Goal: Communication & Community: Answer question/provide support

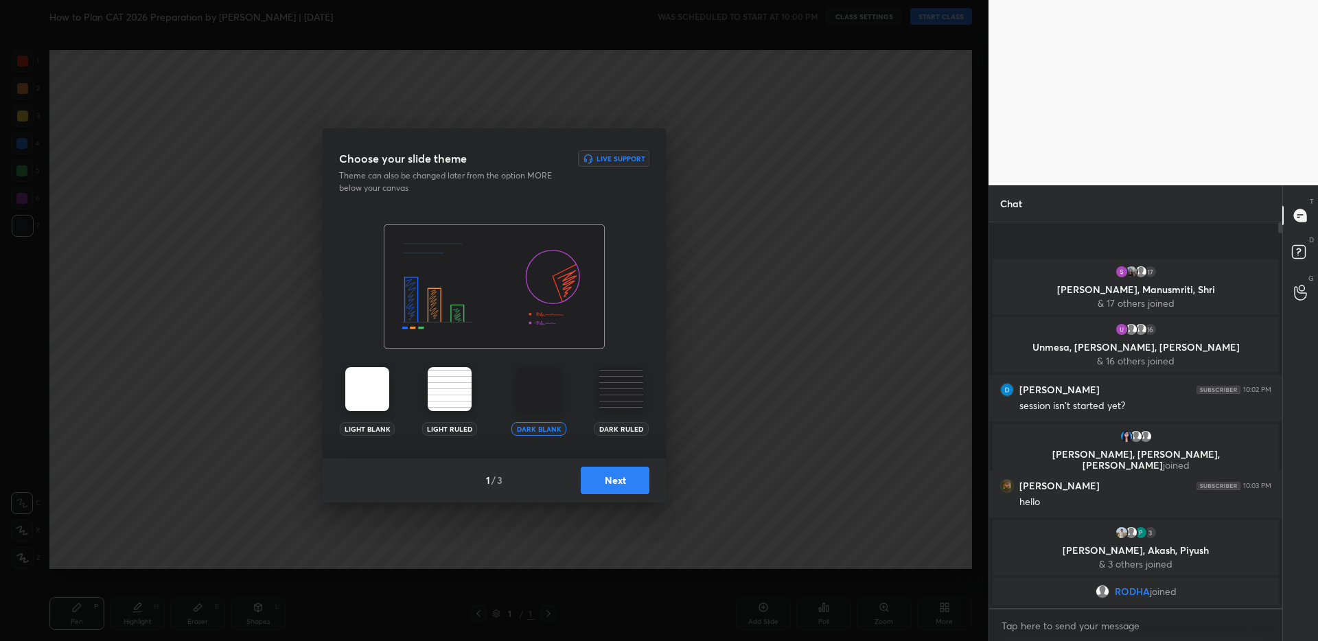
click at [623, 485] on button "Next" at bounding box center [615, 480] width 69 height 27
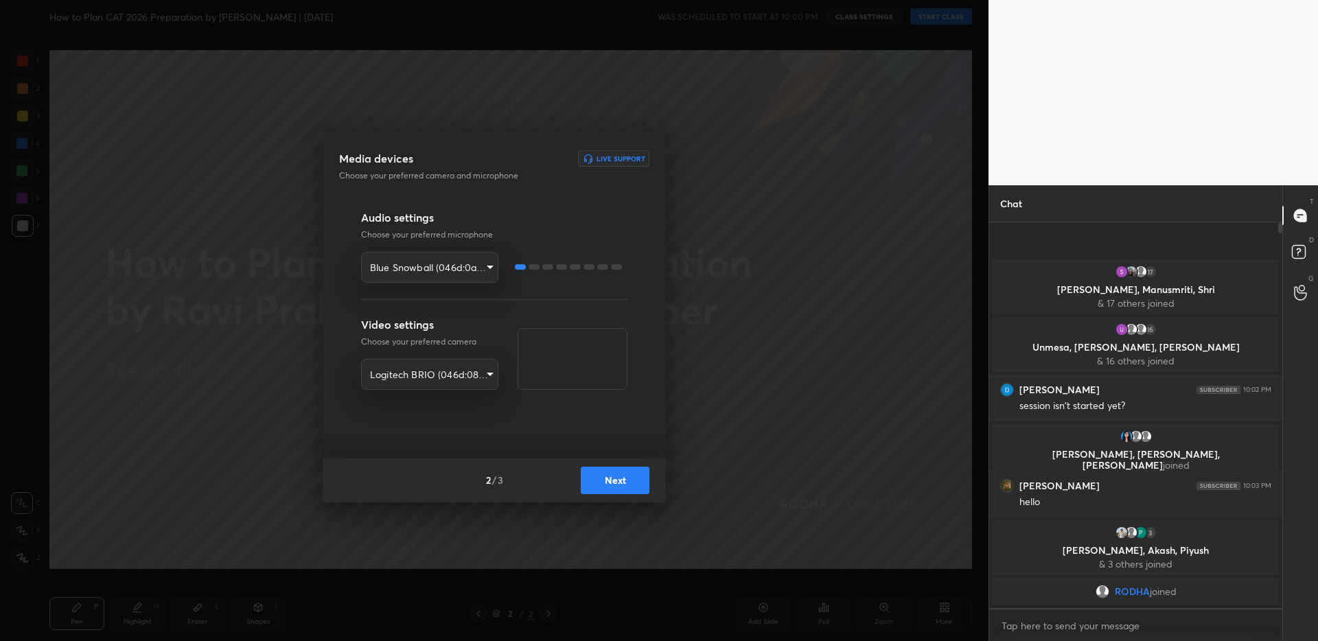
click at [623, 485] on button "Next" at bounding box center [615, 480] width 69 height 27
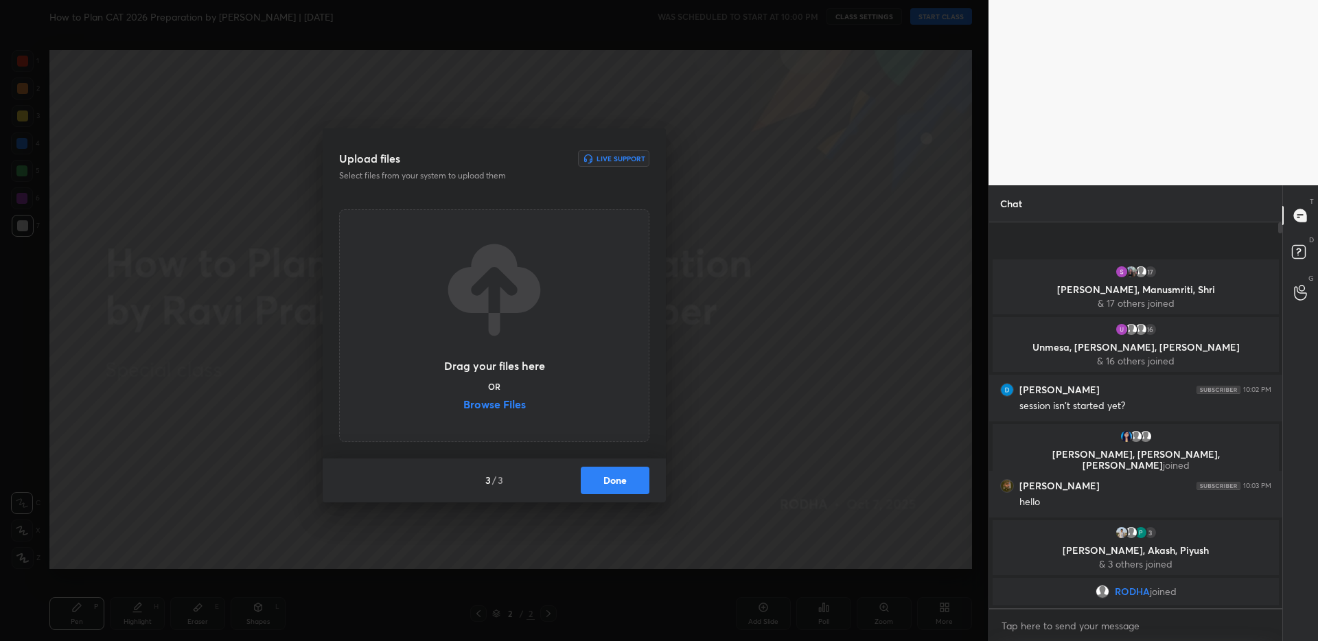
click at [623, 485] on button "Done" at bounding box center [615, 480] width 69 height 27
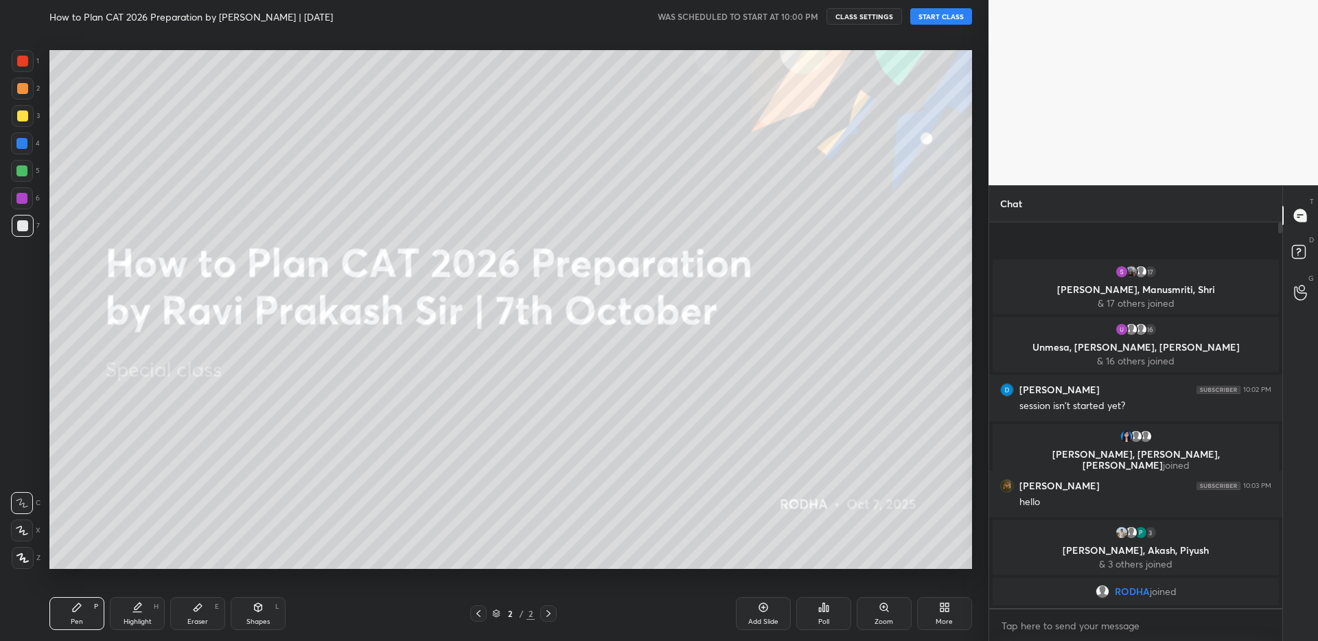
click at [957, 11] on button "START CLASS" at bounding box center [941, 16] width 62 height 16
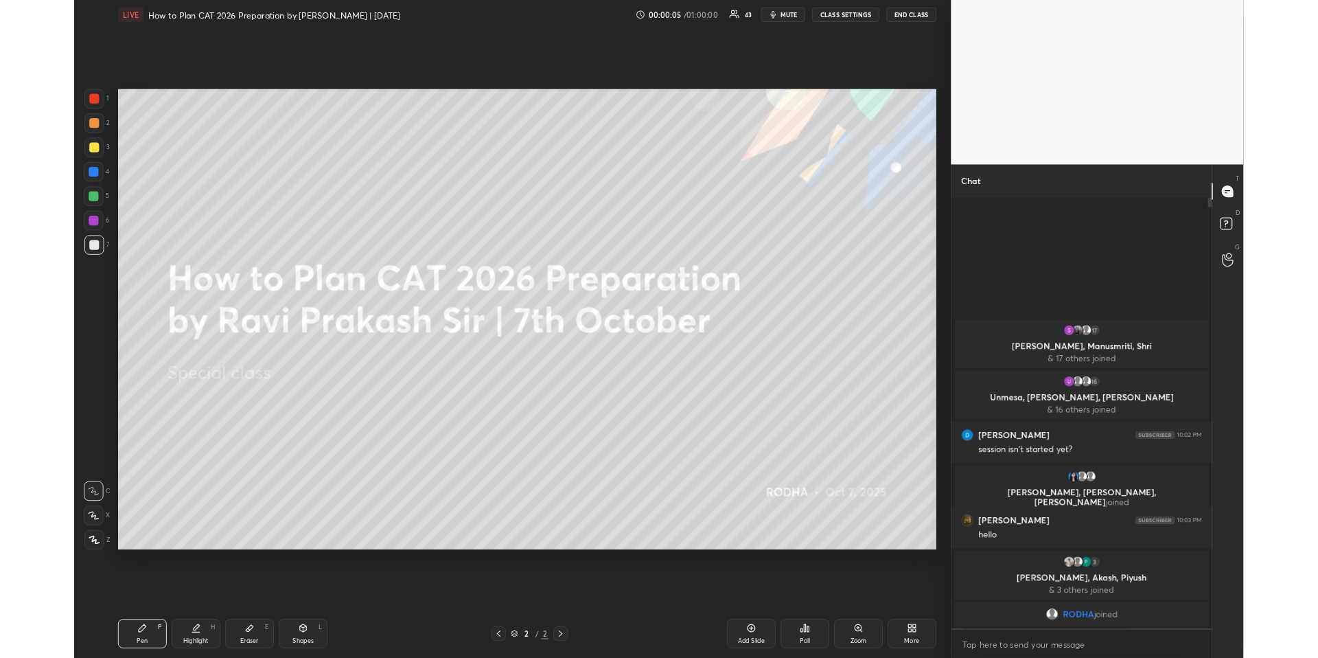
scroll to position [68076, 67712]
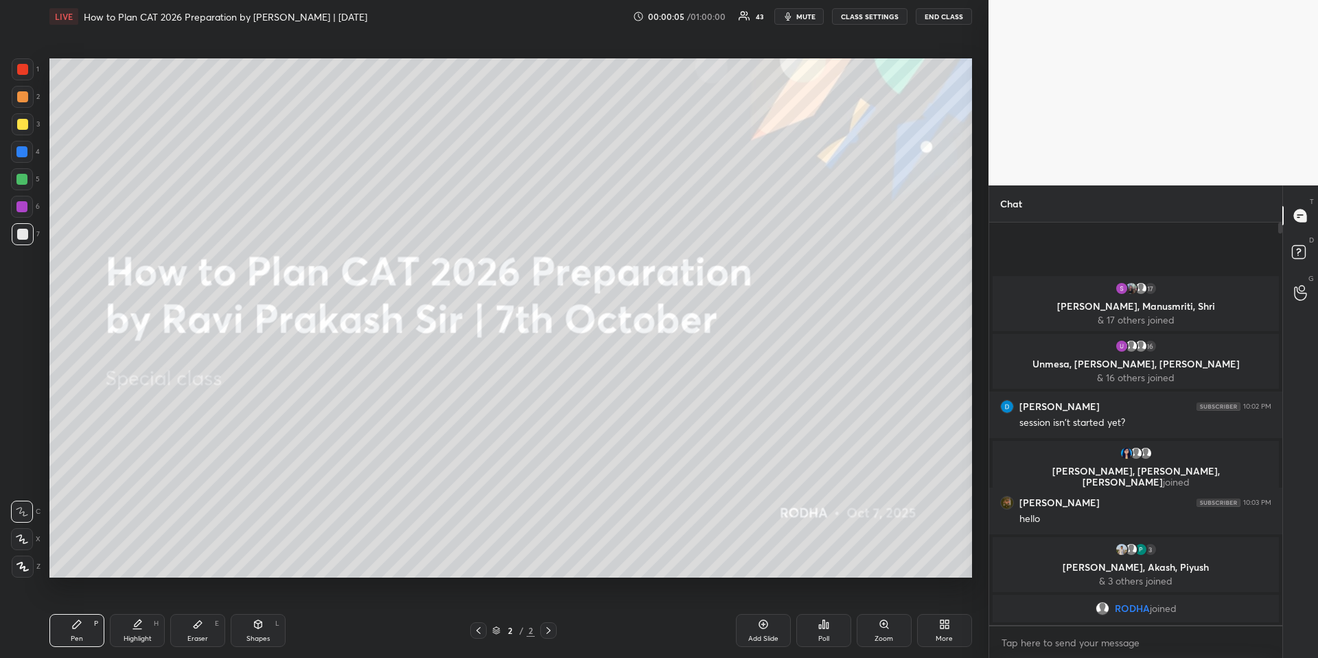
click at [25, 570] on icon at bounding box center [22, 567] width 12 height 10
click at [24, 154] on div at bounding box center [21, 151] width 11 height 11
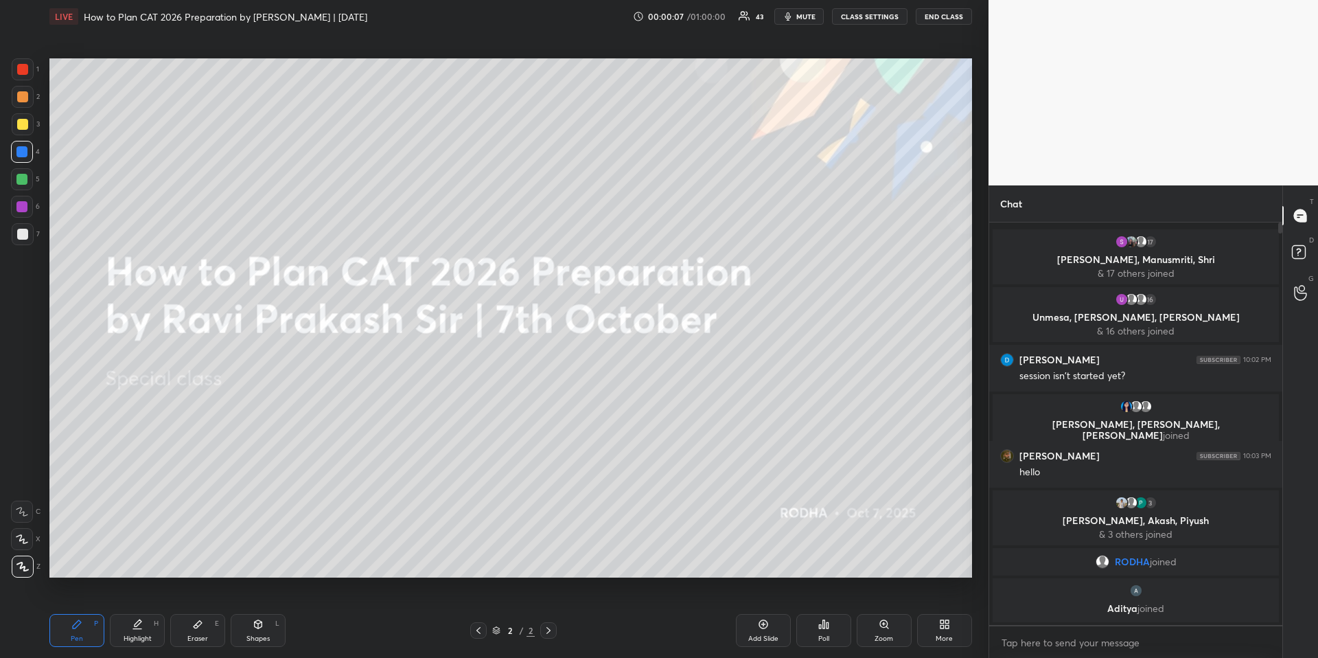
click at [27, 568] on icon at bounding box center [22, 567] width 12 height 10
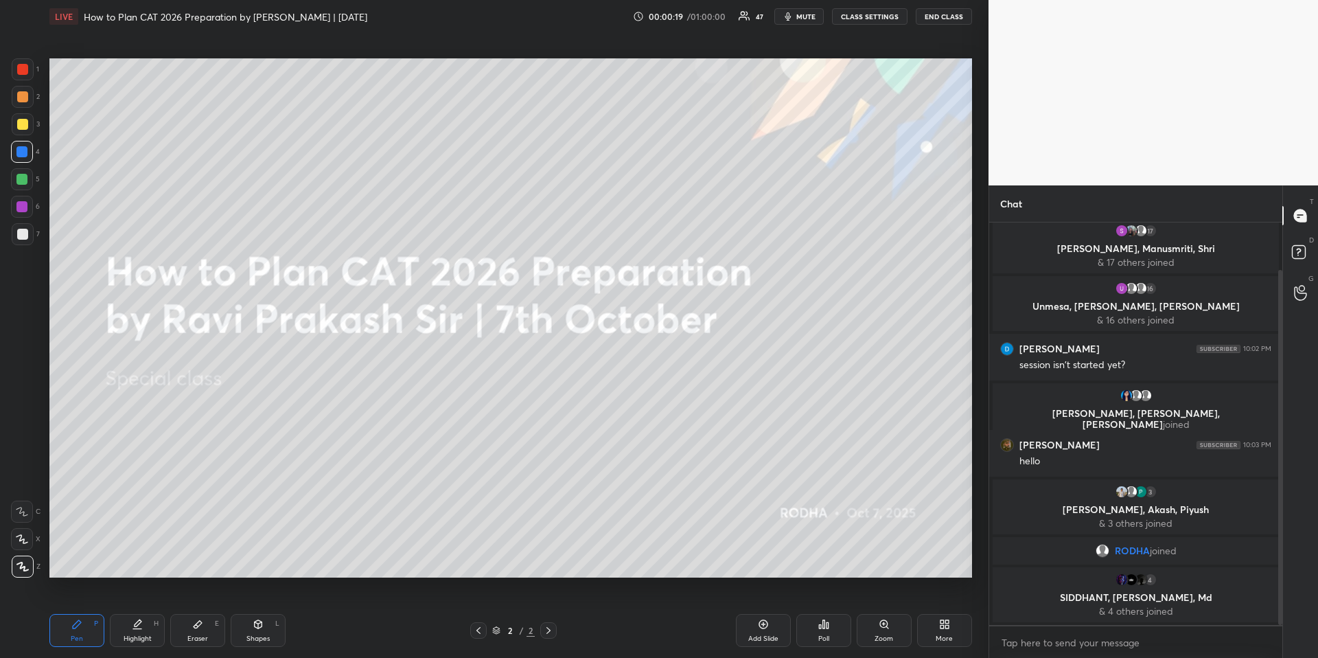
scroll to position [54, 0]
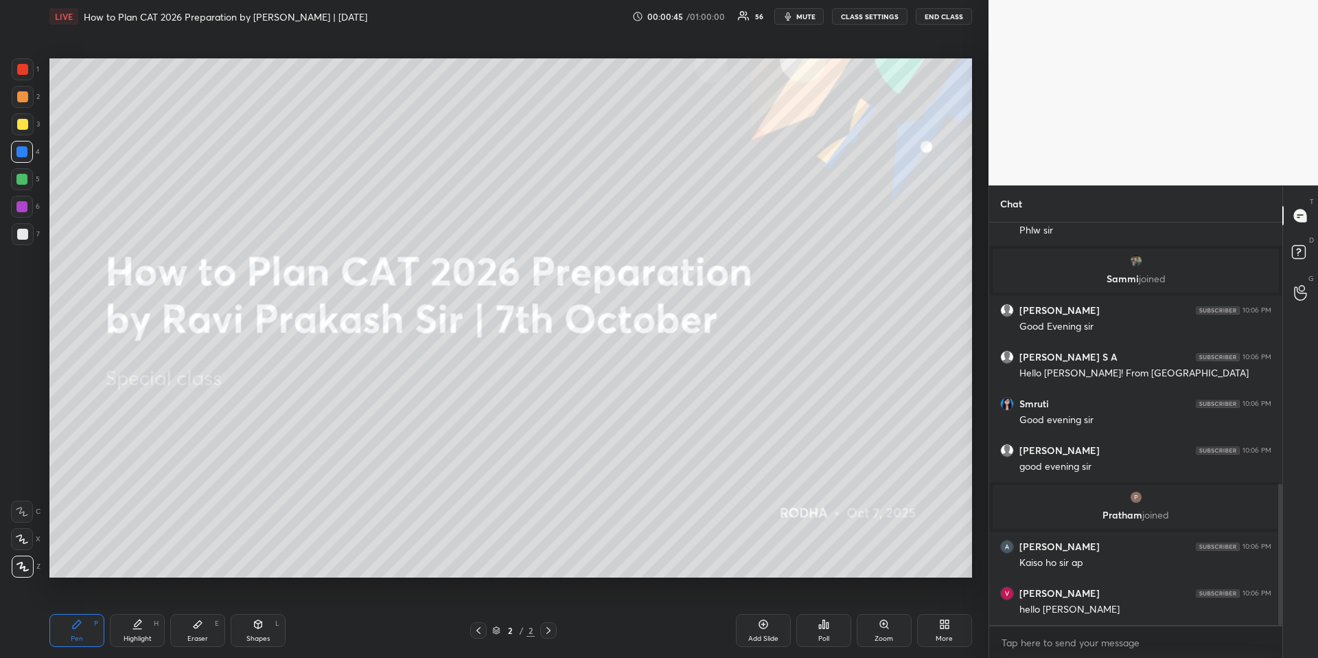
click at [943, 625] on icon at bounding box center [944, 623] width 11 height 11
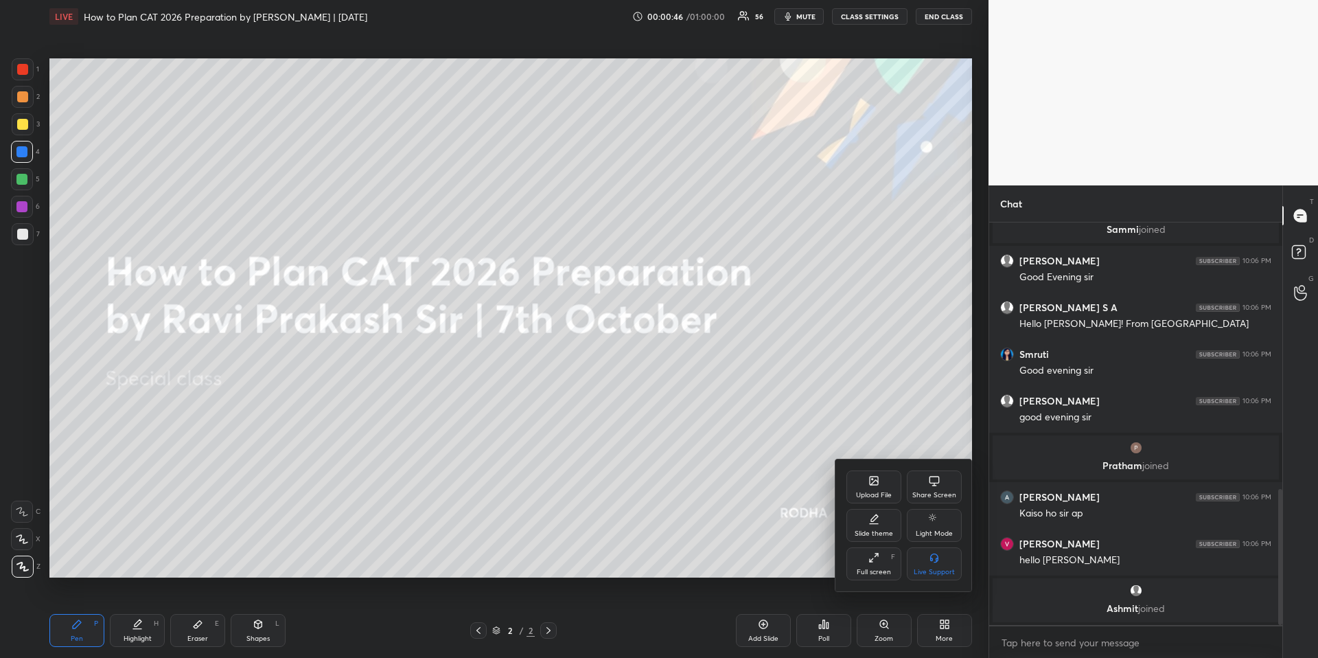
click at [854, 484] on div "Upload File" at bounding box center [873, 486] width 55 height 33
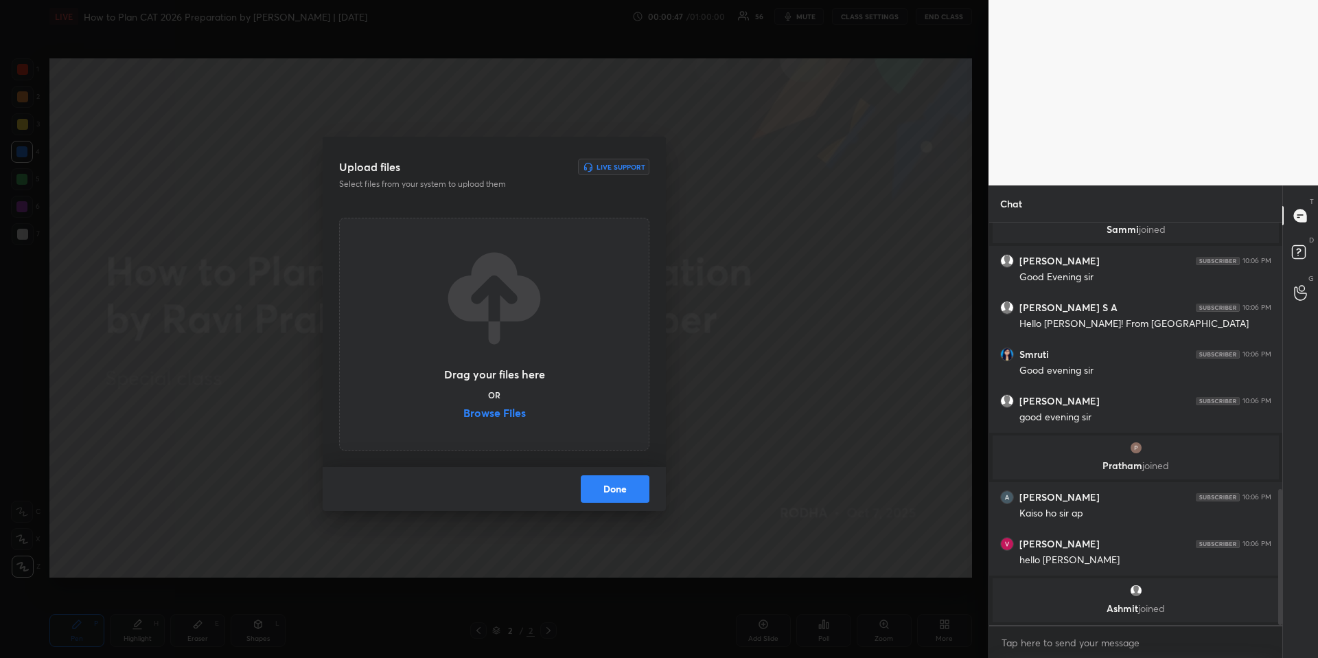
click at [475, 411] on label "Browse Files" at bounding box center [494, 414] width 62 height 14
click at [463, 411] on input "Browse Files" at bounding box center [463, 414] width 0 height 14
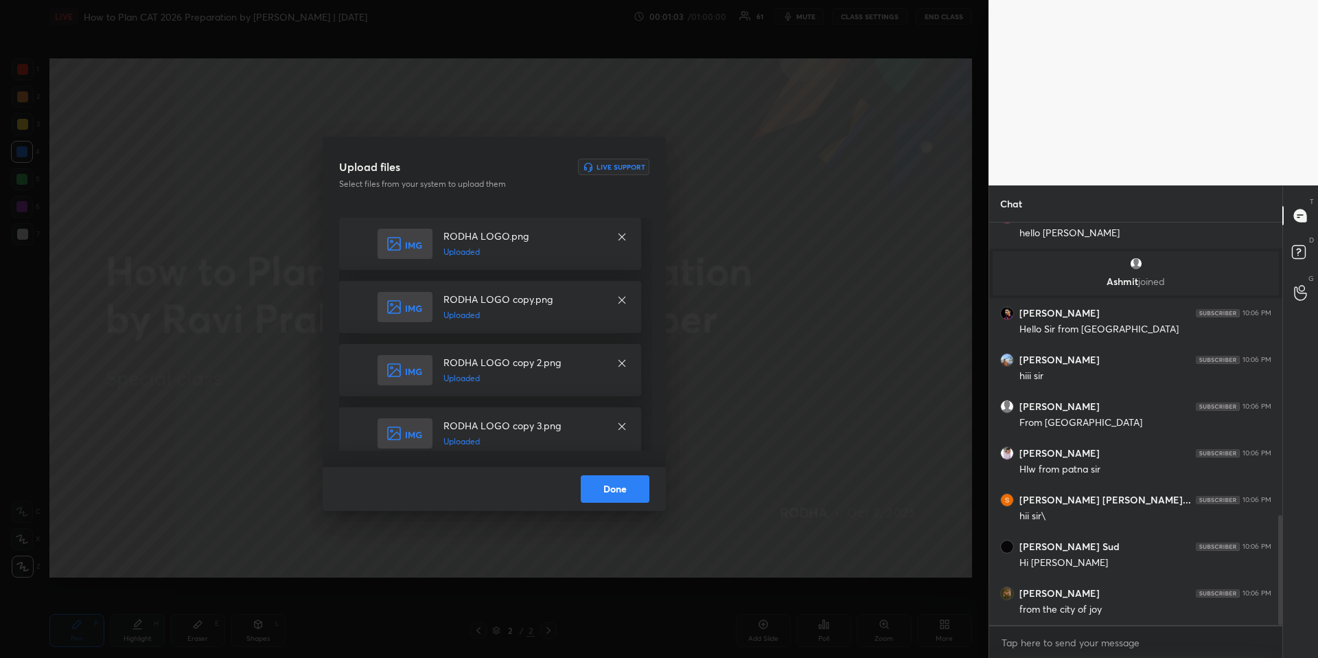
click at [603, 492] on button "Done" at bounding box center [615, 488] width 69 height 27
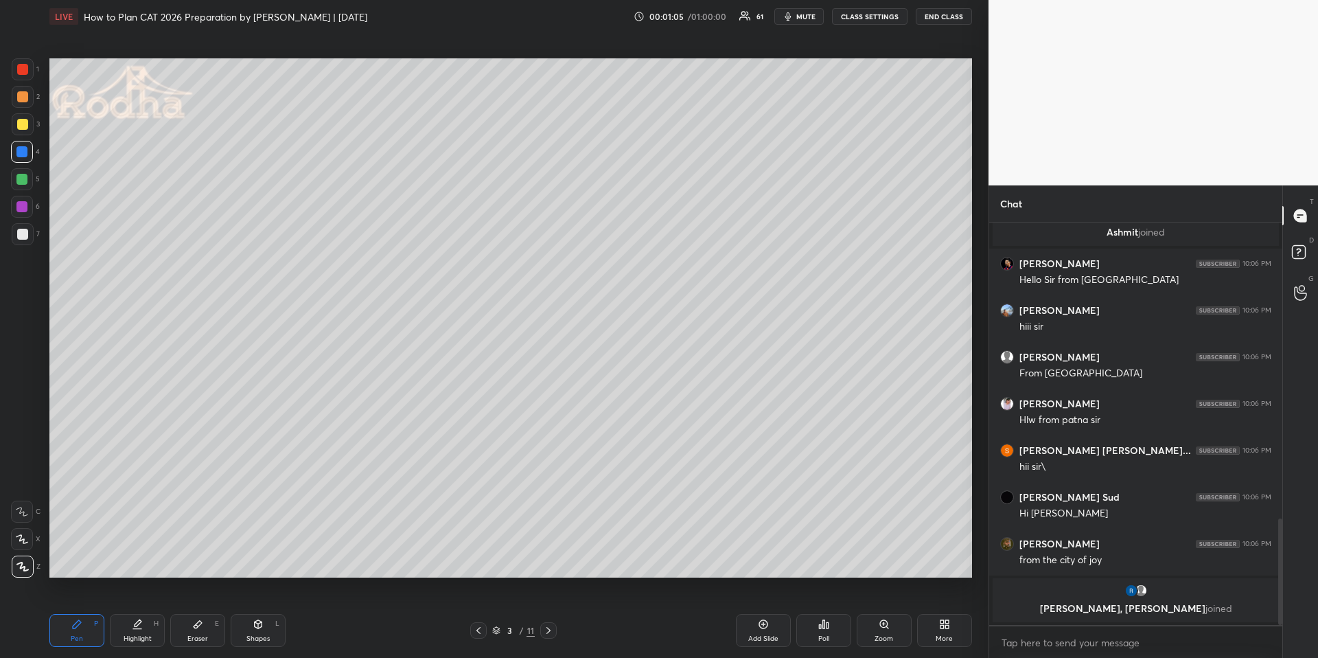
click at [932, 632] on div "More" at bounding box center [944, 630] width 55 height 33
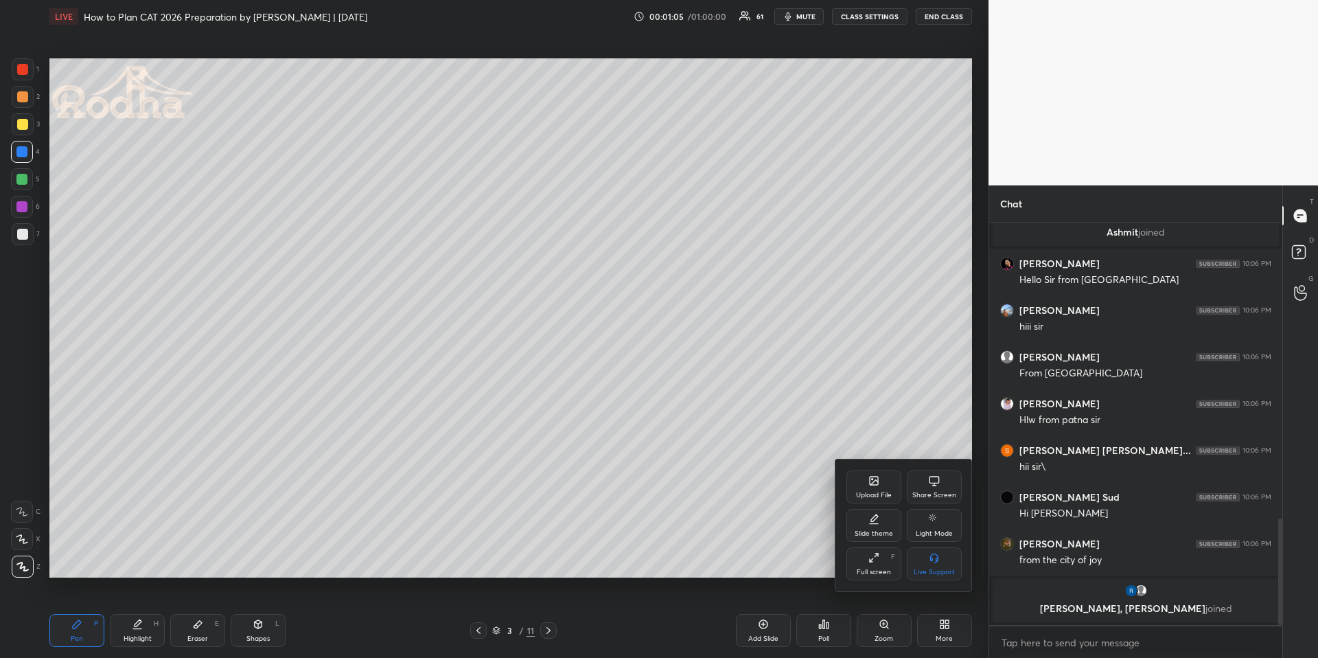
click at [881, 496] on div "Upload File" at bounding box center [874, 495] width 36 height 7
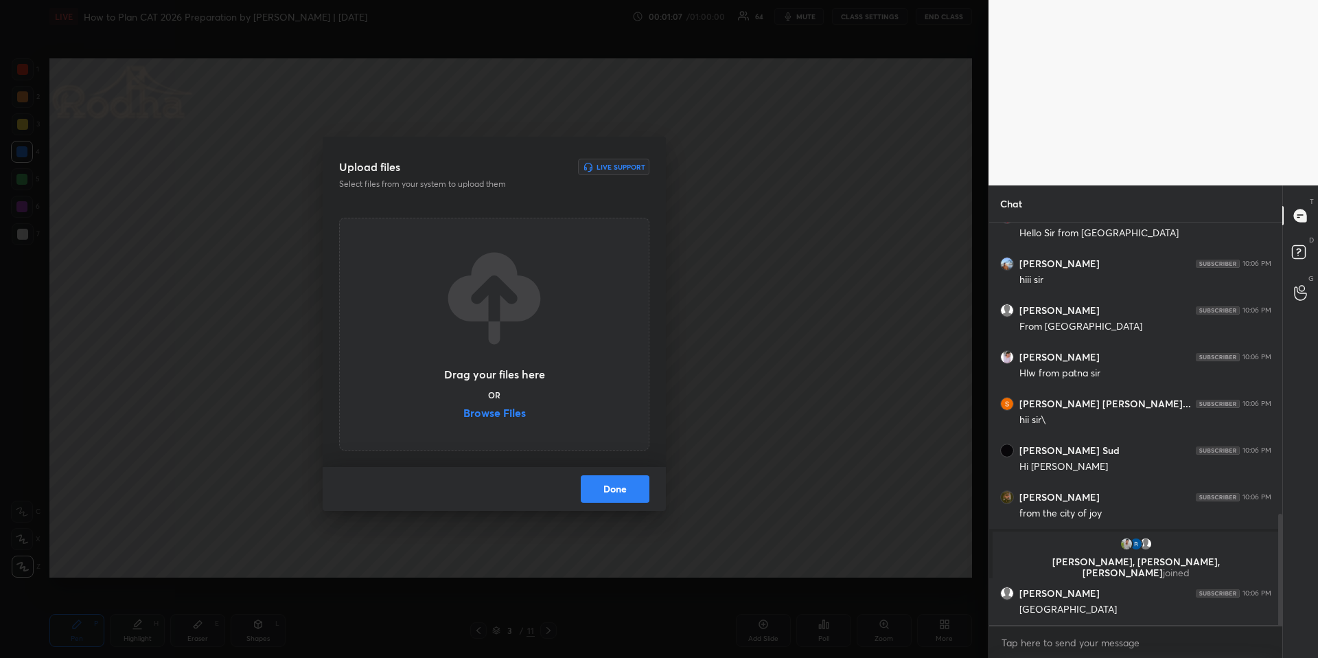
scroll to position [1050, 0]
click at [476, 419] on label "Browse Files" at bounding box center [494, 414] width 62 height 14
click at [463, 419] on input "Browse Files" at bounding box center [463, 414] width 0 height 14
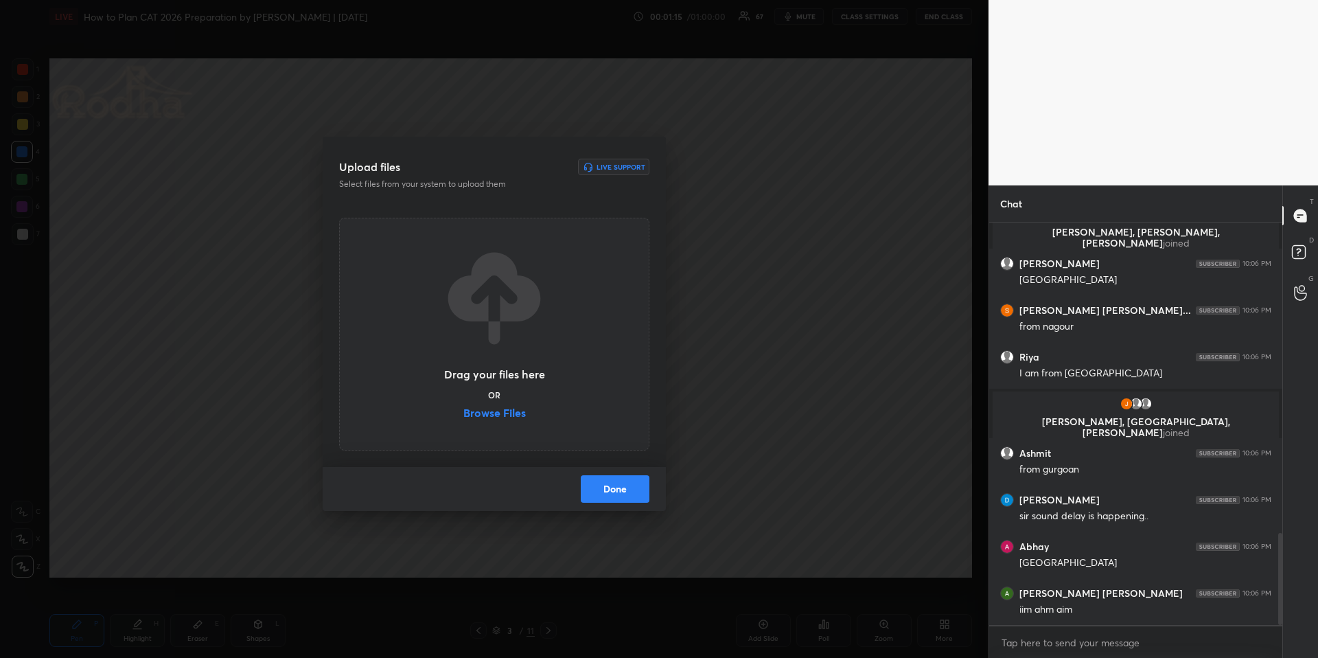
scroll to position [1362, 0]
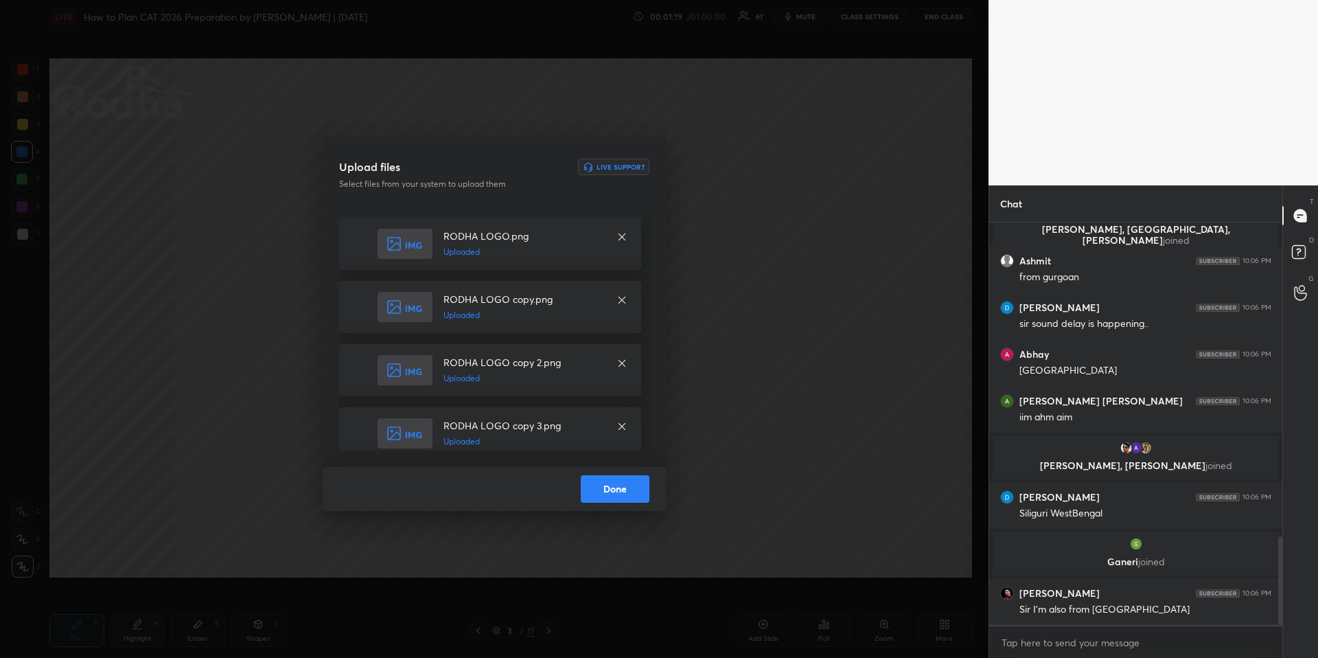
click at [621, 492] on button "Done" at bounding box center [615, 488] width 69 height 27
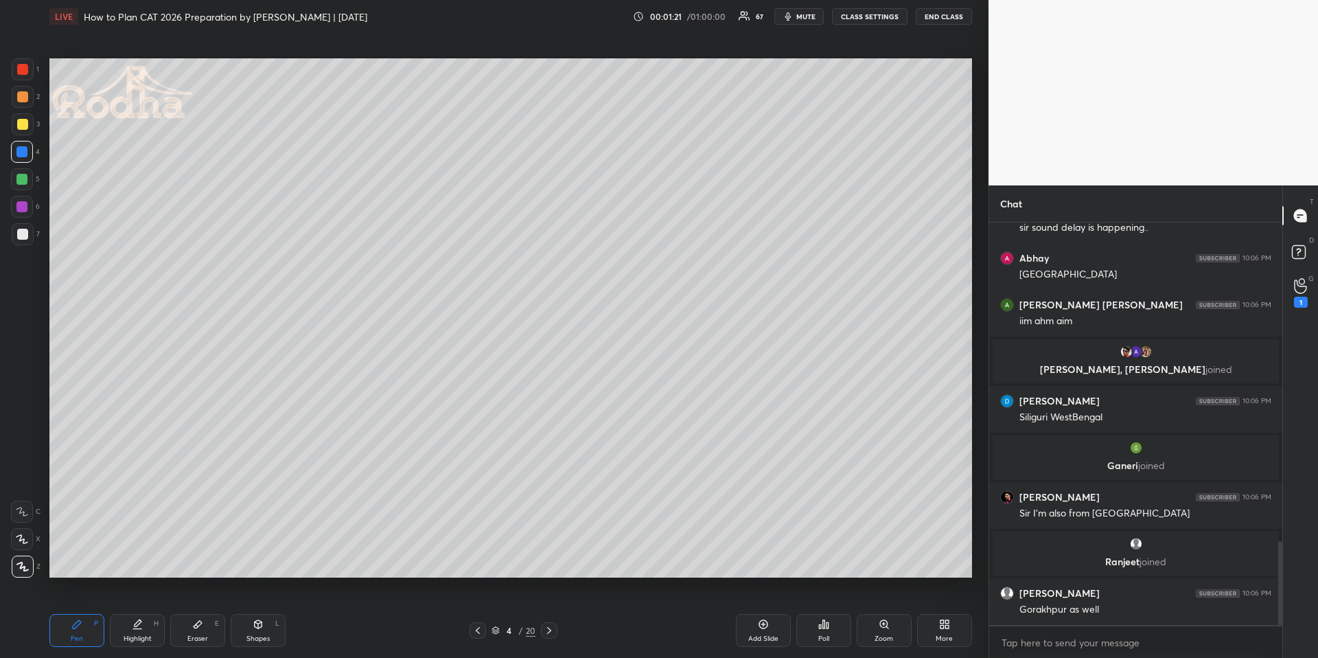
click at [476, 626] on icon at bounding box center [477, 630] width 11 height 11
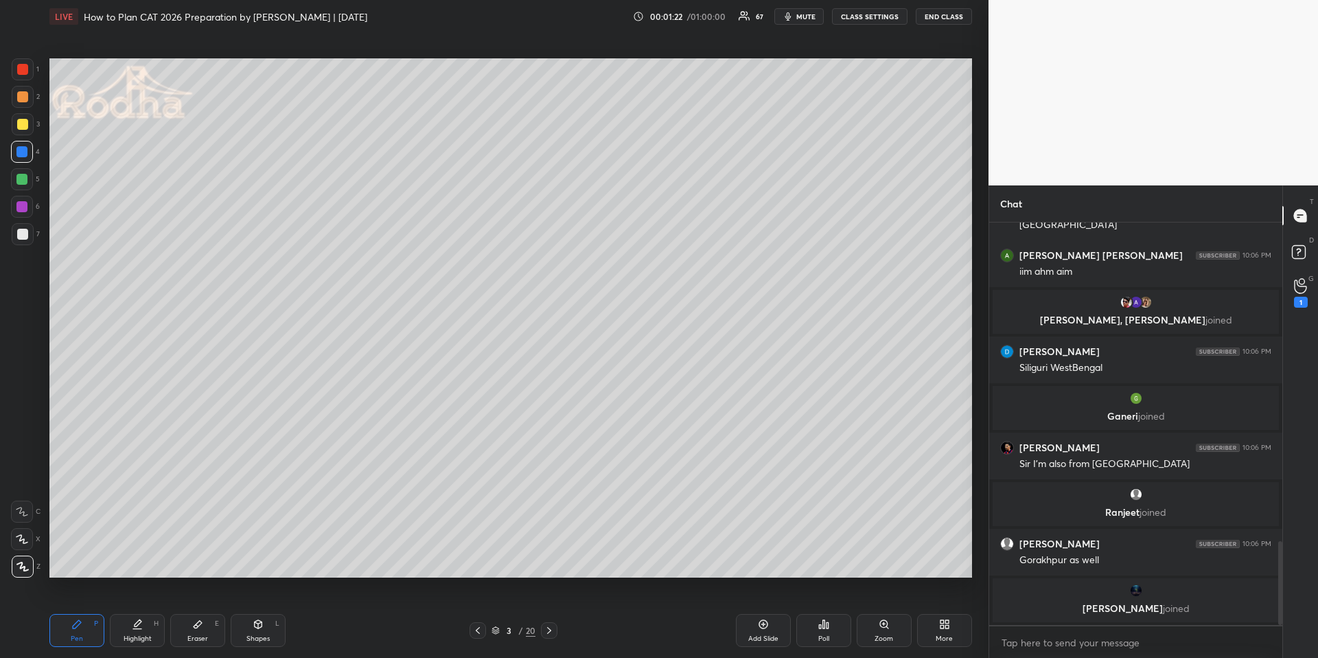
click at [481, 627] on icon at bounding box center [477, 630] width 11 height 11
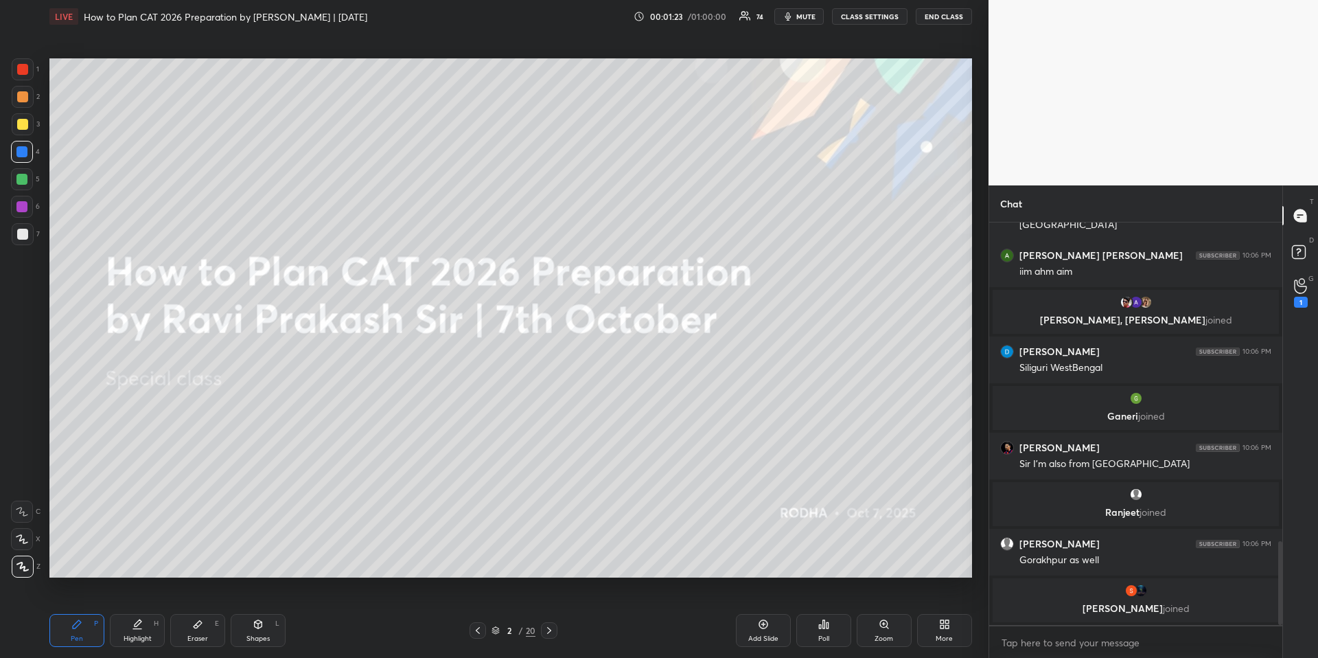
click at [550, 632] on icon at bounding box center [549, 630] width 11 height 11
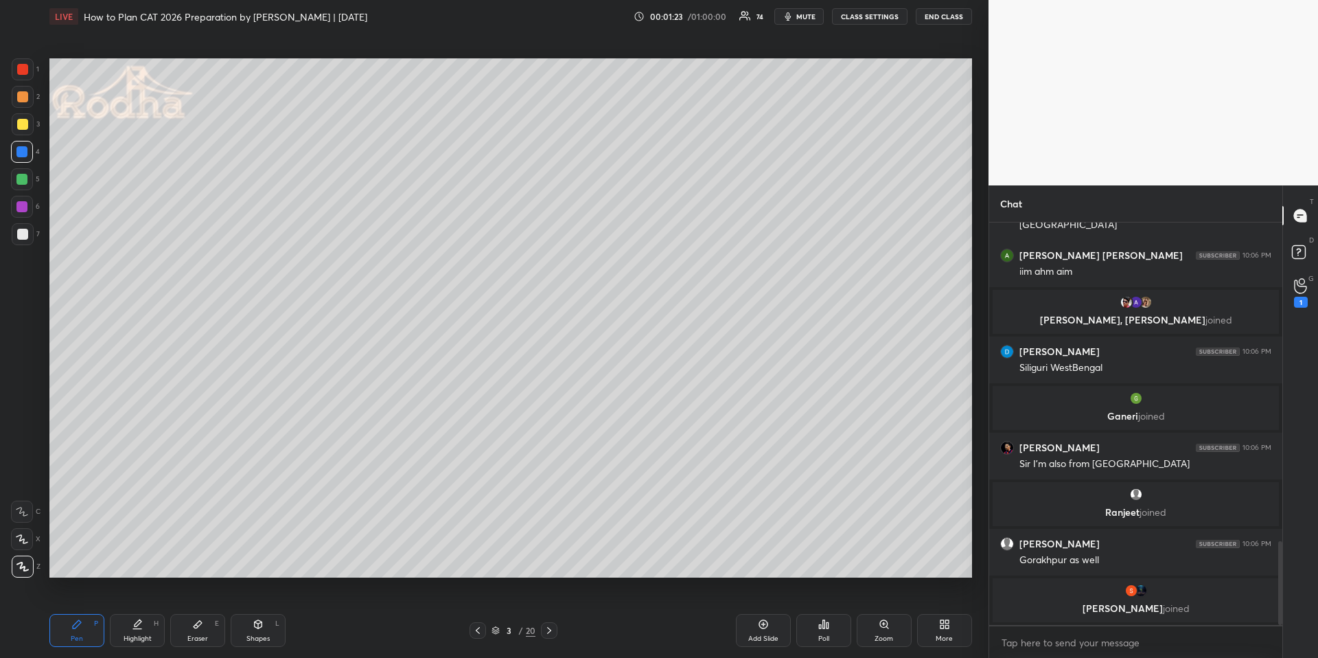
scroll to position [1556, 0]
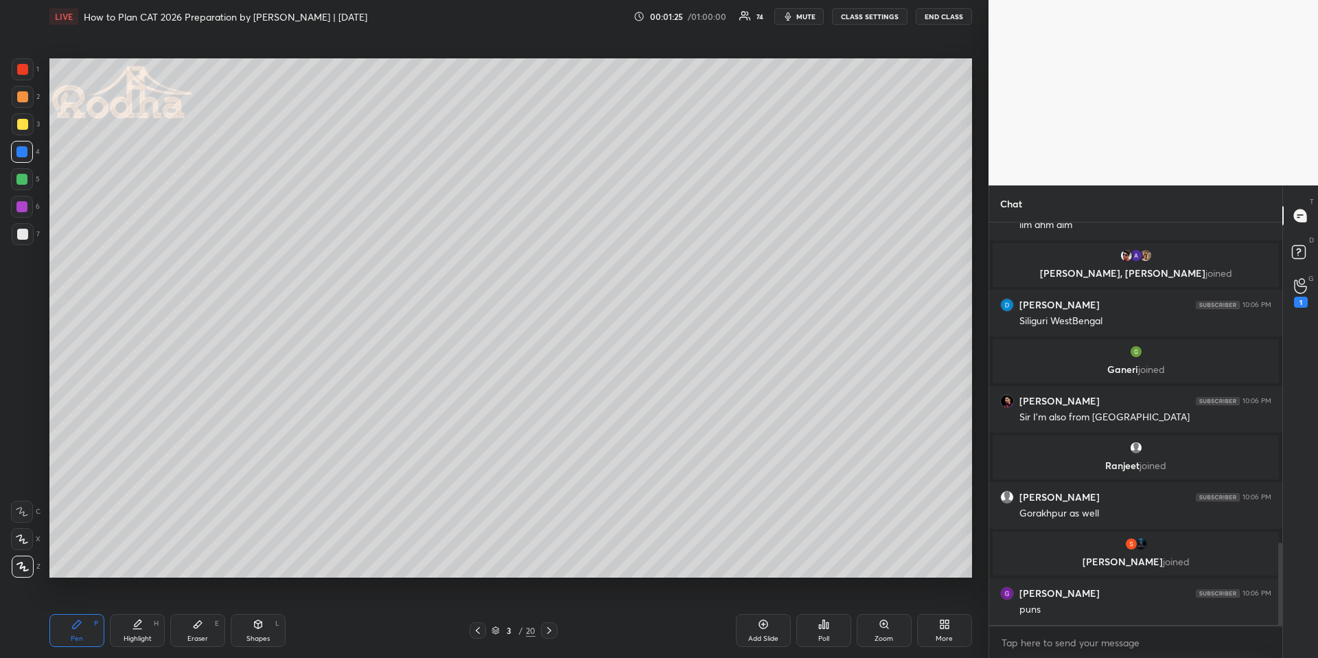
click at [471, 624] on div at bounding box center [478, 630] width 16 height 16
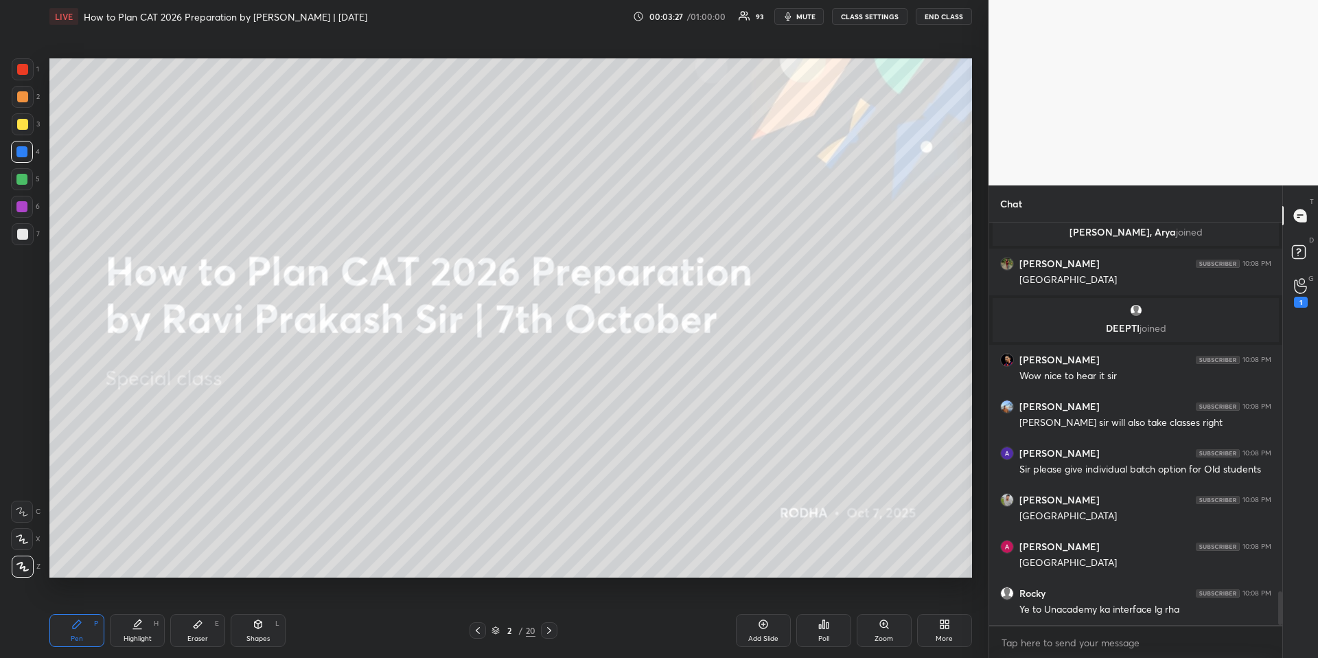
scroll to position [4373, 0]
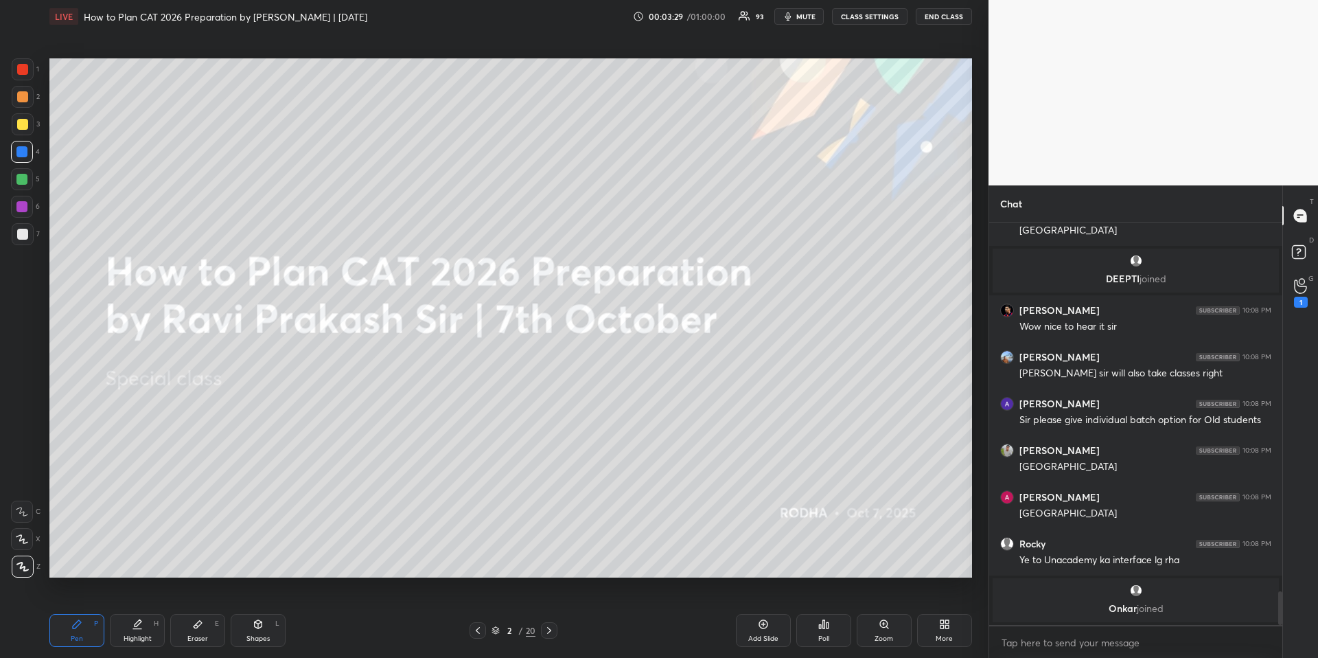
click at [78, 635] on div "Pen" at bounding box center [77, 638] width 12 height 7
click at [23, 95] on div at bounding box center [22, 96] width 11 height 11
click at [945, 623] on icon at bounding box center [944, 623] width 11 height 11
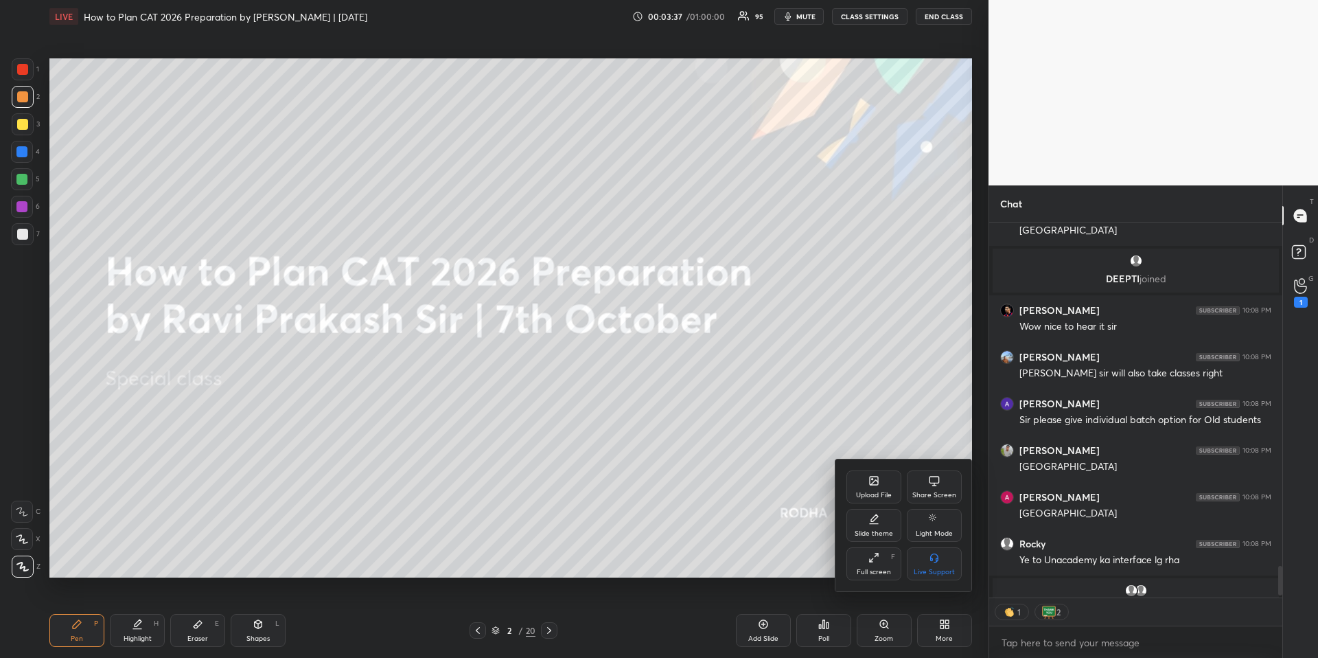
click at [881, 478] on div "Upload File" at bounding box center [873, 486] width 55 height 33
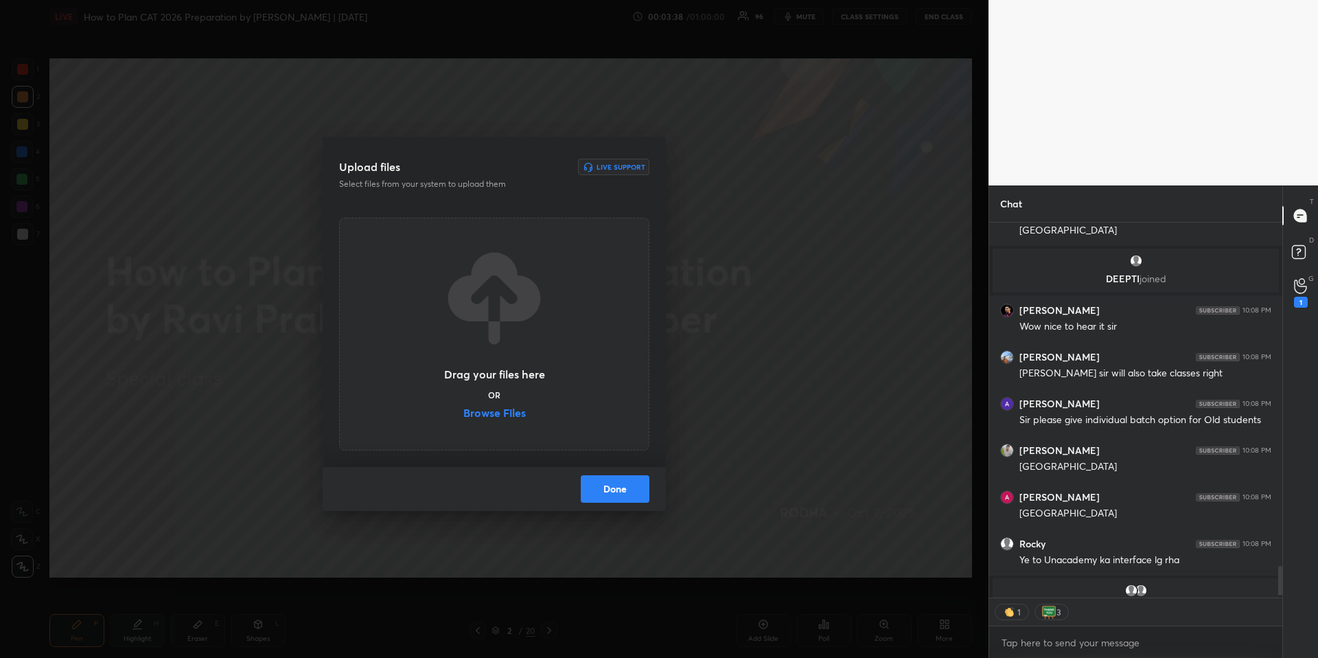
click at [516, 413] on label "Browse Files" at bounding box center [494, 414] width 62 height 14
click at [463, 413] on input "Browse Files" at bounding box center [463, 414] width 0 height 14
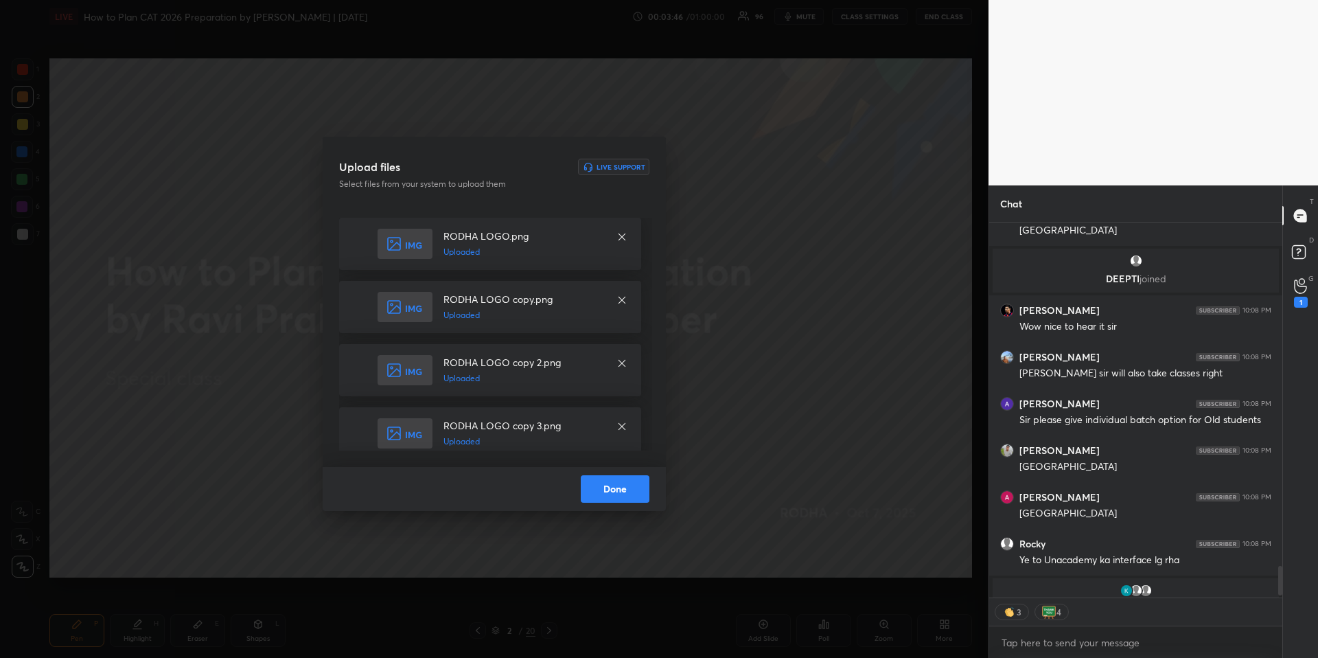
click at [627, 485] on button "Done" at bounding box center [615, 488] width 69 height 27
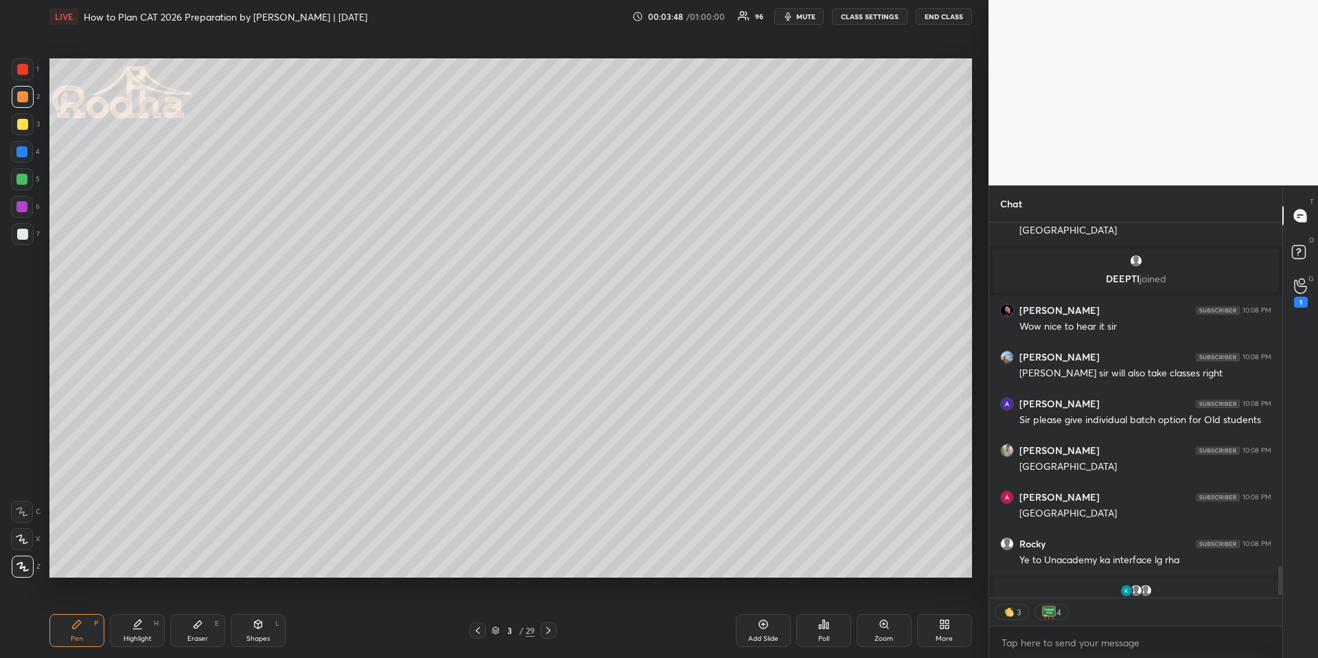
scroll to position [4360, 0]
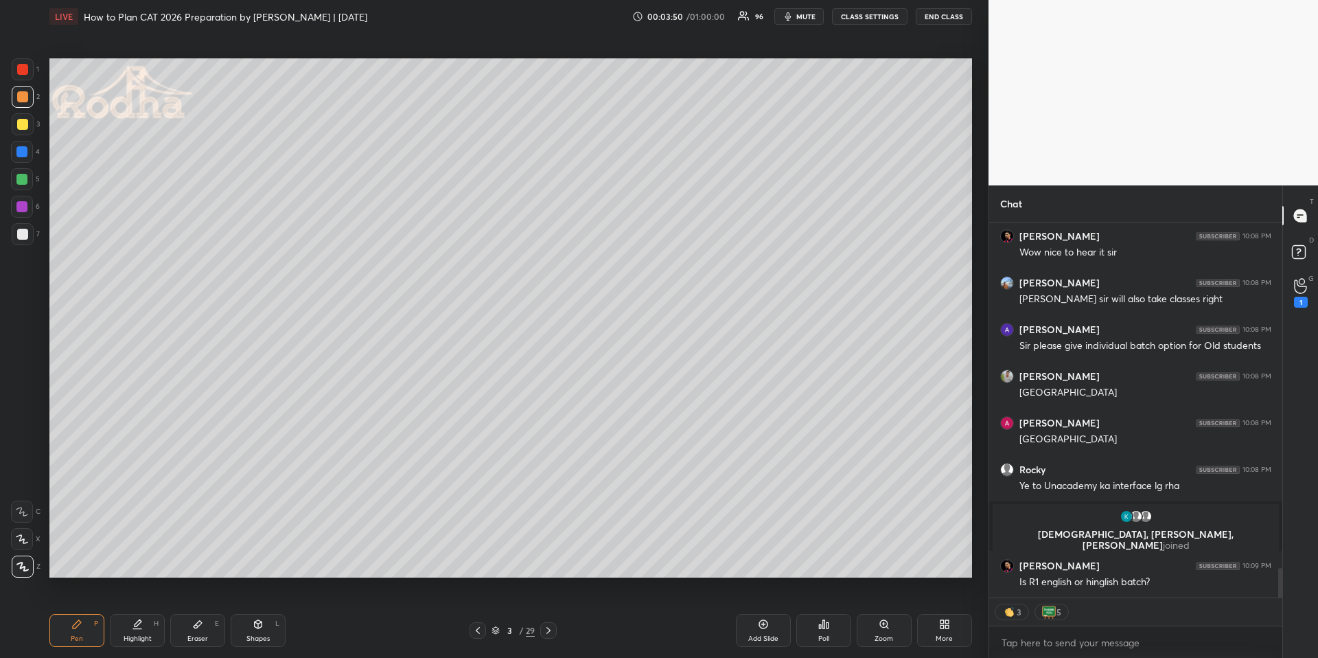
click at [485, 627] on div at bounding box center [478, 630] width 16 height 16
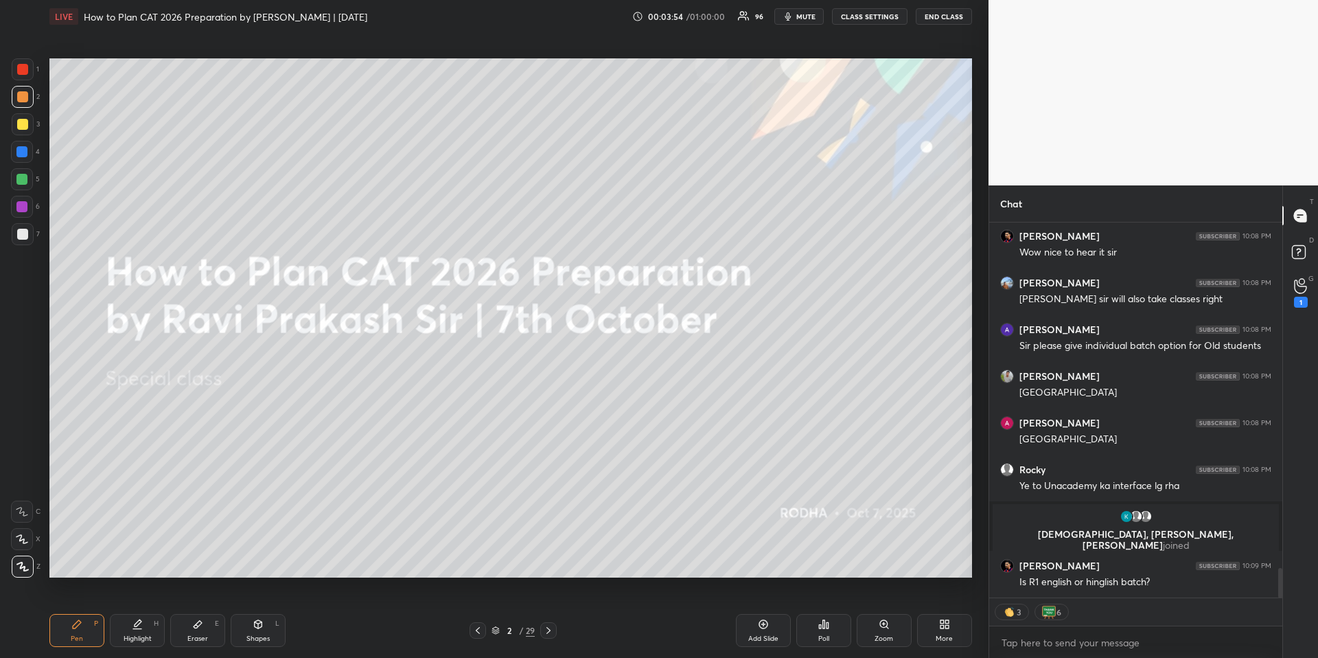
click at [551, 625] on icon at bounding box center [548, 630] width 11 height 11
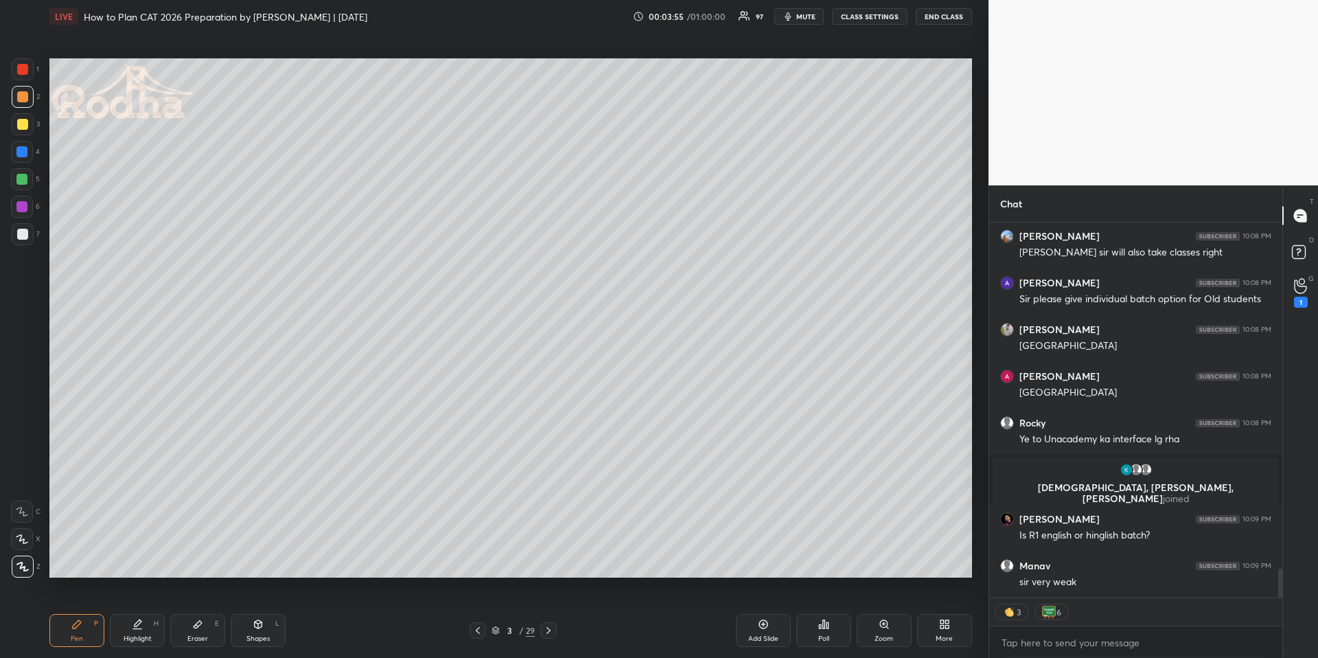
scroll to position [4456, 0]
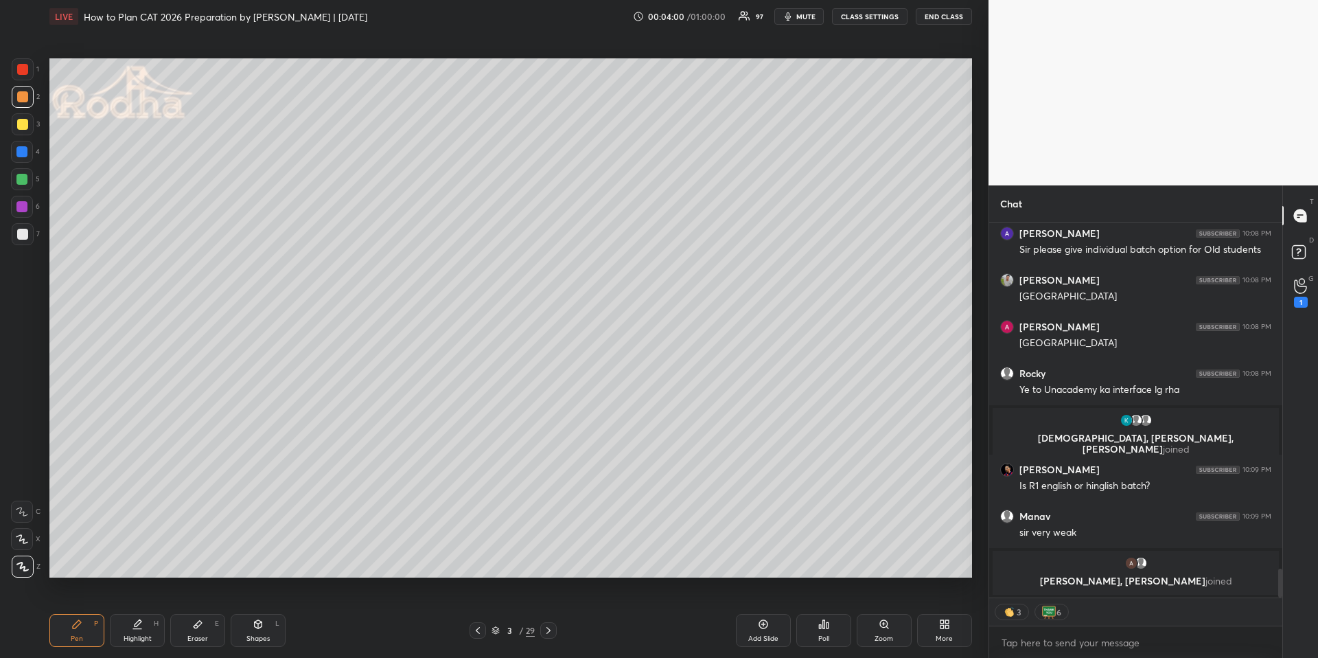
click at [476, 628] on icon at bounding box center [477, 630] width 11 height 11
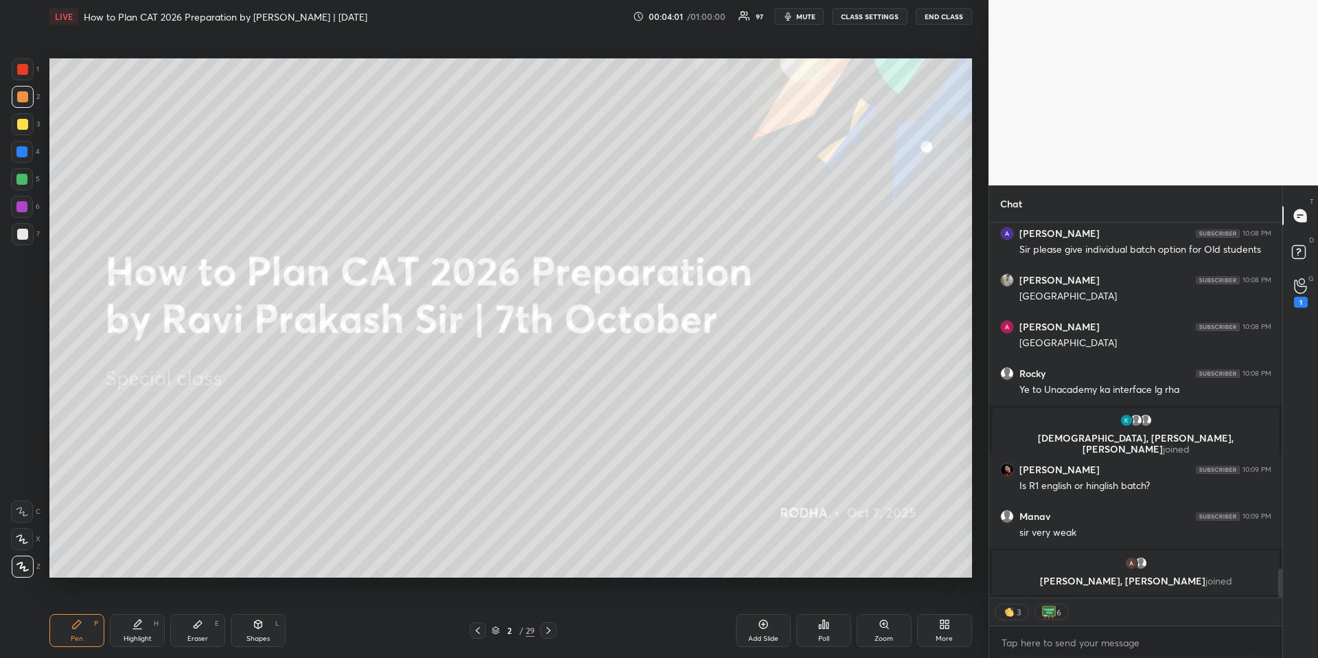
click at [245, 632] on div "Shapes L" at bounding box center [258, 630] width 55 height 33
drag, startPoint x: 27, startPoint y: 485, endPoint x: 45, endPoint y: 469, distance: 23.8
click at [27, 485] on rect at bounding box center [23, 484] width 10 height 10
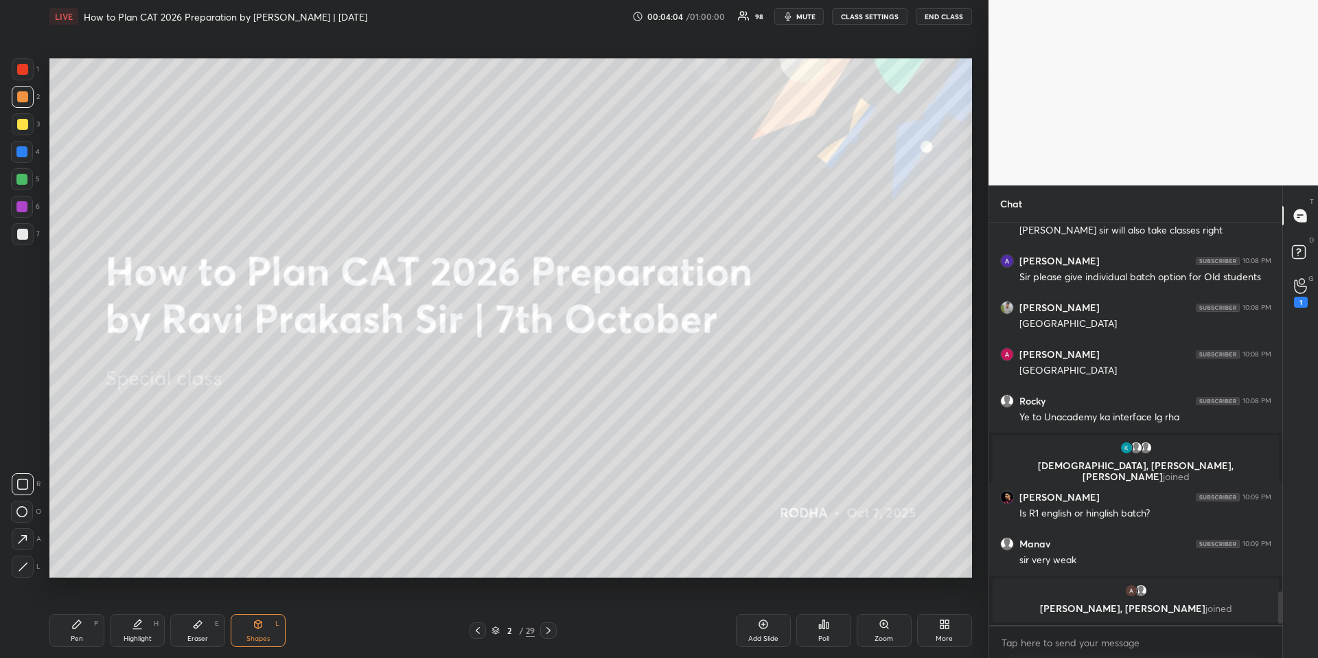
drag, startPoint x: 27, startPoint y: 479, endPoint x: 37, endPoint y: 467, distance: 15.1
click at [27, 479] on div at bounding box center [23, 484] width 22 height 22
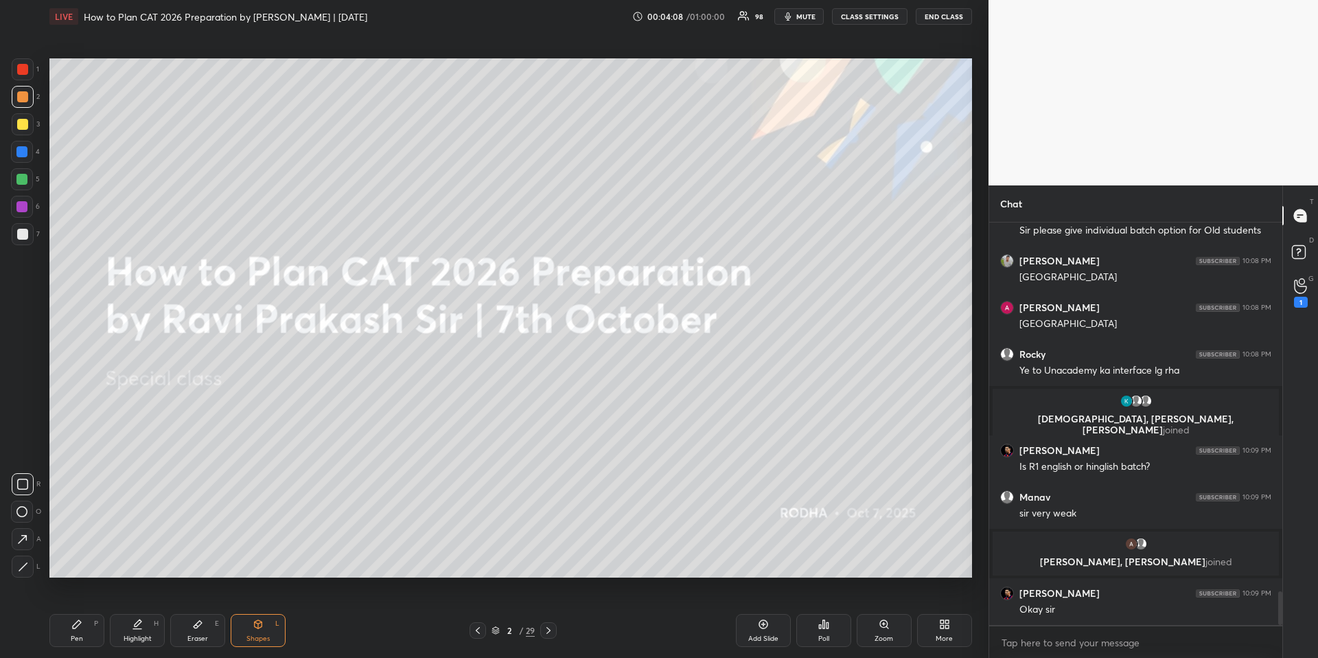
click at [91, 617] on div "Pen P" at bounding box center [76, 630] width 55 height 33
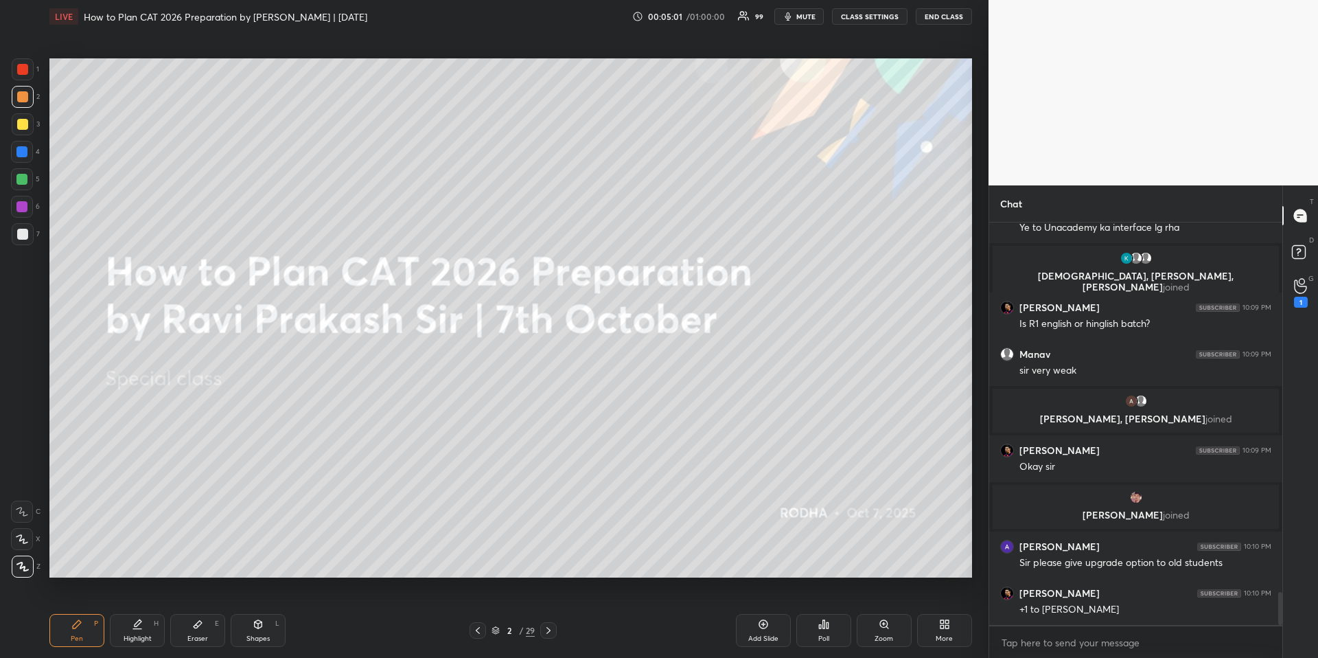
scroll to position [4650, 0]
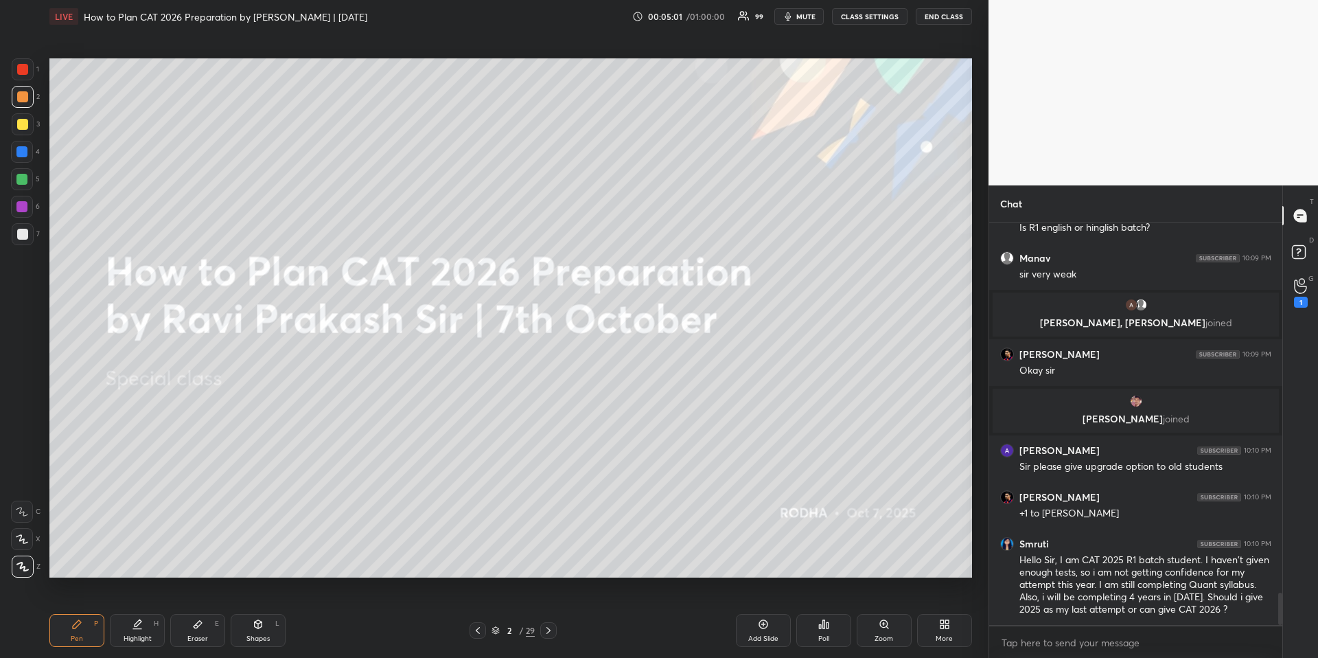
click at [548, 632] on icon at bounding box center [548, 630] width 4 height 7
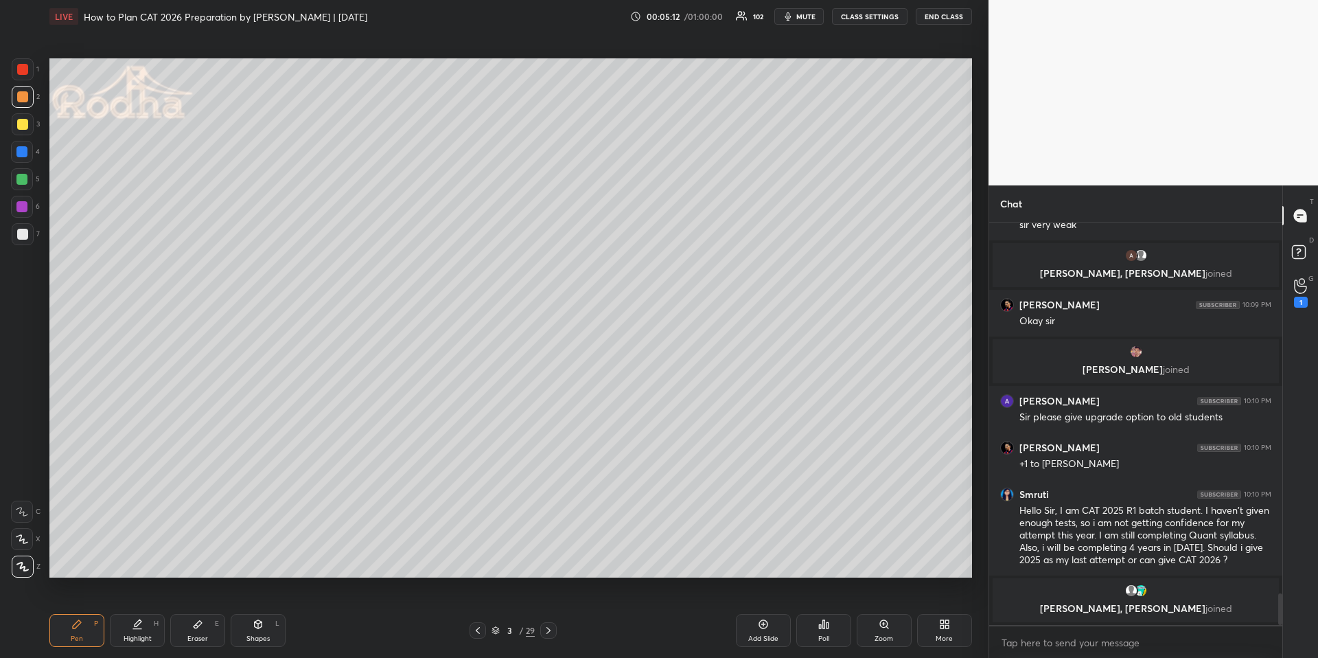
scroll to position [4682, 0]
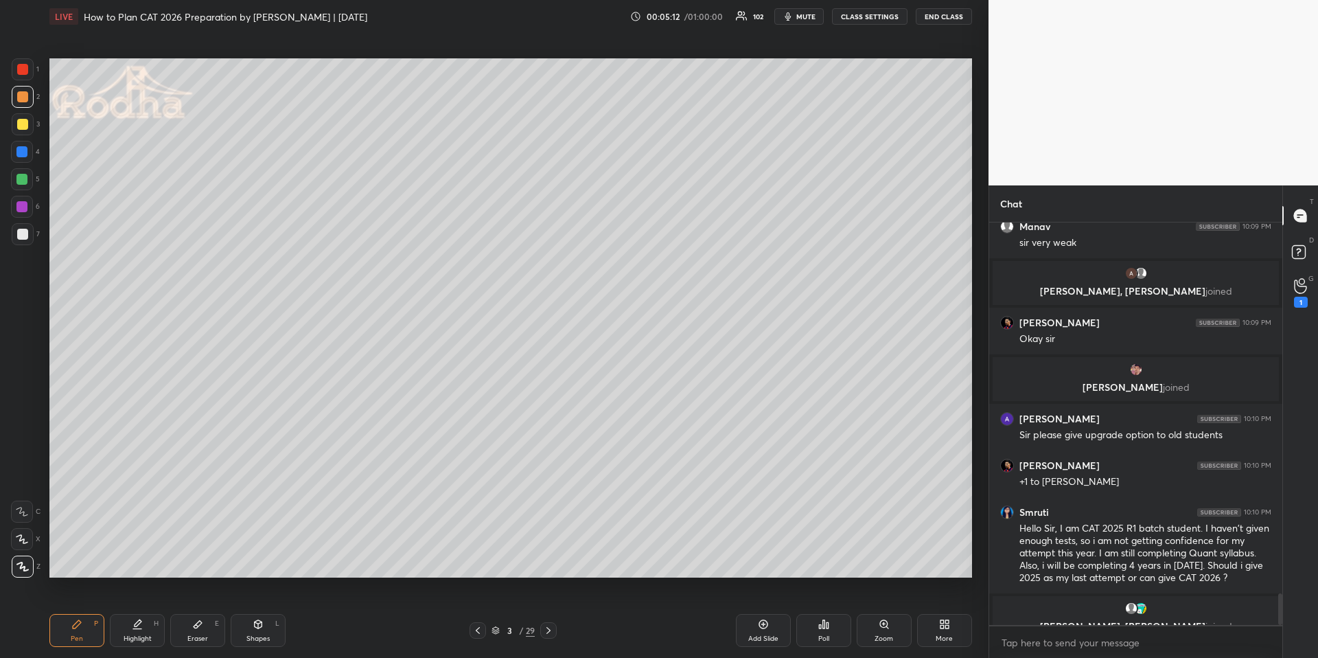
click at [22, 145] on div at bounding box center [22, 152] width 22 height 22
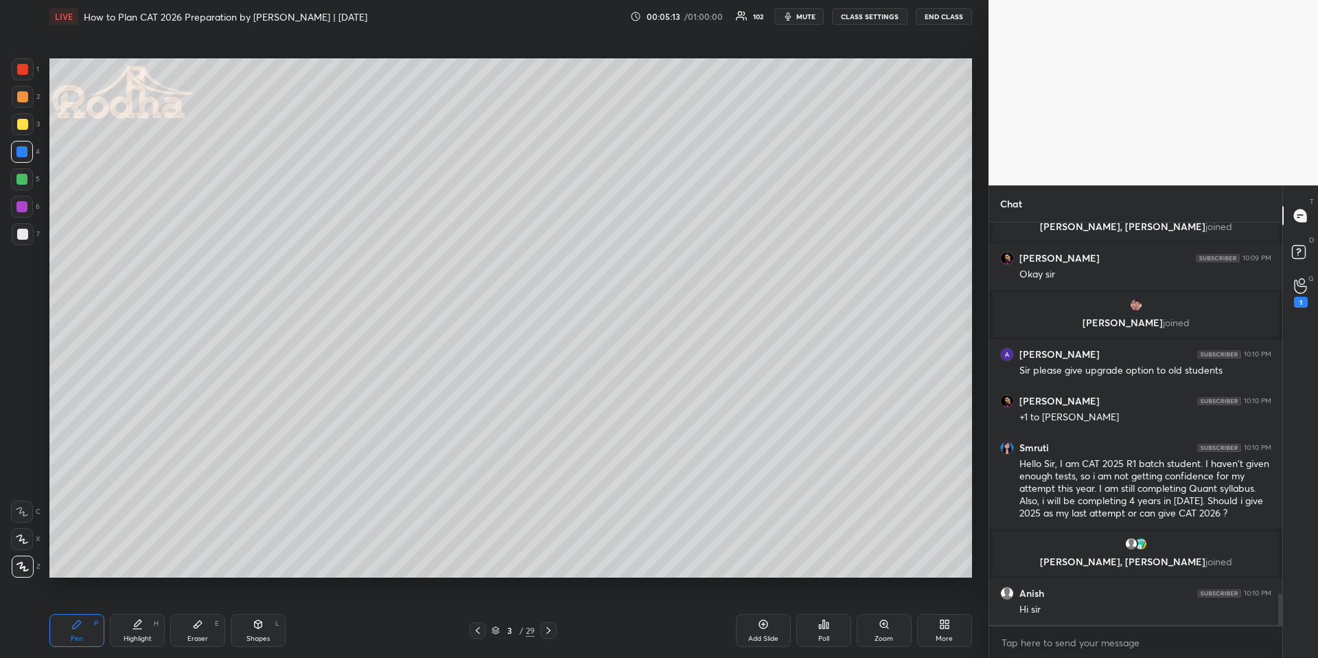
click at [20, 568] on icon at bounding box center [22, 566] width 11 height 8
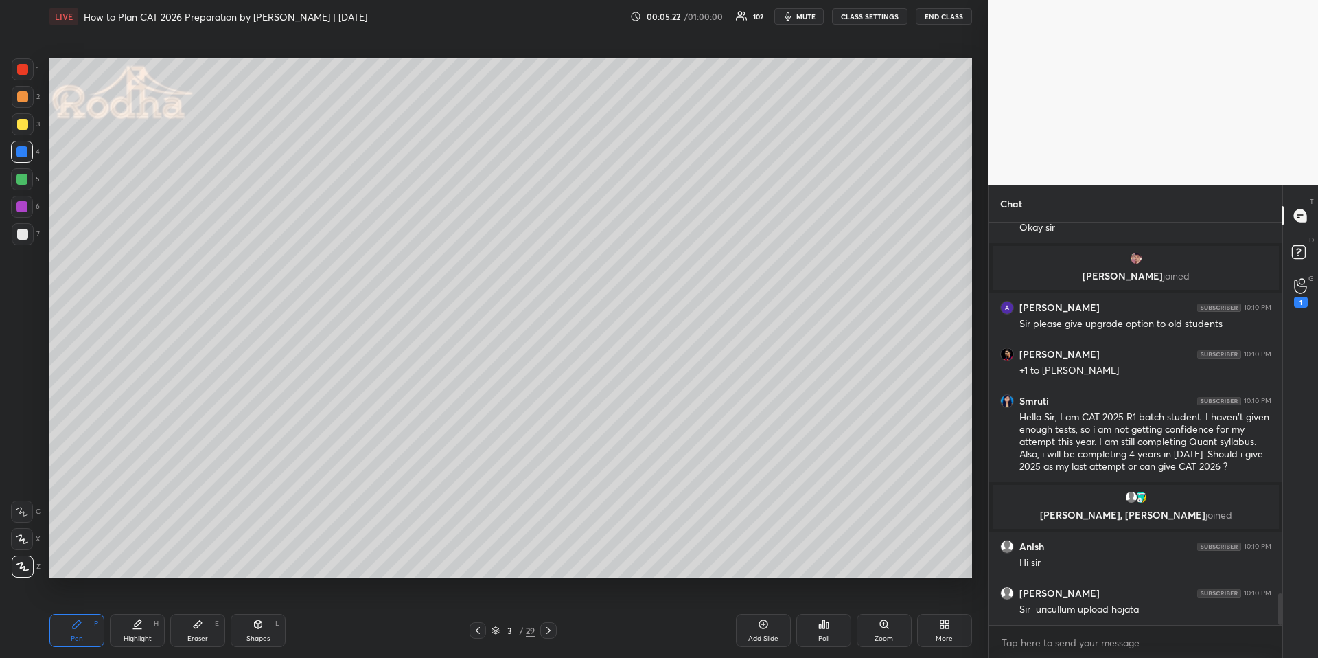
click at [259, 626] on icon at bounding box center [259, 624] width 8 height 8
click at [34, 573] on div "L" at bounding box center [26, 566] width 29 height 22
drag, startPoint x: 28, startPoint y: 568, endPoint x: 41, endPoint y: 547, distance: 24.6
click at [27, 571] on div at bounding box center [23, 566] width 22 height 22
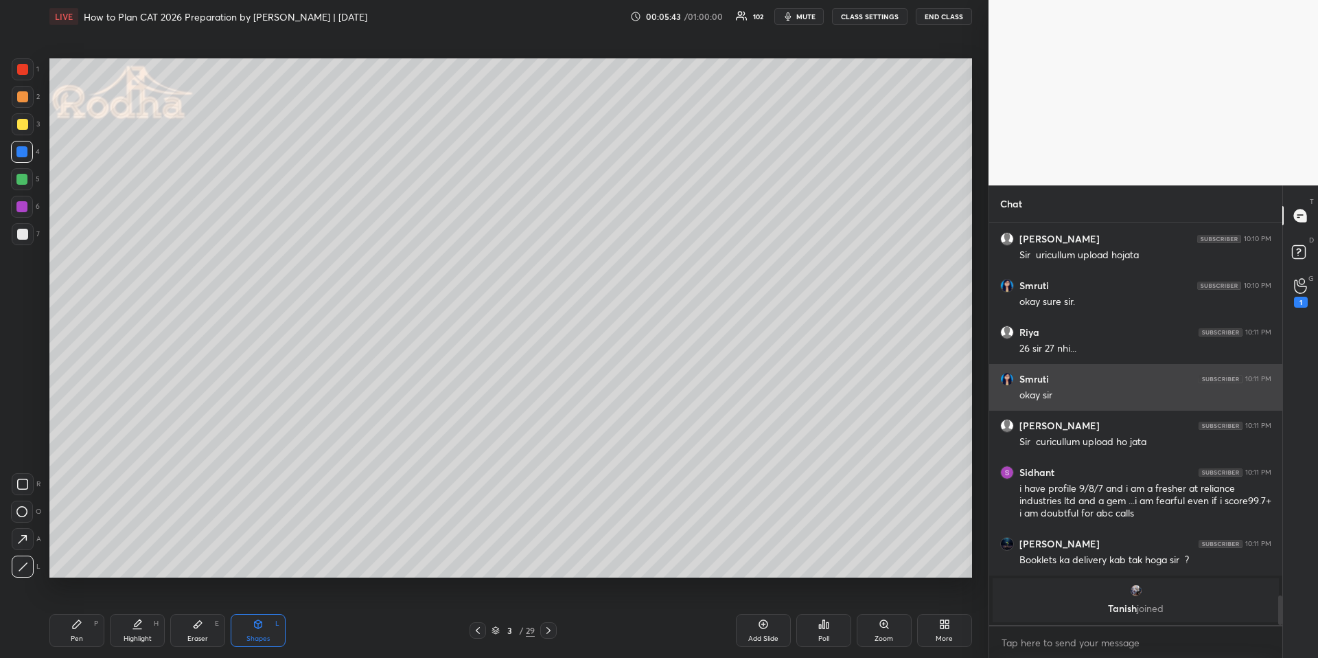
scroll to position [5025, 0]
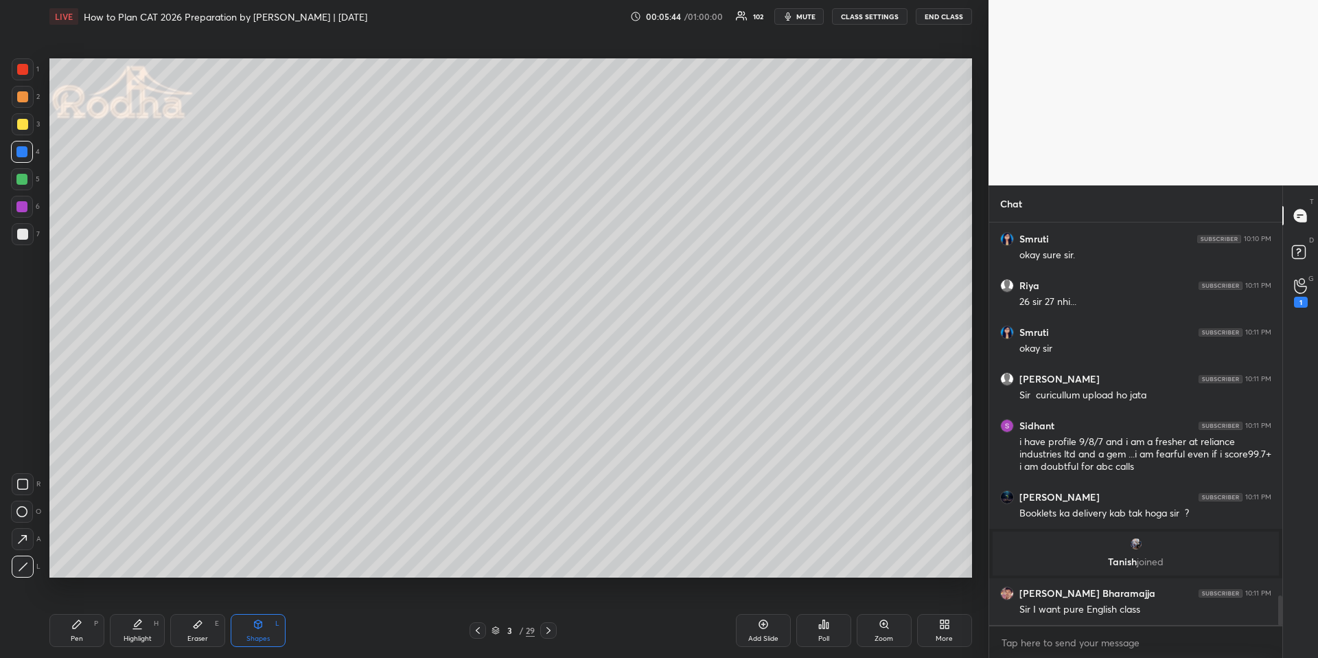
click at [77, 627] on icon at bounding box center [76, 623] width 11 height 11
click at [25, 93] on div at bounding box center [22, 96] width 11 height 11
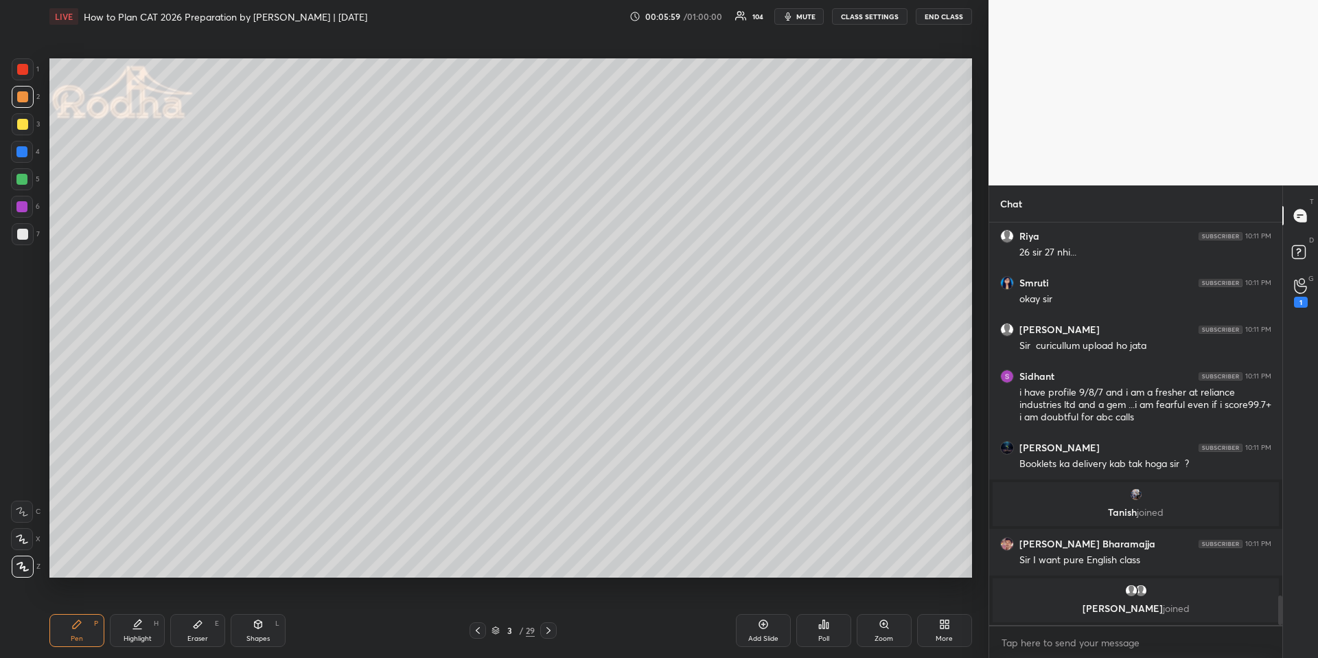
click at [21, 152] on div at bounding box center [21, 151] width 11 height 11
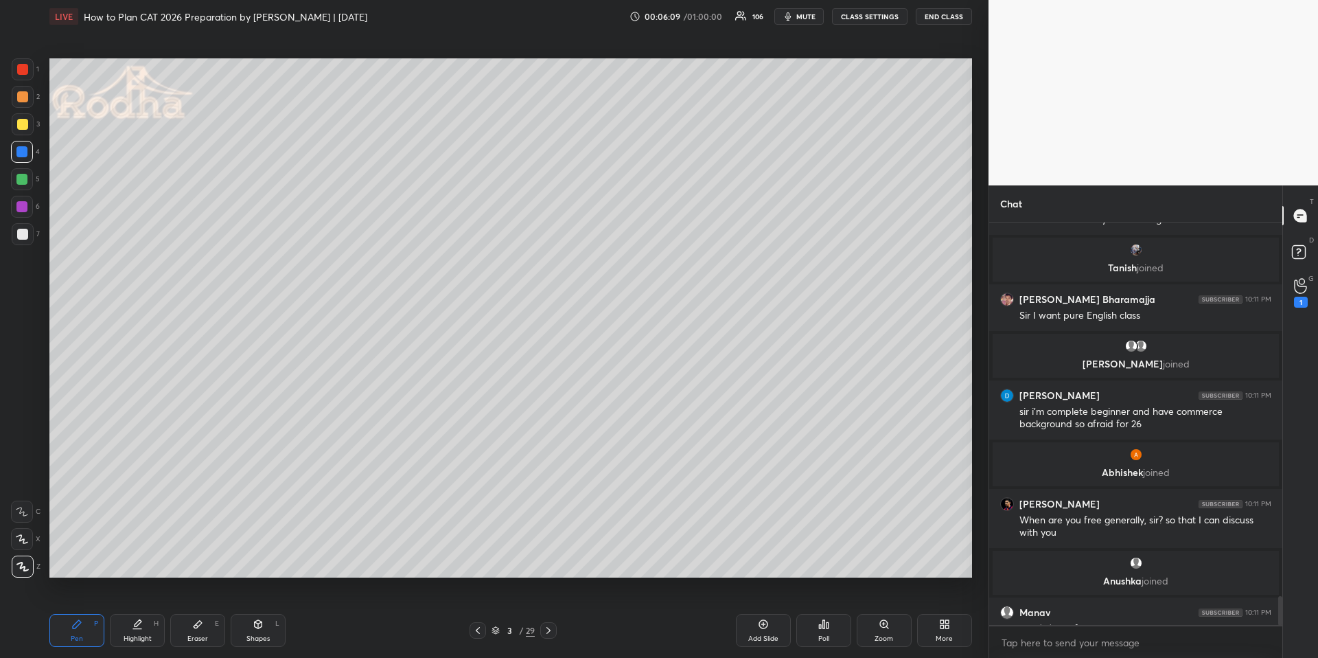
scroll to position [5271, 0]
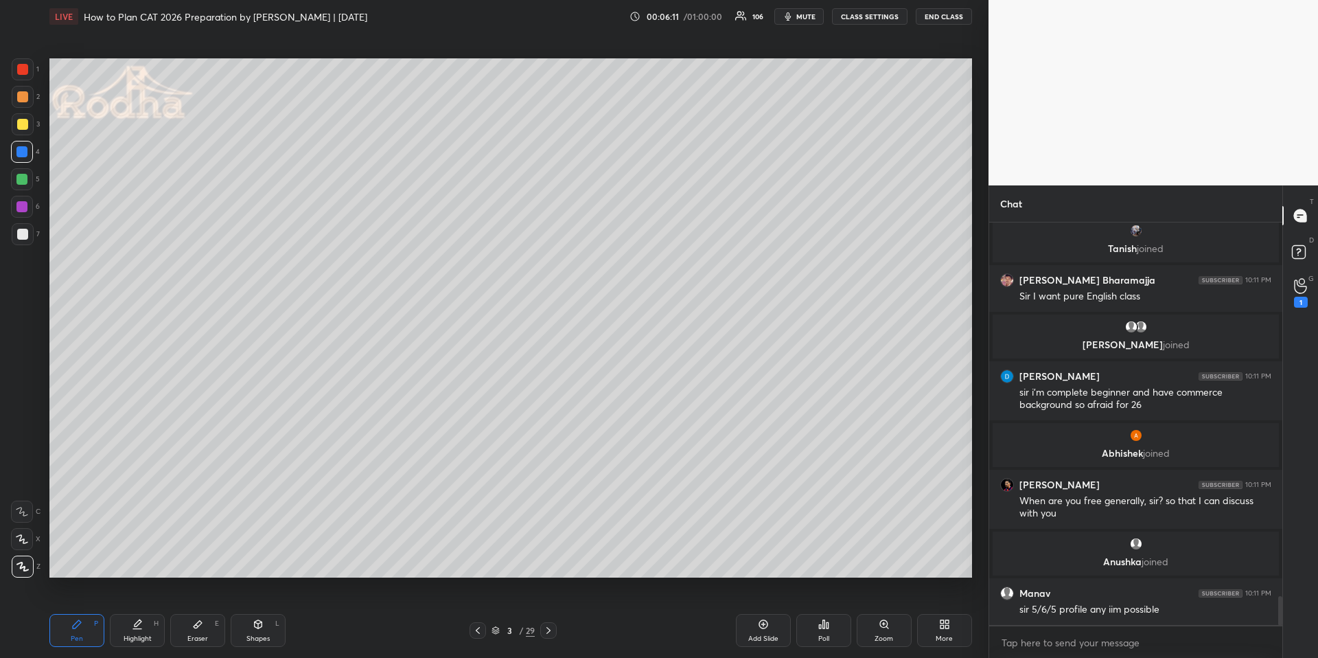
drag, startPoint x: 27, startPoint y: 98, endPoint x: 40, endPoint y: 115, distance: 21.0
click at [26, 98] on div at bounding box center [22, 96] width 11 height 11
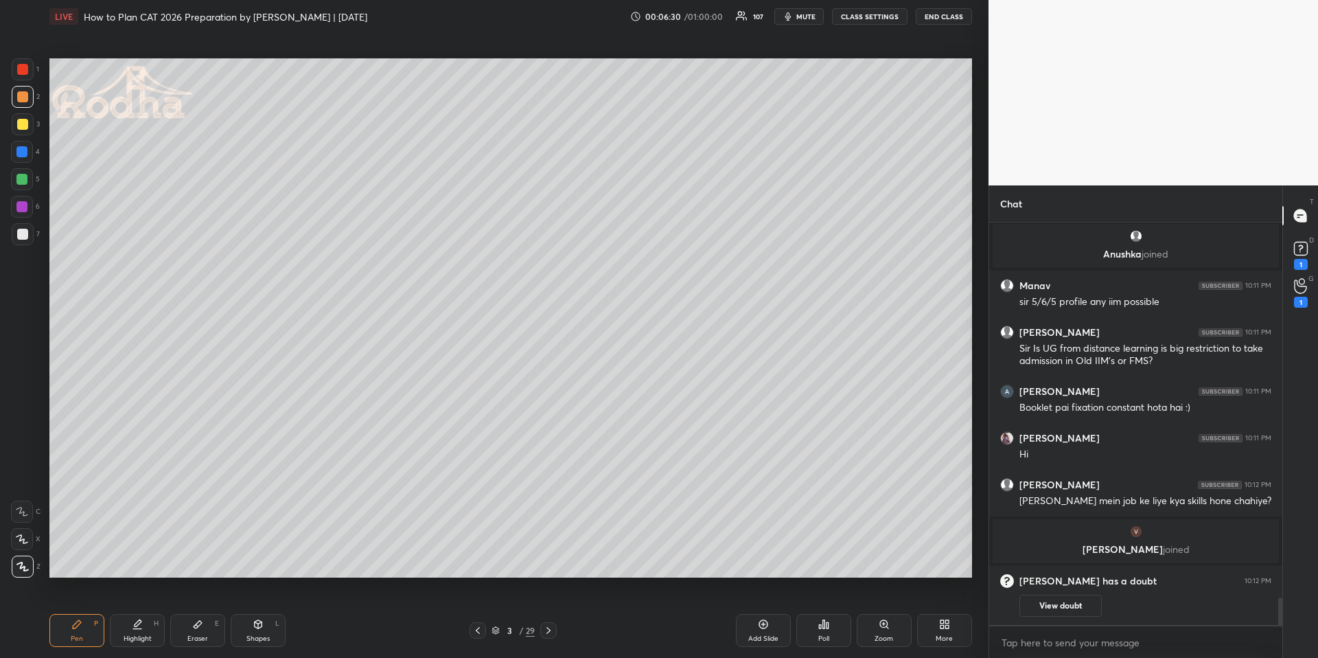
scroll to position [5437, 0]
click at [19, 175] on div at bounding box center [21, 179] width 11 height 11
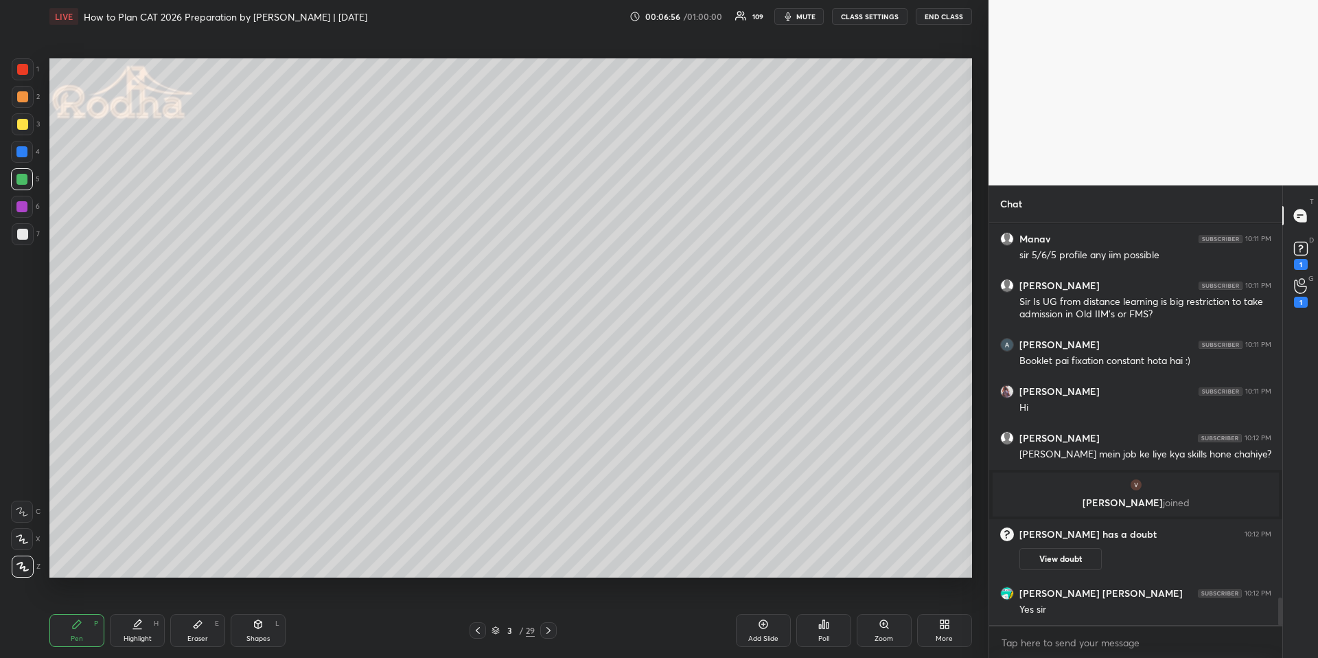
click at [550, 632] on icon at bounding box center [548, 630] width 11 height 11
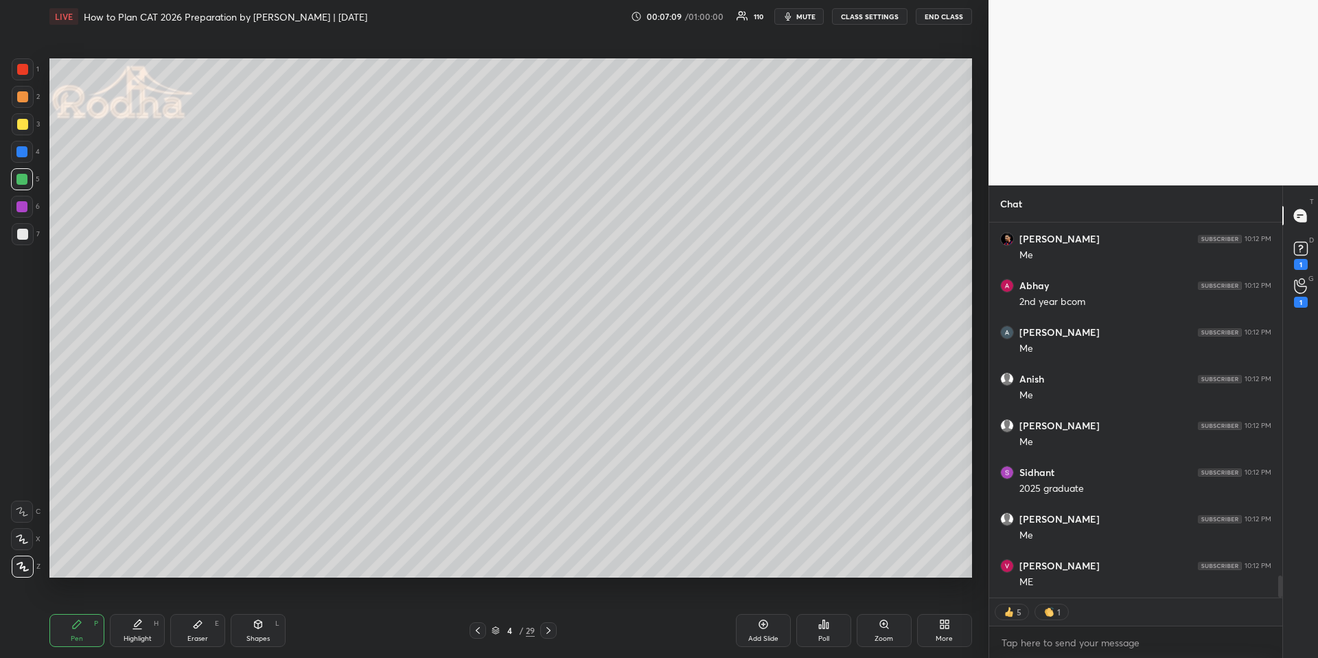
scroll to position [6142, 0]
drag, startPoint x: 484, startPoint y: 626, endPoint x: 498, endPoint y: 603, distance: 27.1
click at [483, 627] on div at bounding box center [478, 630] width 16 height 16
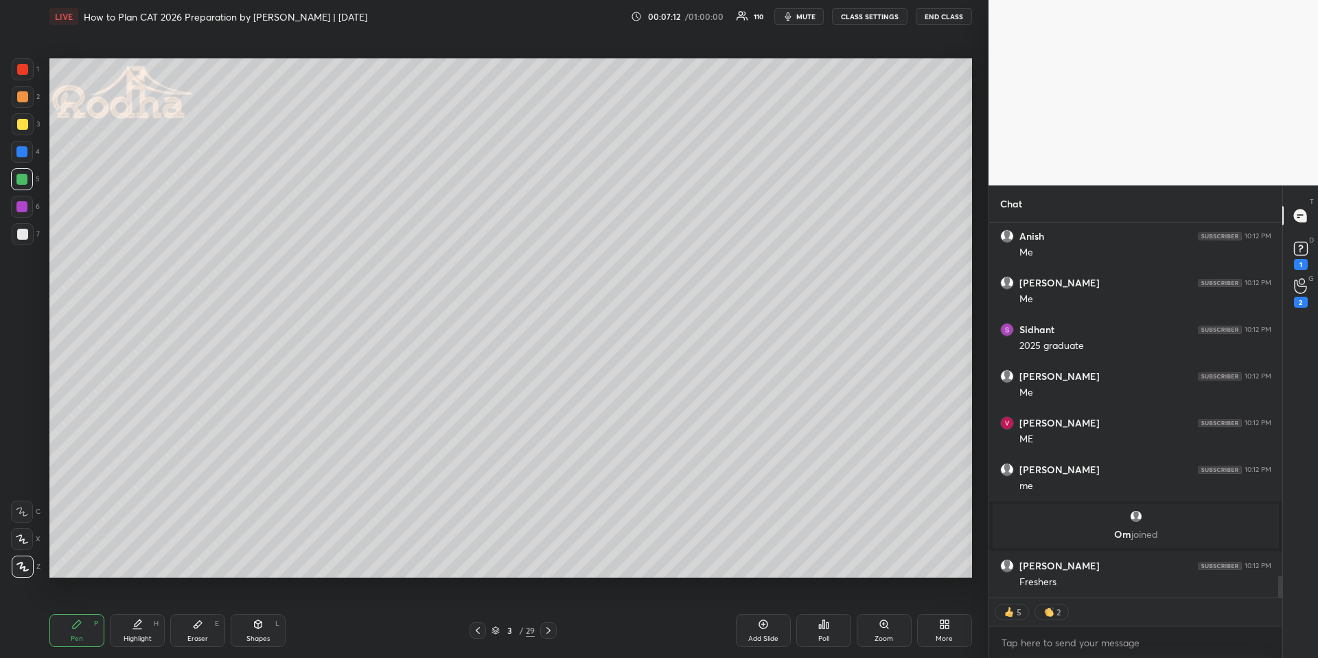
scroll to position [5980, 0]
type textarea "x"
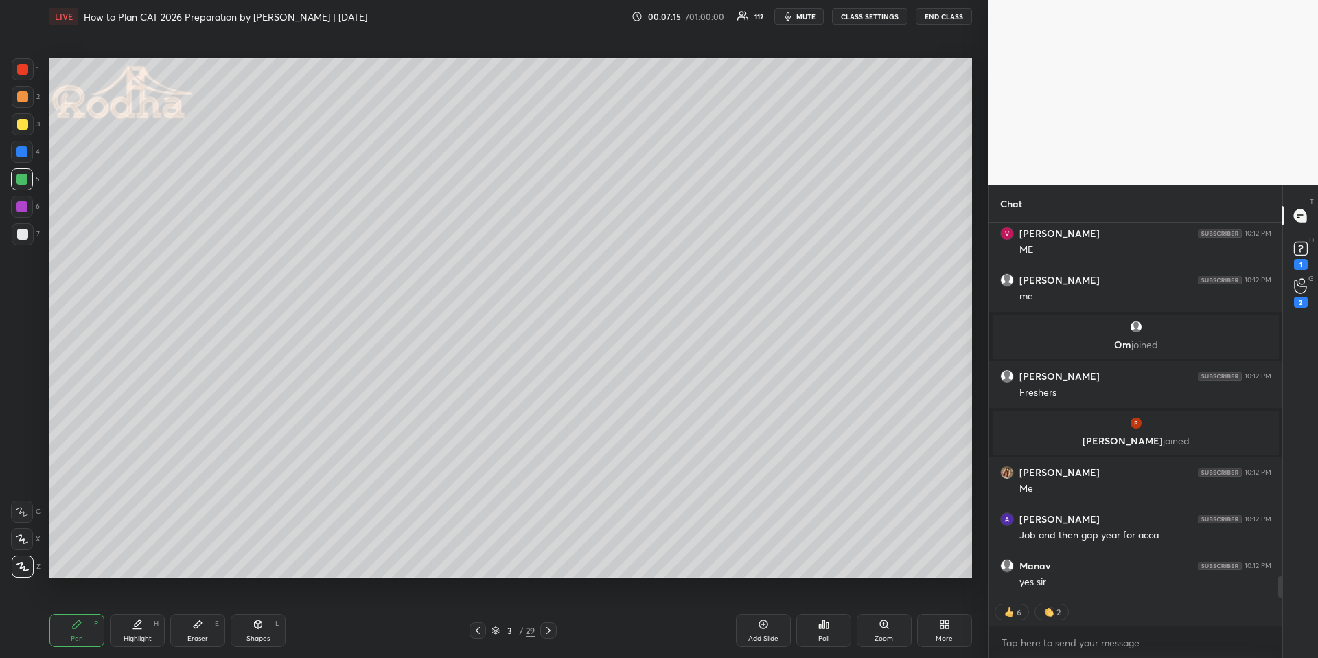
scroll to position [6219, 0]
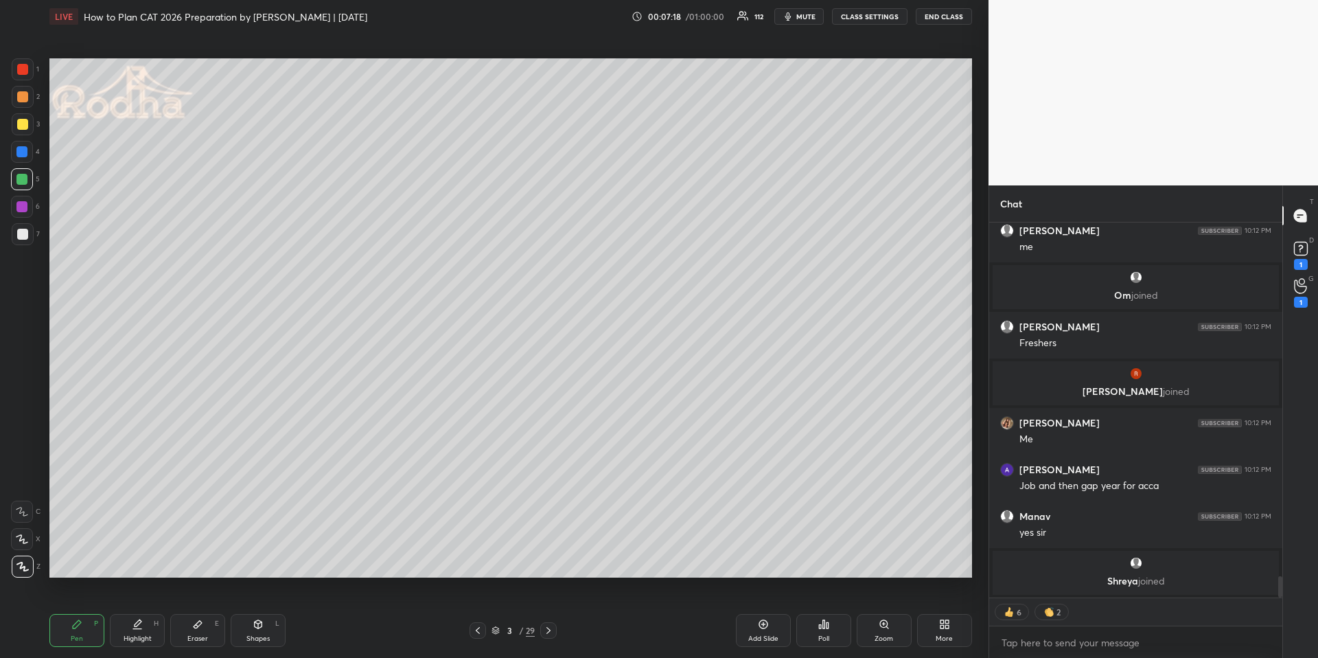
click at [822, 631] on div "Poll" at bounding box center [823, 630] width 55 height 33
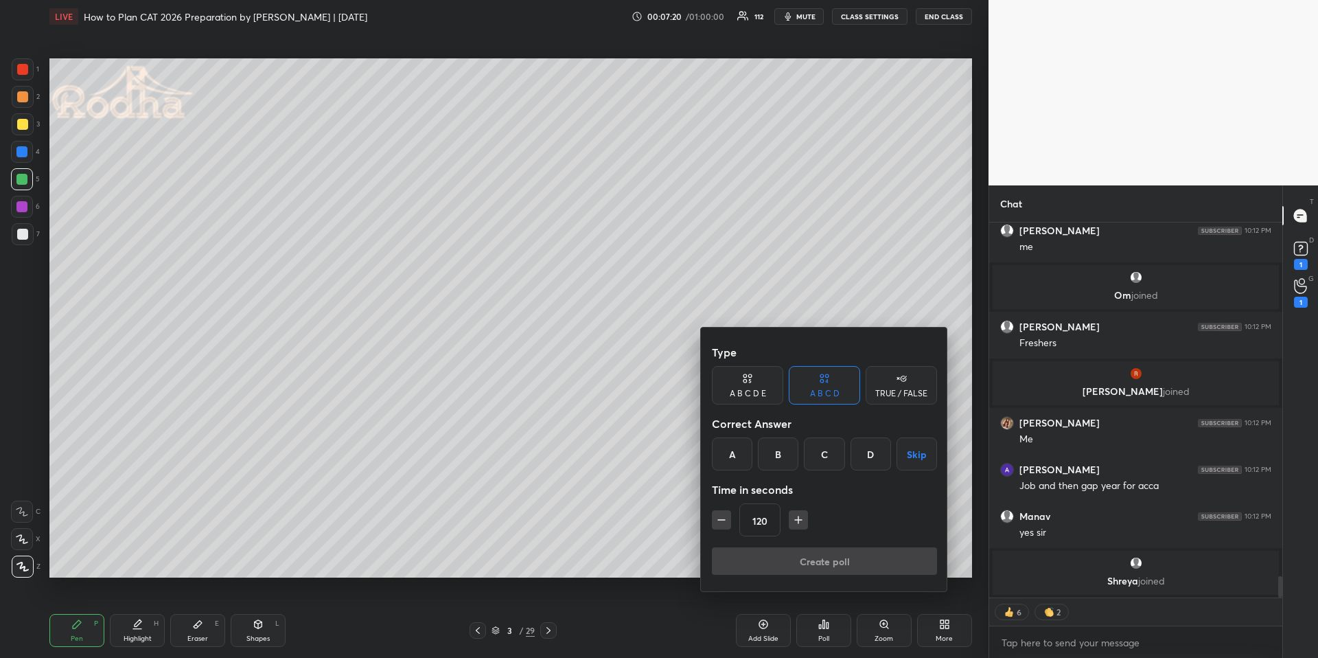
click at [723, 521] on icon "button" at bounding box center [722, 520] width 14 height 14
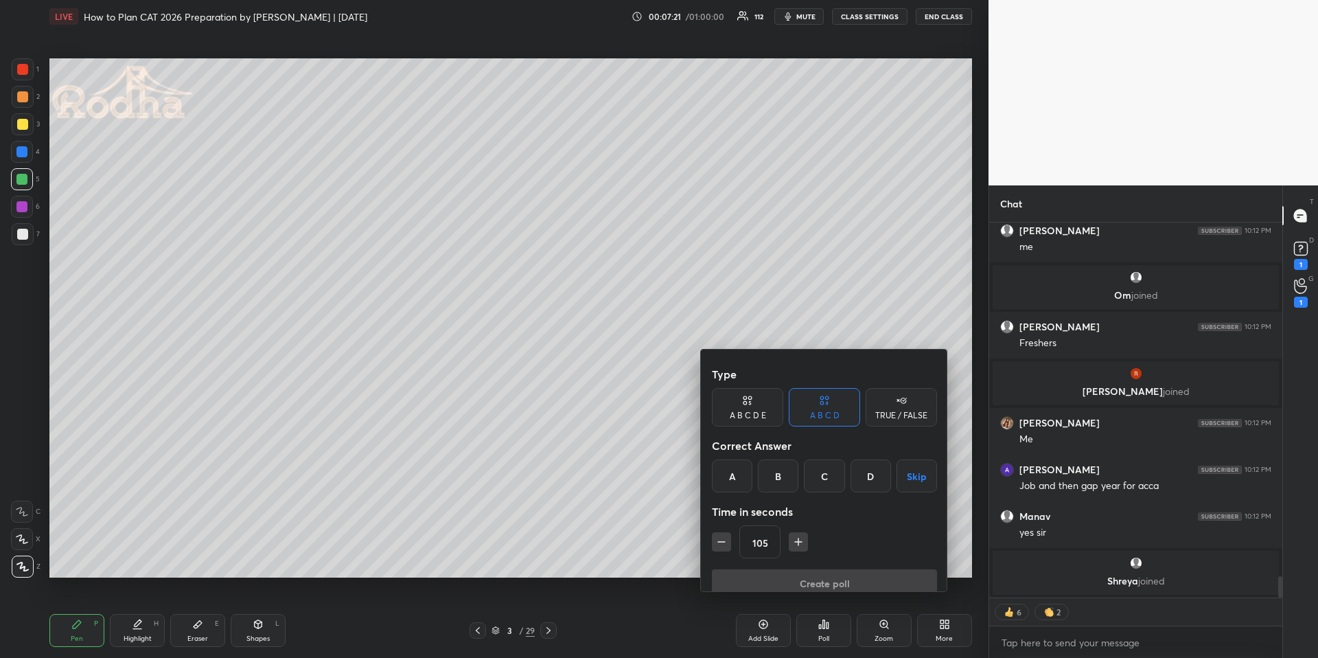
click at [723, 535] on icon "button" at bounding box center [722, 542] width 14 height 14
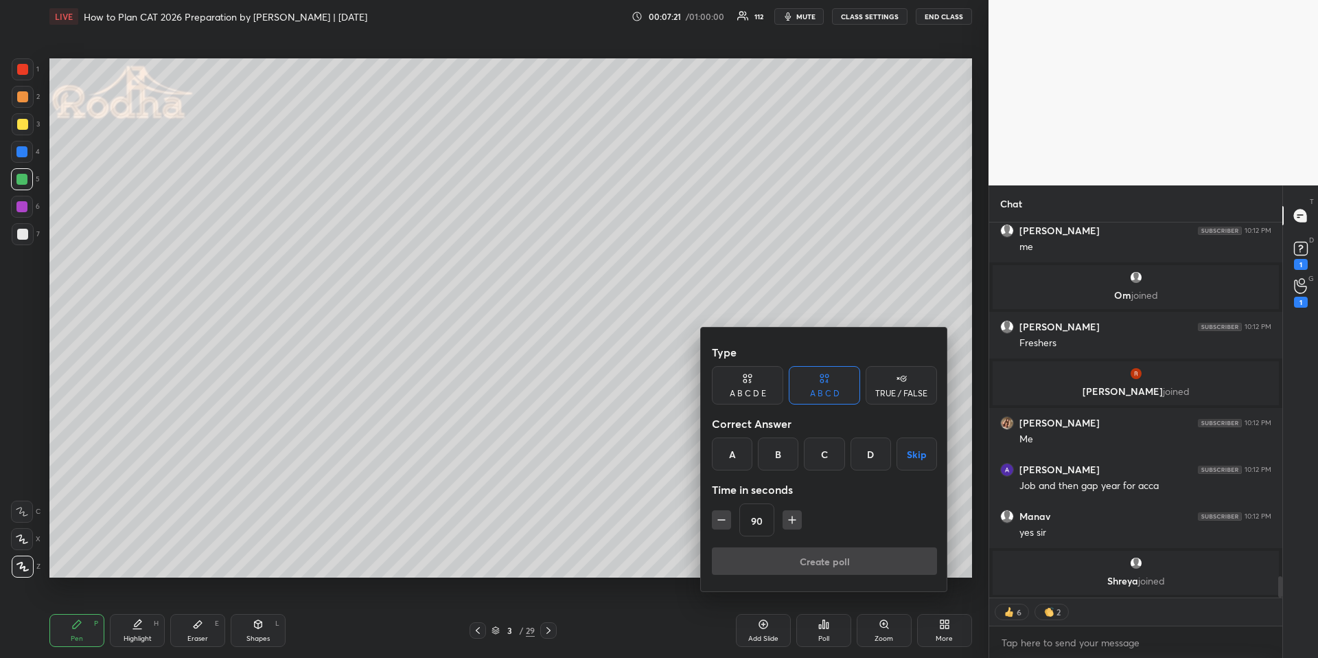
click at [724, 520] on icon "button" at bounding box center [722, 520] width 14 height 14
click at [724, 520] on icon "button" at bounding box center [721, 520] width 7 height 0
click at [723, 520] on icon "button" at bounding box center [722, 520] width 14 height 14
click at [722, 521] on icon "button" at bounding box center [722, 520] width 14 height 14
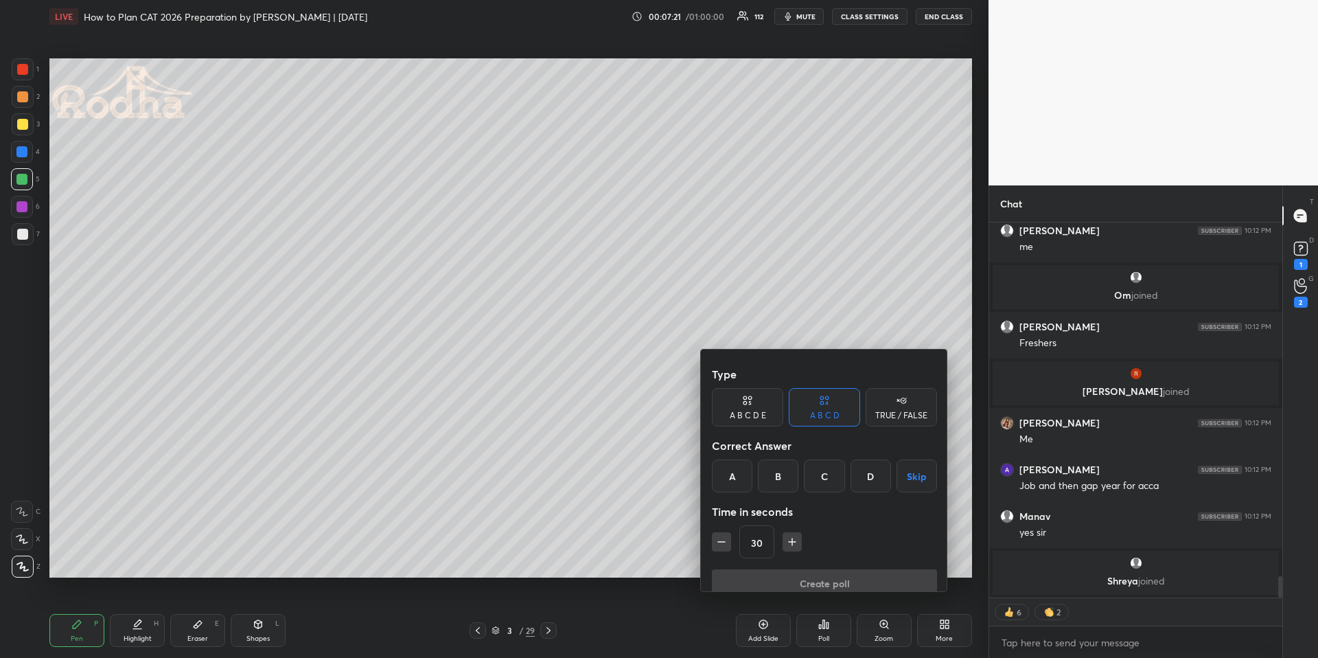
click at [721, 535] on icon "button" at bounding box center [722, 542] width 14 height 14
type input "15"
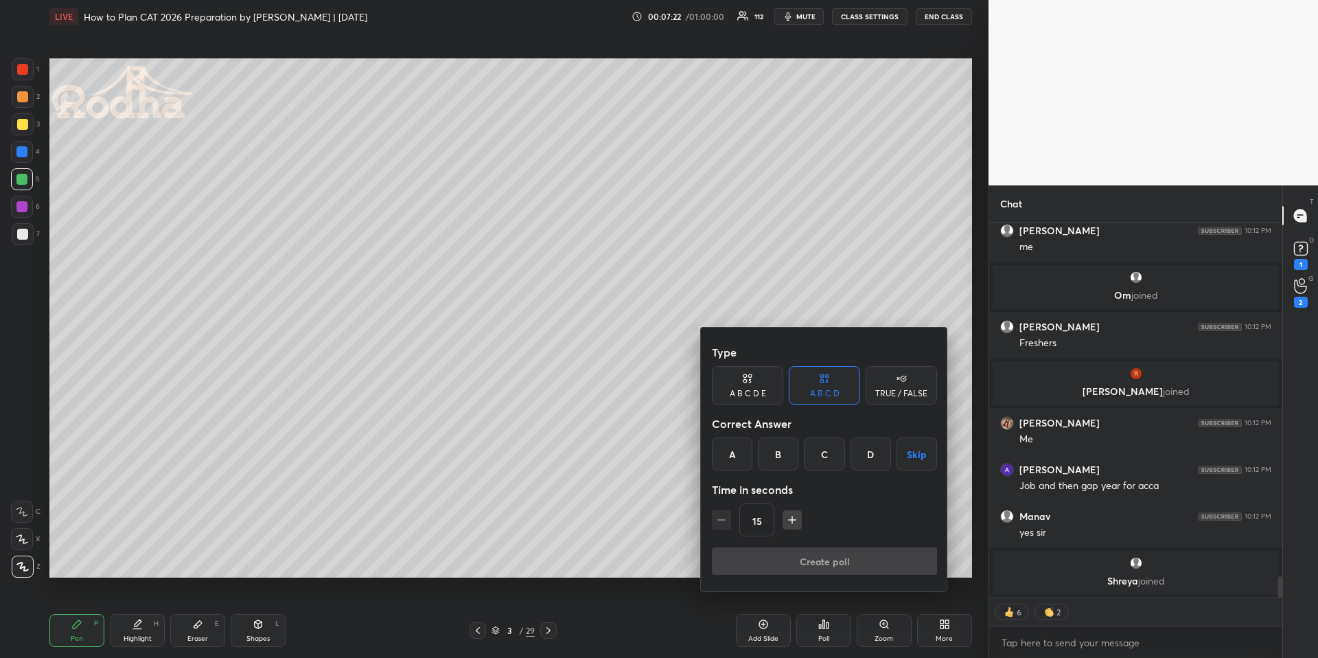
click at [720, 521] on div "15" at bounding box center [824, 519] width 225 height 33
click at [721, 520] on div "15" at bounding box center [824, 519] width 225 height 33
click at [719, 521] on div "15" at bounding box center [824, 519] width 225 height 33
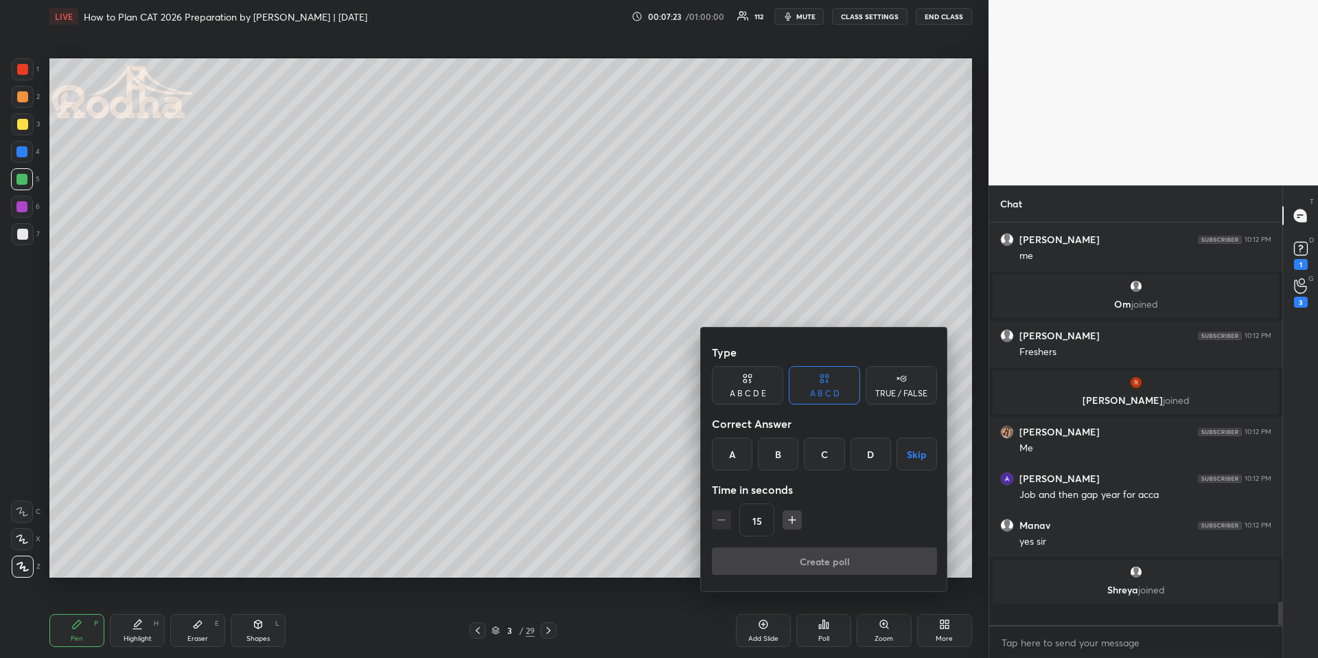
scroll to position [398, 289]
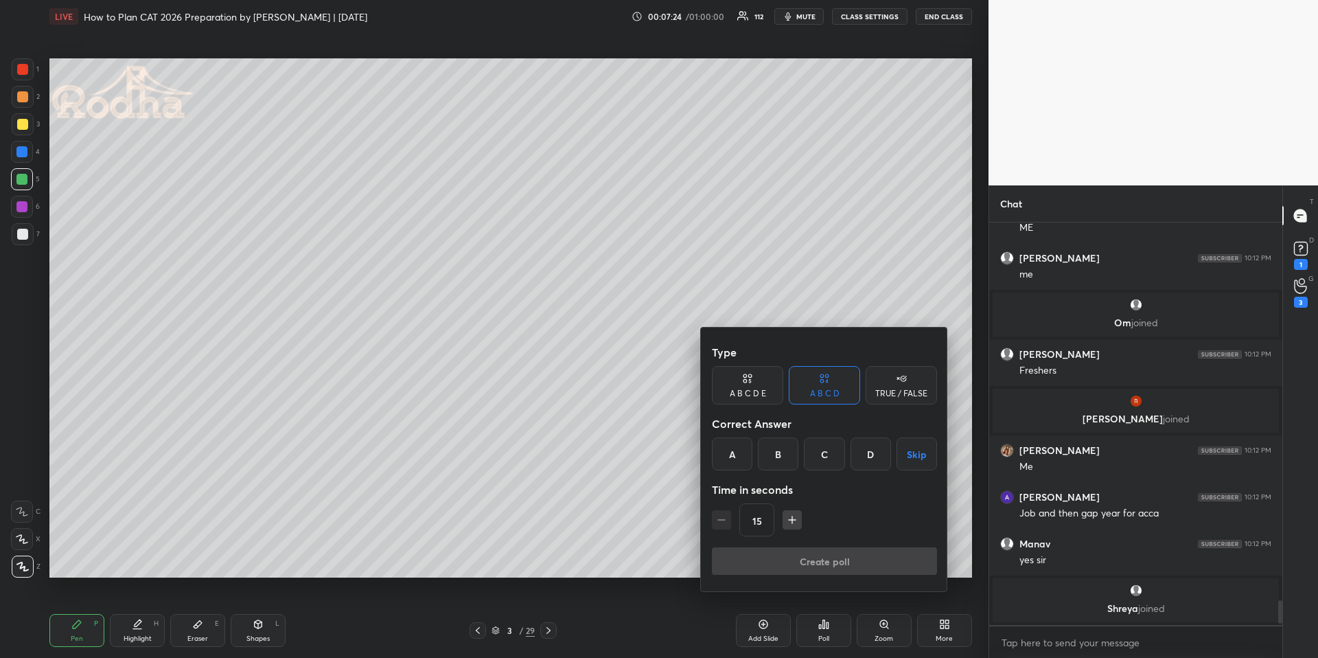
click at [911, 455] on button "Skip" at bounding box center [917, 453] width 41 height 33
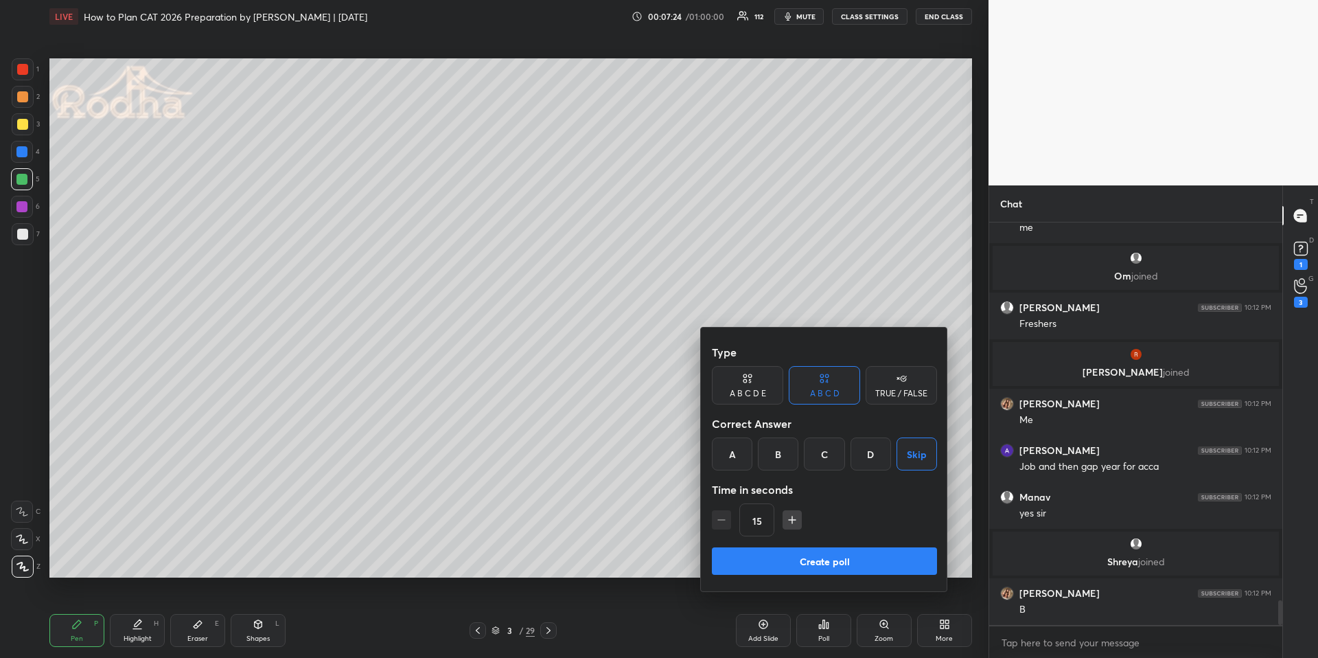
scroll to position [6134, 0]
click at [832, 557] on button "Create poll" at bounding box center [824, 560] width 225 height 27
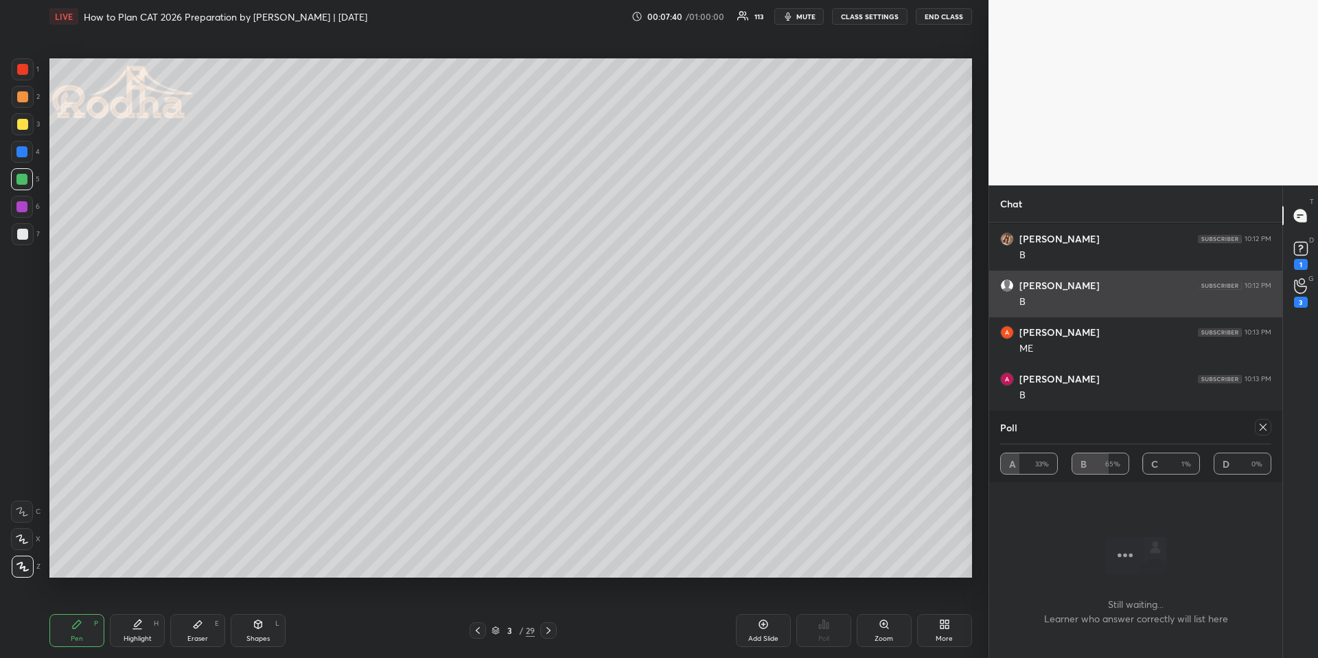
scroll to position [6449, 0]
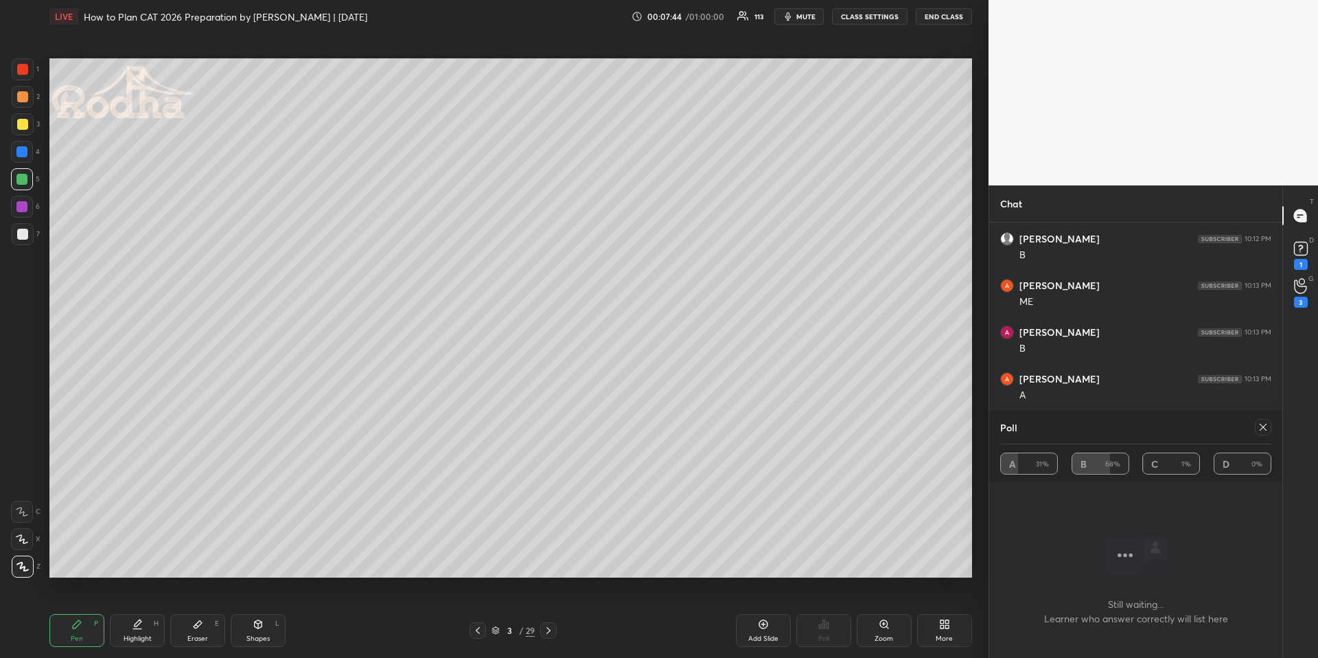
click at [1264, 428] on icon at bounding box center [1263, 426] width 11 height 11
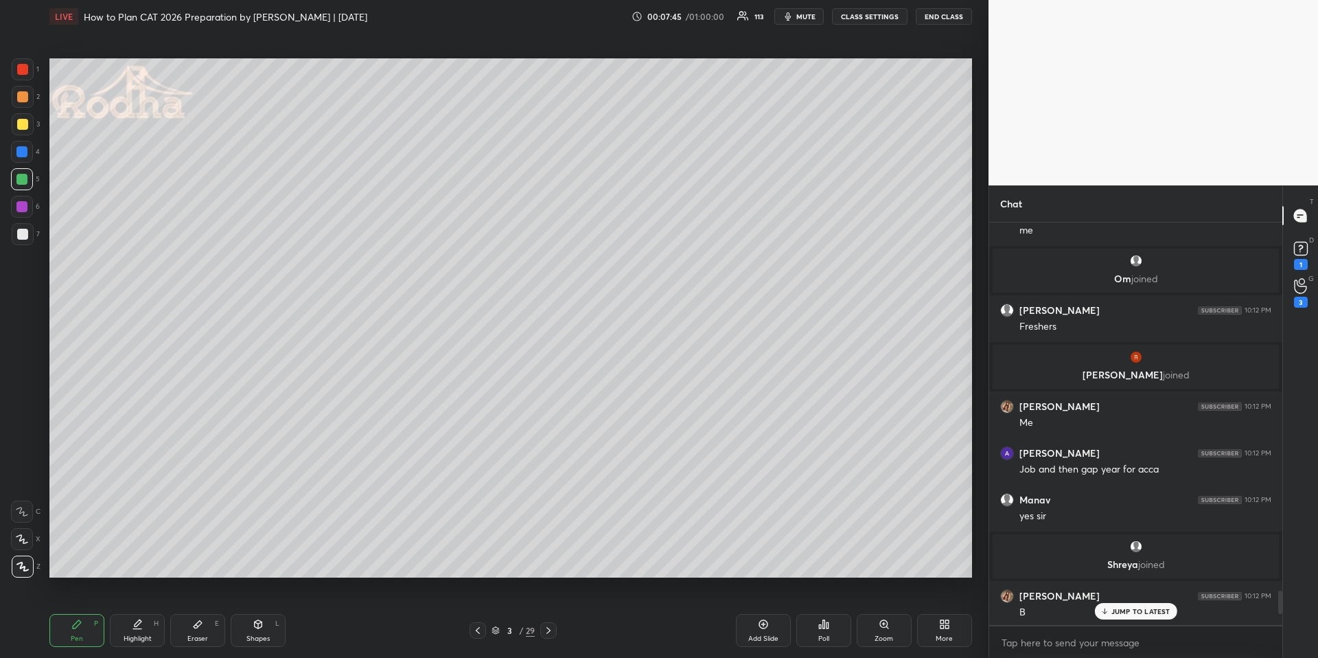
click at [828, 631] on div "Poll" at bounding box center [823, 630] width 55 height 33
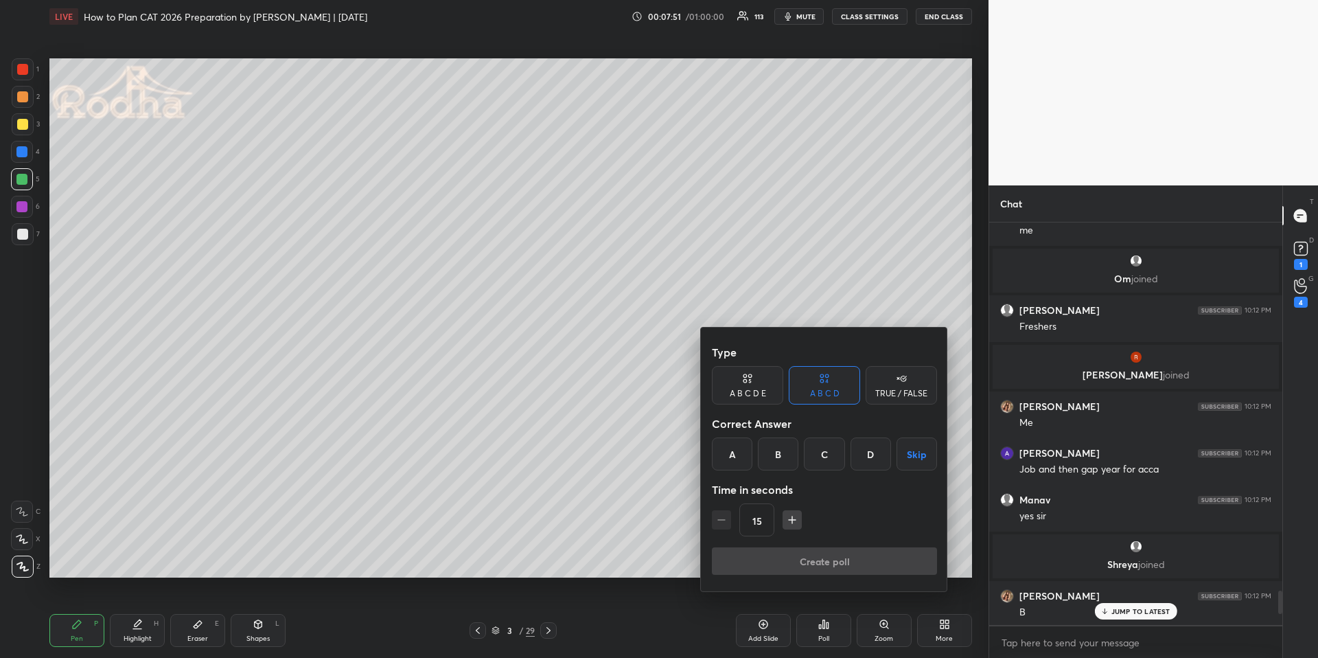
drag, startPoint x: 1118, startPoint y: 612, endPoint x: 1106, endPoint y: 606, distance: 13.5
click at [1119, 612] on div at bounding box center [659, 329] width 1318 height 658
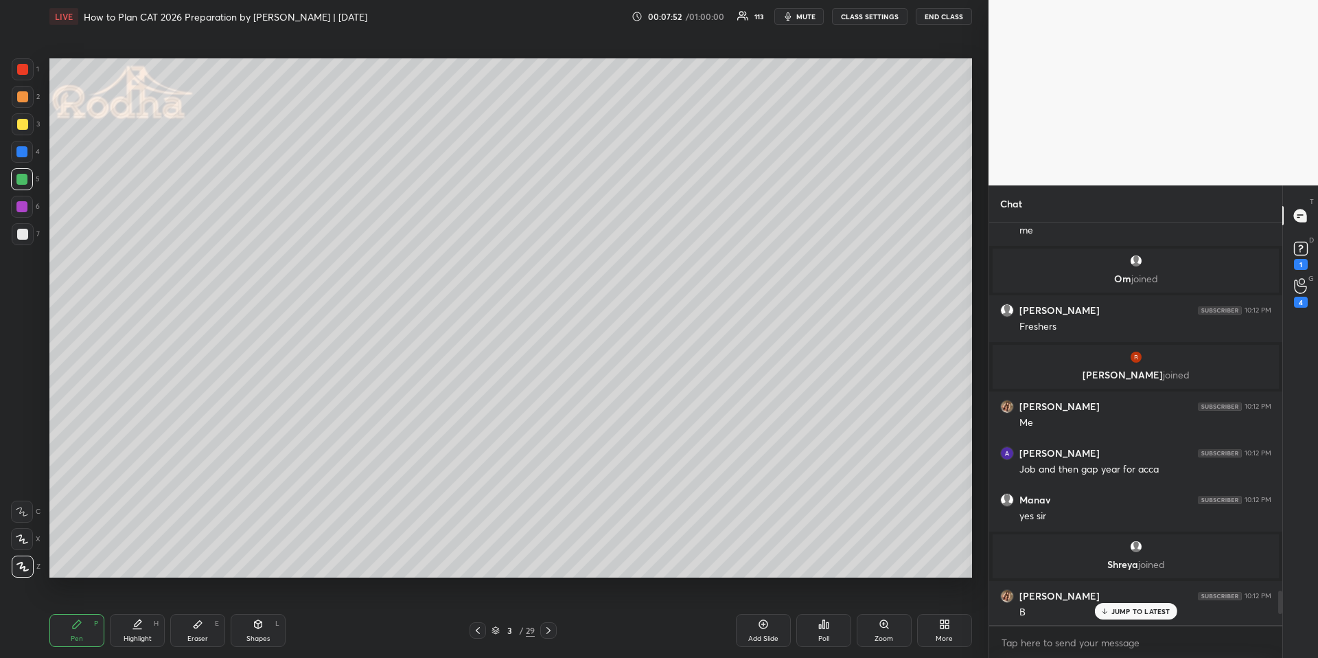
drag, startPoint x: 84, startPoint y: 615, endPoint x: 79, endPoint y: 586, distance: 29.2
click at [84, 616] on div "Pen P" at bounding box center [76, 630] width 55 height 33
click at [21, 155] on div at bounding box center [21, 151] width 11 height 11
click at [1127, 614] on p "JUMP TO LATEST" at bounding box center [1140, 611] width 59 height 8
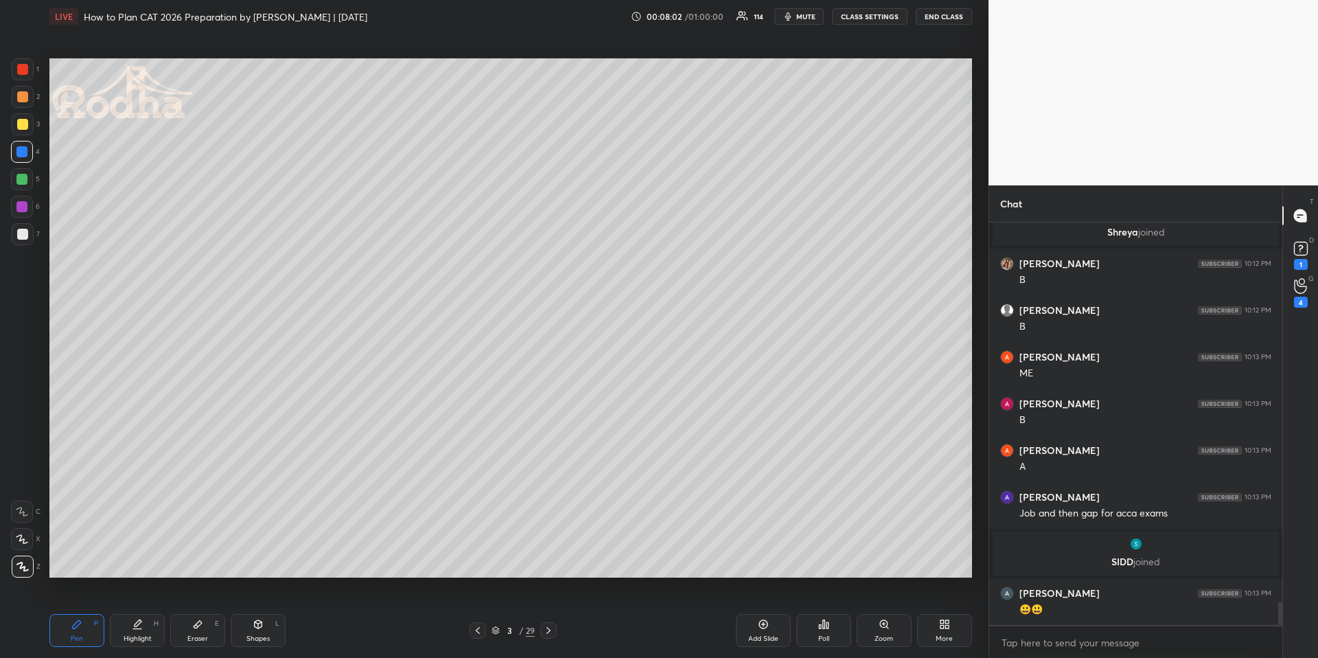
click at [551, 625] on icon at bounding box center [548, 630] width 11 height 11
click at [91, 631] on div "Pen P" at bounding box center [76, 630] width 55 height 33
drag, startPoint x: 22, startPoint y: 178, endPoint x: 31, endPoint y: 172, distance: 10.9
click at [21, 178] on div at bounding box center [21, 179] width 11 height 11
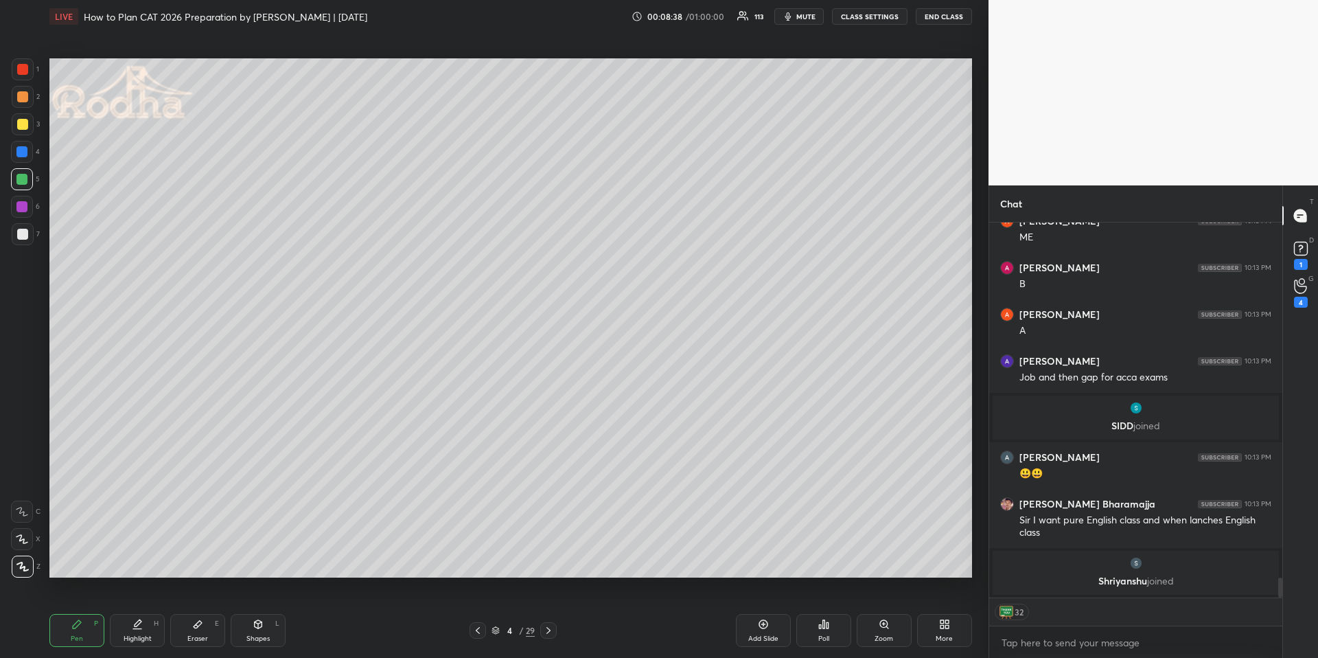
click at [21, 125] on div at bounding box center [22, 124] width 11 height 11
drag, startPoint x: 257, startPoint y: 627, endPoint x: 226, endPoint y: 590, distance: 49.2
click at [257, 627] on icon at bounding box center [259, 624] width 8 height 8
drag, startPoint x: 24, startPoint y: 569, endPoint x: 33, endPoint y: 537, distance: 32.8
click at [24, 569] on icon at bounding box center [23, 567] width 10 height 10
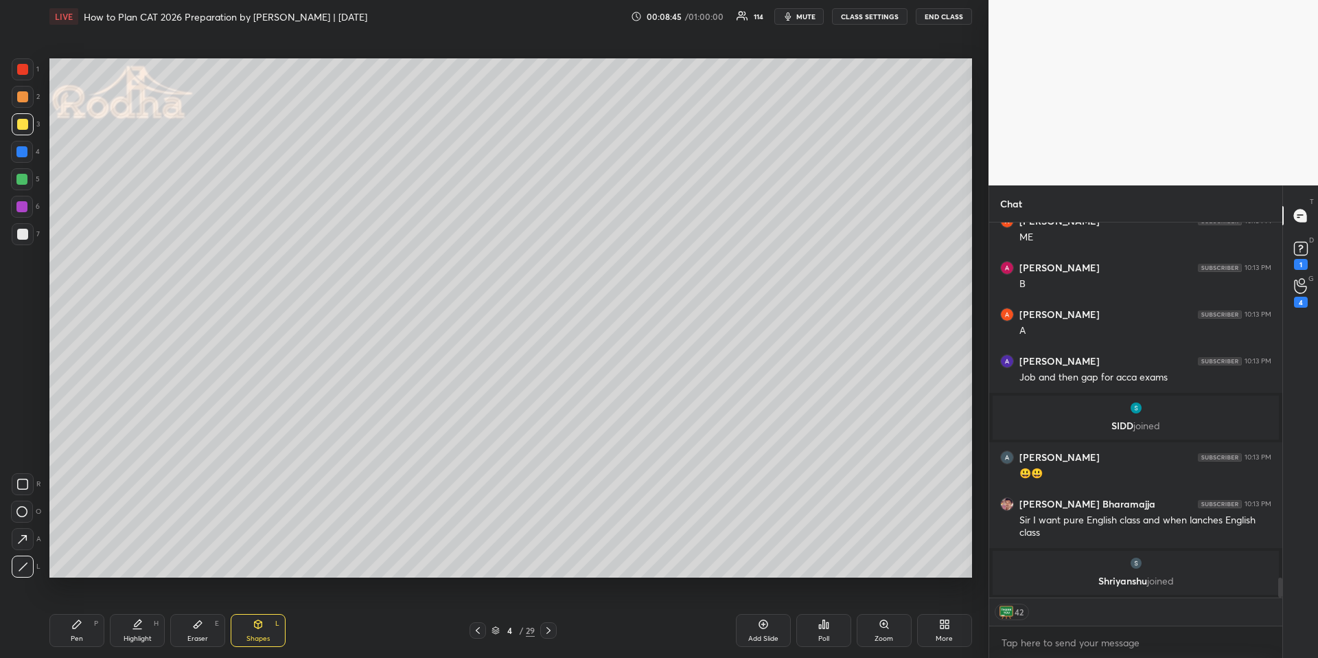
click at [87, 618] on div "Pen P" at bounding box center [76, 630] width 55 height 33
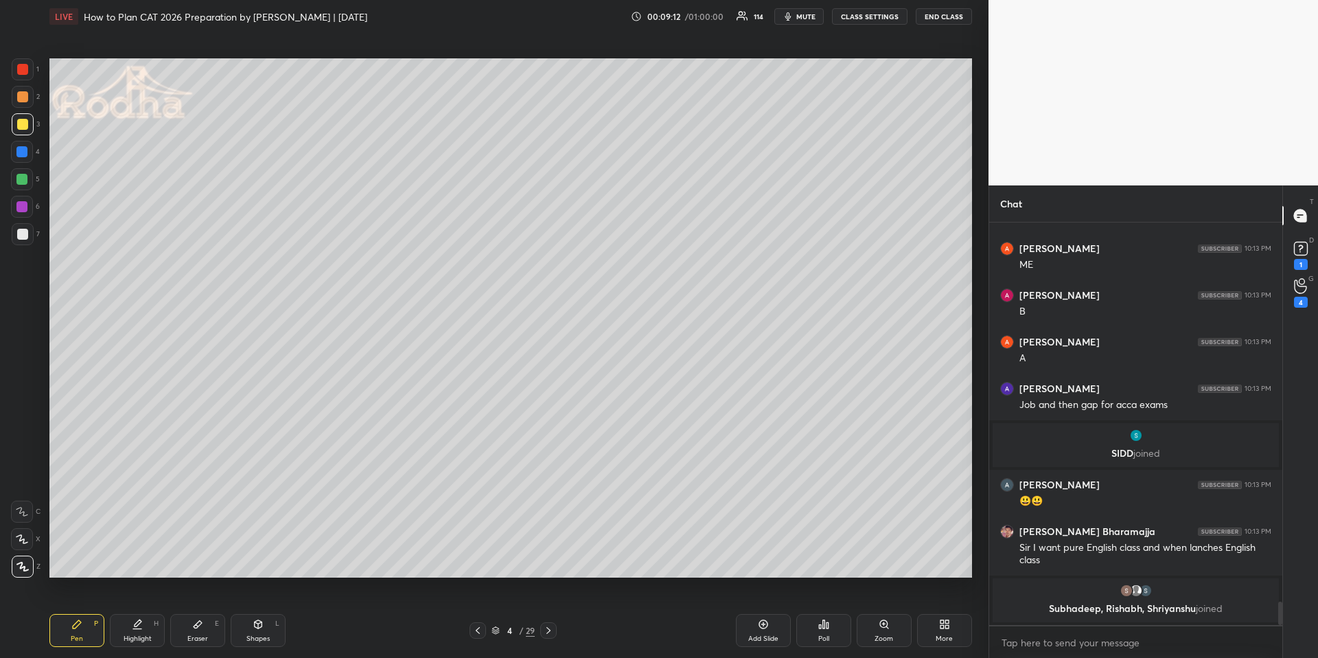
scroll to position [6508, 0]
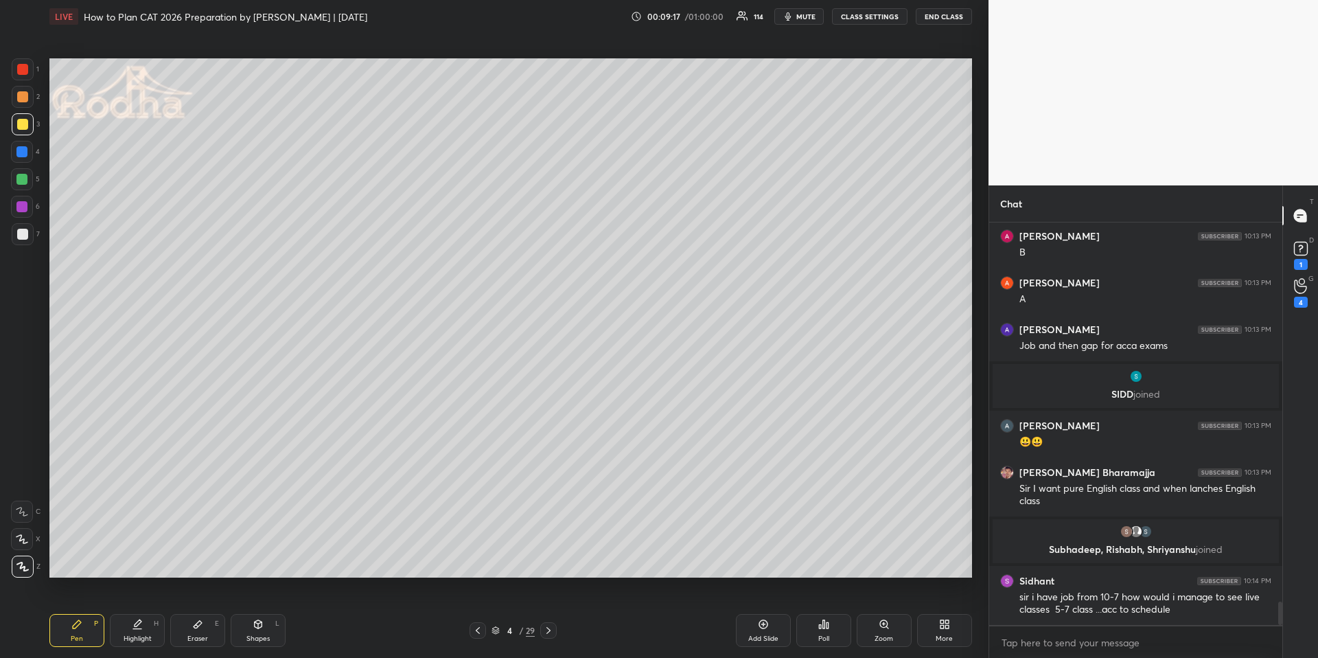
click at [129, 635] on div "Highlight" at bounding box center [138, 638] width 28 height 7
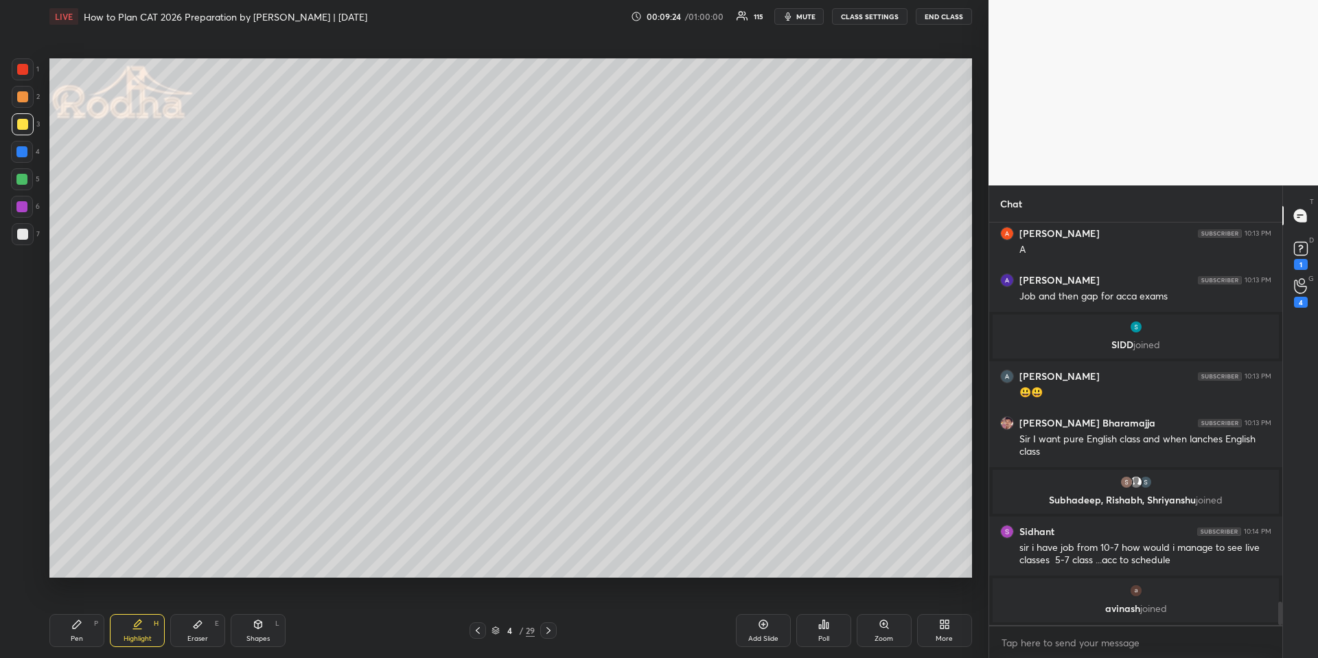
click at [117, 626] on div "Highlight H" at bounding box center [137, 630] width 55 height 33
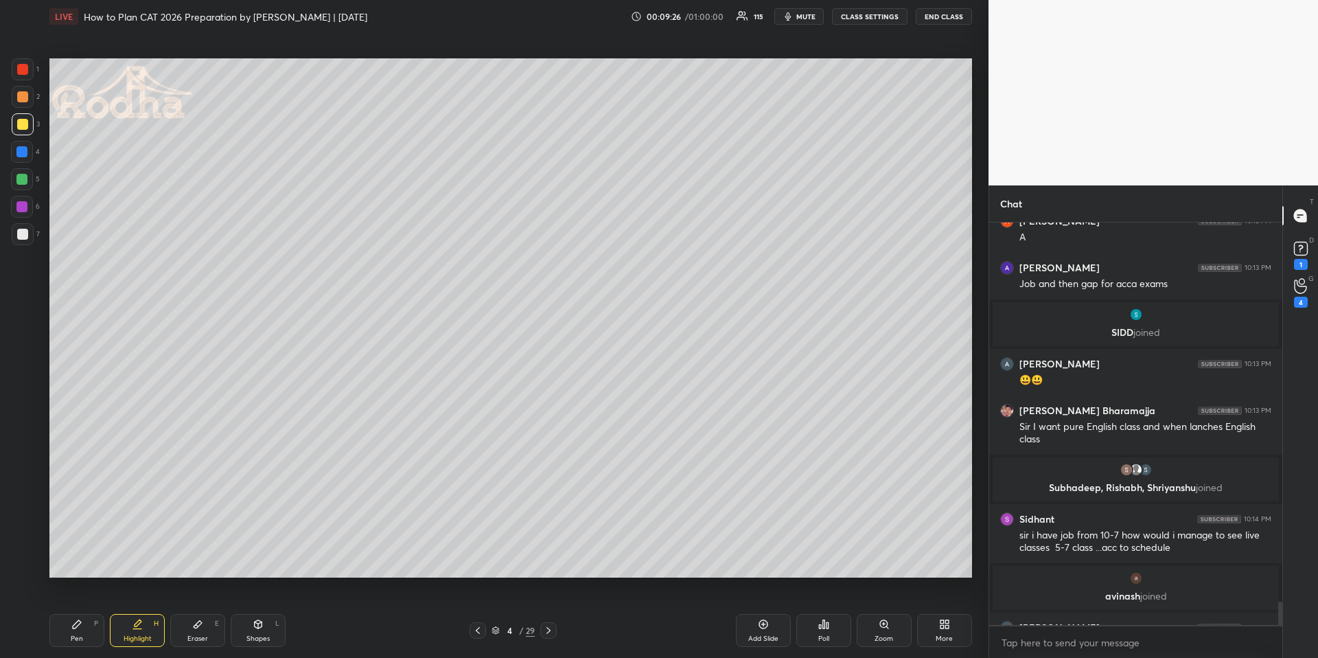
scroll to position [6591, 0]
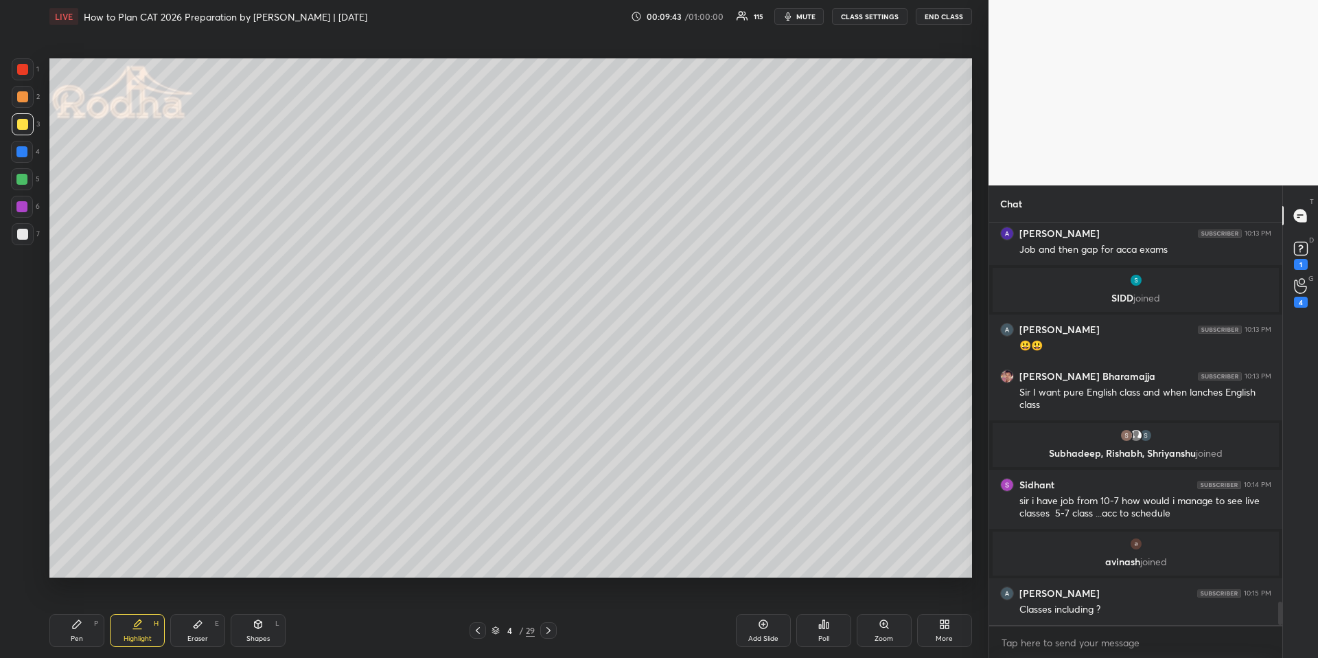
drag, startPoint x: 75, startPoint y: 621, endPoint x: 79, endPoint y: 595, distance: 26.4
click at [76, 623] on icon at bounding box center [76, 623] width 11 height 11
click at [22, 176] on div at bounding box center [21, 179] width 11 height 11
click at [24, 151] on div at bounding box center [21, 151] width 11 height 11
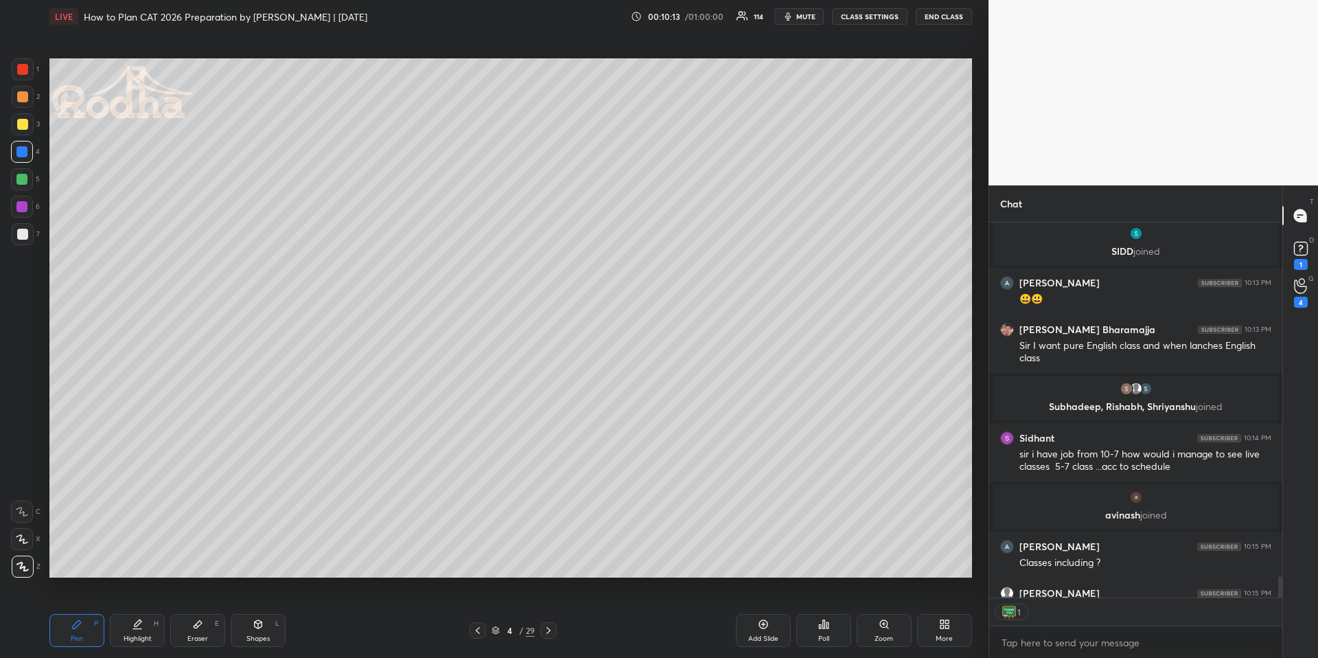
scroll to position [371, 289]
click at [243, 625] on div "Shapes L" at bounding box center [258, 630] width 55 height 33
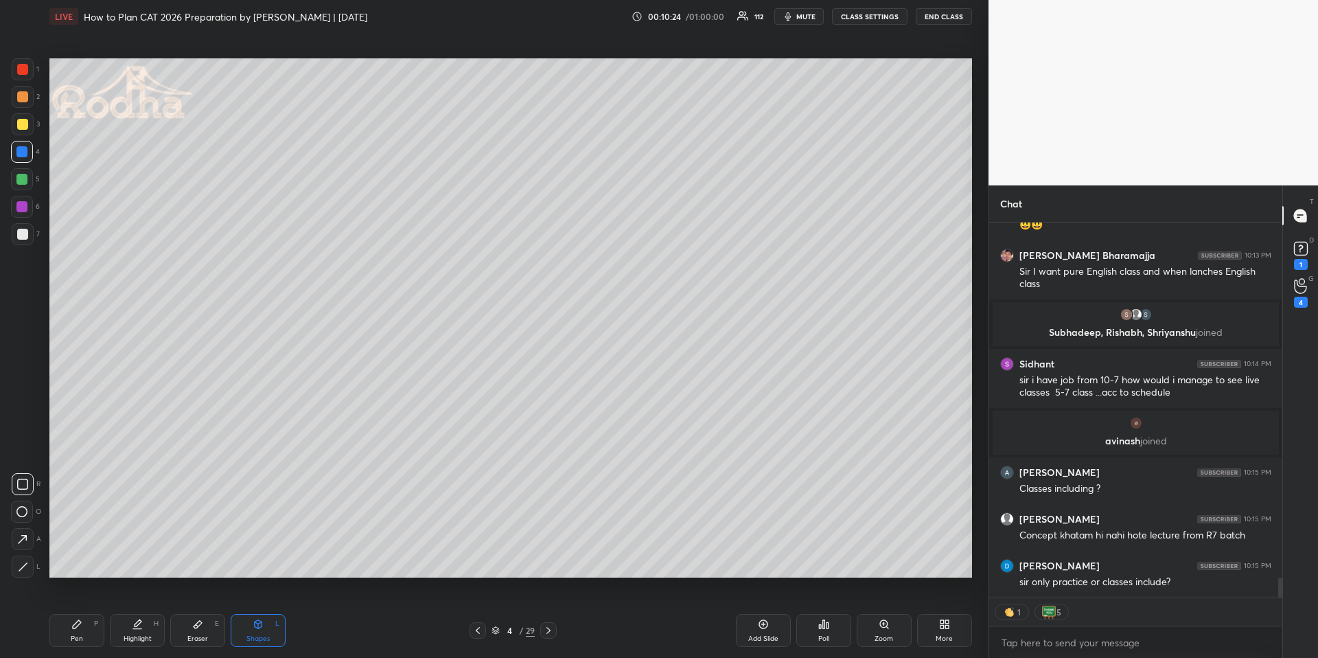
drag, startPoint x: 81, startPoint y: 633, endPoint x: 73, endPoint y: 602, distance: 31.8
click at [80, 633] on div "Pen P" at bounding box center [76, 630] width 55 height 33
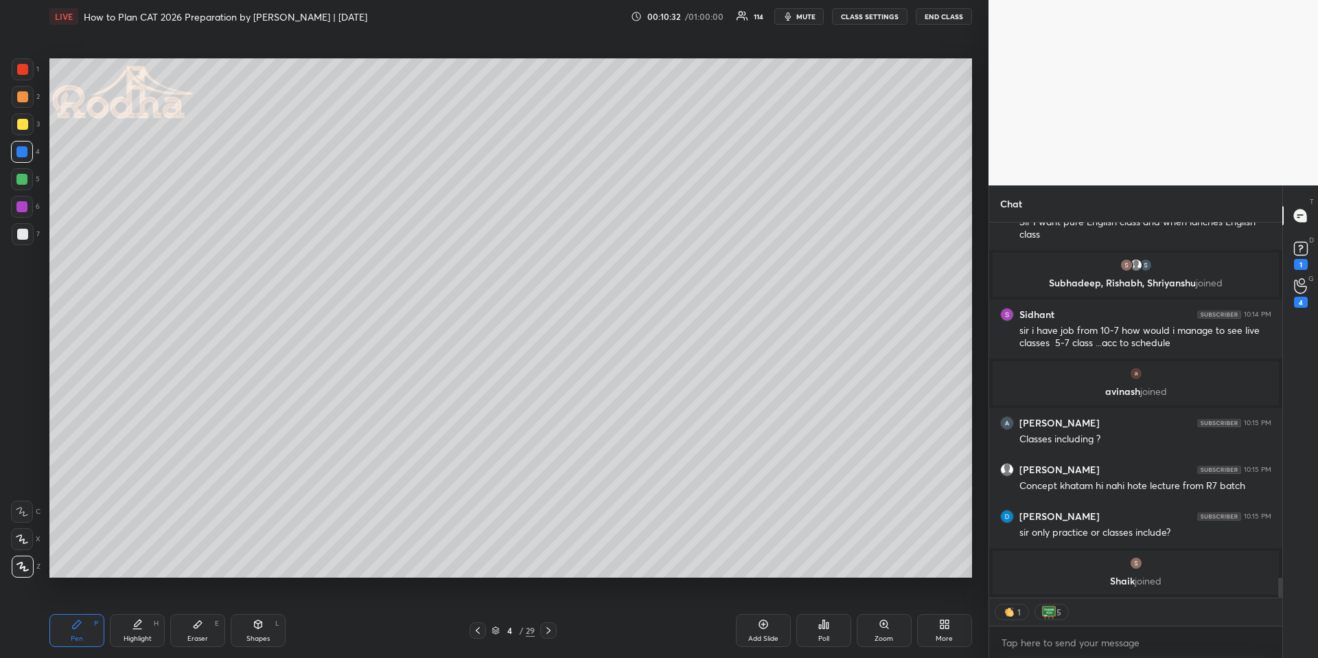
scroll to position [6722, 0]
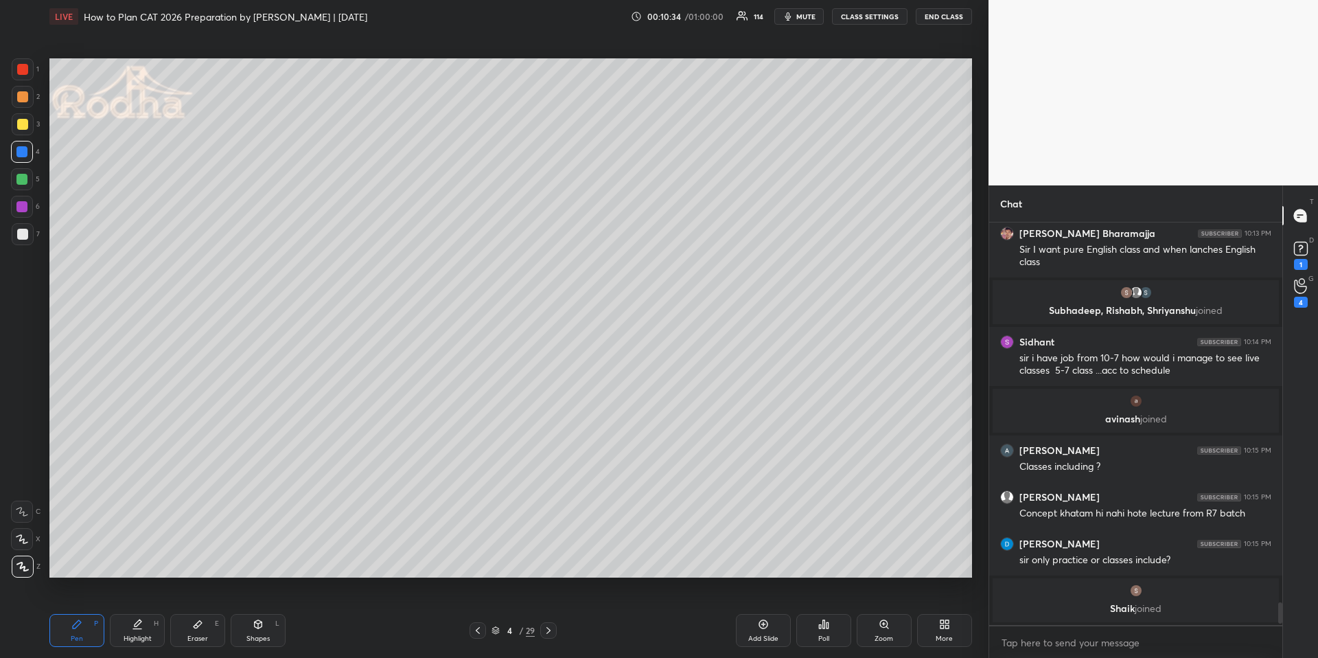
drag, startPoint x: 24, startPoint y: 97, endPoint x: 31, endPoint y: 127, distance: 31.0
click at [23, 97] on div at bounding box center [22, 96] width 11 height 11
drag, startPoint x: 21, startPoint y: 150, endPoint x: 3, endPoint y: 157, distance: 20.0
click at [21, 151] on div at bounding box center [21, 151] width 11 height 11
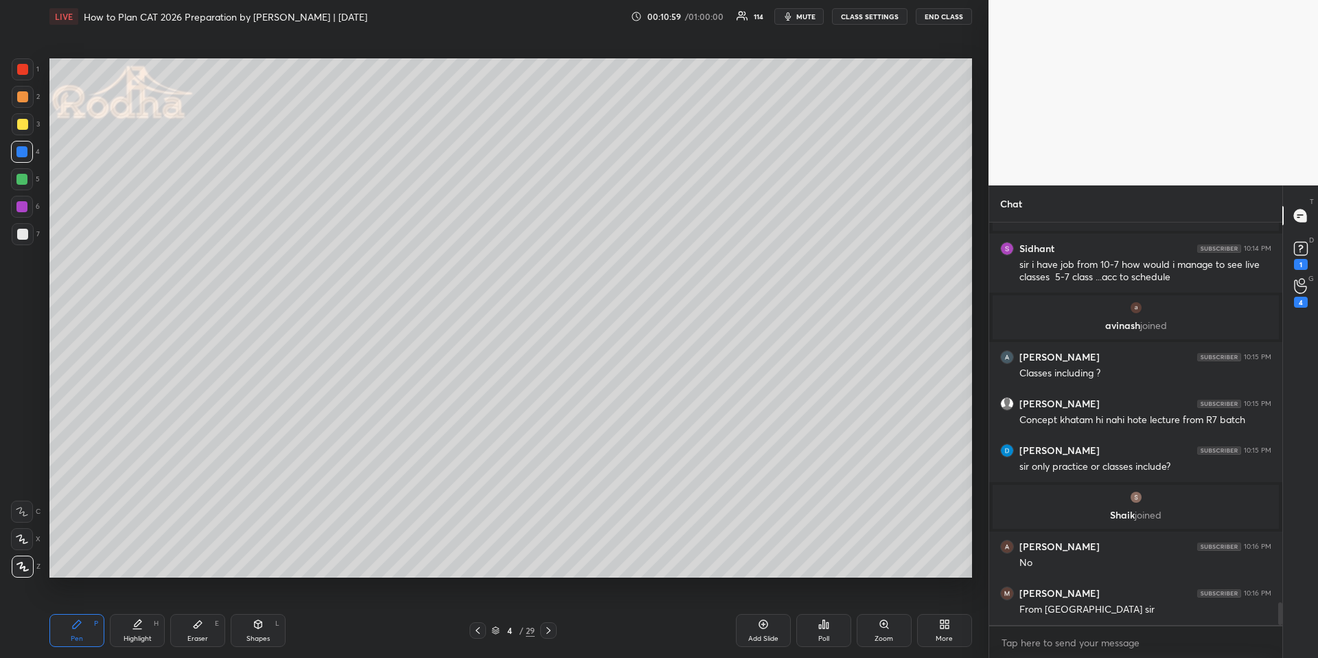
scroll to position [6795, 0]
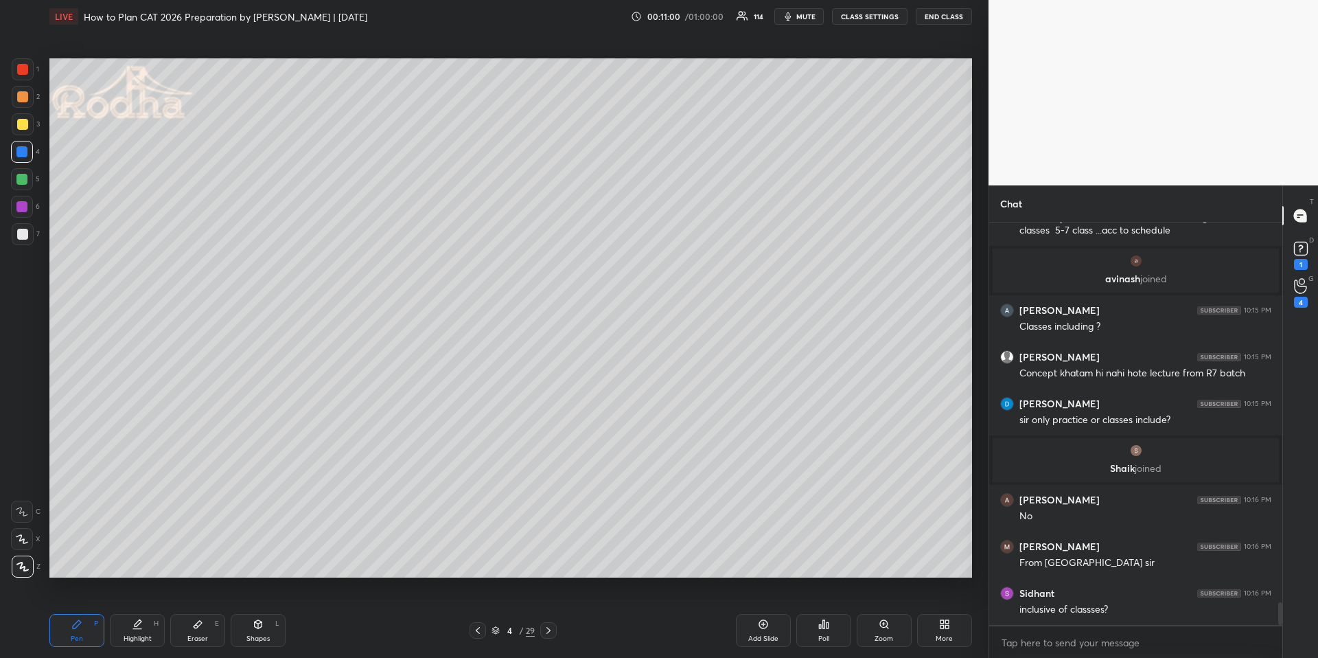
click at [21, 121] on div at bounding box center [22, 124] width 11 height 11
click at [151, 624] on div "Highlight H" at bounding box center [137, 630] width 55 height 33
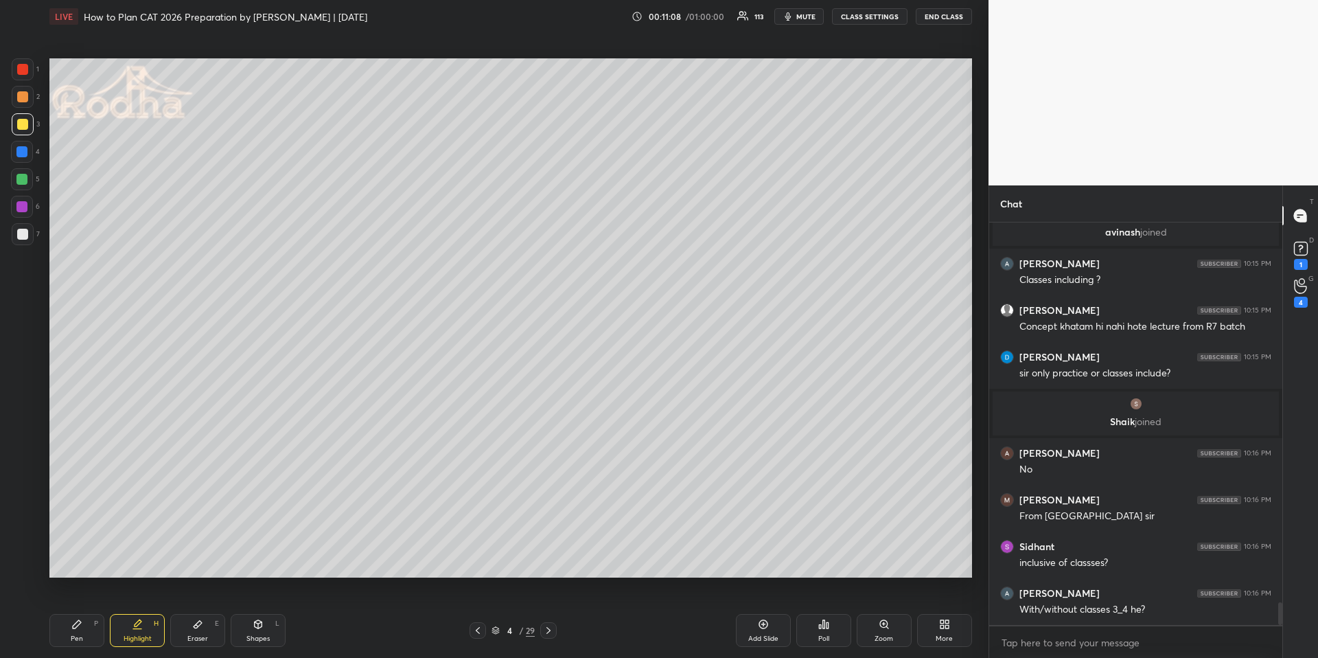
scroll to position [6925, 0]
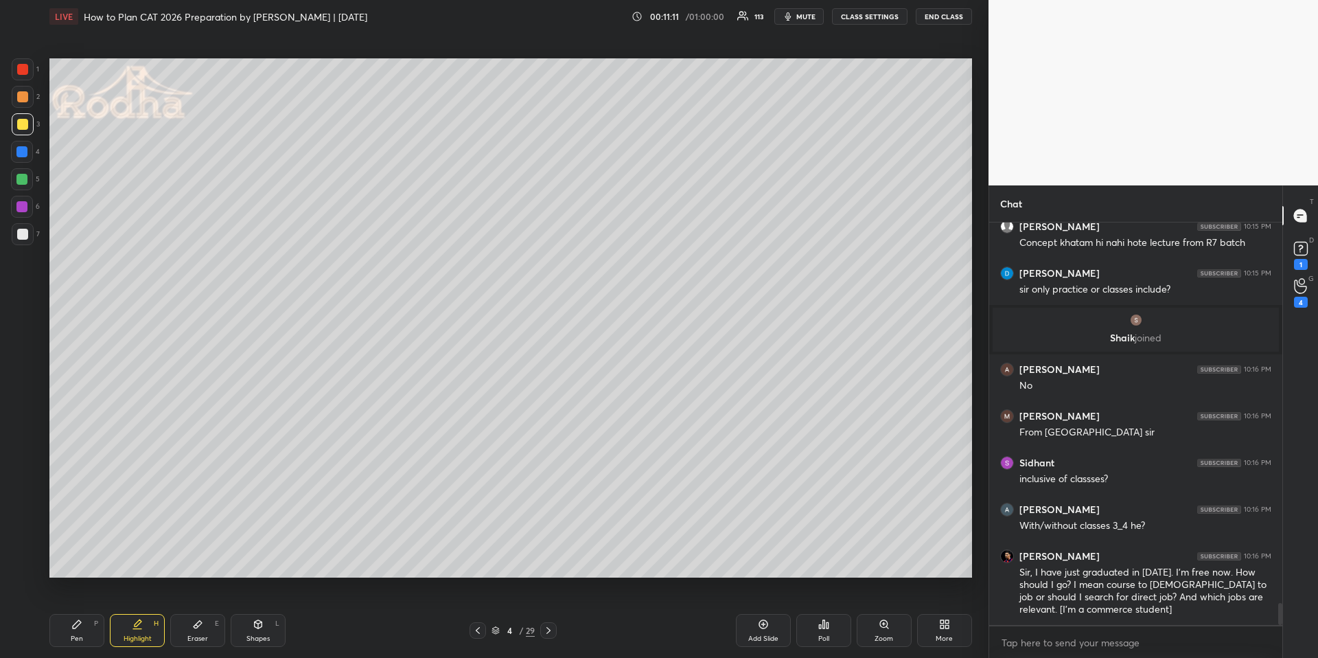
click at [84, 623] on div "Pen P" at bounding box center [76, 630] width 55 height 33
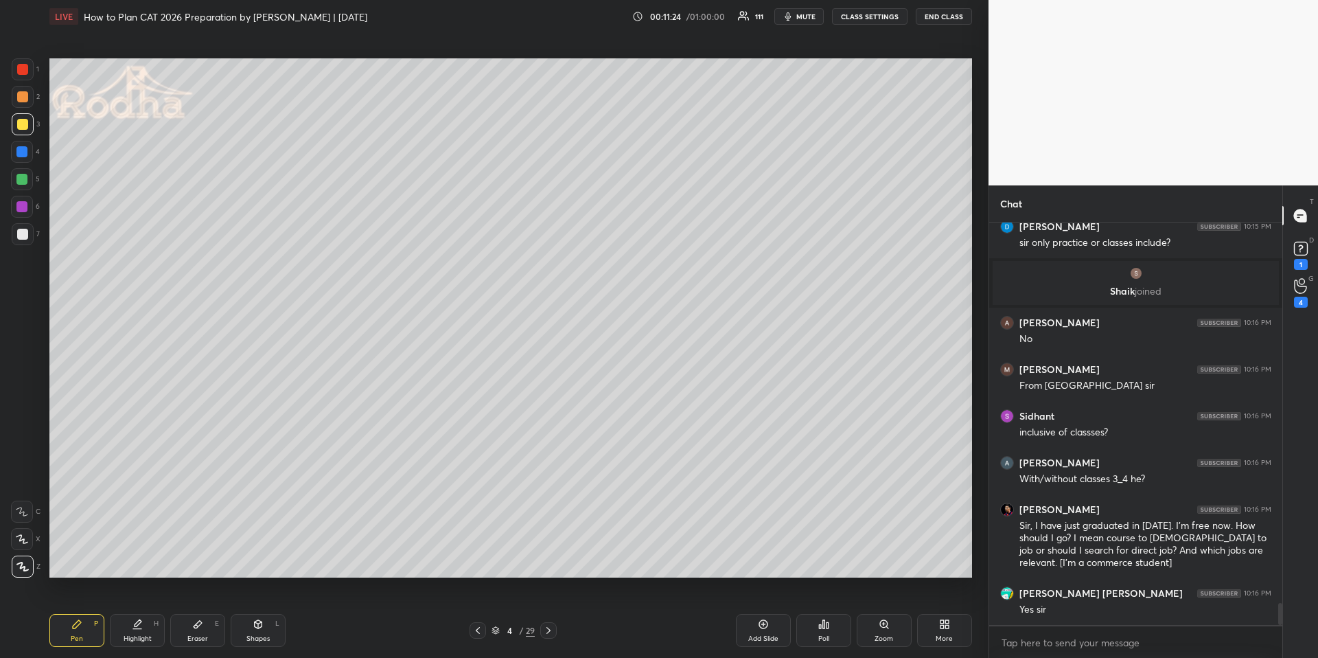
scroll to position [7018, 0]
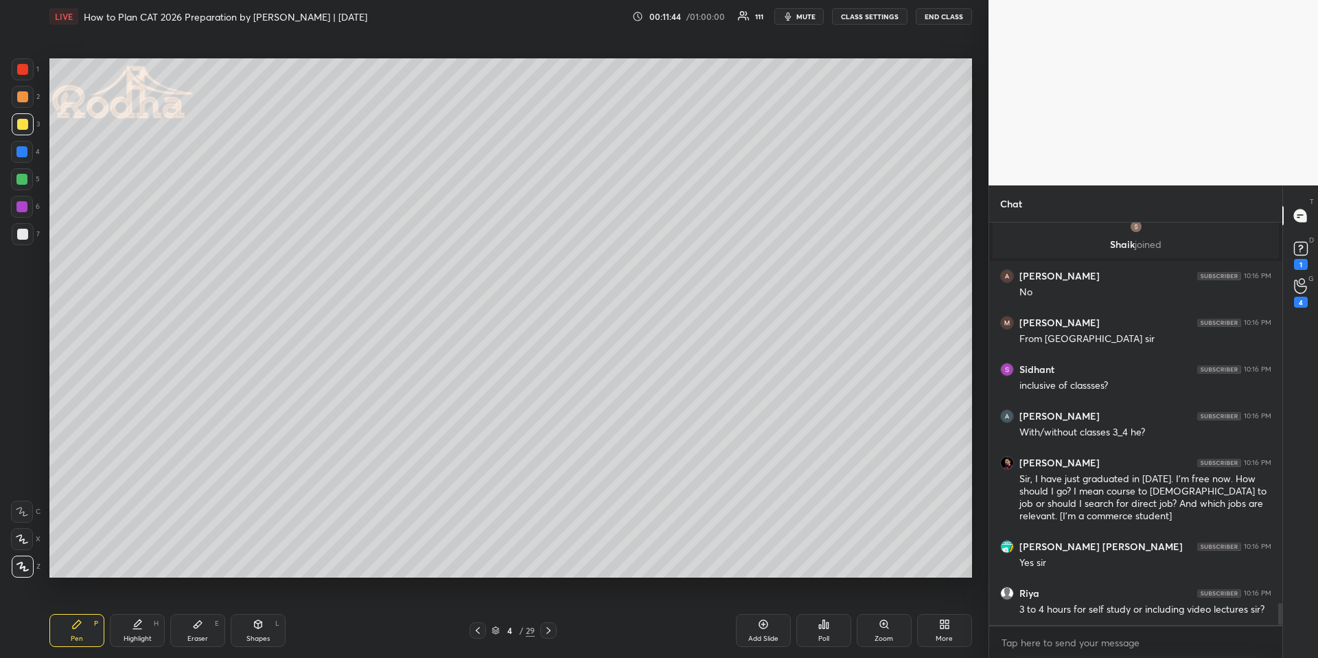
click at [25, 152] on div at bounding box center [21, 151] width 11 height 11
click at [139, 635] on div "Highlight" at bounding box center [138, 638] width 28 height 7
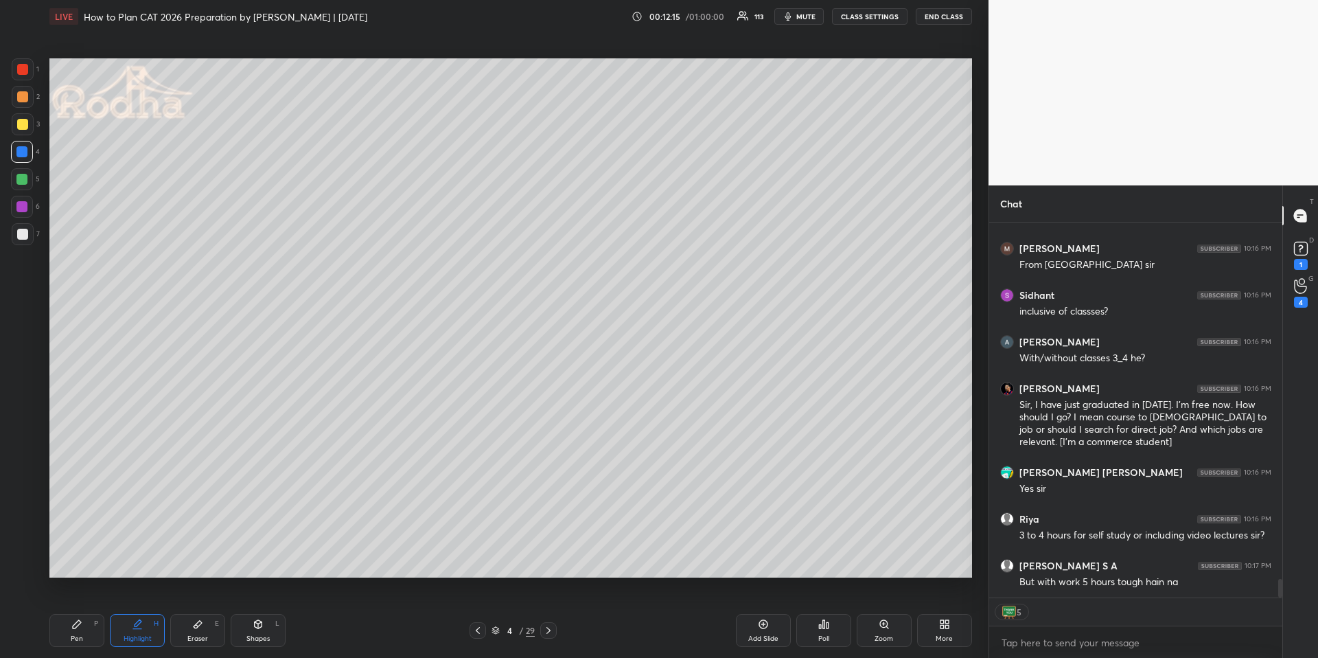
scroll to position [7065, 0]
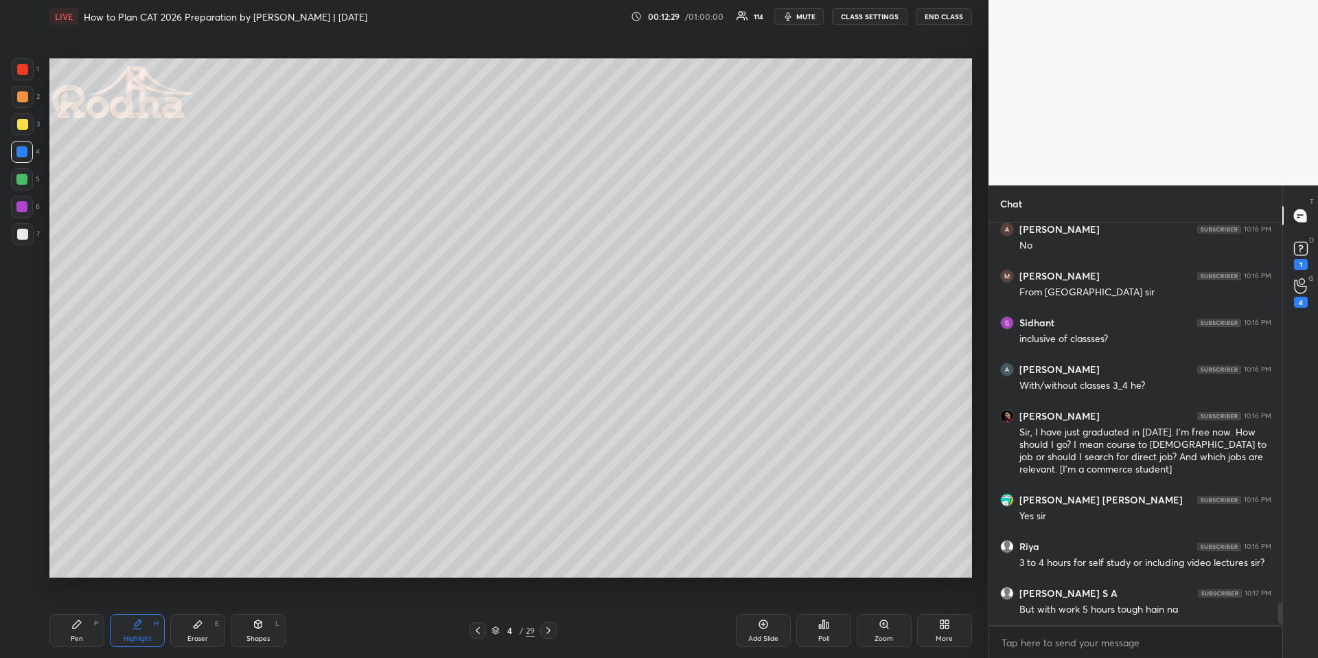
click at [83, 631] on div "Pen P" at bounding box center [76, 630] width 55 height 33
drag, startPoint x: 26, startPoint y: 69, endPoint x: 38, endPoint y: 85, distance: 20.6
click at [26, 69] on div at bounding box center [22, 69] width 11 height 11
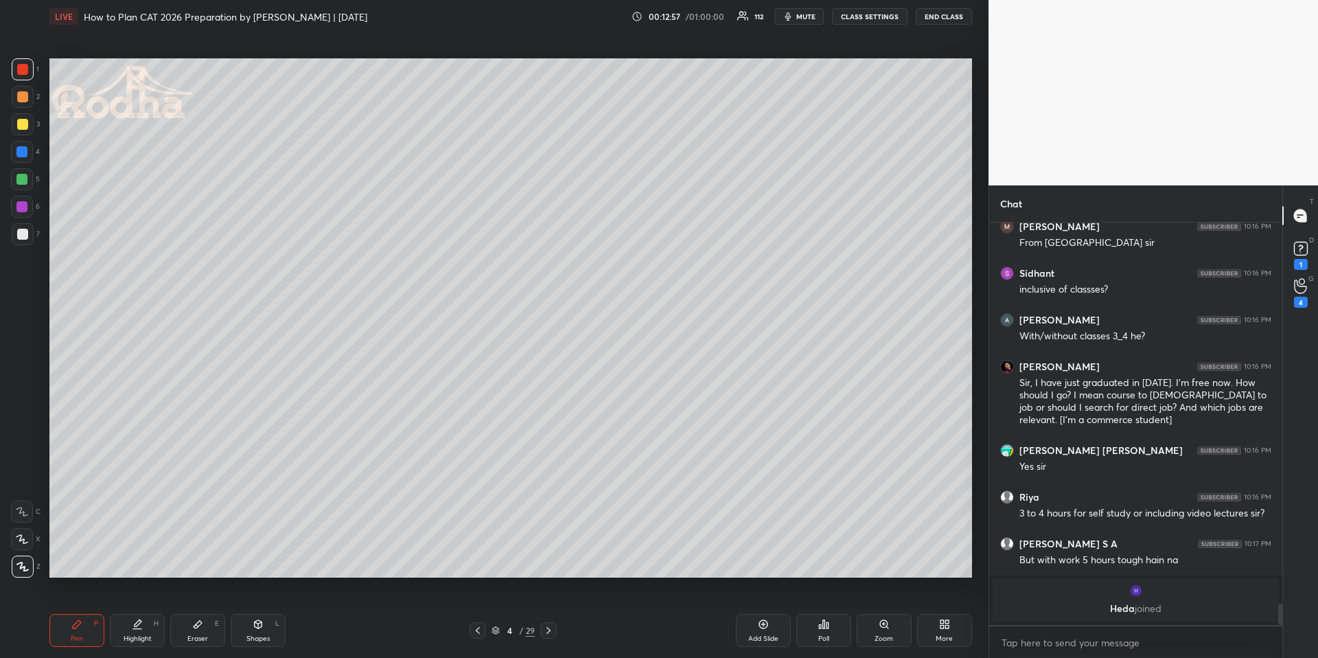
click at [24, 150] on div at bounding box center [21, 151] width 11 height 11
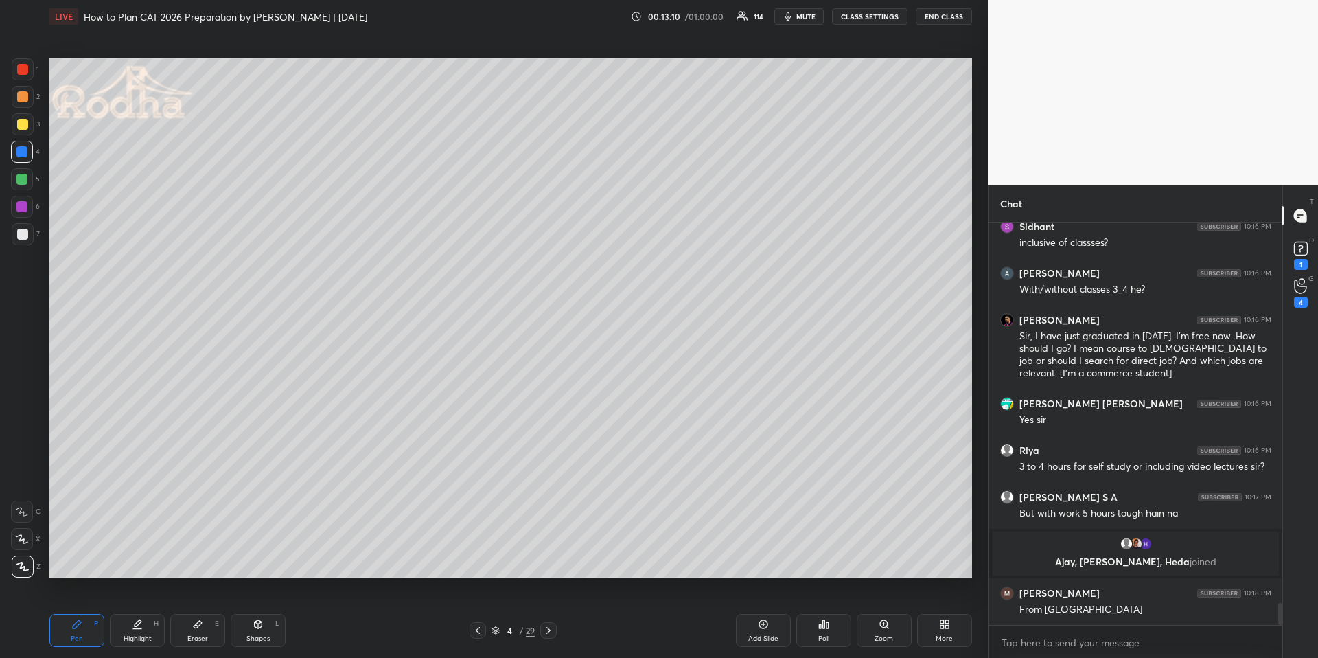
scroll to position [7059, 0]
click at [27, 94] on div at bounding box center [23, 97] width 22 height 22
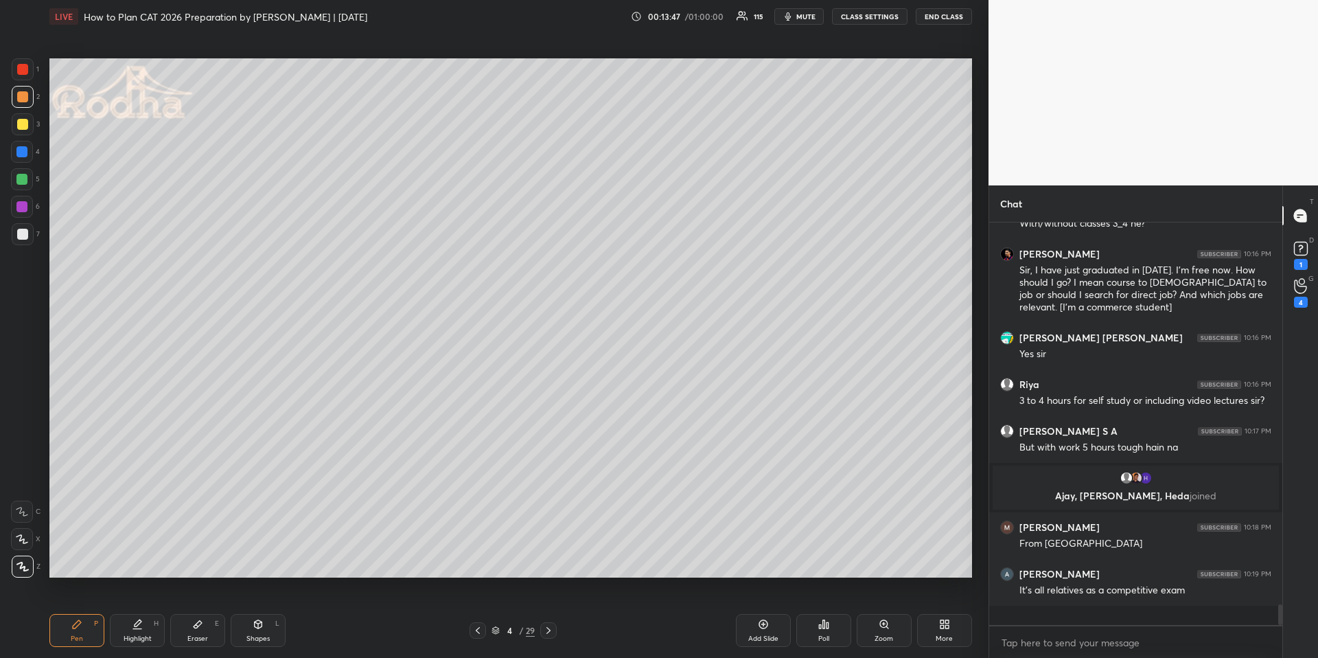
scroll to position [7106, 0]
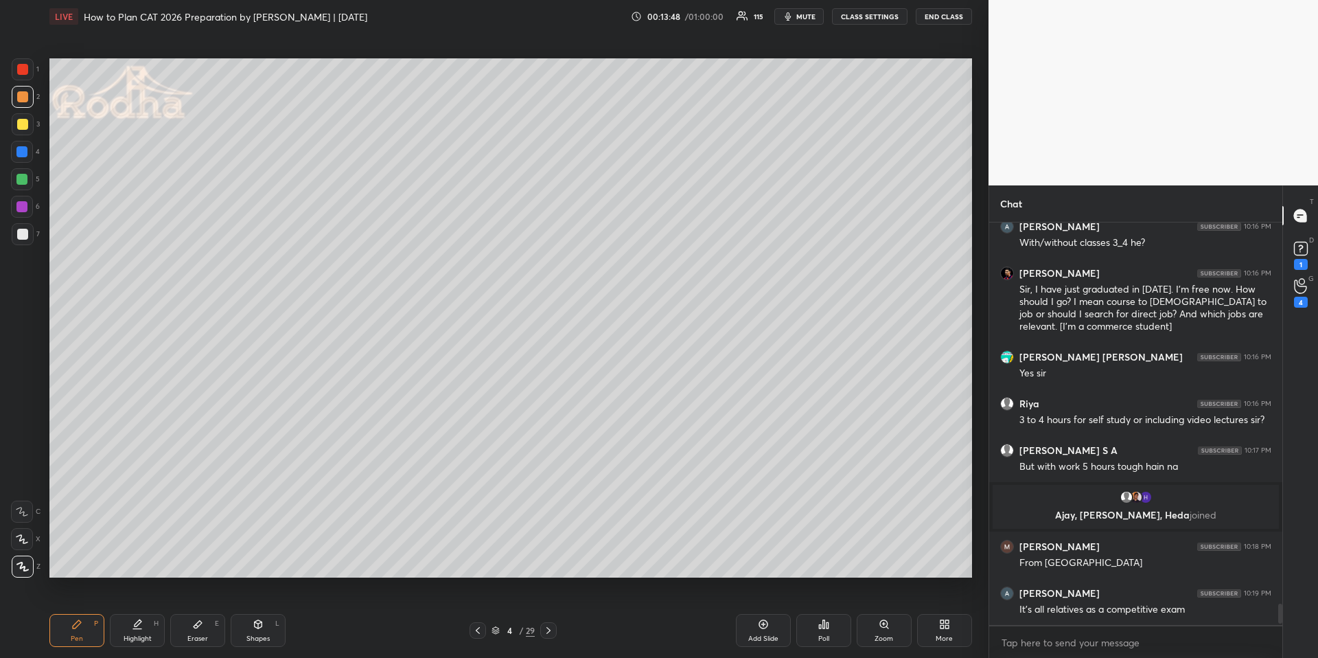
click at [27, 149] on div at bounding box center [22, 152] width 22 height 22
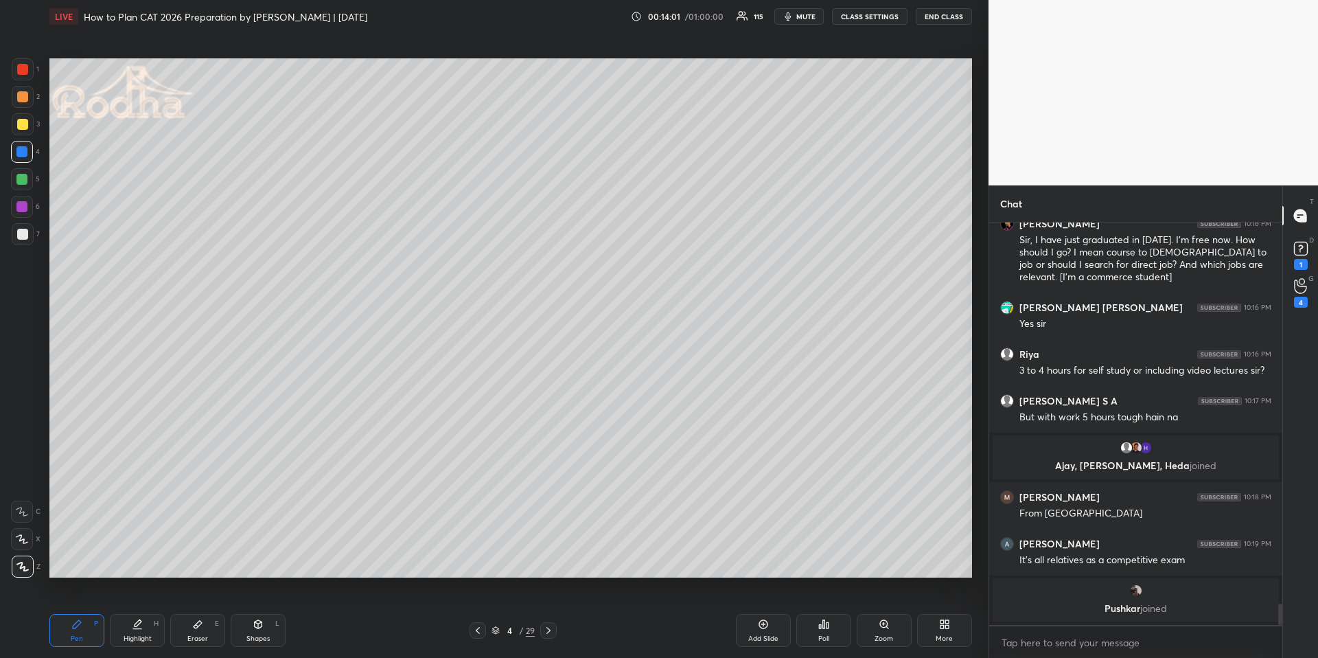
click at [202, 624] on div "Eraser E" at bounding box center [197, 630] width 55 height 33
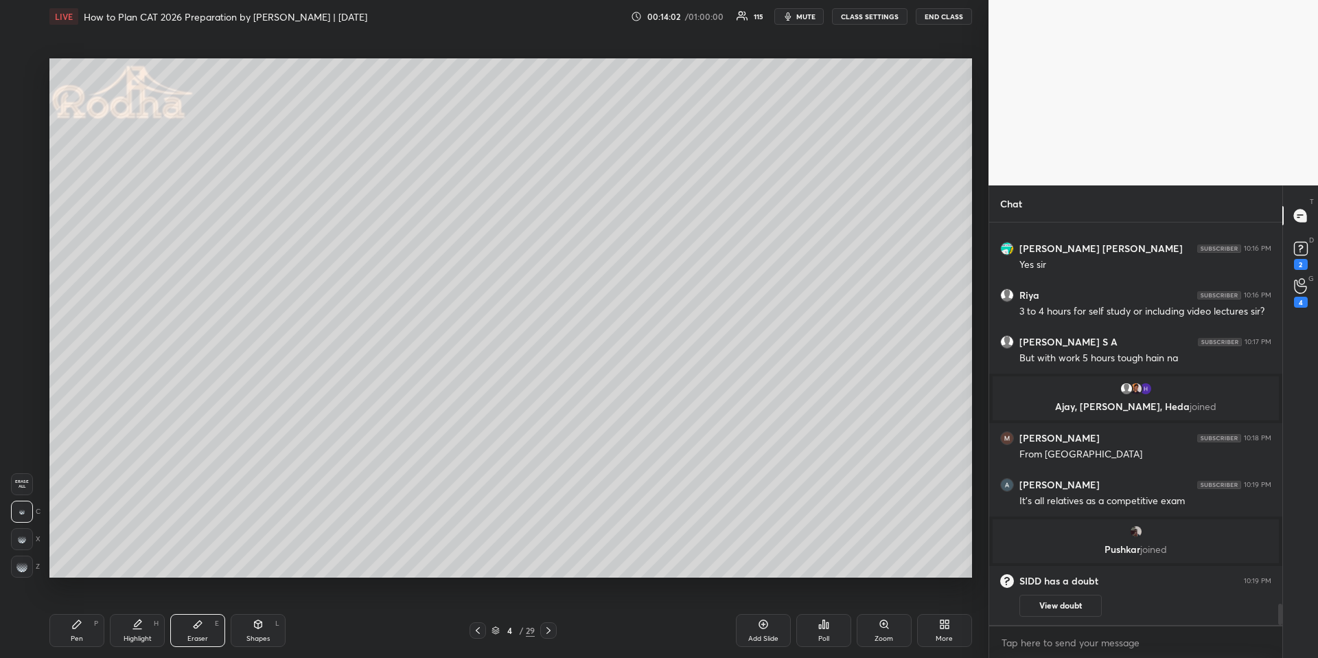
drag, startPoint x: 79, startPoint y: 623, endPoint x: 129, endPoint y: 590, distance: 59.6
click at [79, 623] on icon at bounding box center [77, 624] width 8 height 8
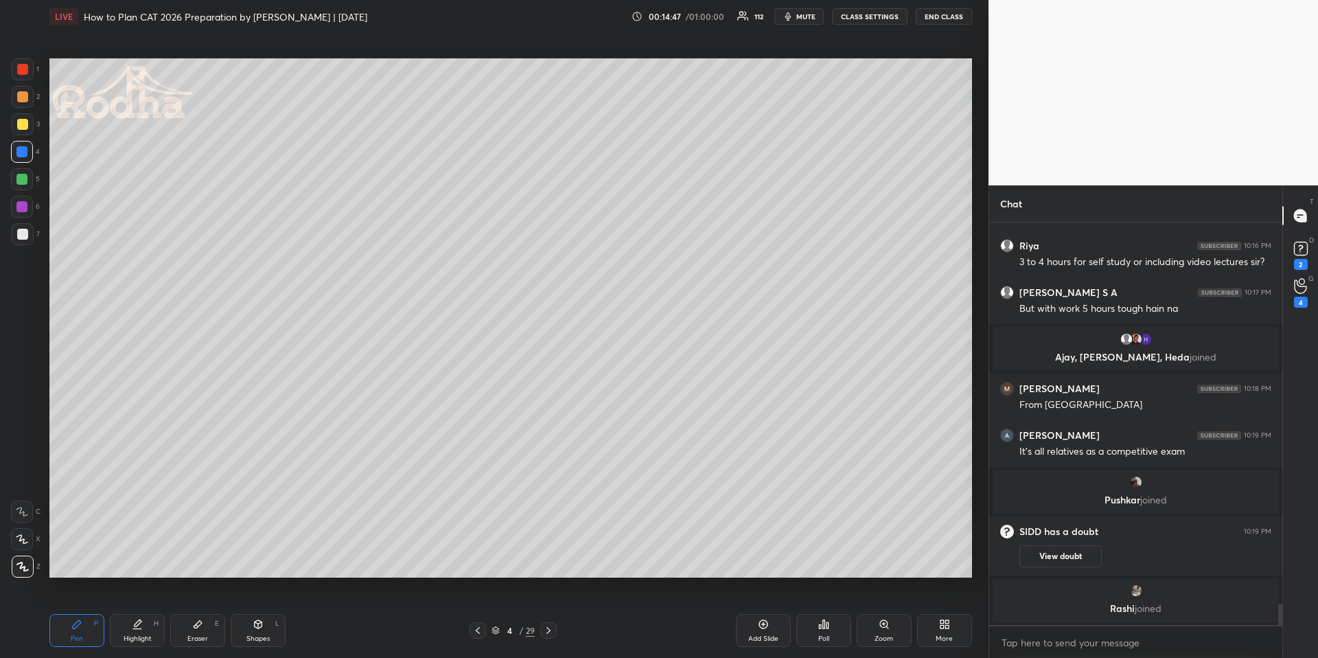
scroll to position [7271, 0]
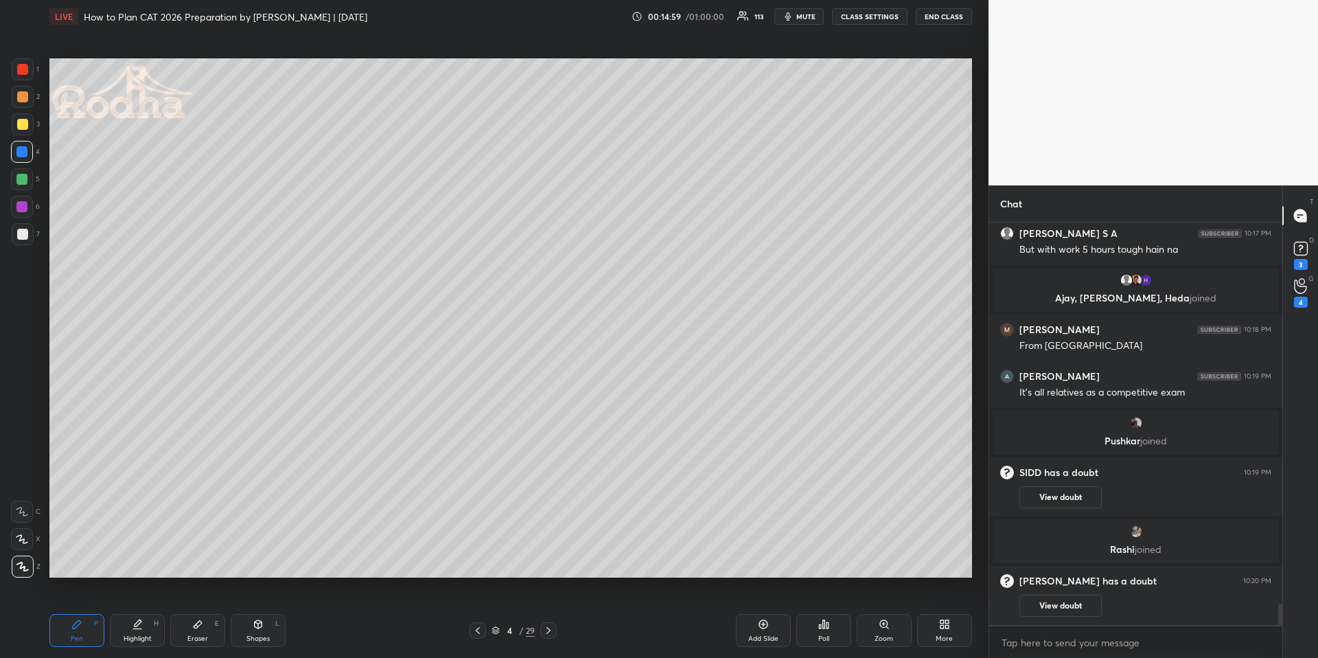
click at [12, 174] on div at bounding box center [22, 179] width 22 height 22
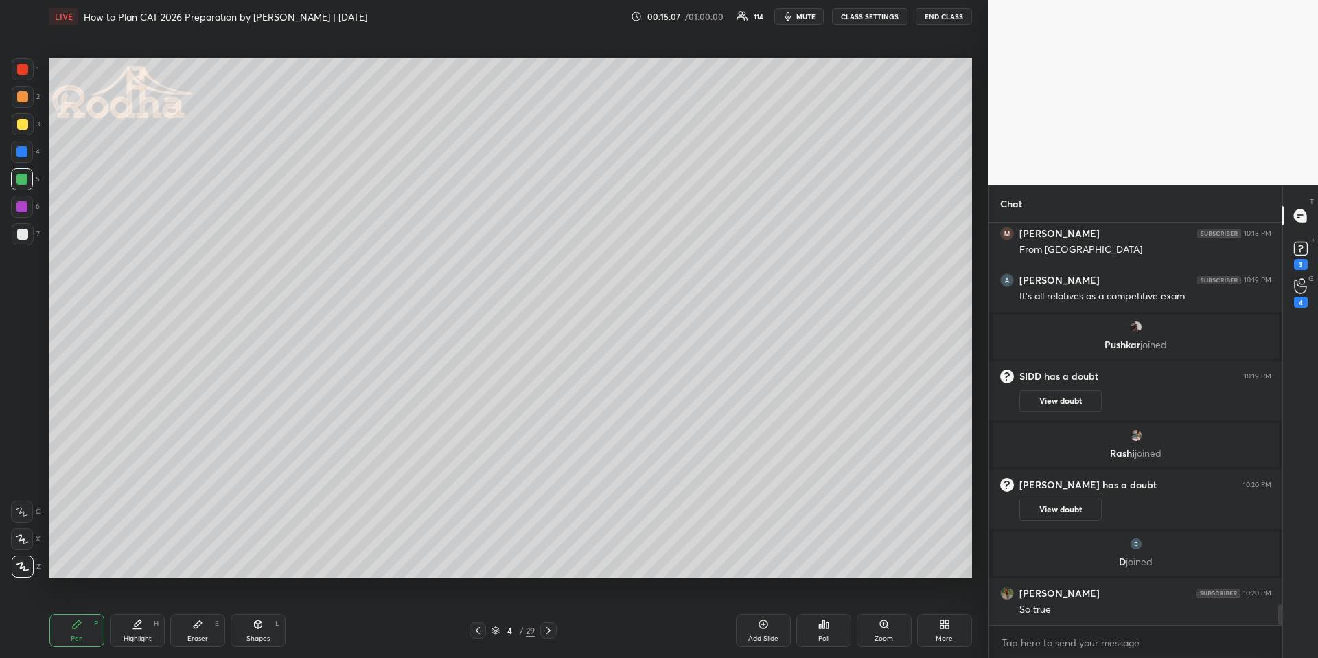
scroll to position [7374, 0]
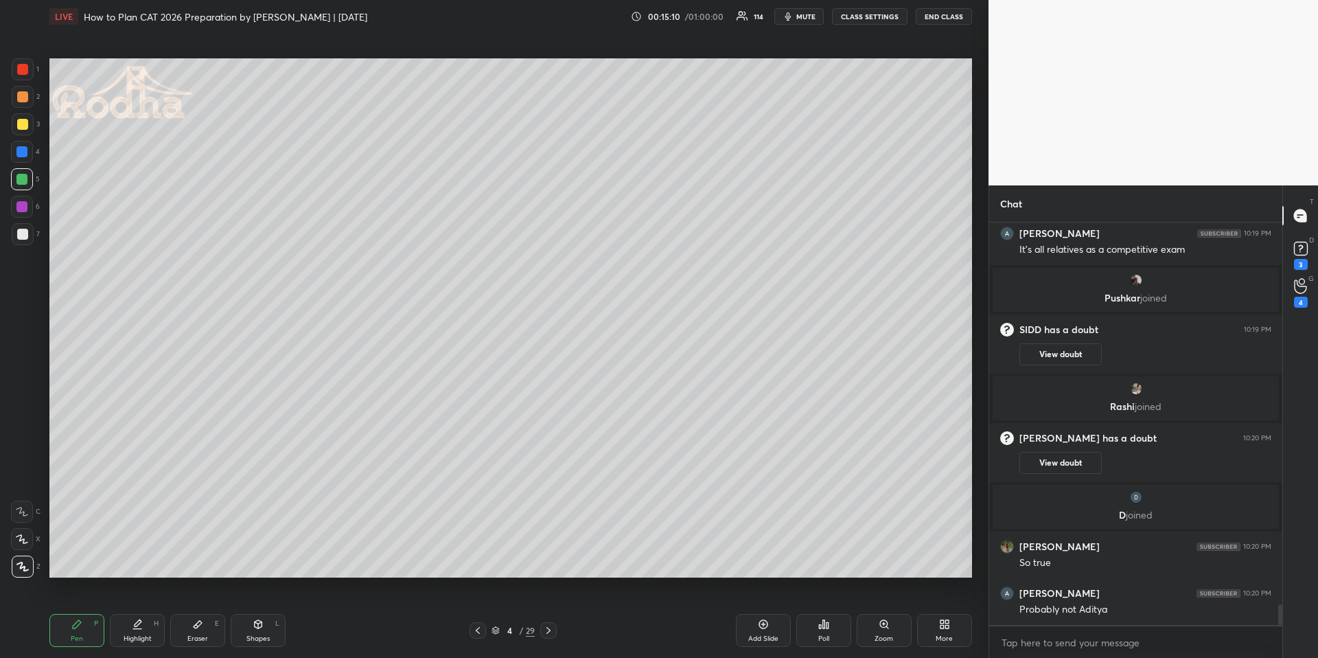
drag, startPoint x: 128, startPoint y: 627, endPoint x: 137, endPoint y: 583, distance: 44.7
click at [129, 627] on div "Highlight H" at bounding box center [137, 630] width 55 height 33
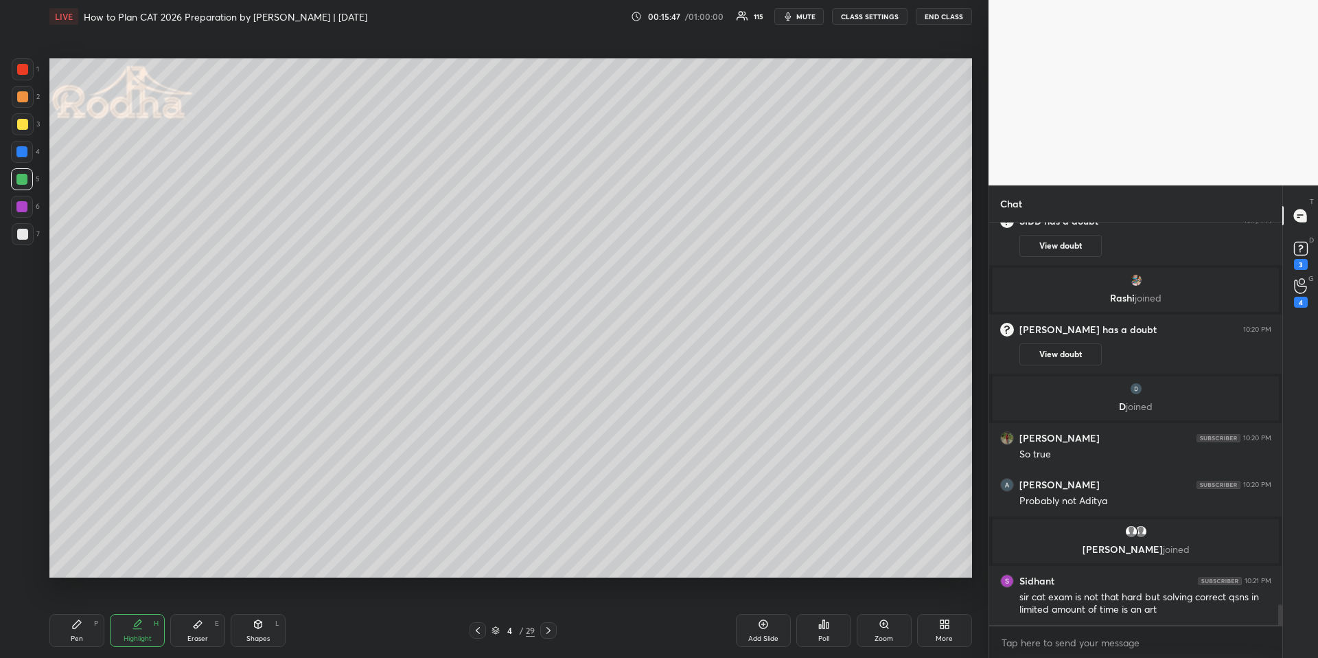
scroll to position [7492, 0]
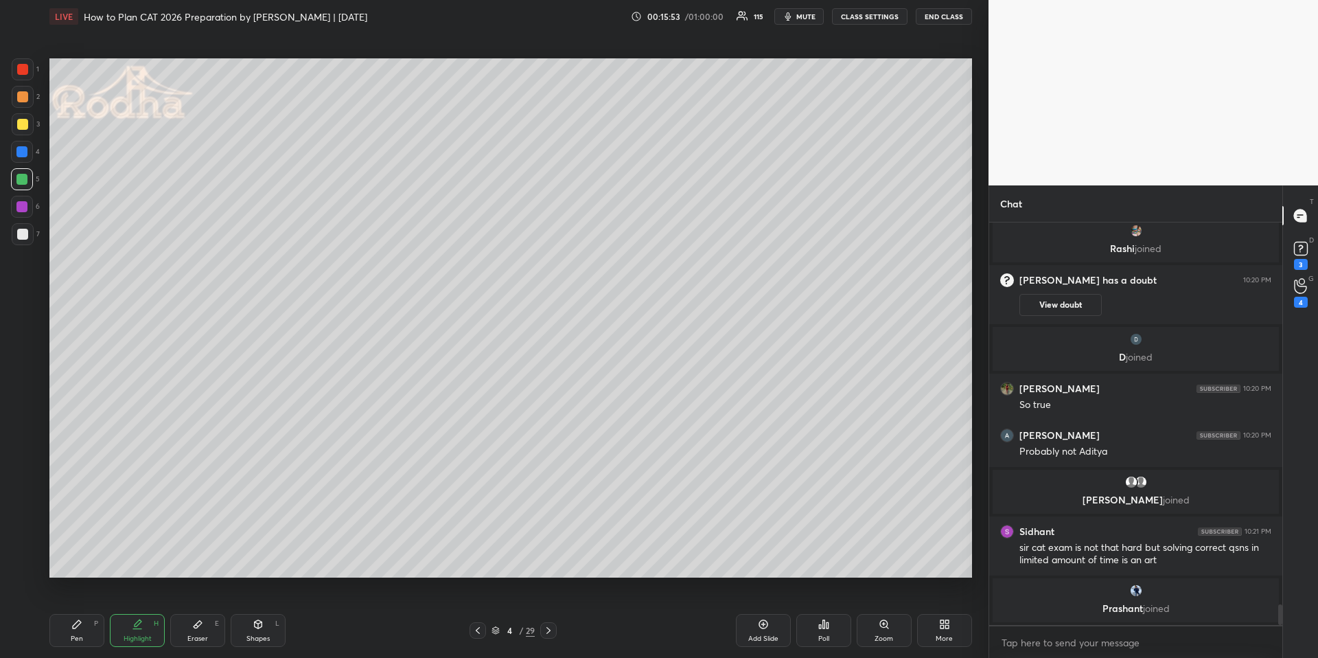
click at [67, 621] on div "Pen P" at bounding box center [76, 630] width 55 height 33
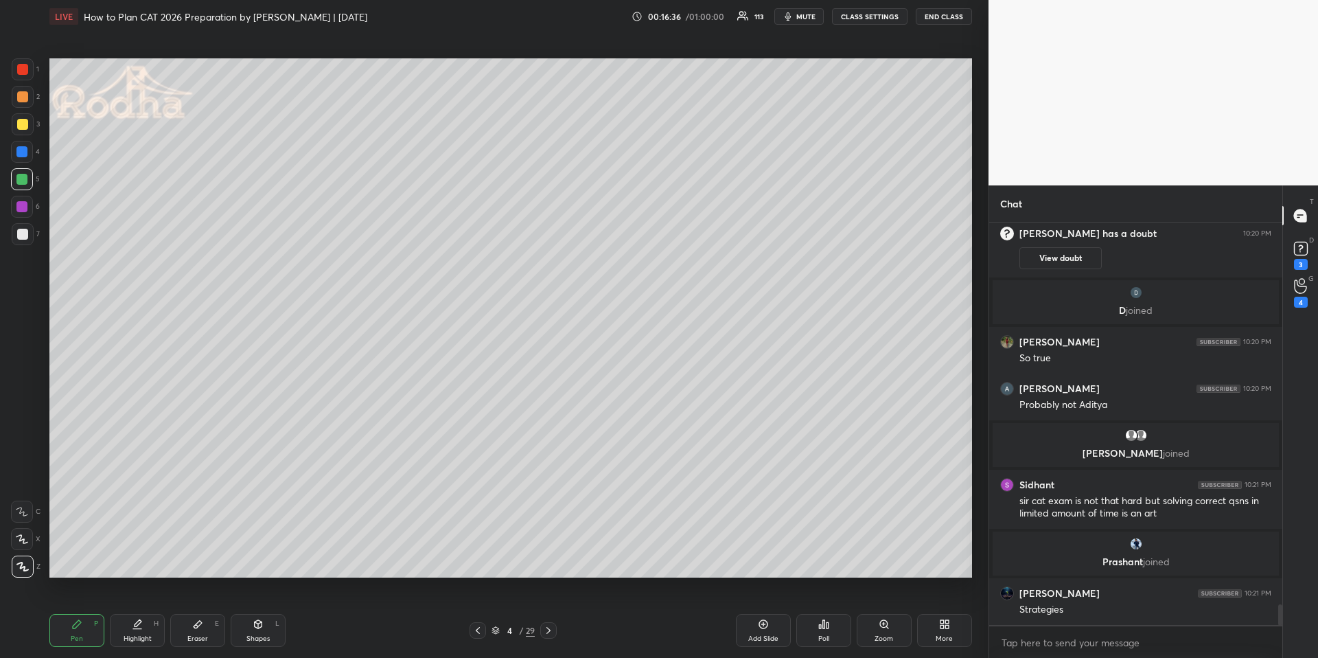
scroll to position [7561, 0]
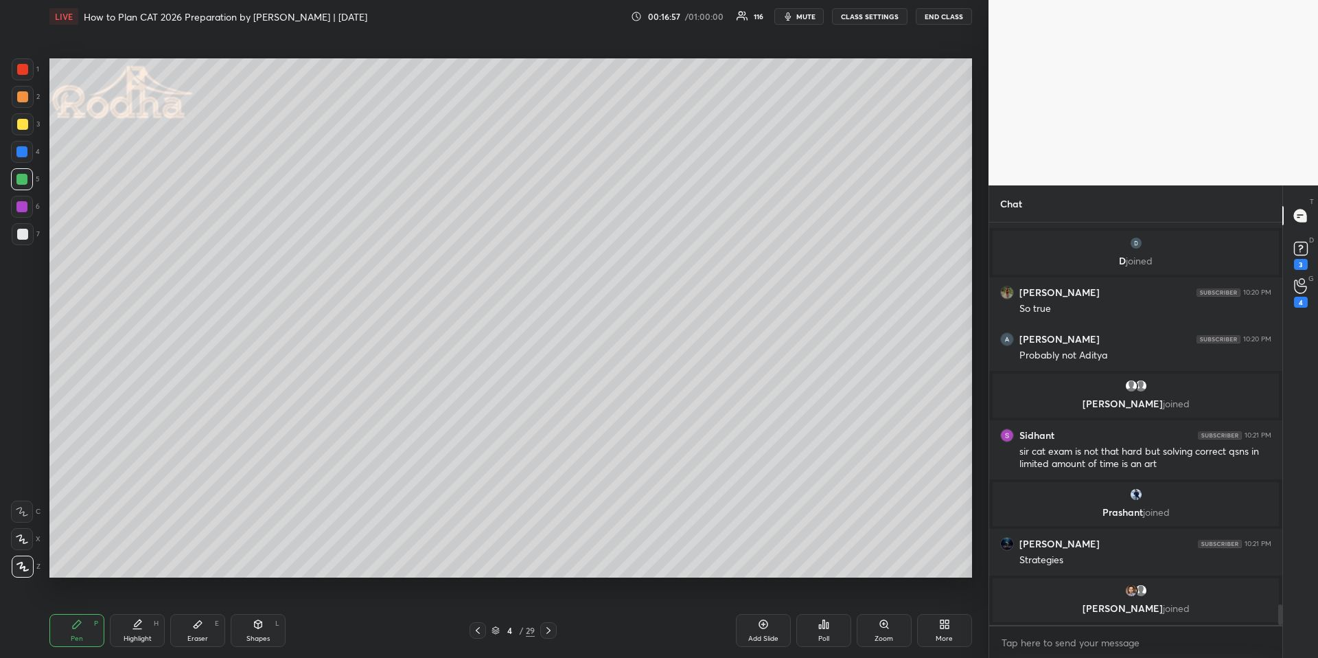
click at [121, 625] on div "Highlight H" at bounding box center [137, 630] width 55 height 33
click at [86, 632] on div "Pen P" at bounding box center [76, 630] width 55 height 33
drag, startPoint x: 122, startPoint y: 635, endPoint x: 126, endPoint y: 598, distance: 37.2
click at [124, 636] on div "Highlight H" at bounding box center [137, 630] width 55 height 33
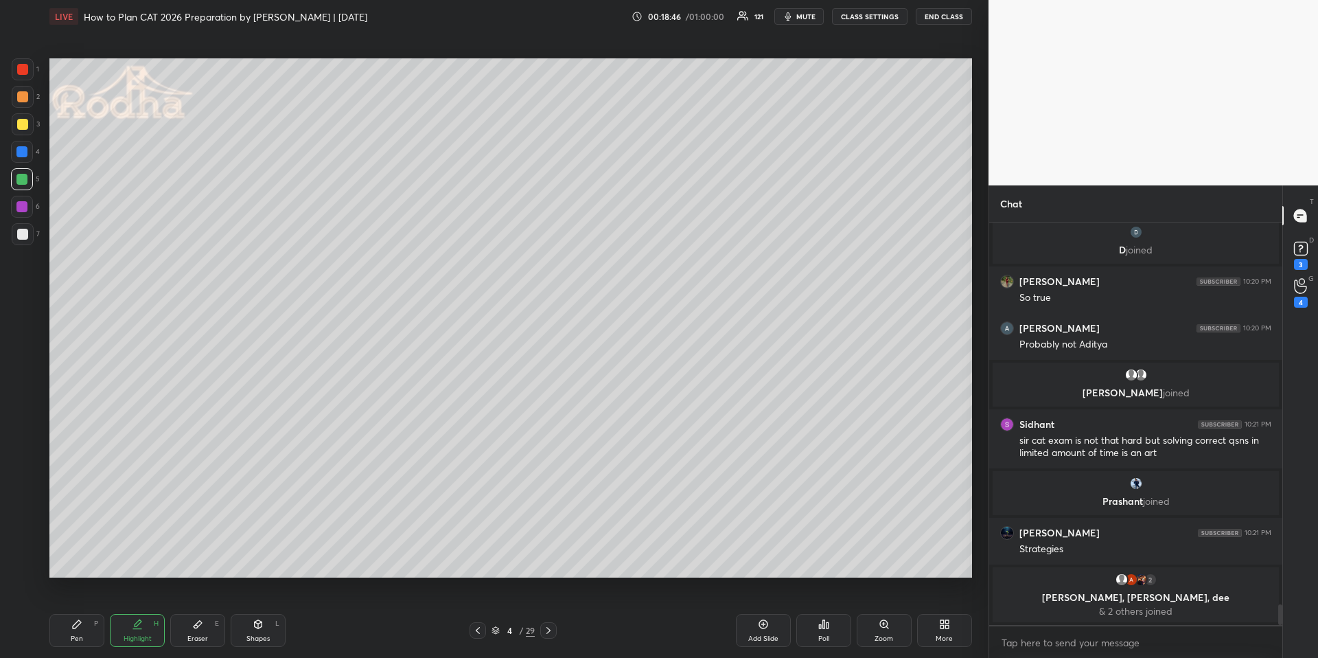
click at [90, 629] on div "Pen P" at bounding box center [76, 630] width 55 height 33
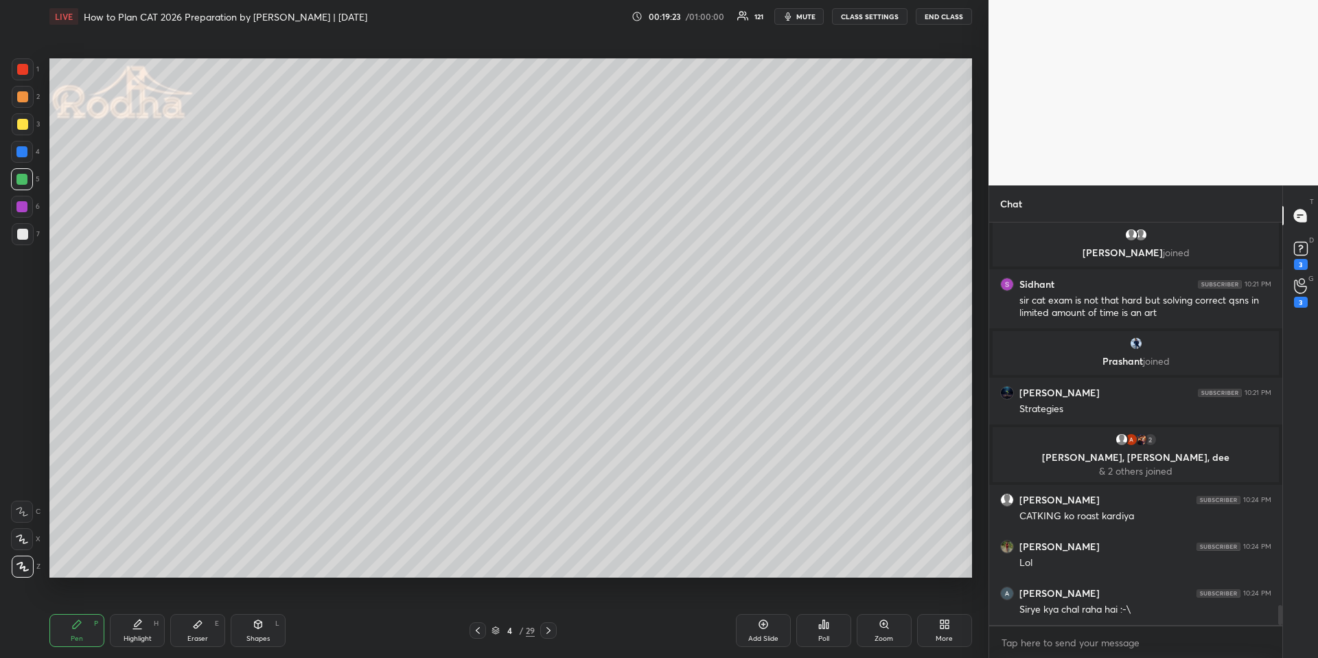
scroll to position [7734, 0]
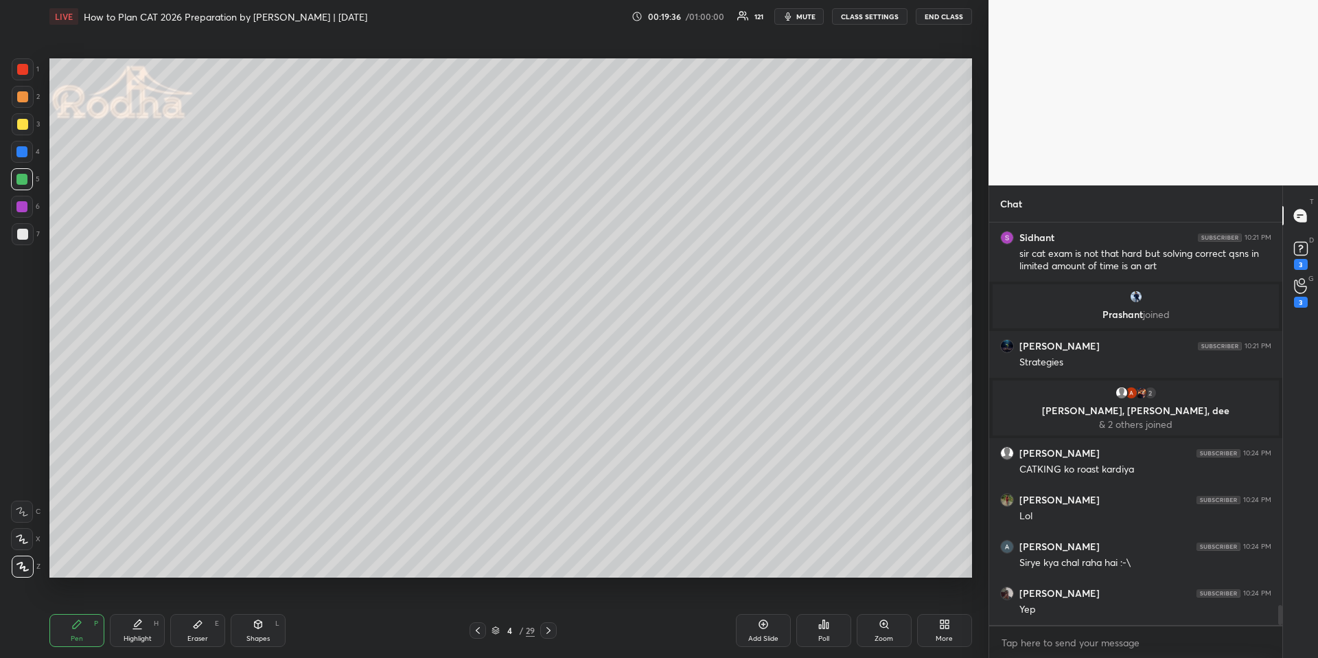
click at [143, 627] on div "Highlight H" at bounding box center [137, 630] width 55 height 33
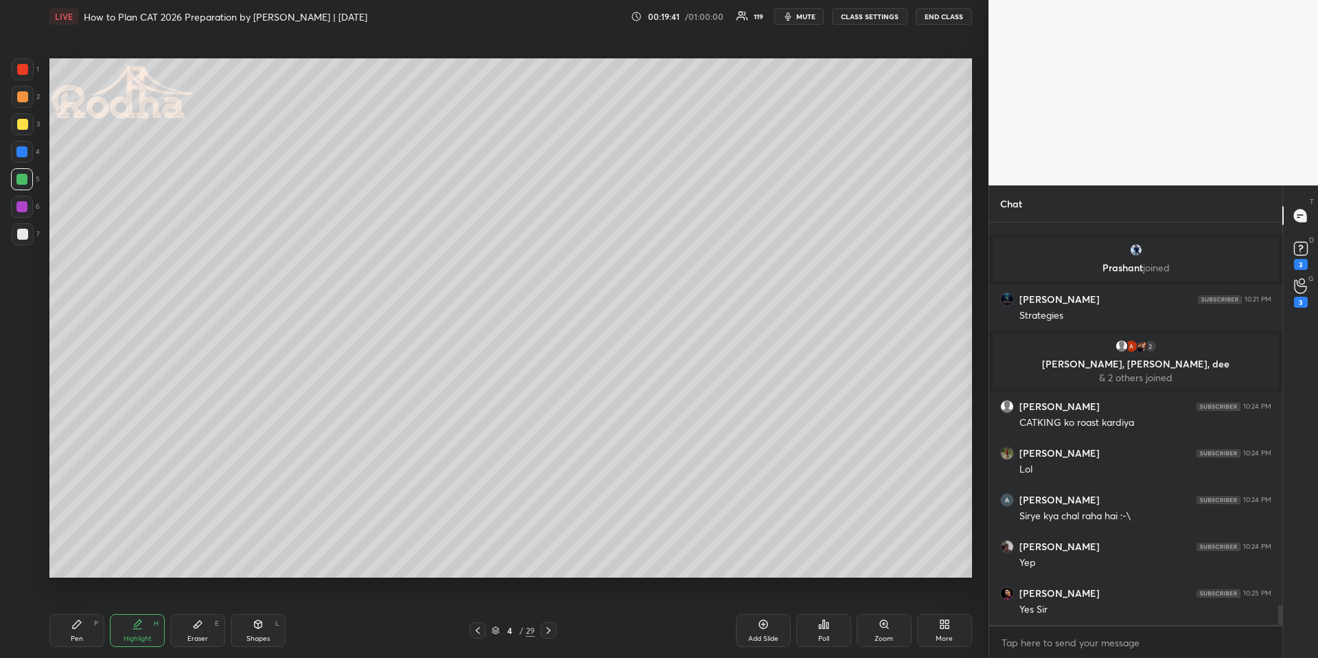
scroll to position [7827, 0]
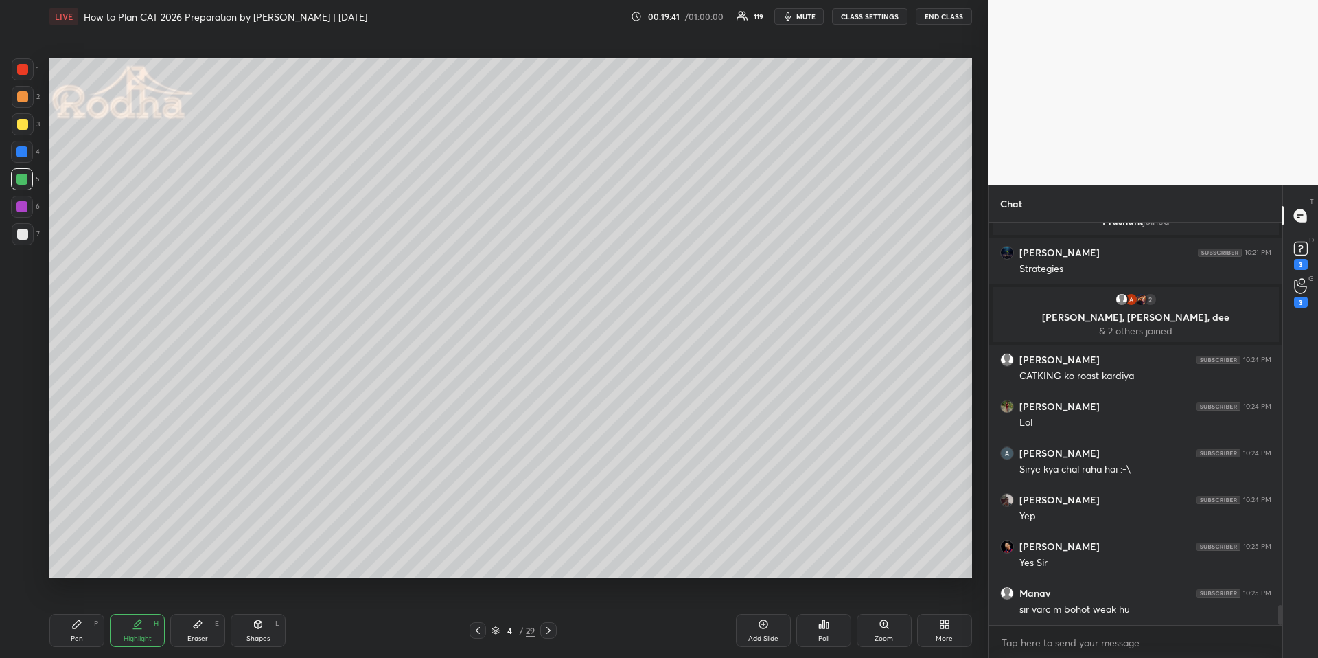
click at [550, 625] on icon at bounding box center [548, 630] width 11 height 11
click at [112, 628] on div "Highlight H" at bounding box center [137, 630] width 55 height 33
click at [93, 632] on div "Pen P" at bounding box center [76, 630] width 55 height 33
drag, startPoint x: 802, startPoint y: 13, endPoint x: 798, endPoint y: 30, distance: 17.2
click at [802, 14] on span "mute" at bounding box center [805, 17] width 19 height 10
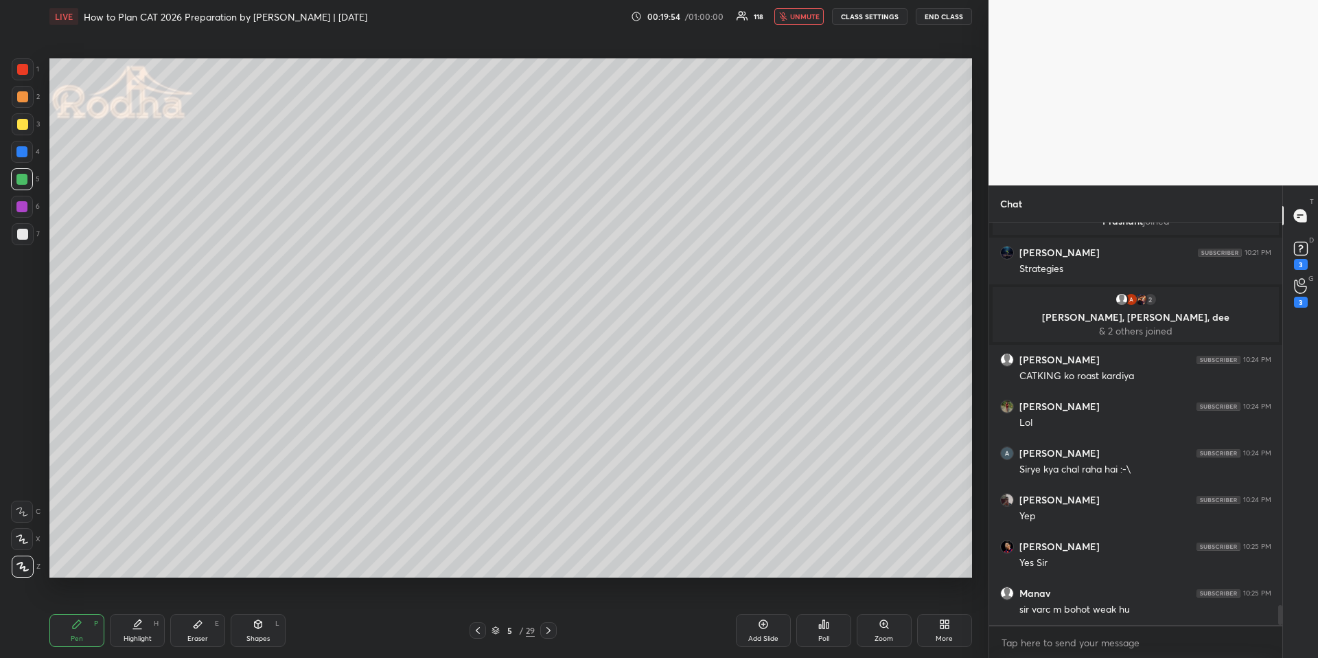
click at [802, 21] on span "unmute" at bounding box center [805, 17] width 30 height 10
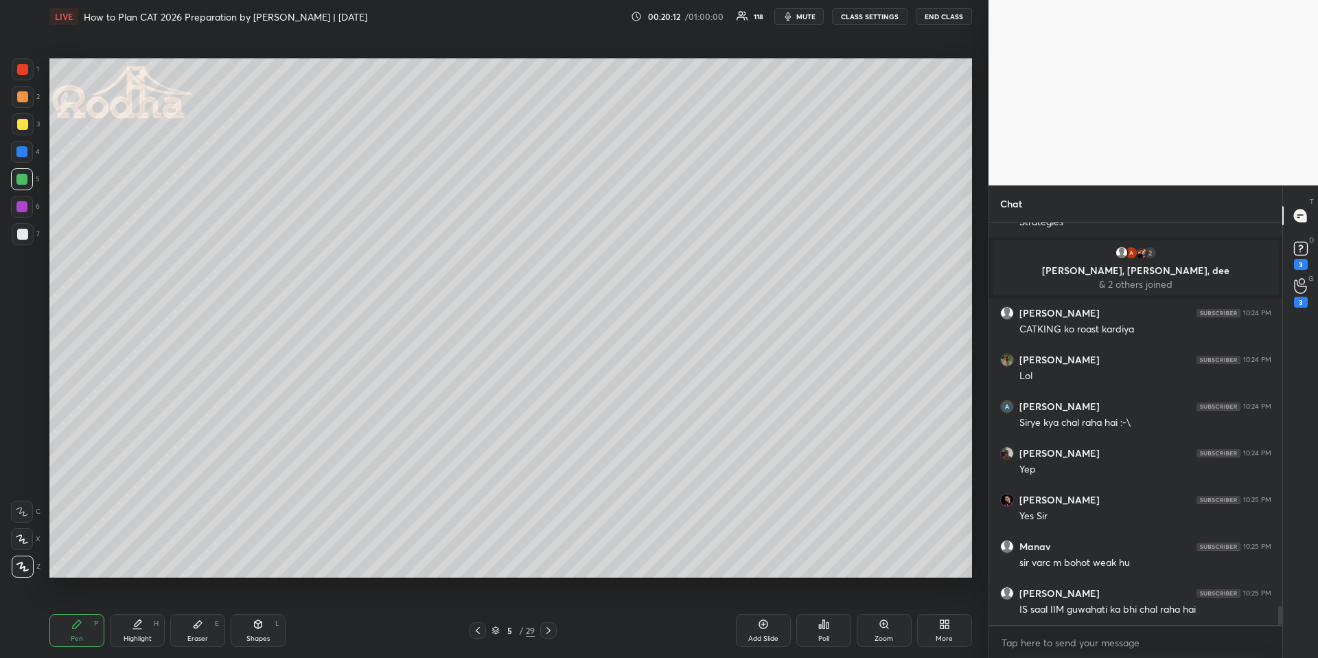
click at [26, 97] on div at bounding box center [22, 96] width 11 height 11
click at [23, 174] on div at bounding box center [21, 179] width 11 height 11
drag, startPoint x: 25, startPoint y: 156, endPoint x: 48, endPoint y: 169, distance: 26.1
click at [25, 154] on div at bounding box center [21, 151] width 11 height 11
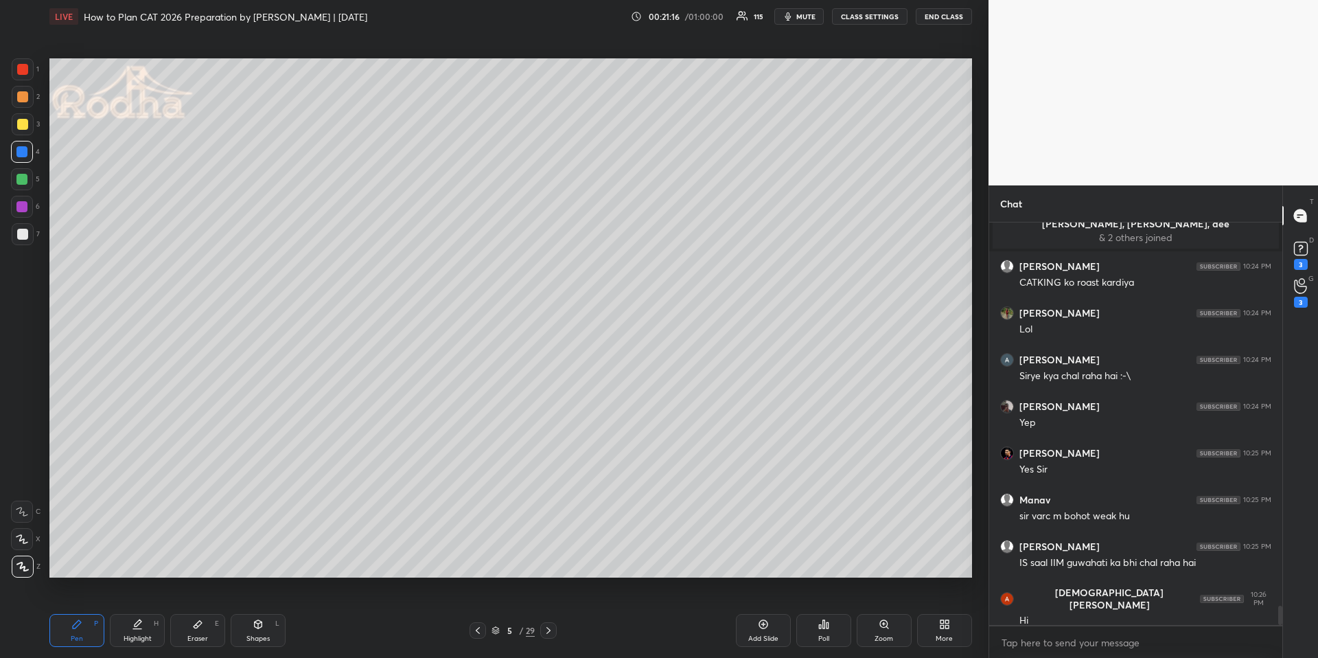
click at [252, 627] on div "Shapes L" at bounding box center [258, 630] width 55 height 33
click at [29, 480] on div at bounding box center [23, 484] width 22 height 22
click at [554, 622] on div at bounding box center [548, 630] width 16 height 16
drag, startPoint x: 63, startPoint y: 622, endPoint x: 67, endPoint y: 580, distance: 42.1
click at [64, 622] on div "Pen P" at bounding box center [76, 630] width 55 height 33
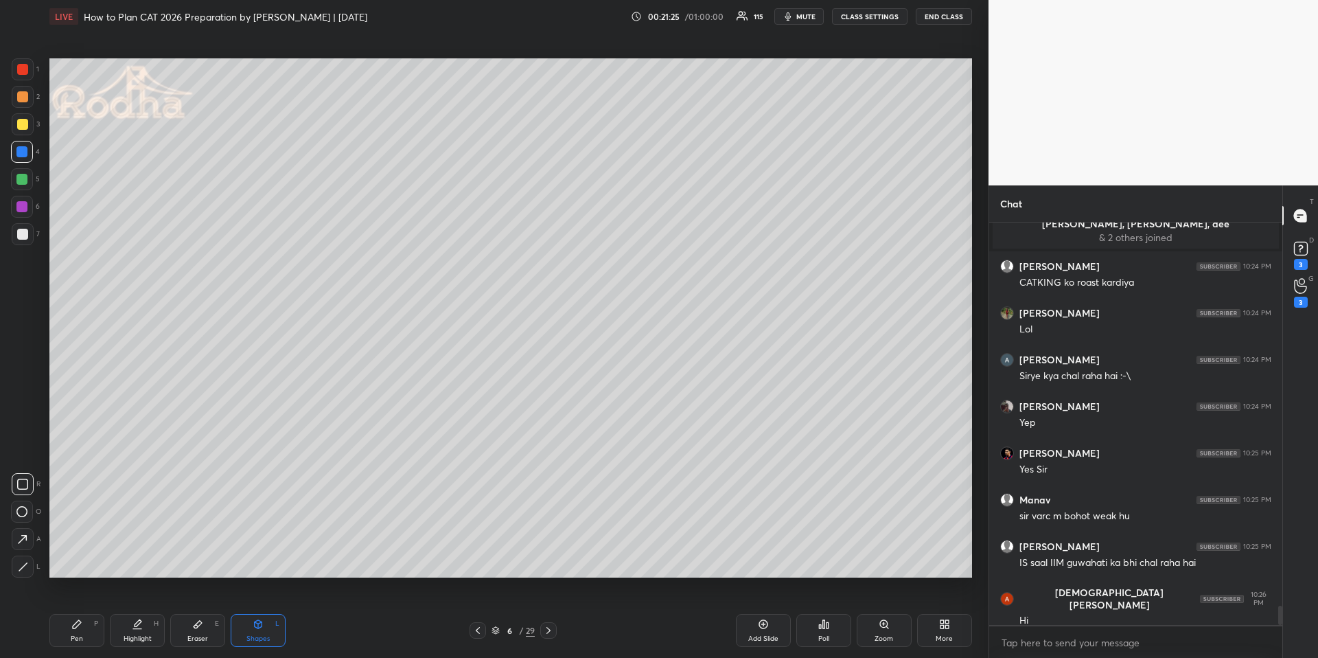
scroll to position [7979, 0]
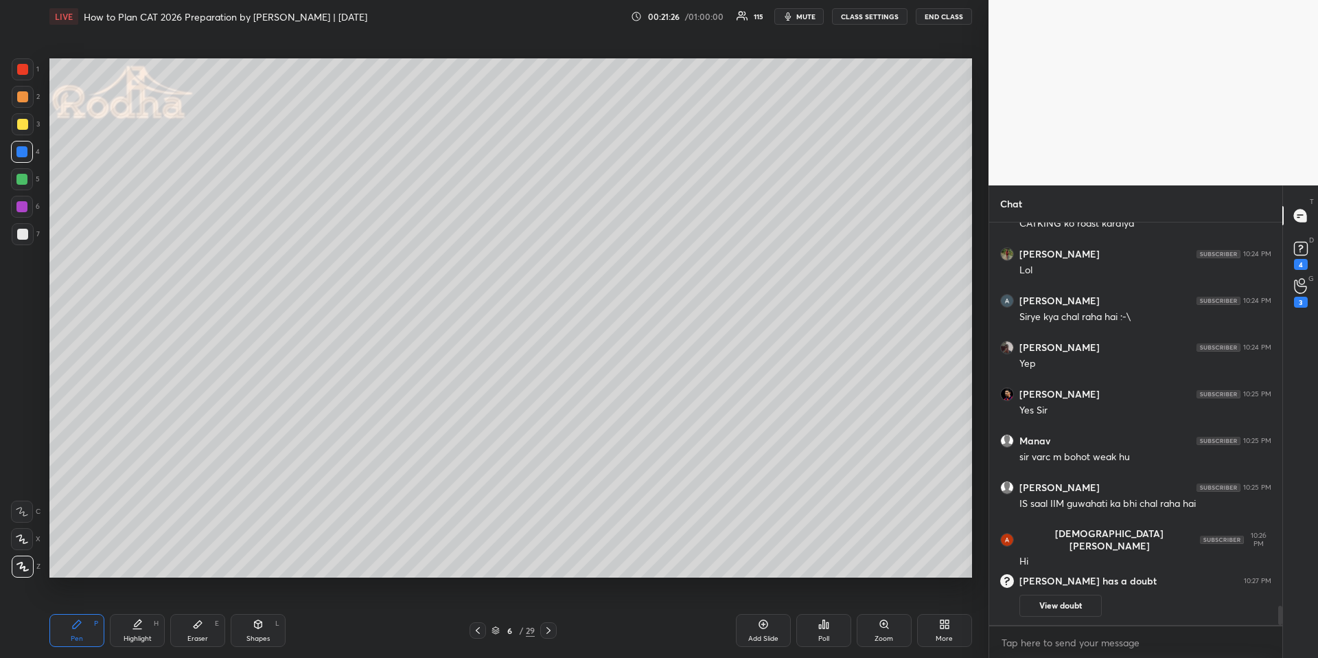
click at [25, 179] on div at bounding box center [21, 179] width 11 height 11
drag, startPoint x: 252, startPoint y: 626, endPoint x: 258, endPoint y: 612, distance: 15.1
click at [255, 625] on icon at bounding box center [258, 623] width 11 height 11
drag, startPoint x: 20, startPoint y: 537, endPoint x: 25, endPoint y: 531, distance: 8.3
click at [22, 536] on icon at bounding box center [22, 539] width 14 height 14
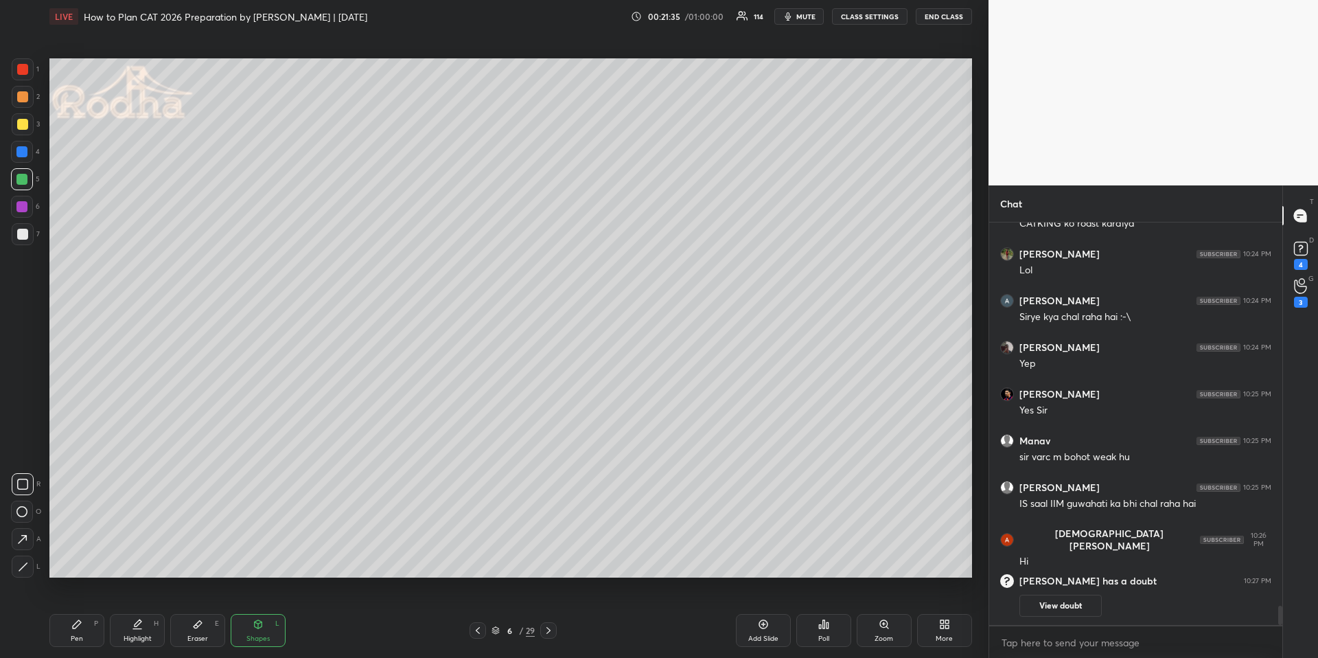
scroll to position [7878, 0]
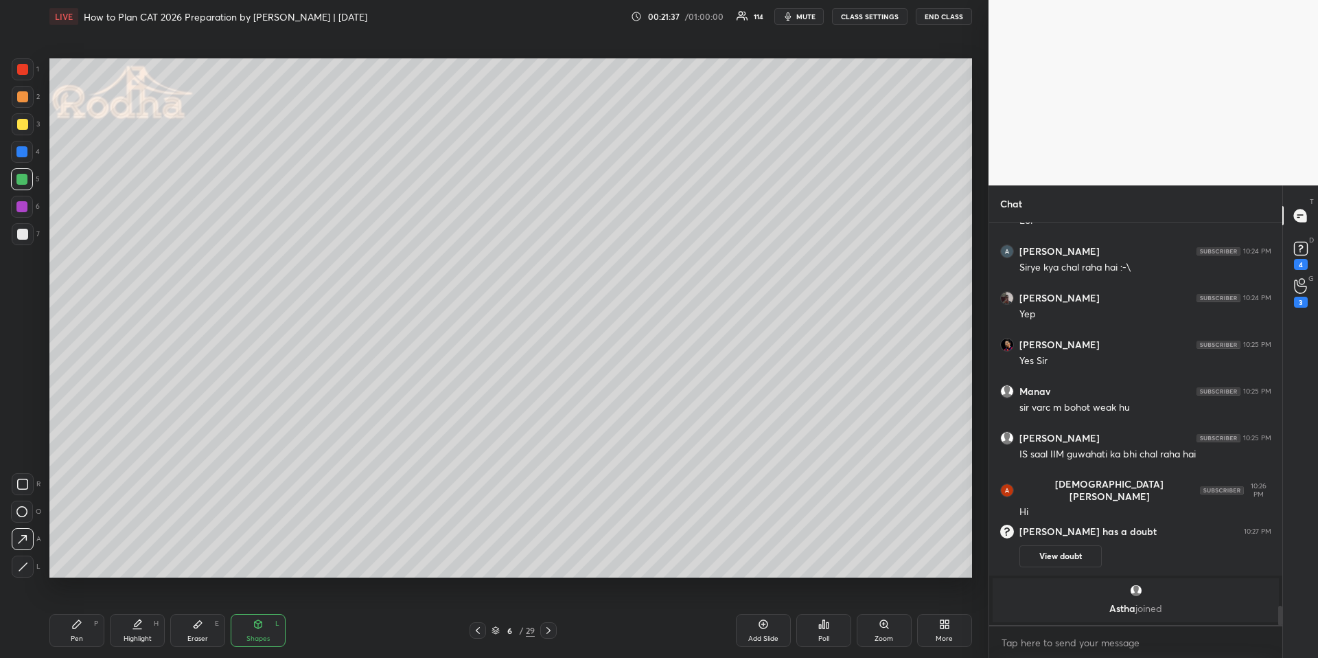
drag, startPoint x: 67, startPoint y: 619, endPoint x: 67, endPoint y: 605, distance: 14.4
click at [67, 620] on div "Pen P" at bounding box center [76, 630] width 55 height 33
click at [25, 101] on div at bounding box center [22, 96] width 11 height 11
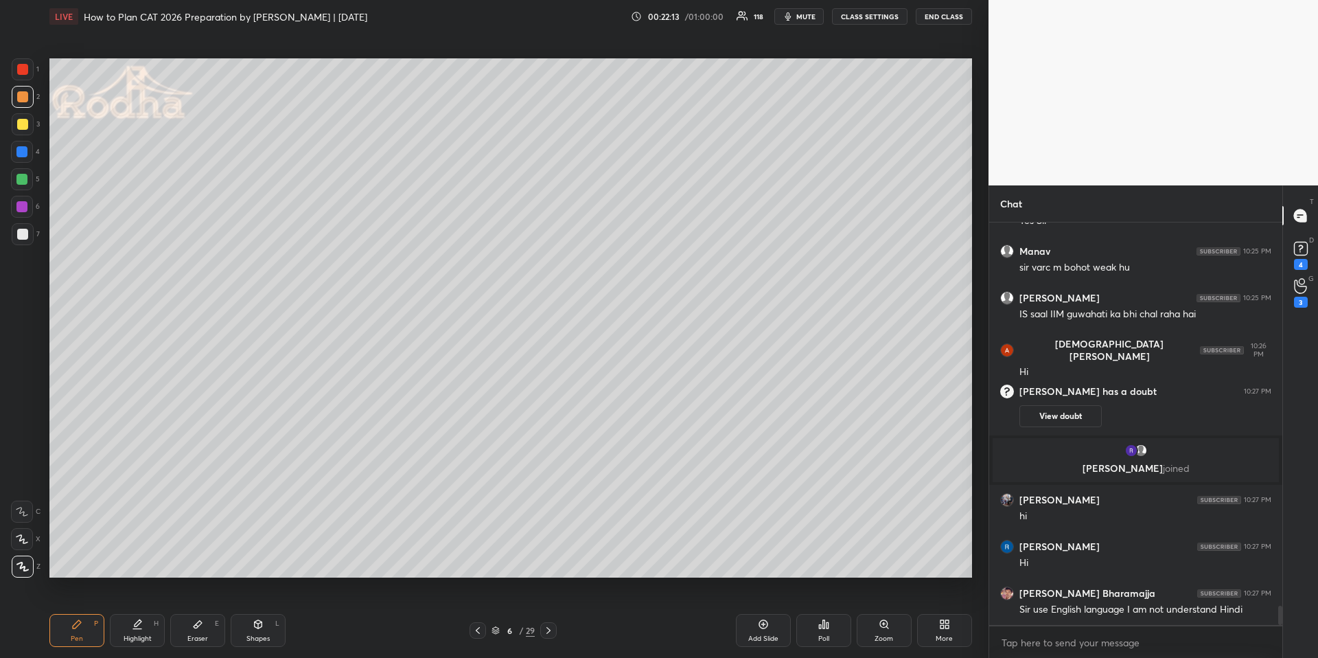
scroll to position [8025, 0]
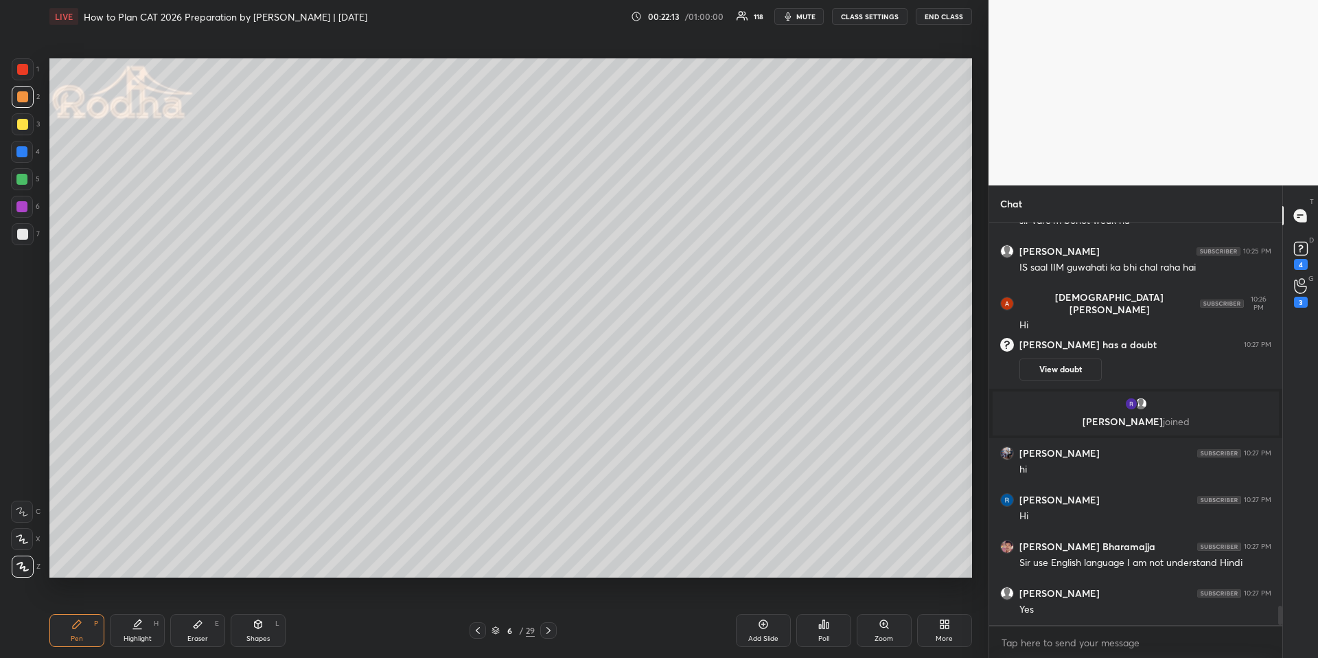
click at [26, 178] on div at bounding box center [21, 179] width 11 height 11
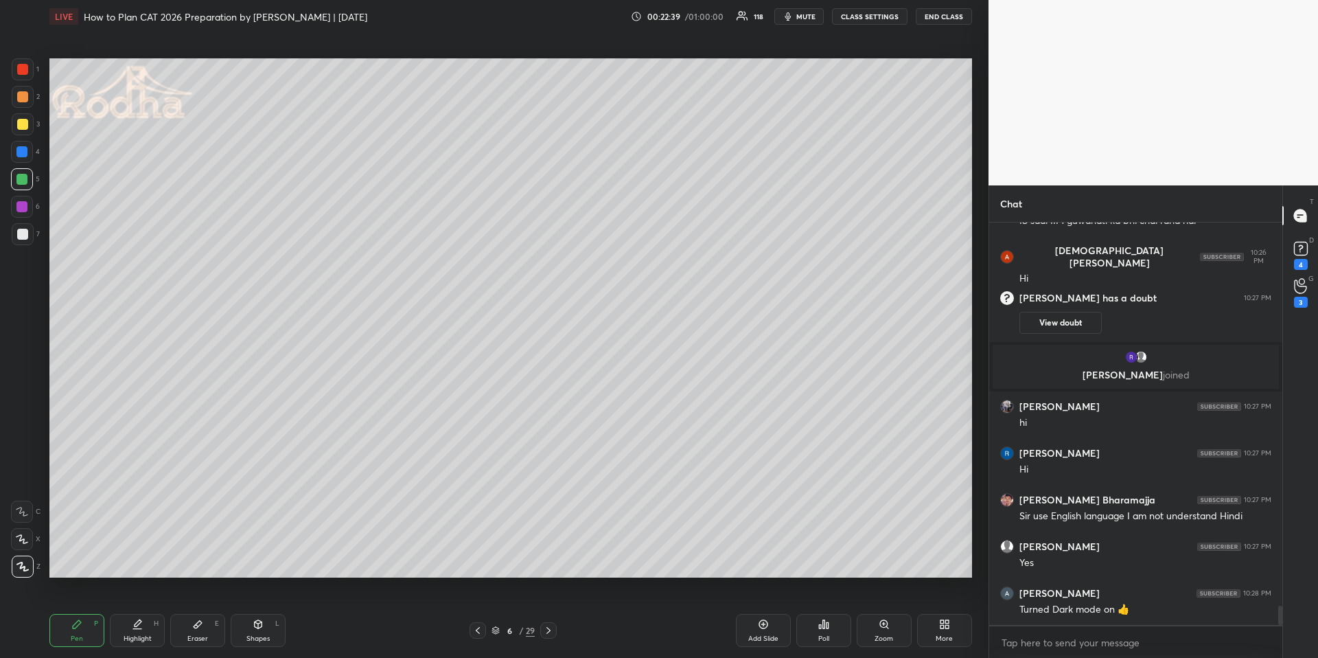
click at [27, 128] on div at bounding box center [23, 124] width 22 height 22
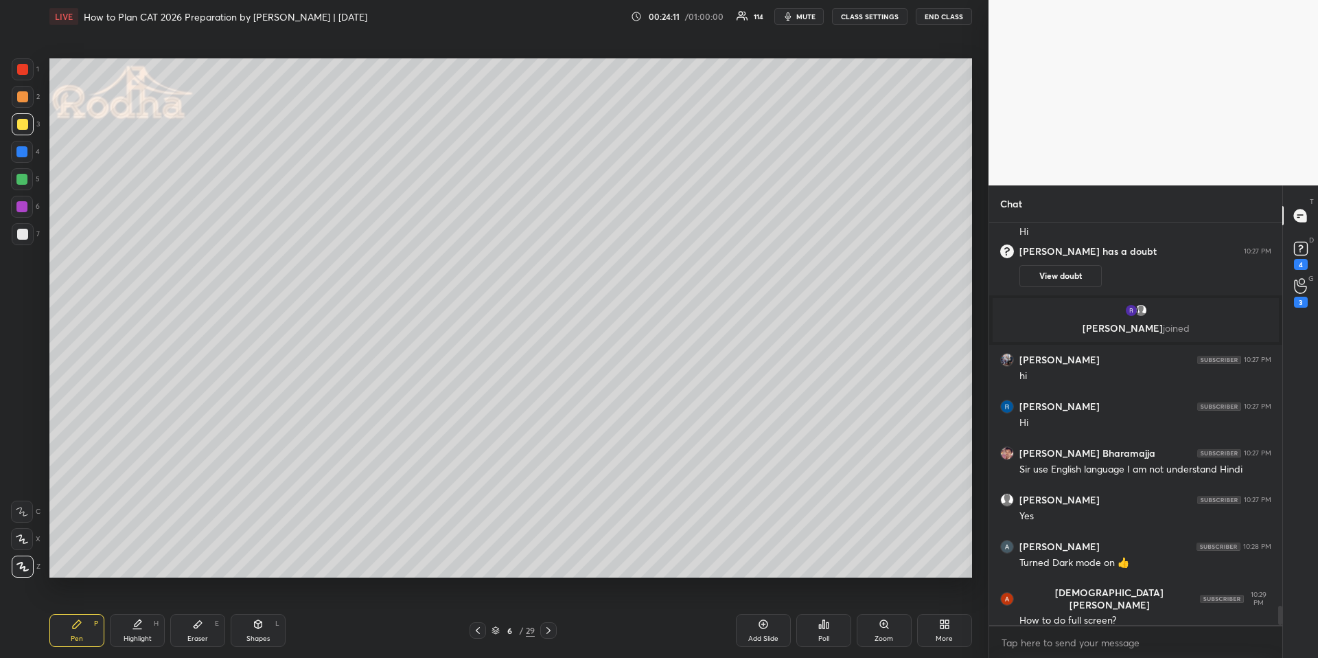
scroll to position [8073, 0]
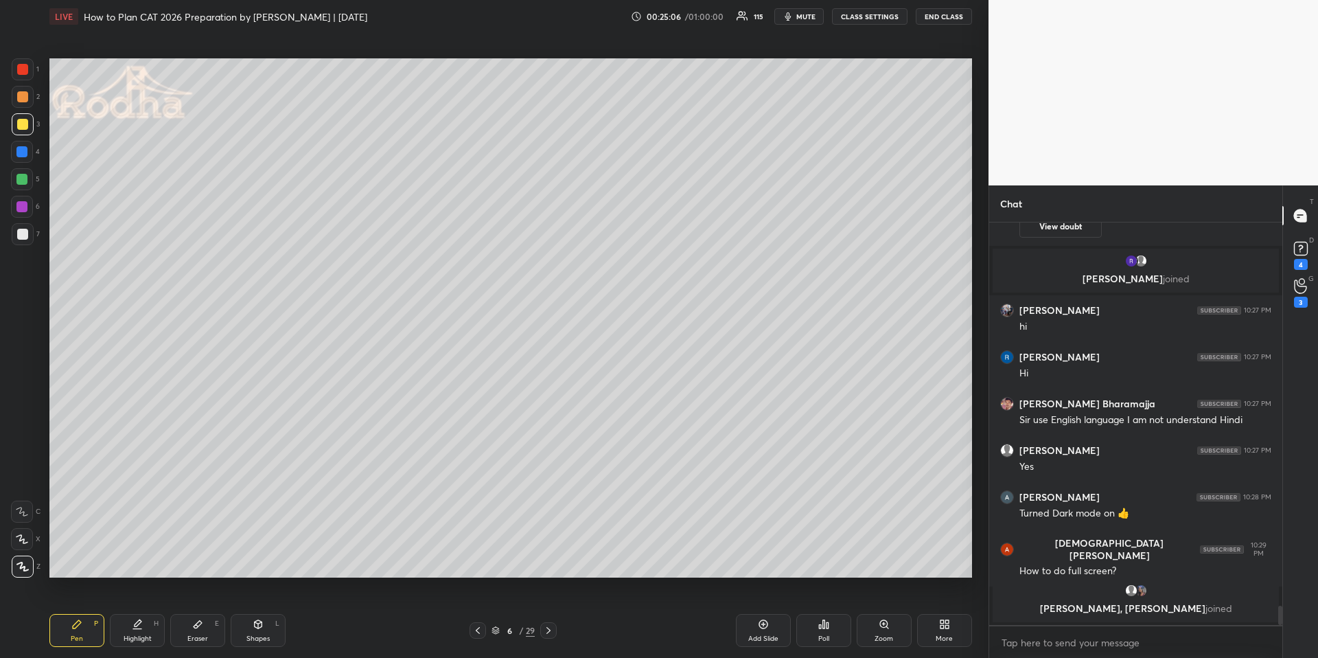
click at [19, 172] on div at bounding box center [22, 179] width 22 height 22
click at [253, 635] on div "Shapes" at bounding box center [257, 638] width 23 height 7
click at [24, 540] on icon at bounding box center [22, 539] width 14 height 14
click at [21, 98] on div at bounding box center [22, 96] width 11 height 11
click at [87, 627] on div "Pen P" at bounding box center [76, 630] width 55 height 33
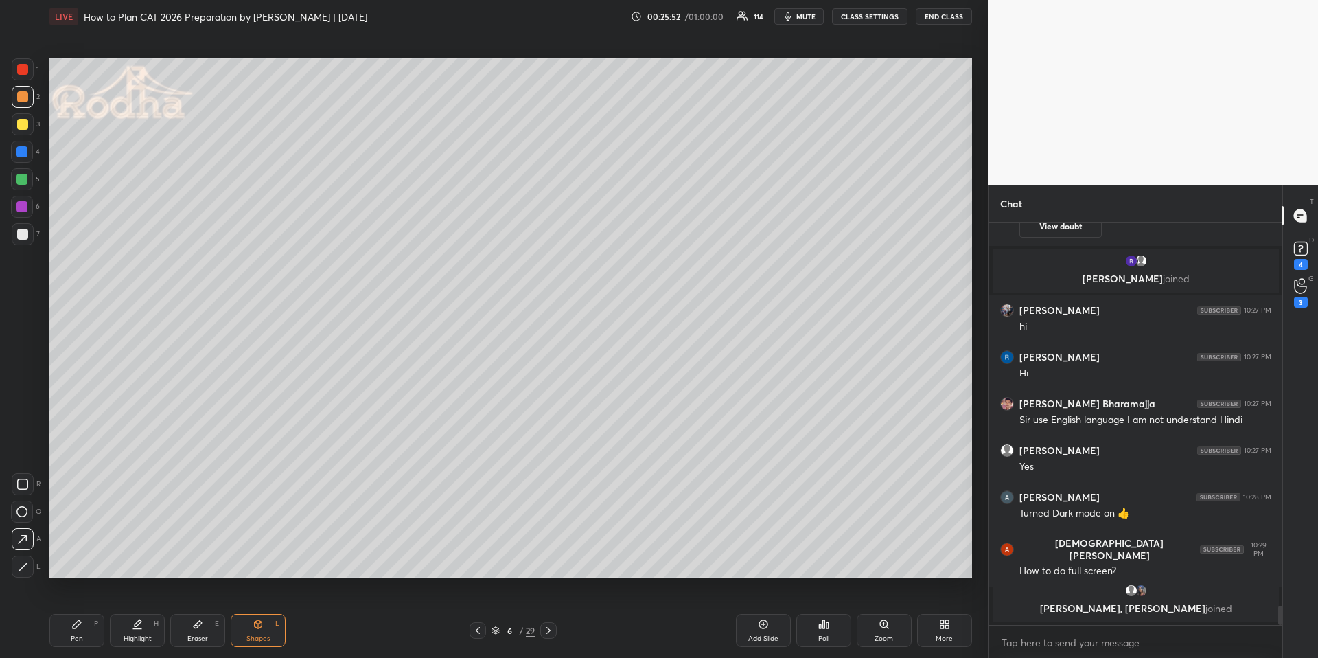
click at [86, 628] on div "Pen P" at bounding box center [76, 630] width 55 height 33
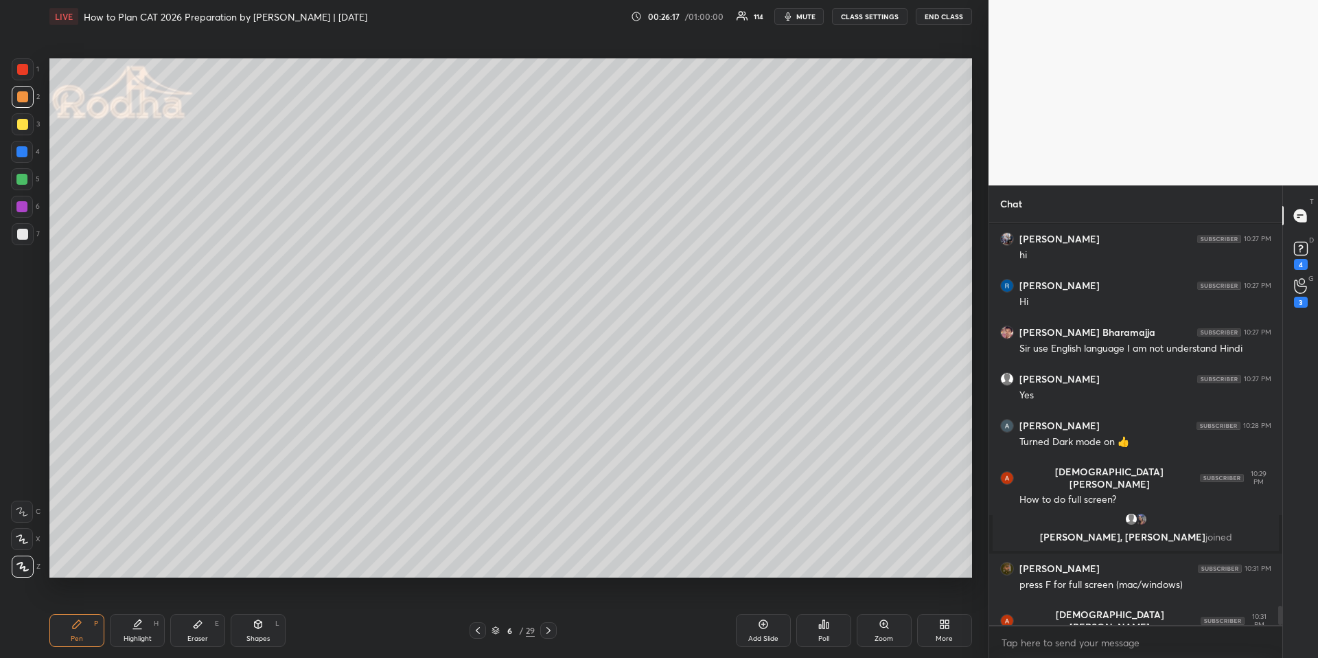
scroll to position [8141, 0]
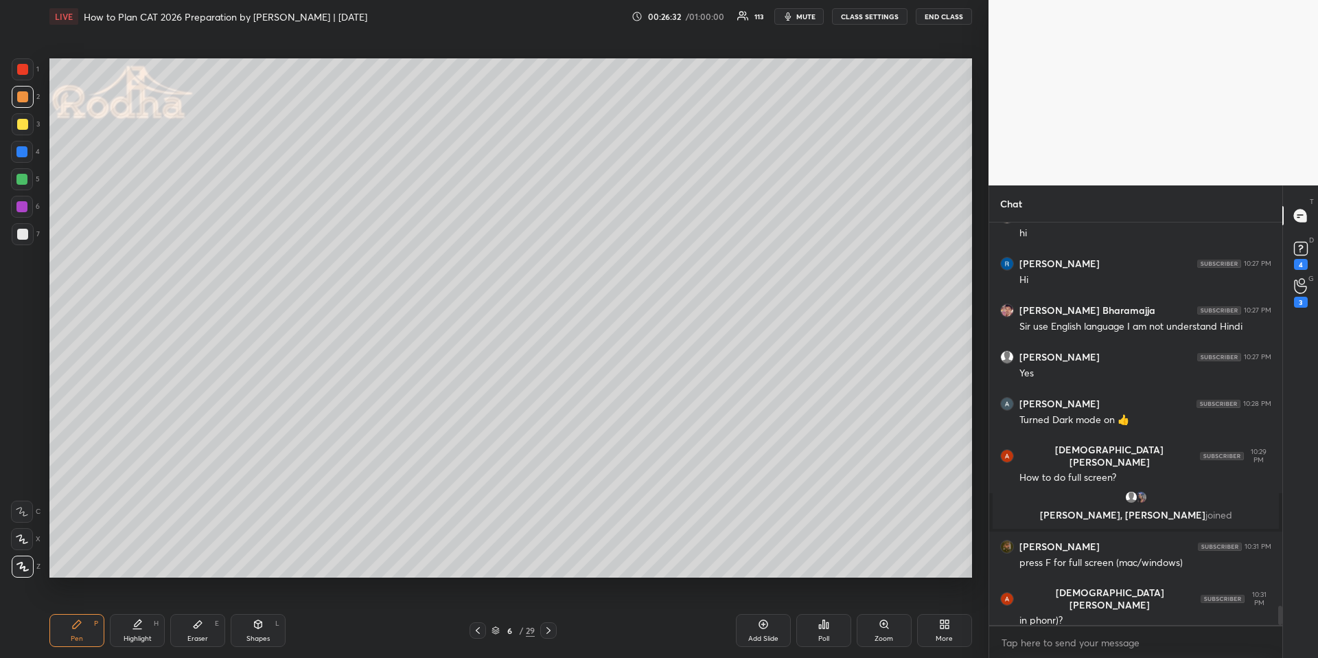
drag, startPoint x: 24, startPoint y: 152, endPoint x: 38, endPoint y: 160, distance: 16.0
click at [24, 152] on div at bounding box center [21, 151] width 11 height 11
click at [27, 95] on div at bounding box center [22, 96] width 11 height 11
drag, startPoint x: 24, startPoint y: 153, endPoint x: 32, endPoint y: 171, distance: 19.4
click at [24, 154] on div at bounding box center [21, 151] width 11 height 11
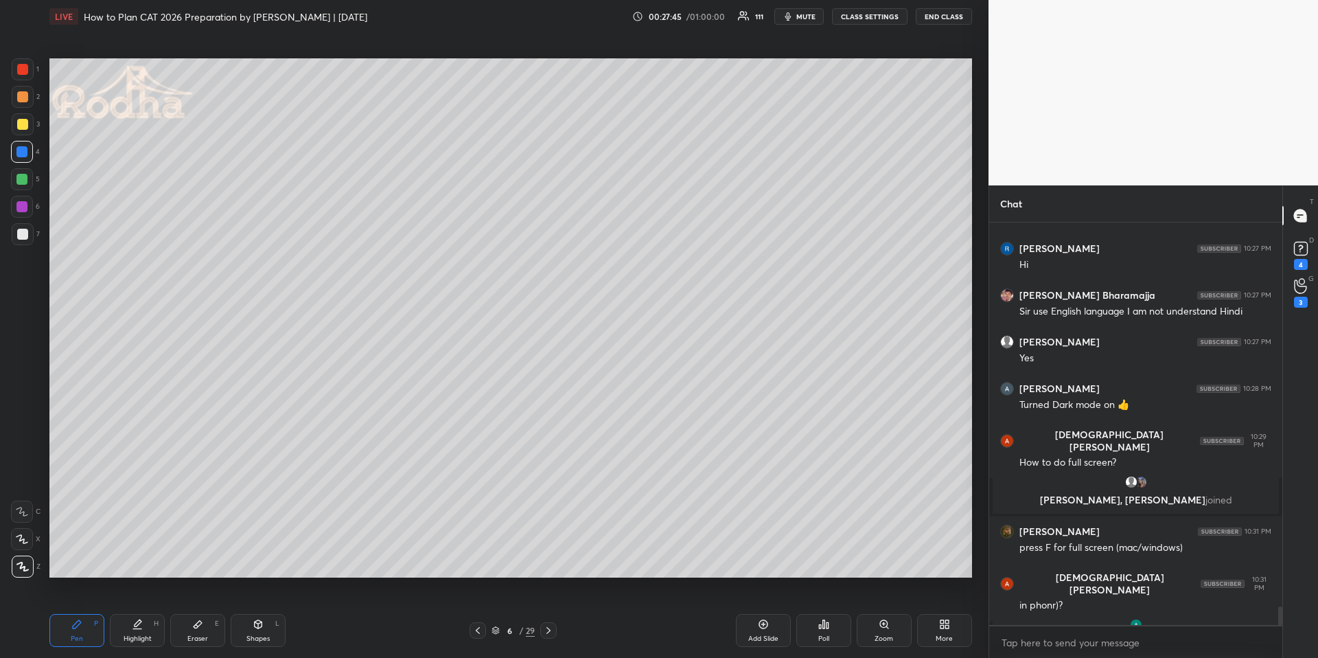
scroll to position [8176, 0]
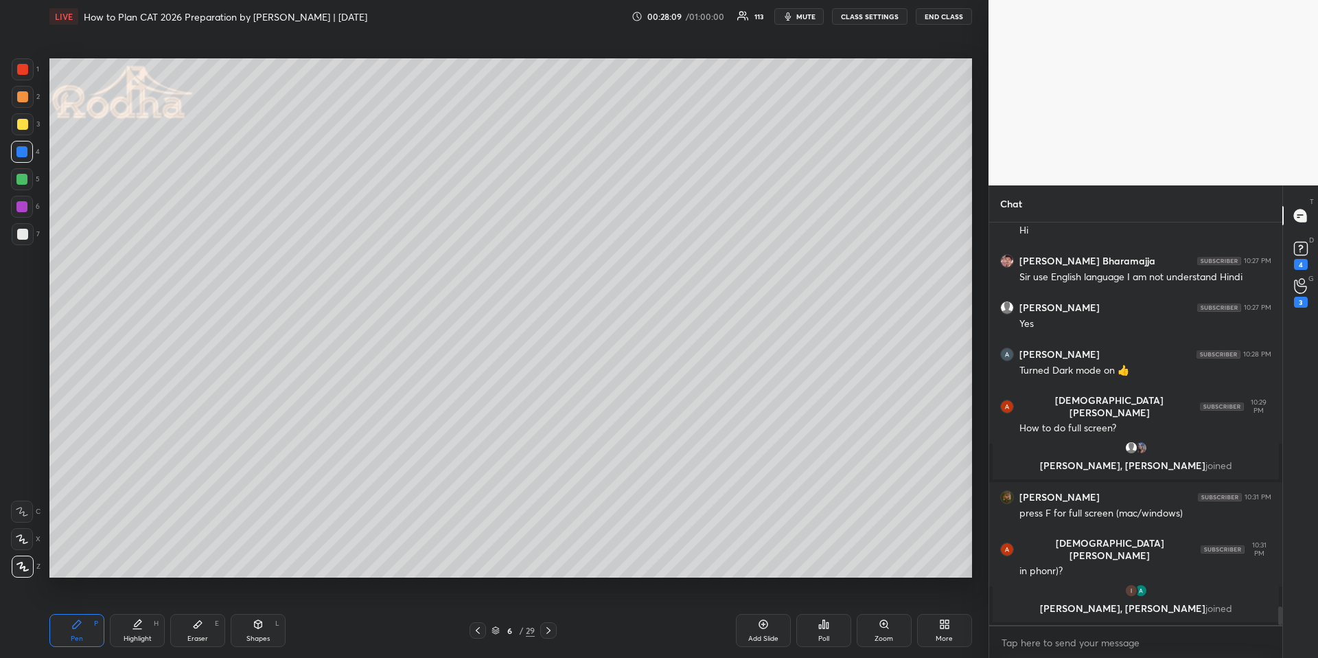
click at [147, 630] on div "Highlight H" at bounding box center [137, 630] width 55 height 33
click at [70, 633] on div "Pen P" at bounding box center [76, 630] width 55 height 33
drag, startPoint x: 21, startPoint y: 73, endPoint x: 21, endPoint y: 82, distance: 8.2
click at [22, 74] on div at bounding box center [22, 69] width 11 height 11
drag, startPoint x: 132, startPoint y: 626, endPoint x: 143, endPoint y: 588, distance: 39.3
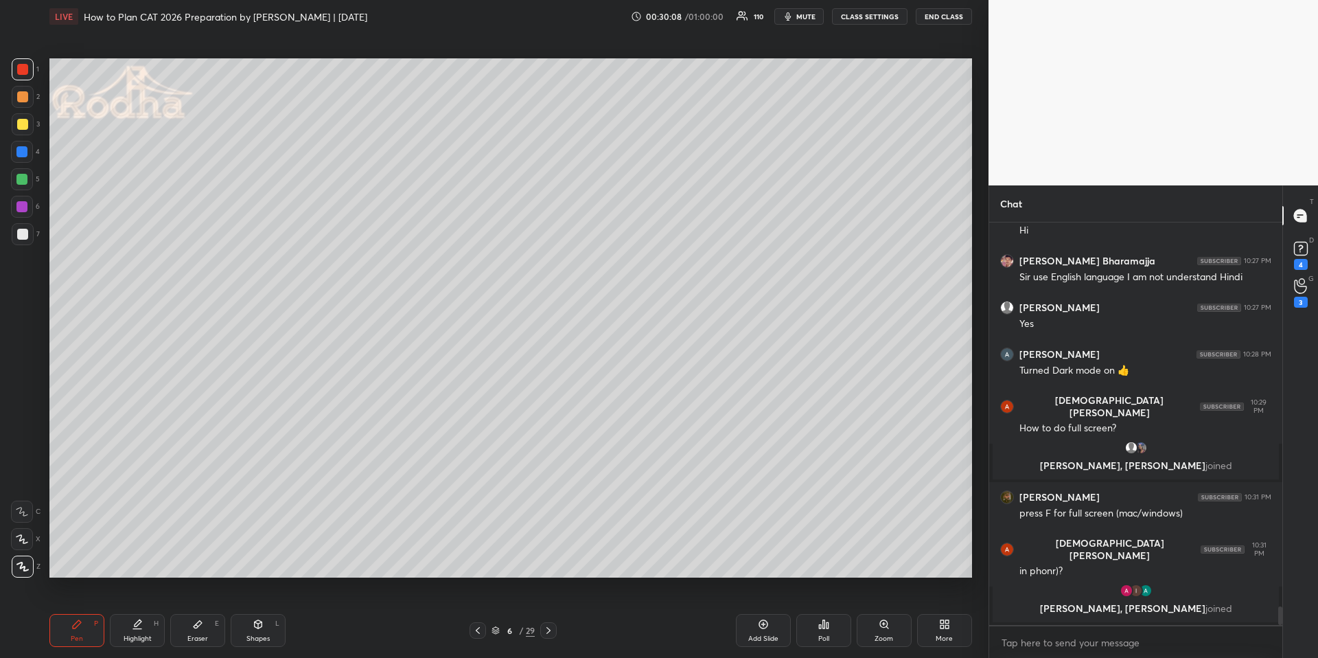
click at [133, 627] on icon at bounding box center [137, 623] width 11 height 11
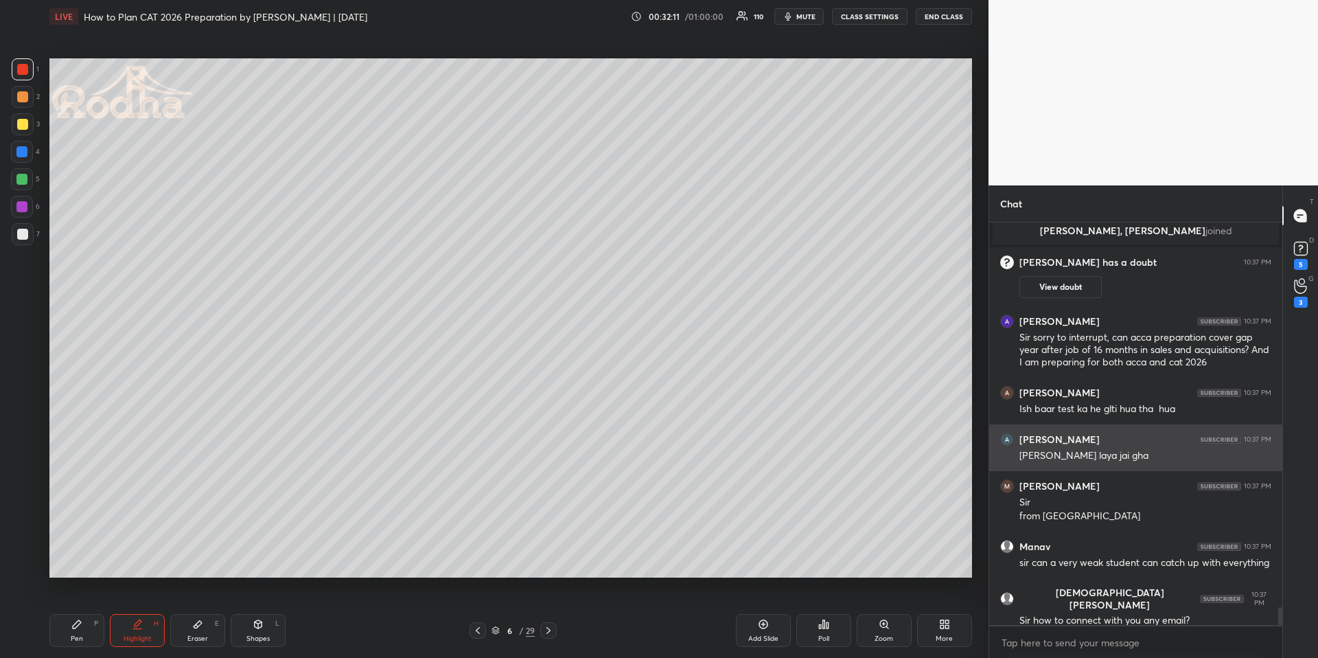
scroll to position [8600, 0]
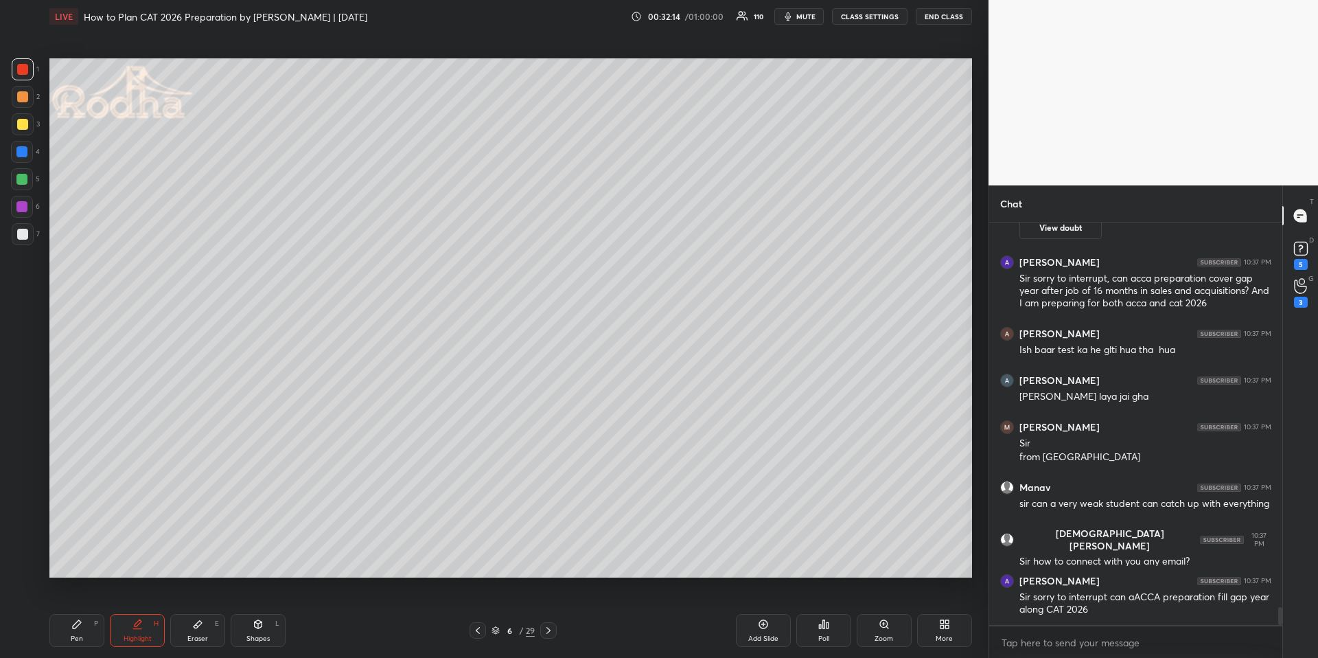
click at [551, 627] on icon at bounding box center [548, 630] width 11 height 11
click at [82, 622] on div "Pen P" at bounding box center [76, 630] width 55 height 33
click at [477, 627] on icon at bounding box center [477, 630] width 11 height 11
click at [764, 624] on icon at bounding box center [763, 624] width 4 height 4
click at [26, 153] on div at bounding box center [22, 152] width 22 height 22
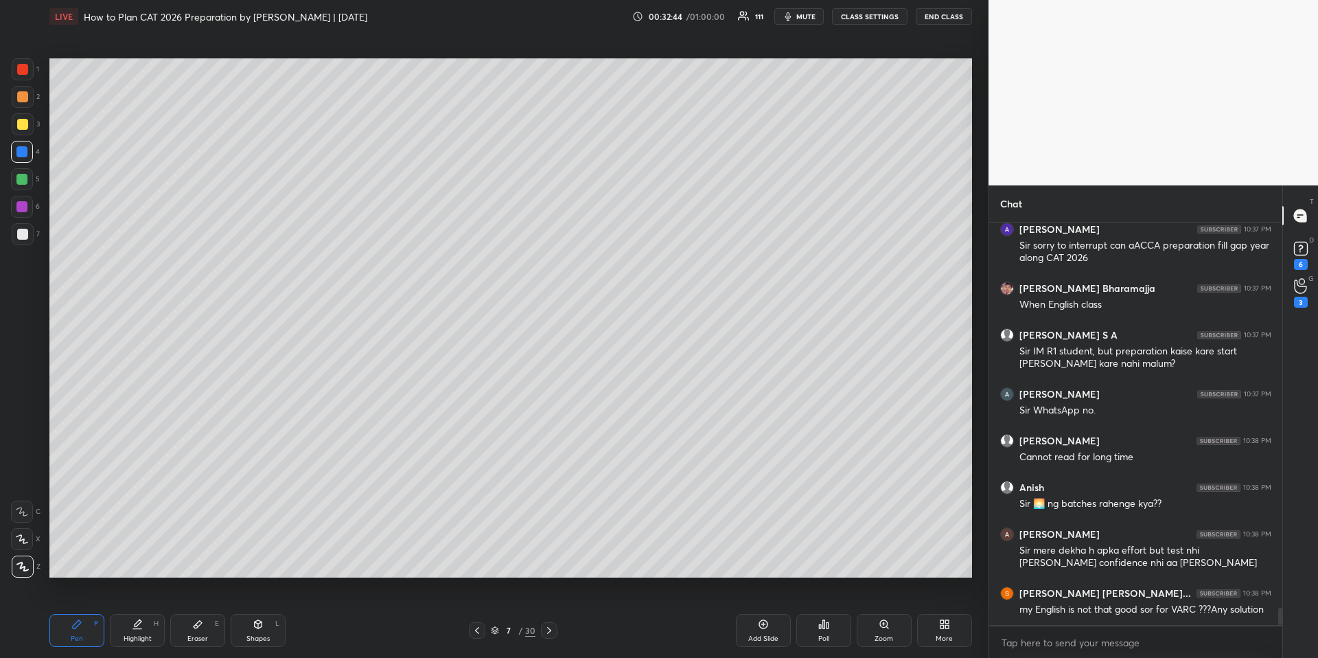
scroll to position [8846, 0]
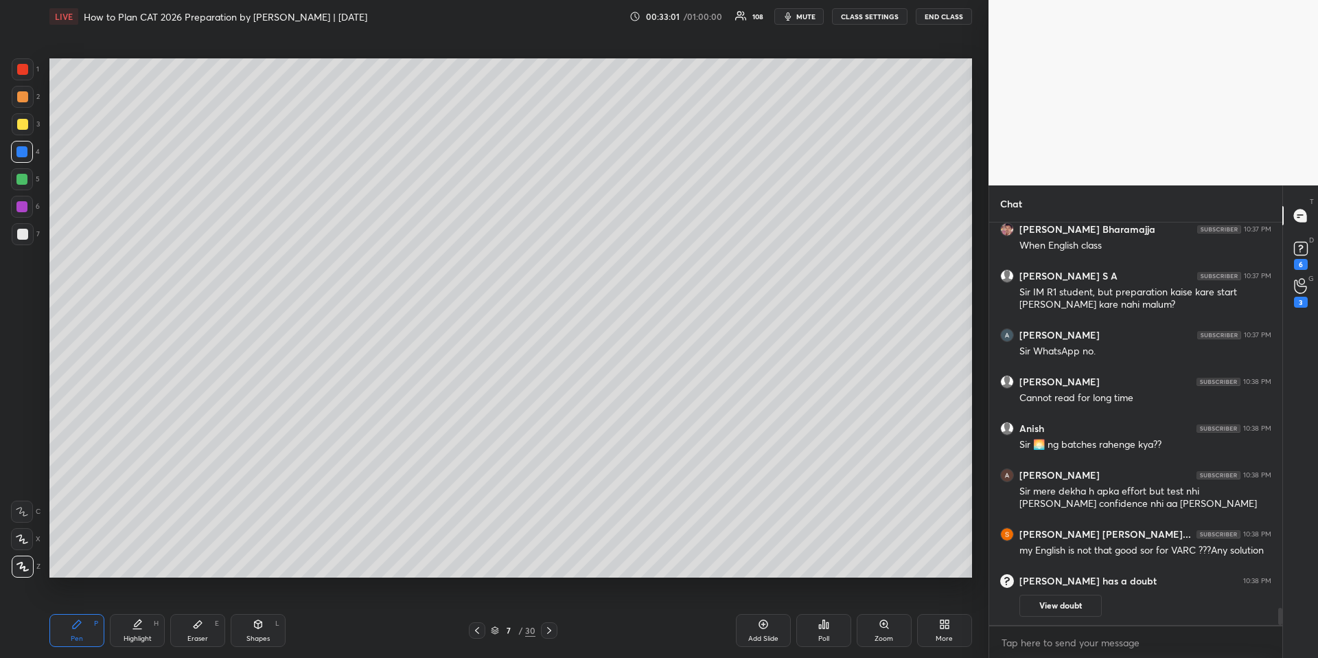
click at [551, 623] on div at bounding box center [549, 630] width 16 height 16
drag, startPoint x: 82, startPoint y: 637, endPoint x: 73, endPoint y: 592, distance: 46.2
click at [80, 638] on div "Pen" at bounding box center [77, 638] width 12 height 7
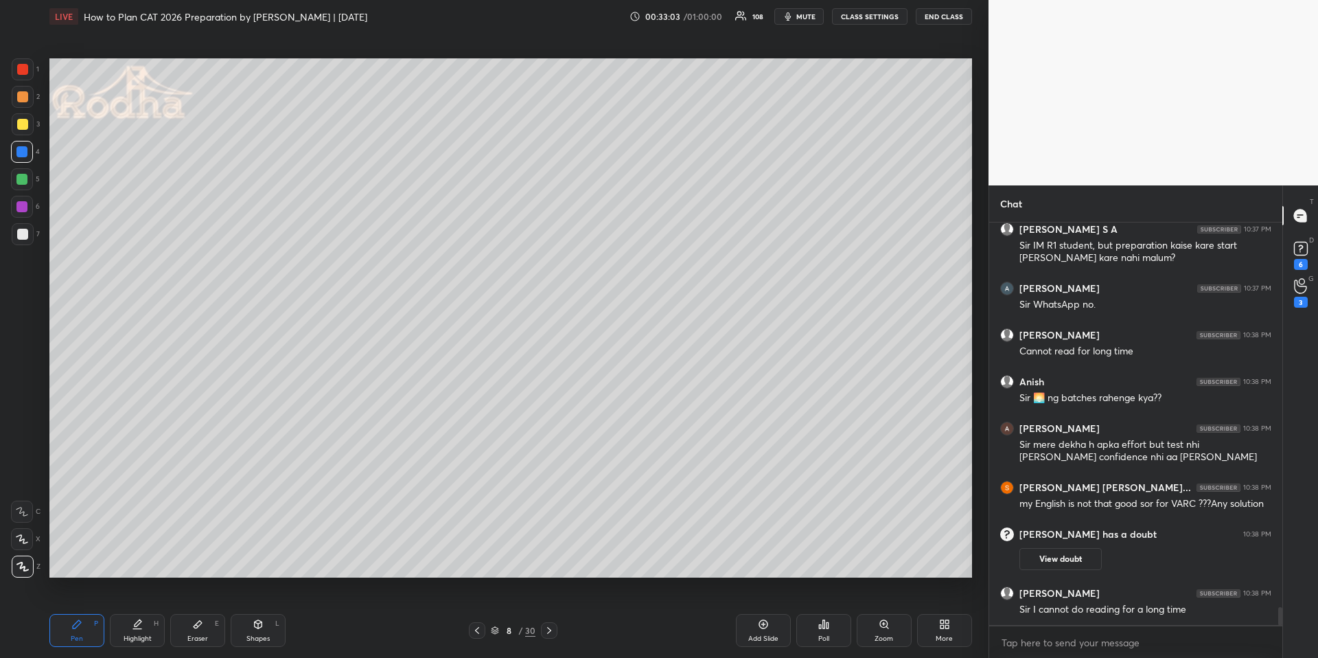
click at [32, 124] on div "3" at bounding box center [26, 124] width 28 height 22
click at [21, 122] on div at bounding box center [22, 124] width 11 height 11
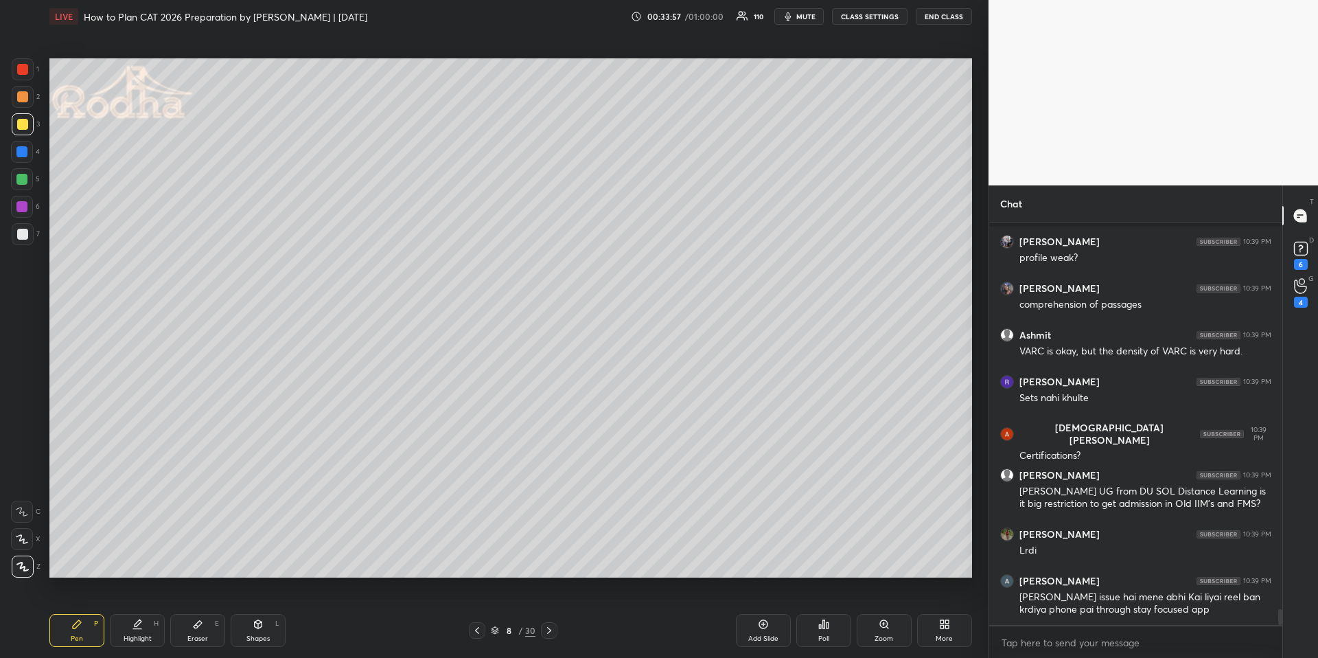
scroll to position [9907, 0]
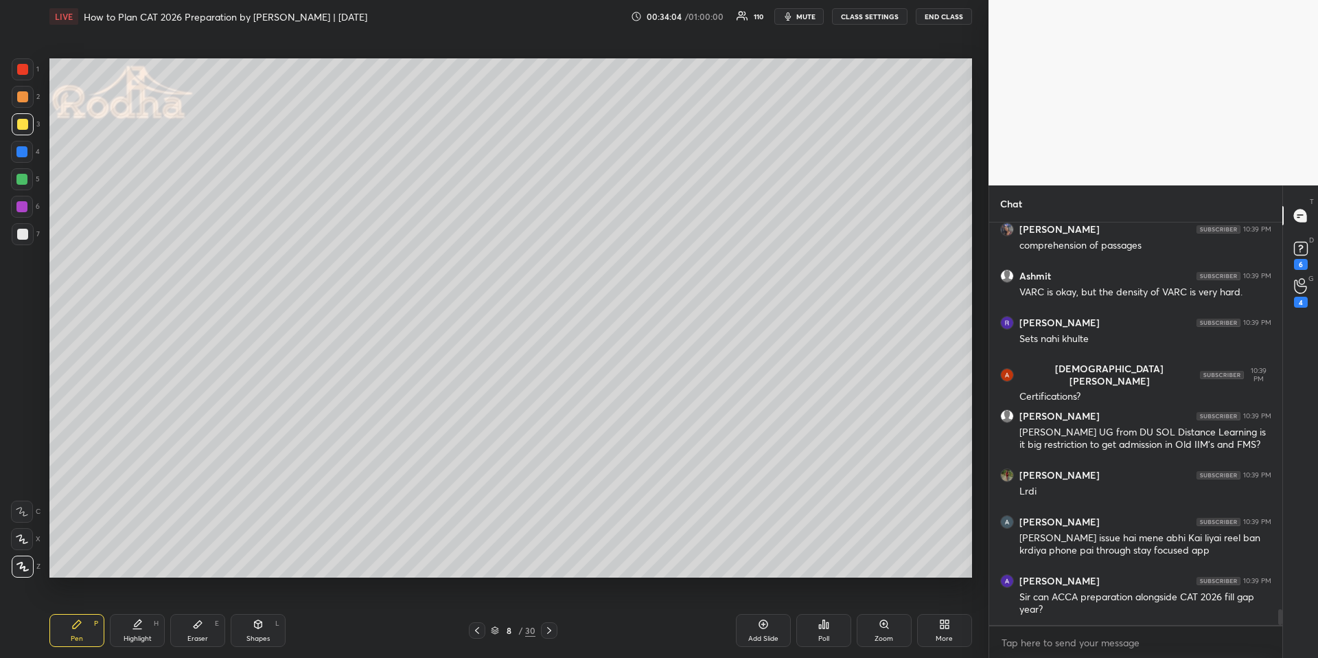
click at [18, 149] on div at bounding box center [21, 151] width 11 height 11
click at [250, 620] on div "Shapes L" at bounding box center [258, 630] width 55 height 33
click at [20, 480] on icon at bounding box center [22, 483] width 11 height 11
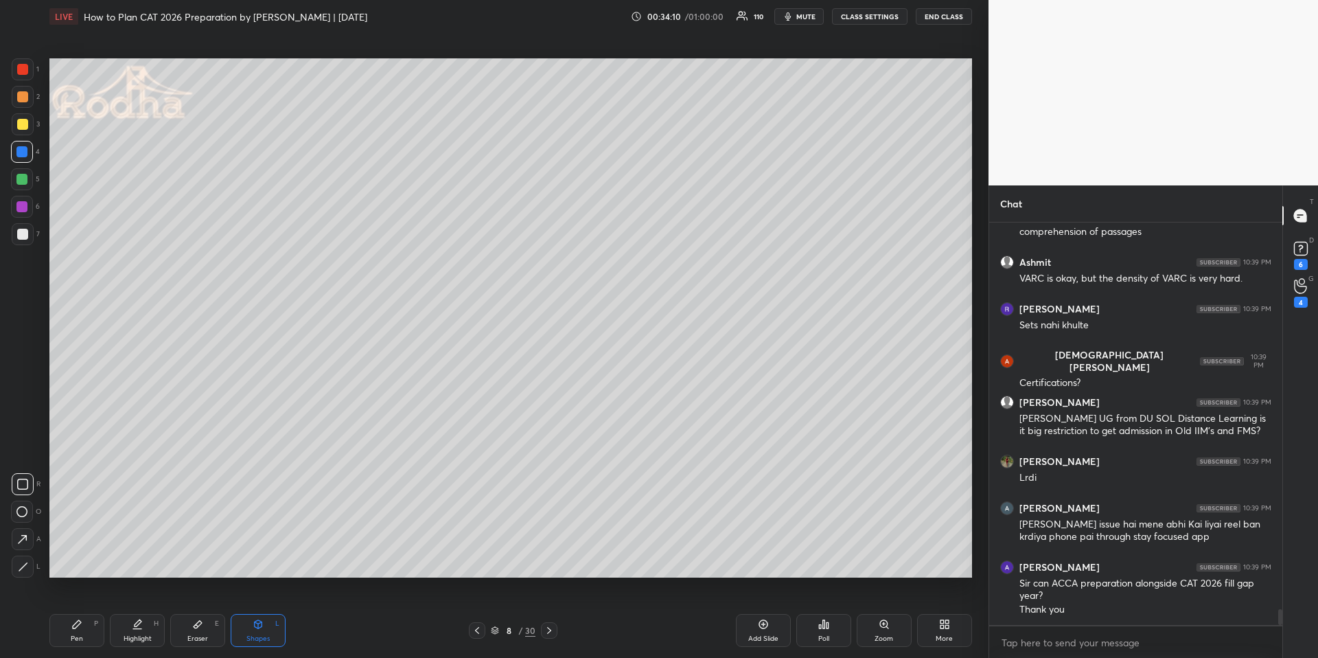
click at [117, 613] on div "Pen P Highlight H Eraser E Shapes L 8 / 30 Add Slide Poll Zoom More" at bounding box center [510, 630] width 923 height 55
click at [132, 624] on icon at bounding box center [137, 623] width 11 height 11
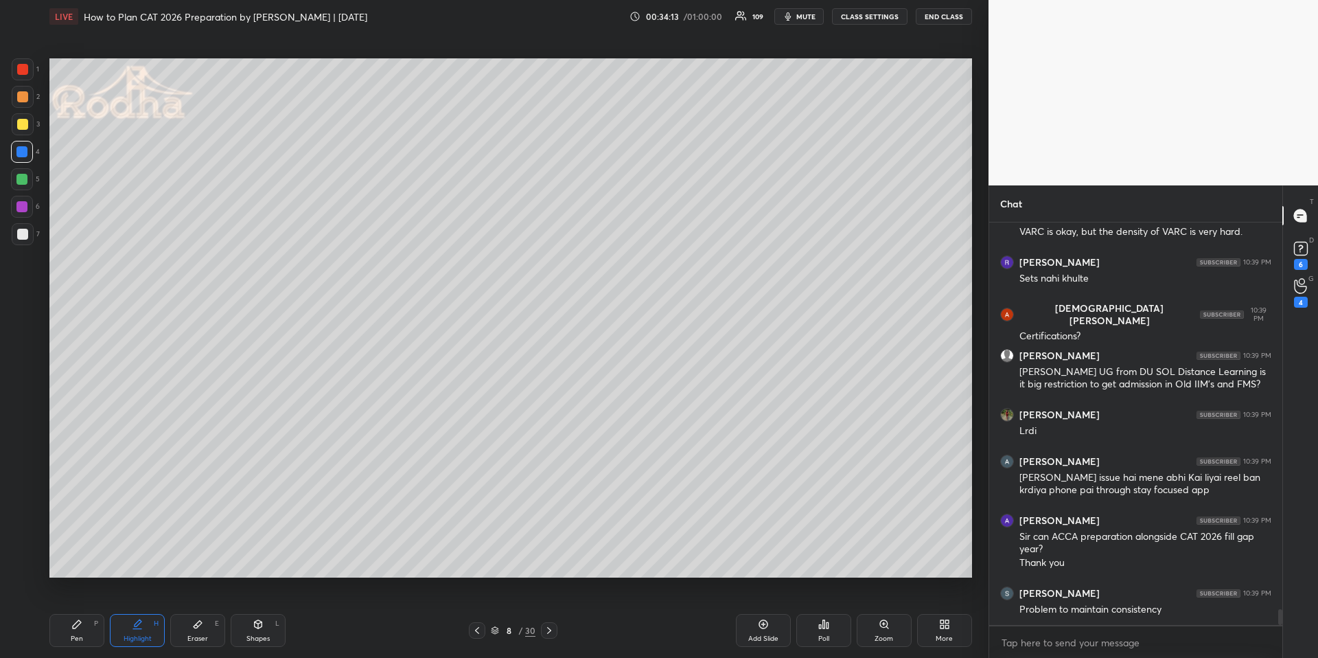
scroll to position [10014, 0]
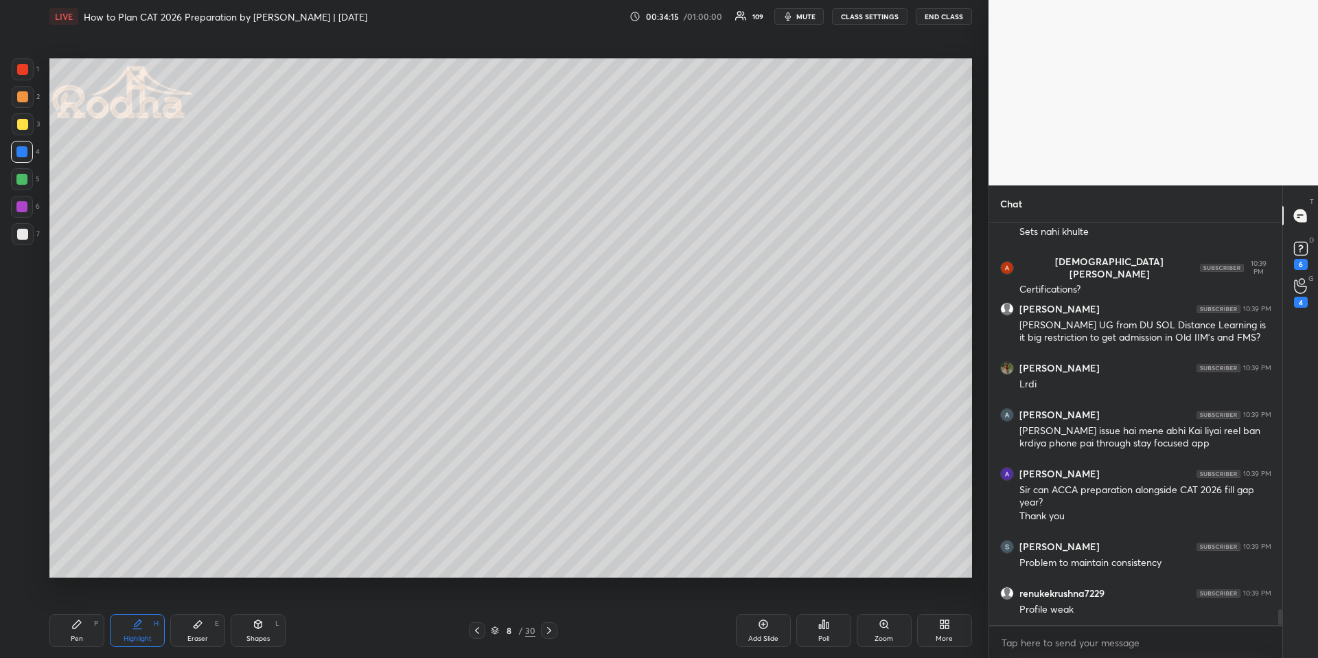
drag, startPoint x: 68, startPoint y: 636, endPoint x: 65, endPoint y: 590, distance: 45.4
click at [69, 636] on div "Pen P" at bounding box center [76, 630] width 55 height 33
click at [27, 122] on div at bounding box center [23, 124] width 22 height 22
click at [132, 636] on div "Highlight" at bounding box center [138, 638] width 28 height 7
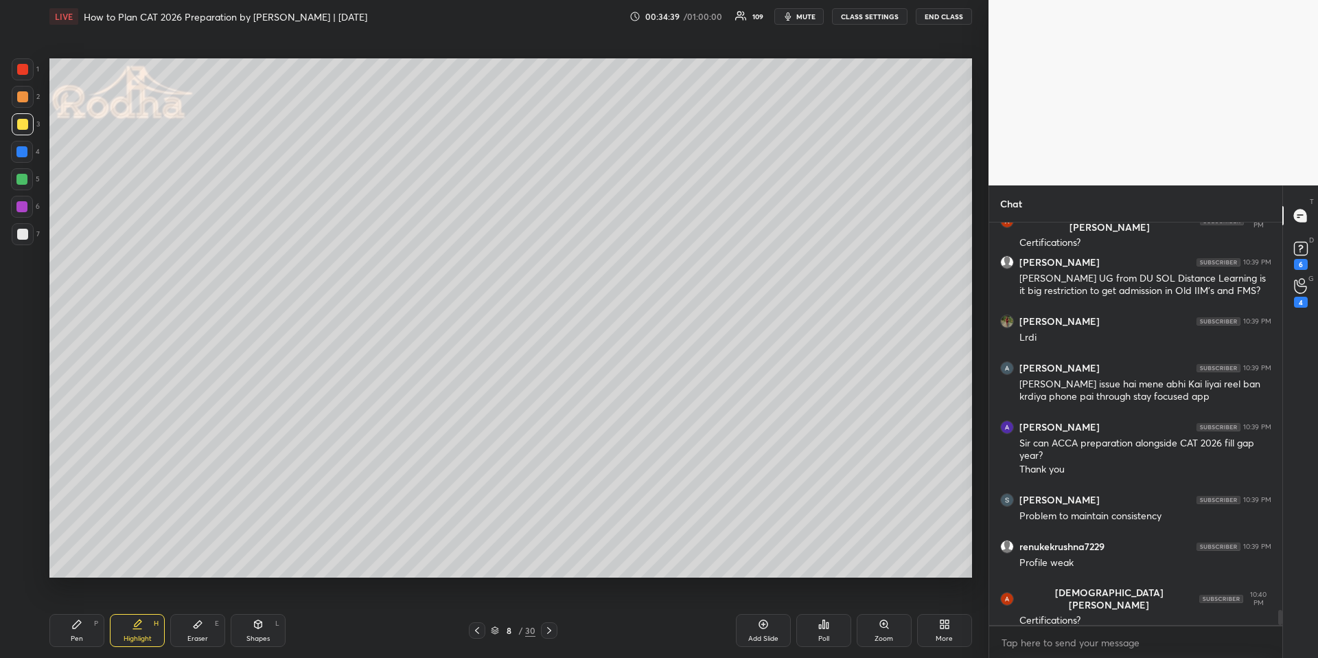
scroll to position [10107, 0]
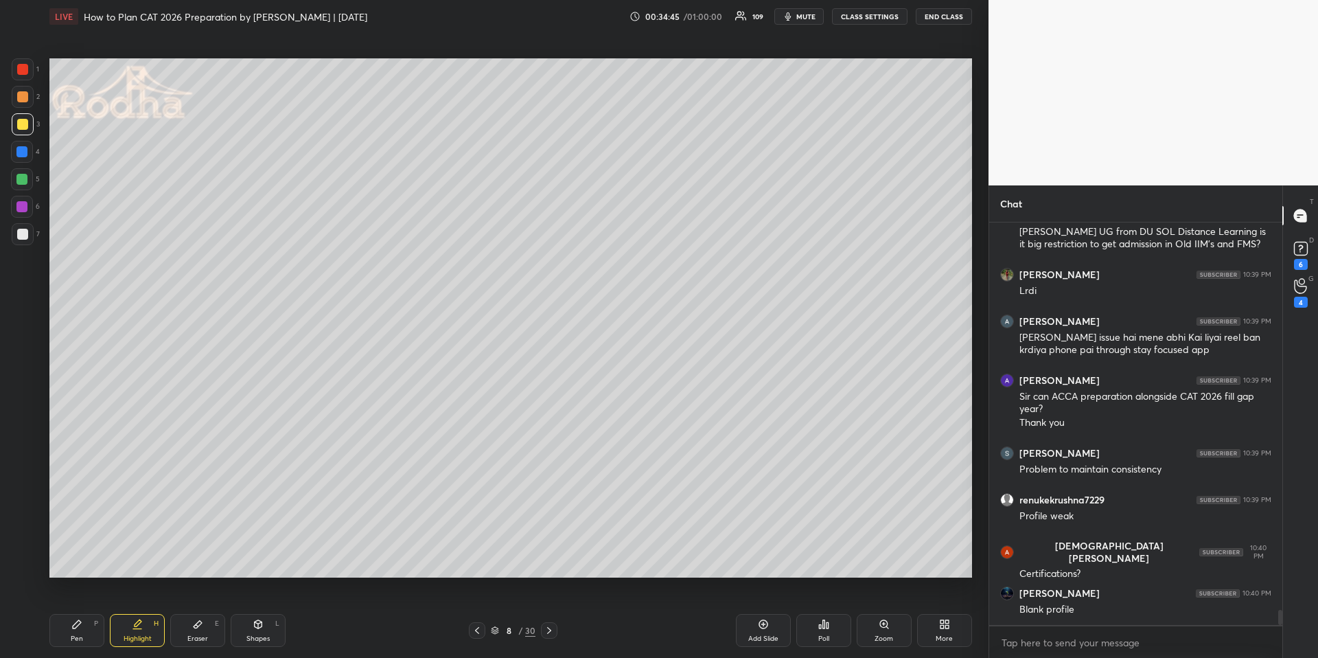
click at [144, 631] on div "Highlight H" at bounding box center [137, 630] width 55 height 33
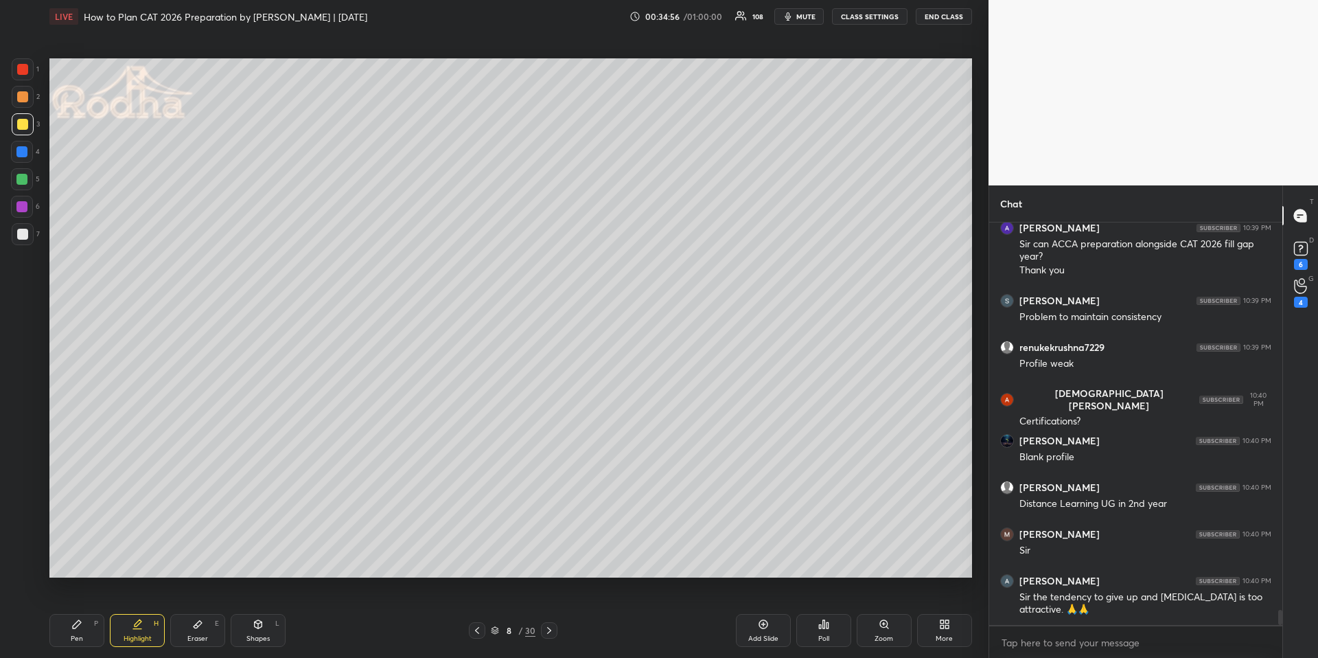
scroll to position [10306, 0]
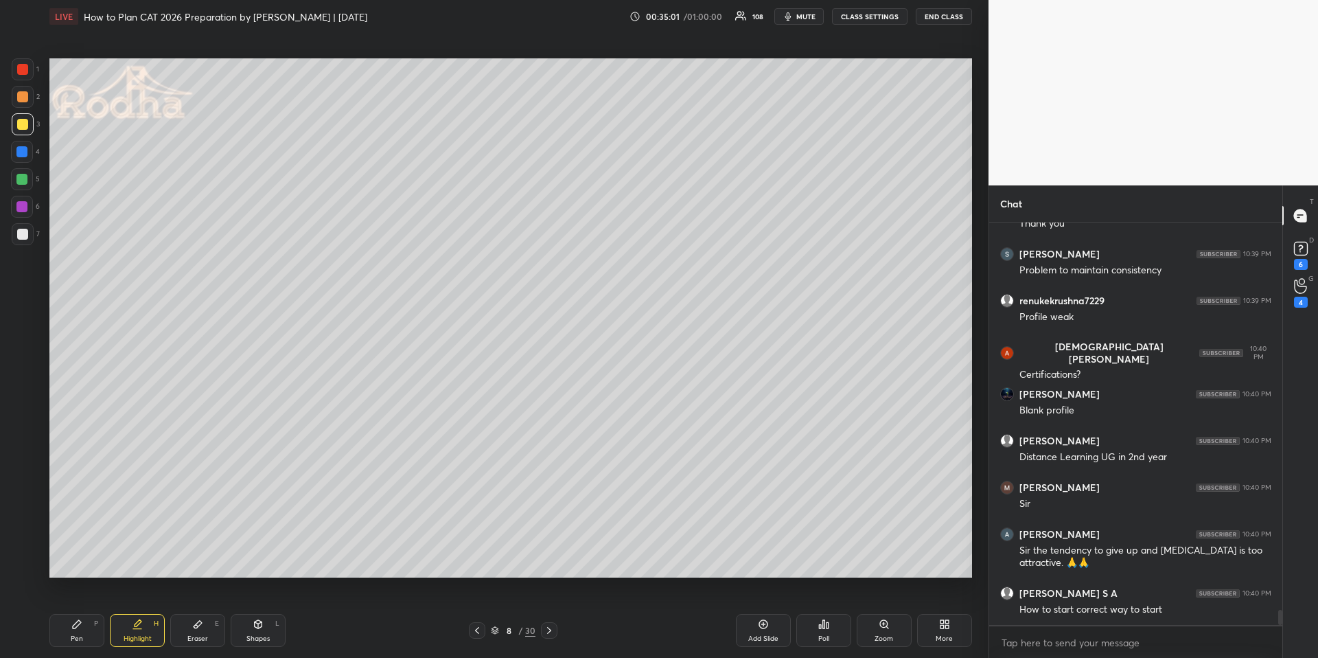
click at [83, 625] on div "Pen P" at bounding box center [76, 630] width 55 height 33
click at [27, 152] on div at bounding box center [22, 152] width 22 height 22
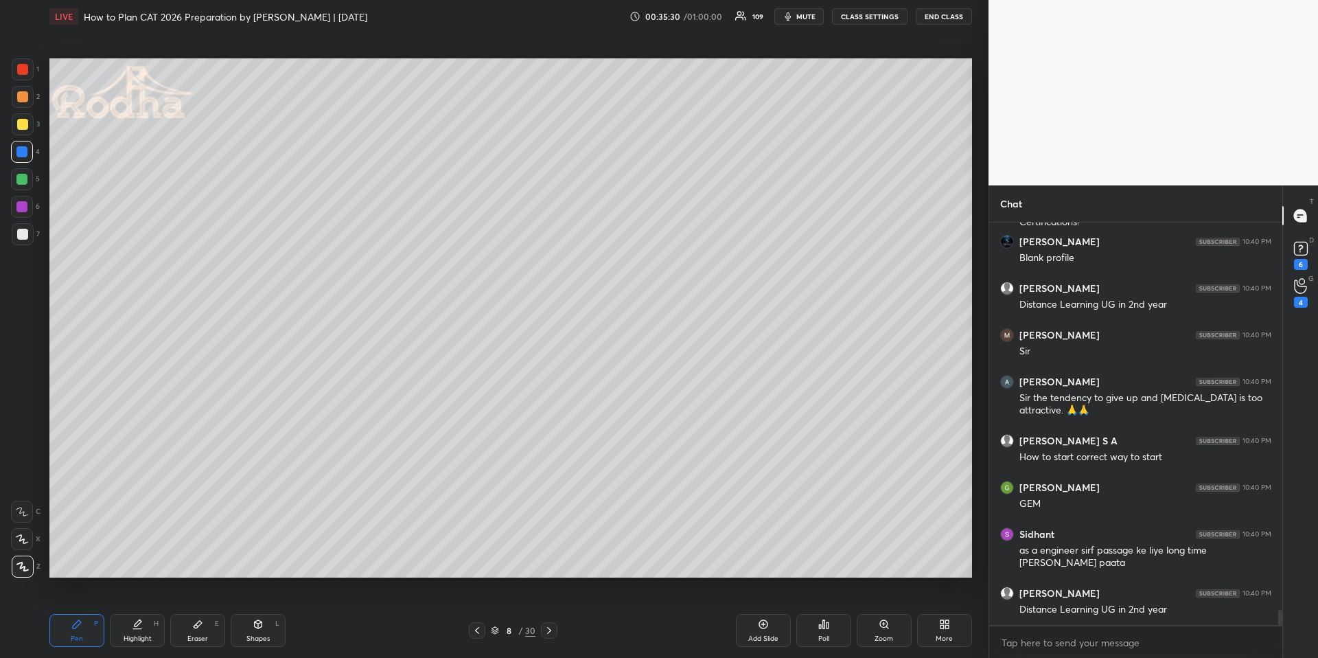
scroll to position [10505, 0]
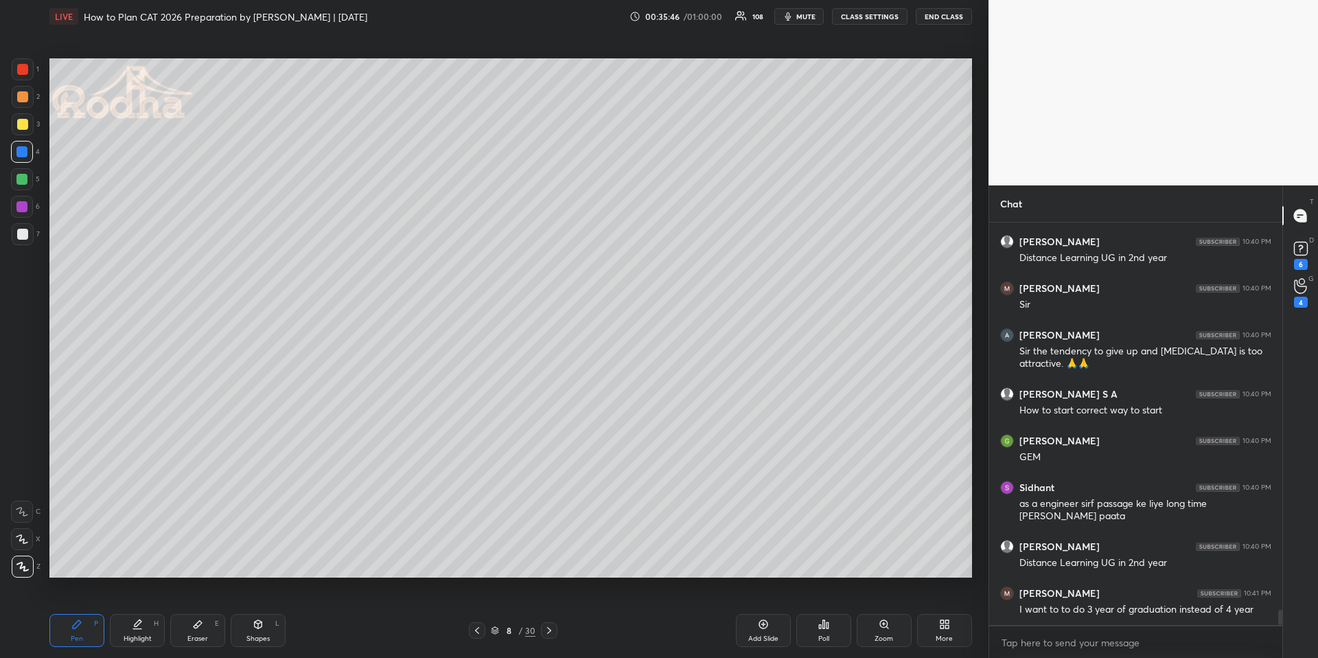
click at [25, 73] on div at bounding box center [22, 69] width 11 height 11
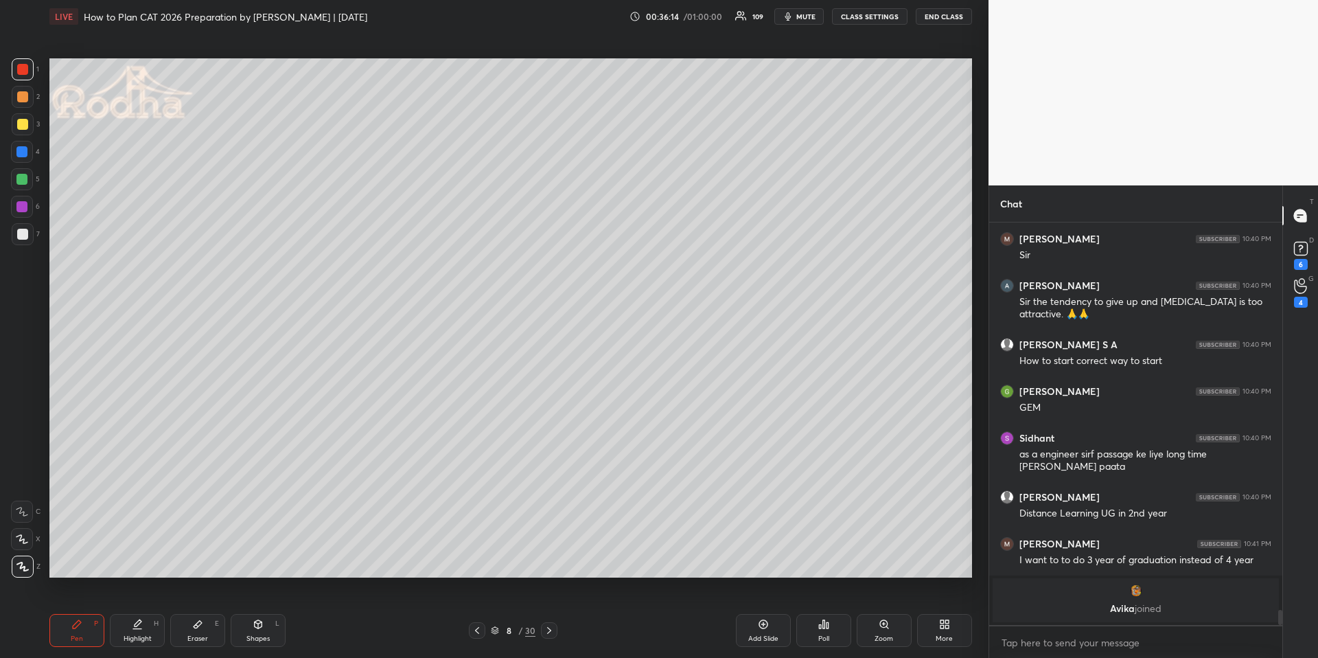
scroll to position [10039, 0]
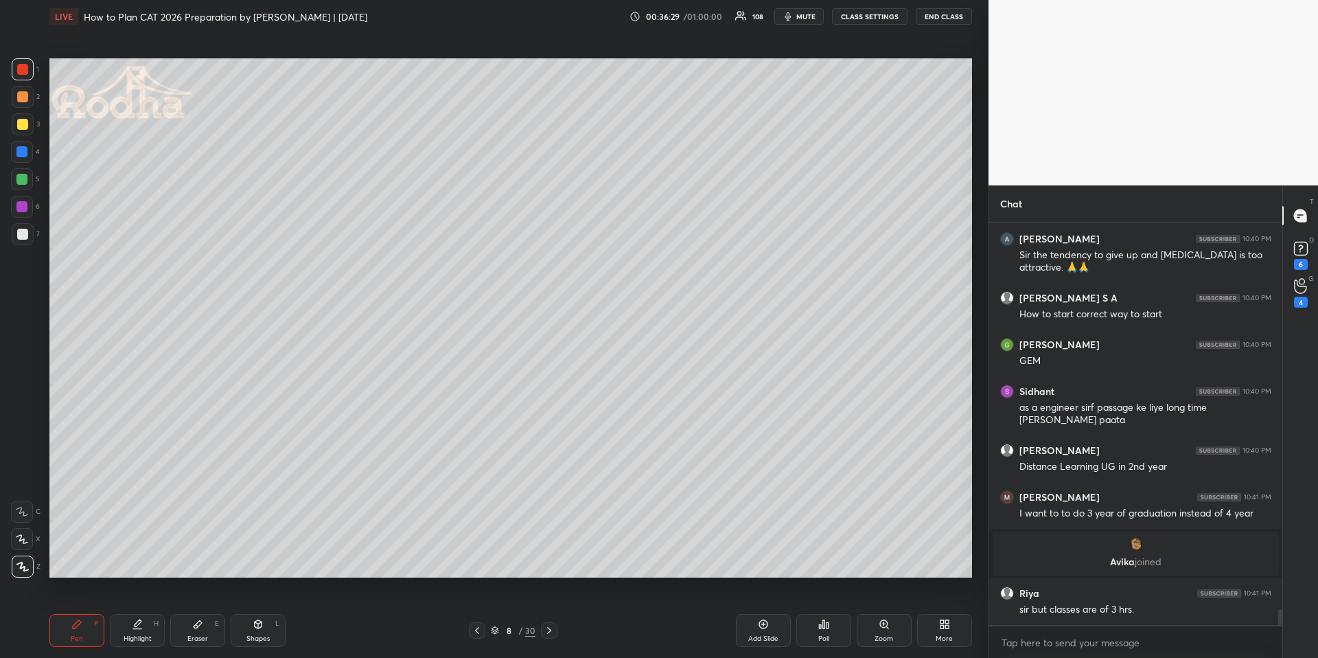
click at [22, 126] on div at bounding box center [22, 124] width 11 height 11
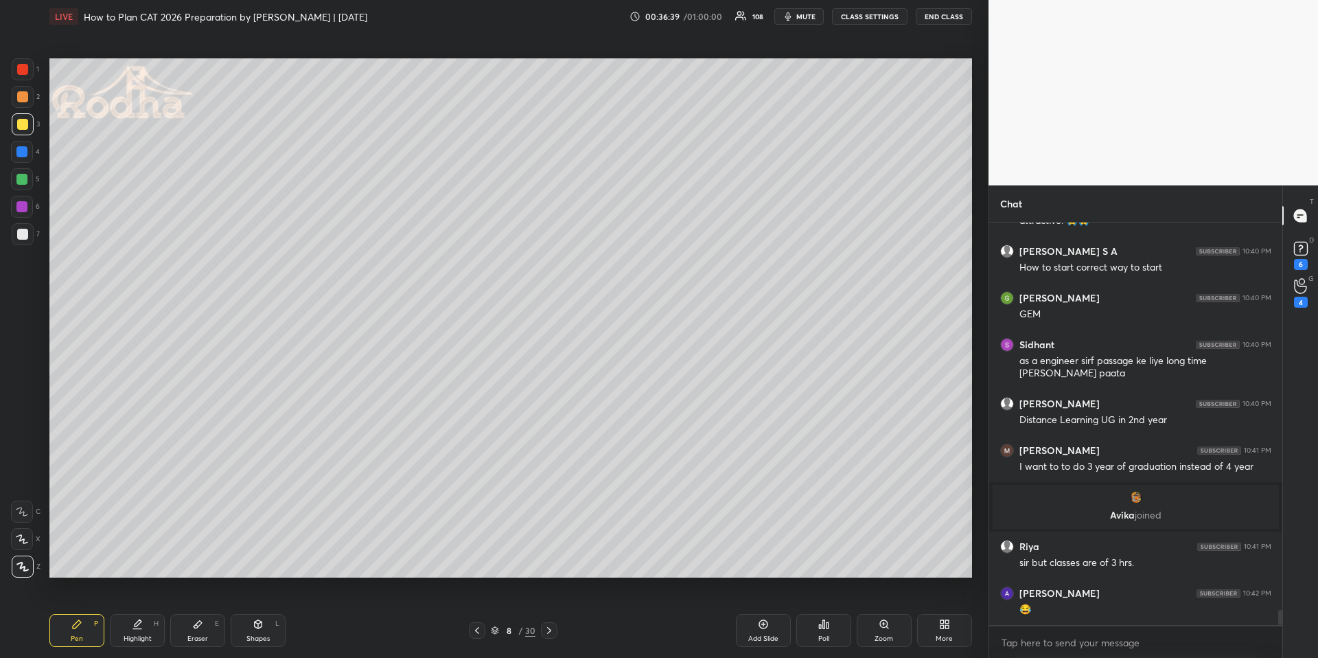
scroll to position [10132, 0]
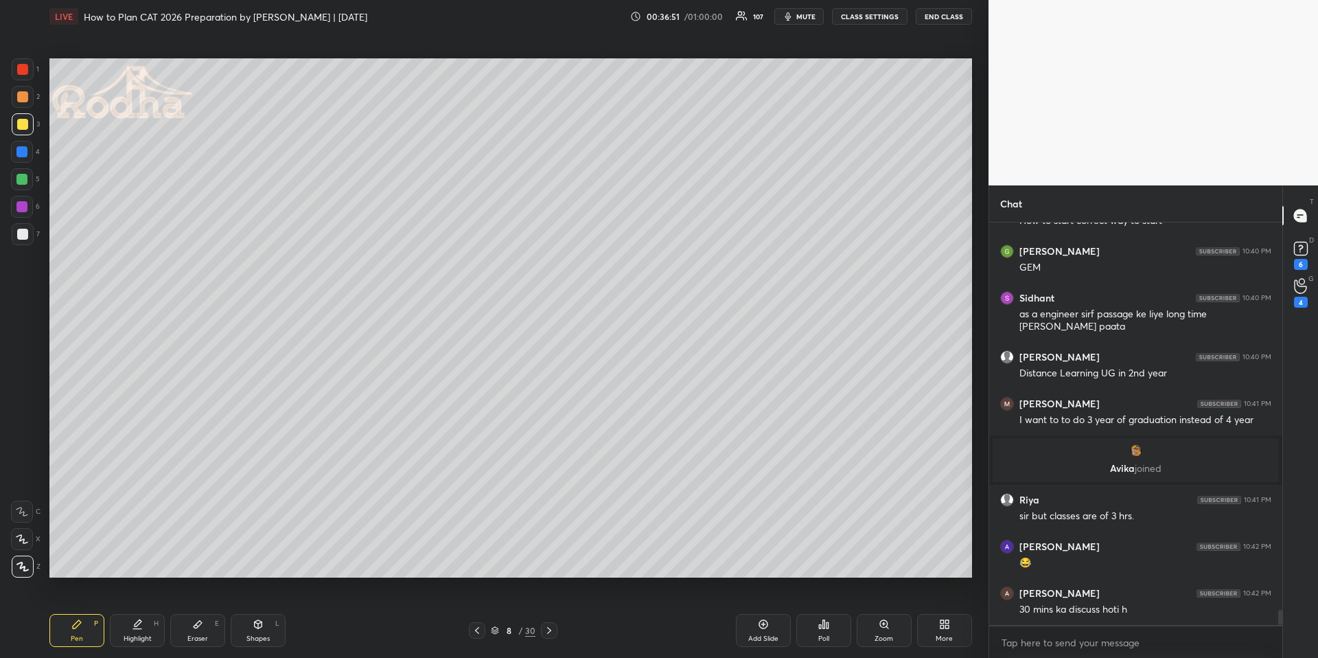
drag, startPoint x: 189, startPoint y: 618, endPoint x: 203, endPoint y: 581, distance: 39.3
click at [190, 618] on div "Eraser E" at bounding box center [197, 630] width 55 height 33
drag, startPoint x: 65, startPoint y: 627, endPoint x: 79, endPoint y: 583, distance: 45.4
click at [68, 629] on div "Pen P" at bounding box center [76, 630] width 55 height 33
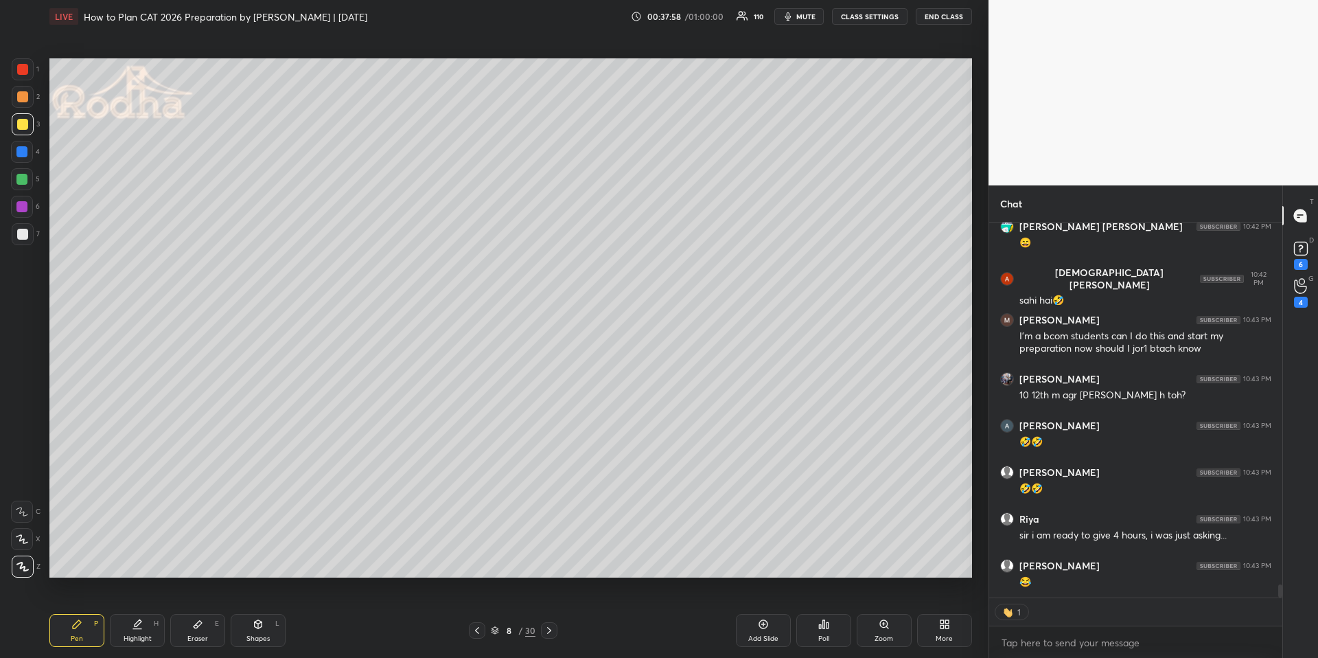
scroll to position [10614, 0]
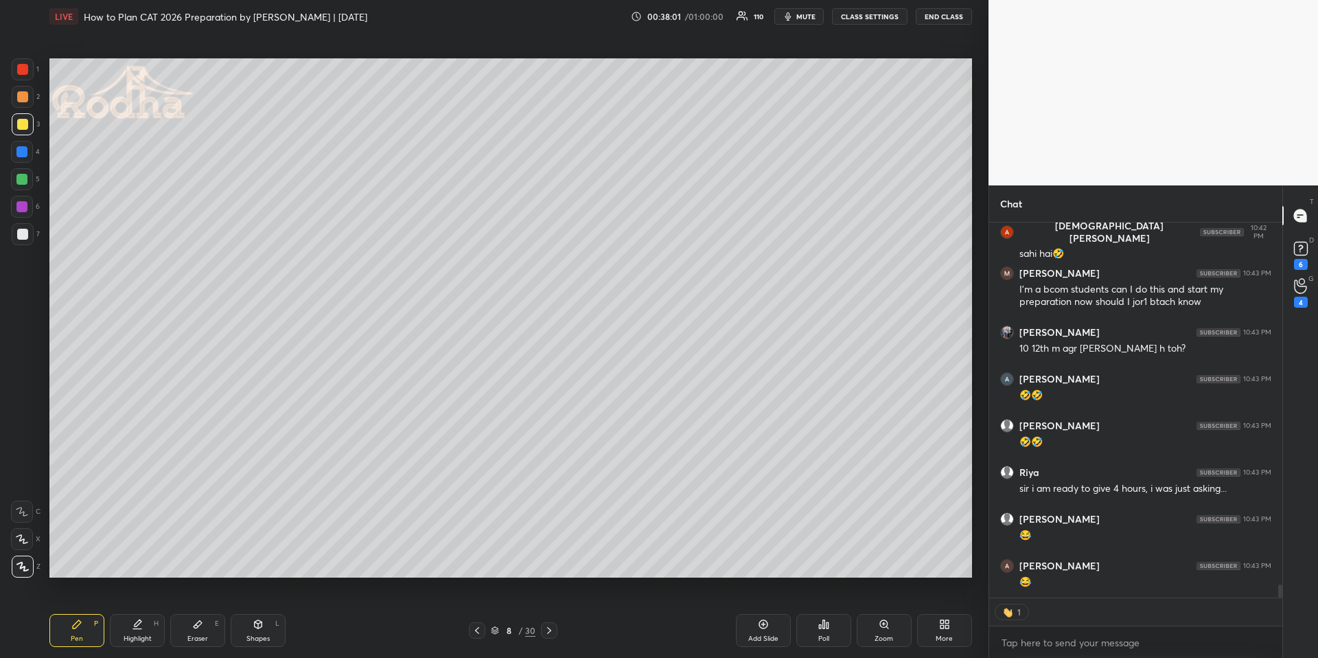
drag, startPoint x: 68, startPoint y: 621, endPoint x: 65, endPoint y: 605, distance: 16.2
click at [69, 623] on div "Pen P" at bounding box center [76, 630] width 55 height 33
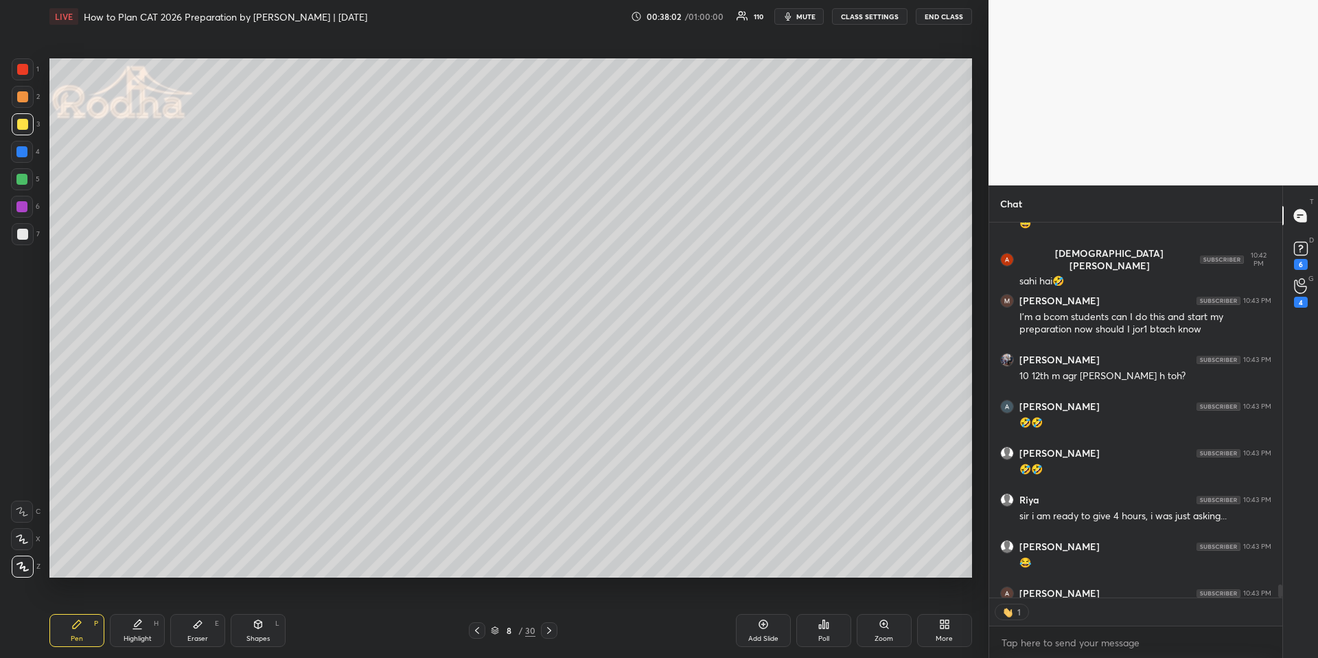
click at [23, 149] on div at bounding box center [21, 151] width 11 height 11
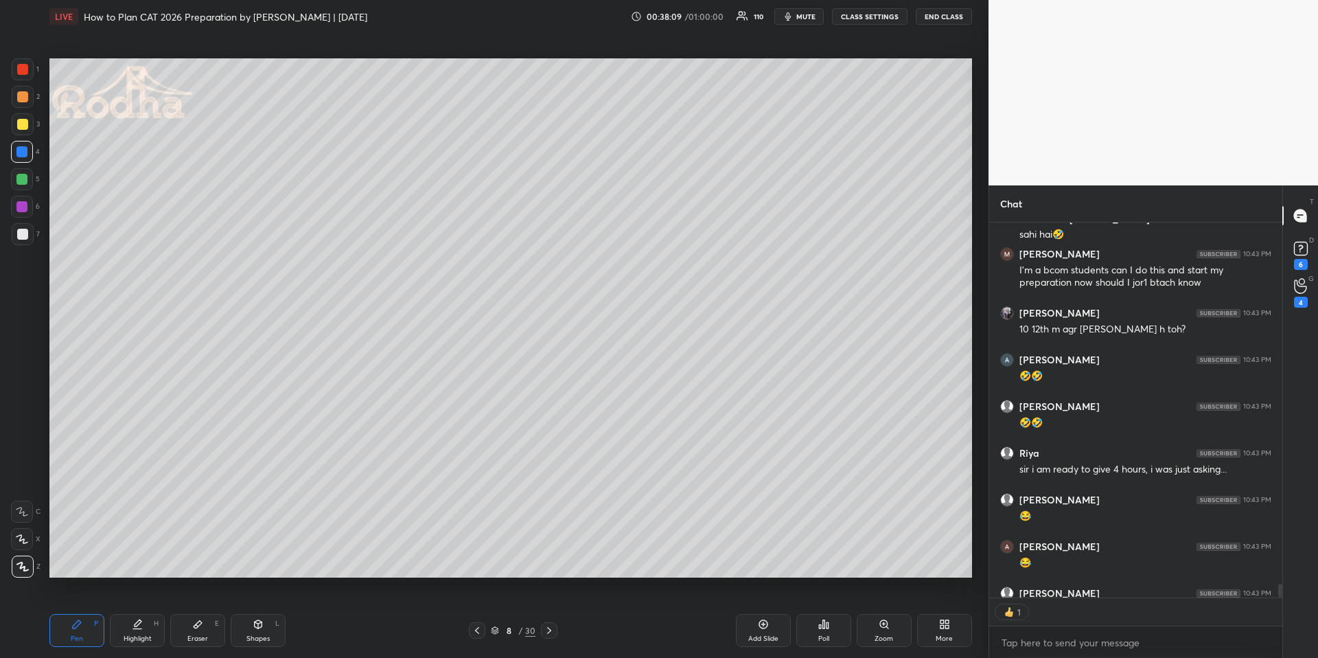
scroll to position [371, 289]
click at [144, 640] on div "Pen P Highlight H Eraser E Shapes L 8 / 30 Add Slide Poll Zoom More" at bounding box center [510, 630] width 923 height 55
click at [124, 627] on div "Highlight H" at bounding box center [137, 630] width 55 height 33
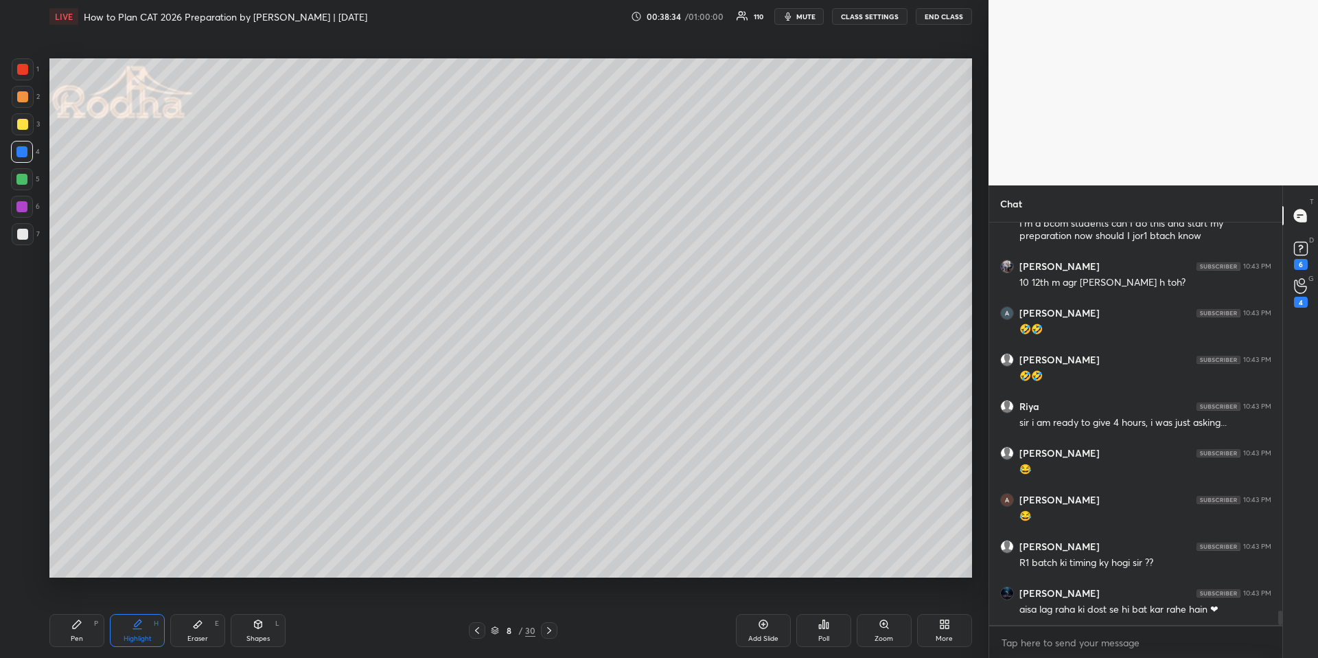
click at [83, 629] on div "Pen P" at bounding box center [76, 630] width 55 height 33
click at [240, 634] on div "Shapes L" at bounding box center [258, 630] width 55 height 33
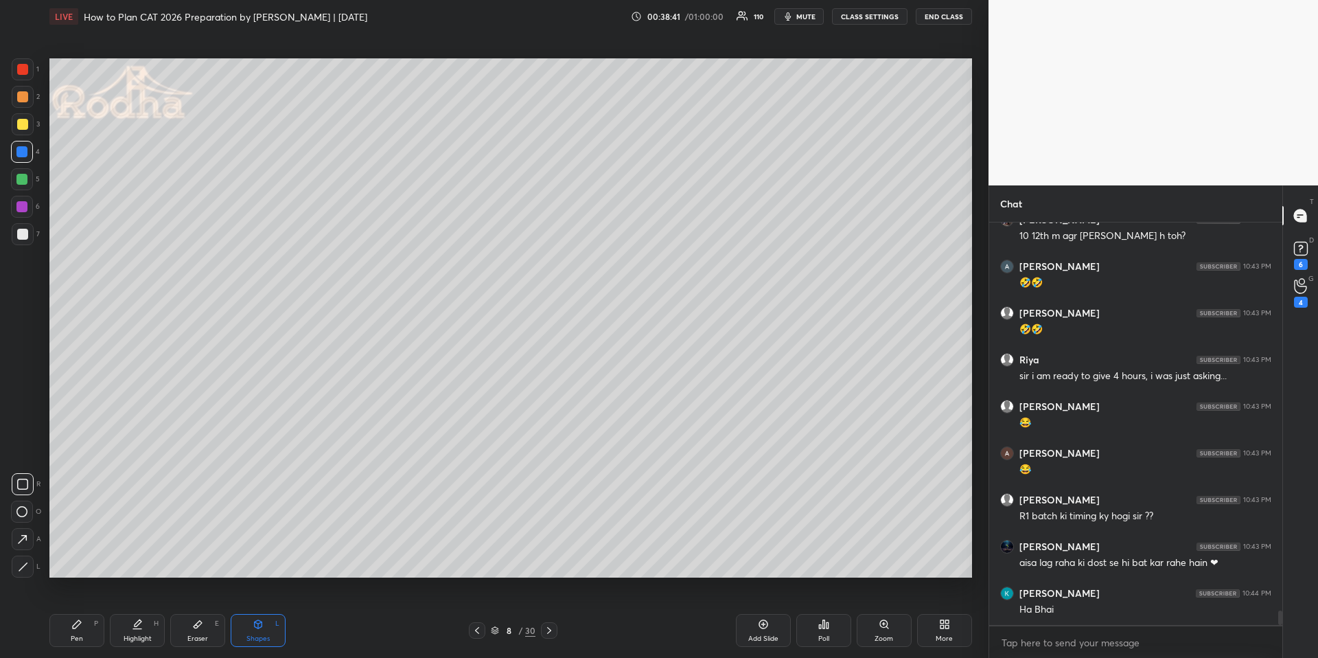
click at [21, 478] on div at bounding box center [23, 484] width 22 height 22
click at [89, 632] on div "Pen P" at bounding box center [76, 630] width 55 height 33
click at [27, 122] on div at bounding box center [22, 124] width 11 height 11
click at [23, 176] on div at bounding box center [21, 179] width 11 height 11
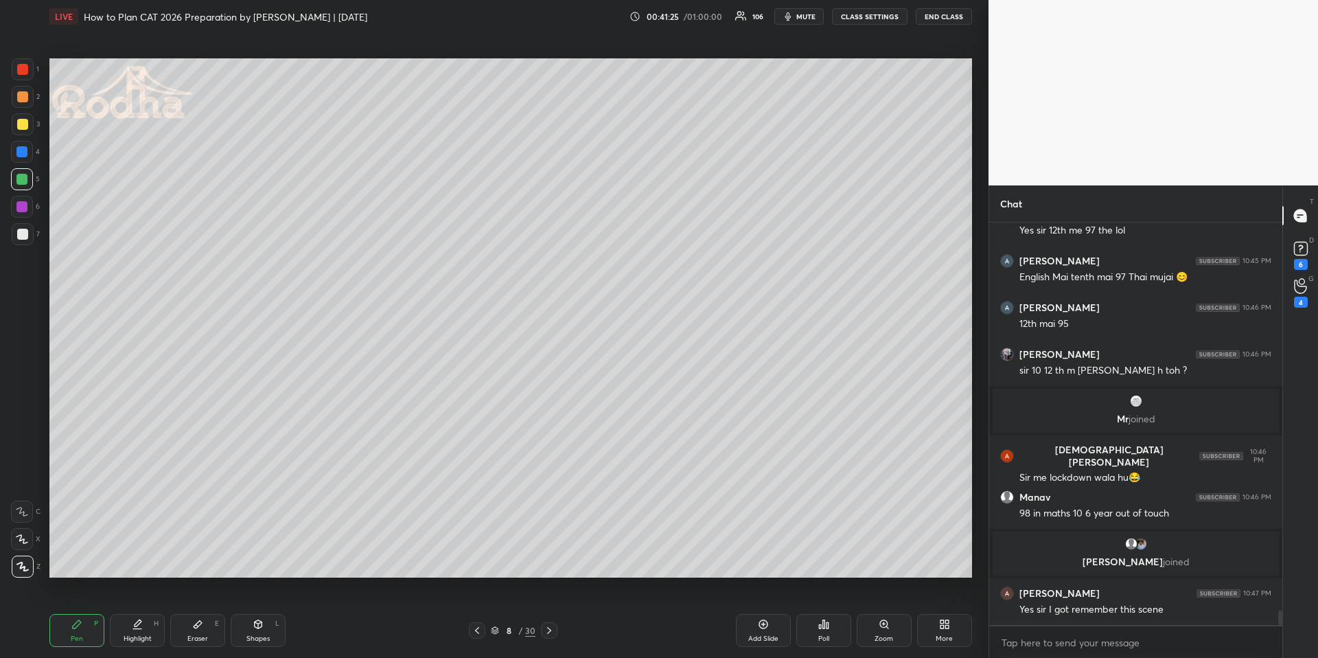
scroll to position [10893, 0]
click at [478, 625] on icon at bounding box center [477, 630] width 11 height 11
click at [476, 626] on icon at bounding box center [477, 630] width 11 height 11
click at [477, 629] on icon at bounding box center [477, 630] width 11 height 11
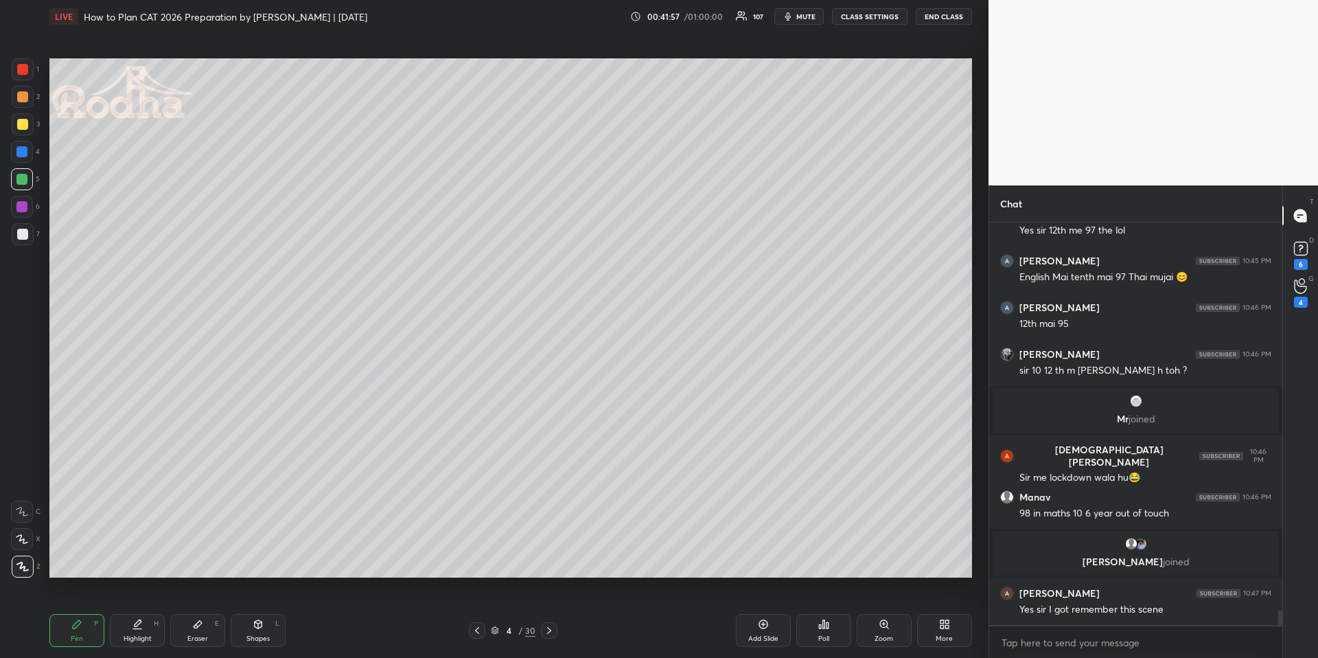
drag, startPoint x: 149, startPoint y: 627, endPoint x: 159, endPoint y: 608, distance: 20.9
click at [142, 627] on div "Highlight H" at bounding box center [137, 630] width 55 height 33
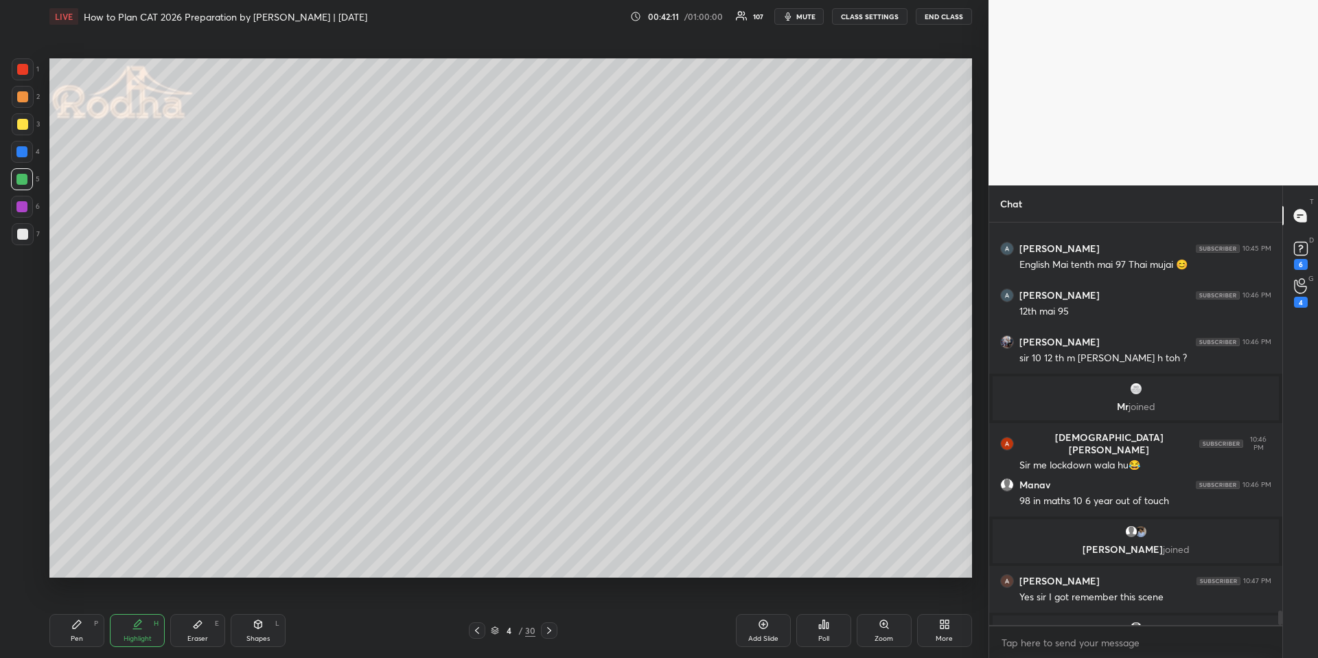
scroll to position [10930, 0]
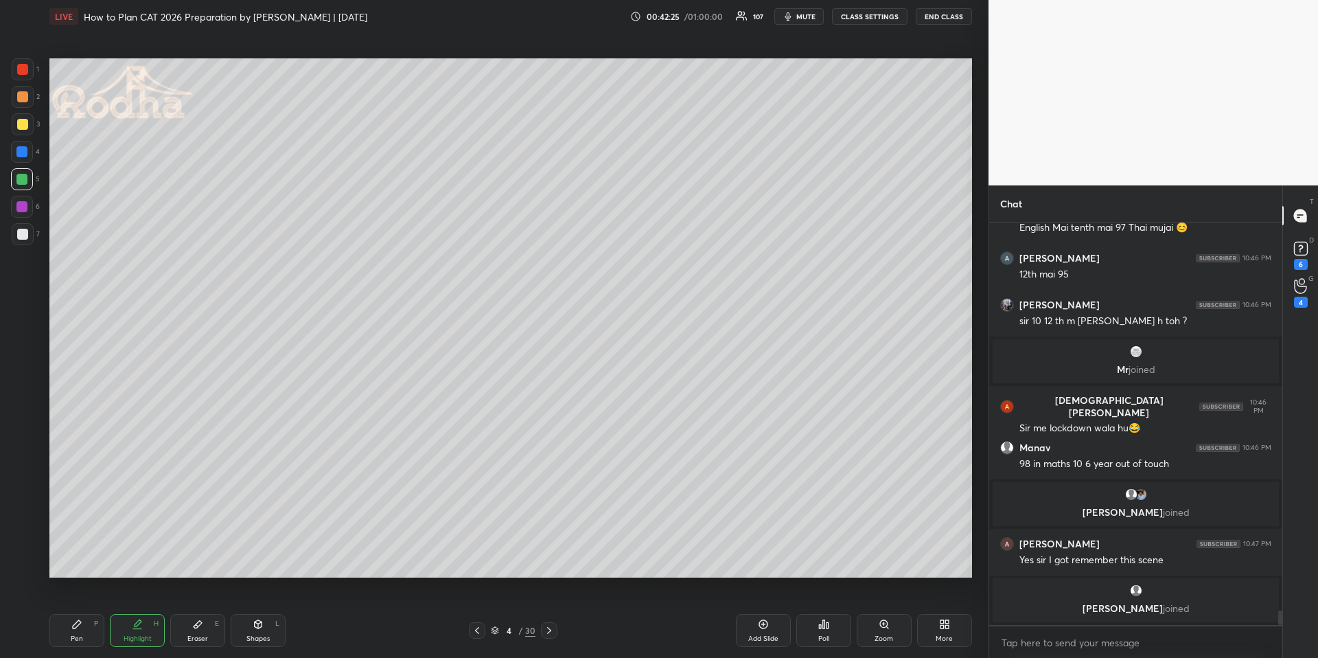
click at [551, 629] on icon at bounding box center [549, 630] width 11 height 11
click at [550, 629] on icon at bounding box center [549, 630] width 4 height 7
click at [549, 628] on icon at bounding box center [549, 630] width 4 height 7
click at [548, 627] on icon at bounding box center [549, 630] width 11 height 11
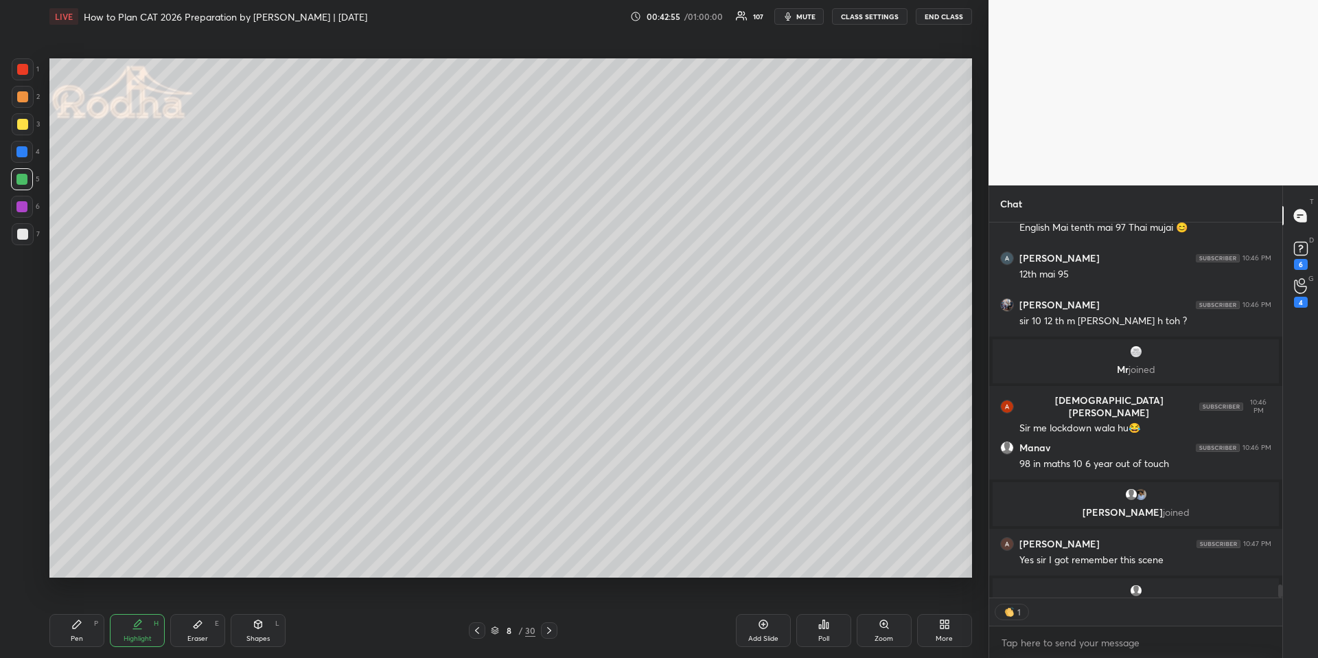
drag, startPoint x: 76, startPoint y: 623, endPoint x: 82, endPoint y: 607, distance: 17.4
click at [76, 626] on icon at bounding box center [77, 624] width 8 height 8
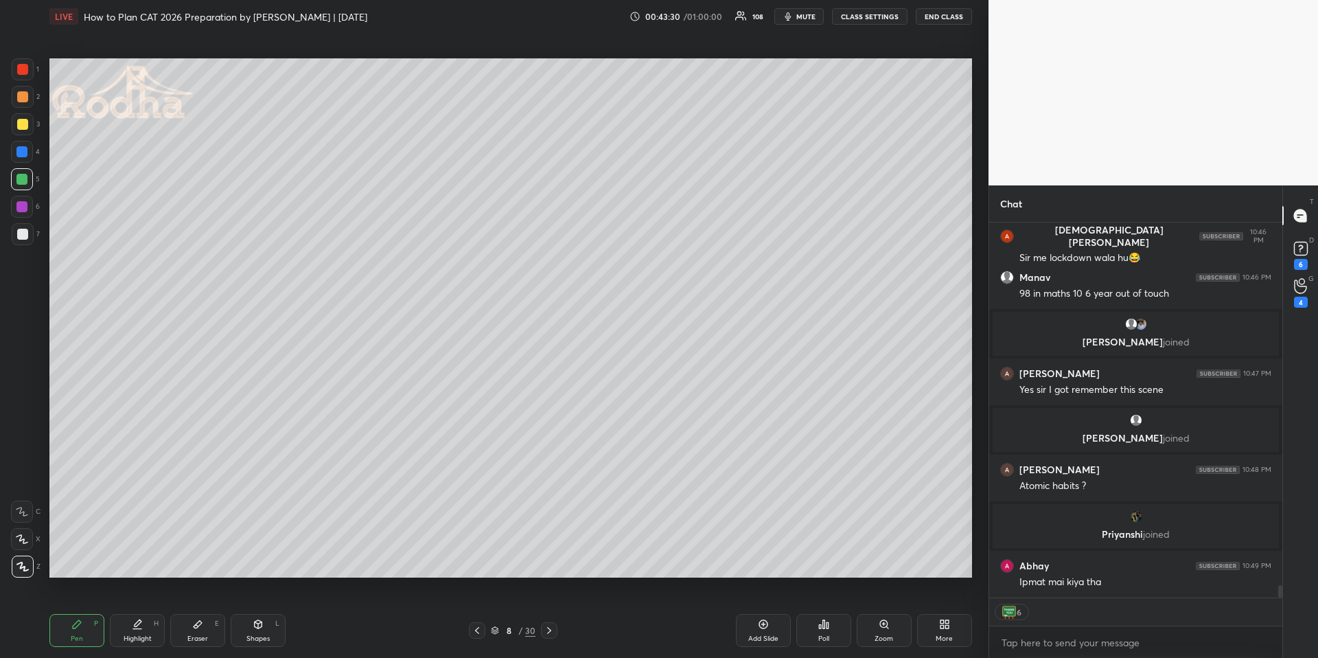
scroll to position [11097, 0]
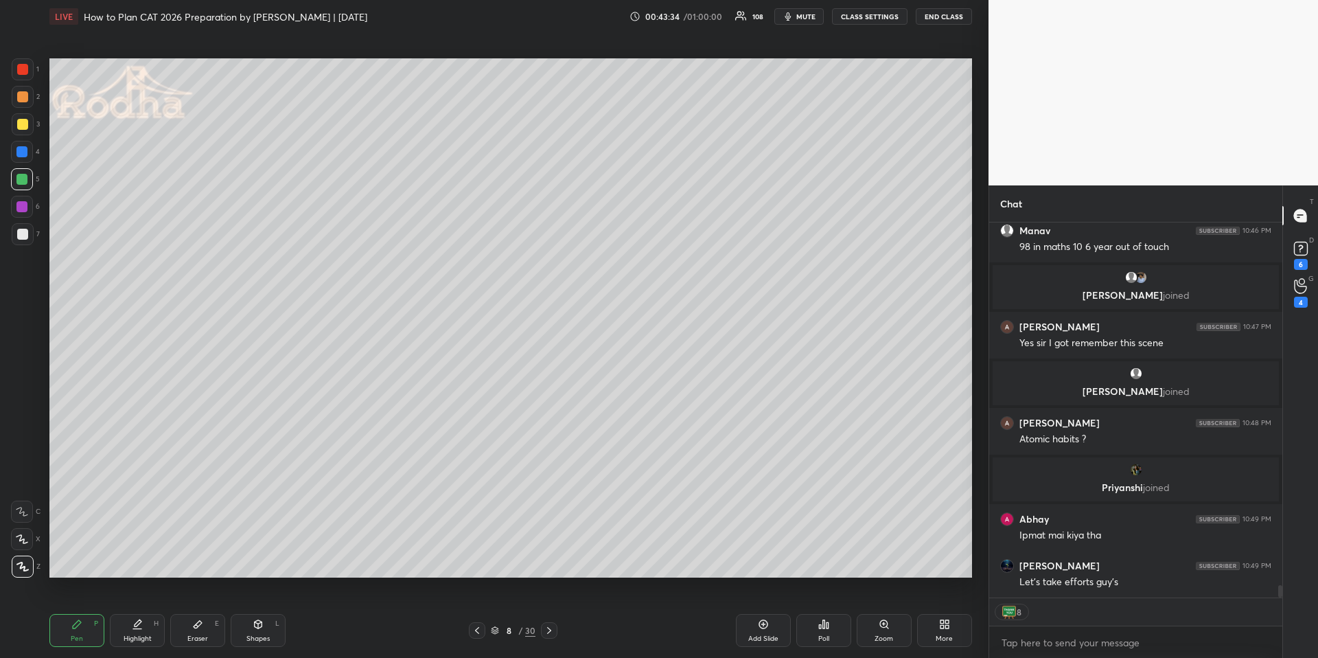
click at [27, 150] on div at bounding box center [22, 152] width 22 height 22
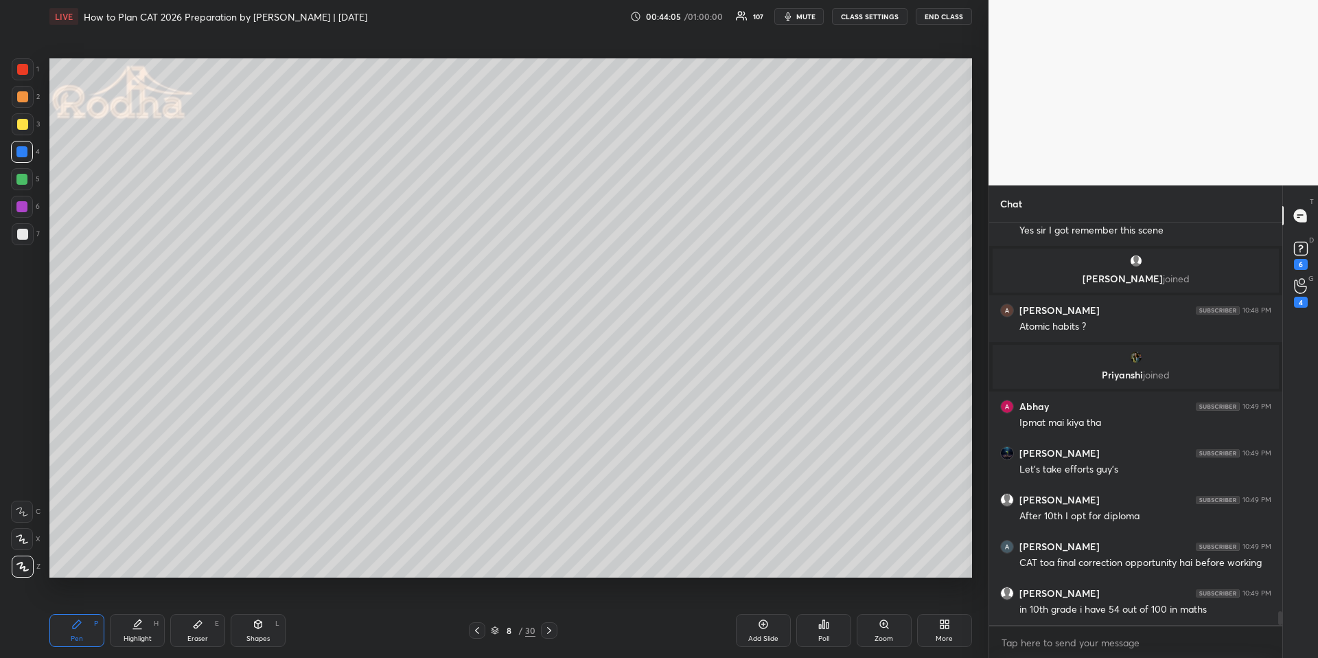
scroll to position [11269, 0]
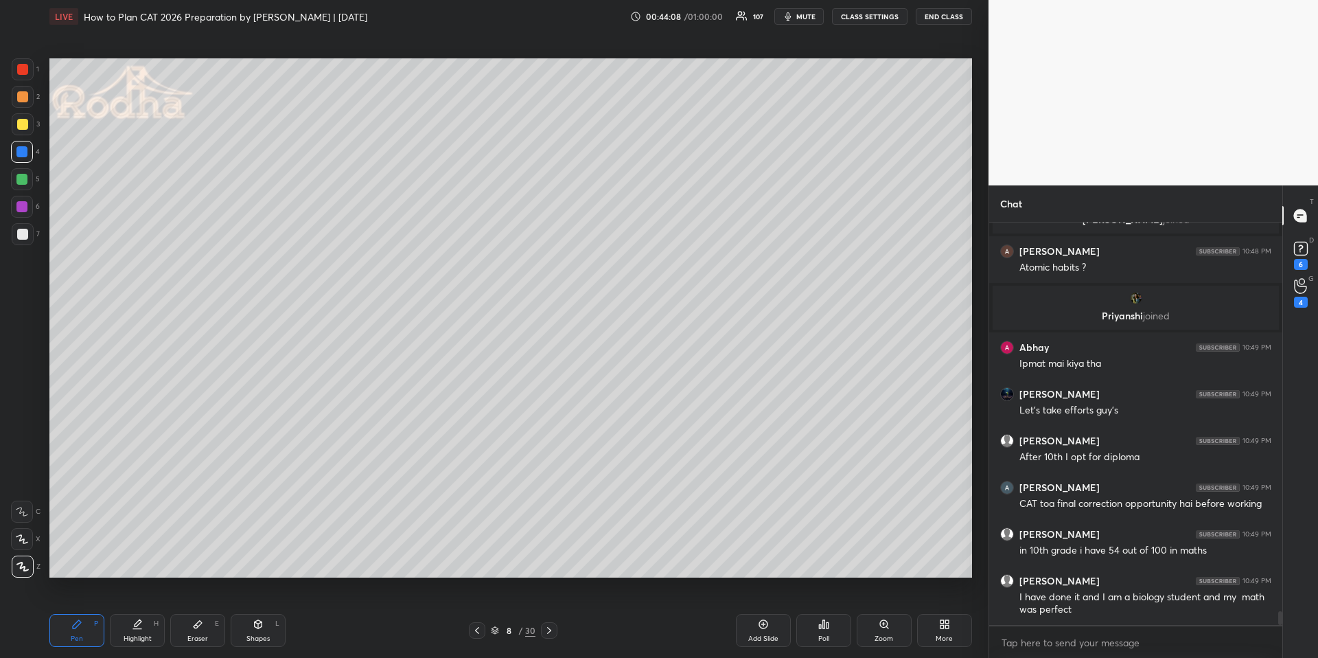
click at [24, 122] on div at bounding box center [22, 124] width 11 height 11
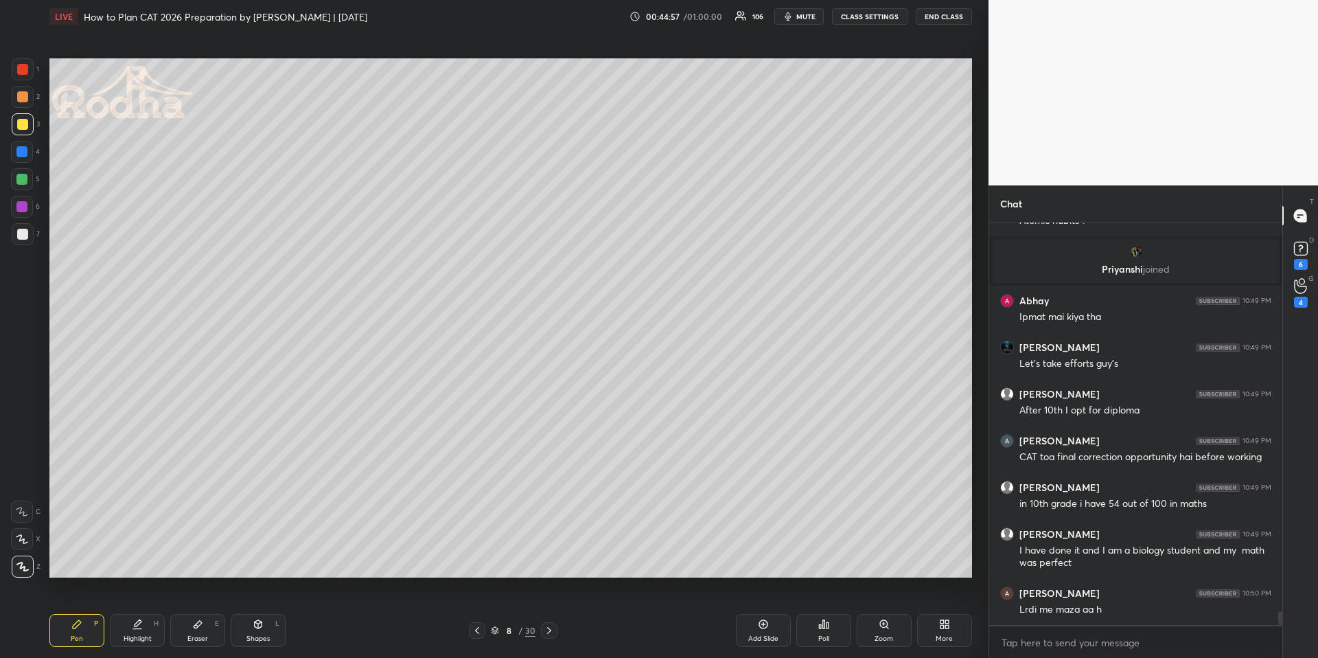
scroll to position [11365, 0]
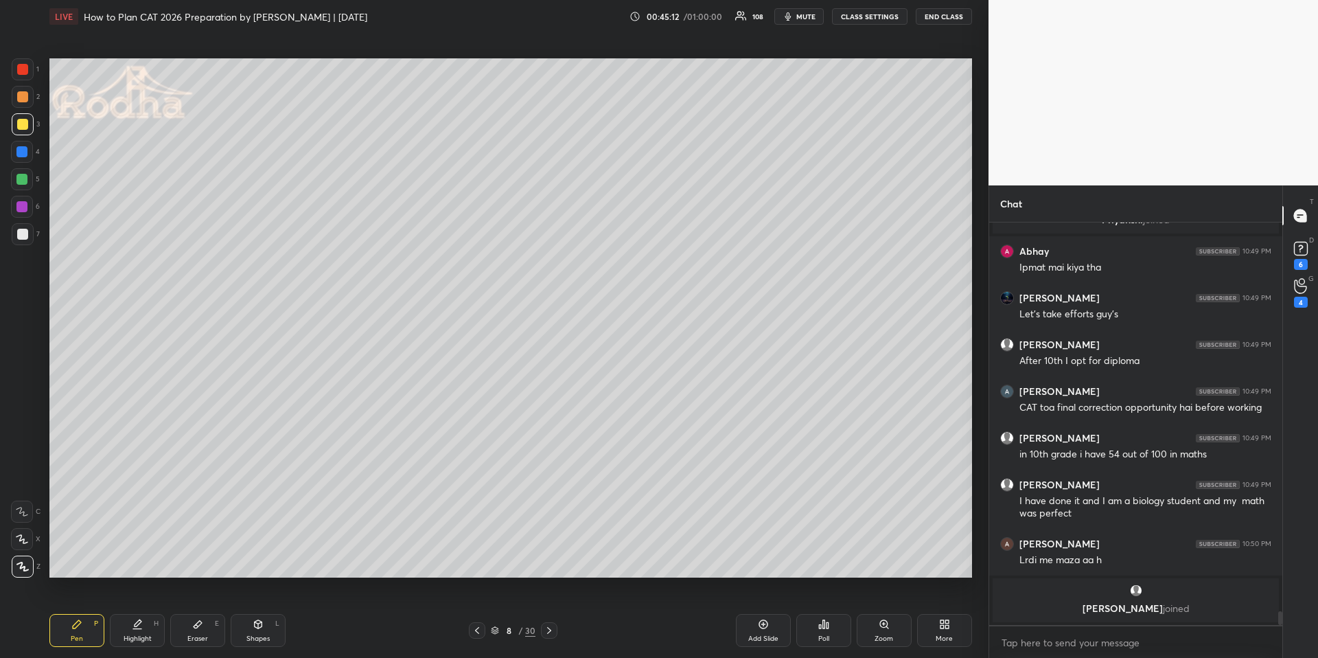
click at [23, 148] on div at bounding box center [21, 151] width 11 height 11
click at [25, 95] on div at bounding box center [22, 96] width 11 height 11
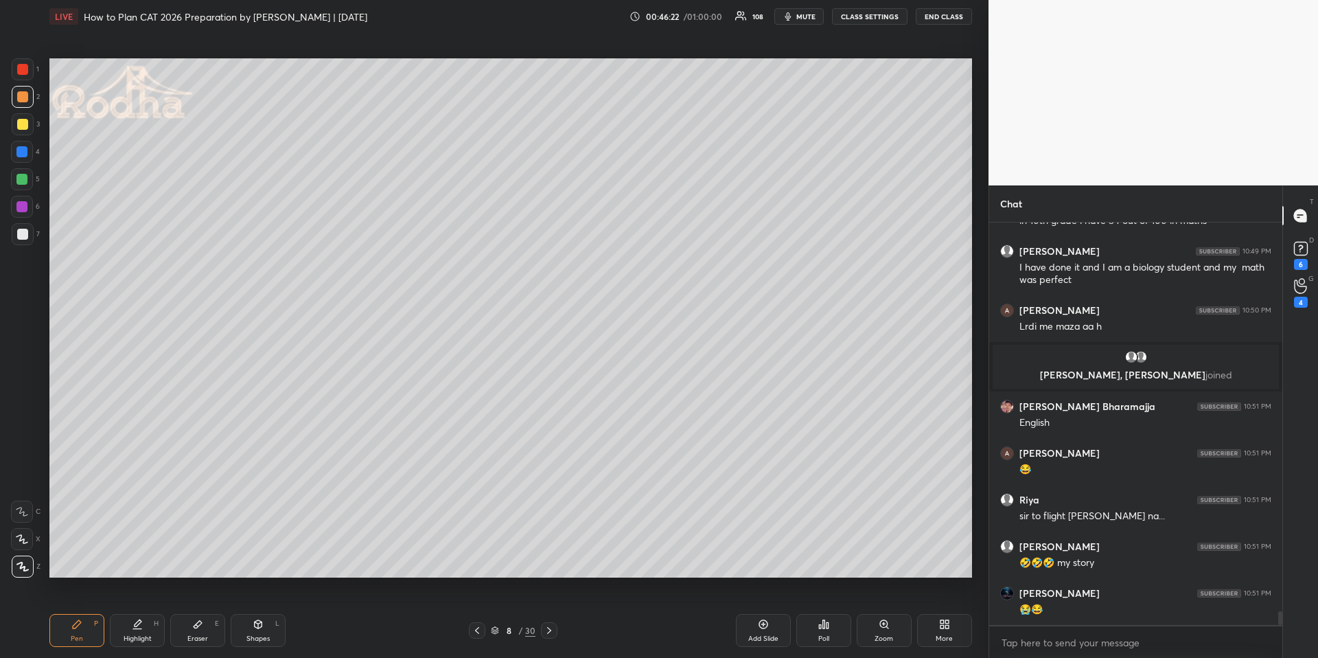
scroll to position [371, 289]
click at [23, 174] on div at bounding box center [21, 179] width 11 height 11
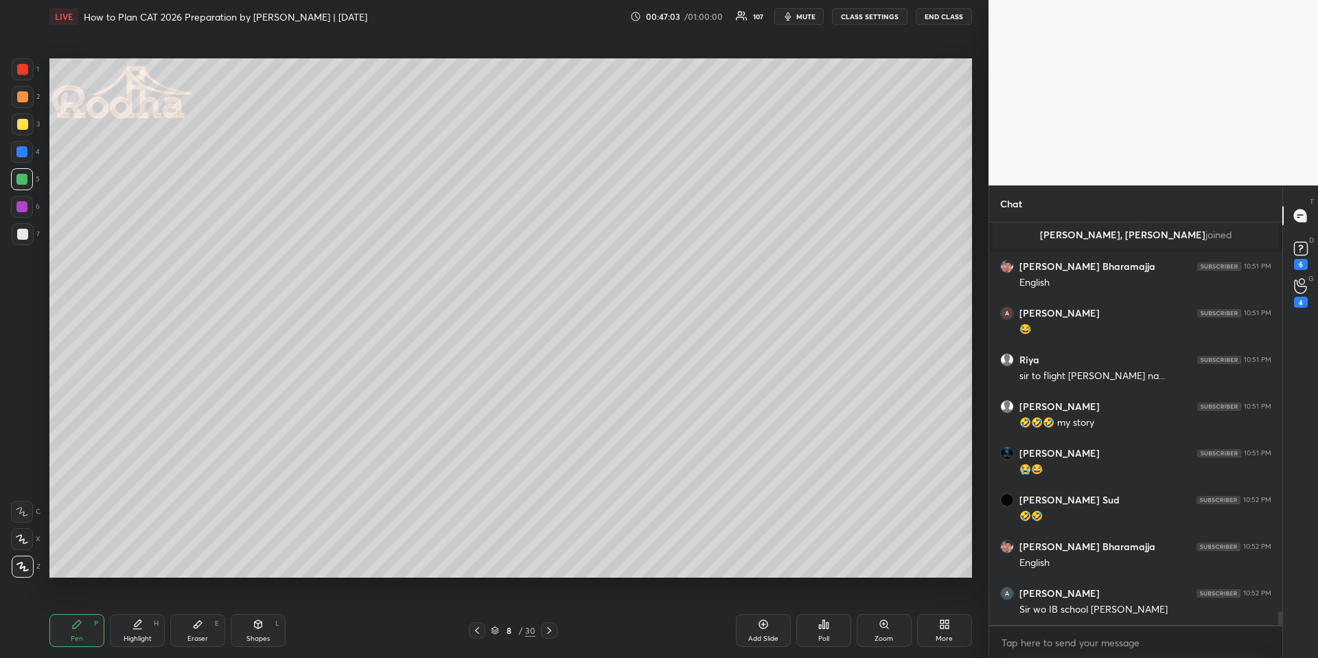
scroll to position [11686, 0]
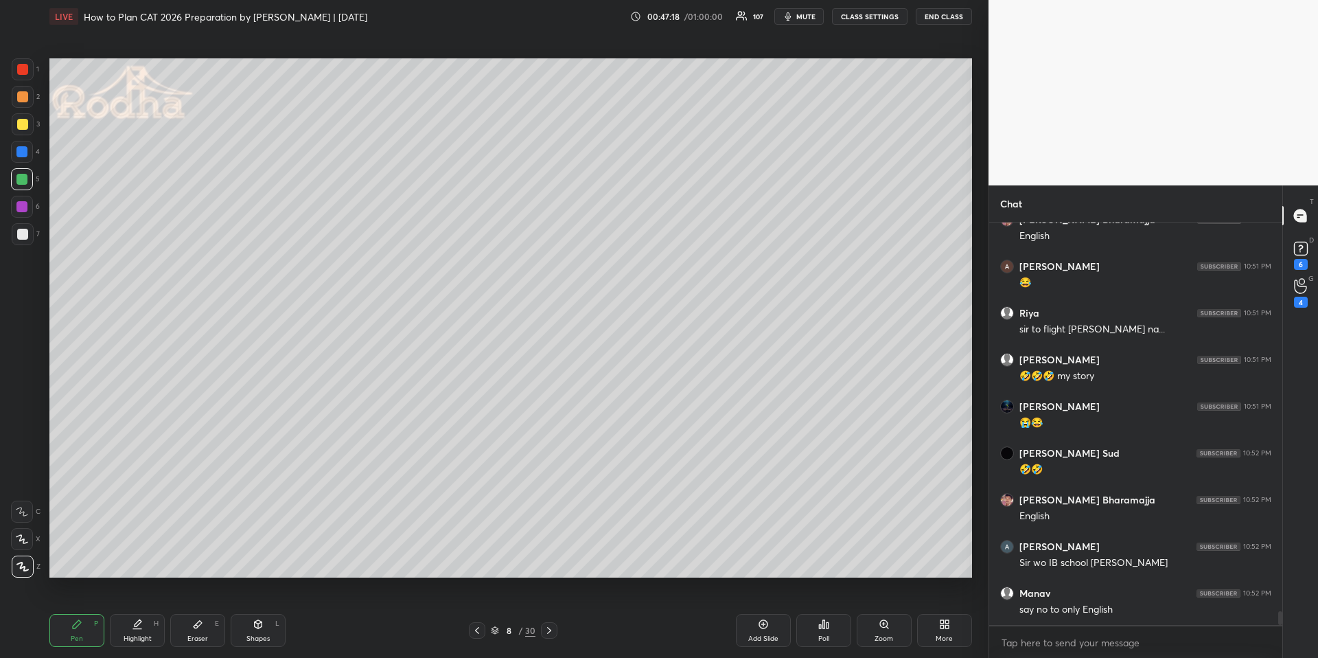
click at [260, 629] on div "Shapes L" at bounding box center [258, 630] width 55 height 33
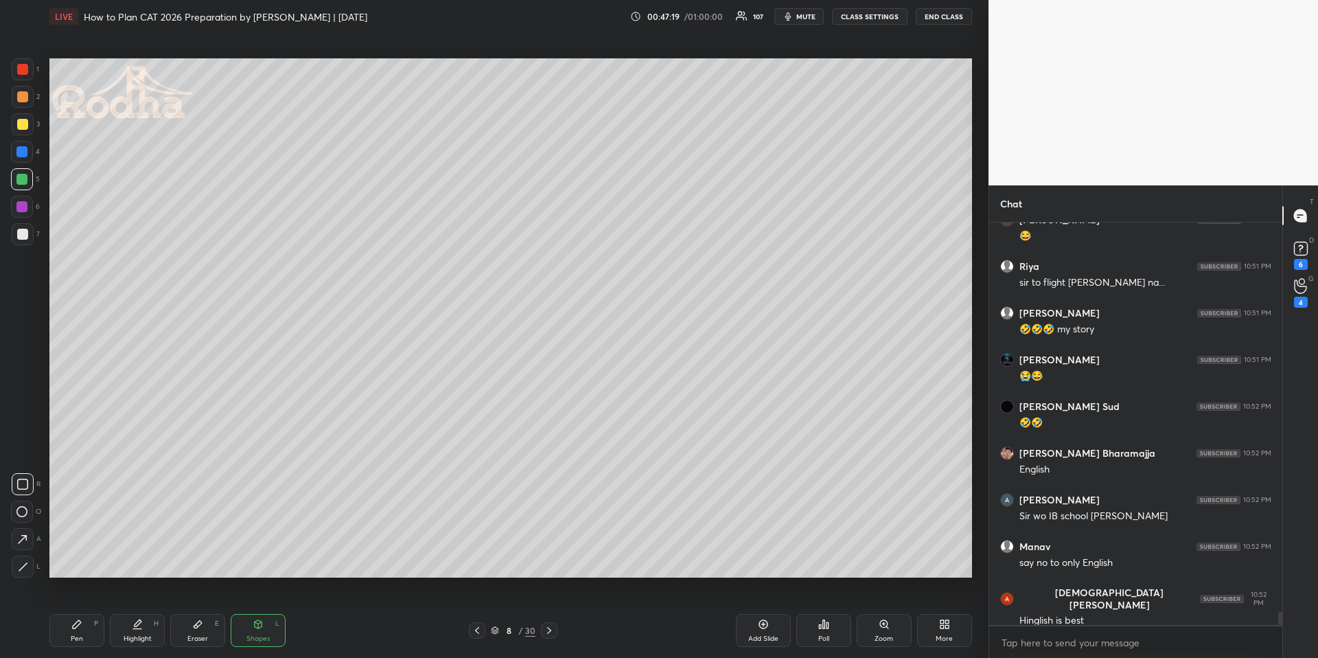
drag, startPoint x: 26, startPoint y: 487, endPoint x: 35, endPoint y: 474, distance: 15.8
click at [25, 486] on icon at bounding box center [22, 483] width 11 height 11
click at [24, 150] on div at bounding box center [21, 151] width 11 height 11
click at [101, 619] on div "Pen P" at bounding box center [76, 630] width 55 height 33
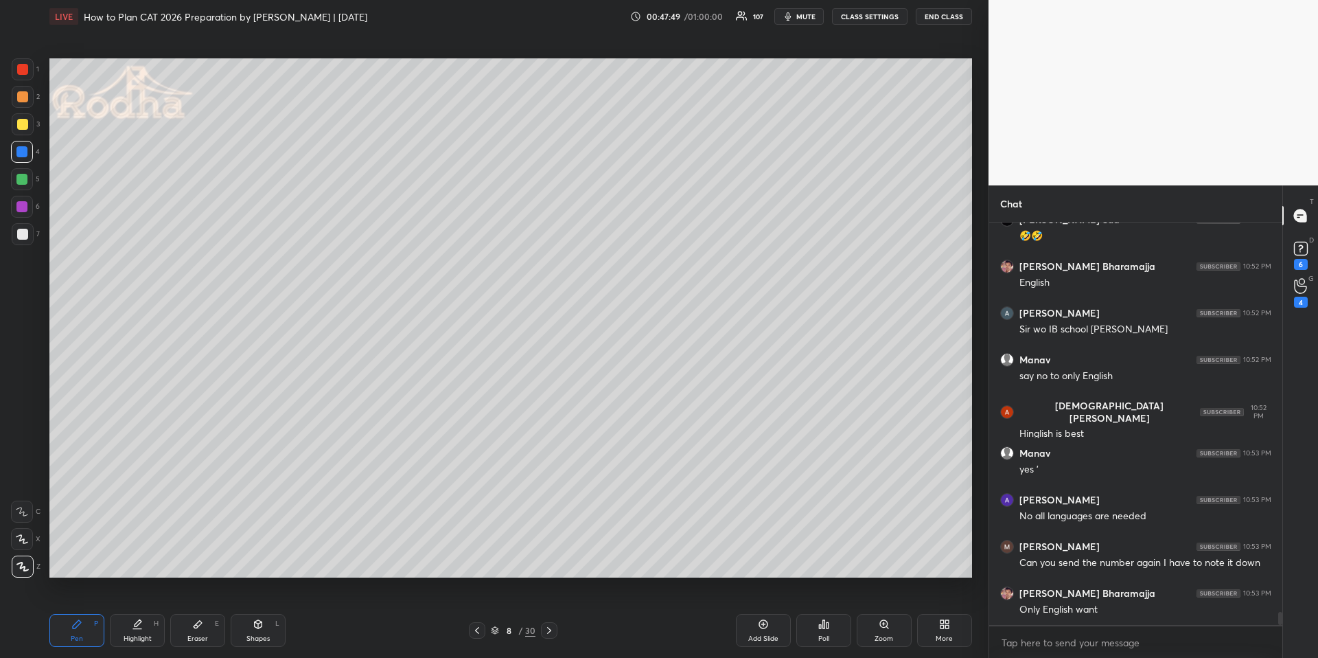
scroll to position [11966, 0]
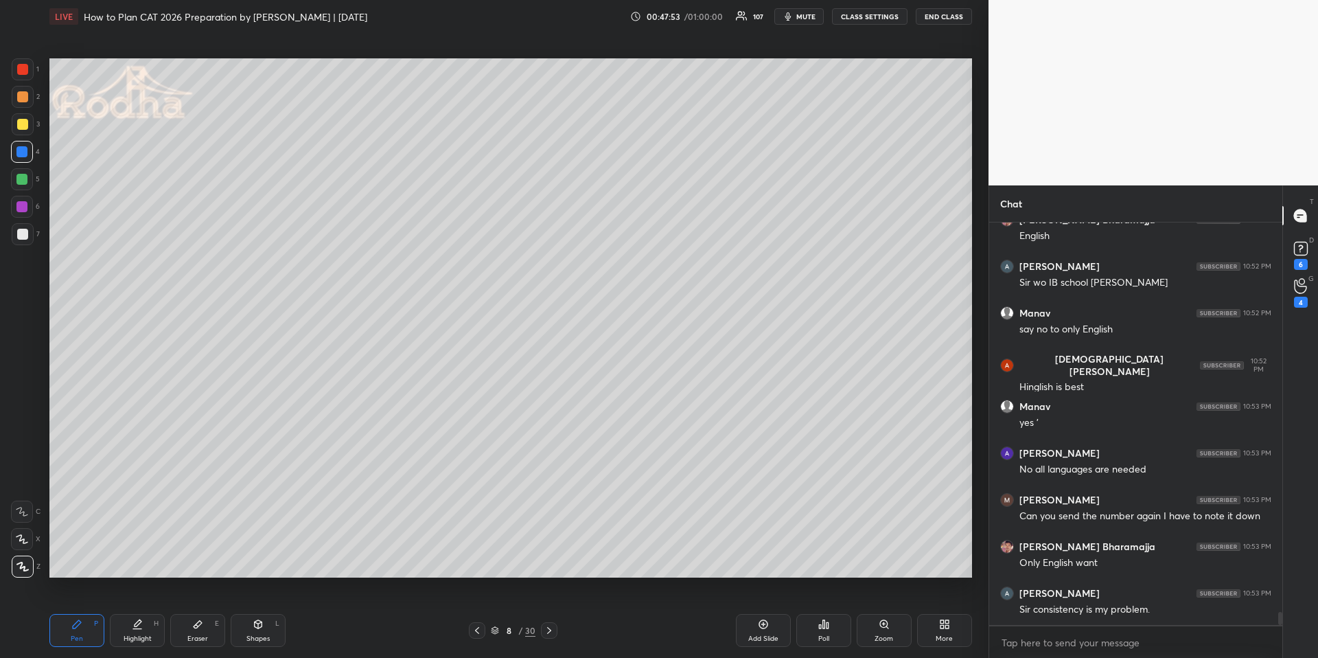
click at [27, 124] on div at bounding box center [23, 124] width 22 height 22
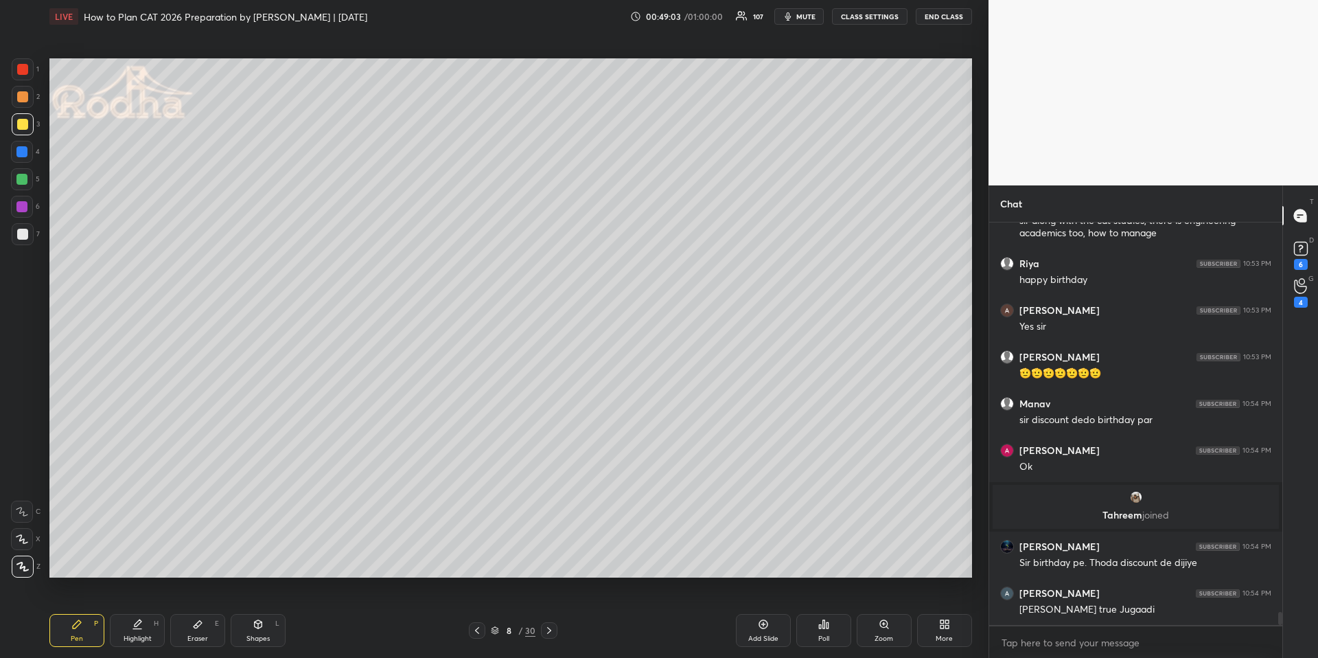
scroll to position [12138, 0]
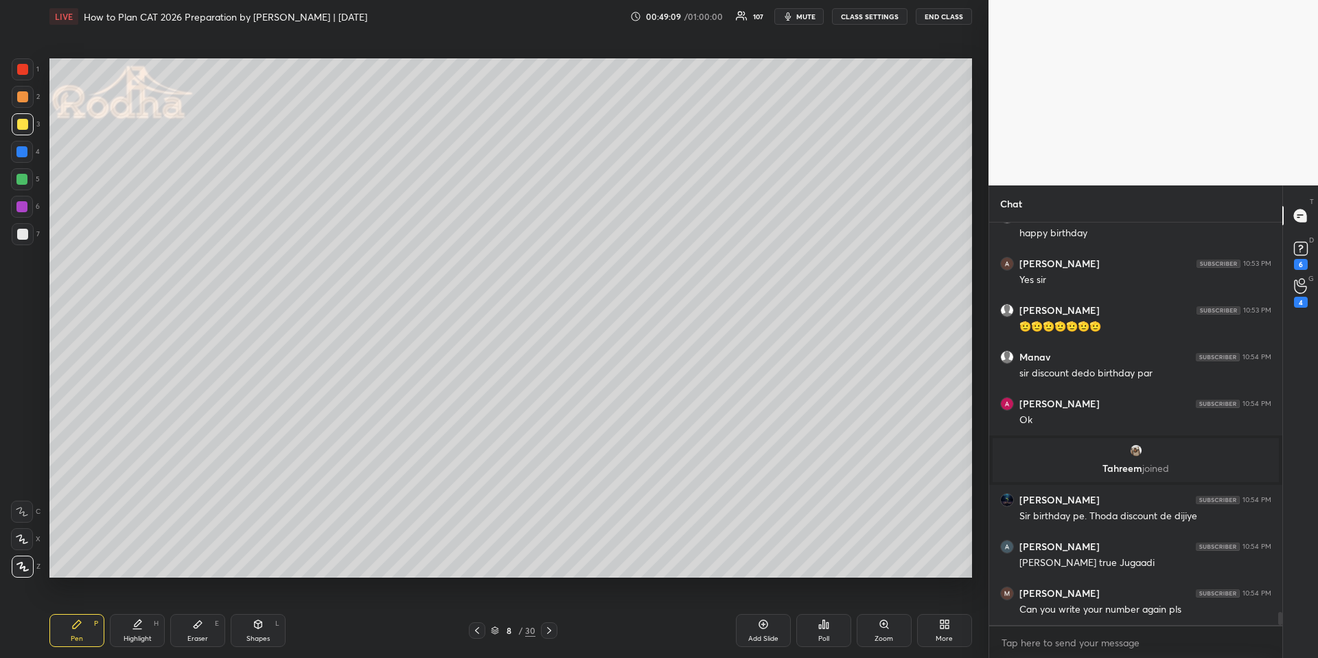
click at [142, 631] on div "Highlight H" at bounding box center [137, 630] width 55 height 33
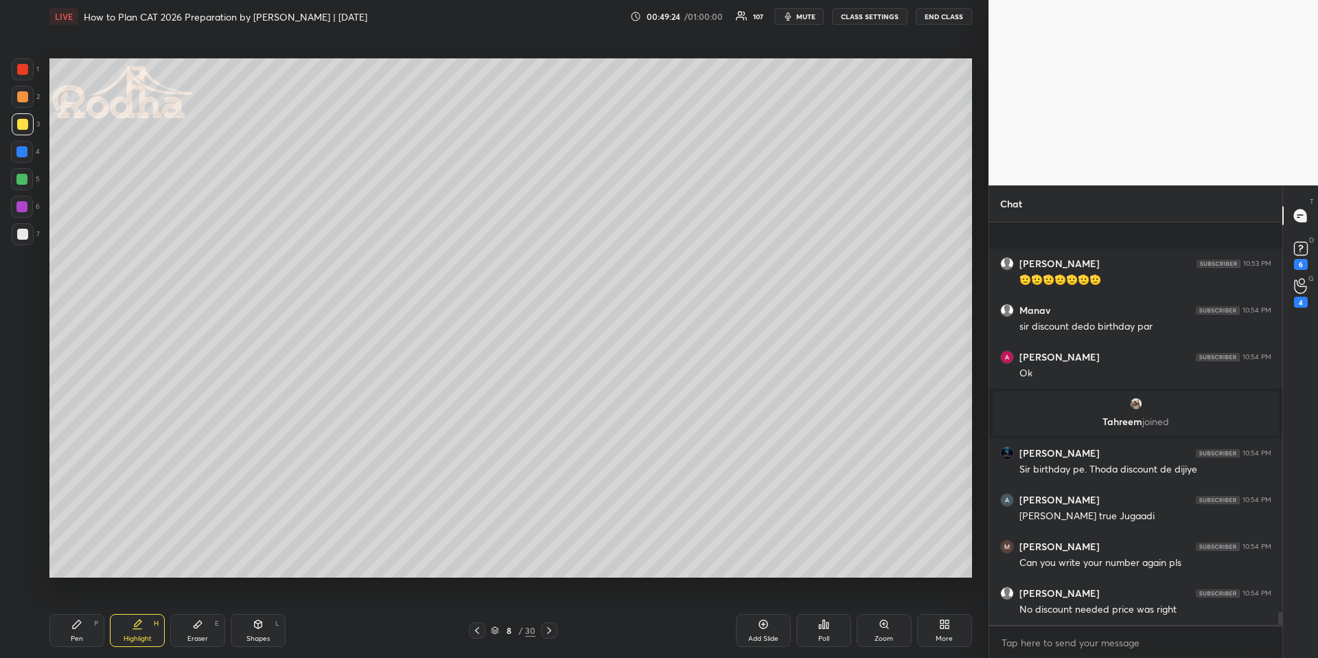
scroll to position [12160, 0]
click at [80, 632] on div "Pen P" at bounding box center [76, 630] width 55 height 33
click at [21, 238] on div at bounding box center [22, 234] width 11 height 11
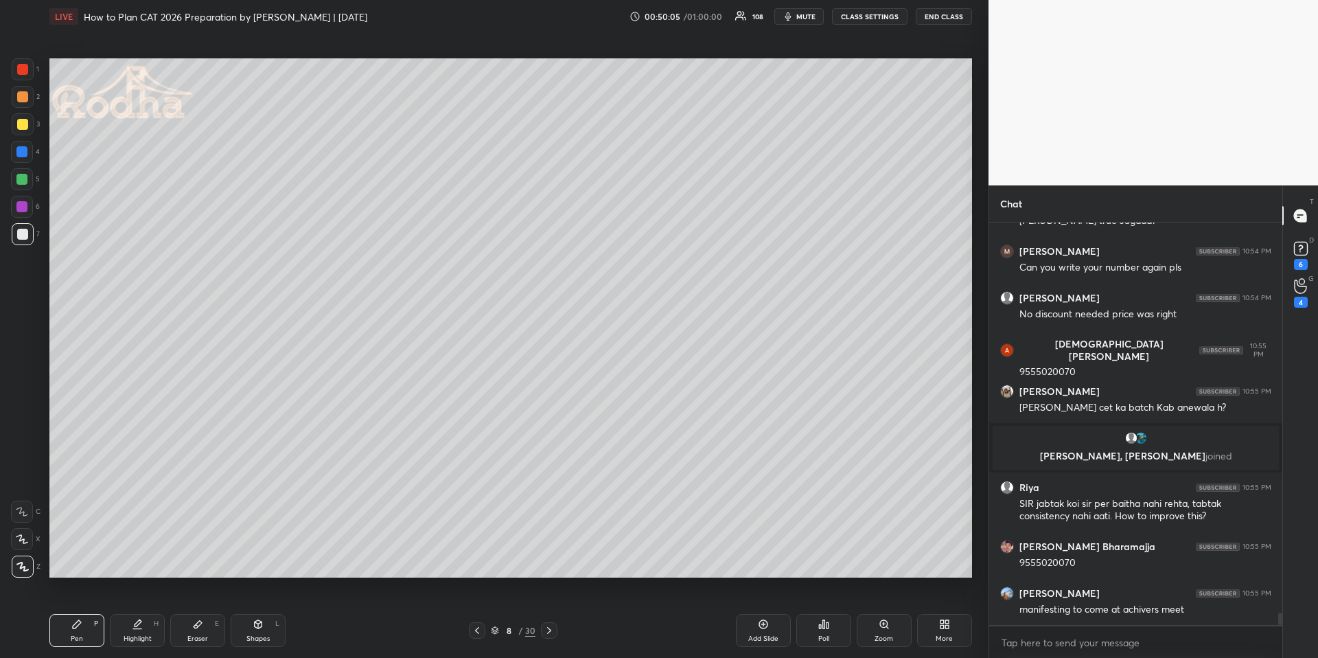
scroll to position [12443, 0]
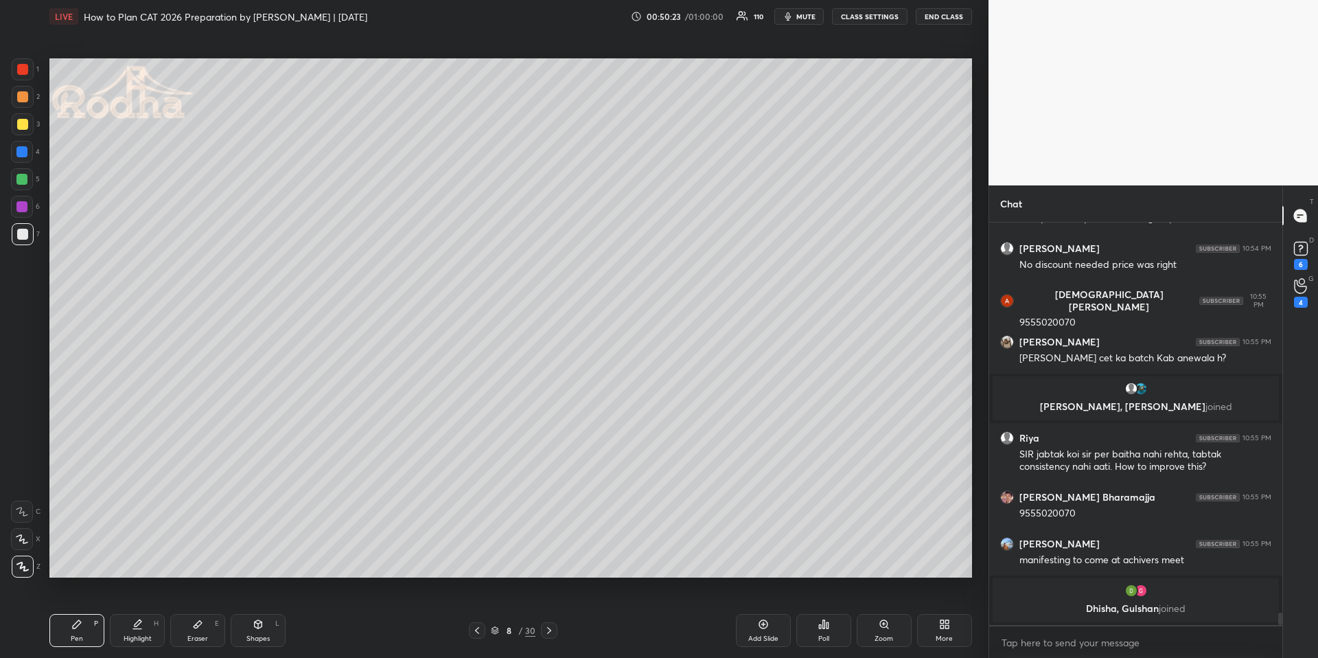
click at [249, 623] on div "Shapes L" at bounding box center [258, 630] width 55 height 33
click at [23, 67] on div at bounding box center [22, 69] width 11 height 11
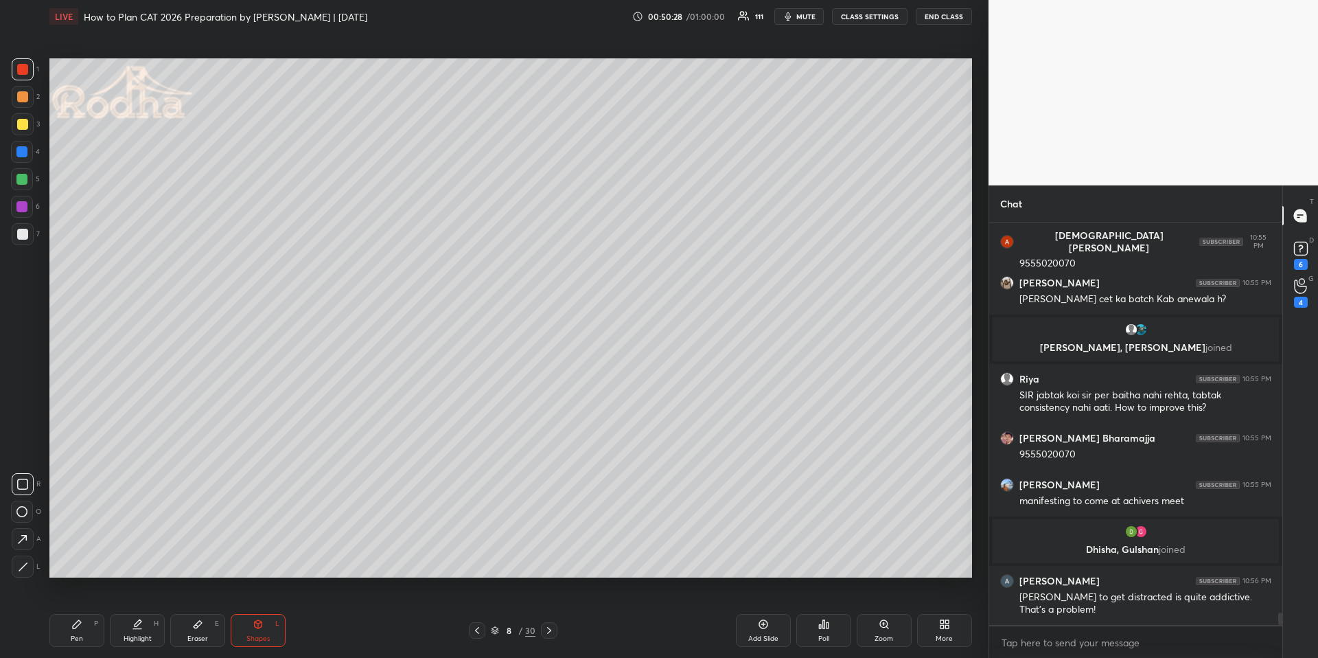
scroll to position [12511, 0]
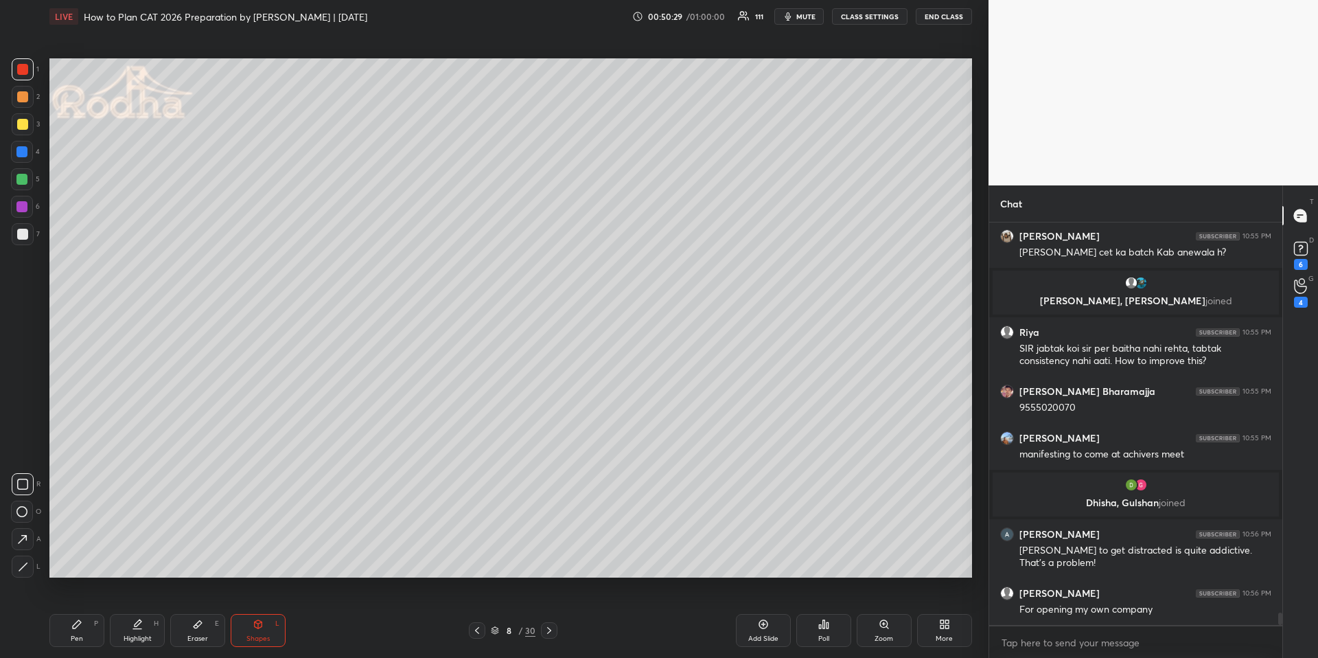
click at [150, 625] on div "Highlight H" at bounding box center [137, 630] width 55 height 33
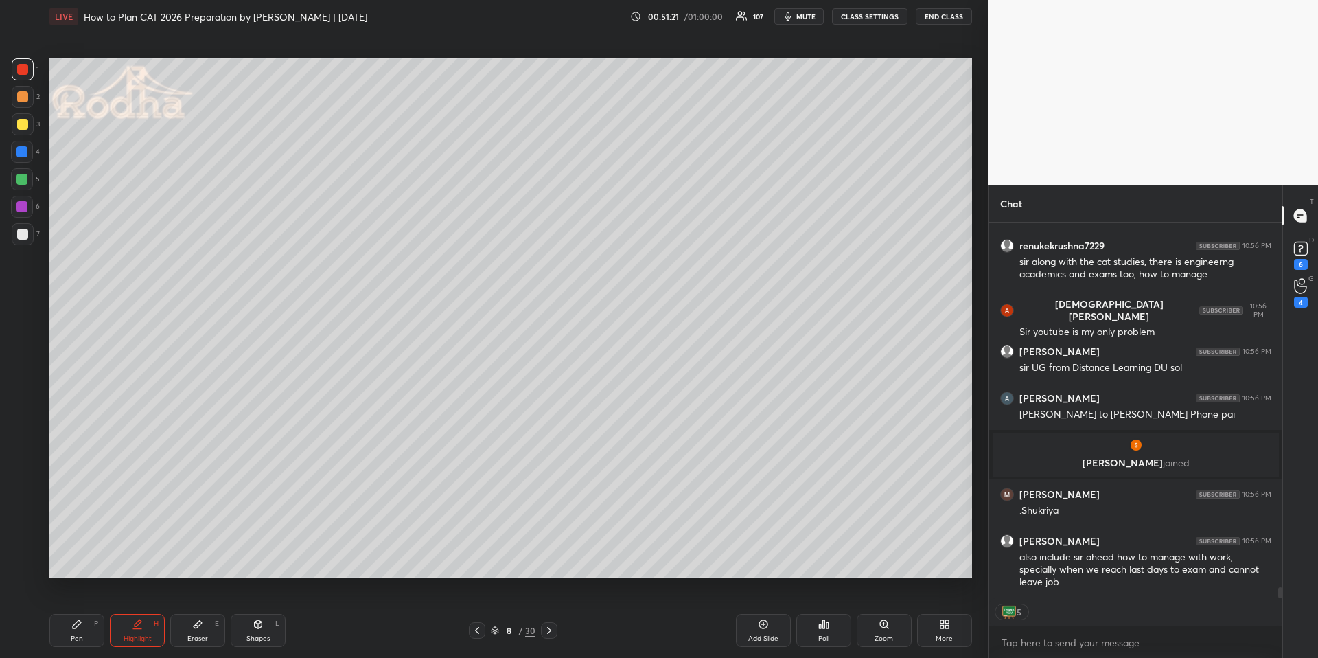
scroll to position [12844, 0]
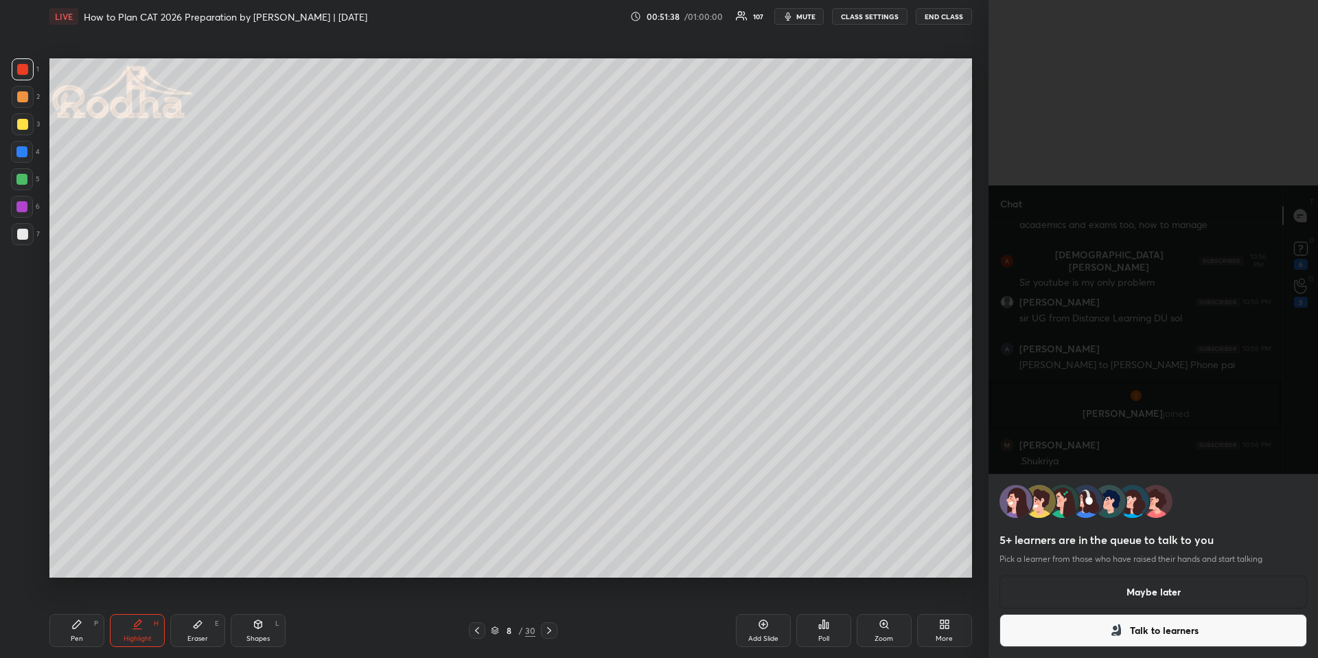
click at [1082, 424] on div "5+ learners are in the queue to talk to you Pick a learner from those who have …" at bounding box center [1152, 329] width 329 height 658
drag, startPoint x: 1109, startPoint y: 633, endPoint x: 1097, endPoint y: 611, distance: 25.2
click at [1109, 634] on icon at bounding box center [1116, 630] width 16 height 16
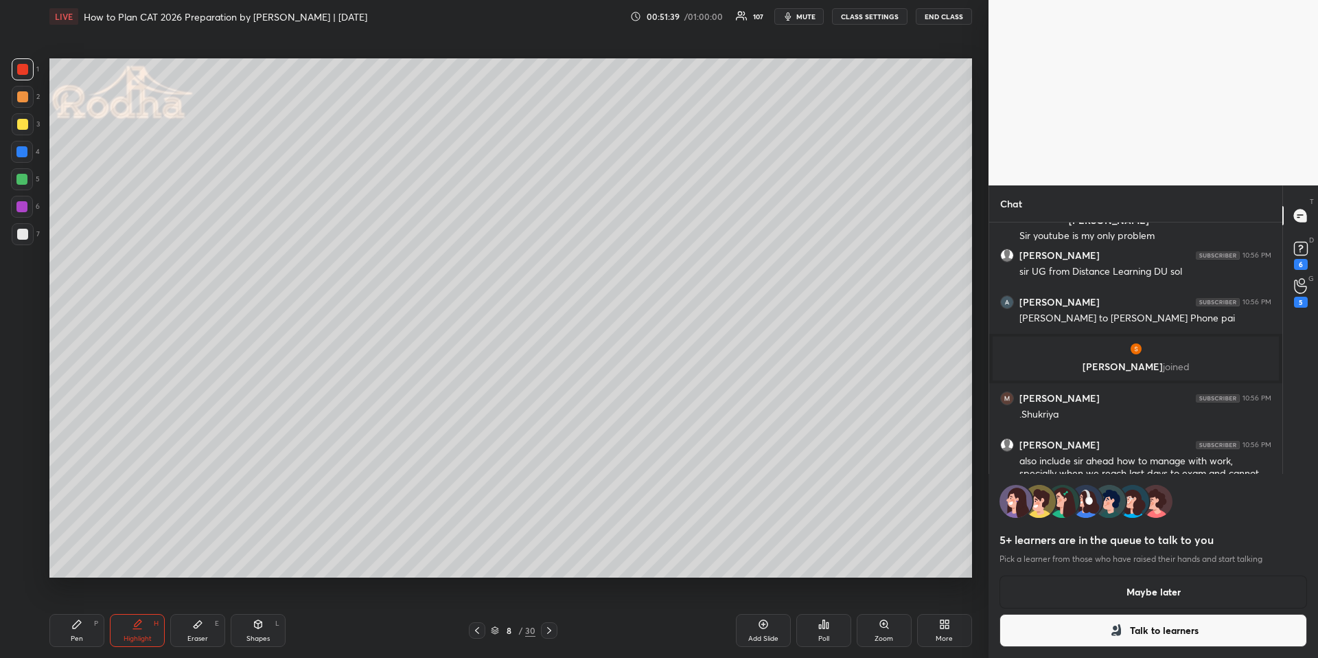
scroll to position [5, 5]
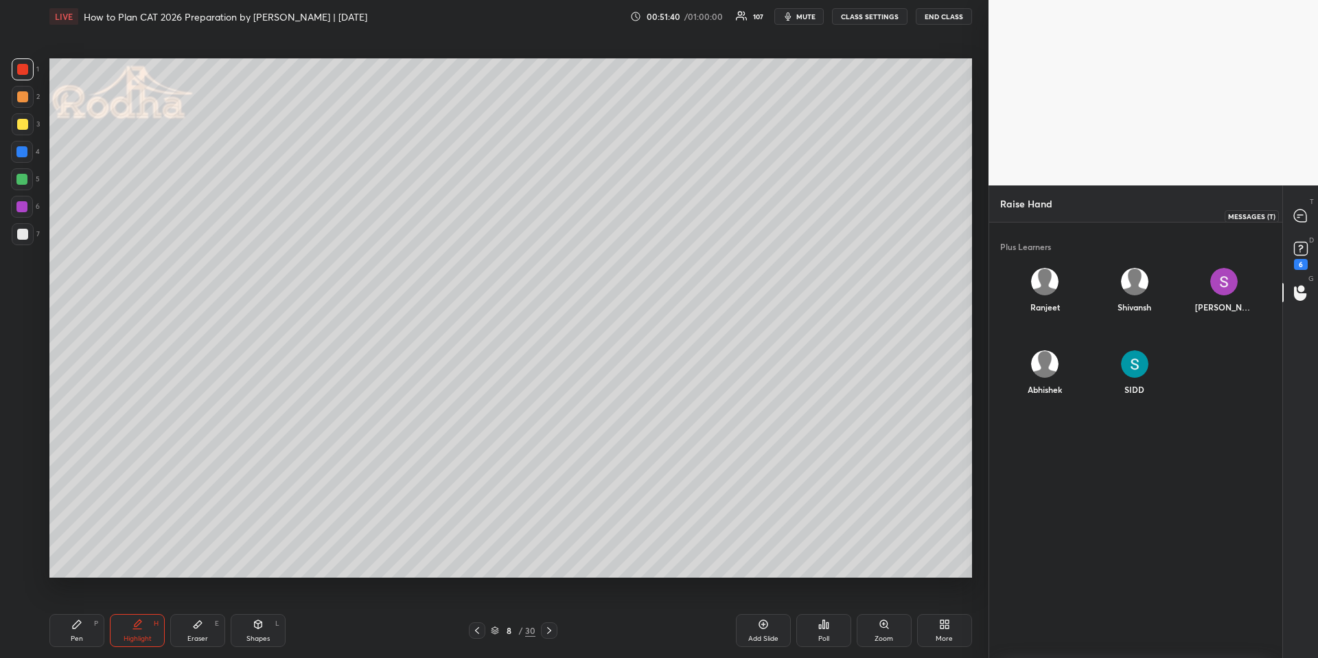
drag, startPoint x: 1299, startPoint y: 214, endPoint x: 1277, endPoint y: 219, distance: 22.5
click at [1298, 215] on icon at bounding box center [1300, 215] width 12 height 12
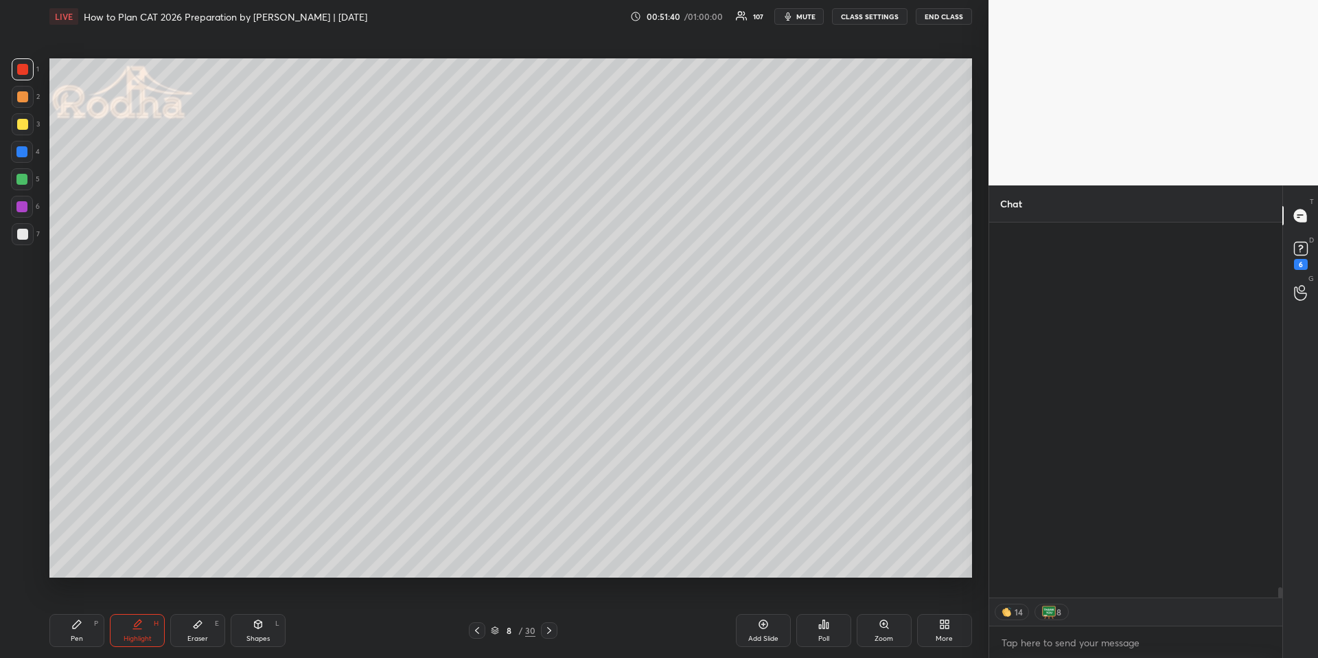
scroll to position [371, 289]
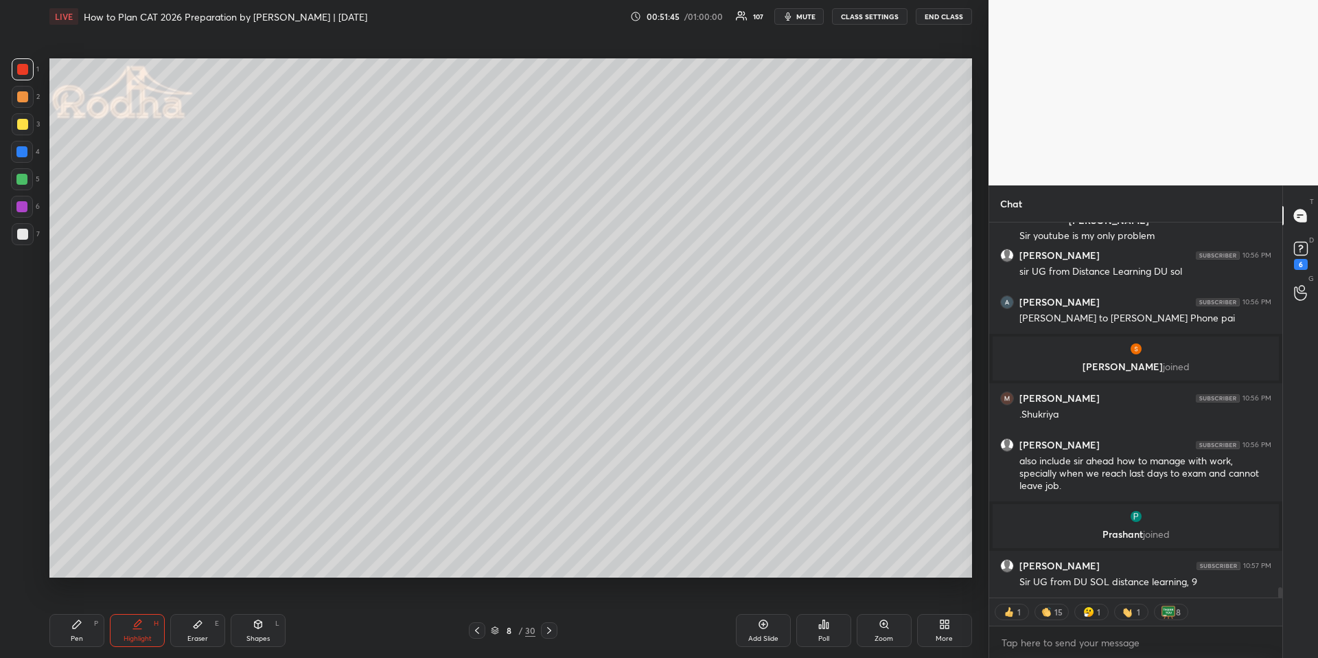
click at [149, 630] on div "Highlight H" at bounding box center [137, 630] width 55 height 33
click at [548, 631] on icon at bounding box center [549, 630] width 11 height 11
click at [96, 625] on div "Pen P" at bounding box center [76, 630] width 55 height 33
drag, startPoint x: 17, startPoint y: 173, endPoint x: 48, endPoint y: 168, distance: 31.3
click at [18, 174] on div at bounding box center [21, 179] width 11 height 11
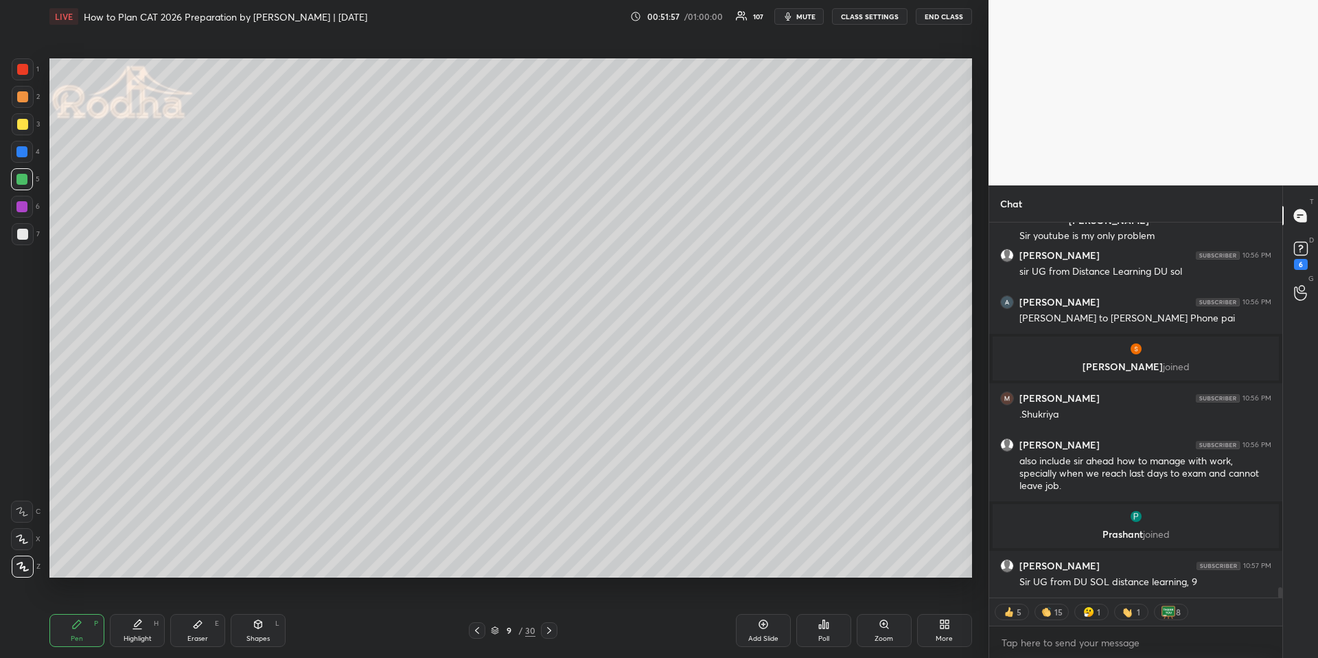
scroll to position [13206, 0]
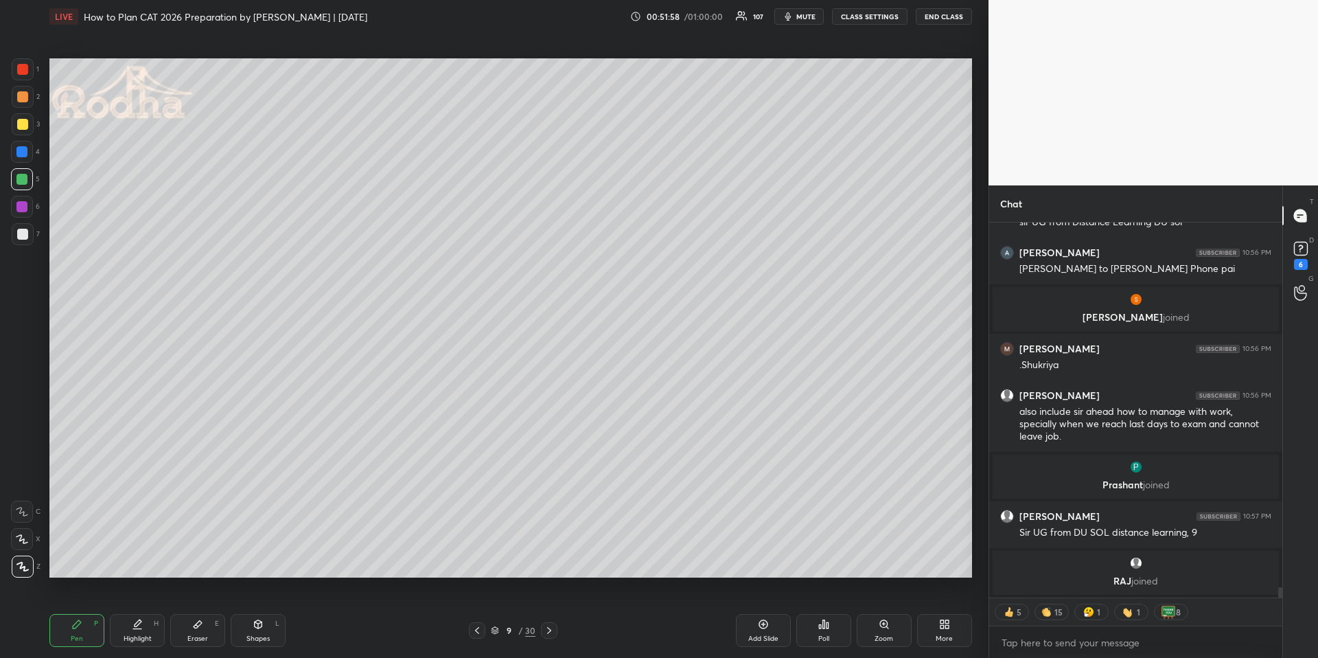
drag, startPoint x: 253, startPoint y: 628, endPoint x: 251, endPoint y: 614, distance: 13.9
click at [253, 632] on div "Shapes L" at bounding box center [258, 630] width 55 height 33
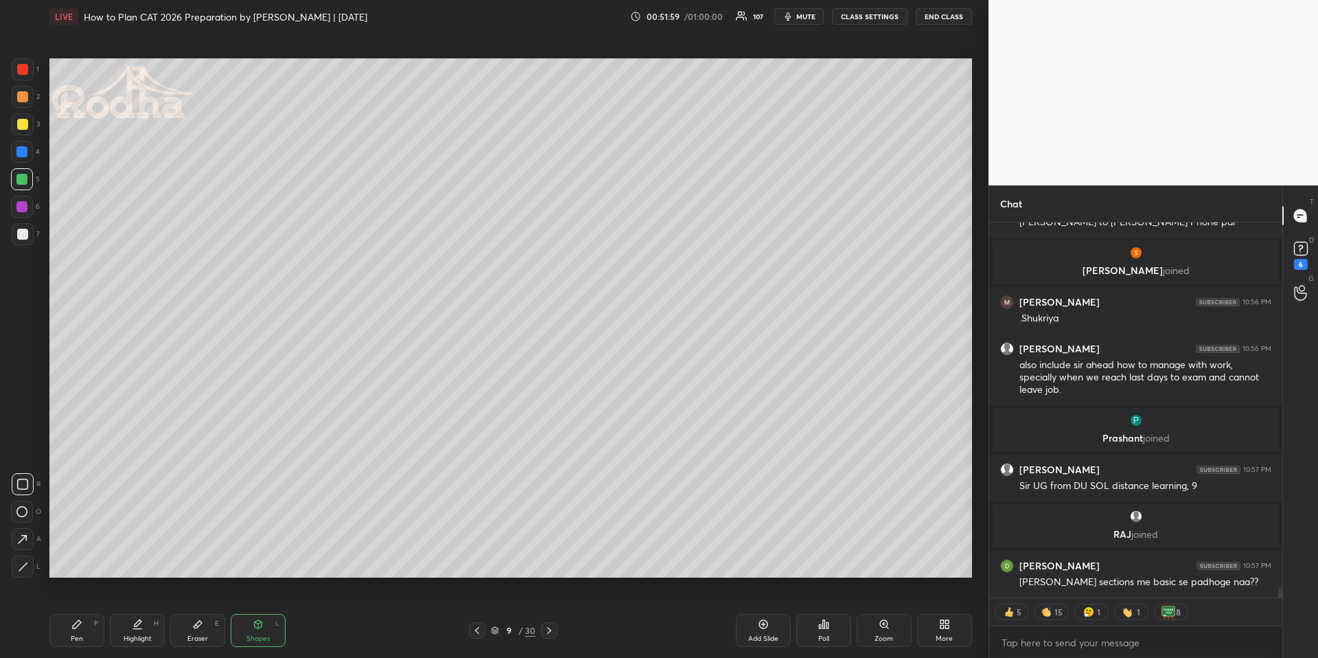
scroll to position [12934, 0]
click at [21, 490] on div at bounding box center [23, 484] width 22 height 22
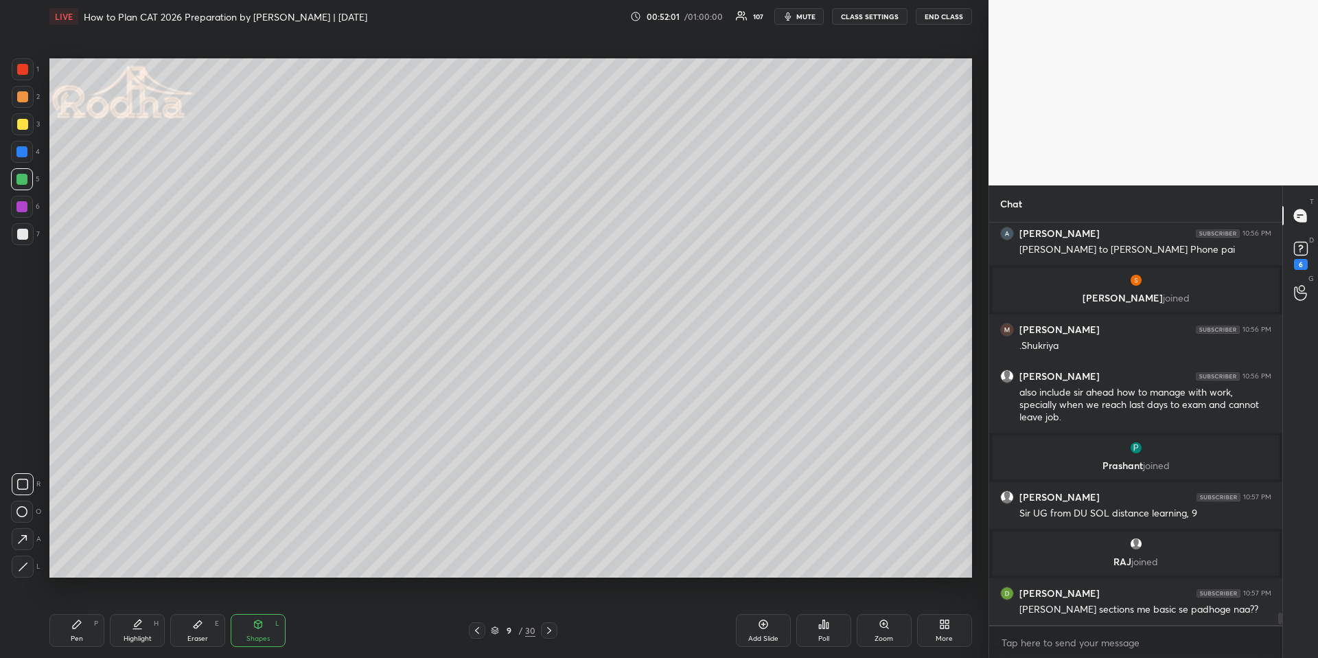
scroll to position [12907, 0]
click at [95, 634] on div "Pen P" at bounding box center [76, 630] width 55 height 33
click at [27, 150] on div at bounding box center [21, 151] width 11 height 11
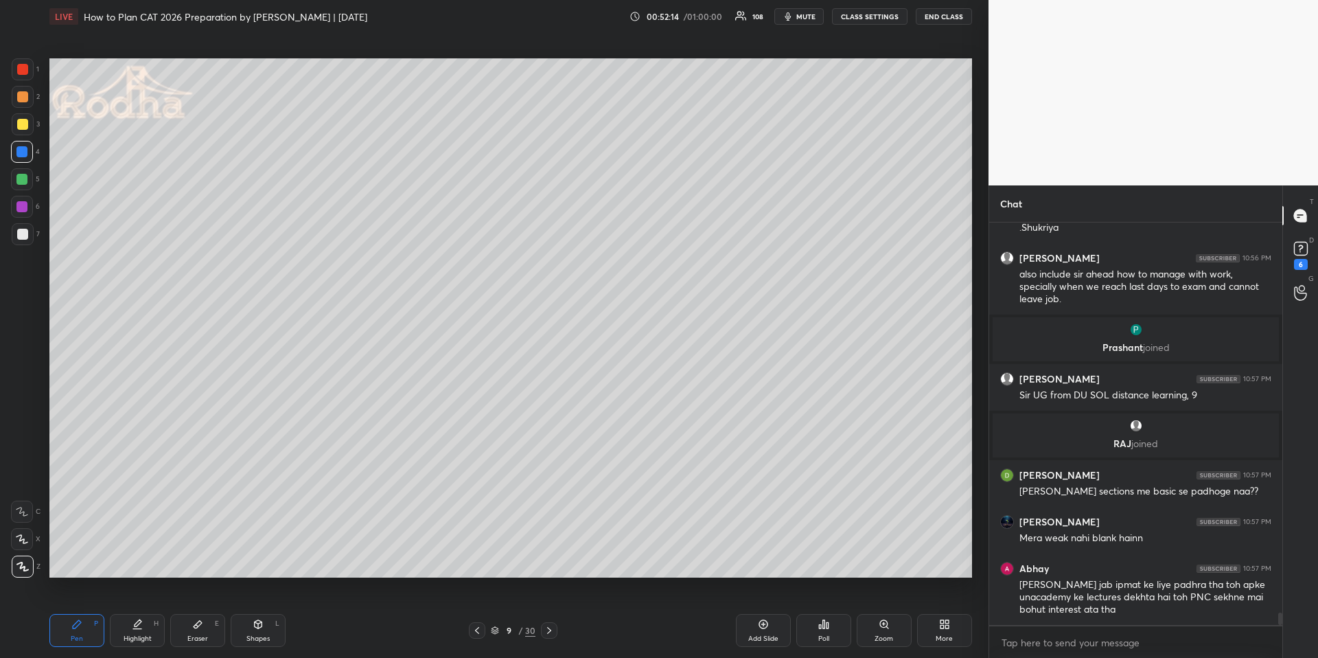
scroll to position [13034, 0]
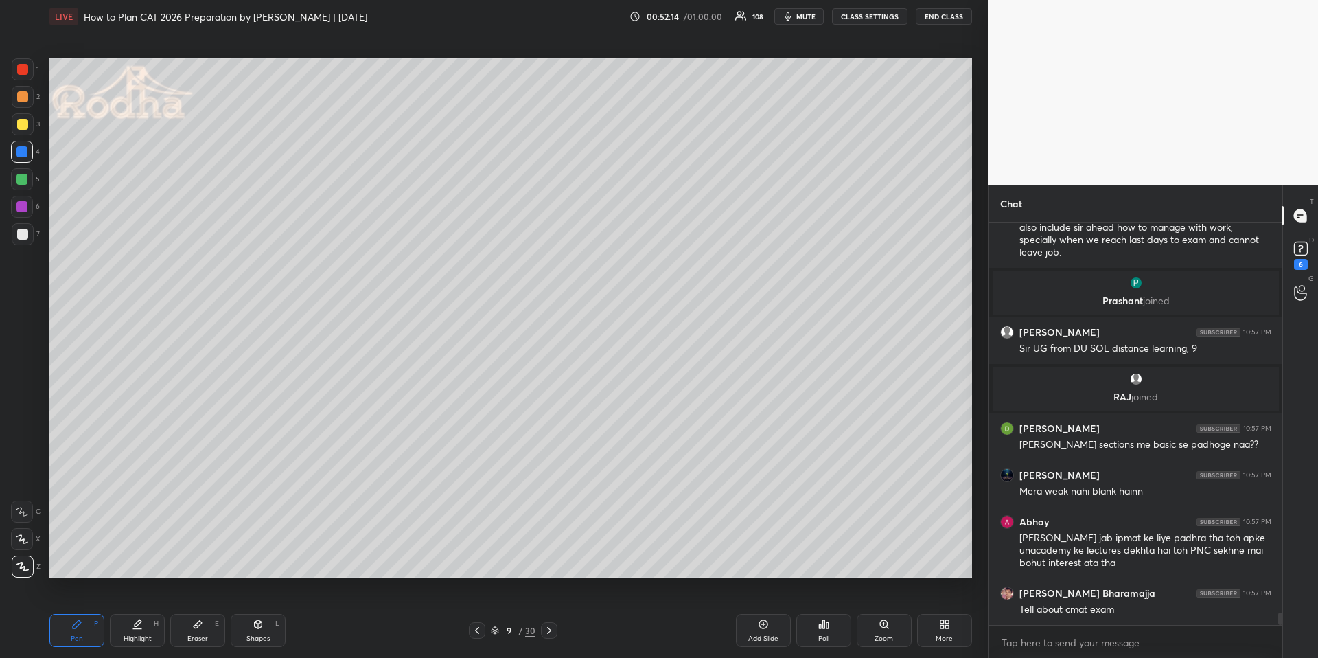
click at [25, 118] on div at bounding box center [23, 124] width 22 height 22
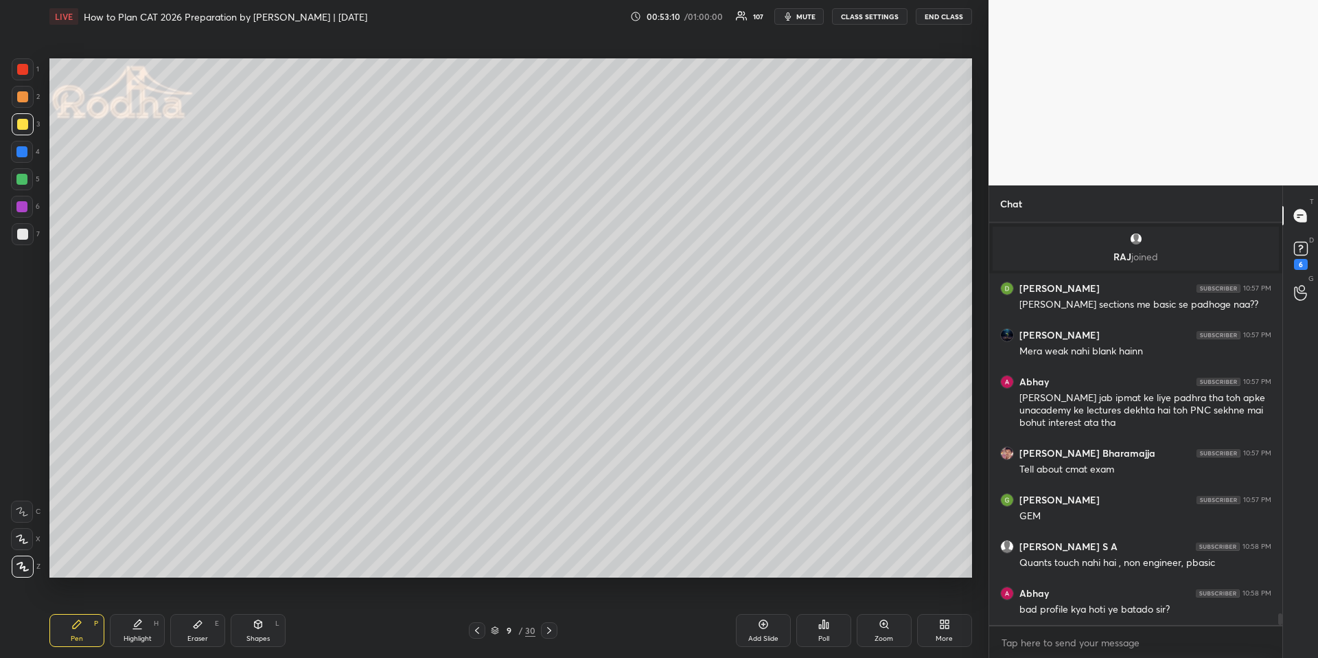
scroll to position [13169, 0]
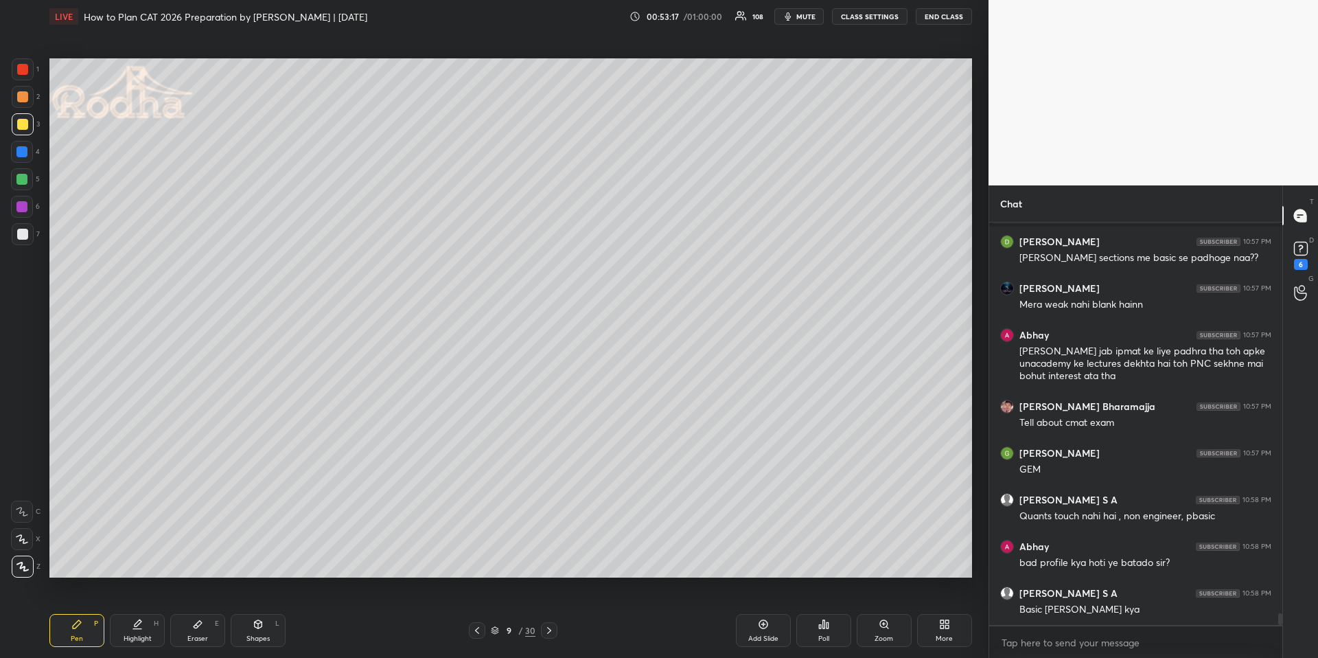
click at [26, 121] on div at bounding box center [22, 124] width 11 height 11
click at [28, 150] on div at bounding box center [22, 152] width 22 height 22
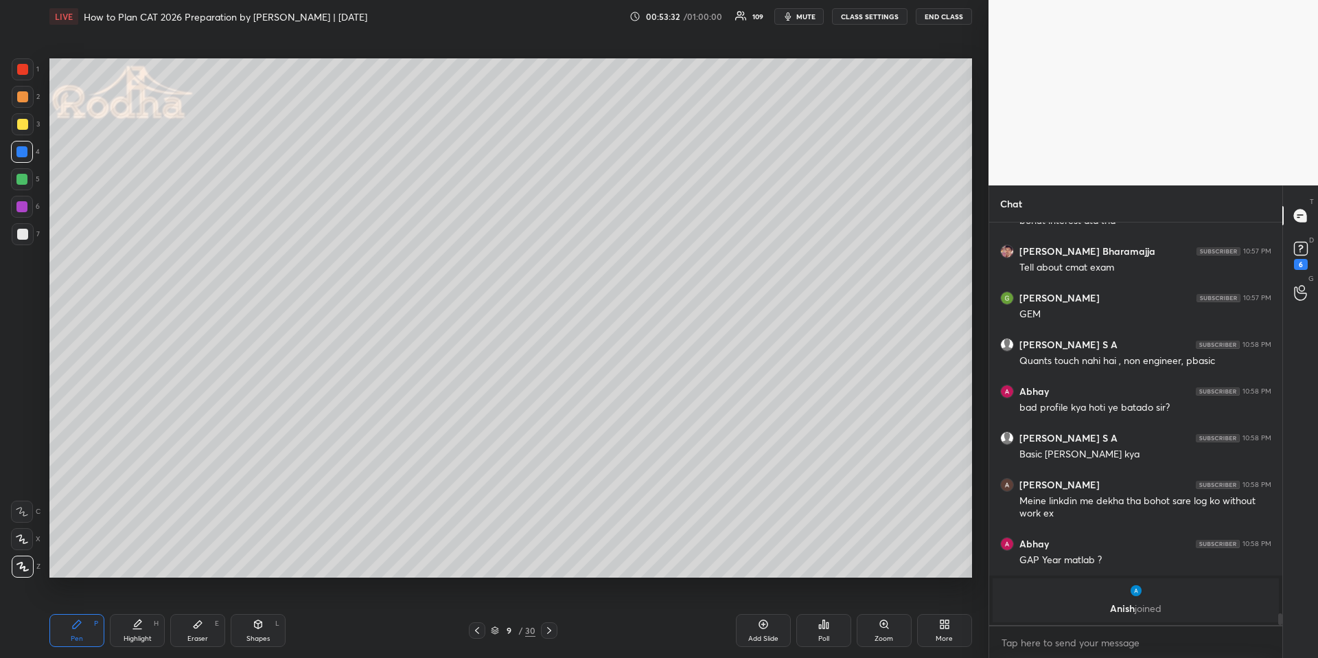
scroll to position [13306, 0]
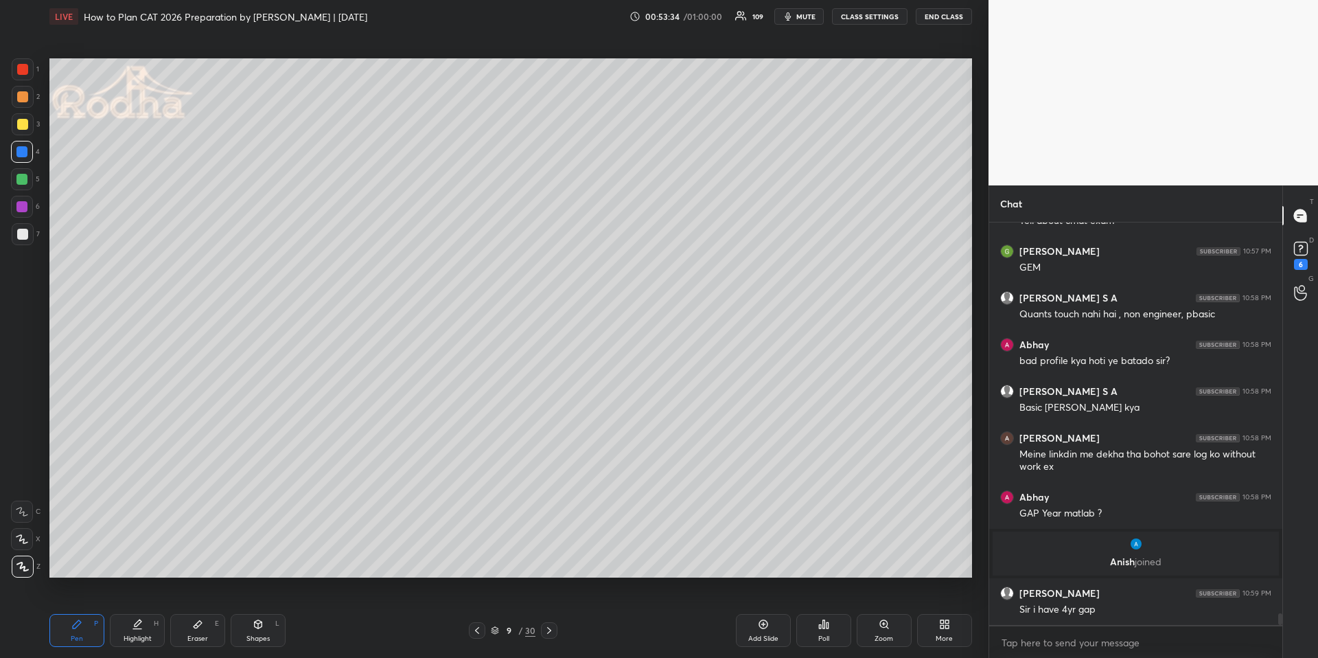
click at [23, 123] on div at bounding box center [22, 124] width 11 height 11
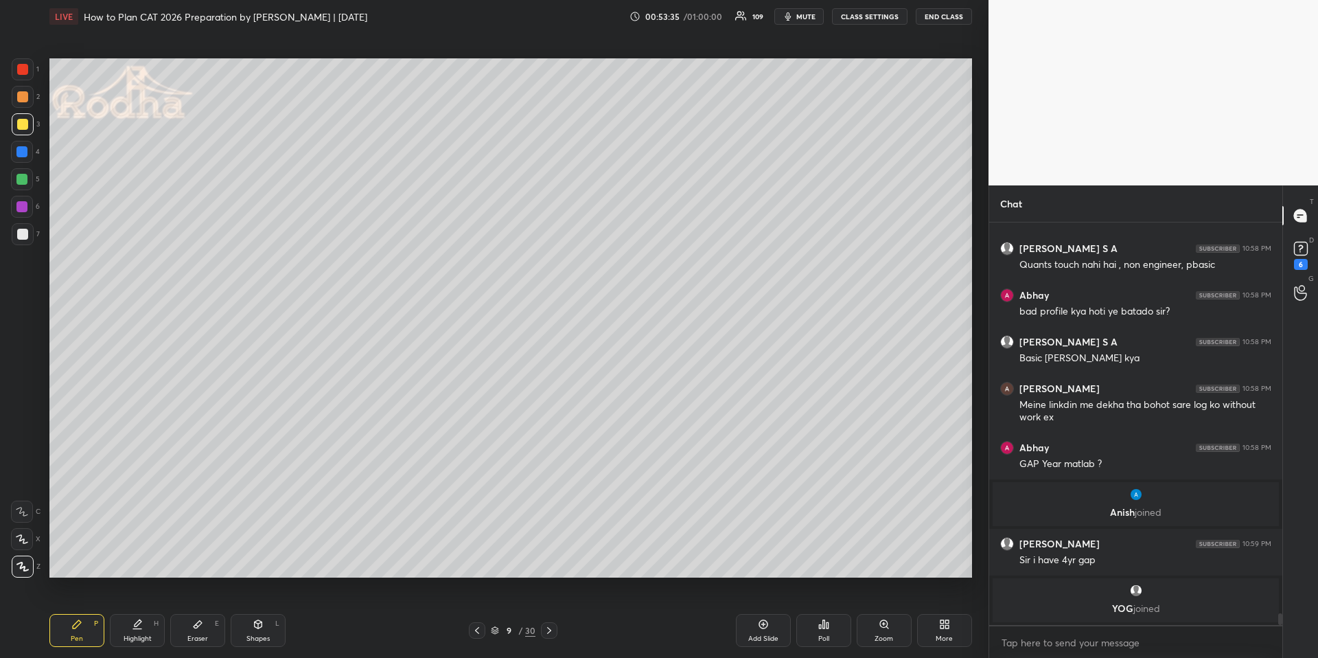
drag, startPoint x: 270, startPoint y: 621, endPoint x: 263, endPoint y: 616, distance: 8.6
click at [269, 622] on div "Shapes L" at bounding box center [258, 630] width 55 height 33
click at [28, 565] on div at bounding box center [23, 566] width 22 height 22
drag, startPoint x: 69, startPoint y: 627, endPoint x: 70, endPoint y: 590, distance: 37.8
click at [69, 627] on div "Pen P" at bounding box center [76, 630] width 55 height 33
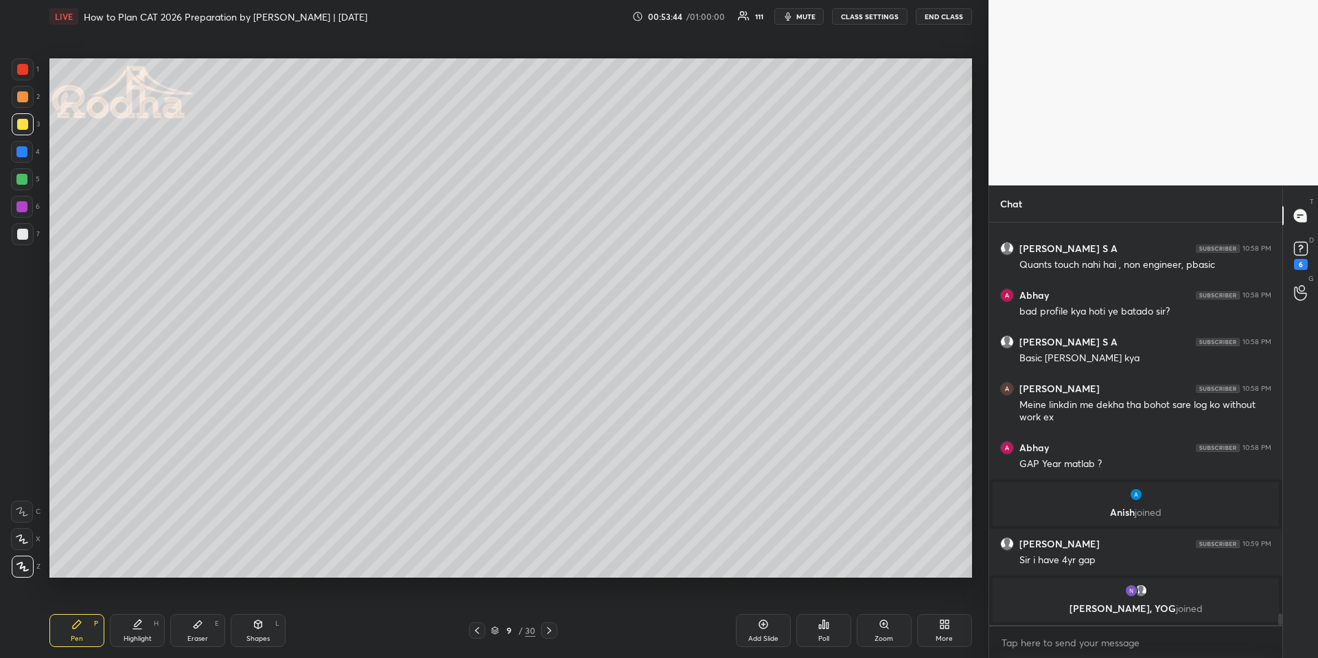
click at [20, 151] on div at bounding box center [21, 151] width 11 height 11
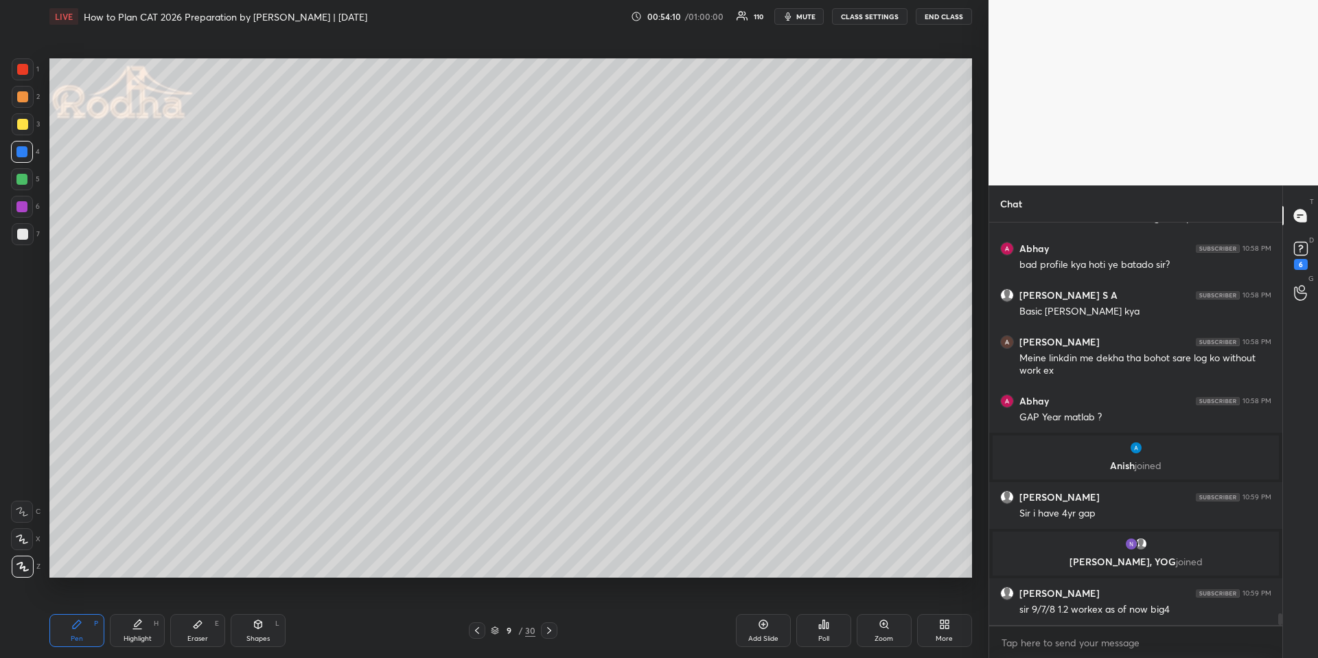
scroll to position [13412, 0]
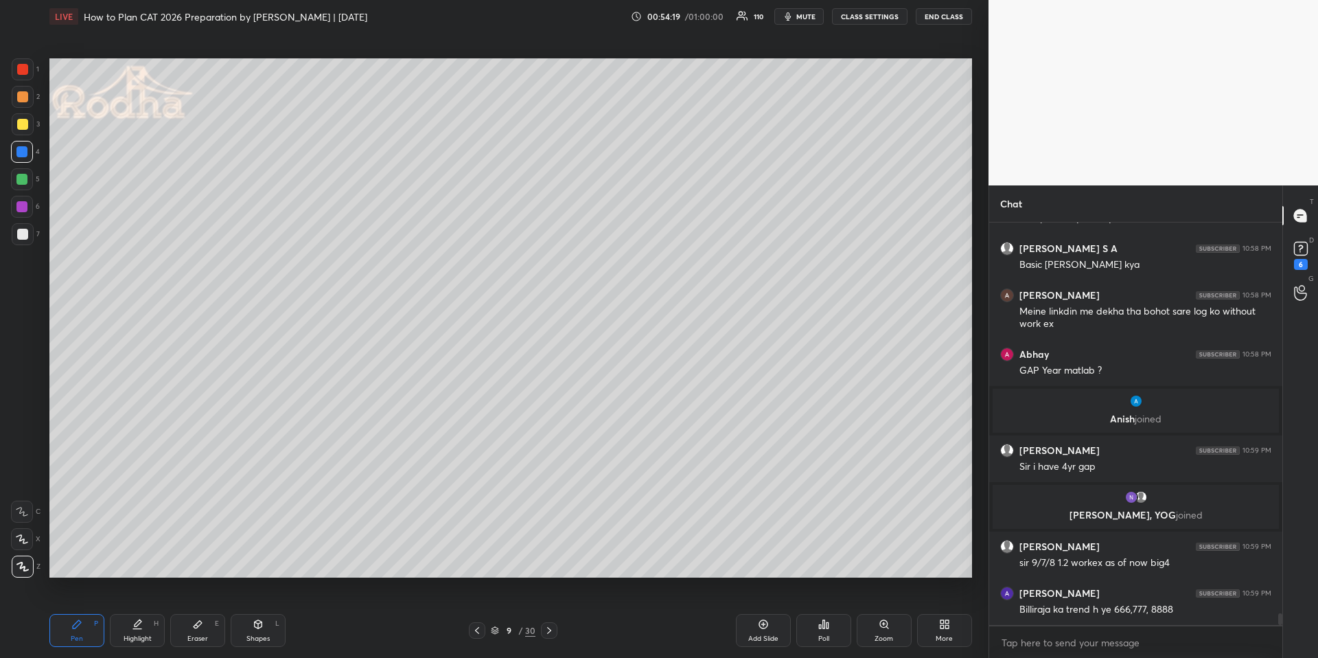
click at [205, 627] on div "Eraser E" at bounding box center [197, 630] width 55 height 33
click at [70, 629] on div "Pen P" at bounding box center [76, 630] width 55 height 33
click at [26, 98] on div at bounding box center [22, 96] width 11 height 11
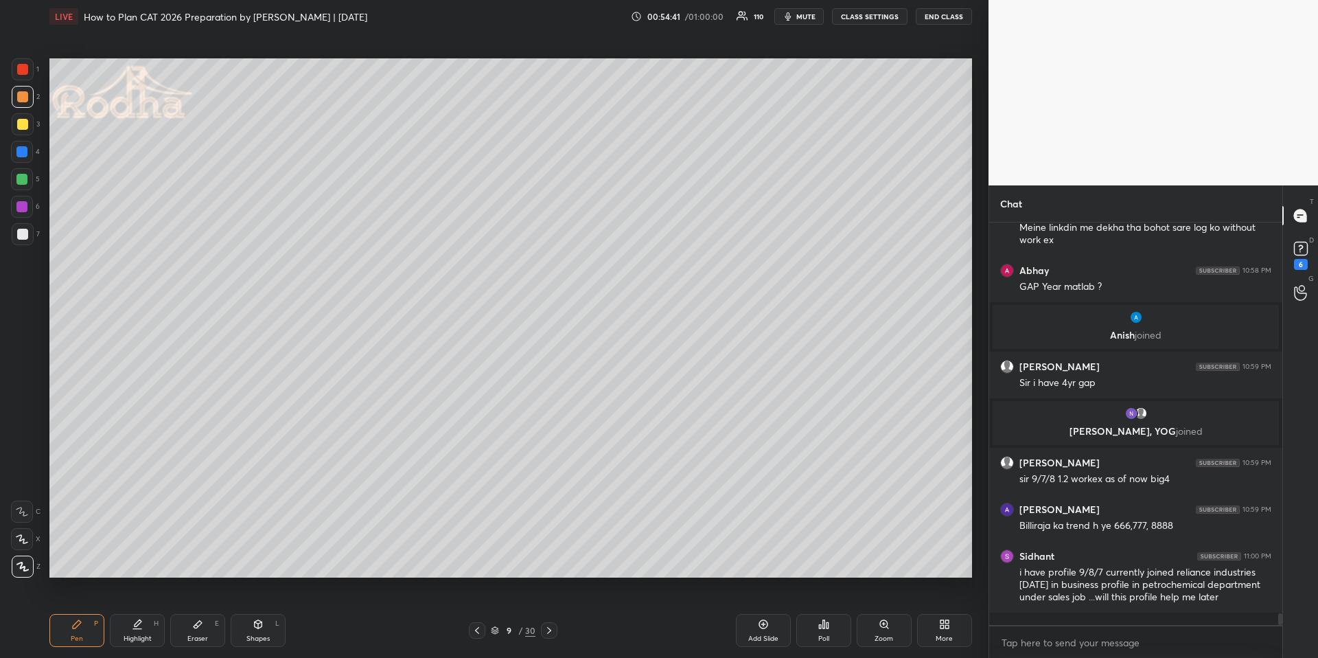
scroll to position [13542, 0]
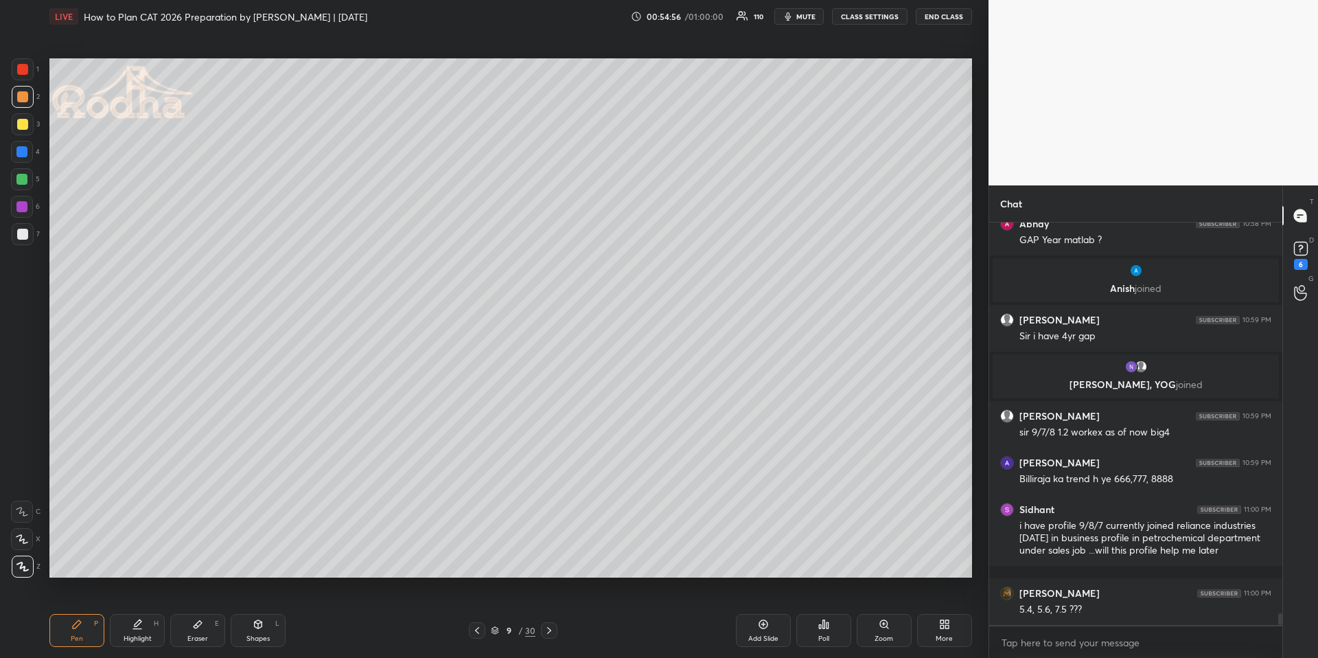
drag, startPoint x: 150, startPoint y: 624, endPoint x: 173, endPoint y: 592, distance: 39.4
click at [150, 625] on div "Highlight H" at bounding box center [137, 630] width 55 height 33
drag, startPoint x: 85, startPoint y: 623, endPoint x: 96, endPoint y: 621, distance: 11.3
click at [85, 623] on div "Pen P" at bounding box center [76, 630] width 55 height 33
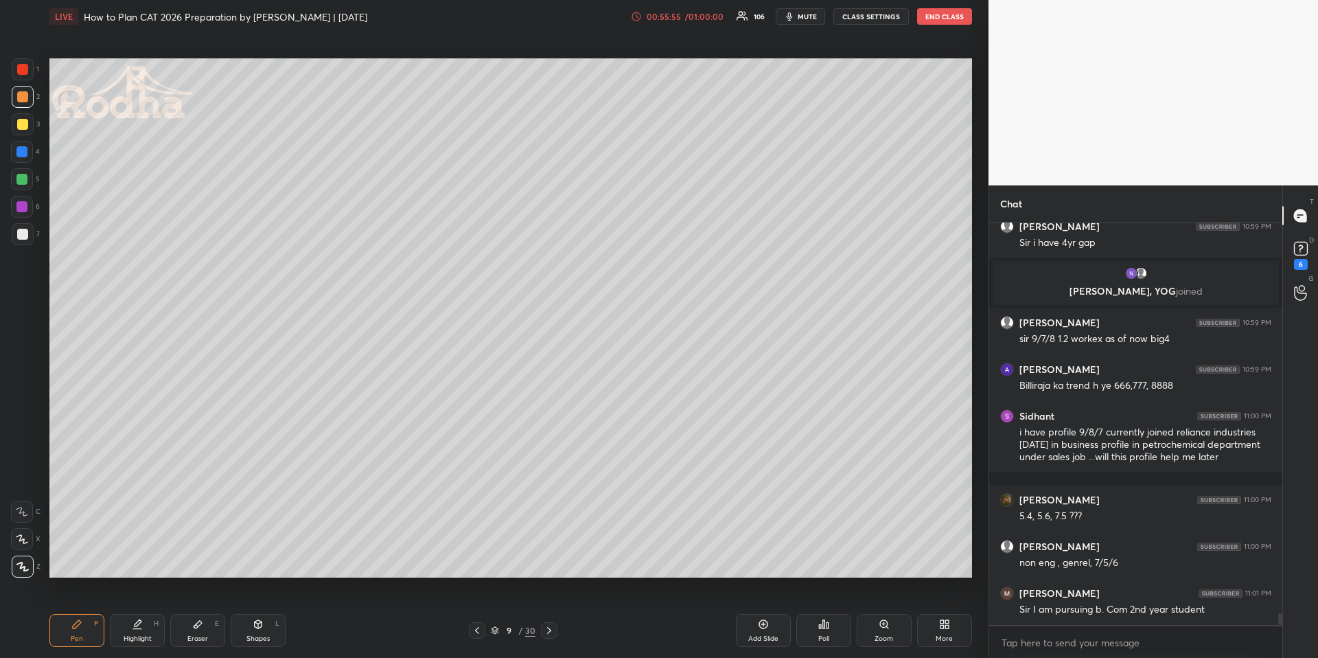
scroll to position [13682, 0]
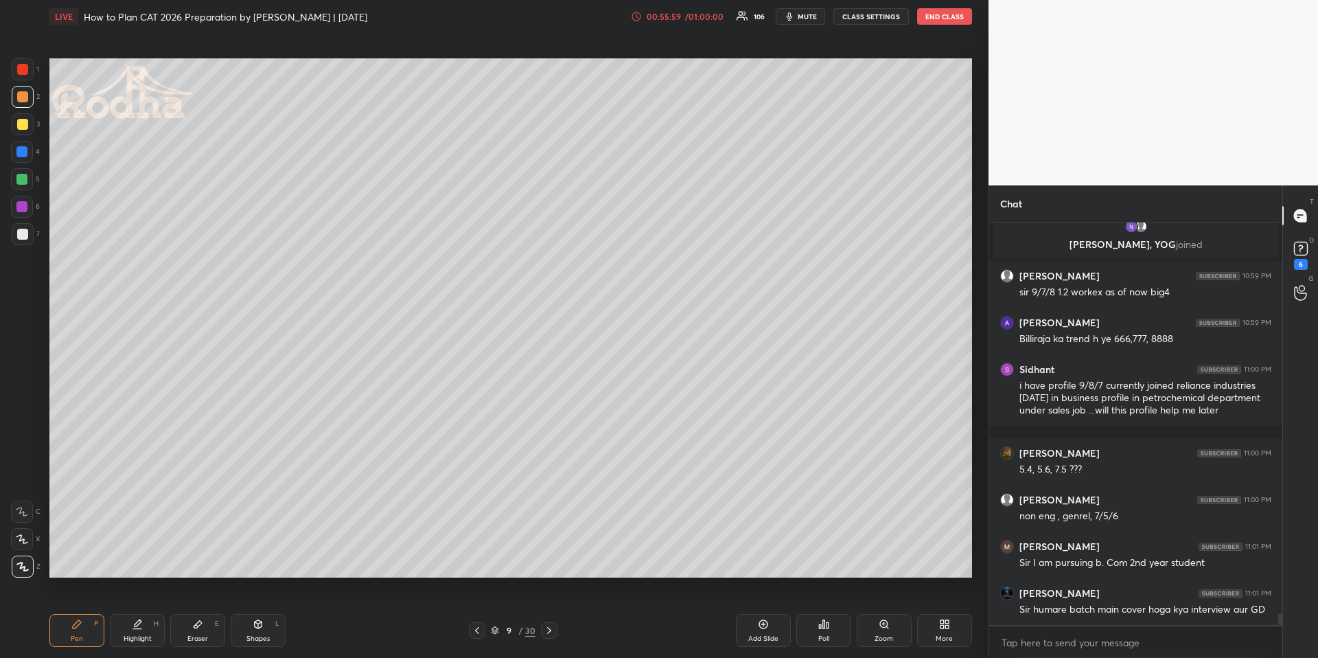
drag, startPoint x: 19, startPoint y: 124, endPoint x: 12, endPoint y: 130, distance: 10.2
click at [20, 123] on div at bounding box center [22, 124] width 11 height 11
drag, startPoint x: 139, startPoint y: 632, endPoint x: 170, endPoint y: 582, distance: 58.5
click at [137, 633] on div "Highlight H" at bounding box center [137, 630] width 55 height 33
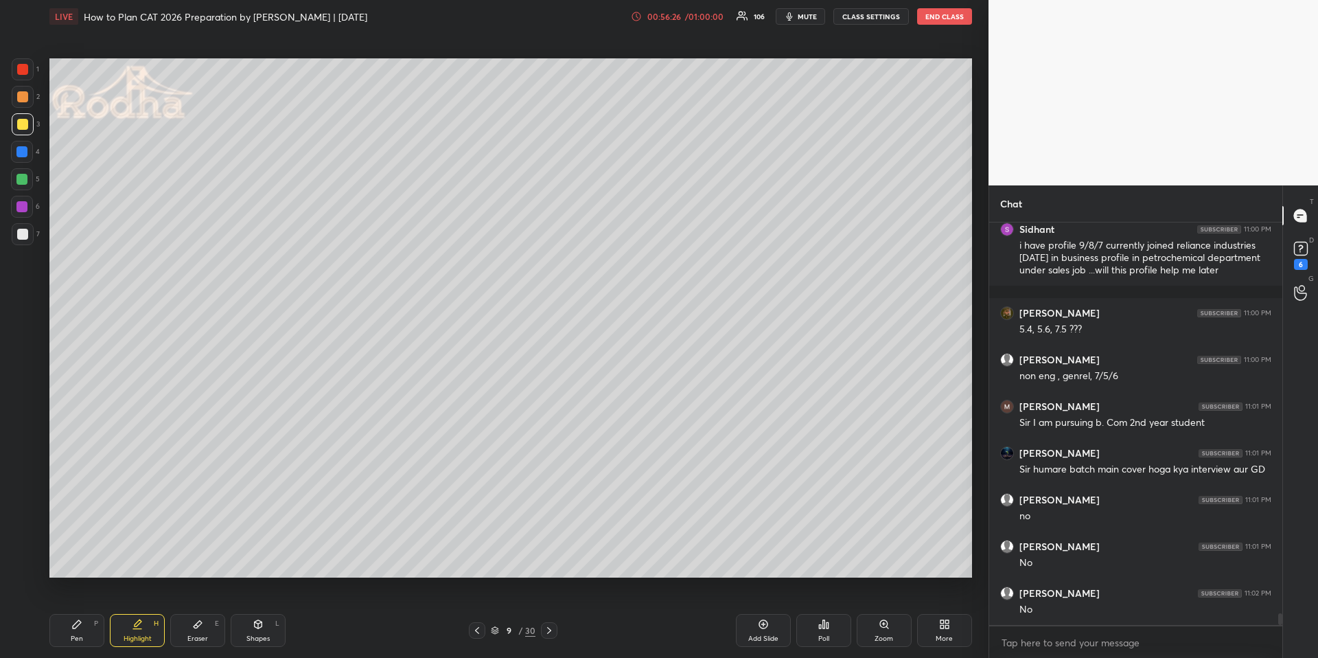
scroll to position [13869, 0]
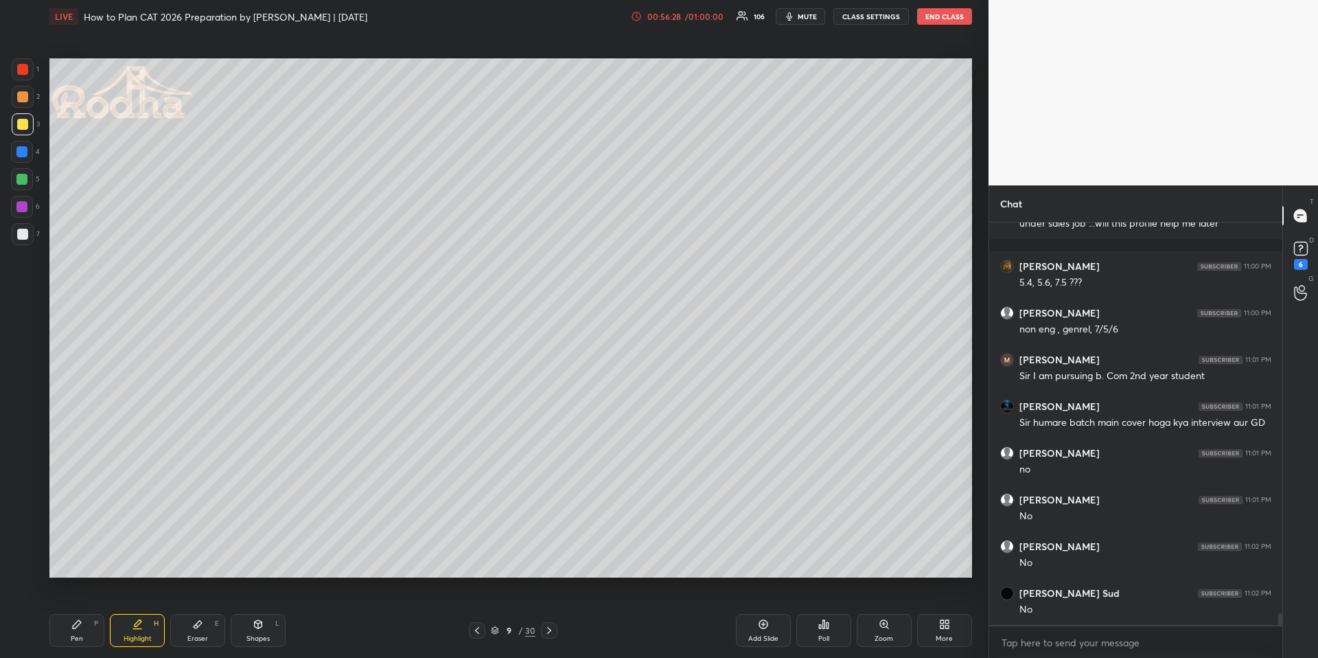
click at [69, 624] on div "Pen P" at bounding box center [76, 630] width 55 height 33
click at [22, 150] on div at bounding box center [21, 151] width 11 height 11
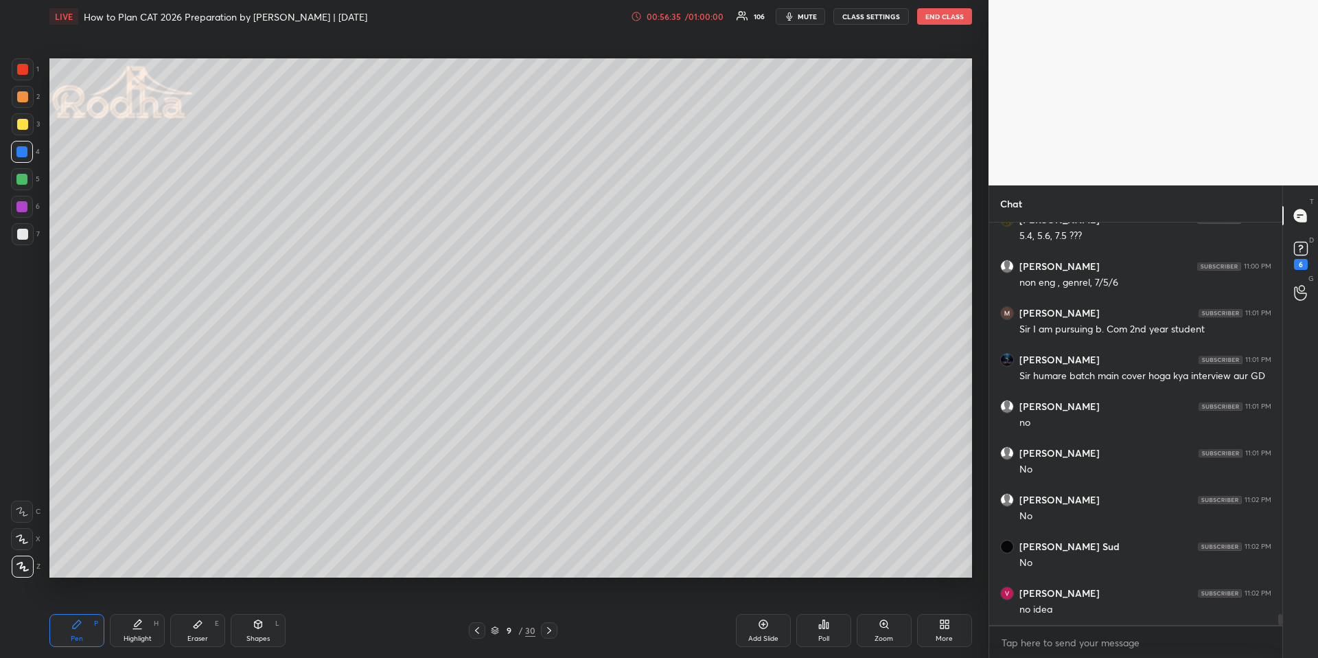
click at [139, 630] on div "Highlight H" at bounding box center [137, 630] width 55 height 33
drag, startPoint x: 80, startPoint y: 636, endPoint x: 89, endPoint y: 616, distance: 21.2
click at [80, 636] on div "Pen" at bounding box center [77, 638] width 12 height 7
drag, startPoint x: 26, startPoint y: 121, endPoint x: 23, endPoint y: 128, distance: 7.7
click at [25, 122] on div at bounding box center [22, 124] width 11 height 11
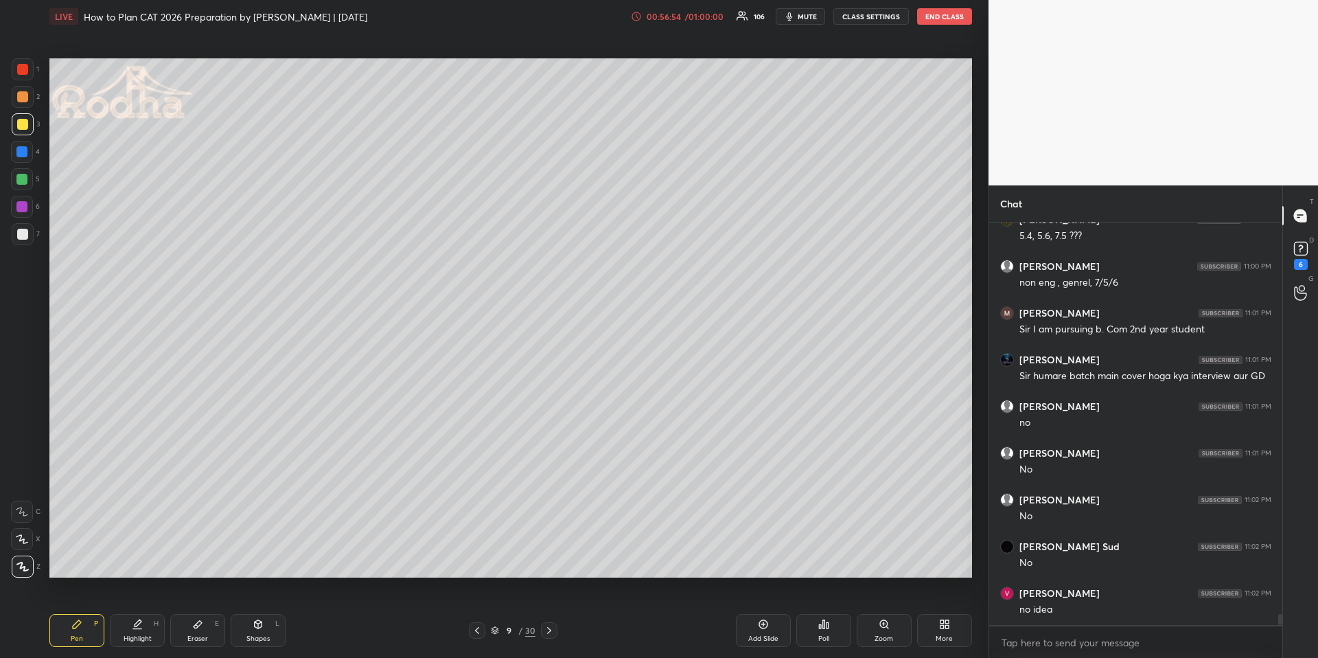
click at [47, 455] on div "Setting up your live class Poll for secs No correct answer Start poll" at bounding box center [511, 318] width 934 height 570
click at [6, 429] on div "1 2 3 4 5 6 7 R O A L C X Z Erase all C X Z LIVE How to Plan CAT 2026 Preparati…" at bounding box center [489, 329] width 978 height 658
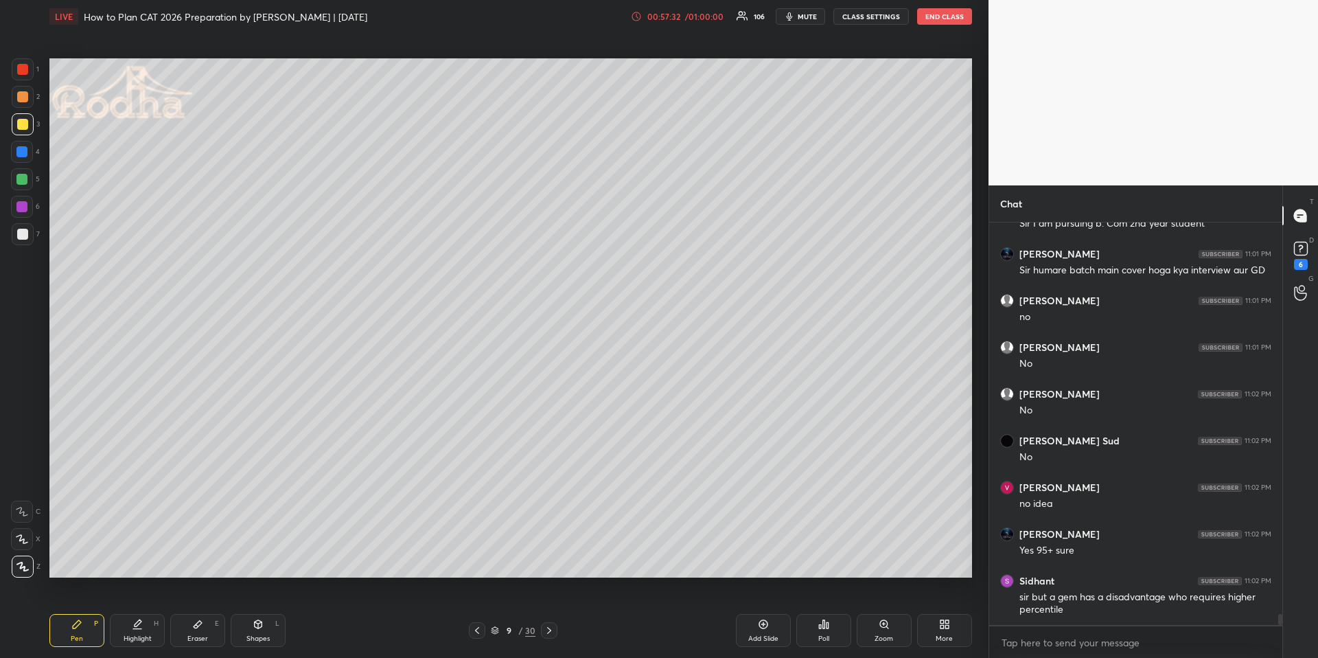
click at [551, 632] on icon at bounding box center [549, 630] width 11 height 11
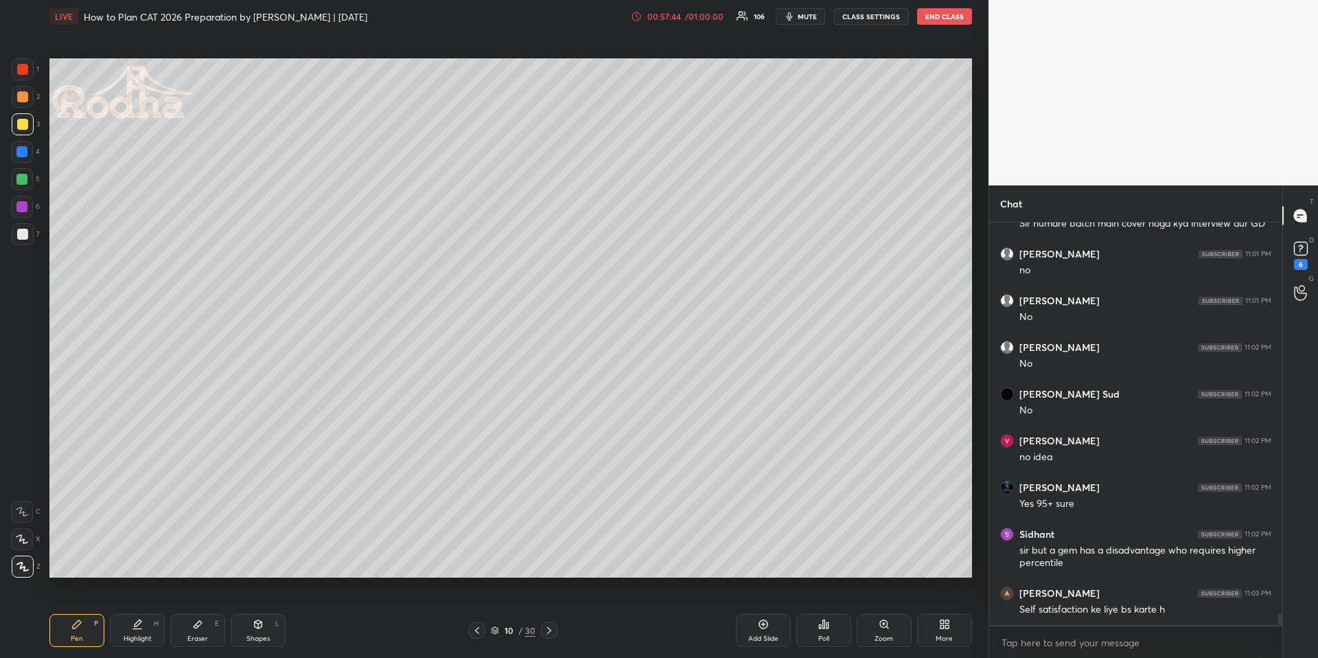
drag, startPoint x: 28, startPoint y: 152, endPoint x: 45, endPoint y: 163, distance: 20.8
click at [27, 152] on div at bounding box center [22, 152] width 22 height 22
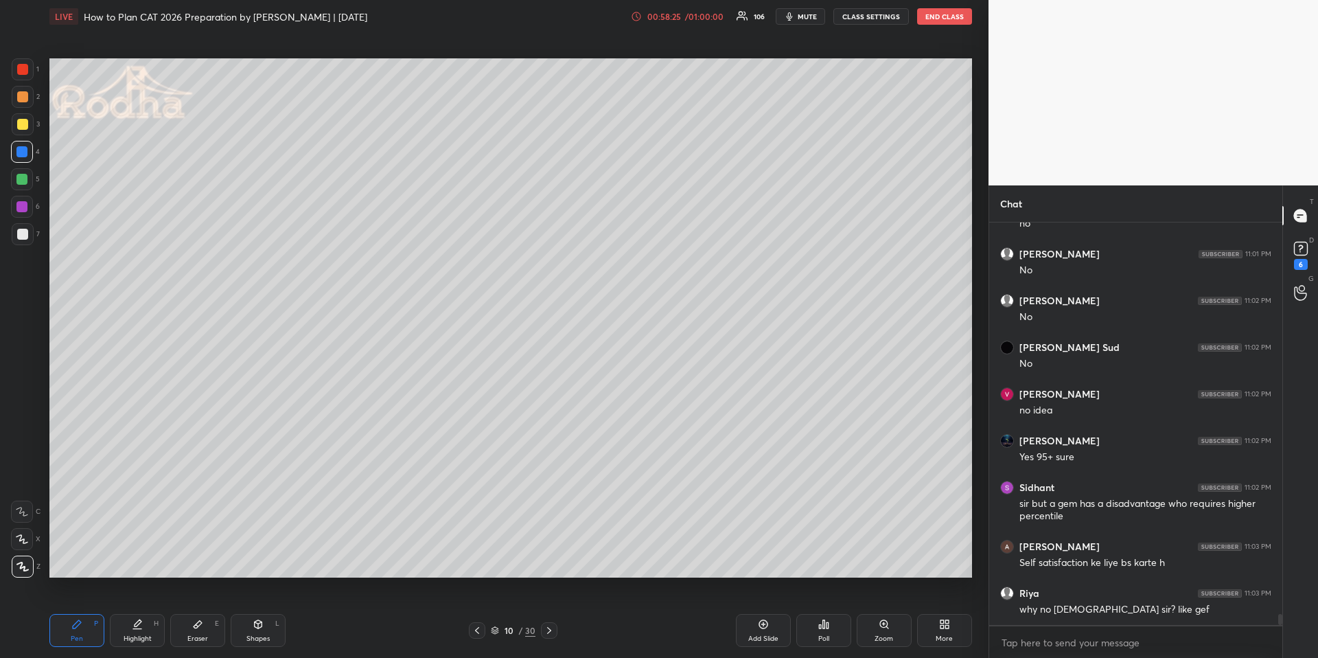
click at [21, 238] on div at bounding box center [22, 234] width 11 height 11
drag, startPoint x: 25, startPoint y: 125, endPoint x: 21, endPoint y: 135, distance: 10.5
click at [25, 125] on div at bounding box center [22, 124] width 11 height 11
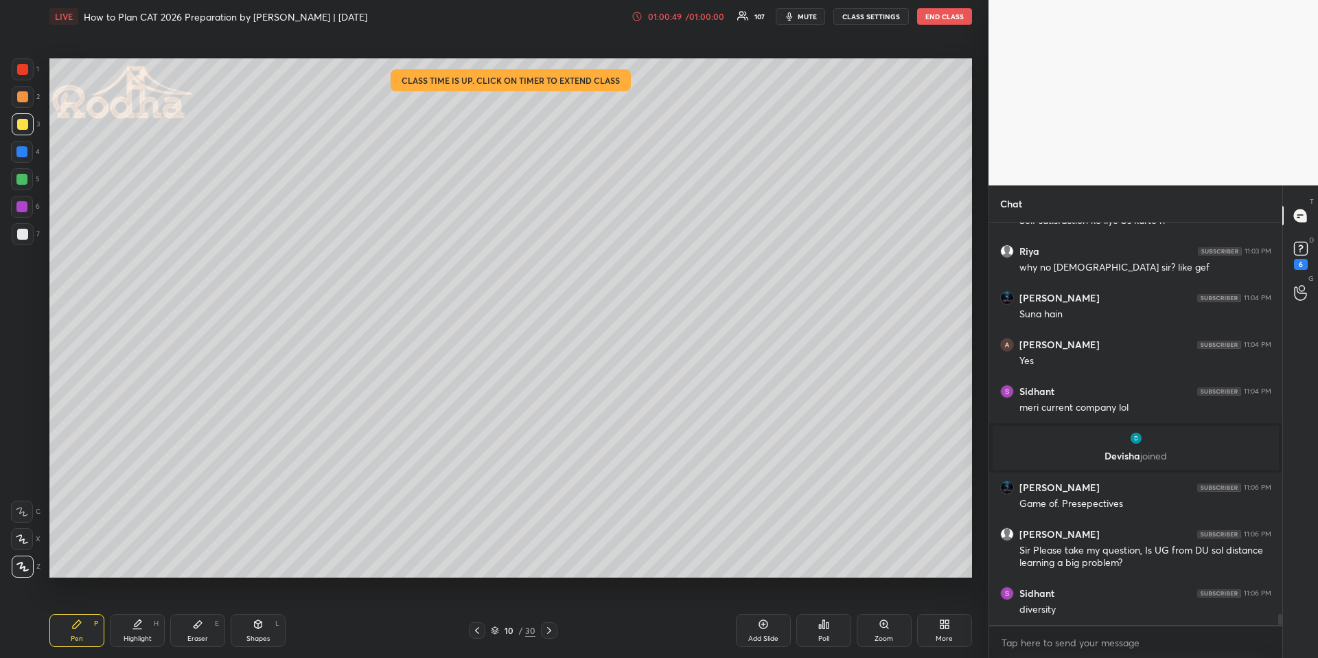
scroll to position [14196, 0]
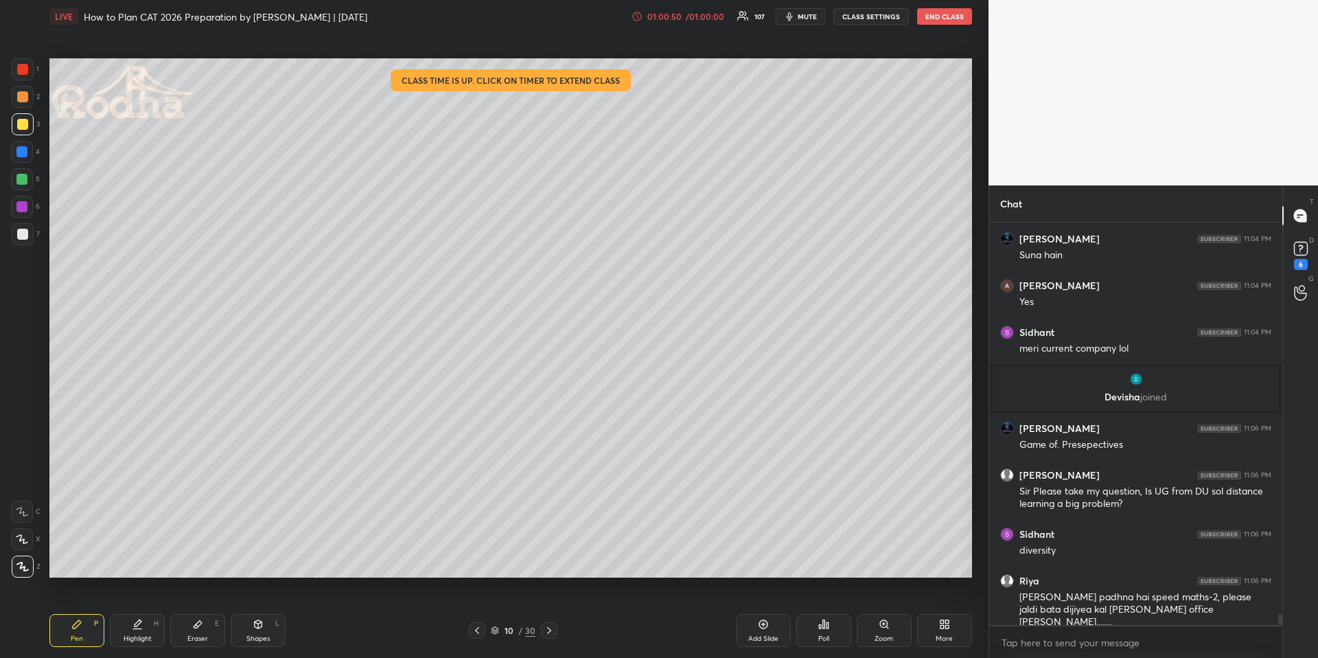
drag, startPoint x: 28, startPoint y: 143, endPoint x: 40, endPoint y: 148, distance: 12.6
click at [28, 145] on div at bounding box center [22, 152] width 22 height 22
click at [549, 630] on icon at bounding box center [549, 630] width 11 height 11
click at [95, 636] on div "Pen P" at bounding box center [76, 630] width 55 height 33
drag, startPoint x: 19, startPoint y: 187, endPoint x: 16, endPoint y: 199, distance: 12.2
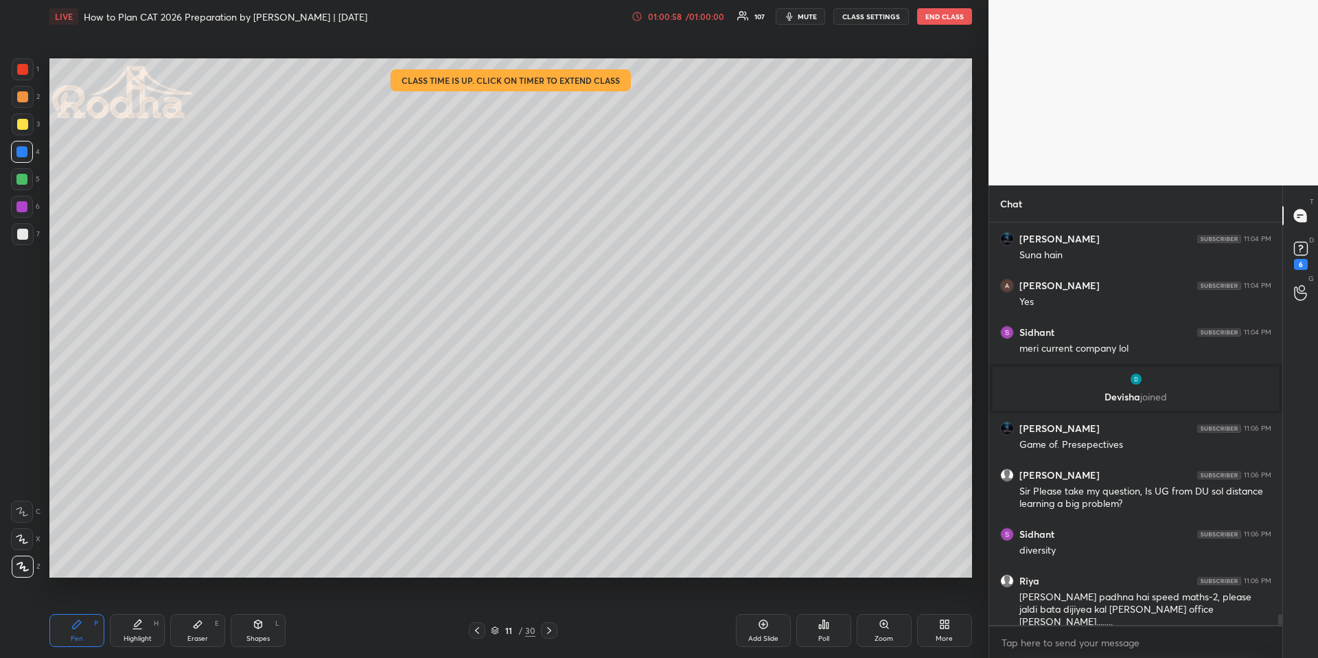
click at [19, 186] on div at bounding box center [22, 179] width 22 height 22
click at [30, 95] on div at bounding box center [23, 97] width 22 height 22
drag, startPoint x: 706, startPoint y: 12, endPoint x: 702, endPoint y: 17, distance: 7.3
click at [705, 12] on div "/ 01:00:00" at bounding box center [705, 16] width 43 height 8
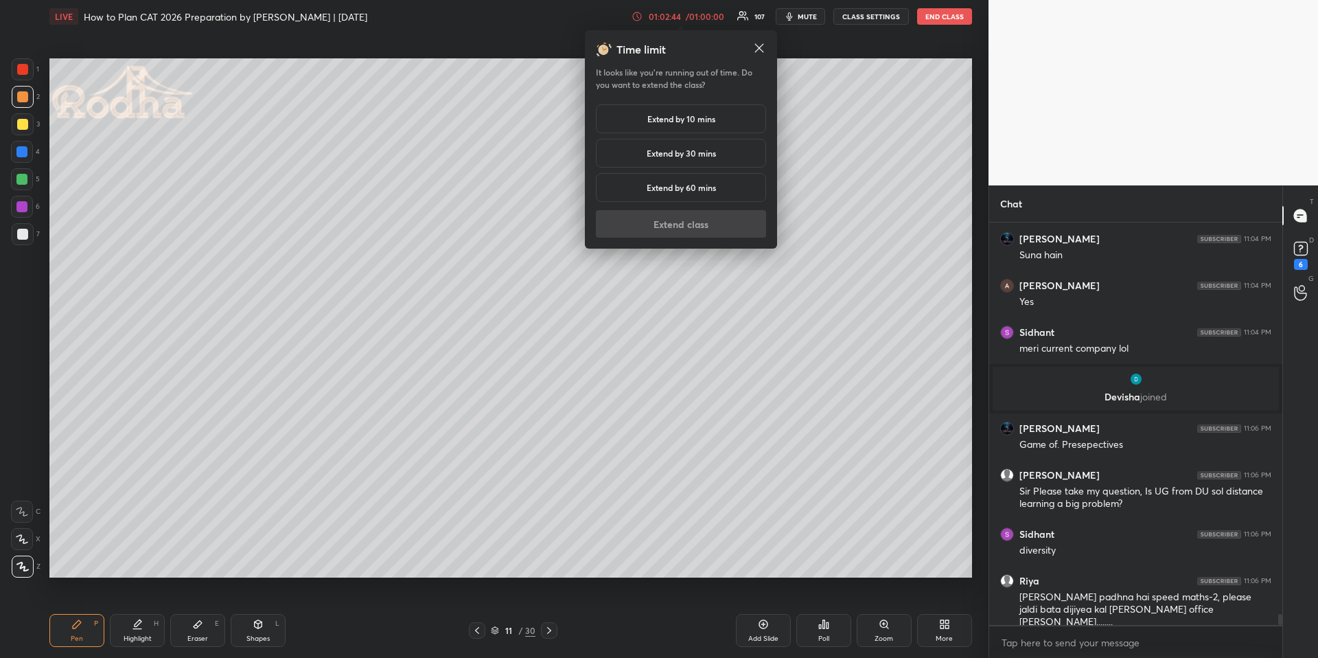
click at [689, 121] on h5 "Extend by 10 mins" at bounding box center [681, 119] width 68 height 12
click at [682, 229] on button "Extend class" at bounding box center [681, 223] width 170 height 27
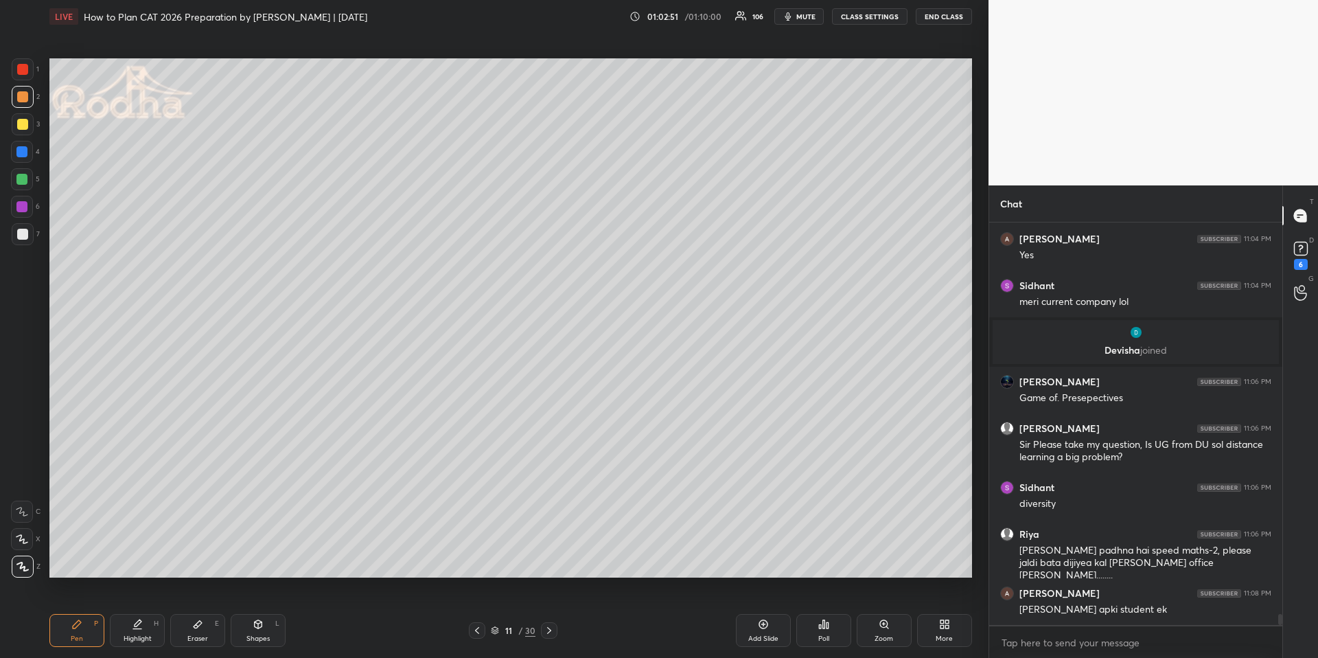
scroll to position [14302, 0]
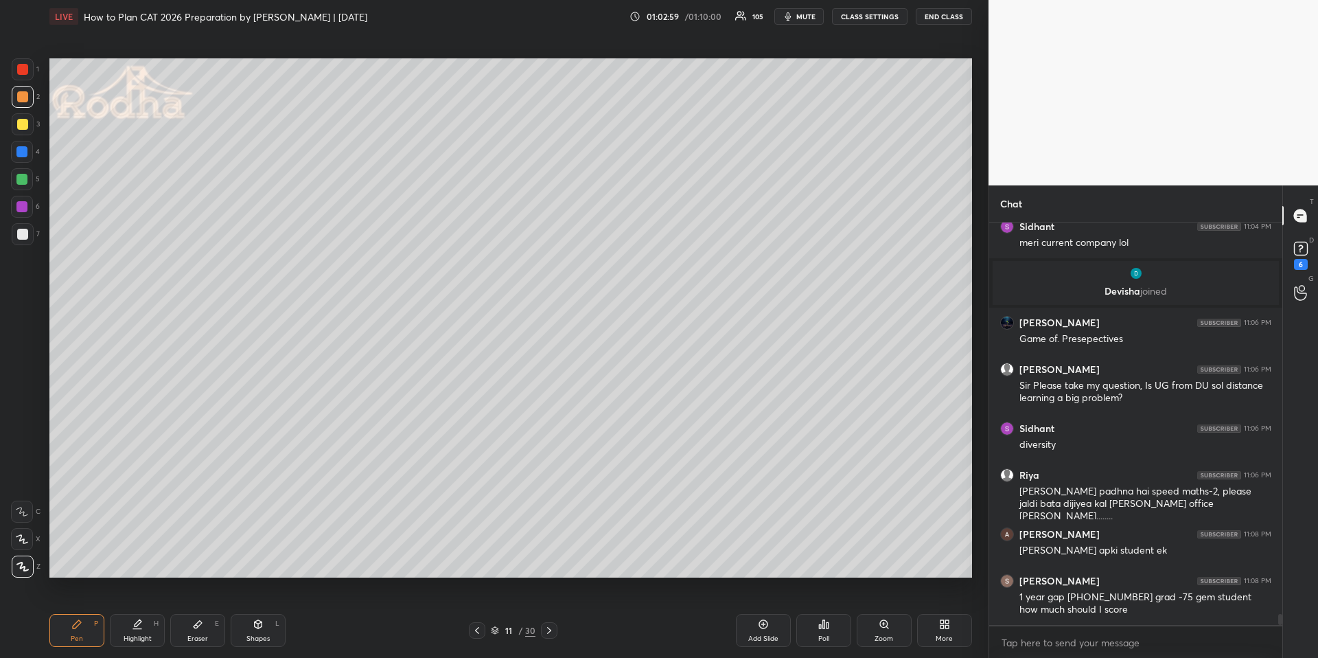
click at [266, 625] on div "Shapes L" at bounding box center [258, 630] width 55 height 33
click at [23, 563] on icon at bounding box center [23, 567] width 10 height 10
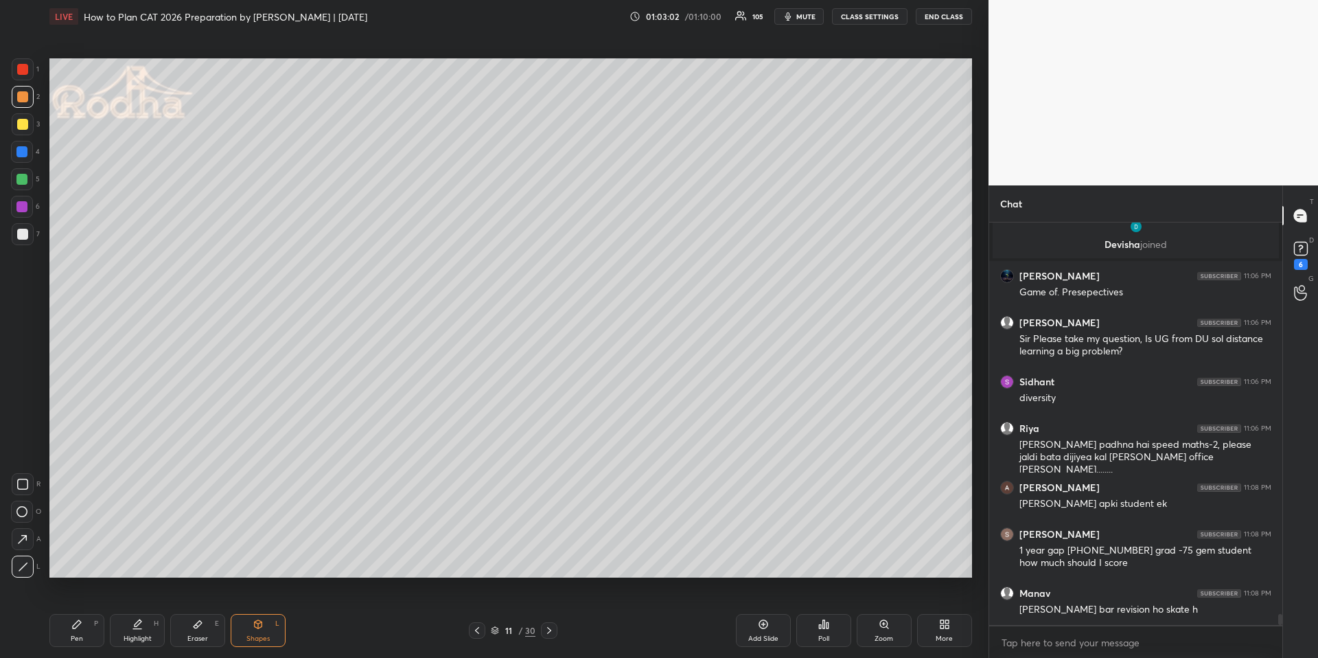
click at [21, 235] on div at bounding box center [22, 234] width 11 height 11
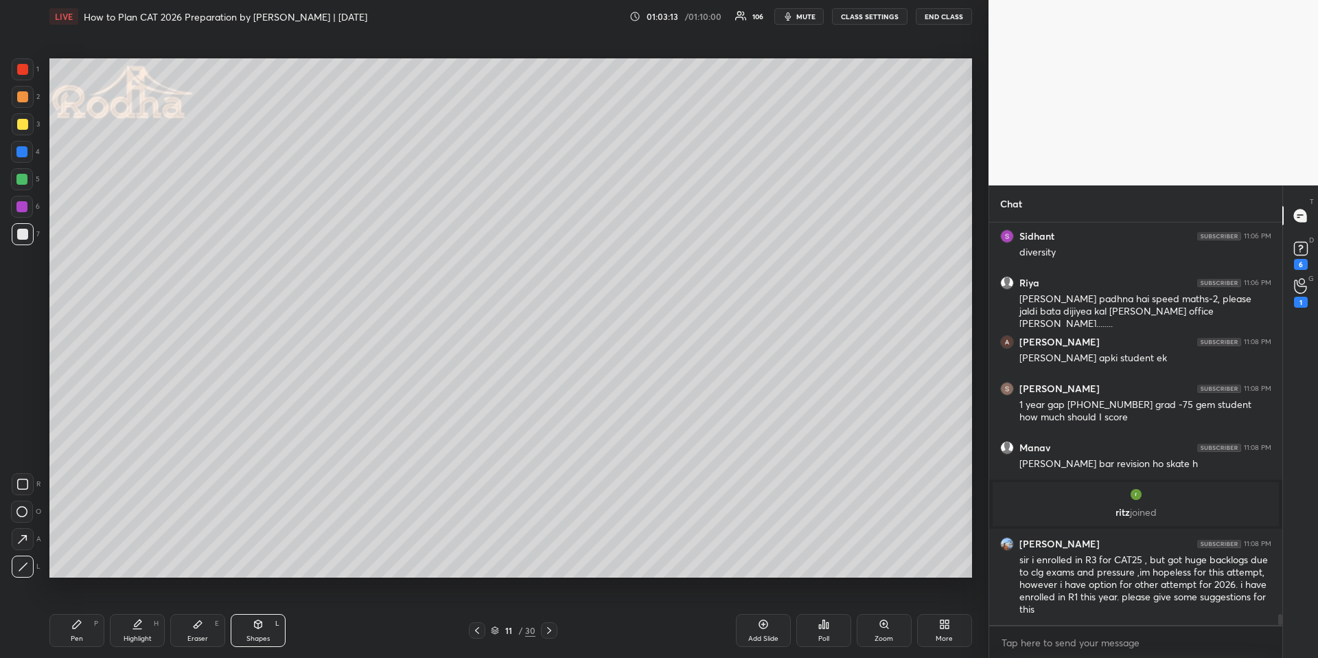
scroll to position [14377, 0]
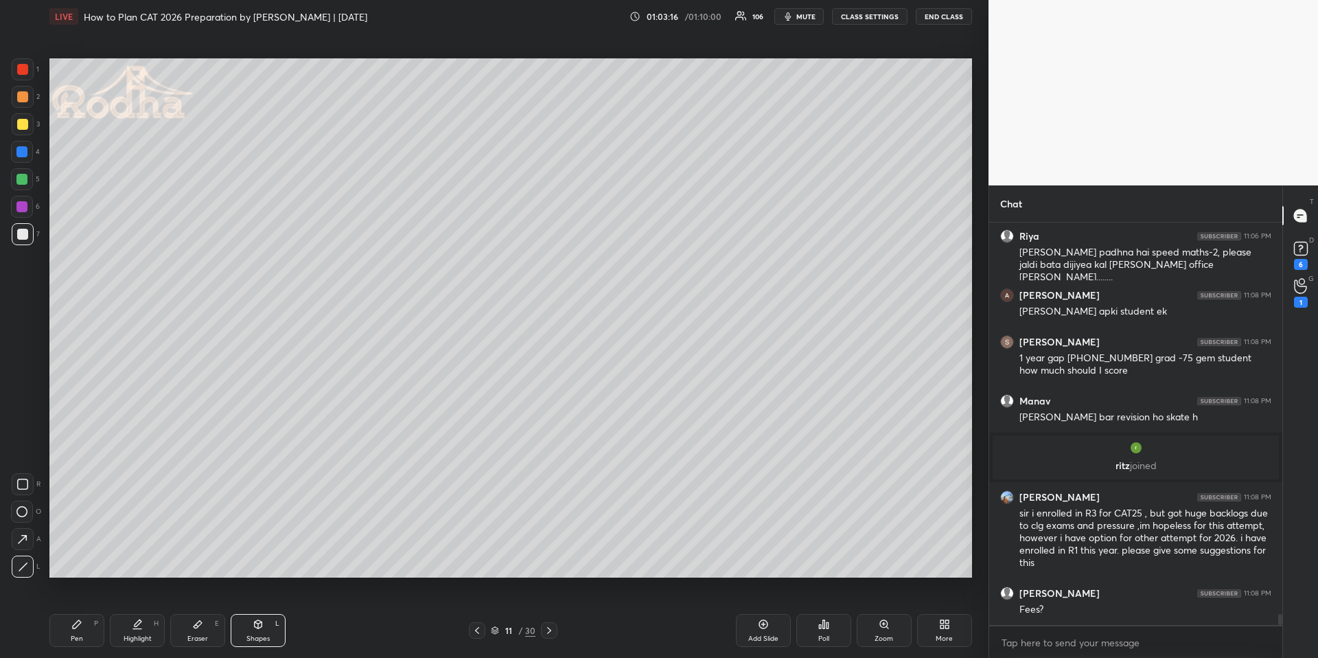
click at [485, 628] on div at bounding box center [477, 630] width 16 height 16
click at [163, 627] on div "Highlight H" at bounding box center [137, 630] width 55 height 33
click at [481, 629] on icon at bounding box center [477, 630] width 11 height 11
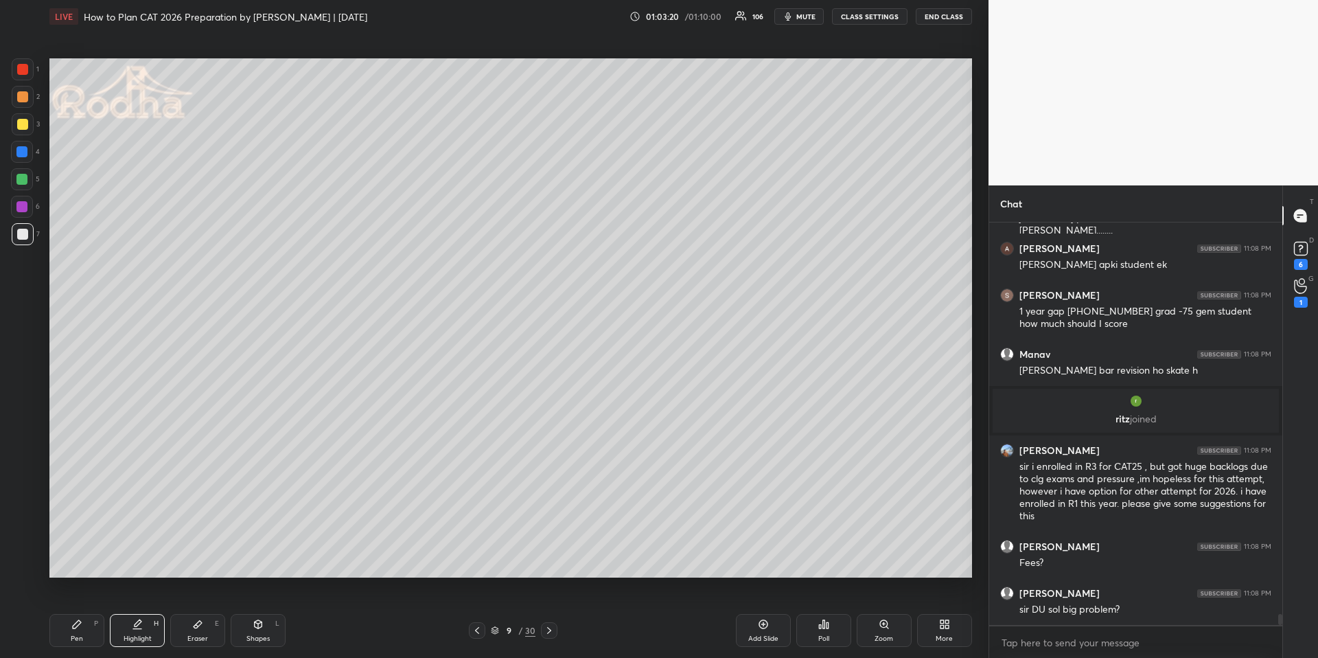
scroll to position [14470, 0]
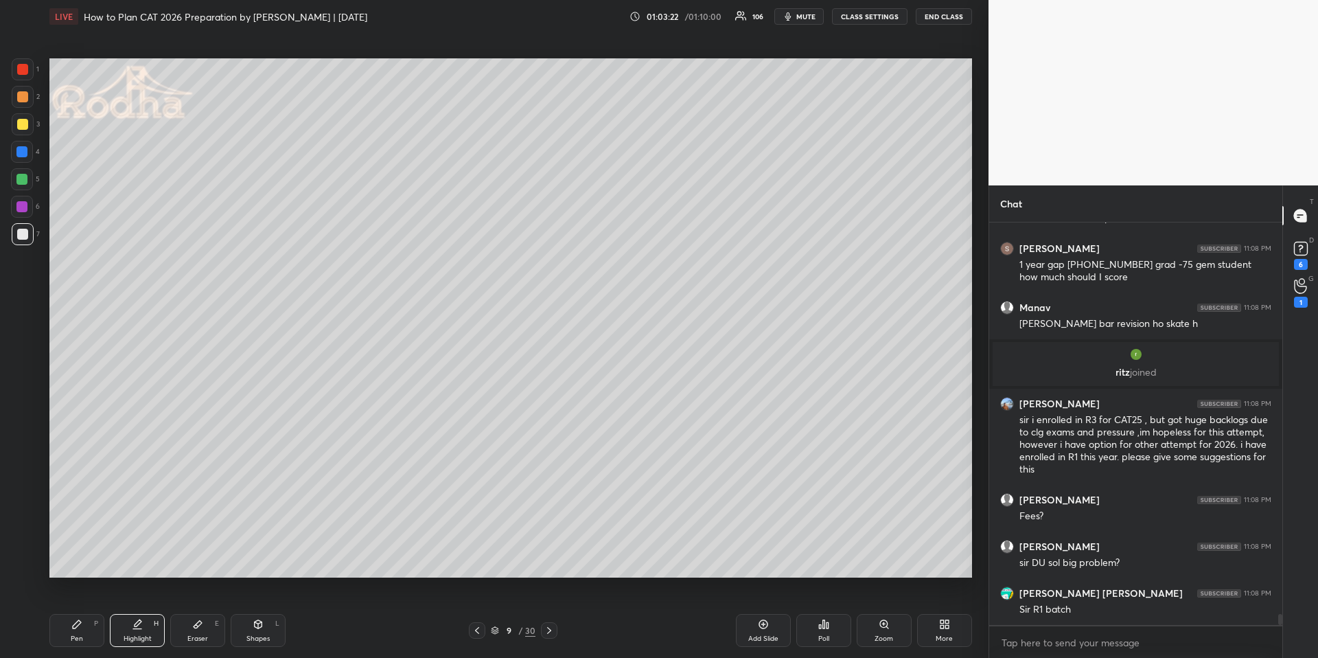
click at [552, 628] on icon at bounding box center [549, 630] width 11 height 11
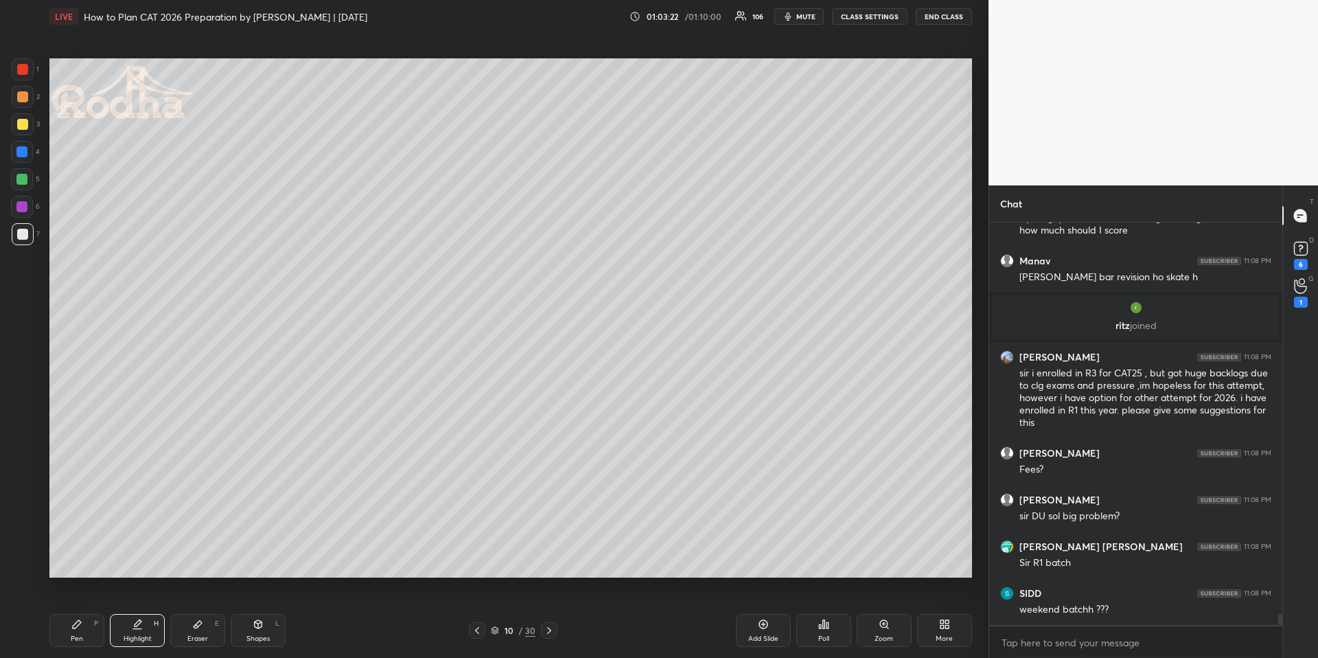
click at [552, 626] on icon at bounding box center [549, 630] width 11 height 11
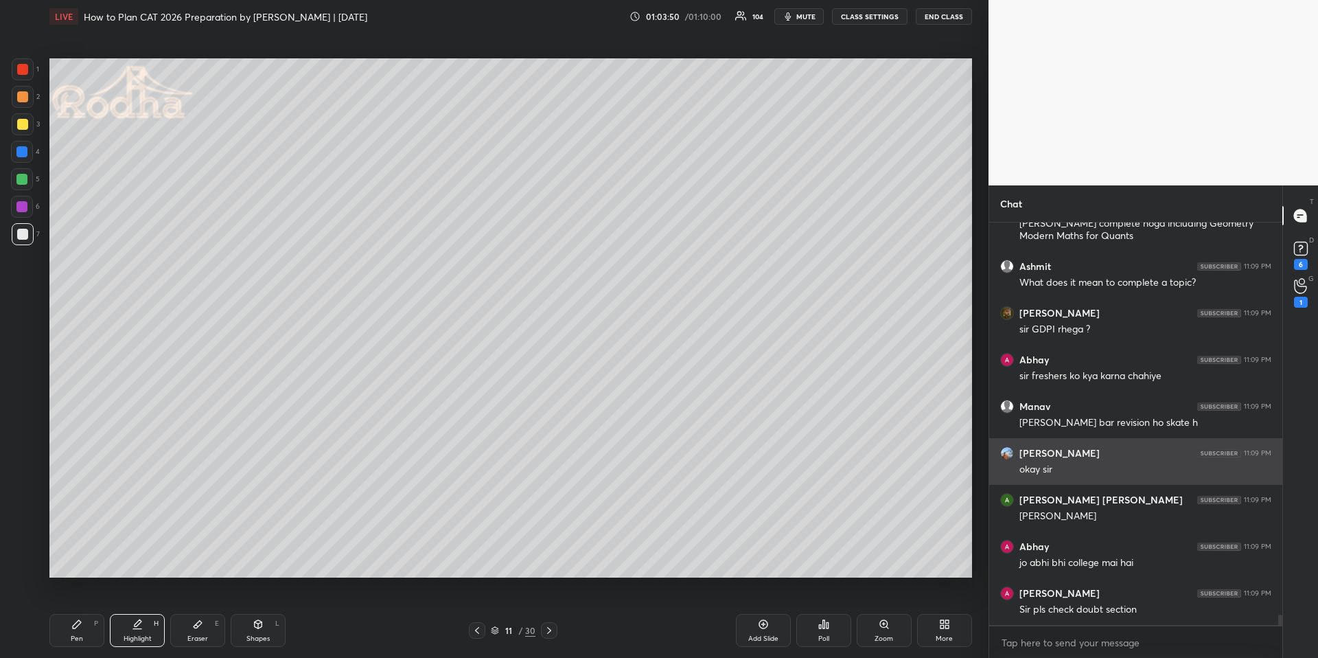
scroll to position [15018, 0]
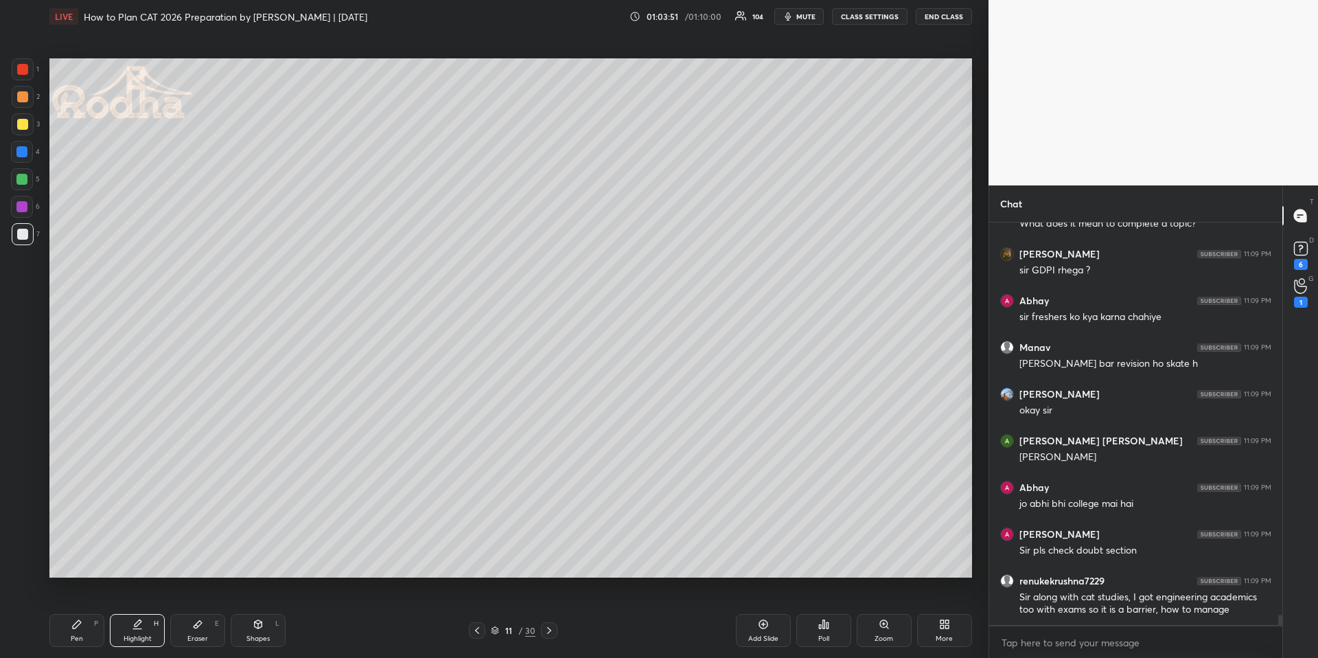
click at [89, 631] on div "Pen P" at bounding box center [76, 630] width 55 height 33
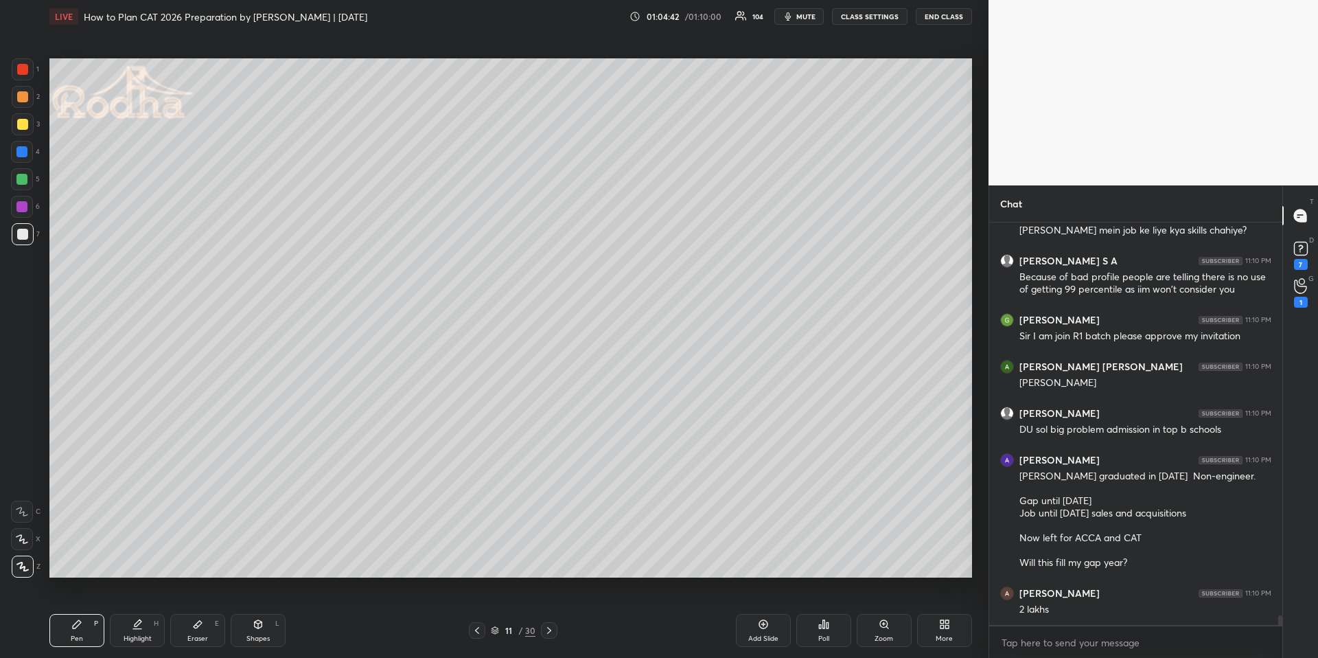
scroll to position [15978, 0]
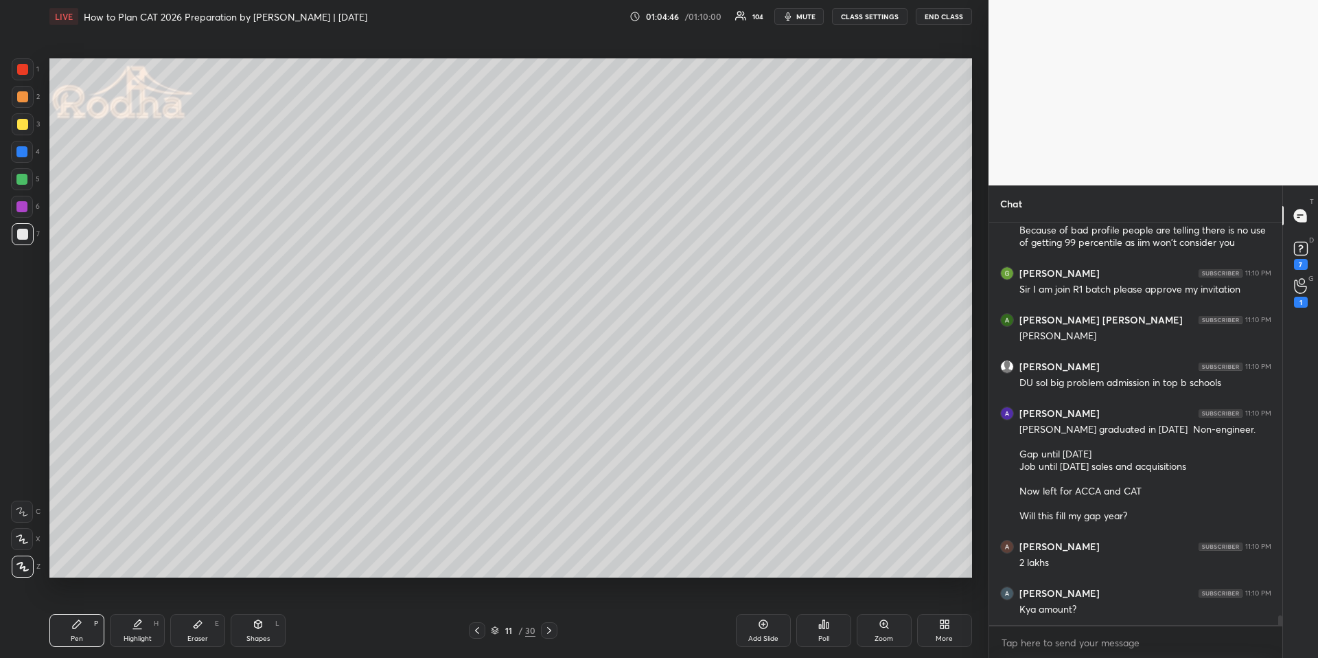
drag, startPoint x: 549, startPoint y: 629, endPoint x: 549, endPoint y: 616, distance: 13.7
click at [549, 631] on icon at bounding box center [549, 630] width 4 height 7
click at [69, 637] on div "Pen P" at bounding box center [76, 630] width 55 height 33
click at [26, 128] on div at bounding box center [23, 124] width 22 height 22
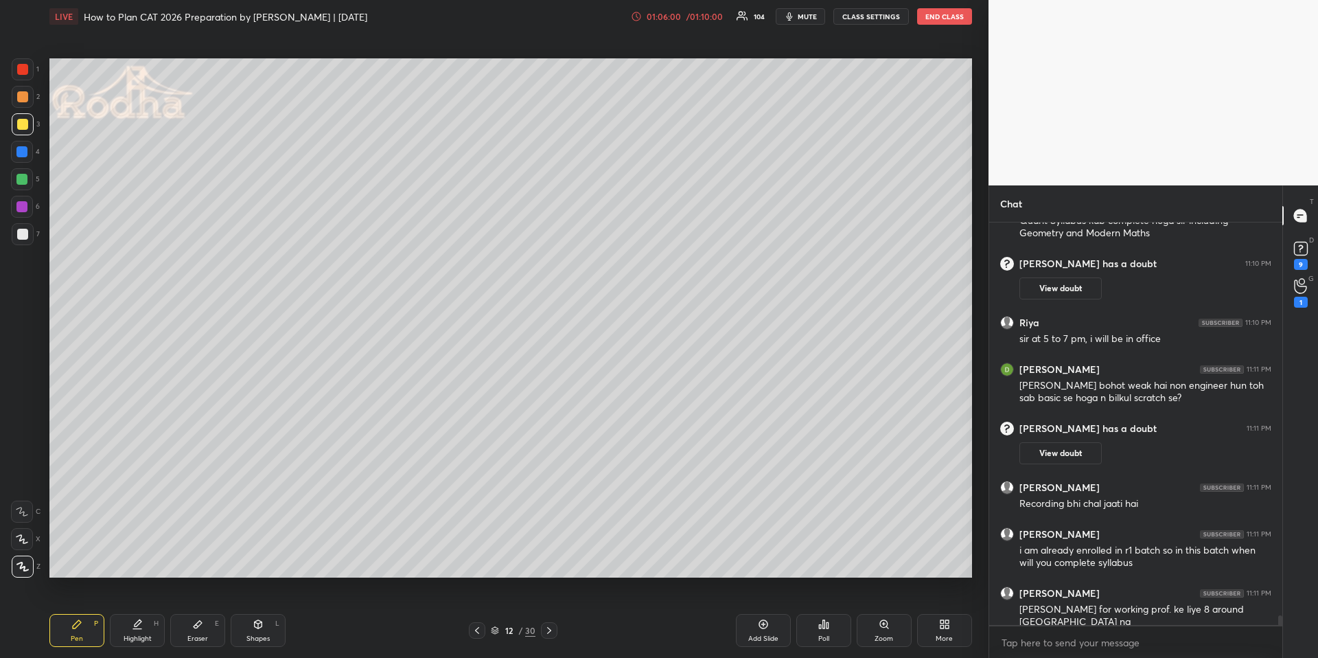
scroll to position [16192, 0]
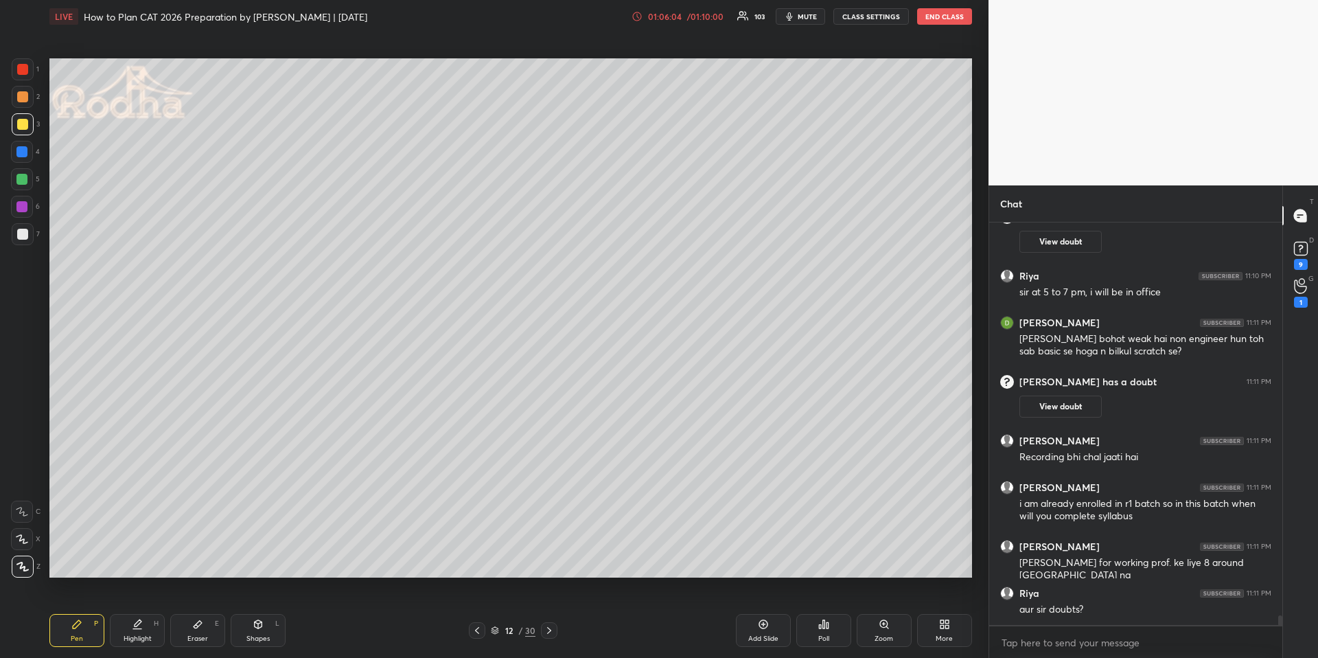
click at [14, 146] on div at bounding box center [22, 152] width 22 height 22
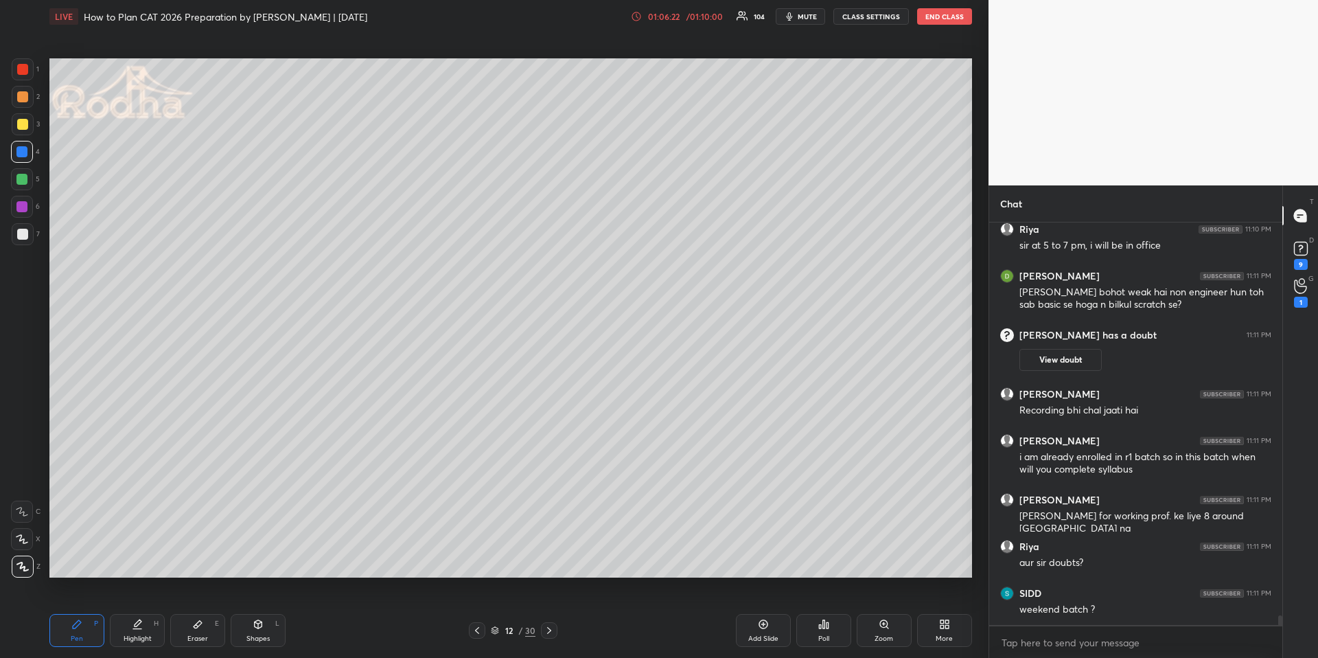
click at [23, 124] on div at bounding box center [22, 124] width 11 height 11
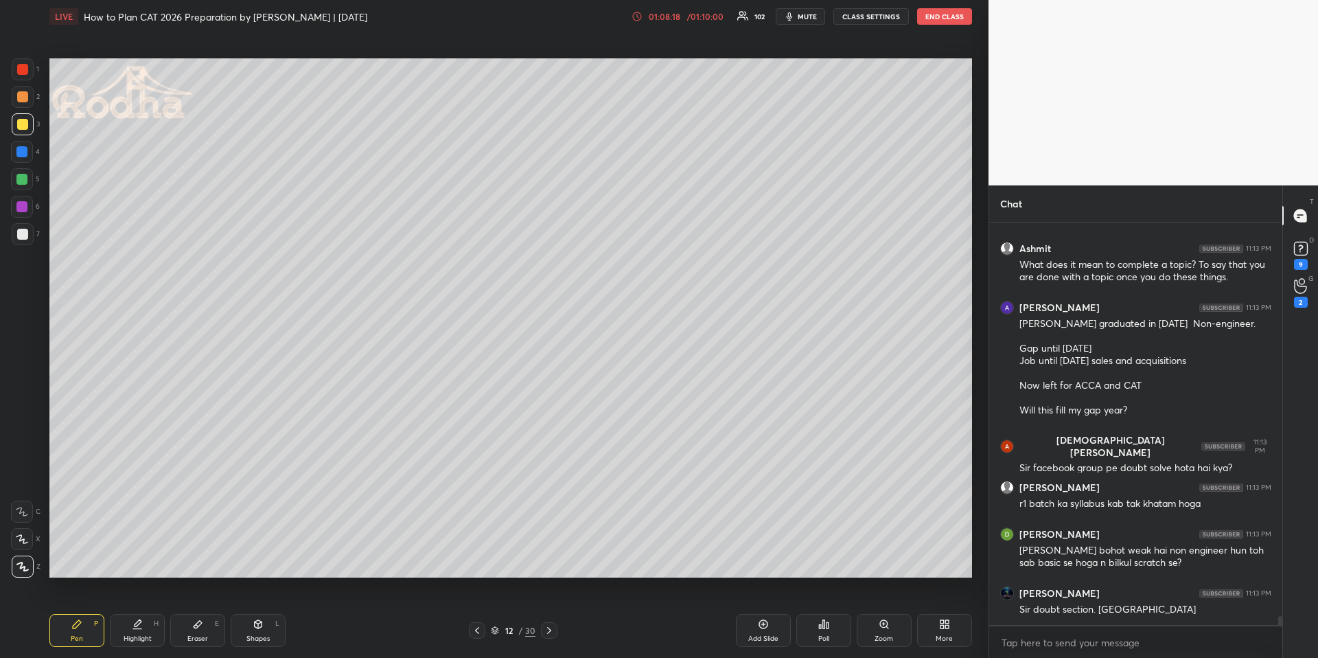
scroll to position [17344, 0]
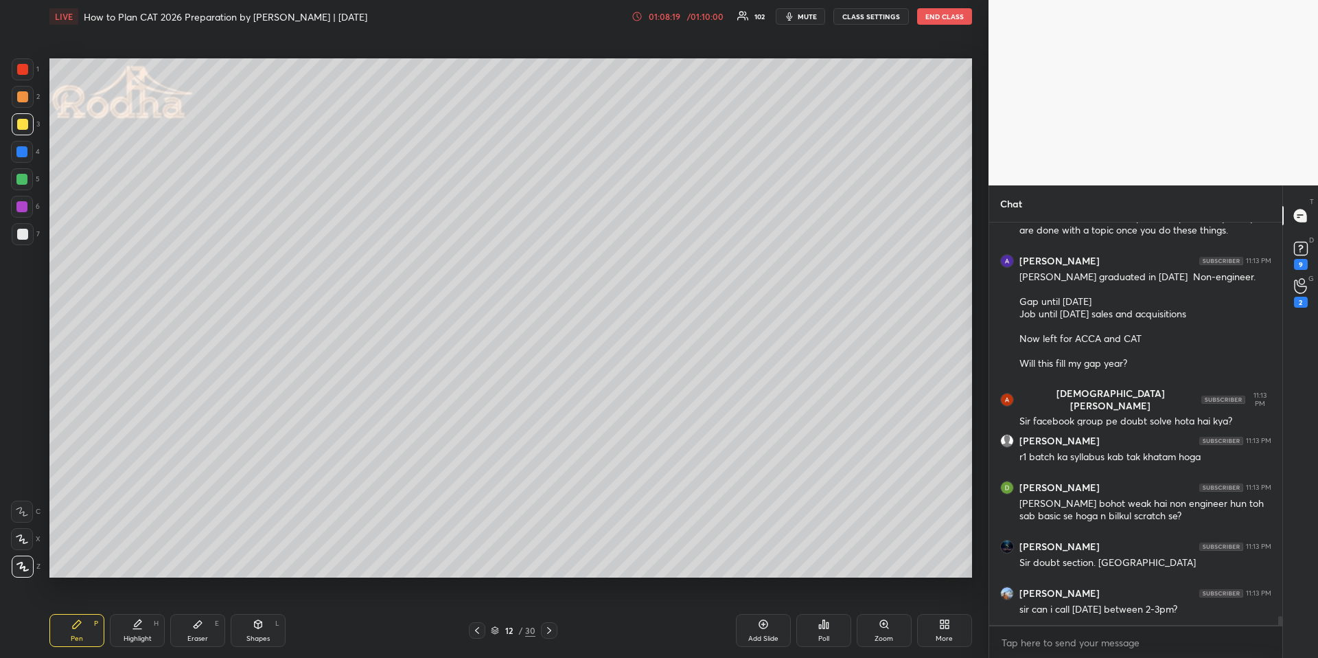
click at [554, 638] on div "Pen P Highlight H Eraser E Shapes L 12 / 30 Add Slide Poll Zoom More" at bounding box center [510, 630] width 923 height 55
click at [553, 632] on icon at bounding box center [549, 630] width 11 height 11
click at [66, 627] on div "Pen P" at bounding box center [76, 630] width 55 height 33
click at [24, 175] on div at bounding box center [21, 179] width 11 height 11
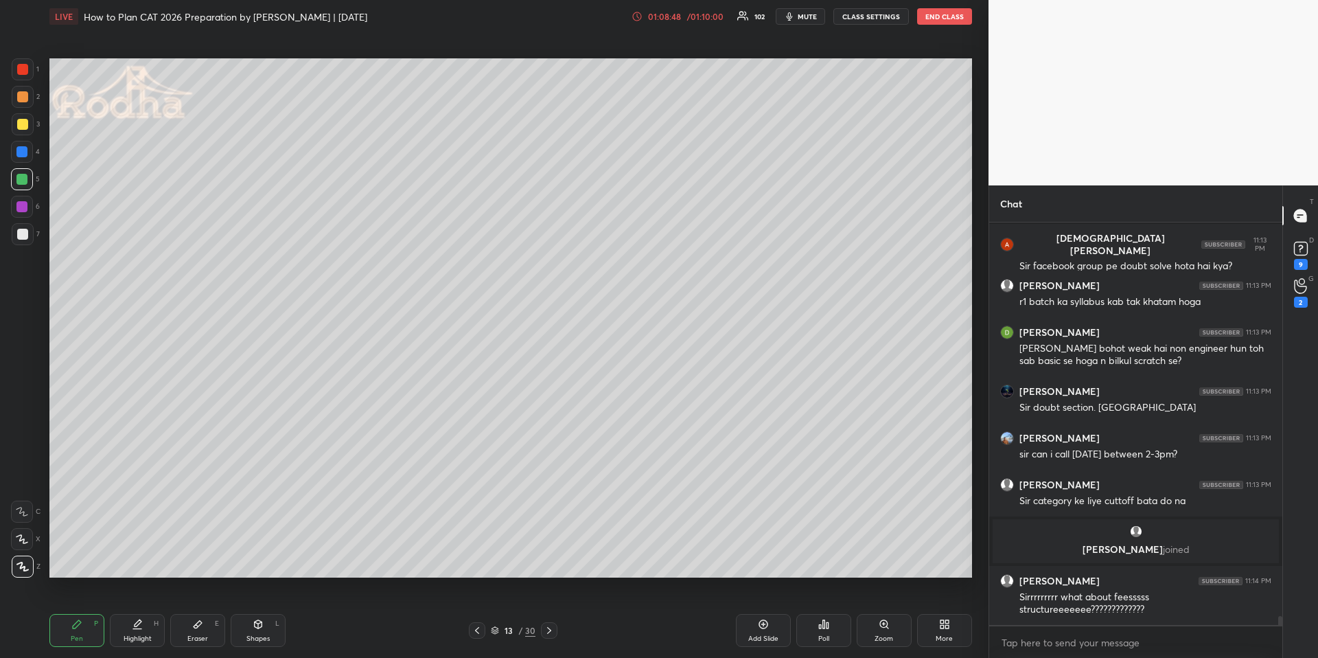
scroll to position [17348, 0]
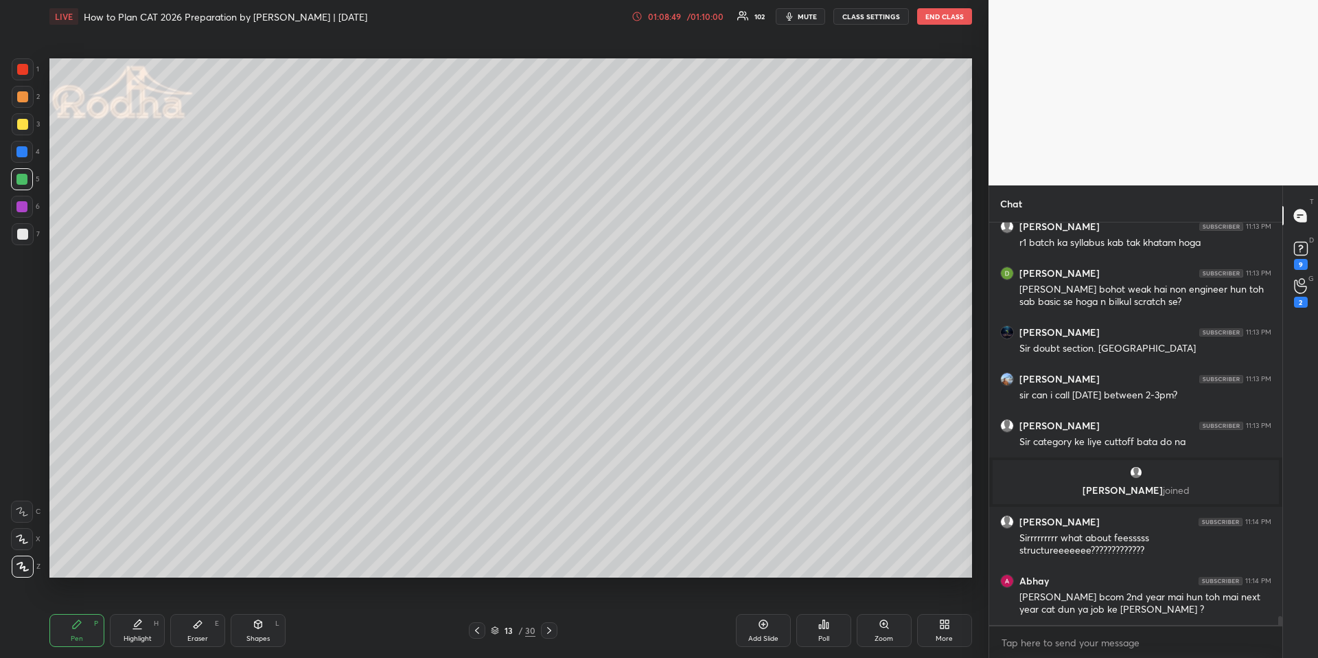
click at [26, 122] on div at bounding box center [22, 124] width 11 height 11
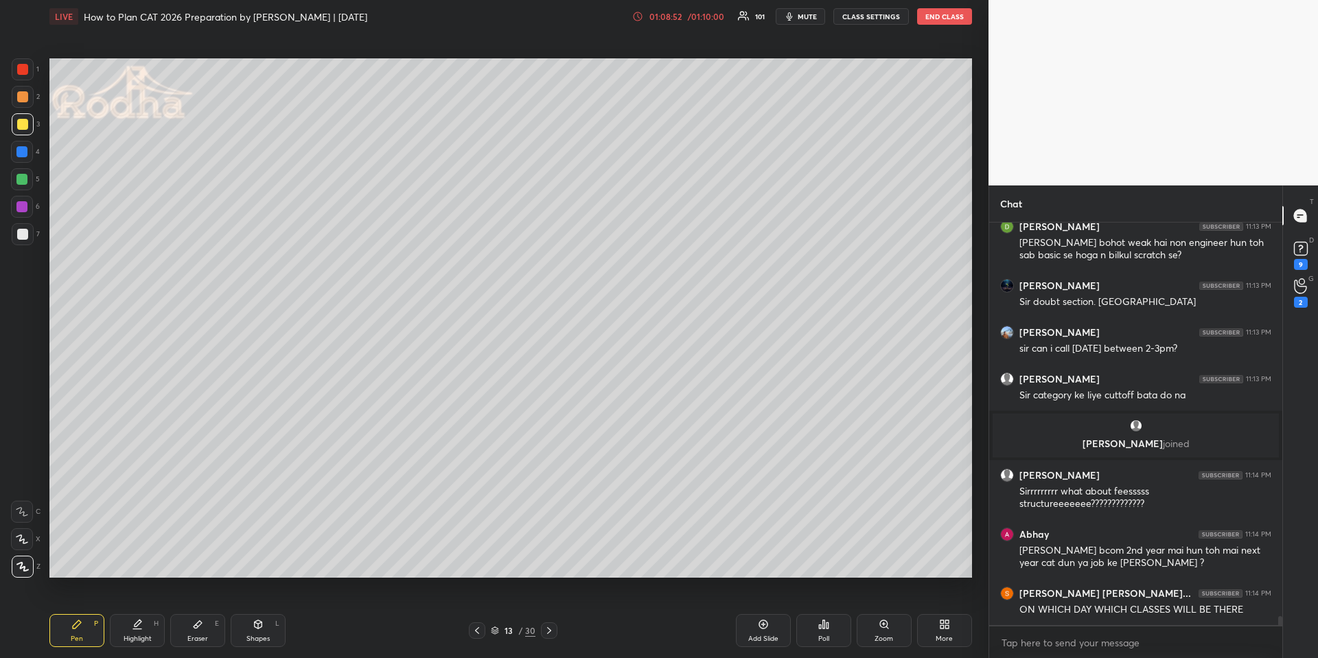
scroll to position [17466, 0]
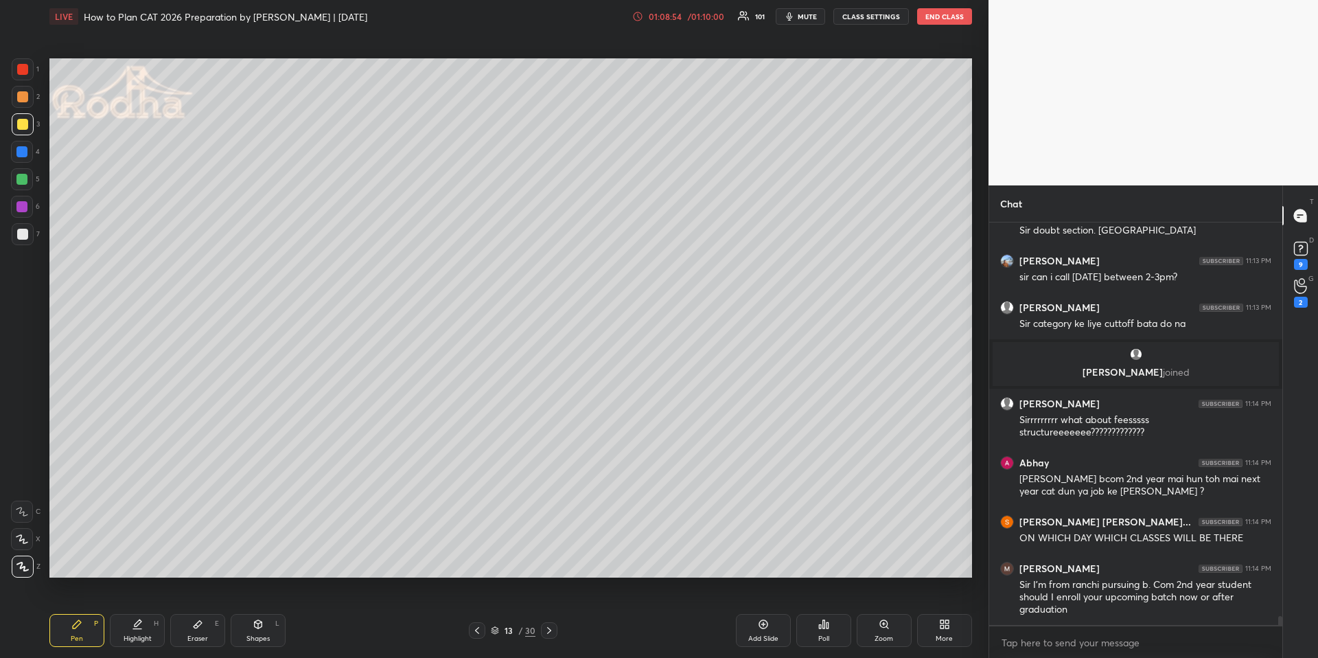
click at [939, 620] on icon at bounding box center [944, 623] width 11 height 11
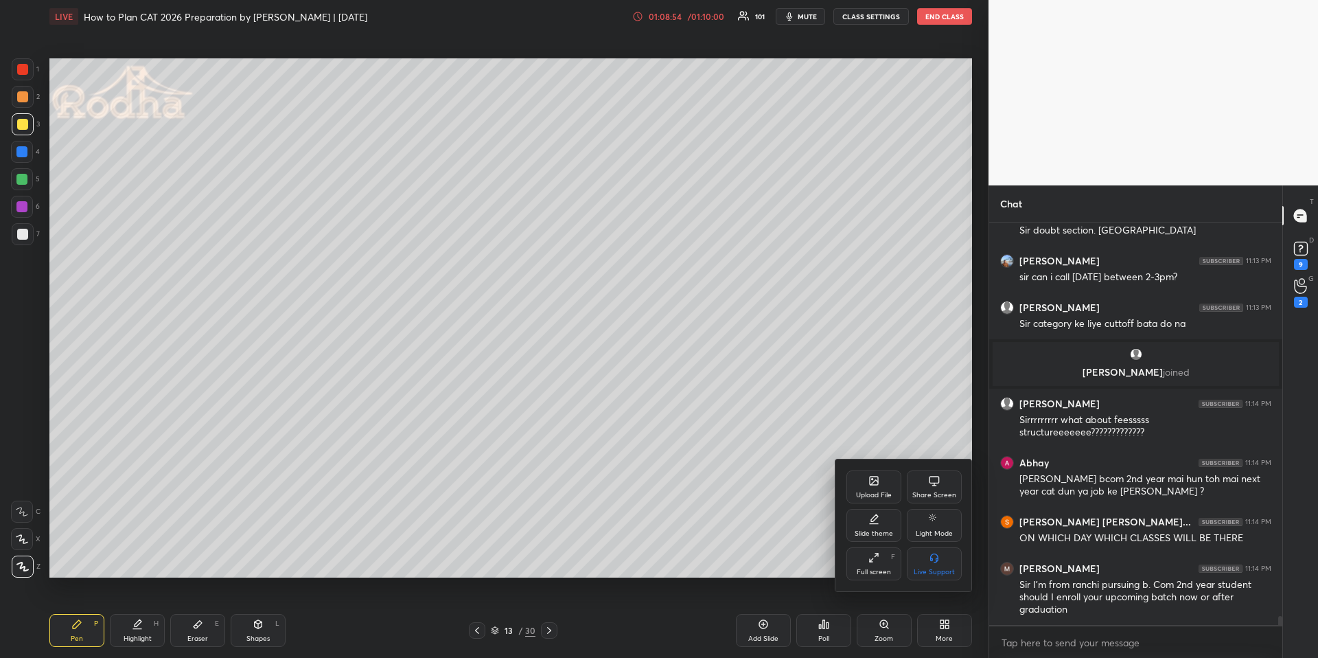
click at [864, 492] on div "Upload File" at bounding box center [874, 495] width 36 height 7
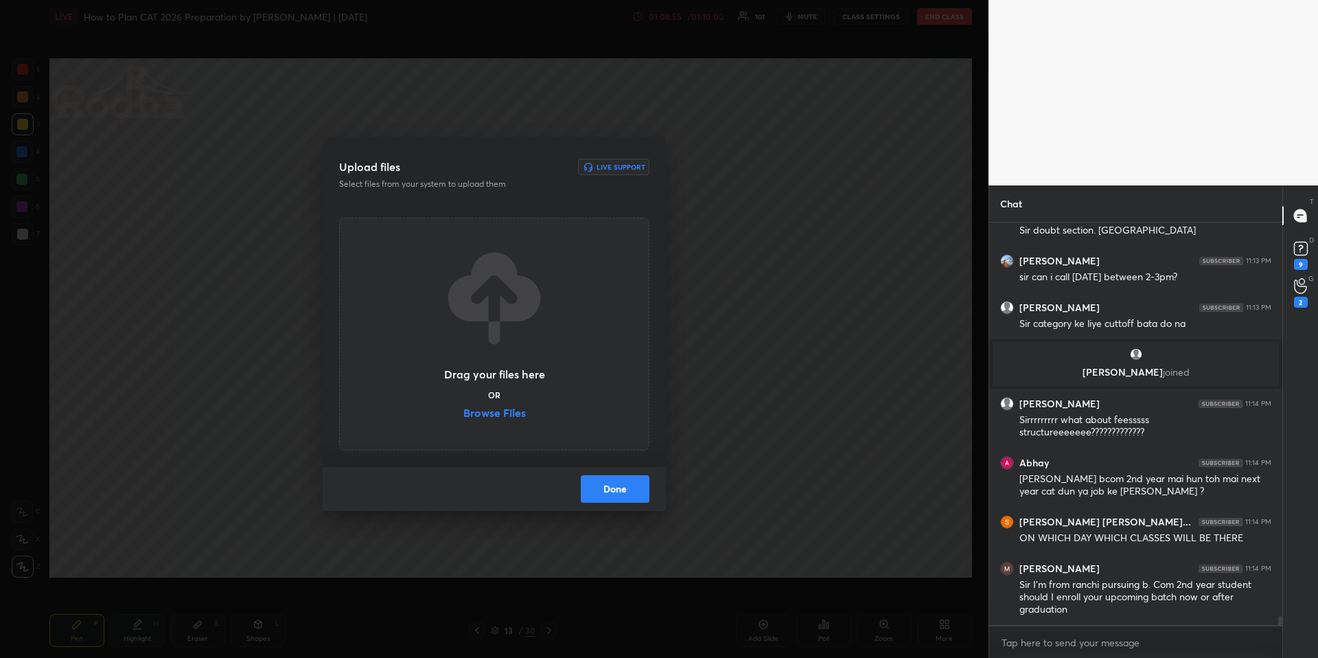
click at [498, 408] on label "Browse Files" at bounding box center [494, 414] width 62 height 14
click at [463, 408] on input "Browse Files" at bounding box center [463, 414] width 0 height 14
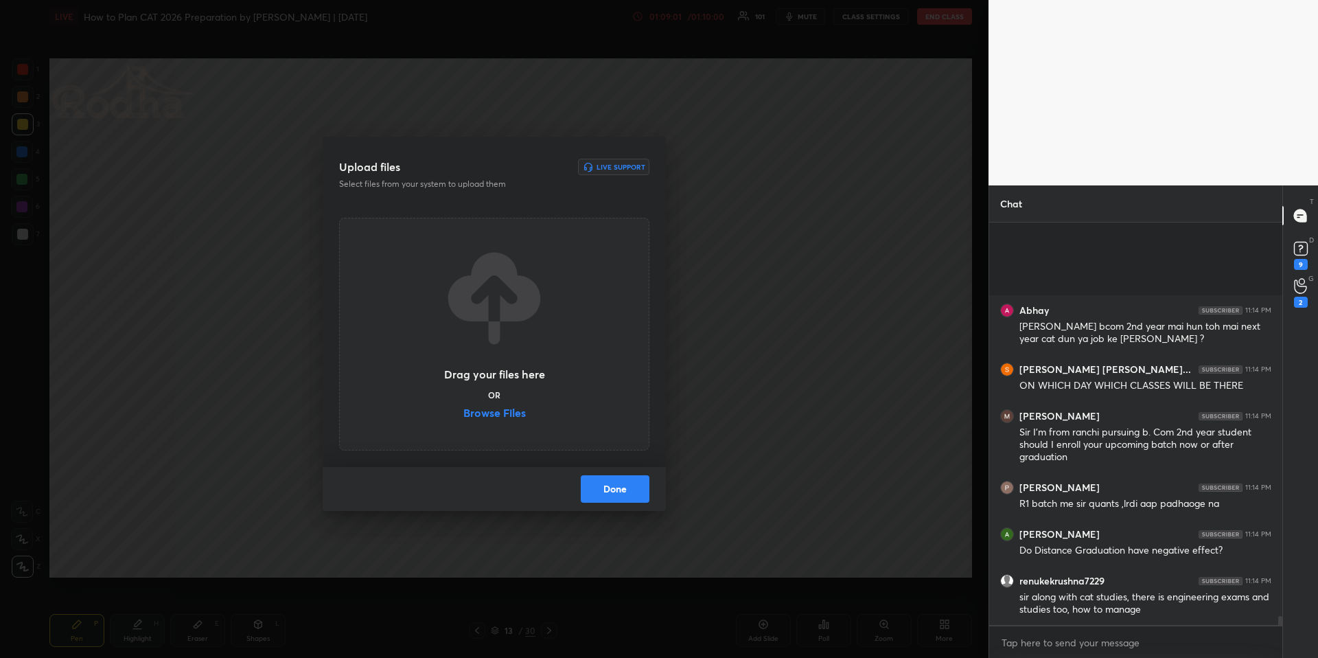
scroll to position [17752, 0]
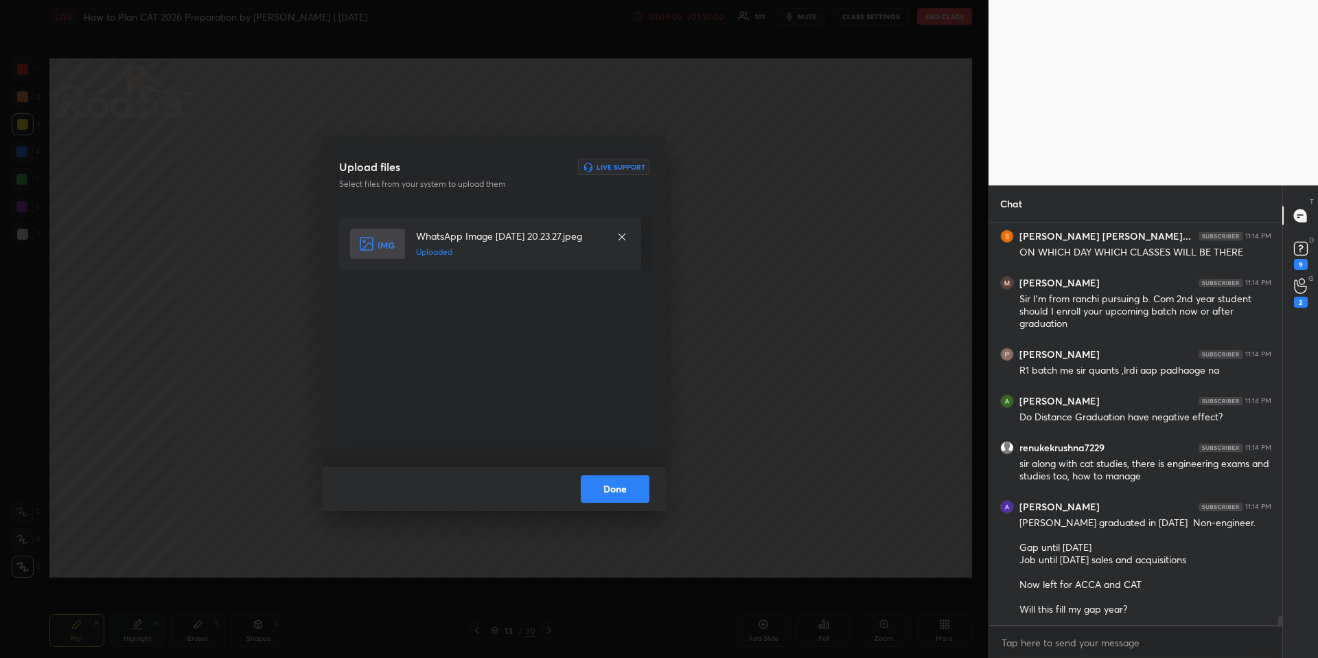
click at [632, 486] on button "Done" at bounding box center [615, 488] width 69 height 27
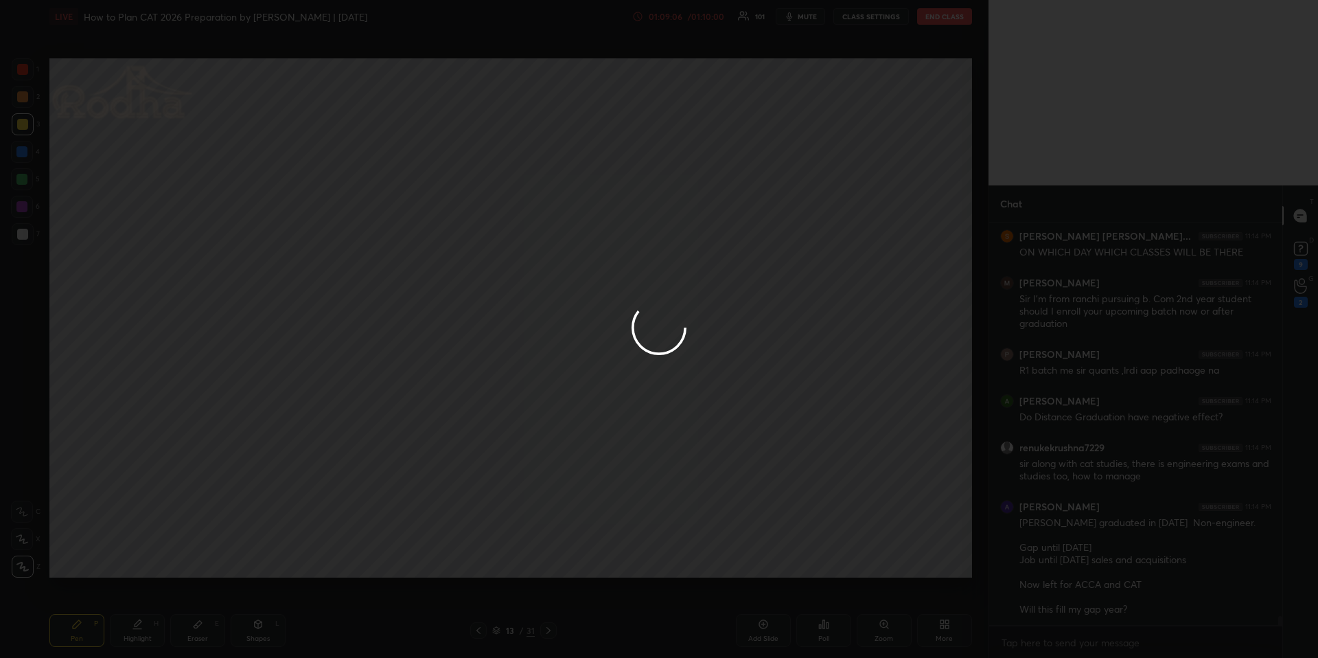
scroll to position [17798, 0]
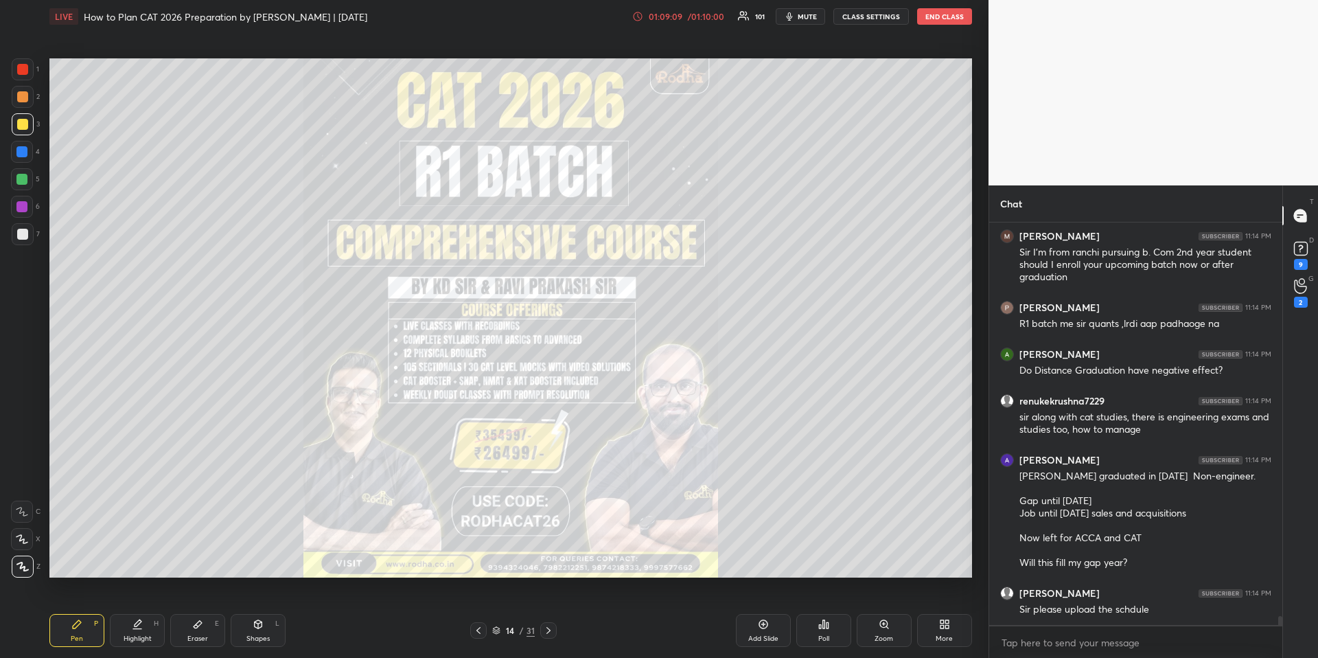
drag, startPoint x: 30, startPoint y: 62, endPoint x: 37, endPoint y: 85, distance: 23.7
click at [30, 63] on div at bounding box center [23, 69] width 22 height 22
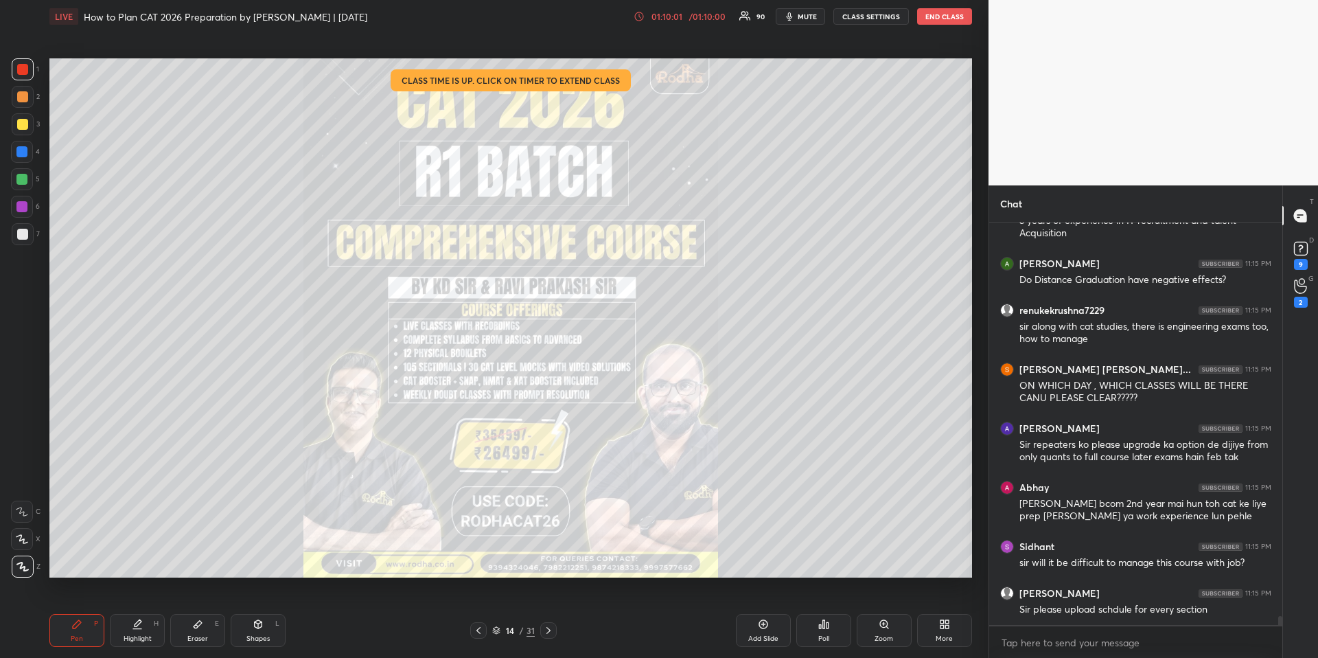
scroll to position [18184, 0]
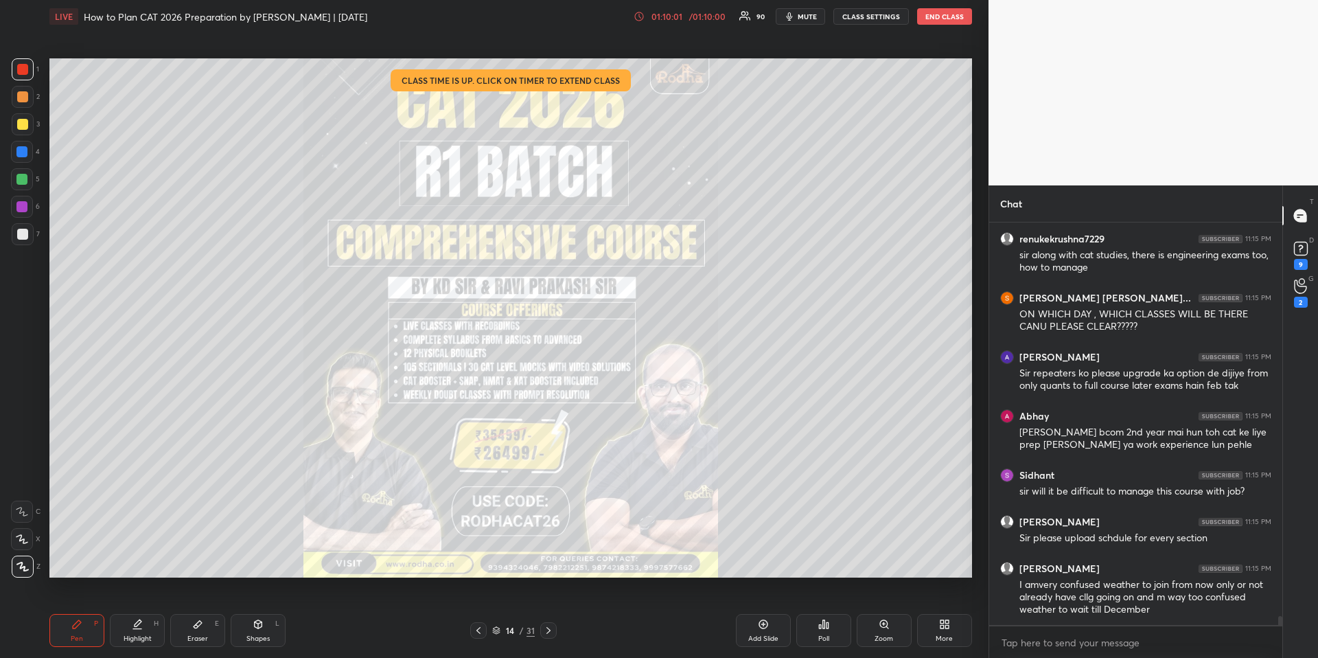
click at [21, 122] on div at bounding box center [22, 124] width 11 height 11
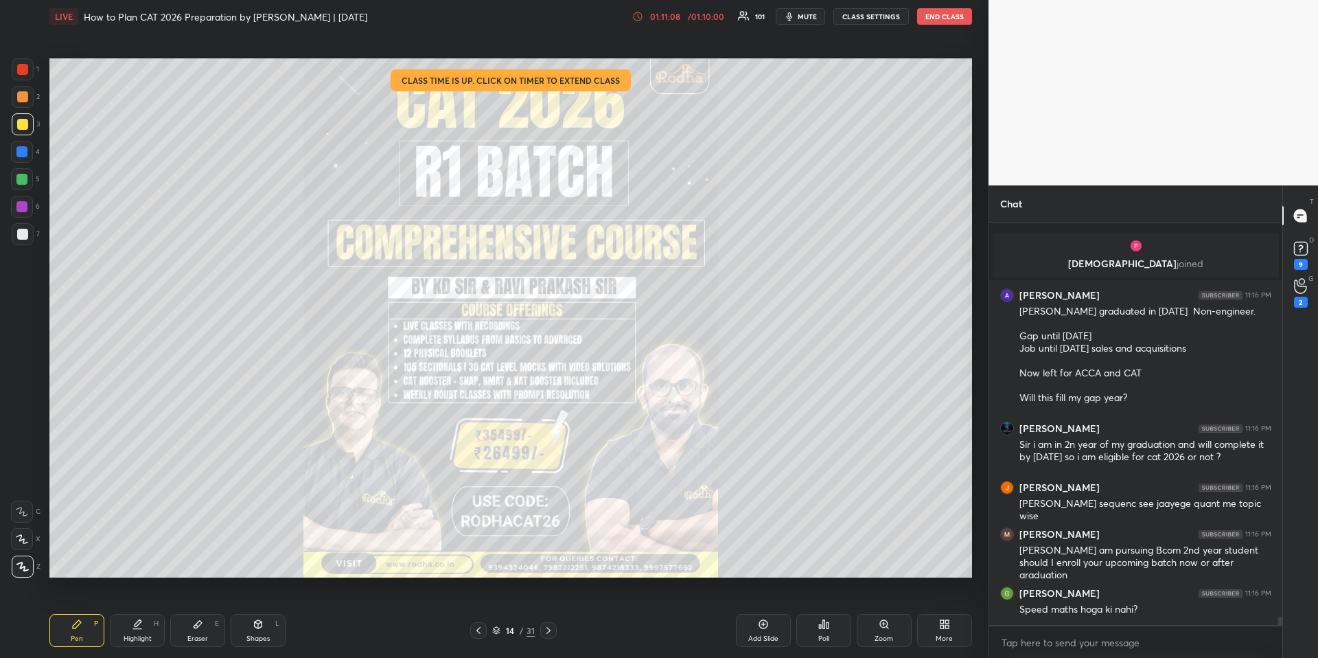
scroll to position [18706, 0]
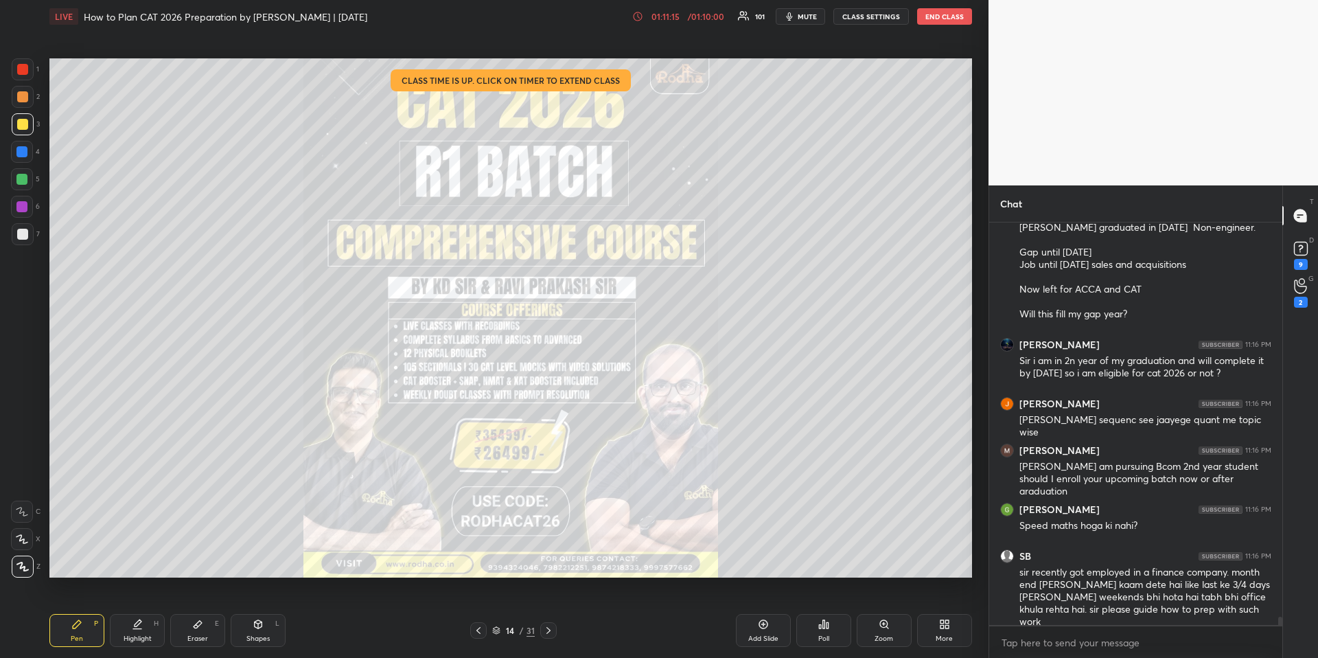
click at [27, 73] on div at bounding box center [22, 69] width 11 height 11
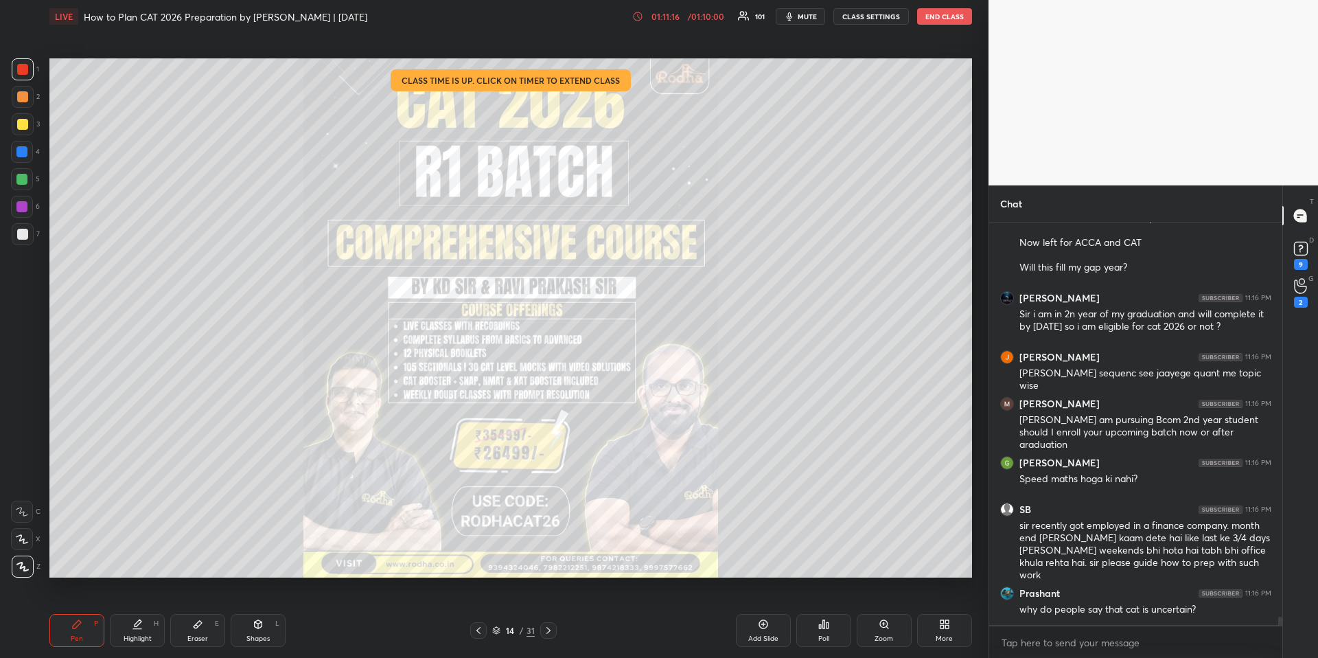
scroll to position [18799, 0]
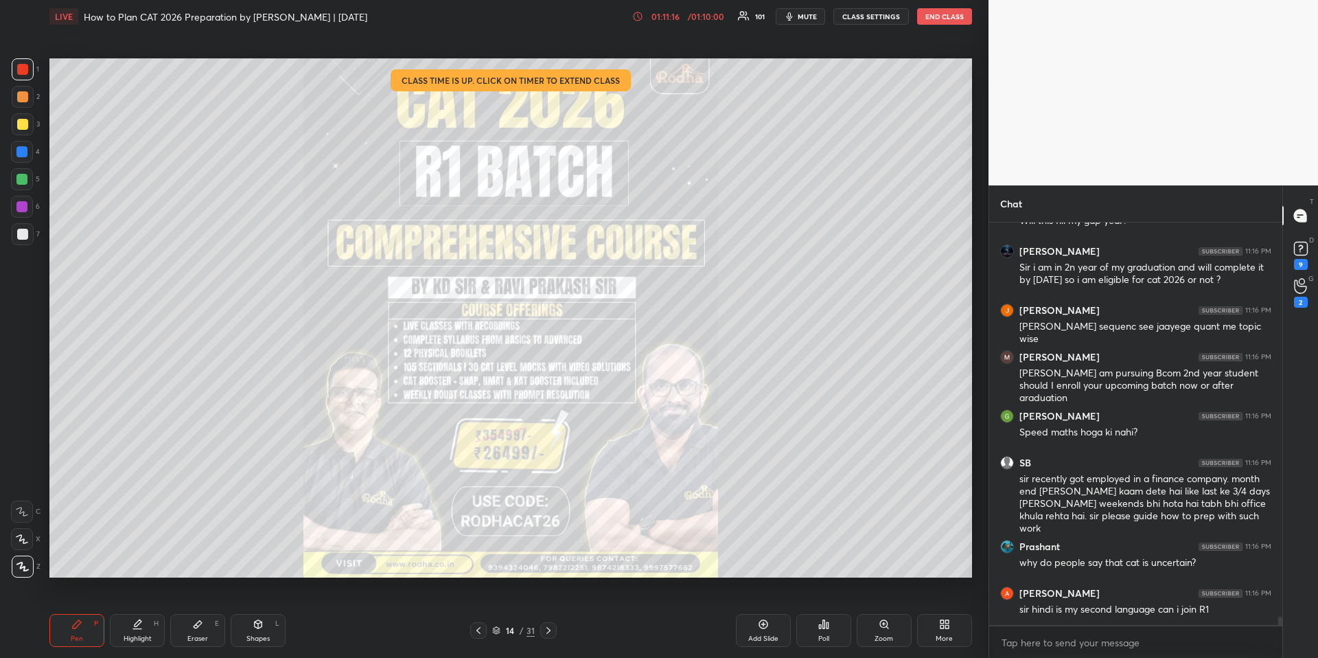
click at [549, 629] on icon at bounding box center [548, 630] width 4 height 7
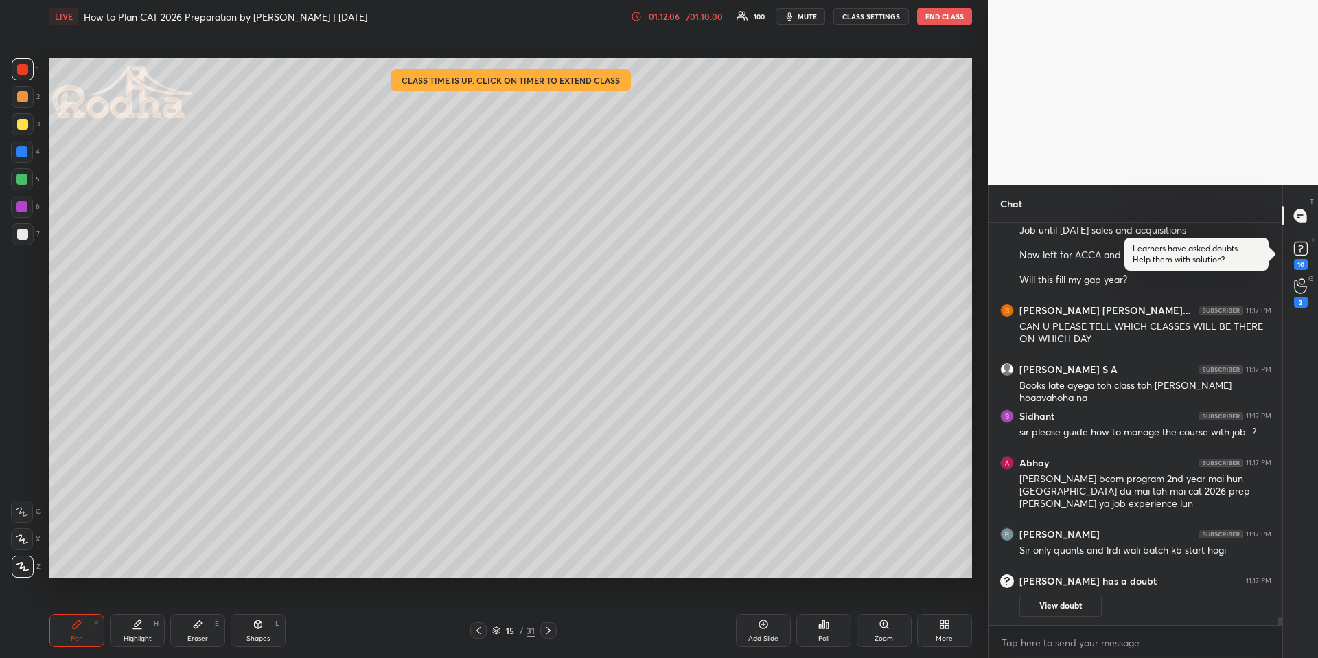
scroll to position [19266, 0]
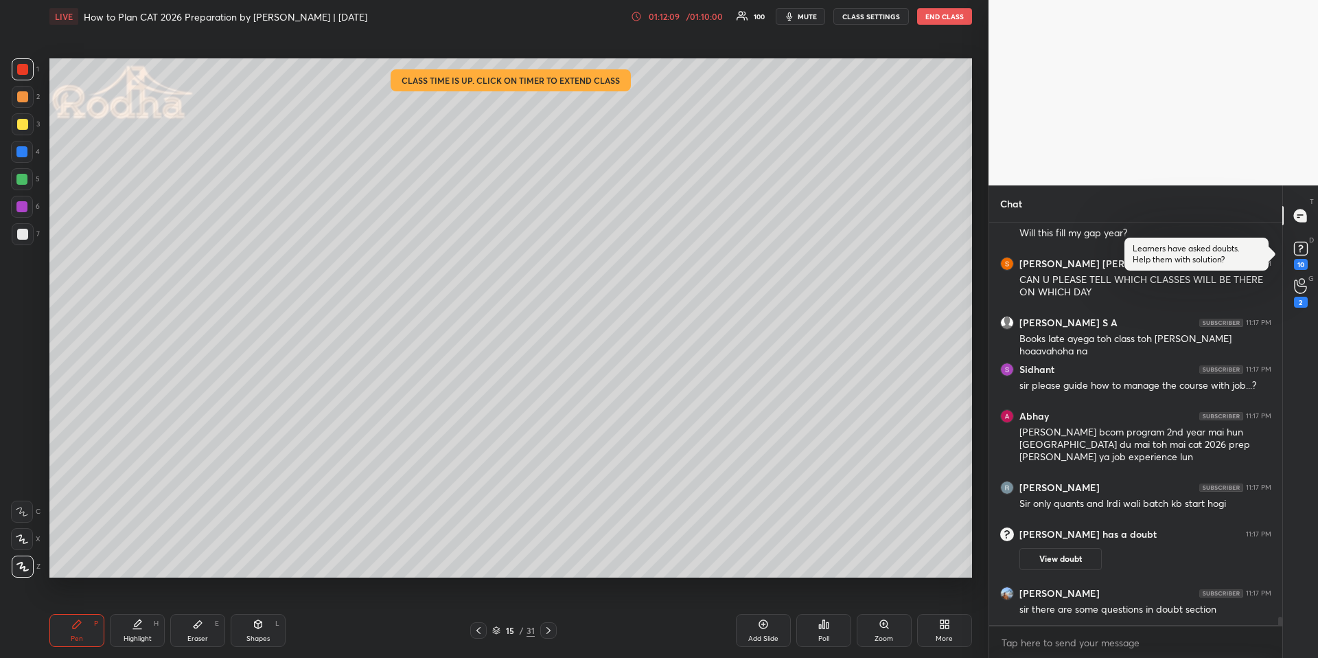
click at [23, 132] on div at bounding box center [23, 124] width 22 height 22
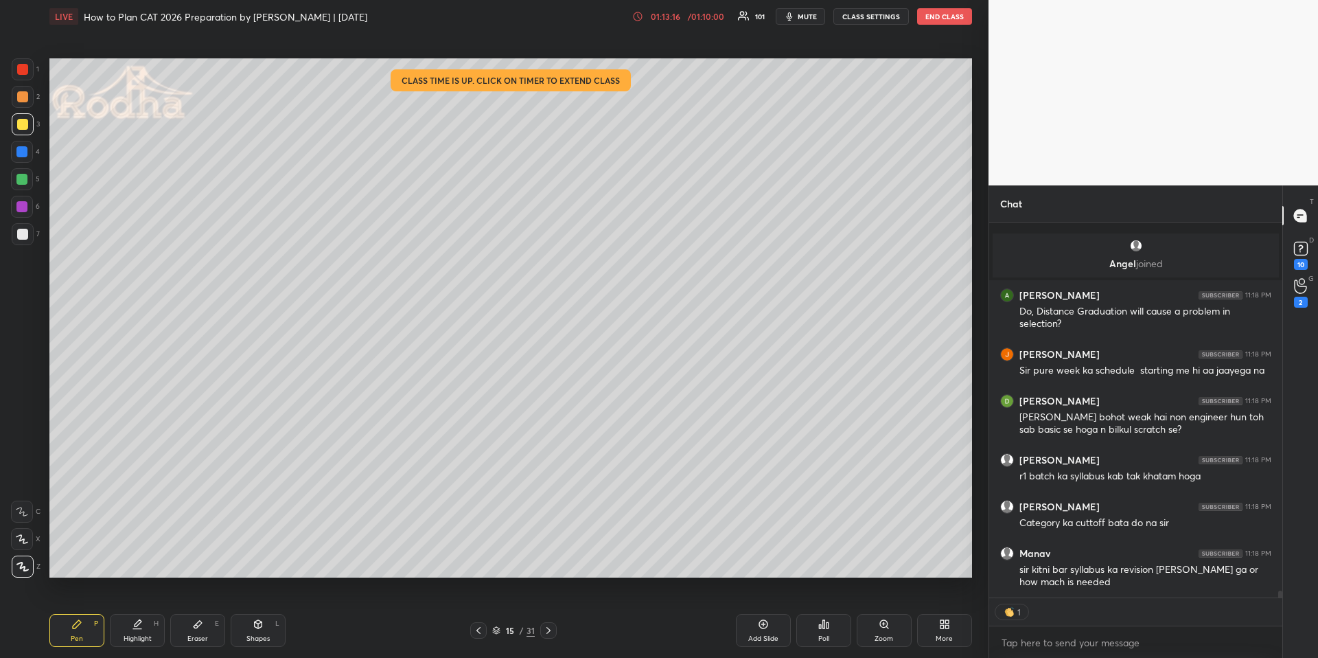
scroll to position [20127, 0]
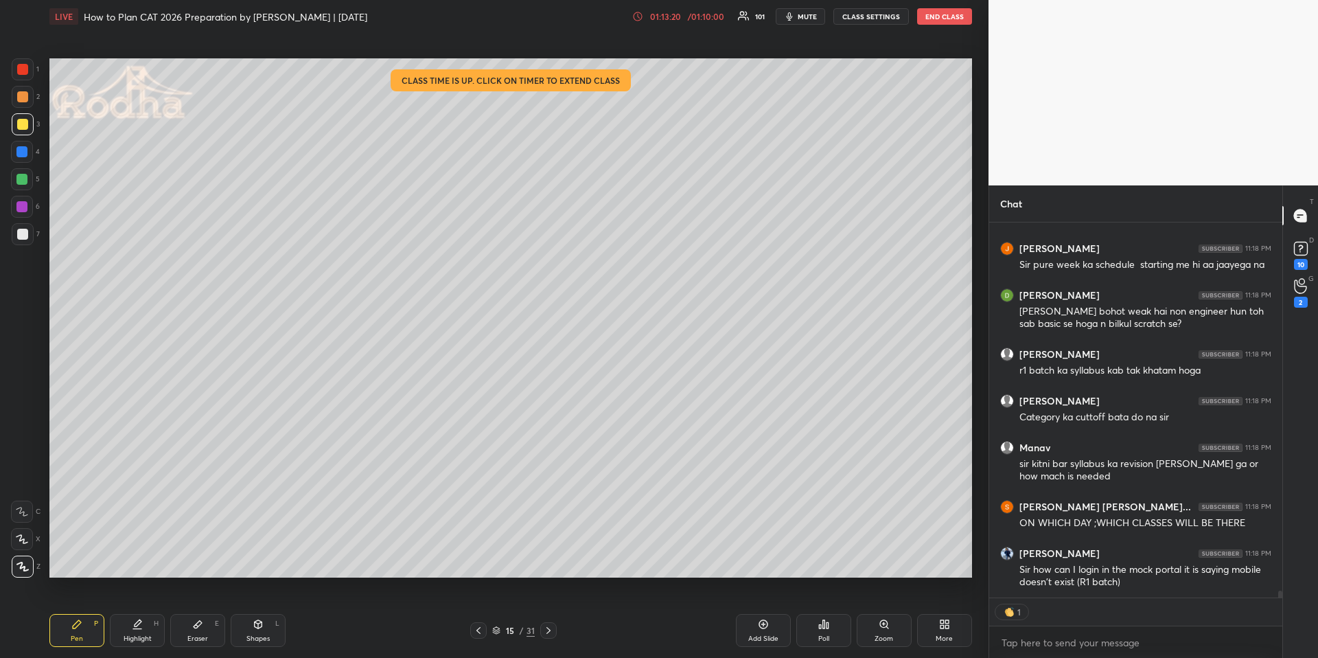
click at [19, 148] on div at bounding box center [21, 151] width 11 height 11
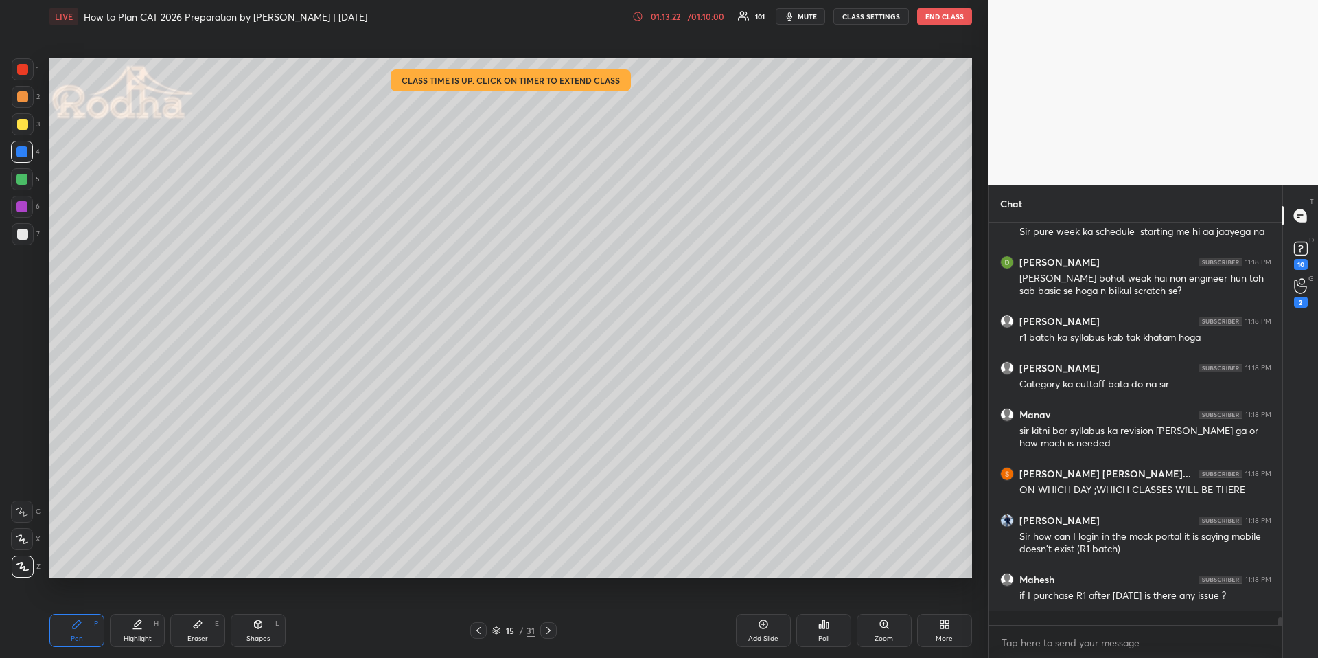
scroll to position [20146, 0]
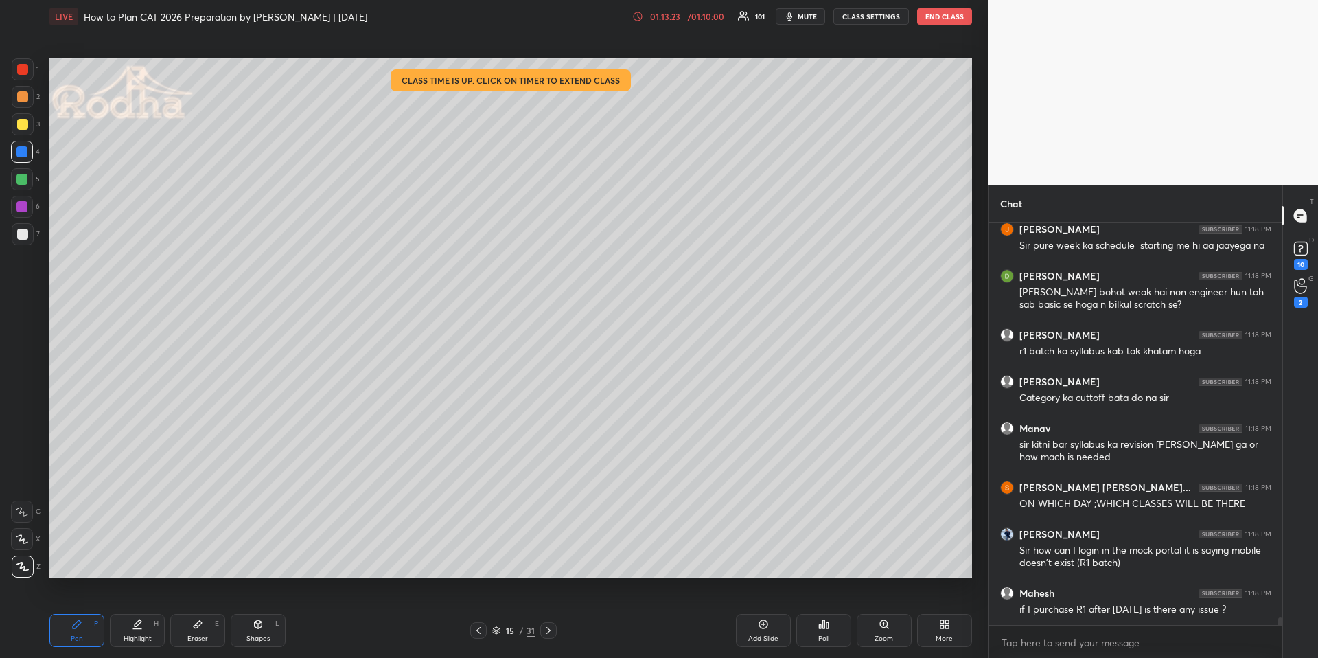
click at [482, 632] on icon at bounding box center [478, 630] width 11 height 11
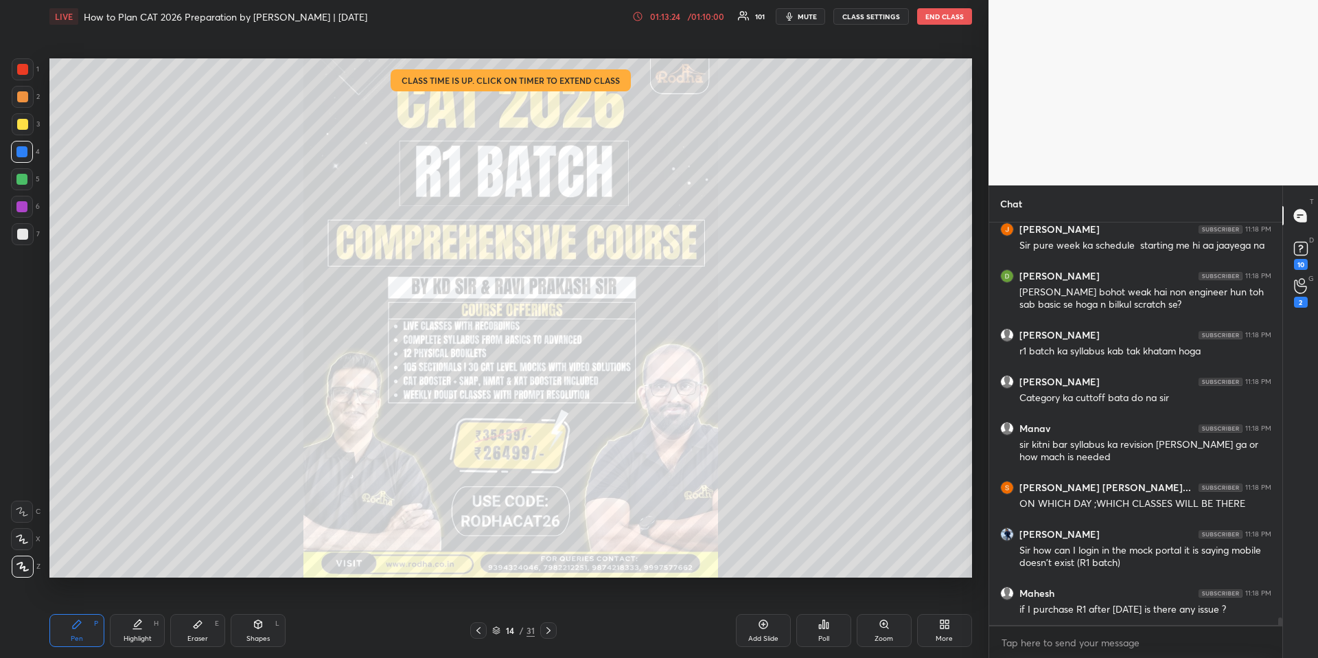
scroll to position [20193, 0]
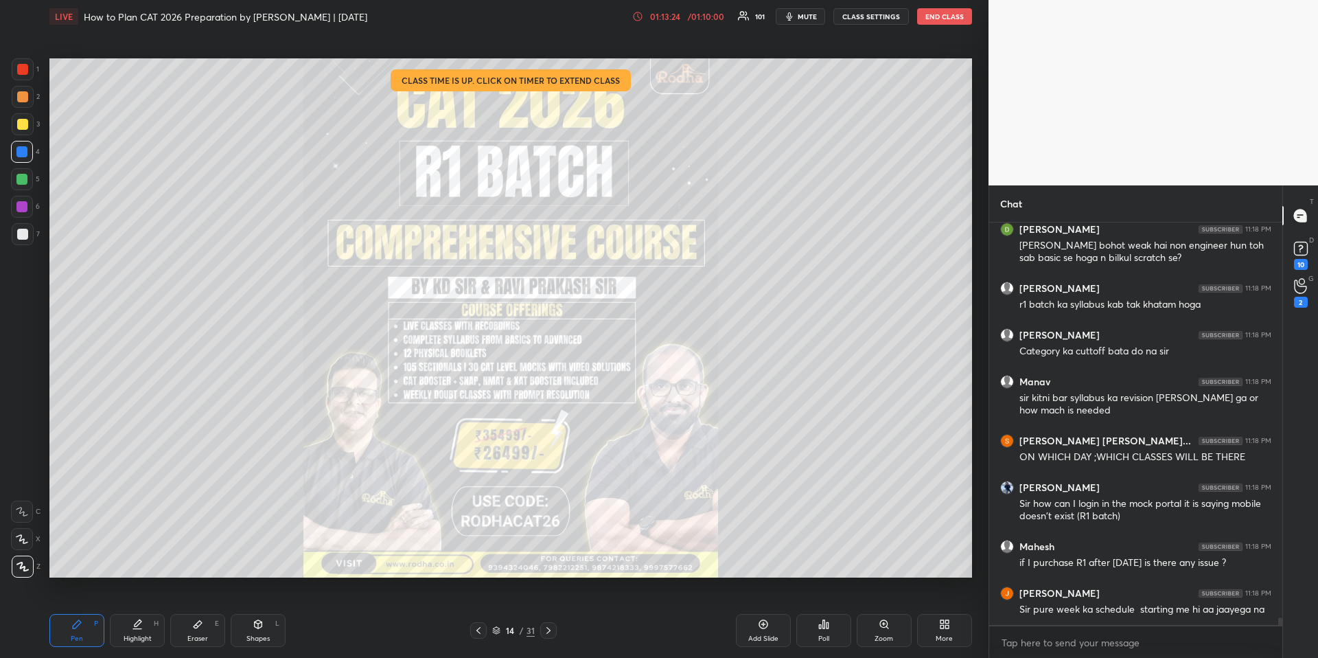
click at [551, 628] on icon at bounding box center [548, 630] width 11 height 11
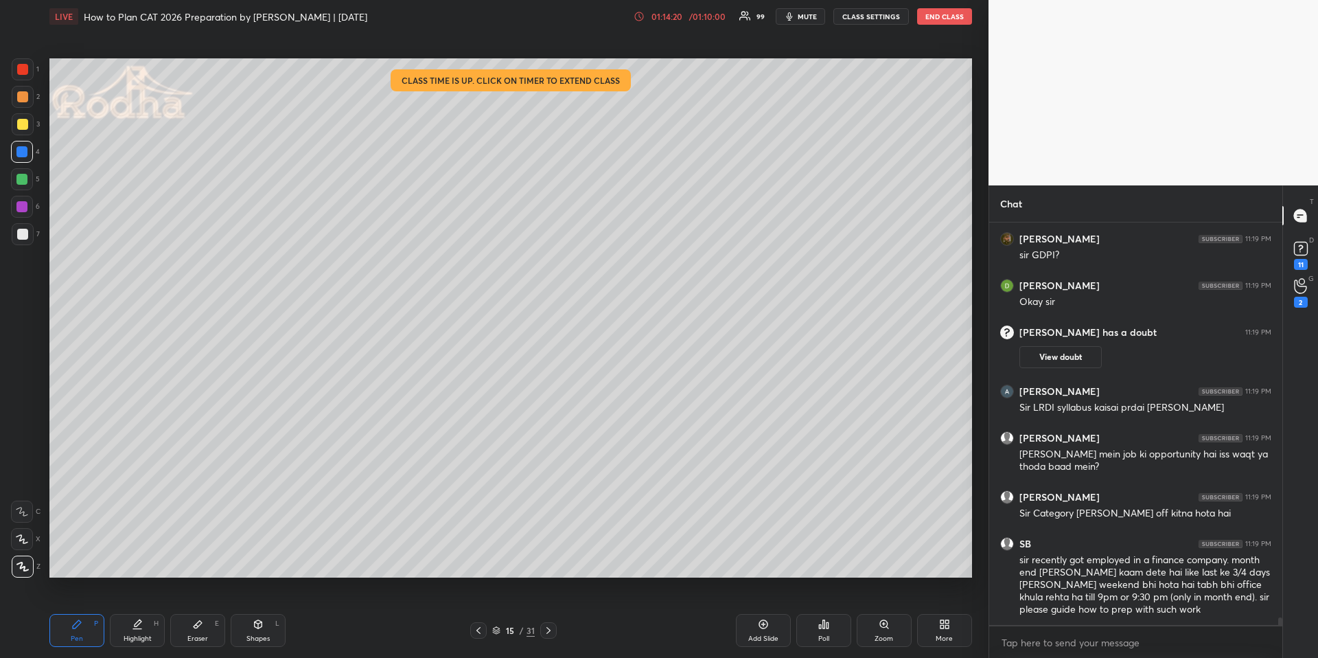
scroll to position [20392, 0]
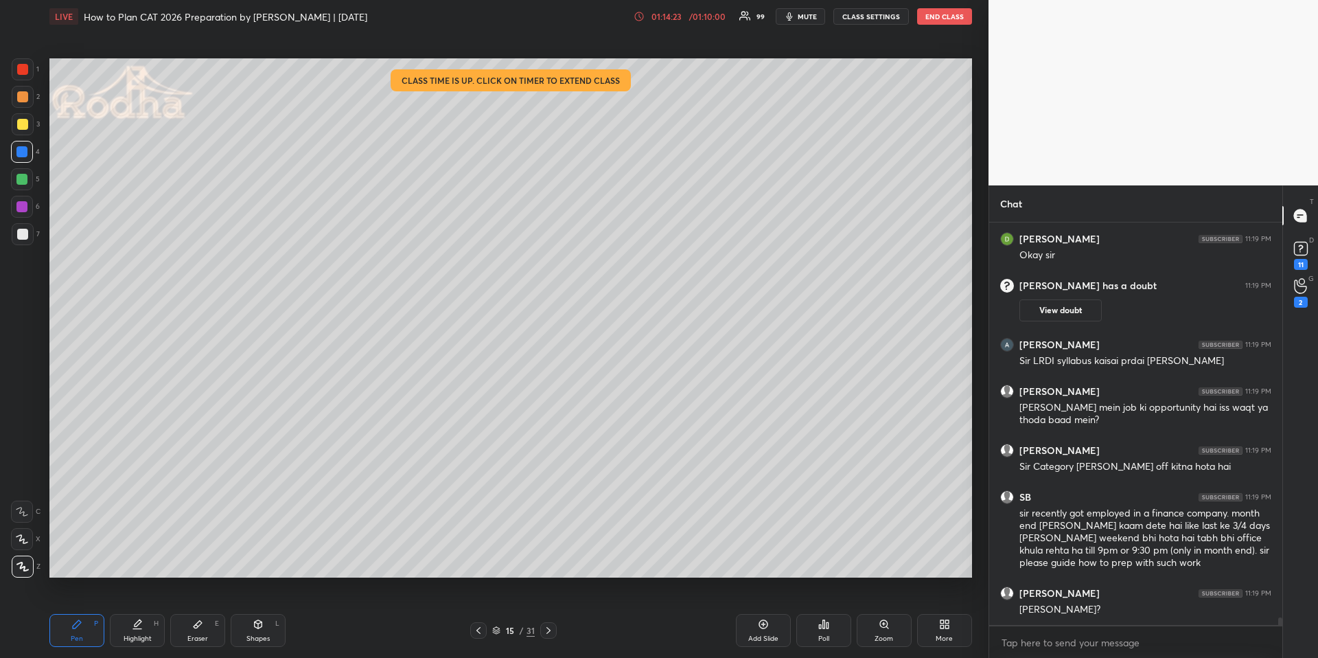
click at [551, 634] on icon at bounding box center [548, 630] width 11 height 11
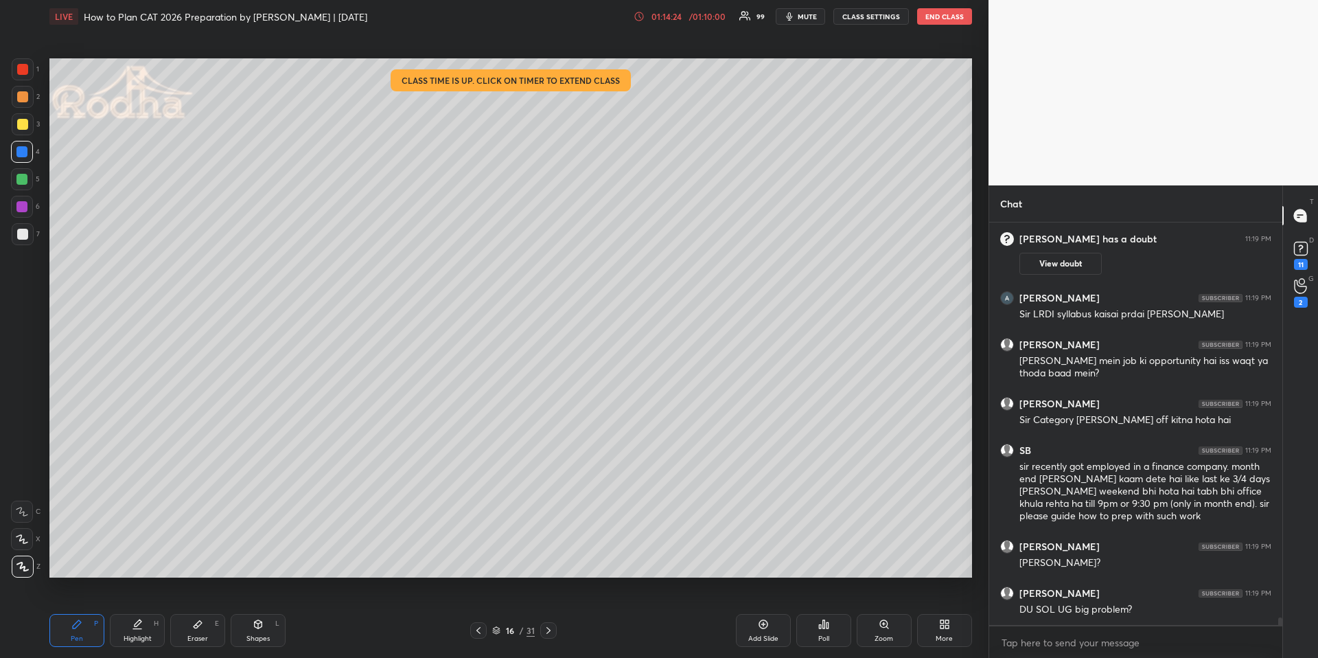
click at [26, 97] on div at bounding box center [22, 96] width 11 height 11
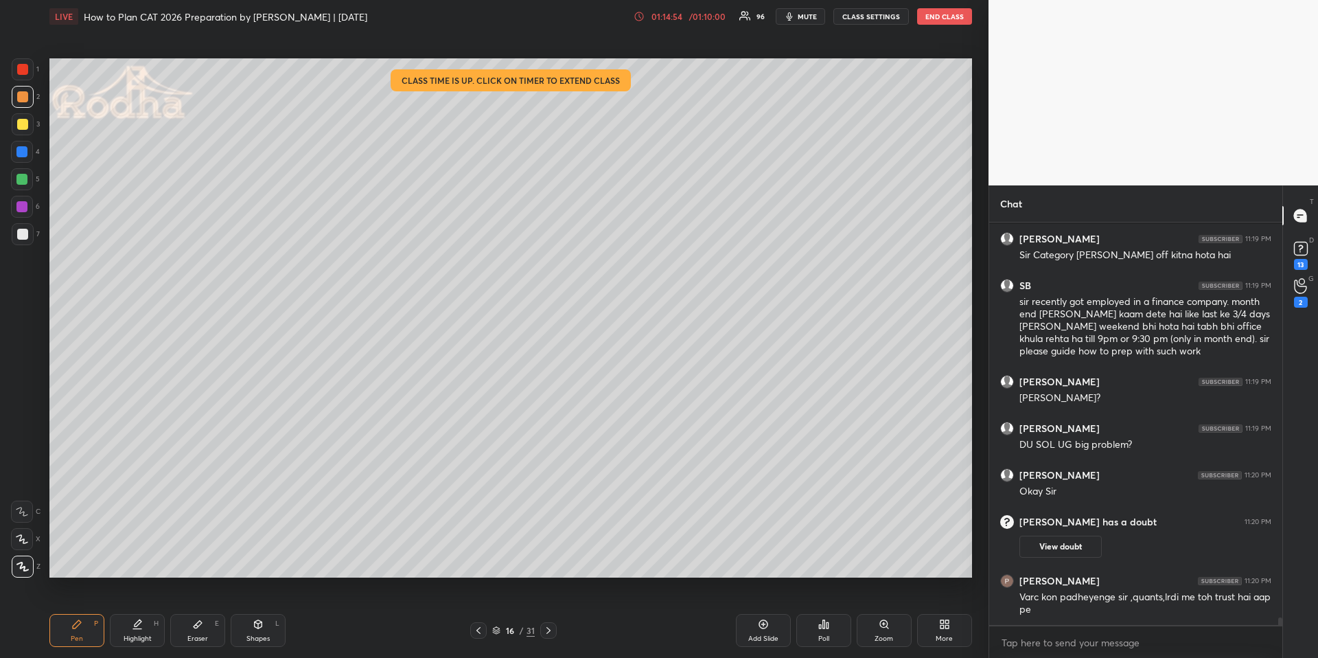
scroll to position [20474, 0]
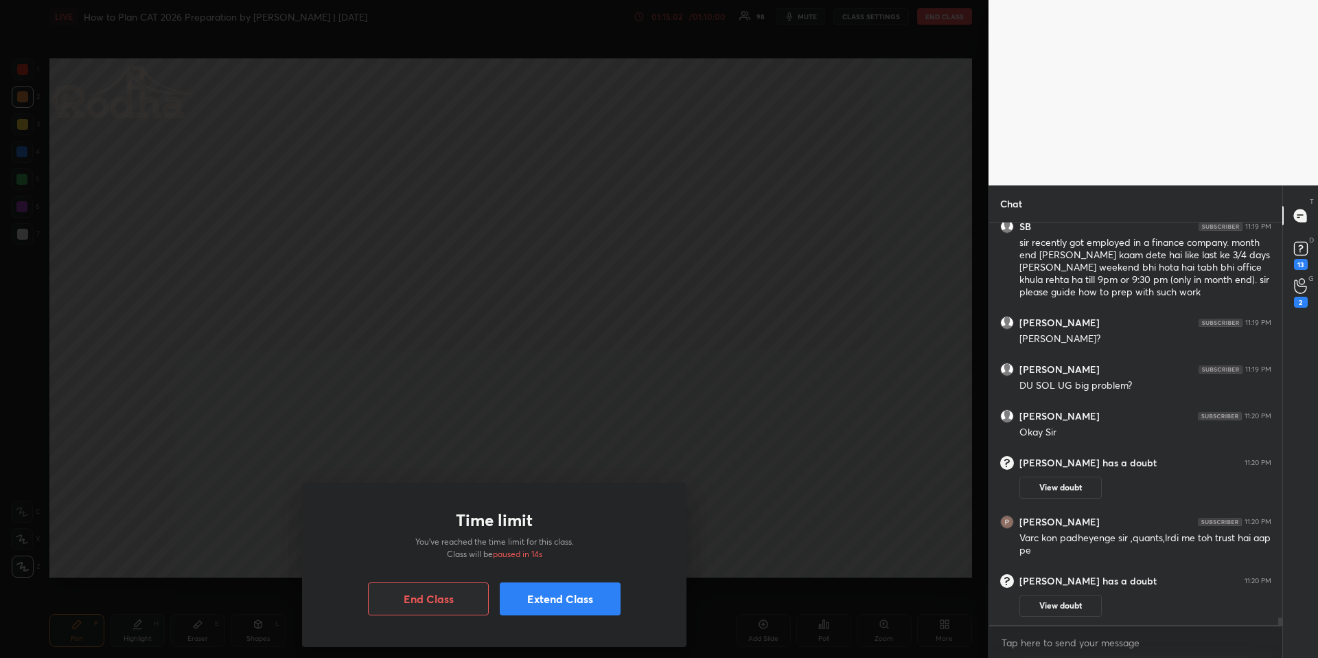
click at [565, 593] on button "Extend Class" at bounding box center [560, 598] width 121 height 33
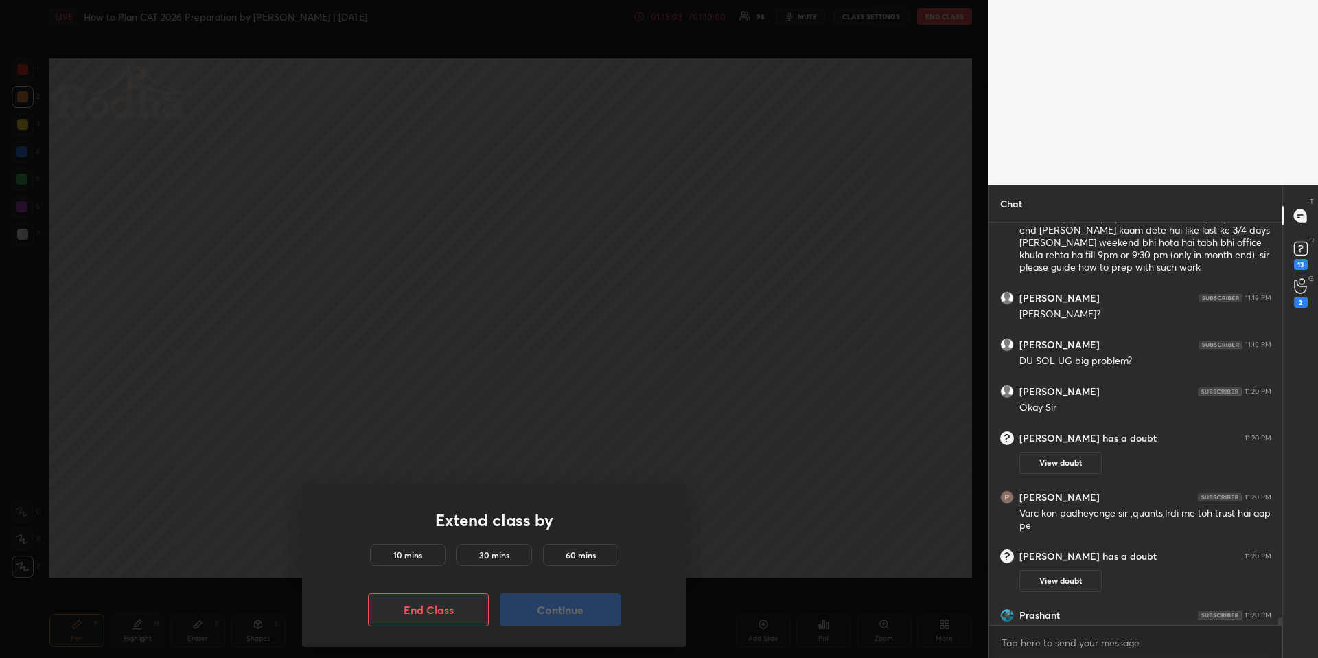
scroll to position [20496, 0]
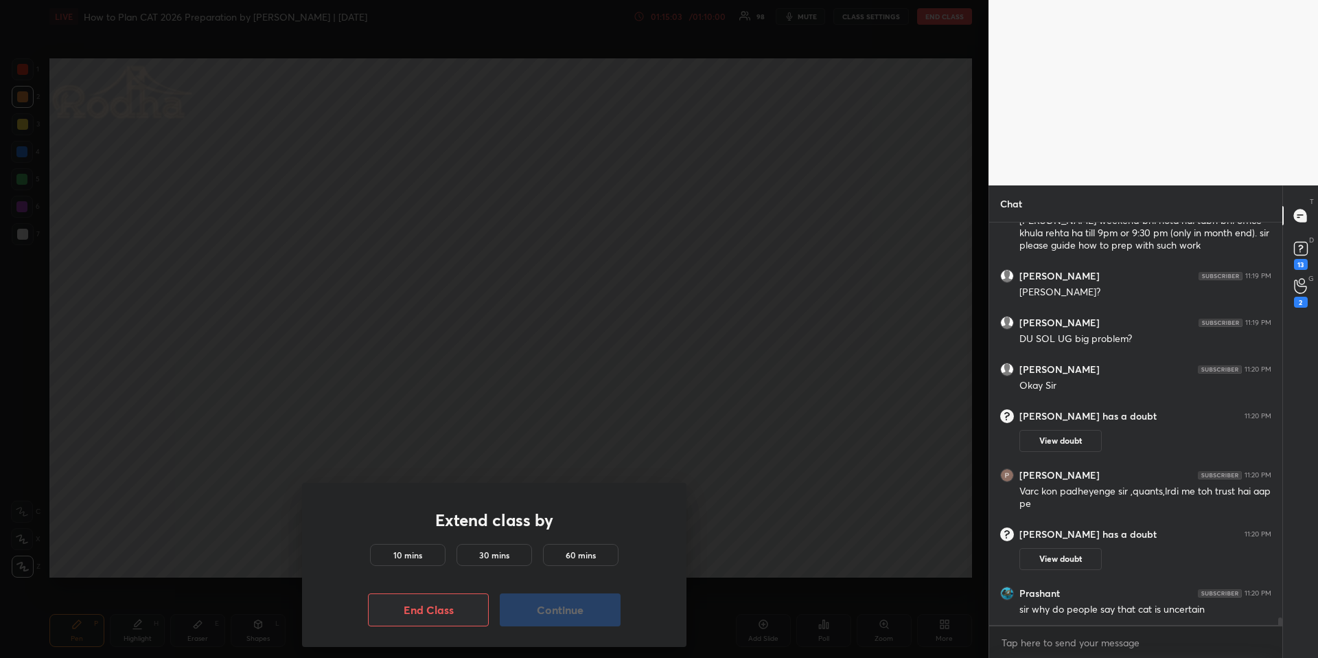
drag, startPoint x: 403, startPoint y: 547, endPoint x: 411, endPoint y: 555, distance: 11.2
click at [404, 548] on div "10 mins" at bounding box center [408, 555] width 76 height 22
click at [521, 608] on button "Continue" at bounding box center [560, 609] width 121 height 33
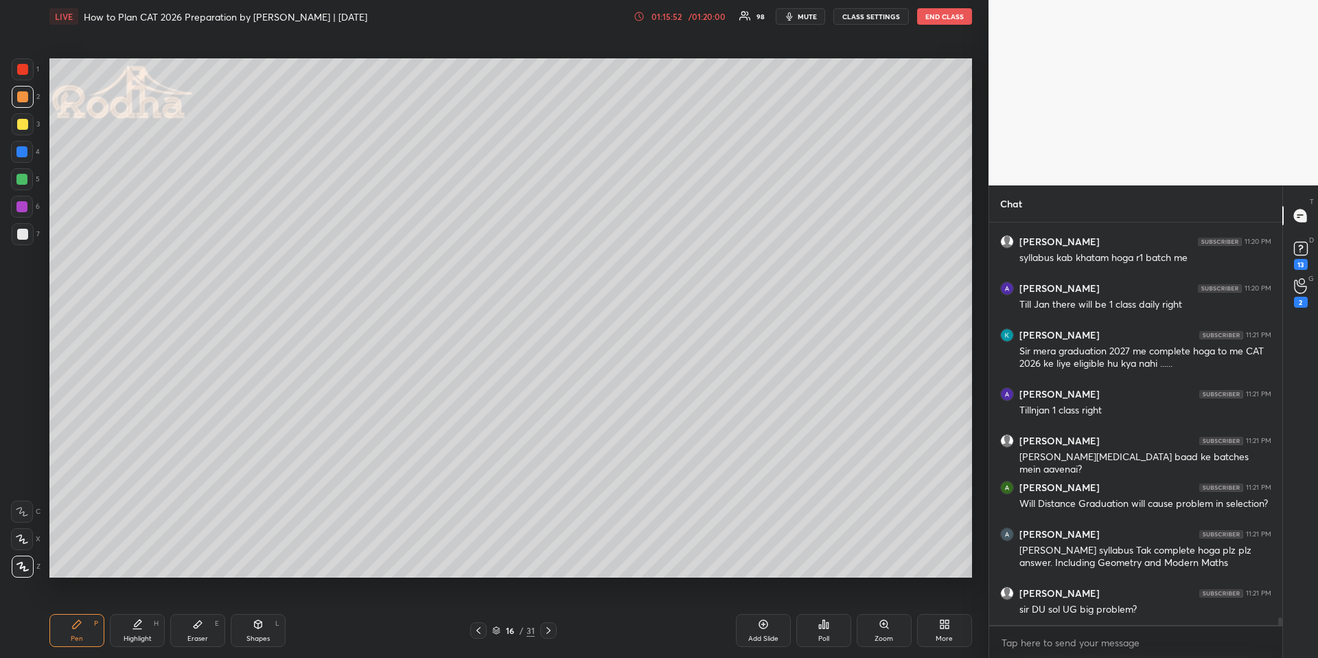
scroll to position [20995, 0]
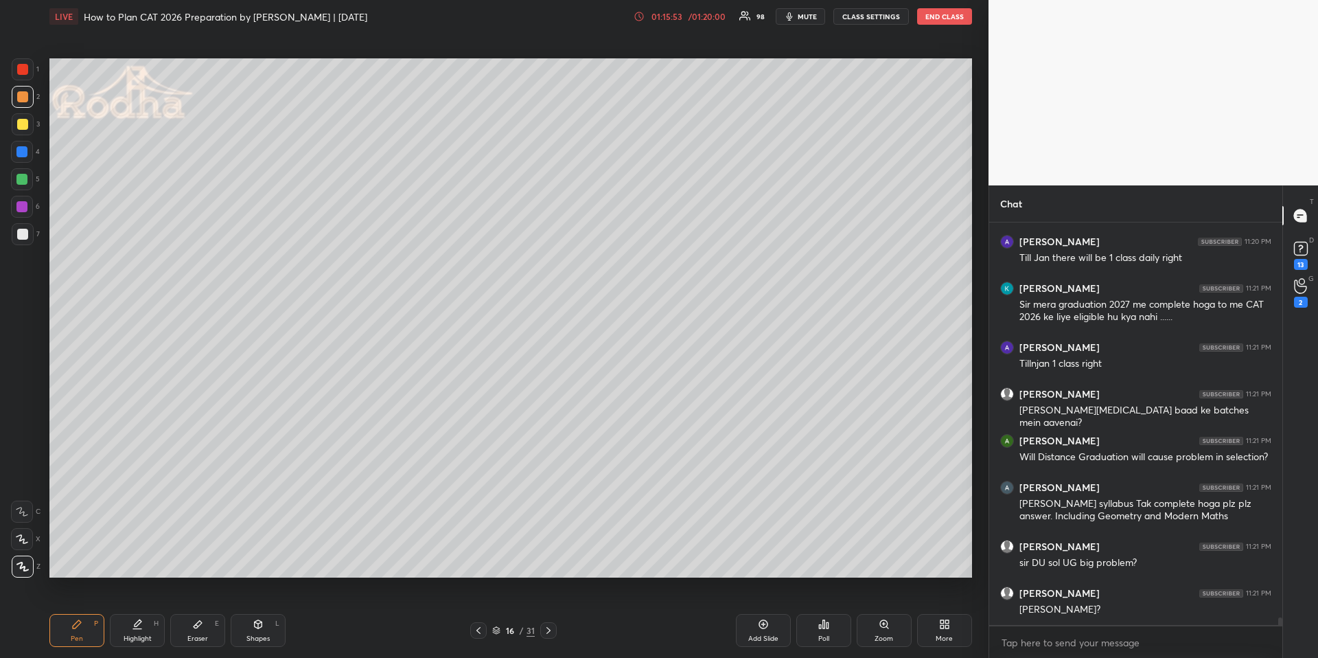
drag, startPoint x: 23, startPoint y: 154, endPoint x: 40, endPoint y: 178, distance: 29.5
click at [23, 154] on div at bounding box center [21, 151] width 11 height 11
drag, startPoint x: 748, startPoint y: 624, endPoint x: 738, endPoint y: 605, distance: 21.8
click at [749, 624] on div "Add Slide" at bounding box center [763, 630] width 55 height 33
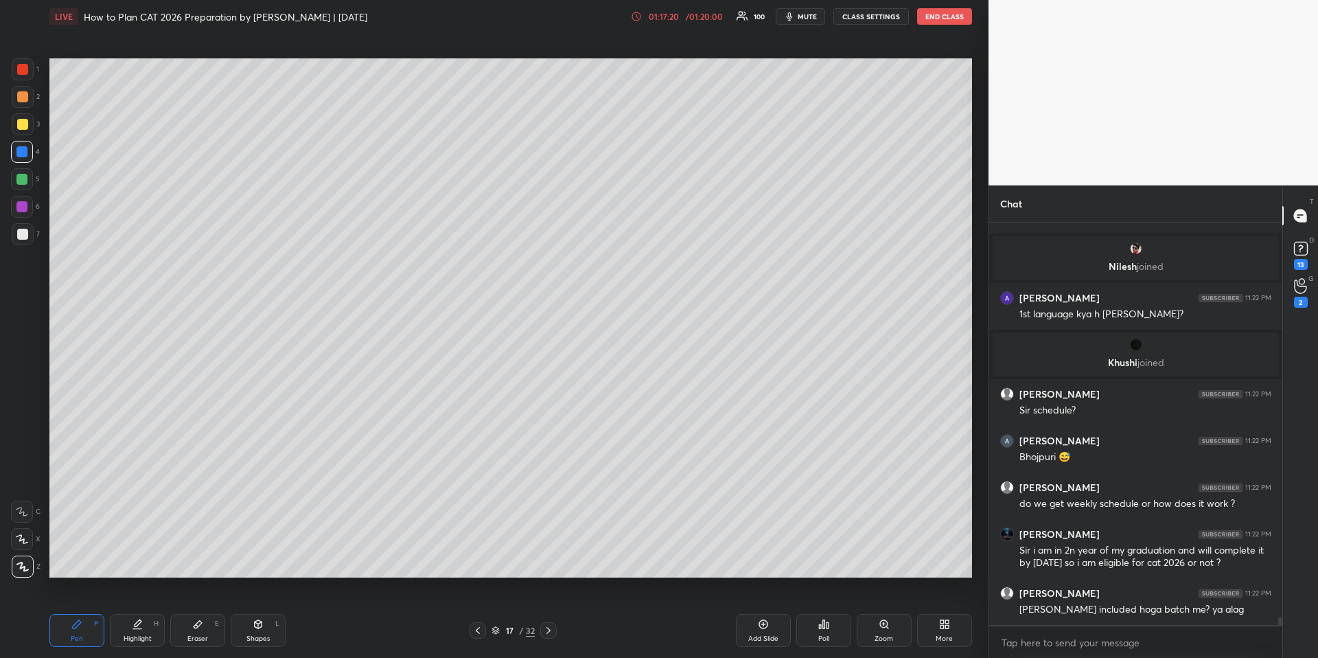
scroll to position [21829, 0]
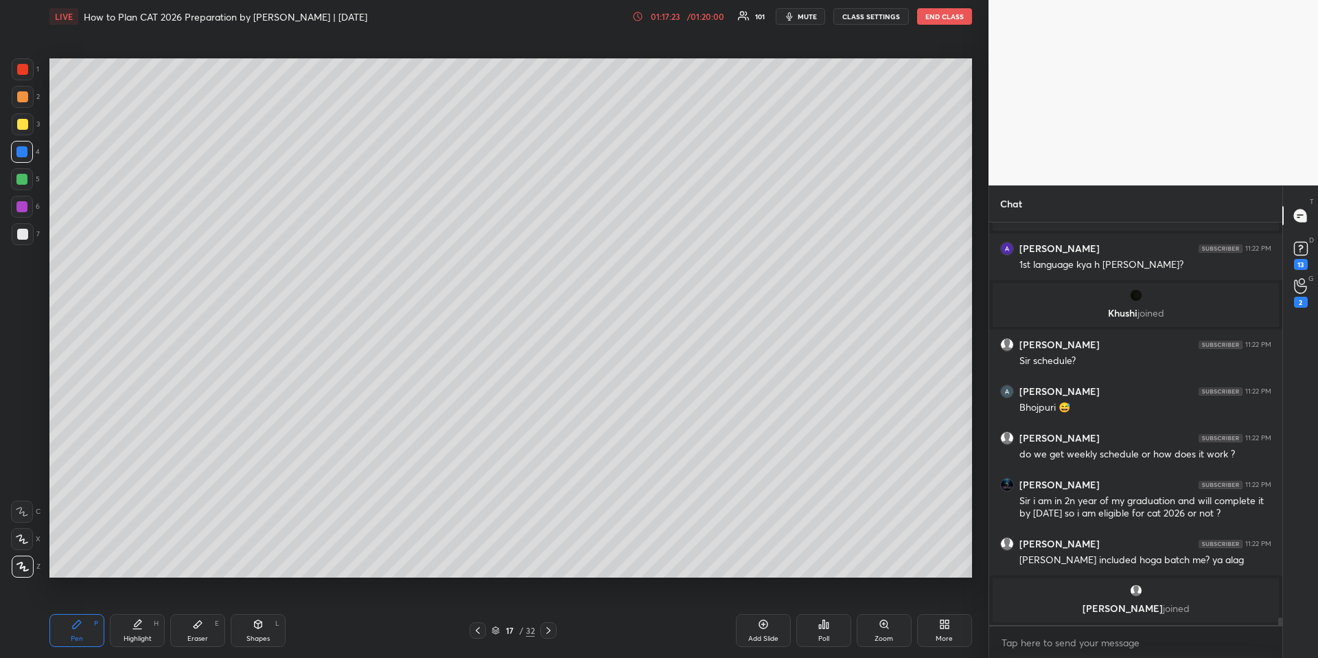
click at [551, 628] on icon at bounding box center [548, 630] width 11 height 11
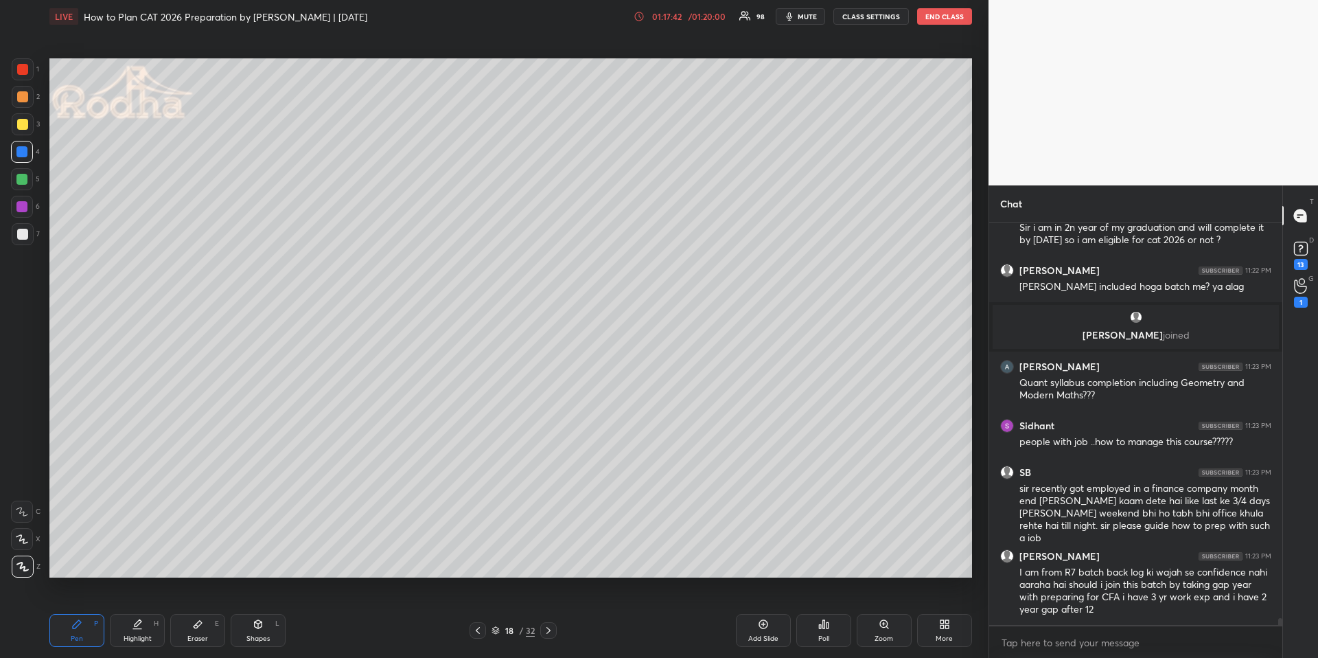
scroll to position [22060, 0]
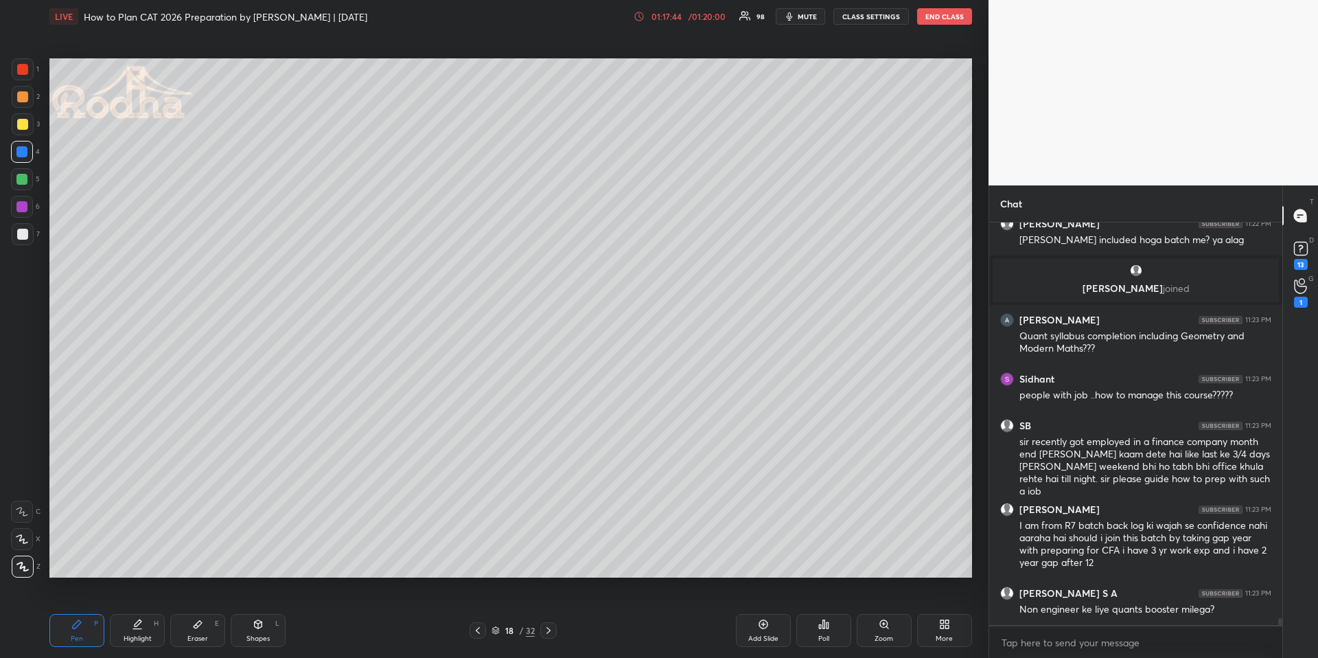
click at [26, 126] on div at bounding box center [22, 124] width 11 height 11
click at [768, 629] on div "Add Slide" at bounding box center [763, 630] width 55 height 33
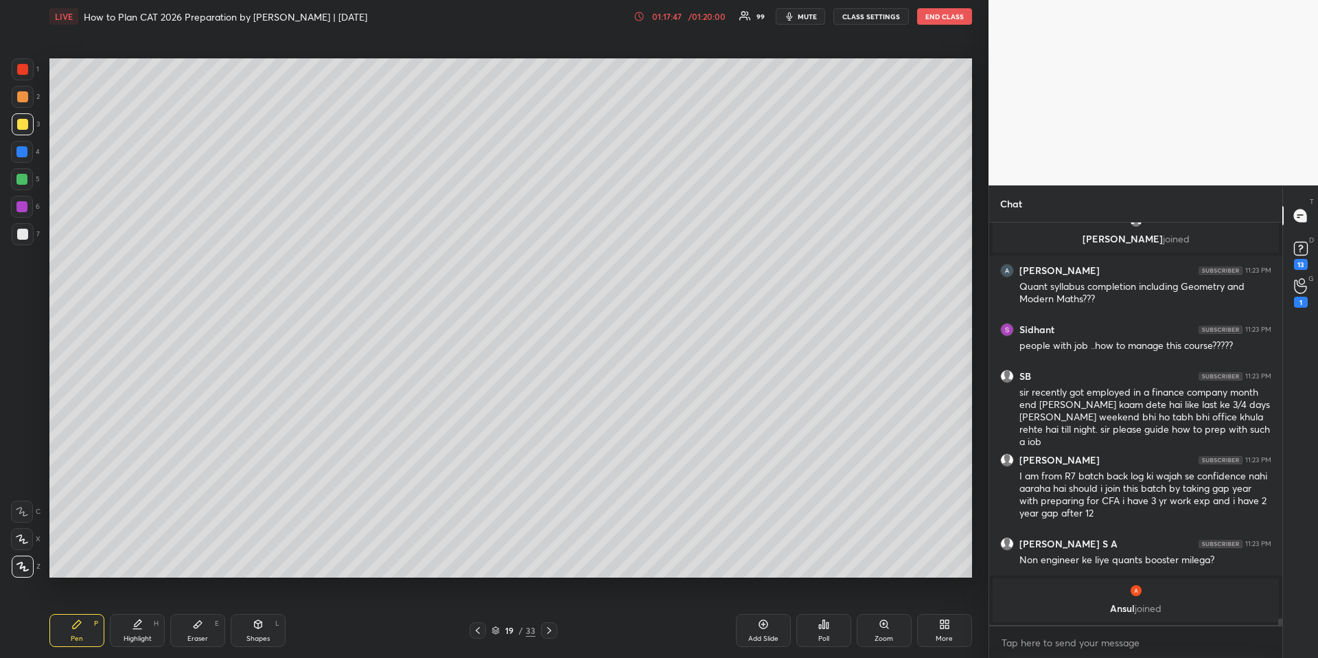
click at [478, 632] on icon at bounding box center [477, 630] width 11 height 11
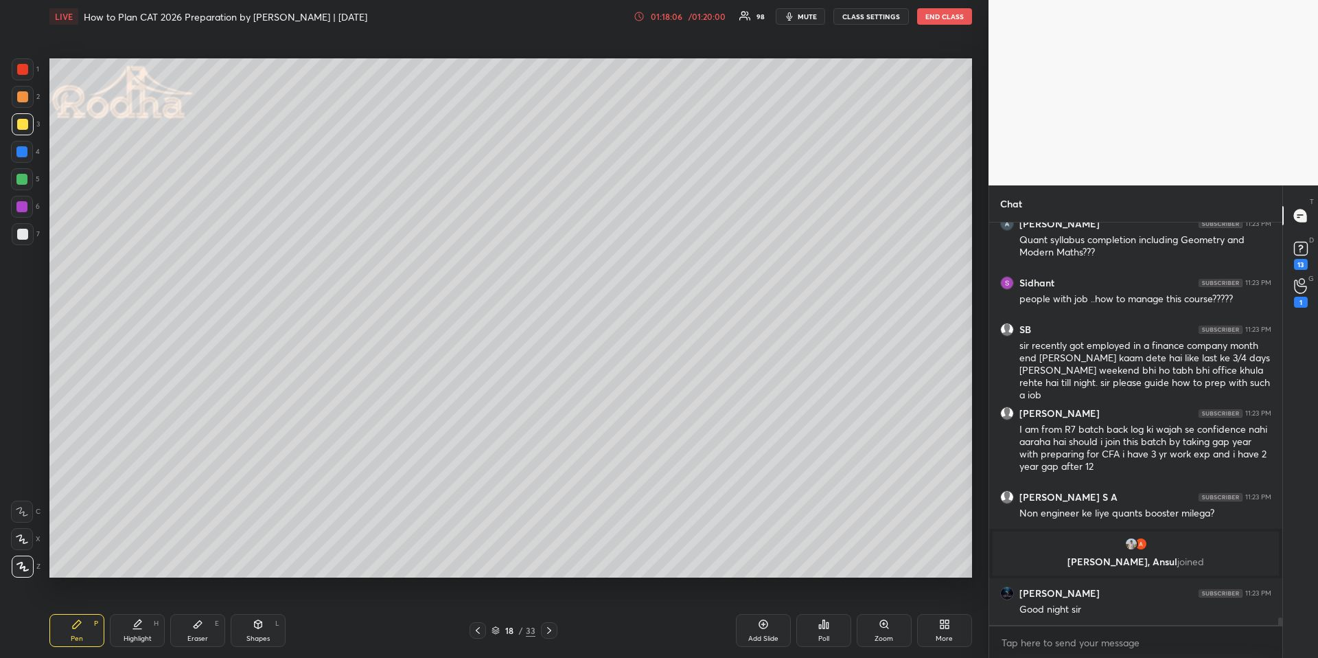
scroll to position [22064, 0]
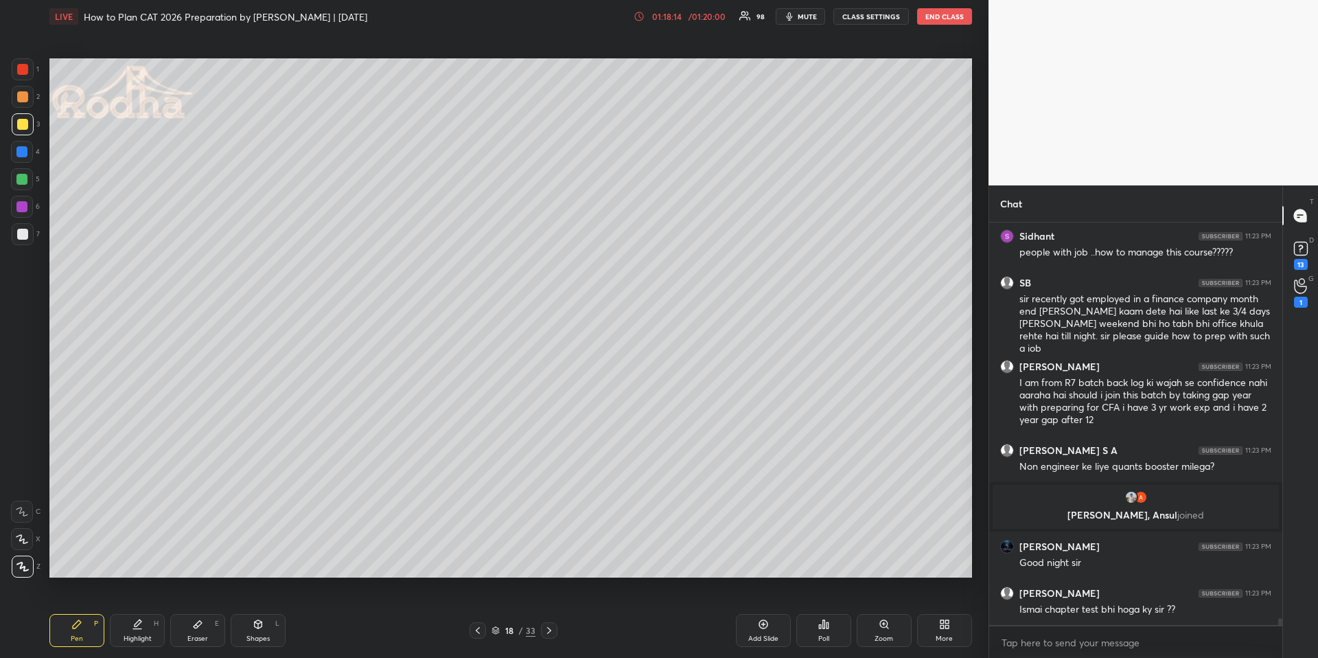
click at [16, 171] on div at bounding box center [22, 179] width 22 height 22
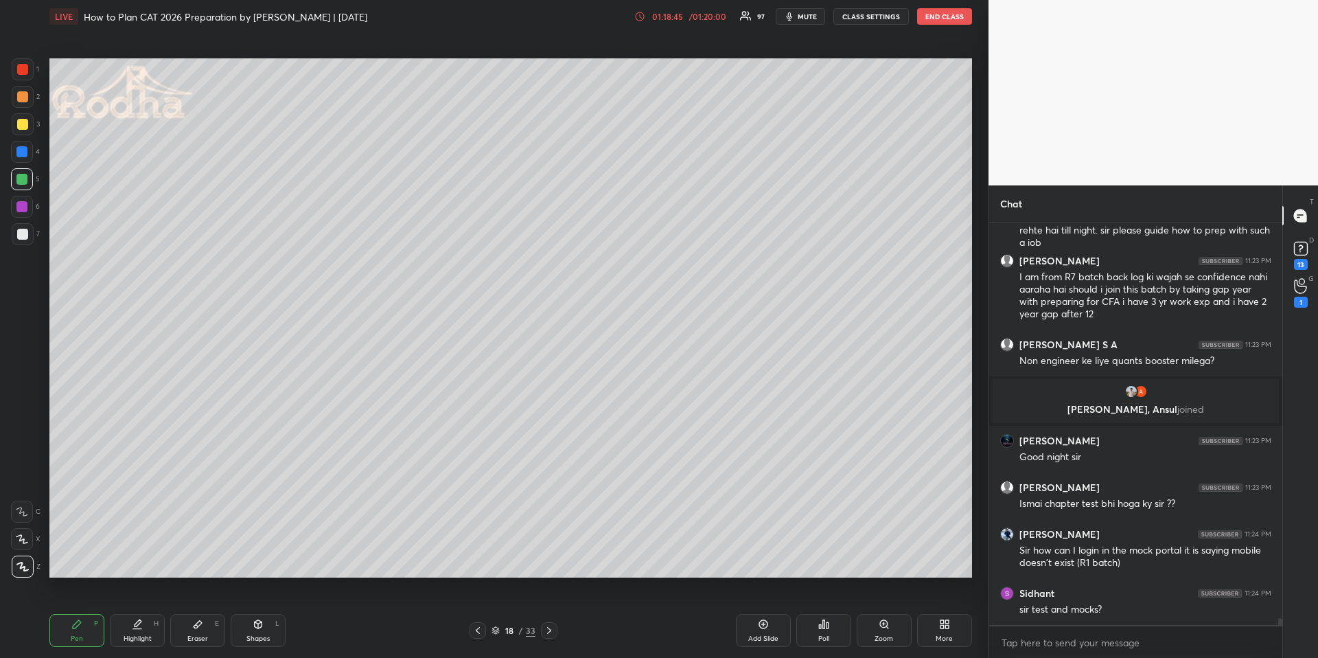
scroll to position [22229, 0]
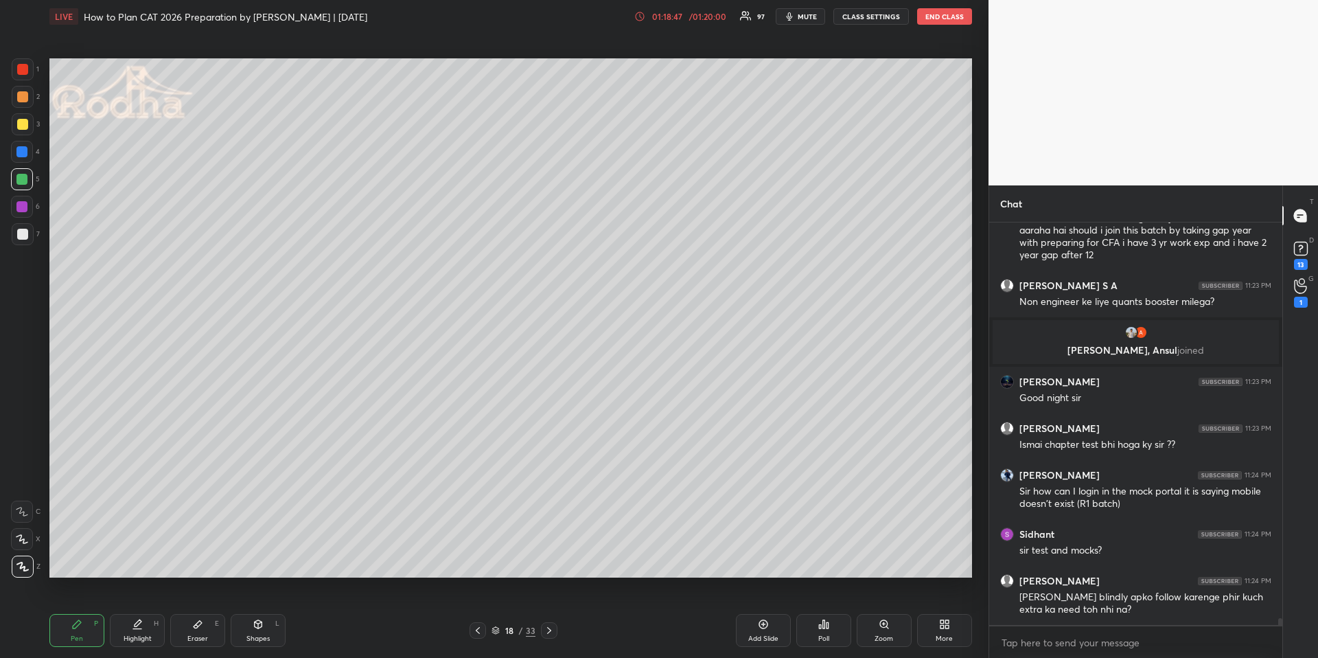
click at [478, 628] on icon at bounding box center [477, 630] width 11 height 11
click at [478, 627] on icon at bounding box center [477, 630] width 11 height 11
click at [479, 626] on icon at bounding box center [477, 630] width 11 height 11
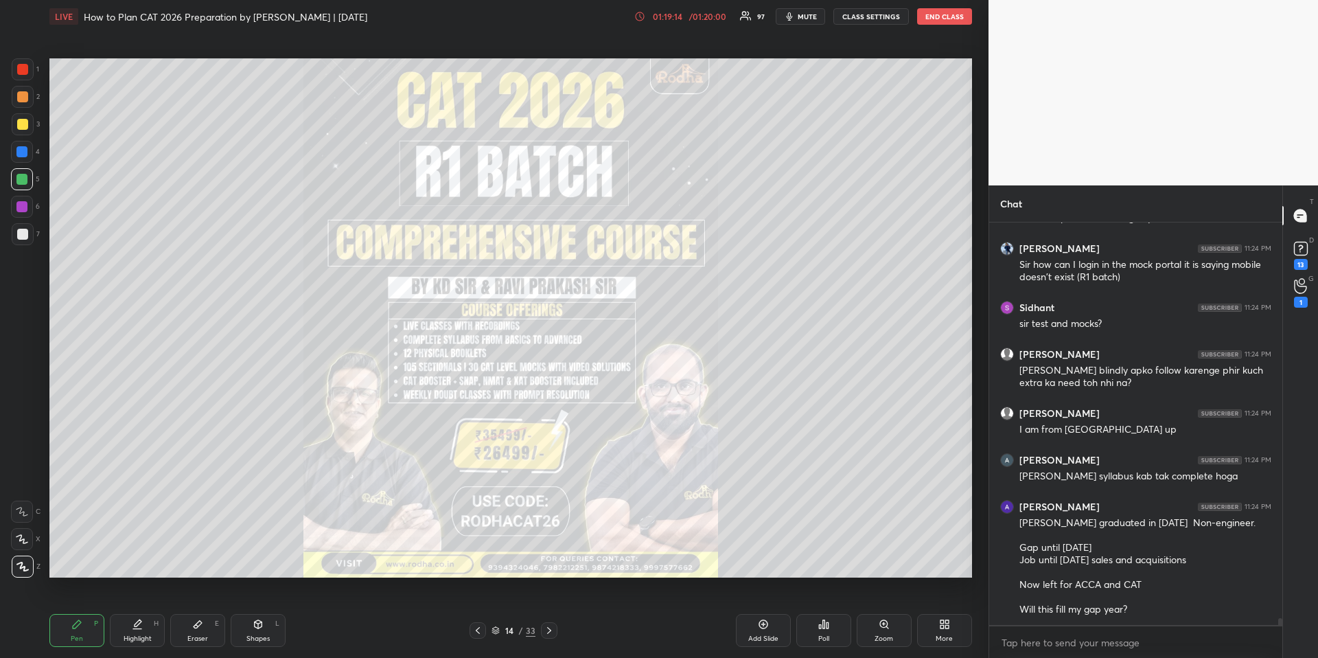
scroll to position [22505, 0]
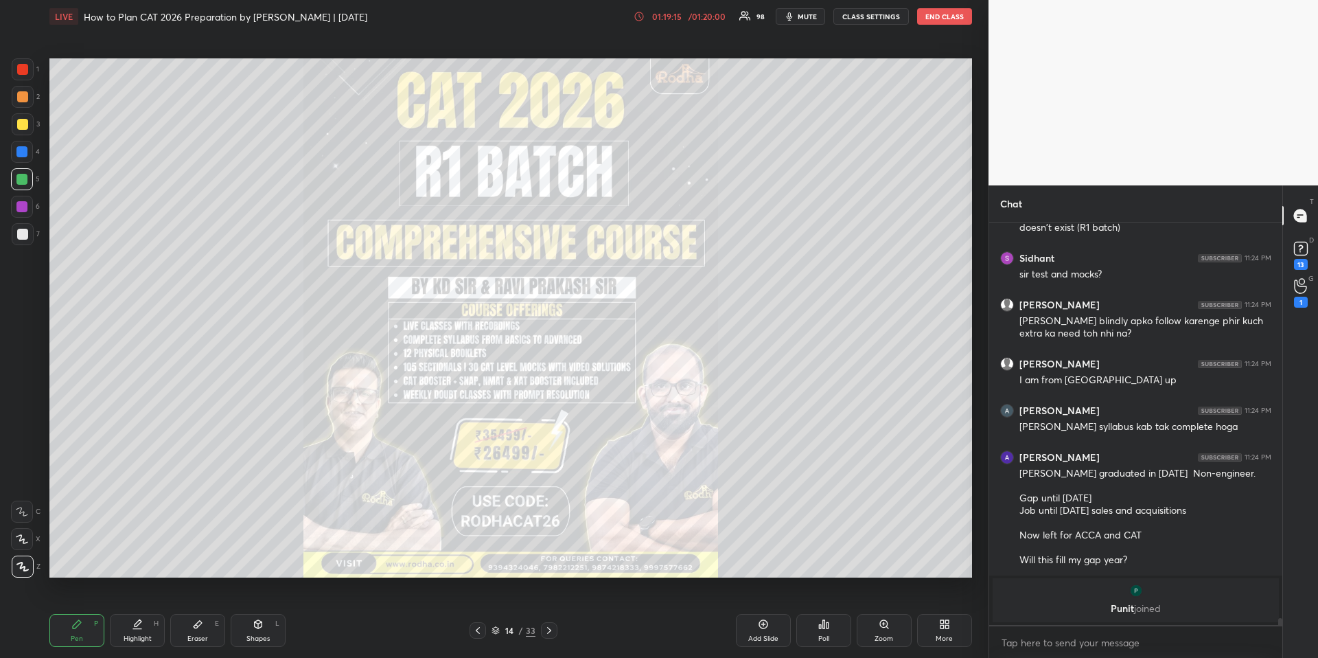
click at [18, 152] on div at bounding box center [21, 151] width 11 height 11
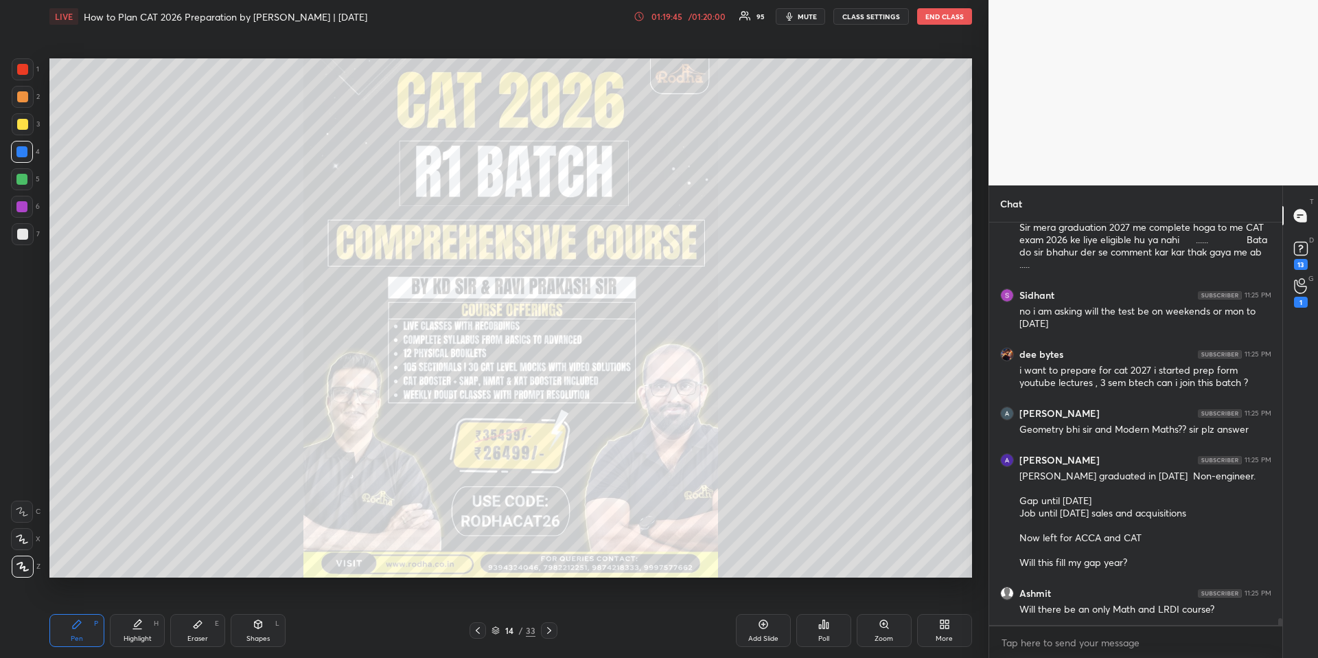
scroll to position [22848, 0]
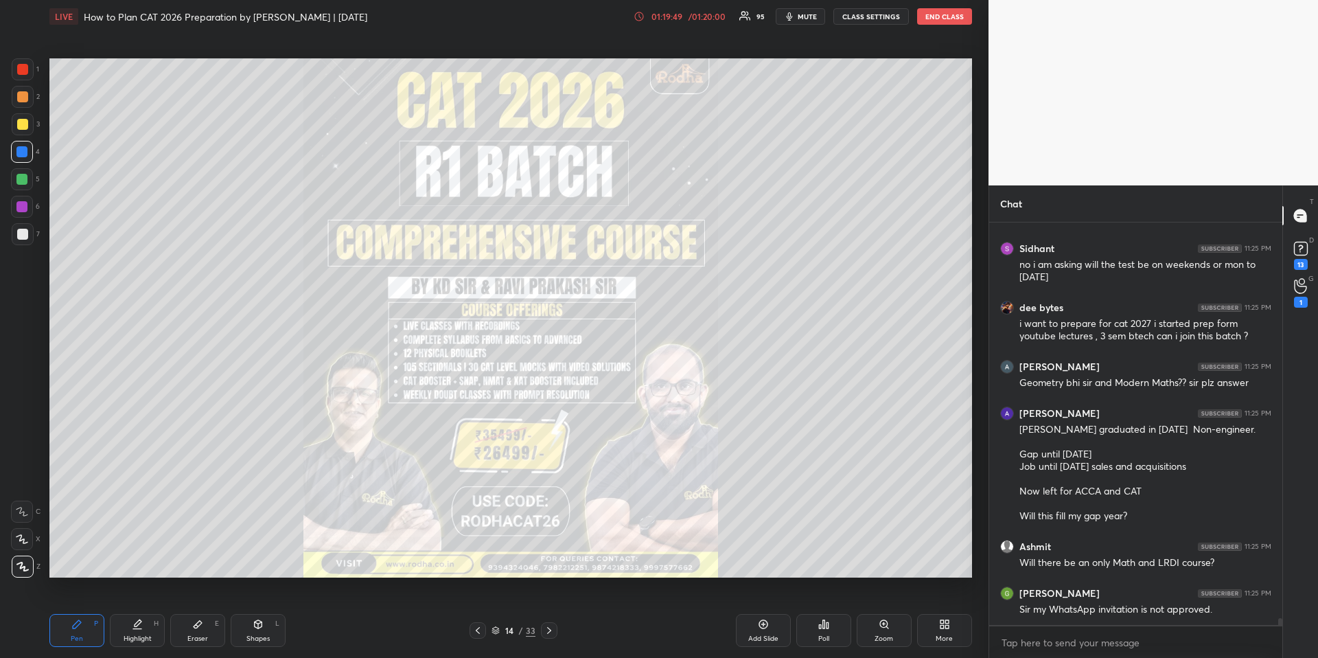
click at [550, 627] on icon at bounding box center [549, 630] width 11 height 11
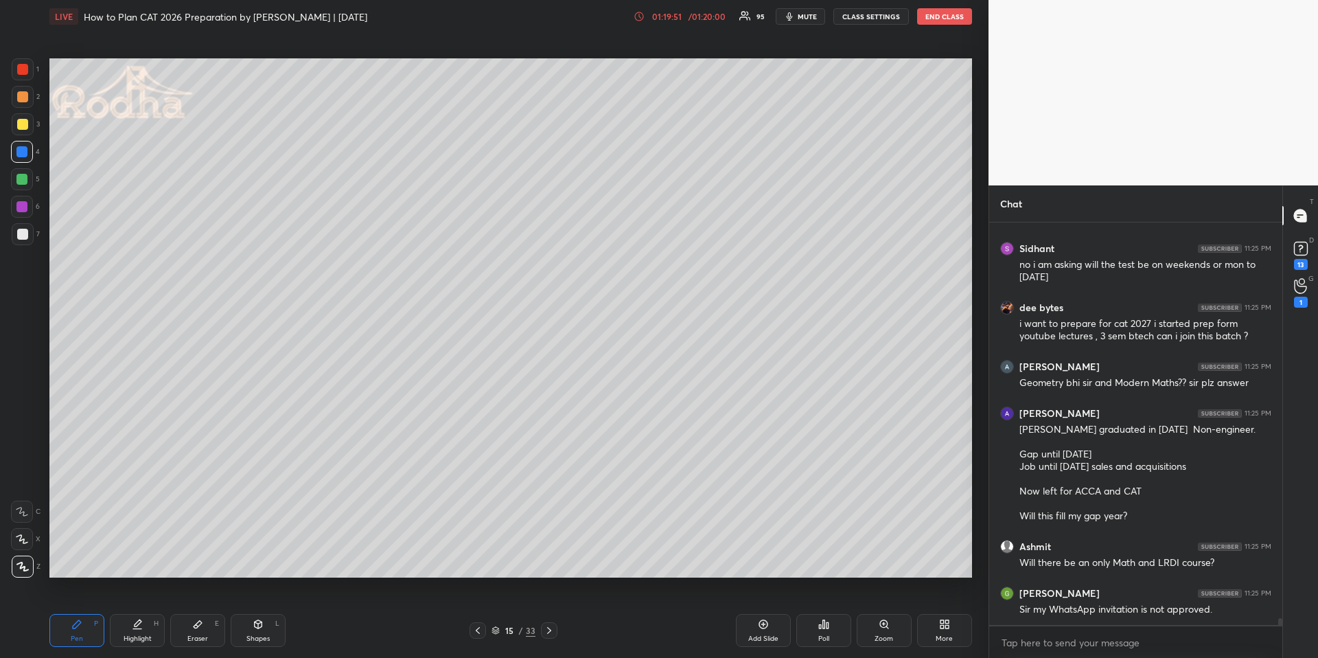
scroll to position [22895, 0]
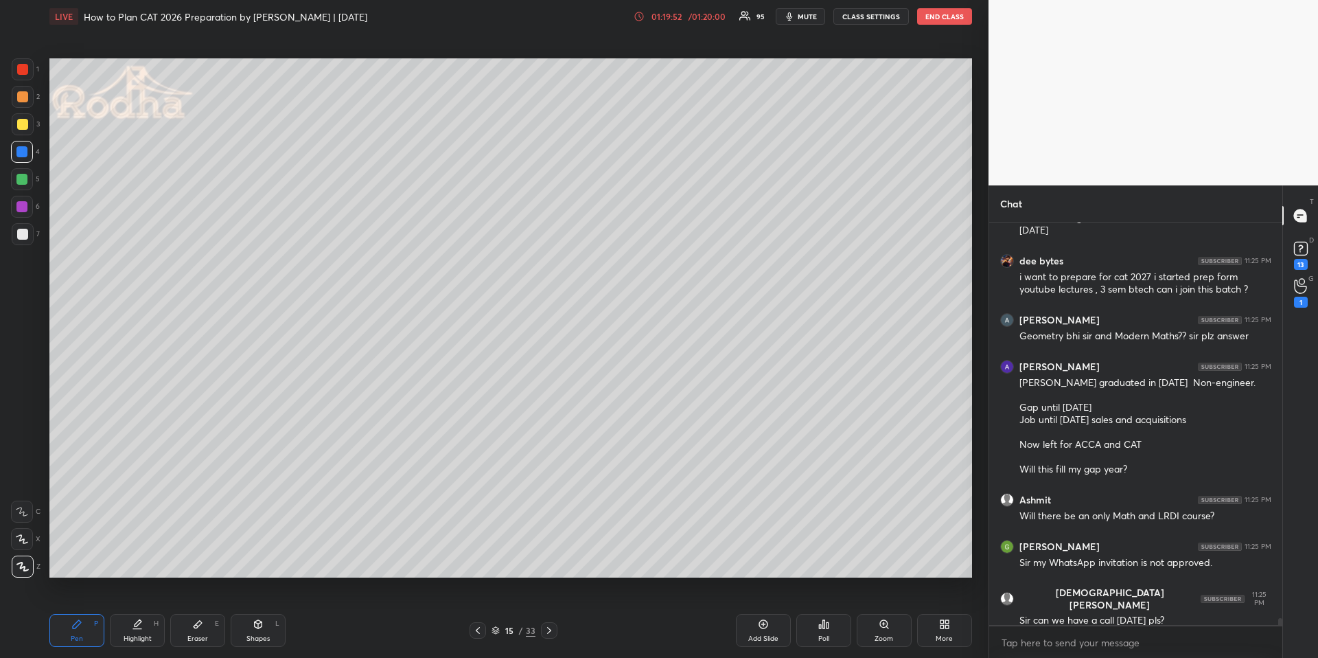
click at [479, 632] on icon at bounding box center [477, 630] width 11 height 11
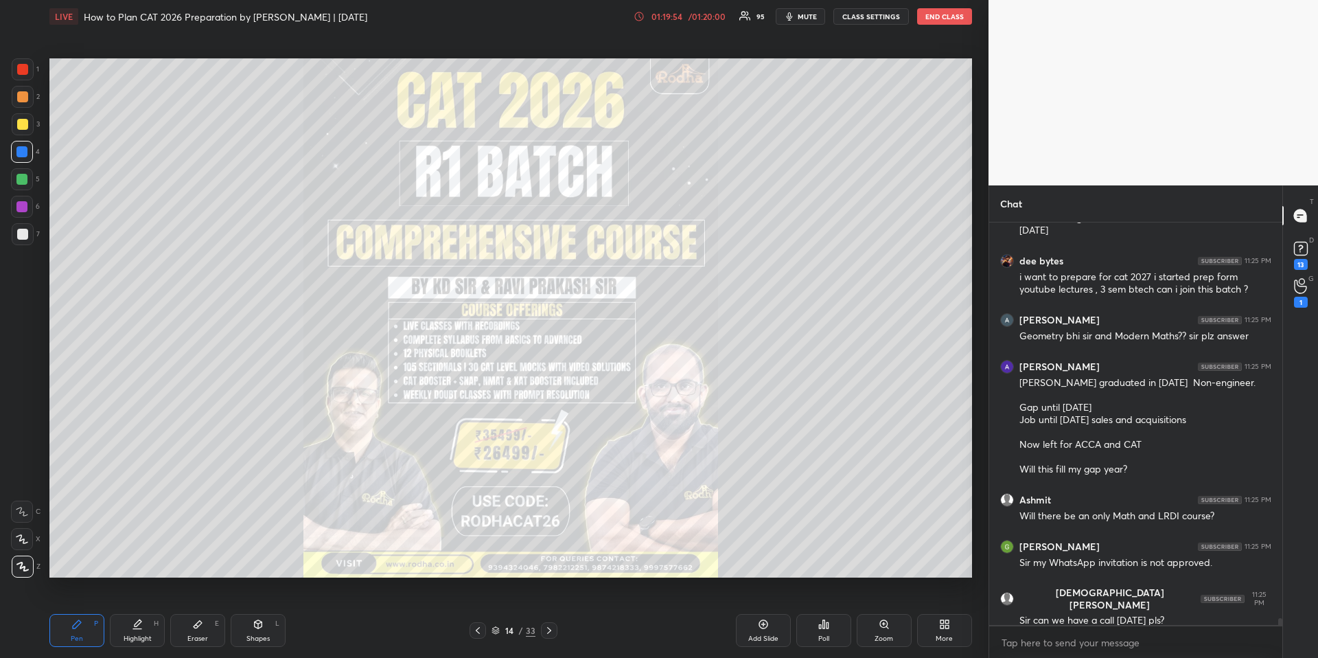
click at [770, 627] on div "Add Slide" at bounding box center [763, 630] width 55 height 33
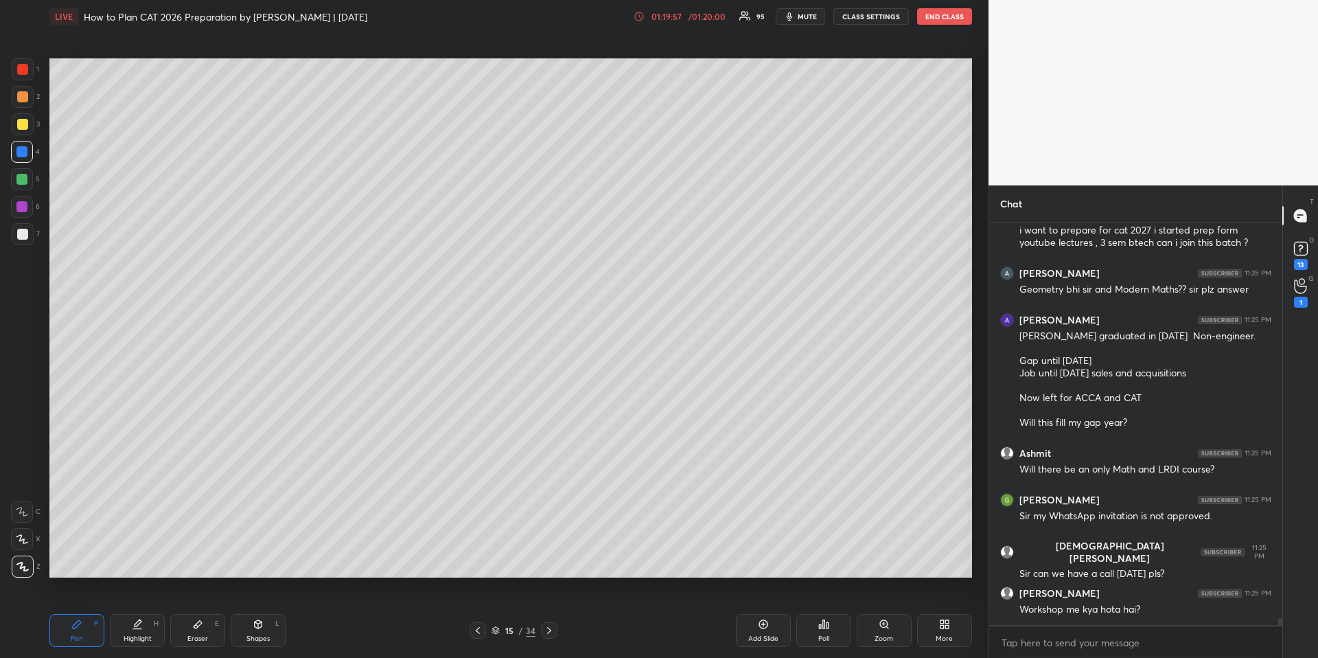
scroll to position [22991, 0]
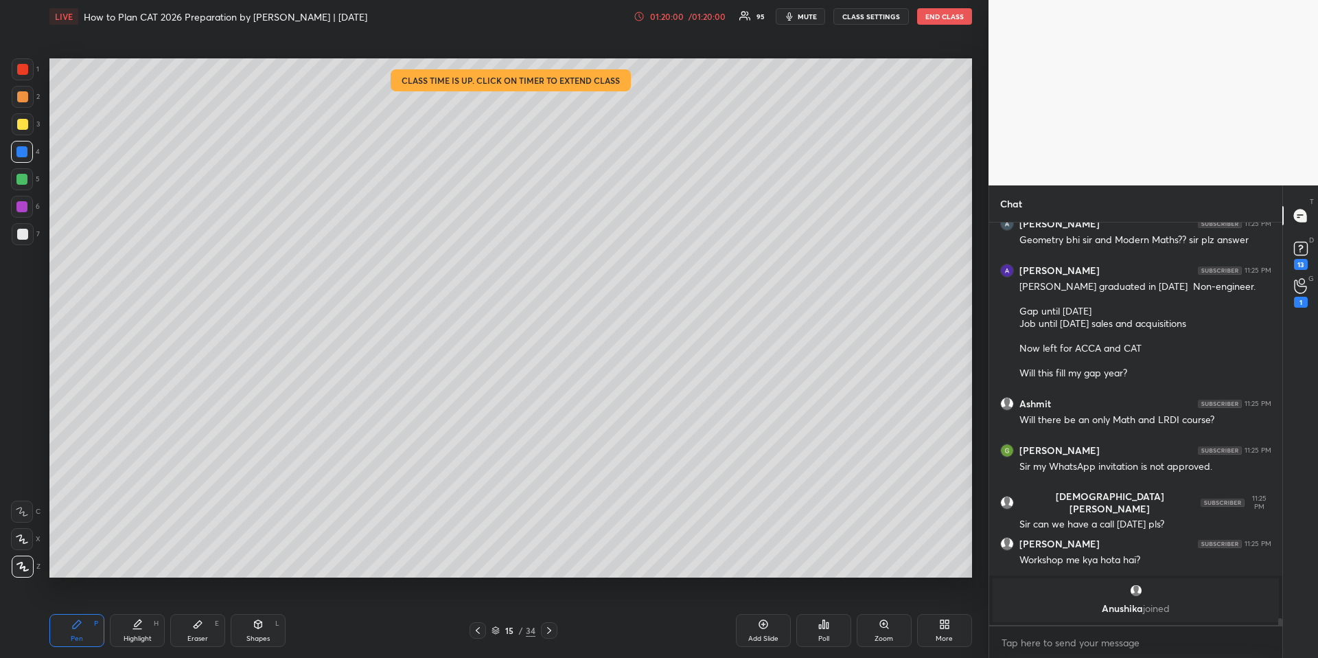
click at [23, 97] on div at bounding box center [22, 96] width 11 height 11
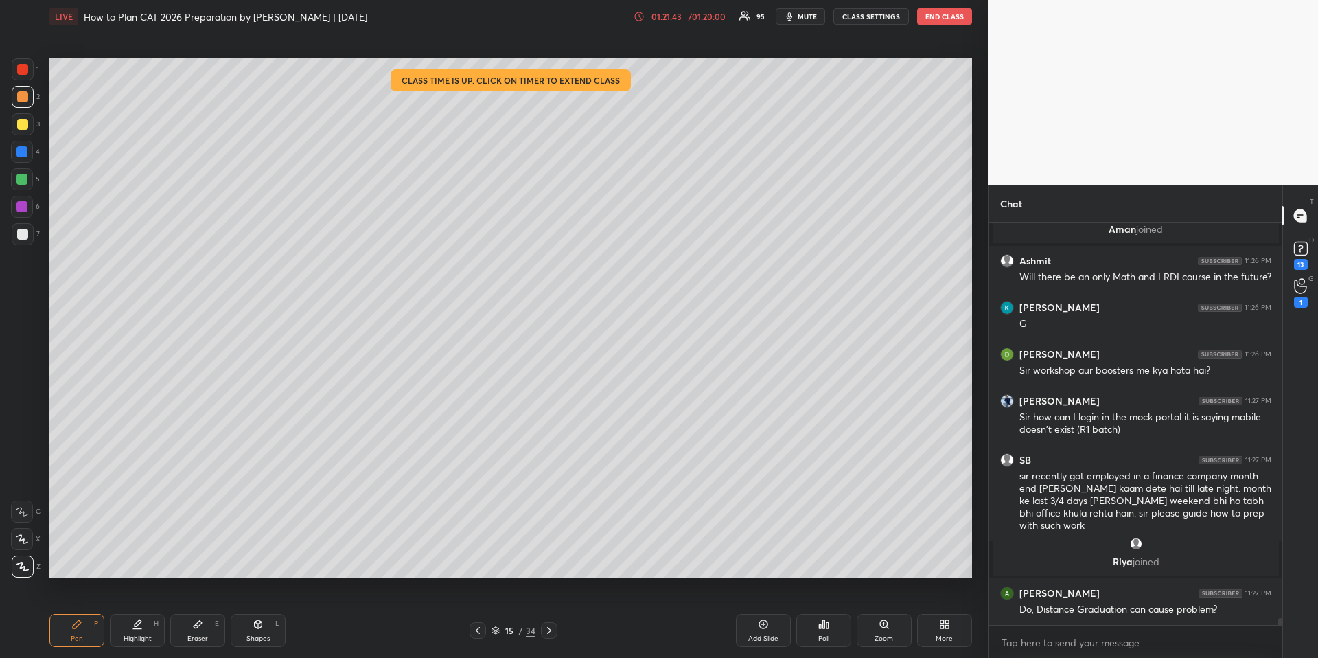
scroll to position [23269, 0]
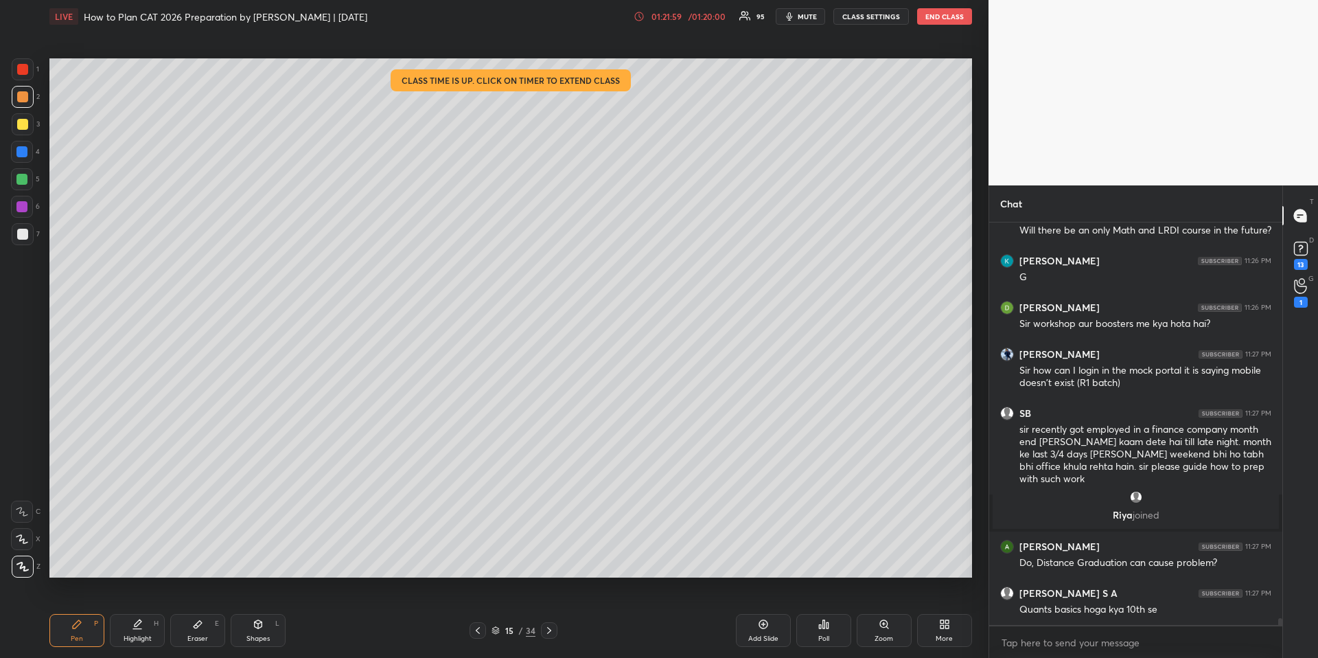
click at [25, 124] on div at bounding box center [22, 124] width 11 height 11
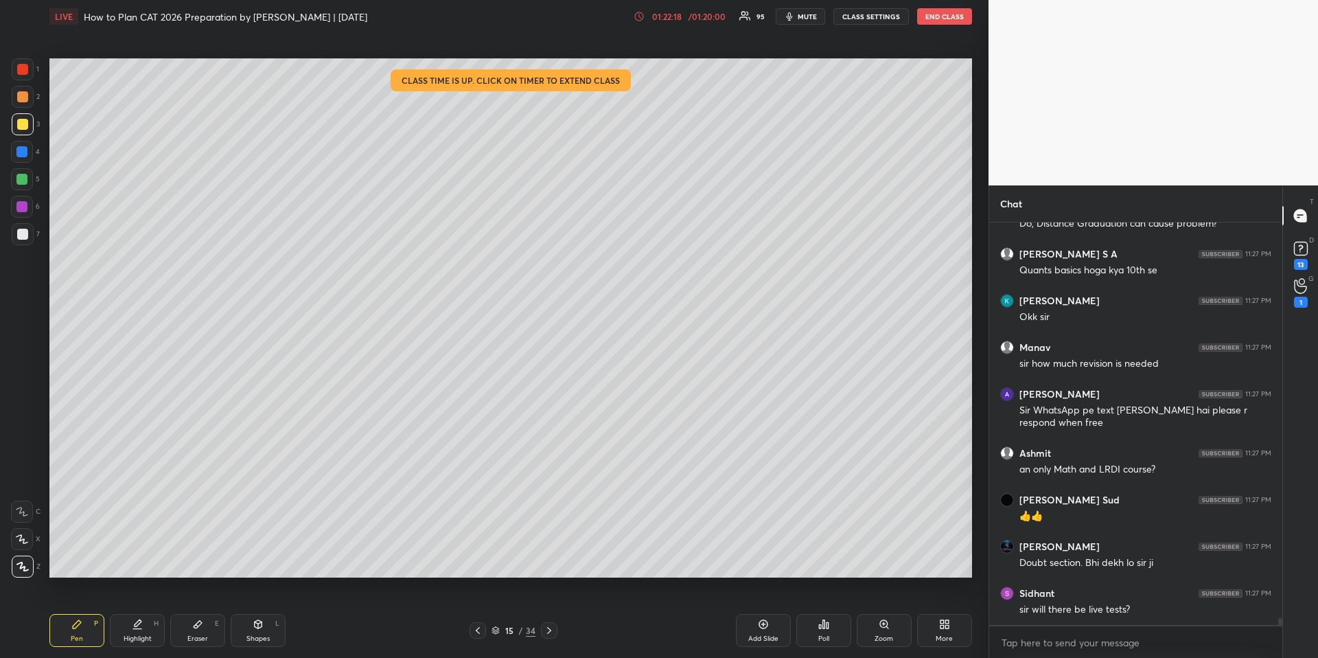
scroll to position [23655, 0]
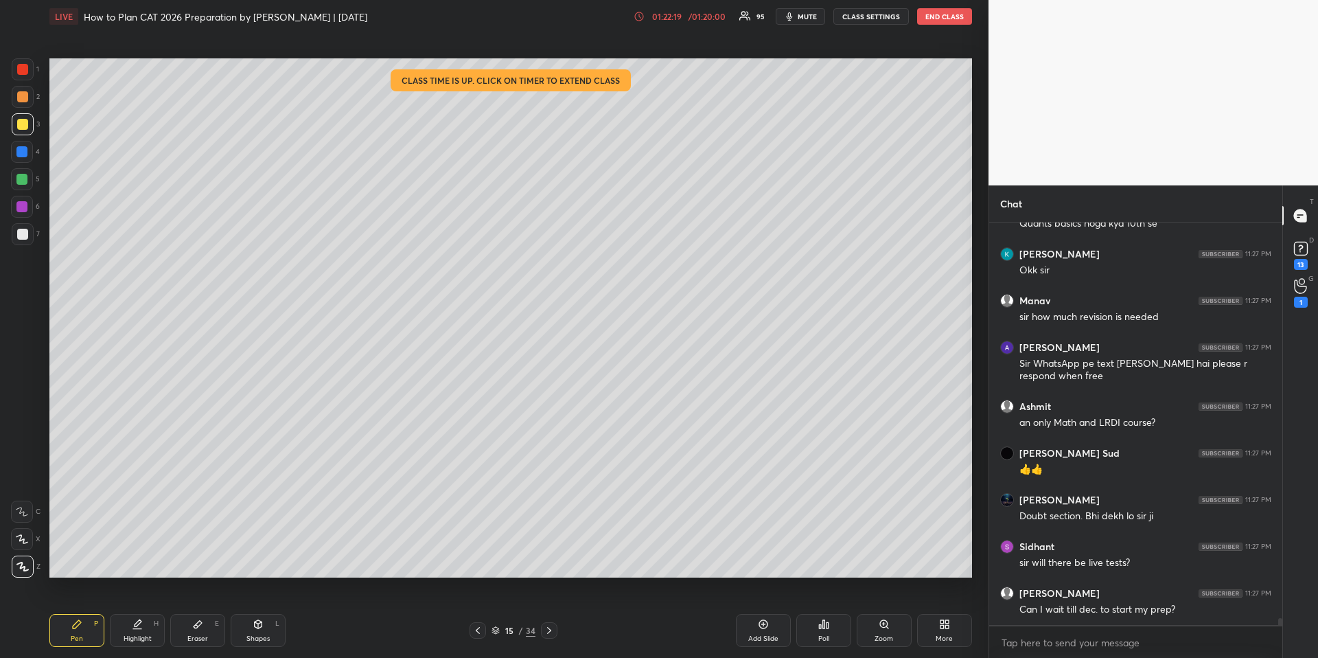
click at [750, 624] on div "Add Slide" at bounding box center [763, 630] width 55 height 33
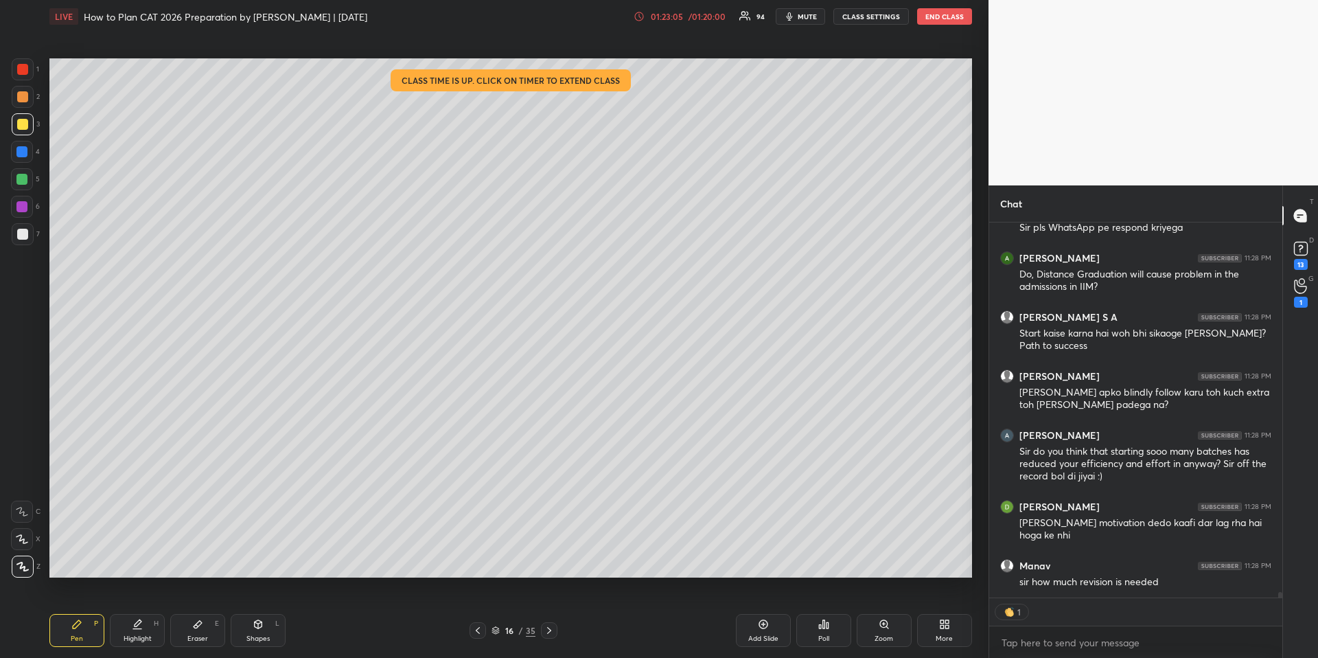
scroll to position [24056, 0]
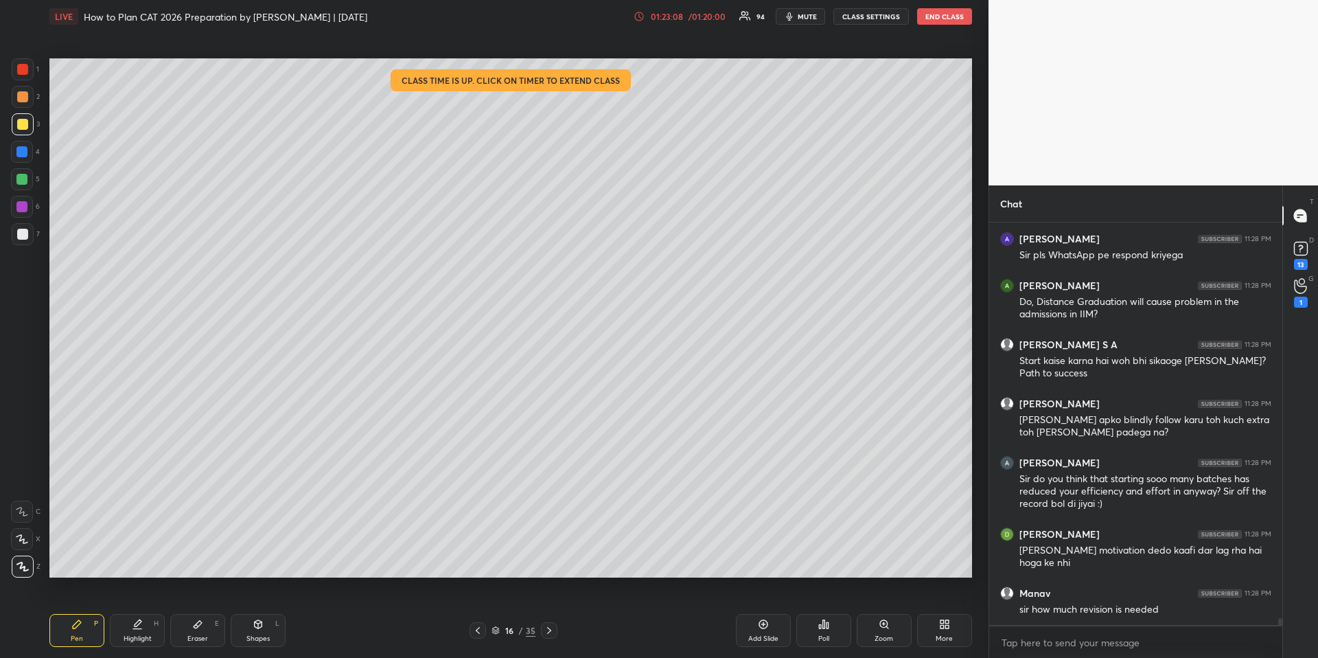
click at [27, 148] on div at bounding box center [22, 152] width 22 height 22
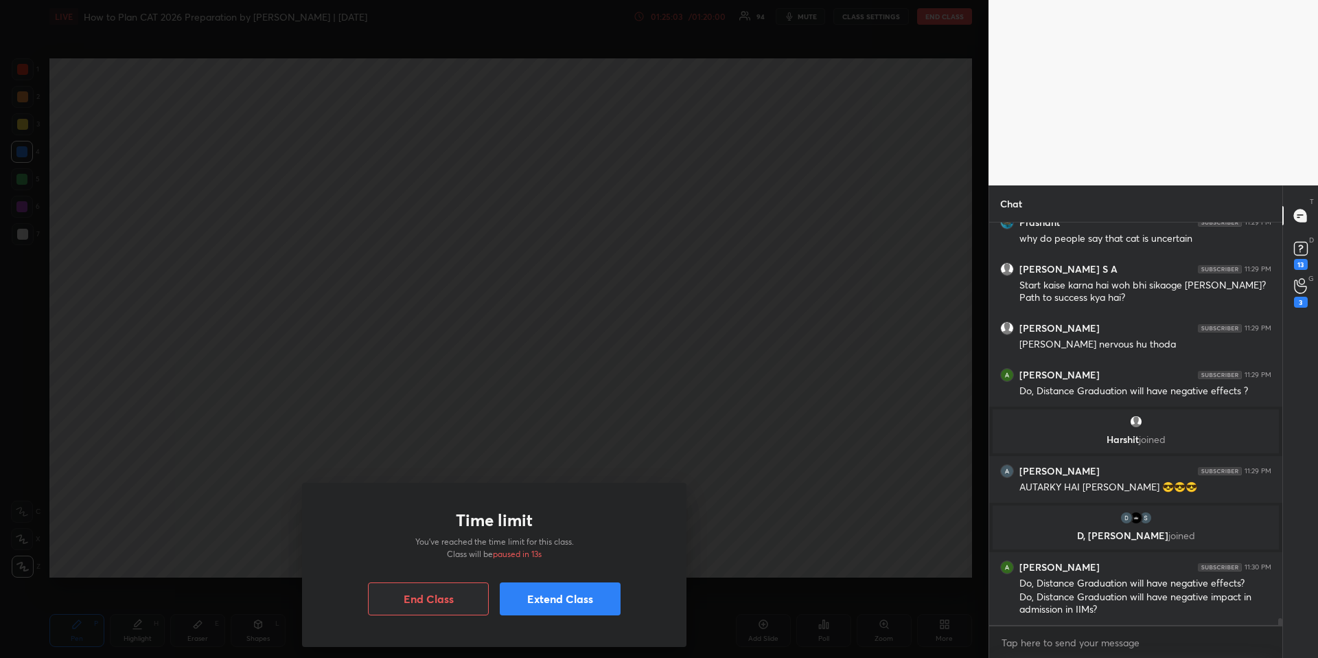
scroll to position [23926, 0]
click at [611, 608] on button "Extend Class" at bounding box center [560, 598] width 121 height 33
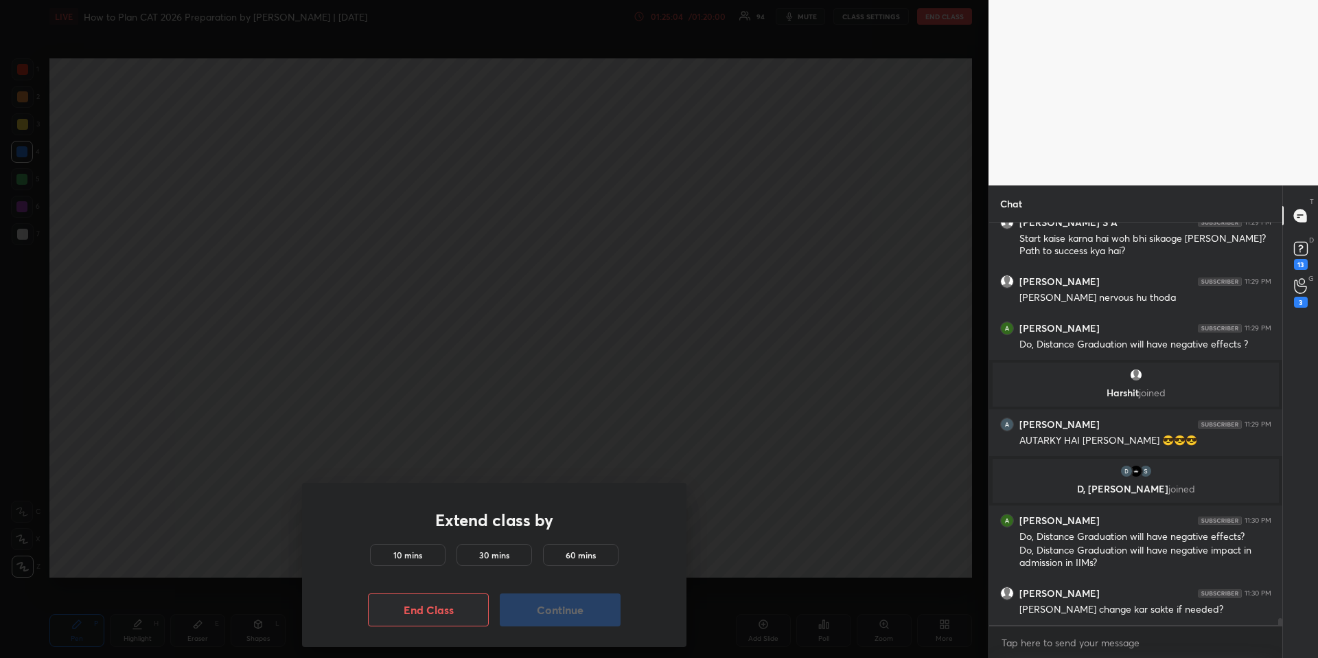
click at [408, 557] on h5 "10 mins" at bounding box center [407, 554] width 29 height 12
click at [573, 605] on button "Continue" at bounding box center [560, 609] width 121 height 33
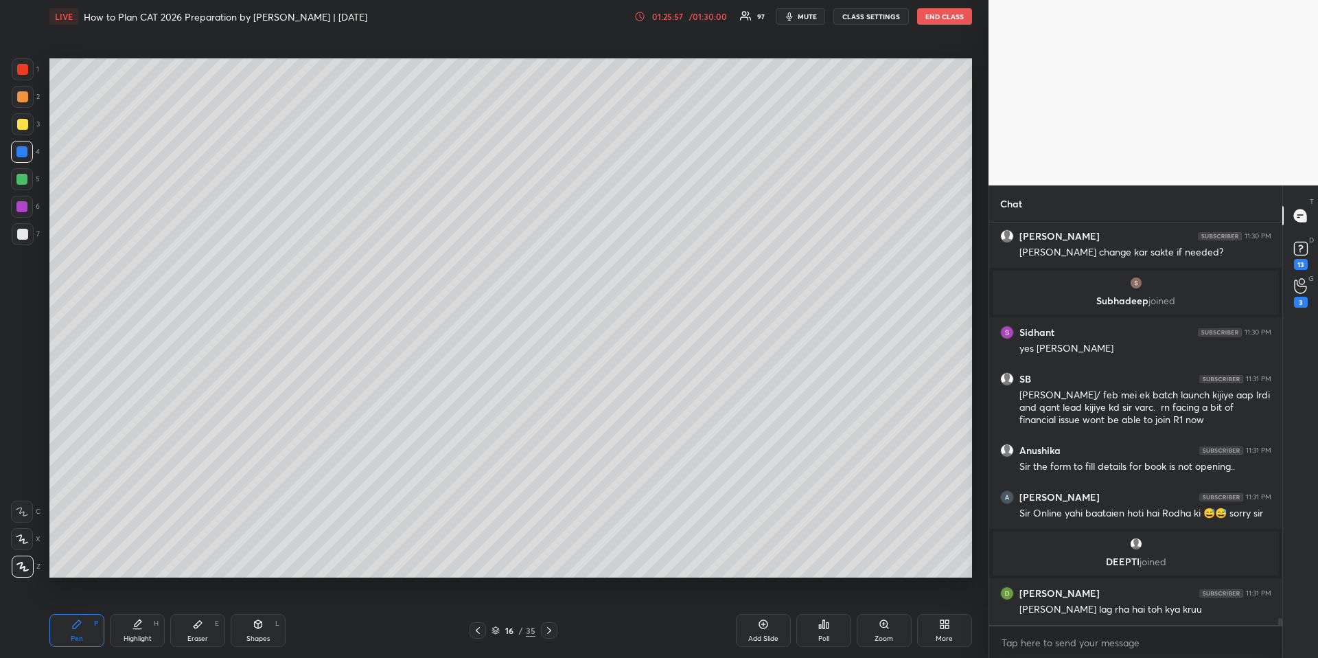
scroll to position [24218, 0]
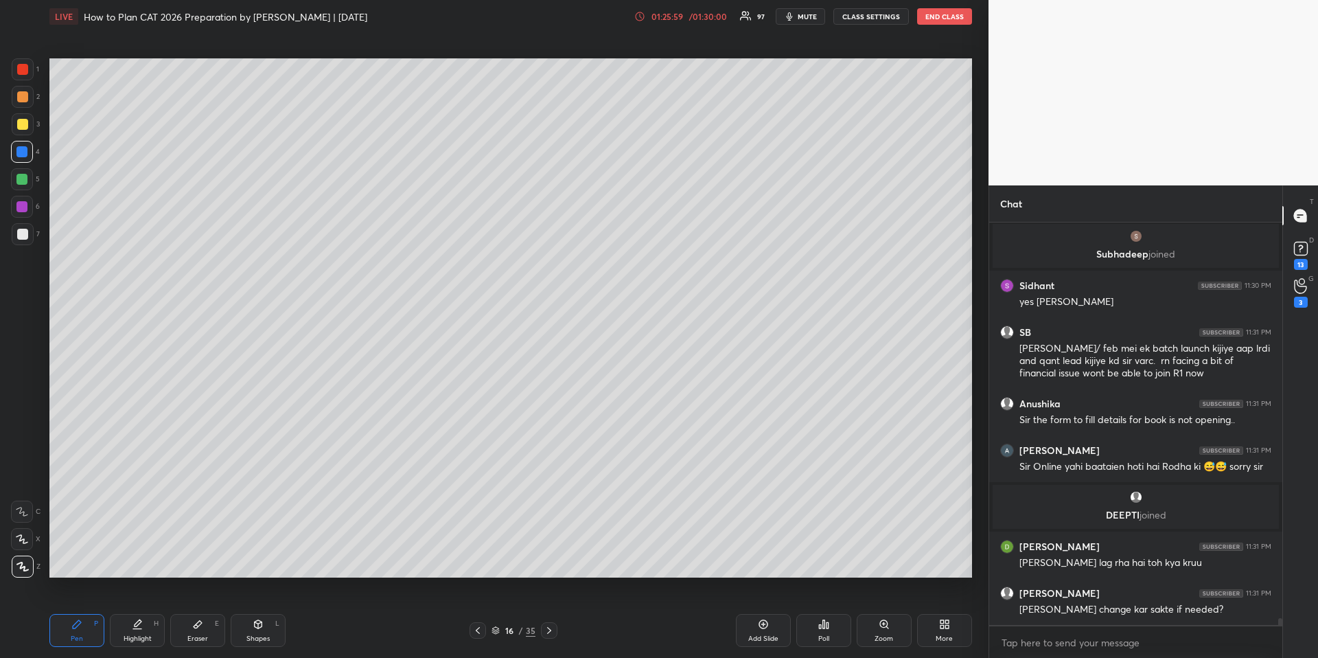
drag, startPoint x: 19, startPoint y: 177, endPoint x: 32, endPoint y: 183, distance: 14.4
click at [19, 177] on div at bounding box center [21, 179] width 11 height 11
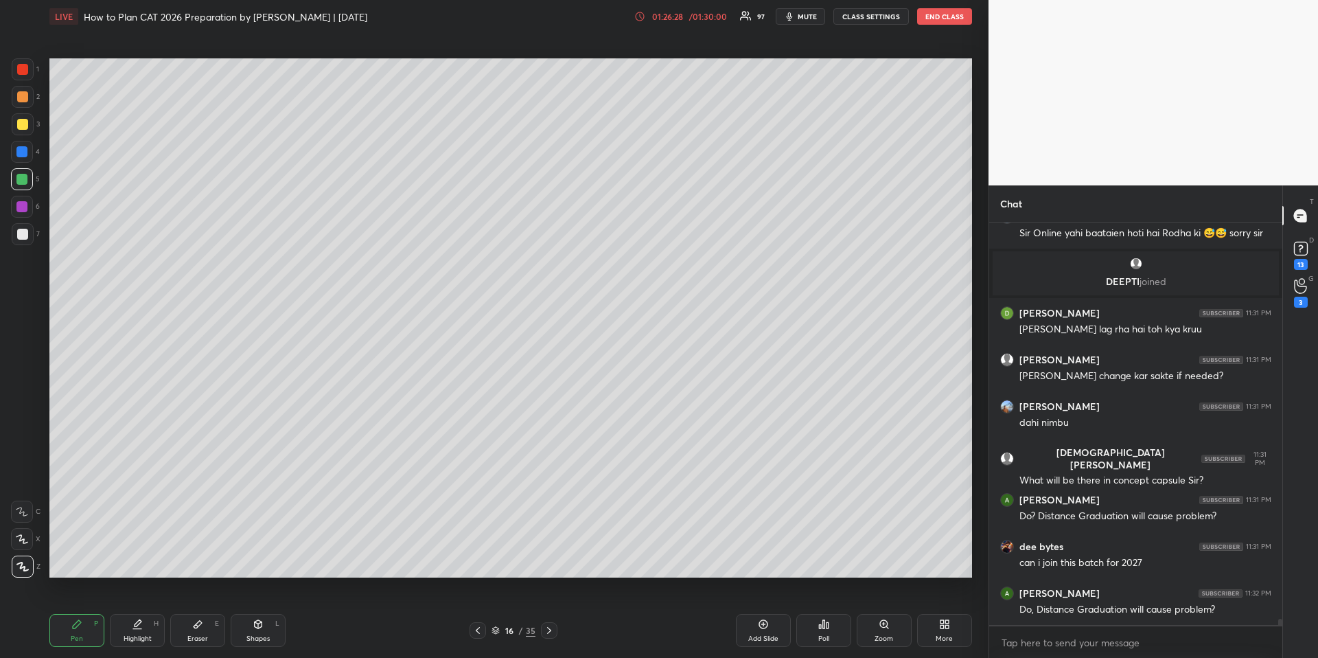
scroll to position [24511, 0]
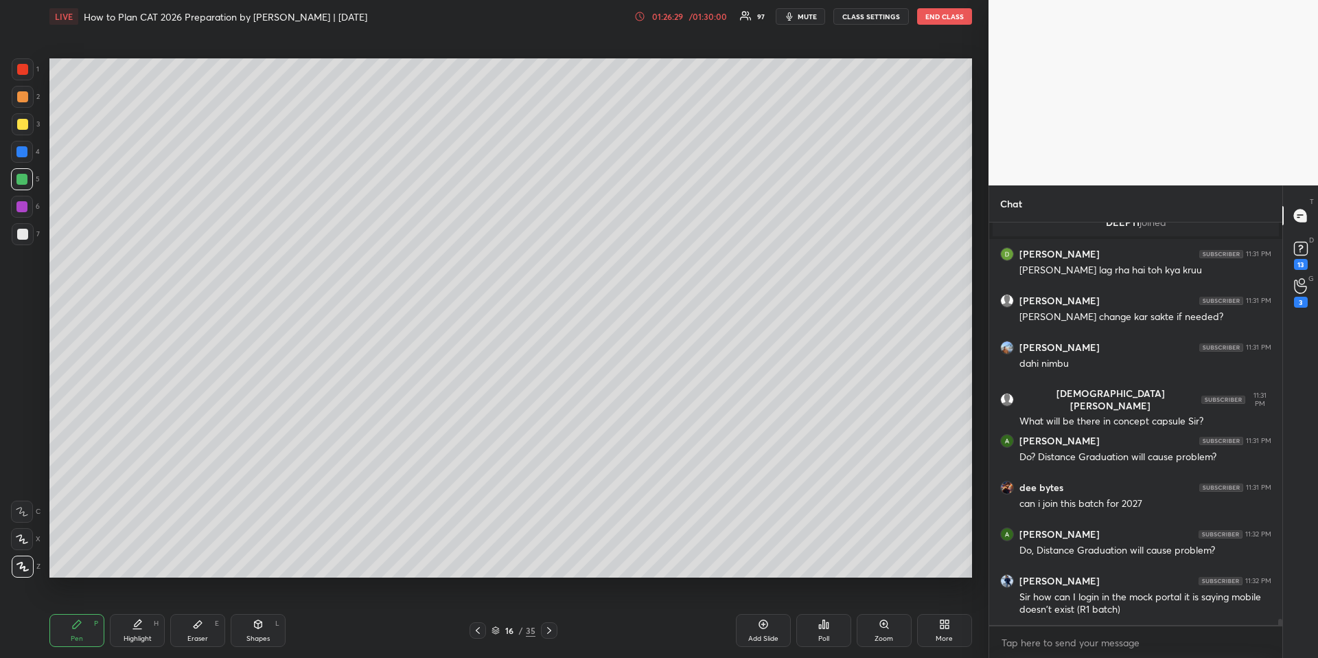
click at [551, 632] on icon at bounding box center [549, 630] width 11 height 11
click at [549, 630] on icon at bounding box center [549, 630] width 11 height 11
click at [551, 630] on icon at bounding box center [549, 630] width 11 height 11
click at [551, 626] on icon at bounding box center [549, 630] width 11 height 11
click at [550, 628] on icon at bounding box center [549, 630] width 11 height 11
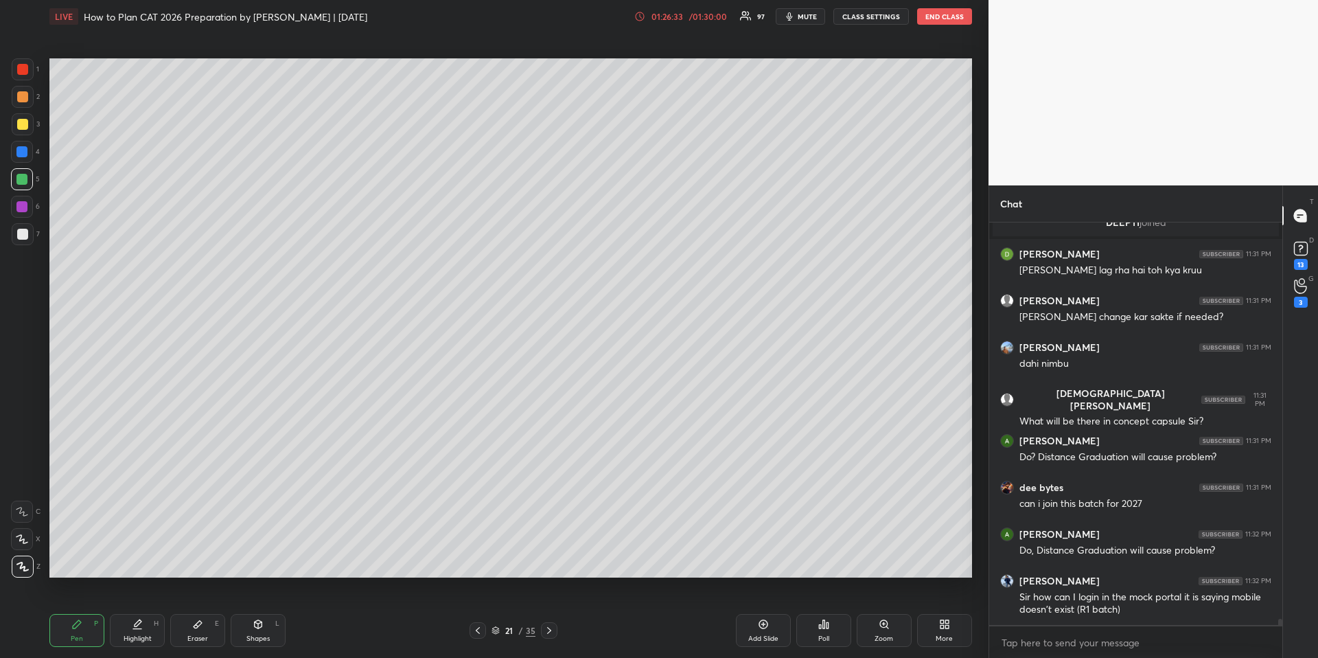
drag, startPoint x: 77, startPoint y: 632, endPoint x: 84, endPoint y: 604, distance: 28.5
click at [77, 632] on div "Pen P" at bounding box center [76, 630] width 55 height 33
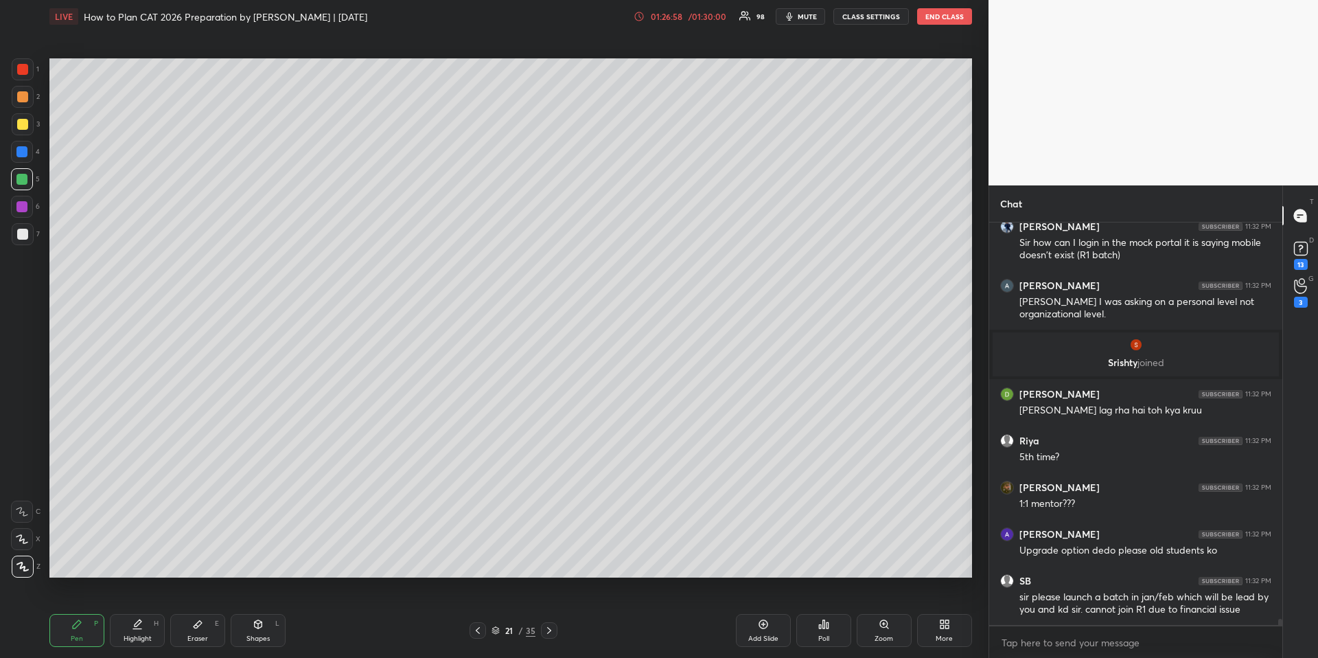
scroll to position [24711, 0]
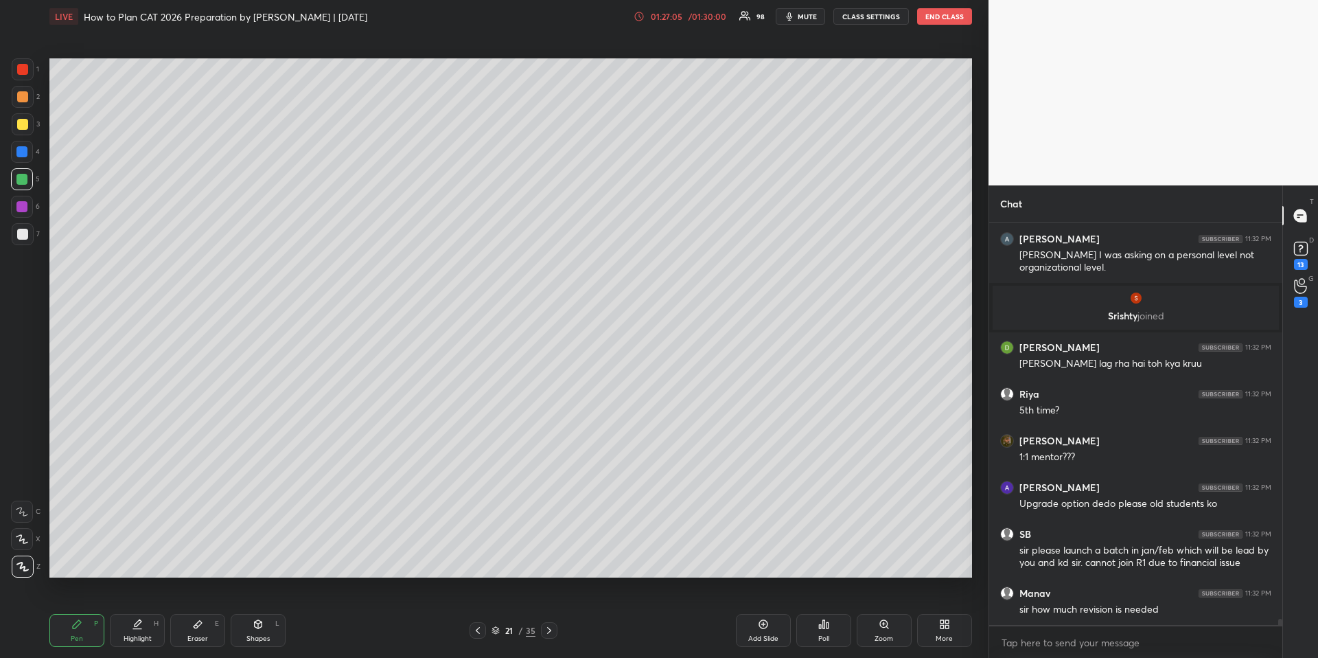
click at [25, 125] on div at bounding box center [22, 124] width 11 height 11
click at [27, 573] on div at bounding box center [23, 566] width 22 height 22
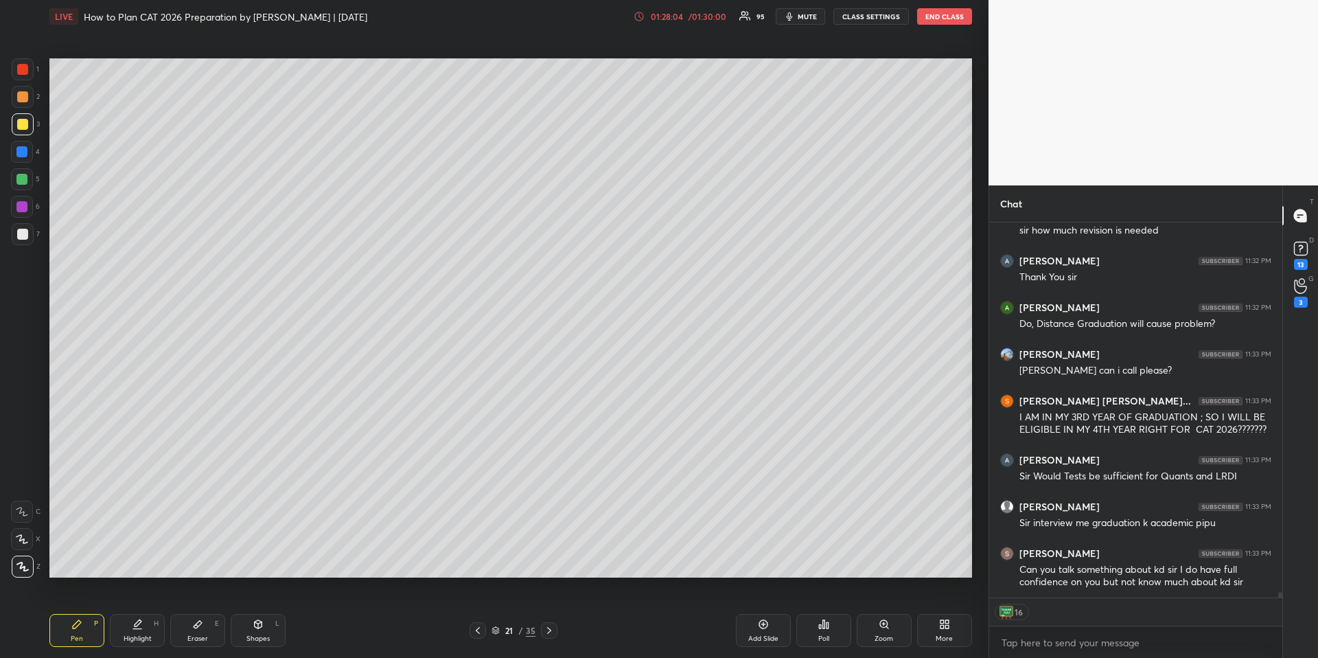
scroll to position [25137, 0]
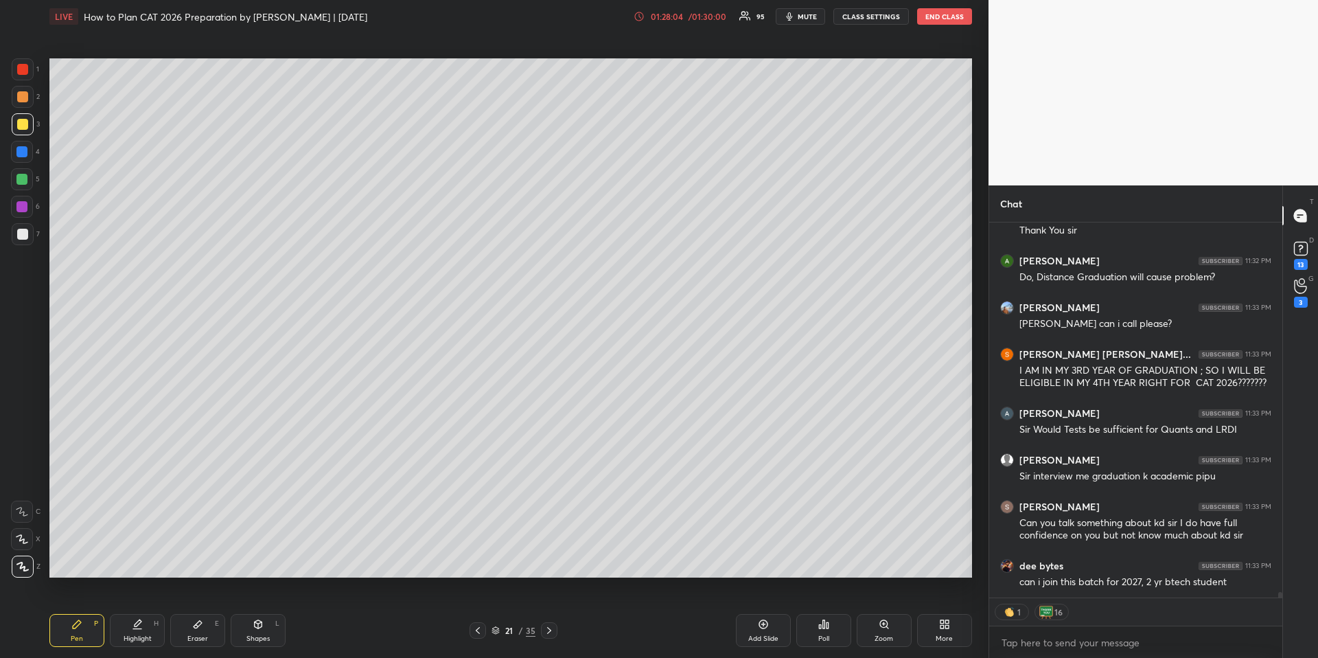
click at [26, 150] on div at bounding box center [21, 151] width 11 height 11
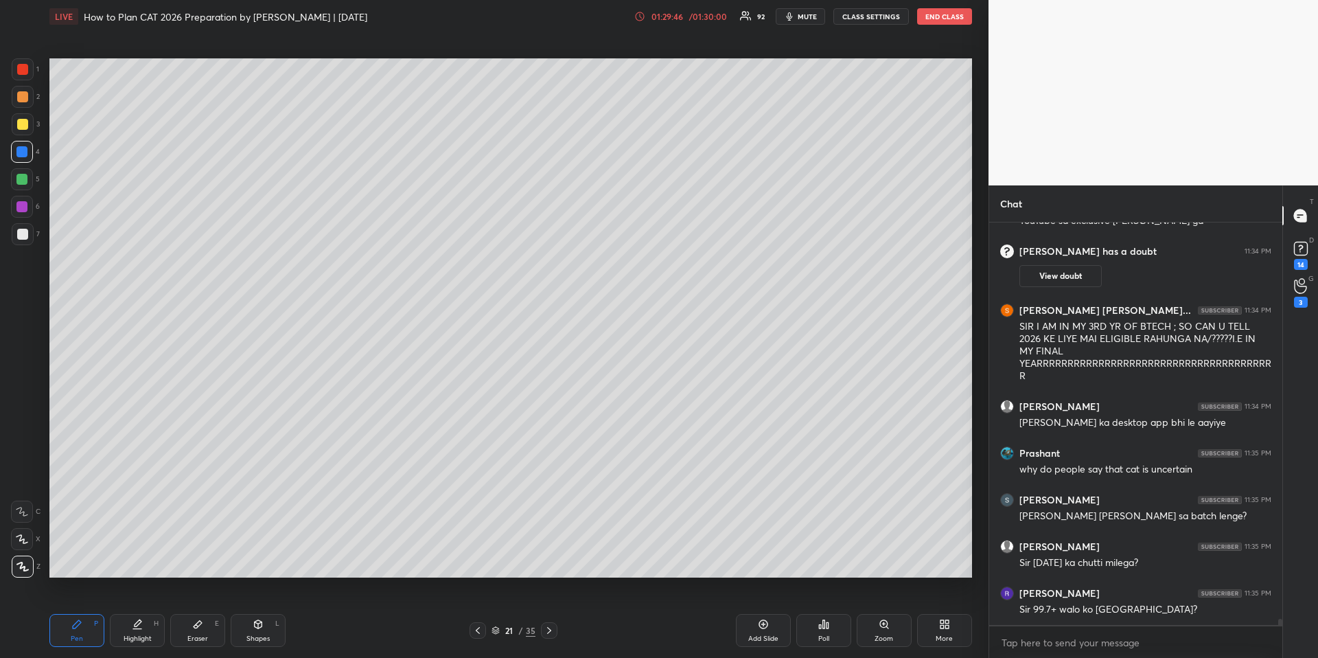
scroll to position [25520, 0]
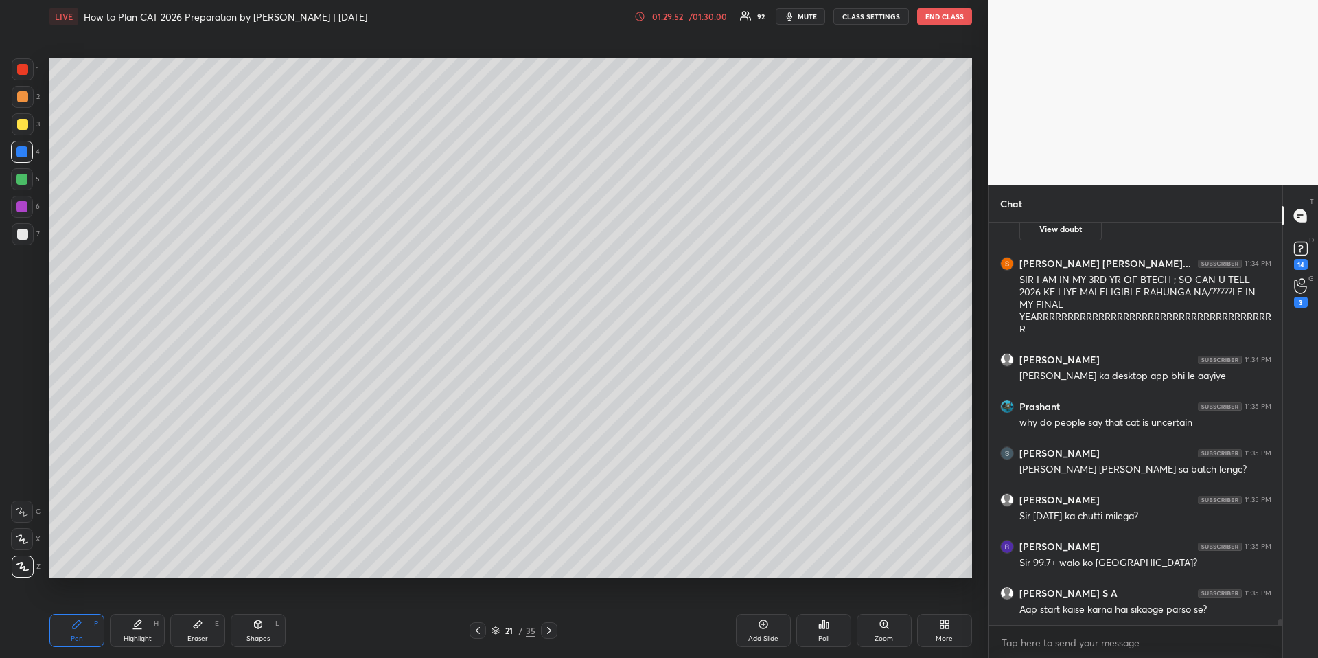
click at [551, 632] on icon at bounding box center [549, 630] width 11 height 11
drag, startPoint x: 65, startPoint y: 640, endPoint x: 96, endPoint y: 588, distance: 60.0
click at [65, 638] on div "Pen P" at bounding box center [76, 630] width 55 height 33
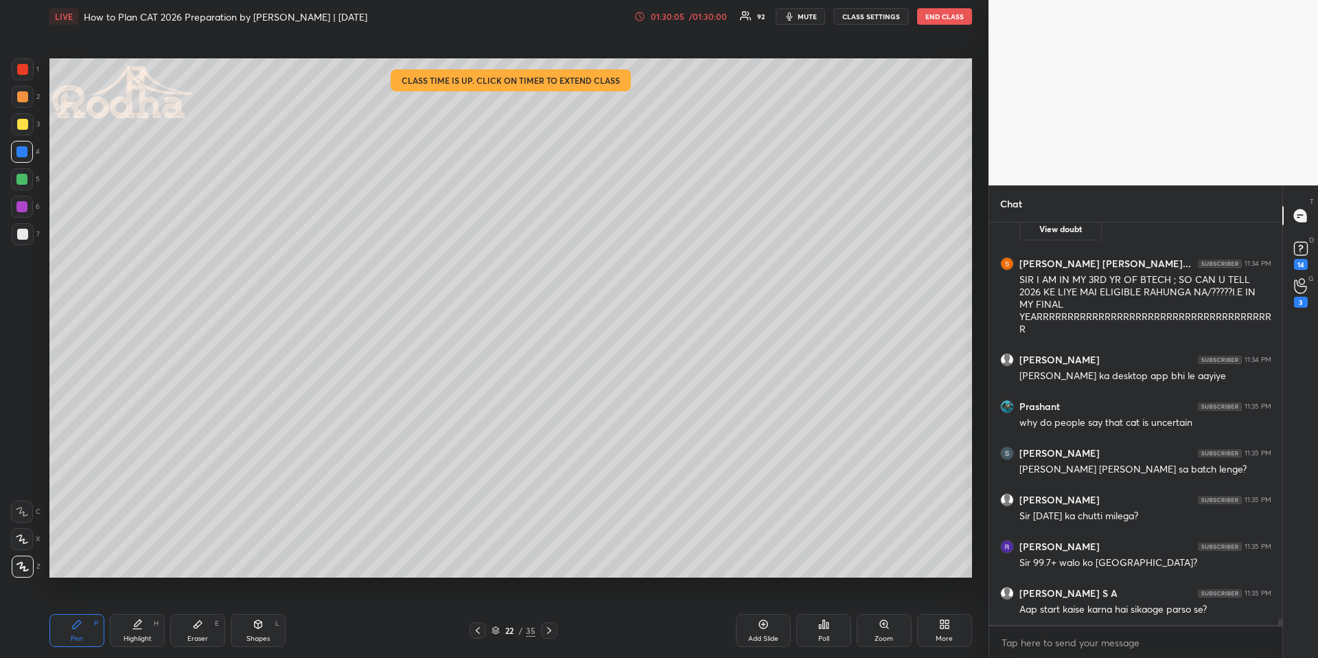
scroll to position [371, 289]
drag, startPoint x: 19, startPoint y: 93, endPoint x: 44, endPoint y: 89, distance: 25.2
click at [20, 93] on div at bounding box center [22, 96] width 11 height 11
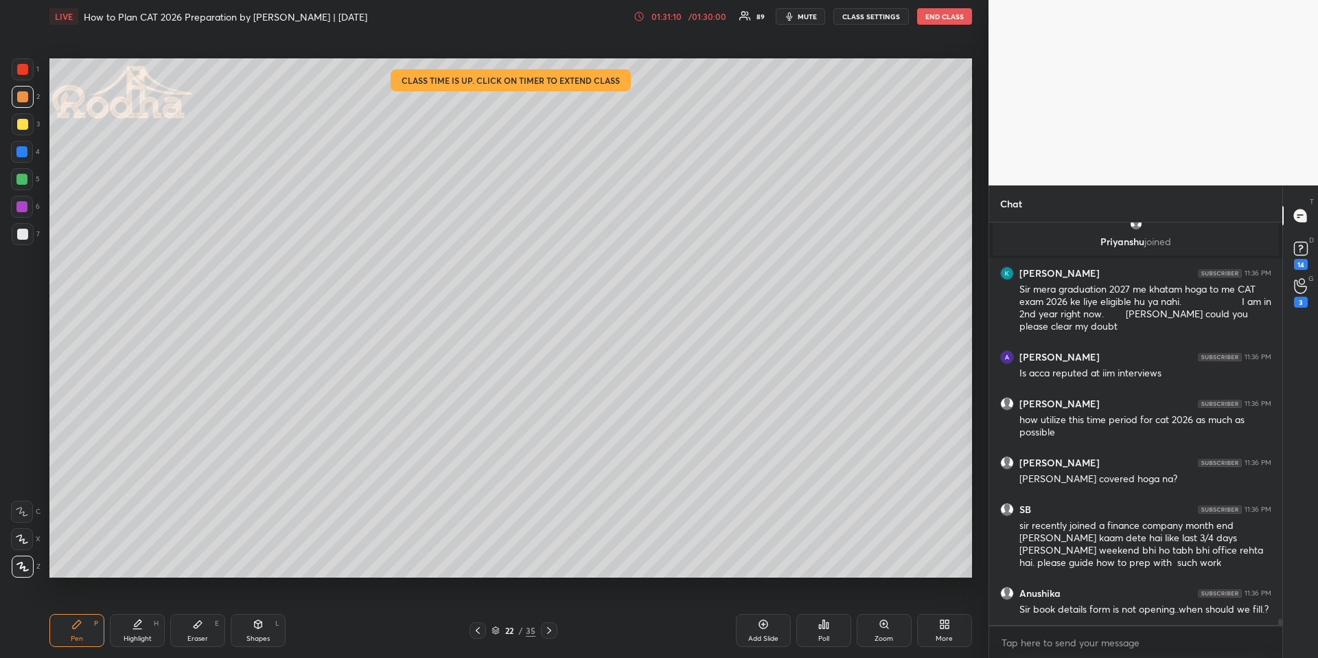
scroll to position [25940, 0]
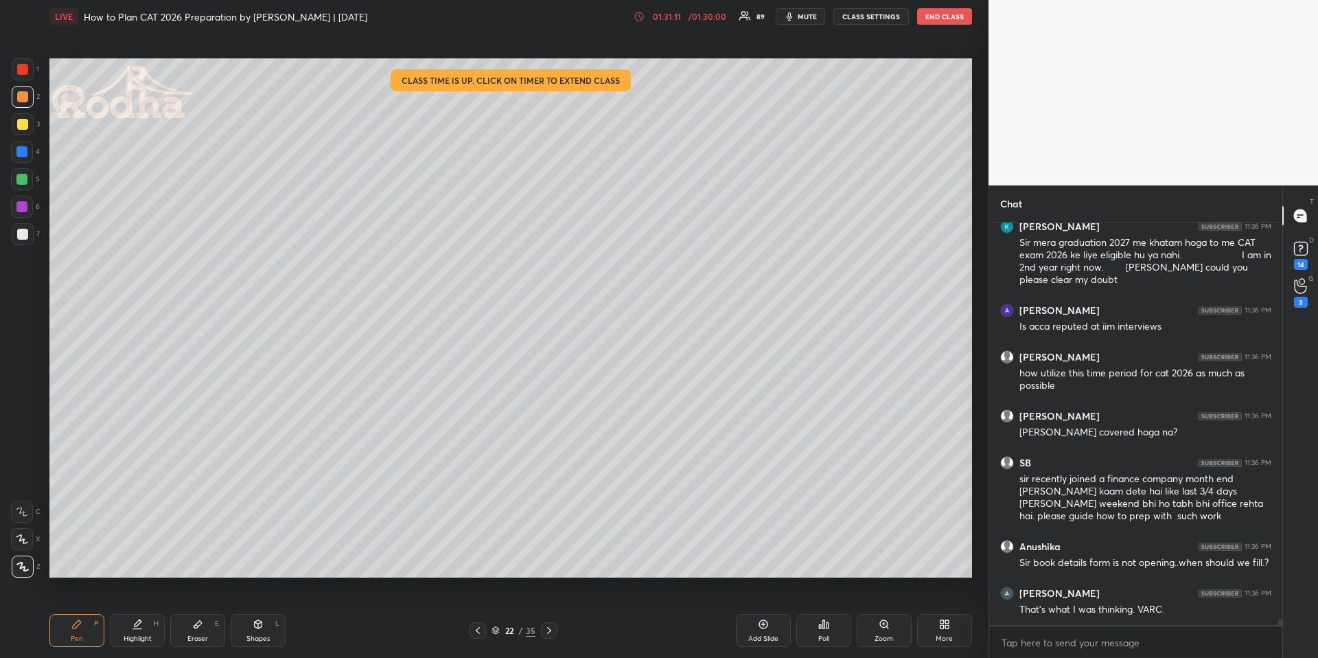
click at [549, 632] on icon at bounding box center [549, 630] width 11 height 11
click at [256, 640] on div "Shapes L" at bounding box center [258, 630] width 55 height 33
drag, startPoint x: 30, startPoint y: 570, endPoint x: 45, endPoint y: 561, distance: 17.0
click at [30, 568] on div at bounding box center [23, 566] width 22 height 22
drag, startPoint x: 99, startPoint y: 632, endPoint x: 104, endPoint y: 601, distance: 32.1
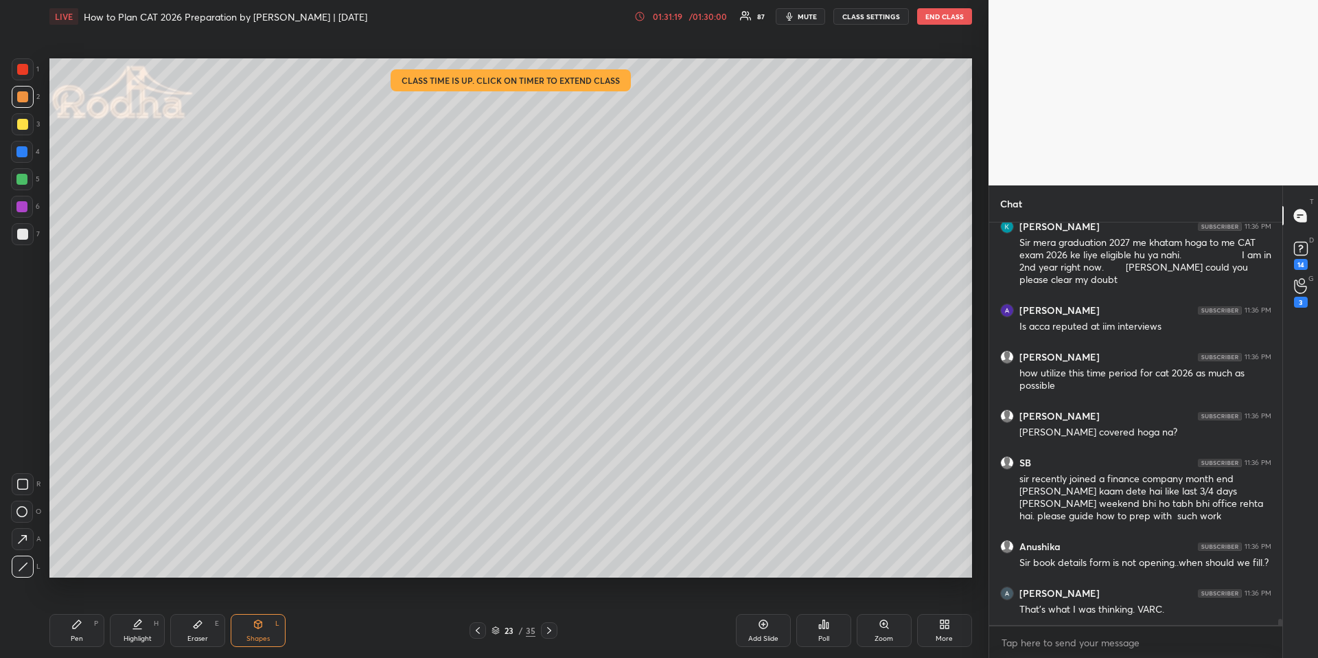
click at [98, 633] on div "Pen P" at bounding box center [76, 630] width 55 height 33
drag, startPoint x: 27, startPoint y: 182, endPoint x: 30, endPoint y: 192, distance: 10.0
click at [27, 181] on div at bounding box center [22, 179] width 22 height 22
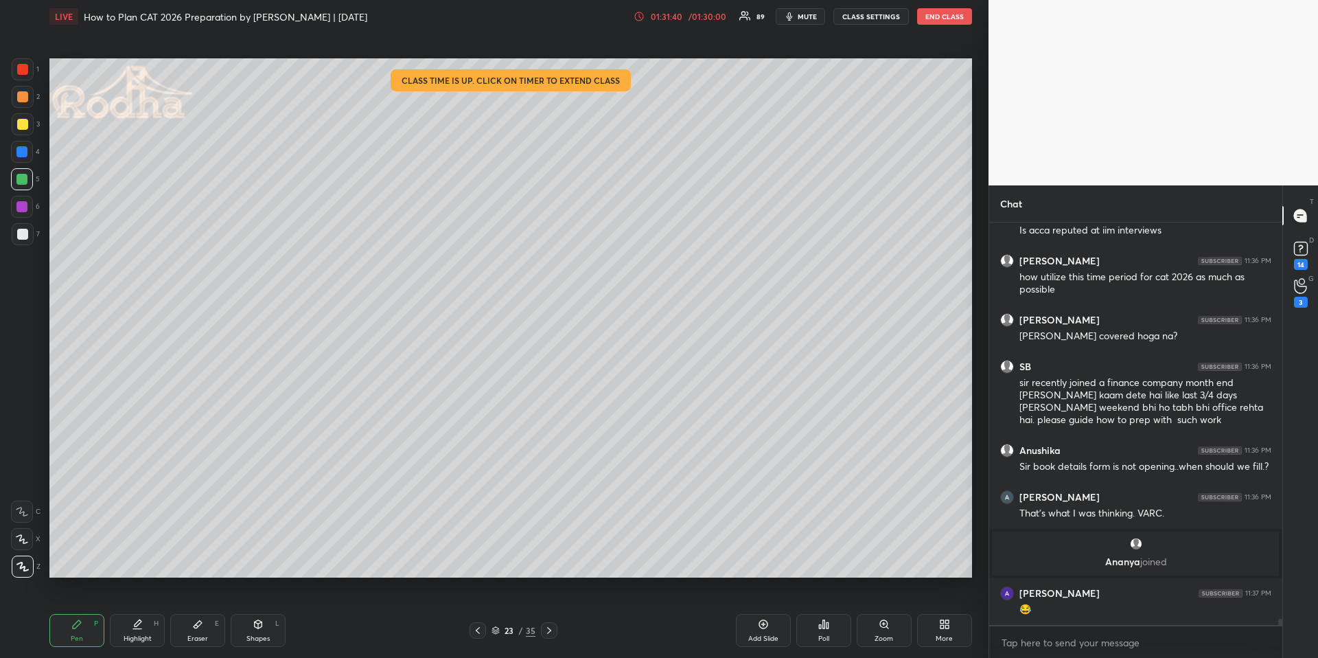
scroll to position [25925, 0]
click at [24, 152] on div at bounding box center [21, 151] width 11 height 11
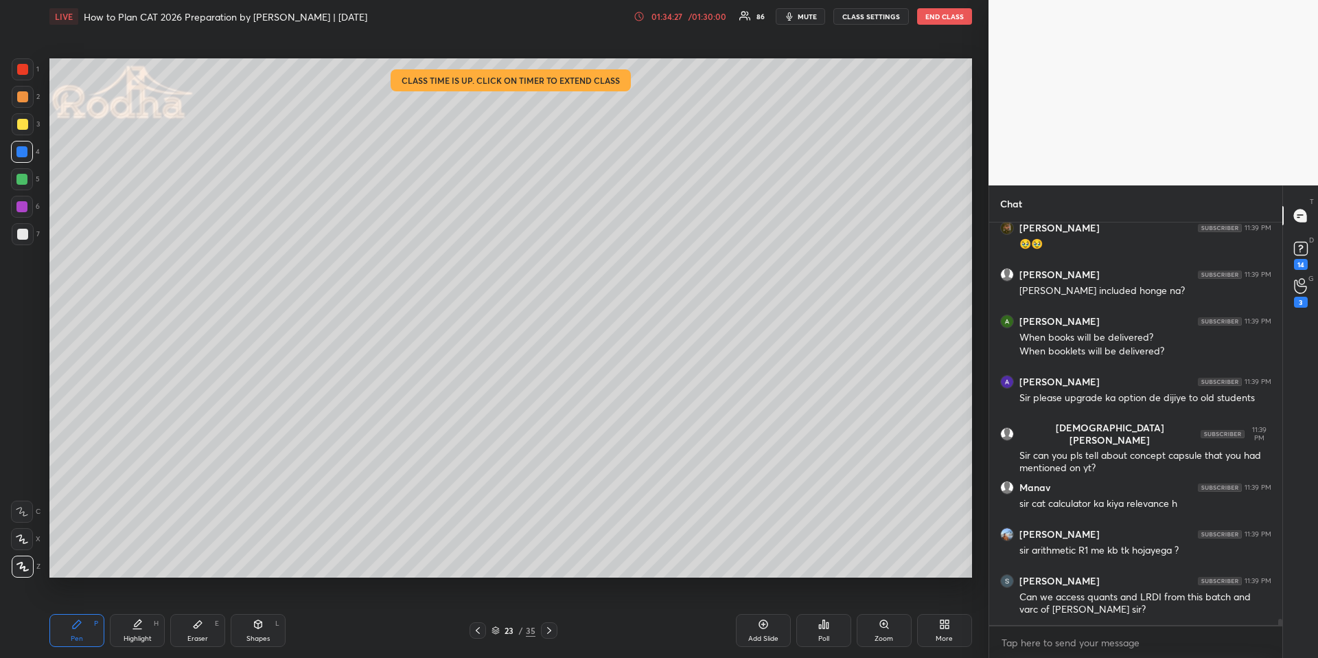
scroll to position [26700, 0]
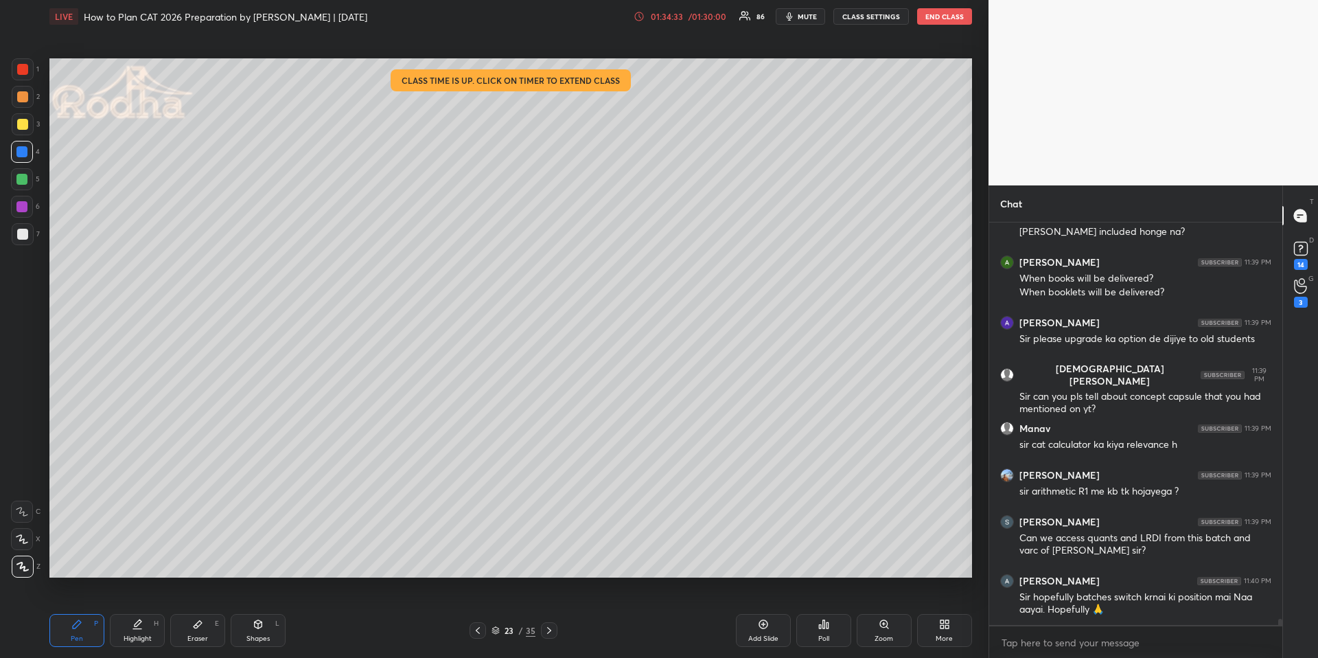
click at [550, 626] on icon at bounding box center [549, 630] width 11 height 11
drag, startPoint x: 90, startPoint y: 632, endPoint x: 90, endPoint y: 618, distance: 14.4
click at [88, 633] on div "Pen P" at bounding box center [76, 630] width 55 height 33
click at [25, 125] on div at bounding box center [22, 124] width 11 height 11
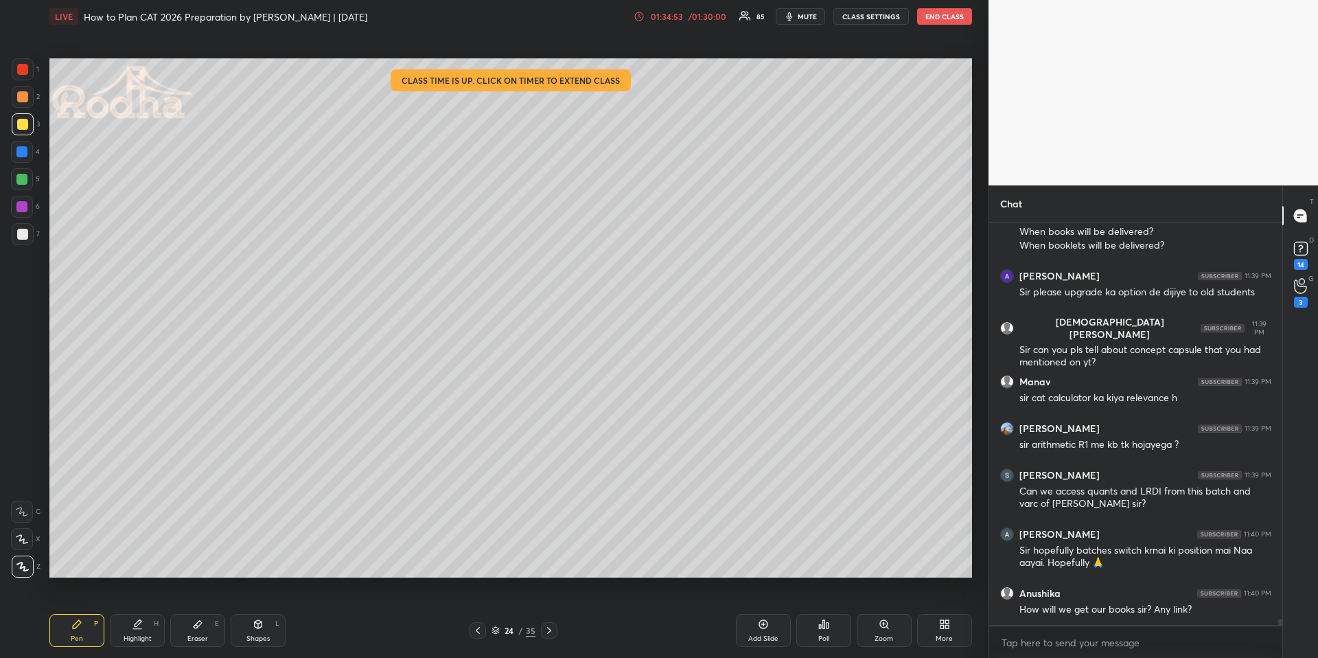
scroll to position [26794, 0]
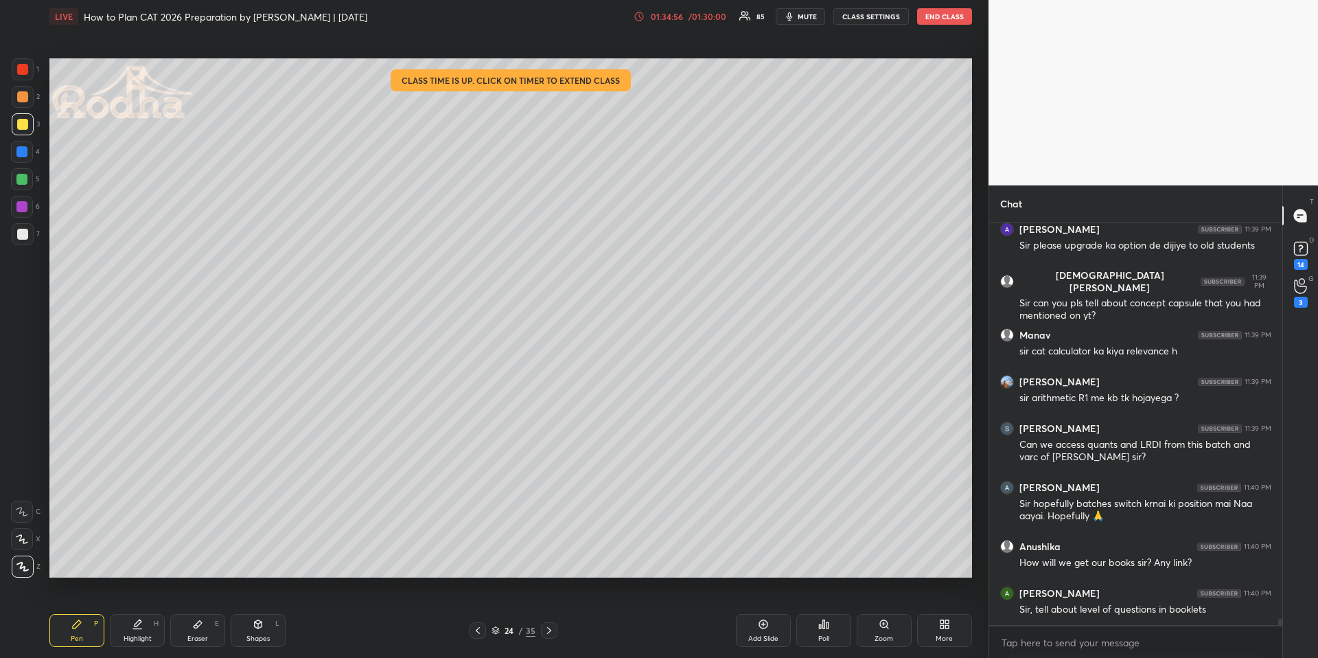
click at [701, 14] on div "/ 01:30:00" at bounding box center [707, 16] width 43 height 8
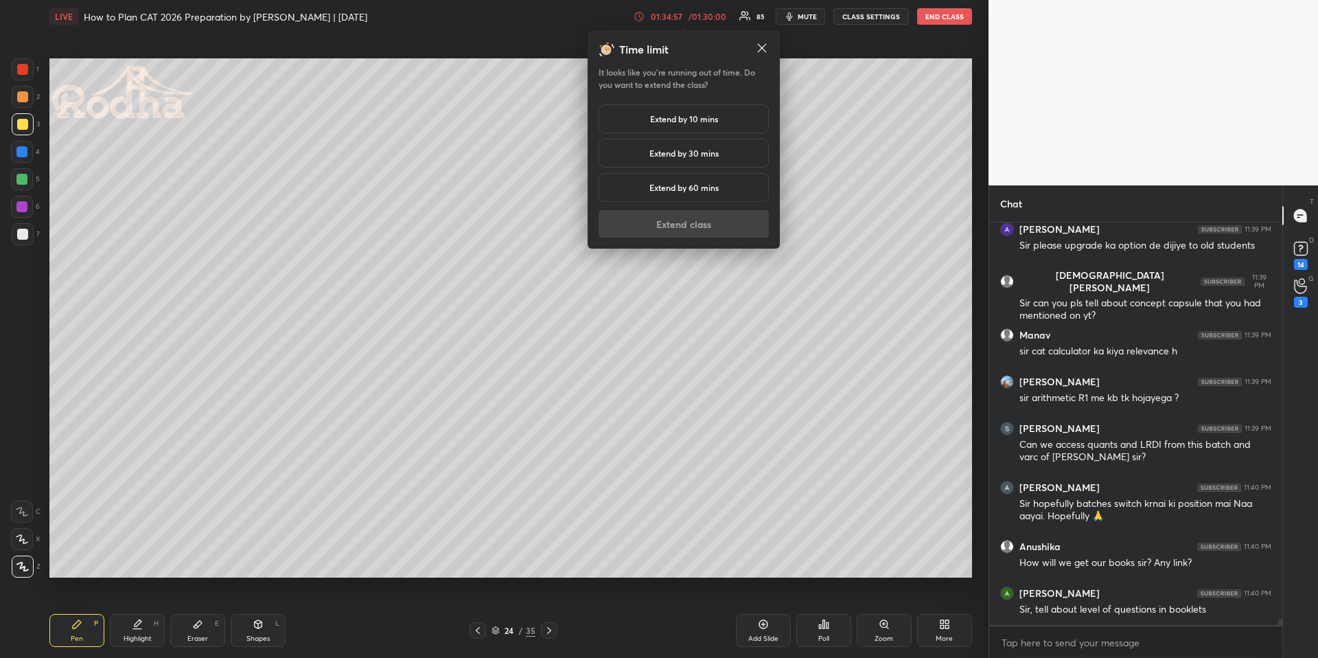
click at [710, 119] on h5 "Extend by 10 mins" at bounding box center [684, 119] width 68 height 12
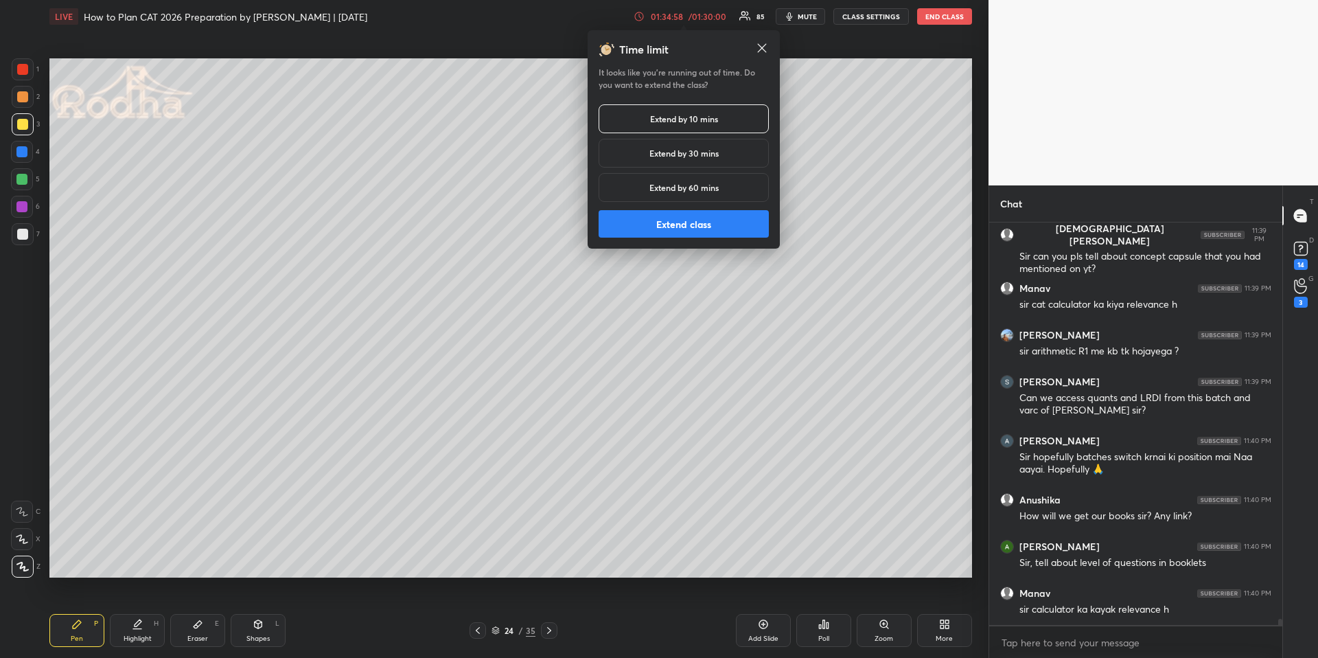
click at [717, 225] on button "Extend class" at bounding box center [684, 223] width 170 height 27
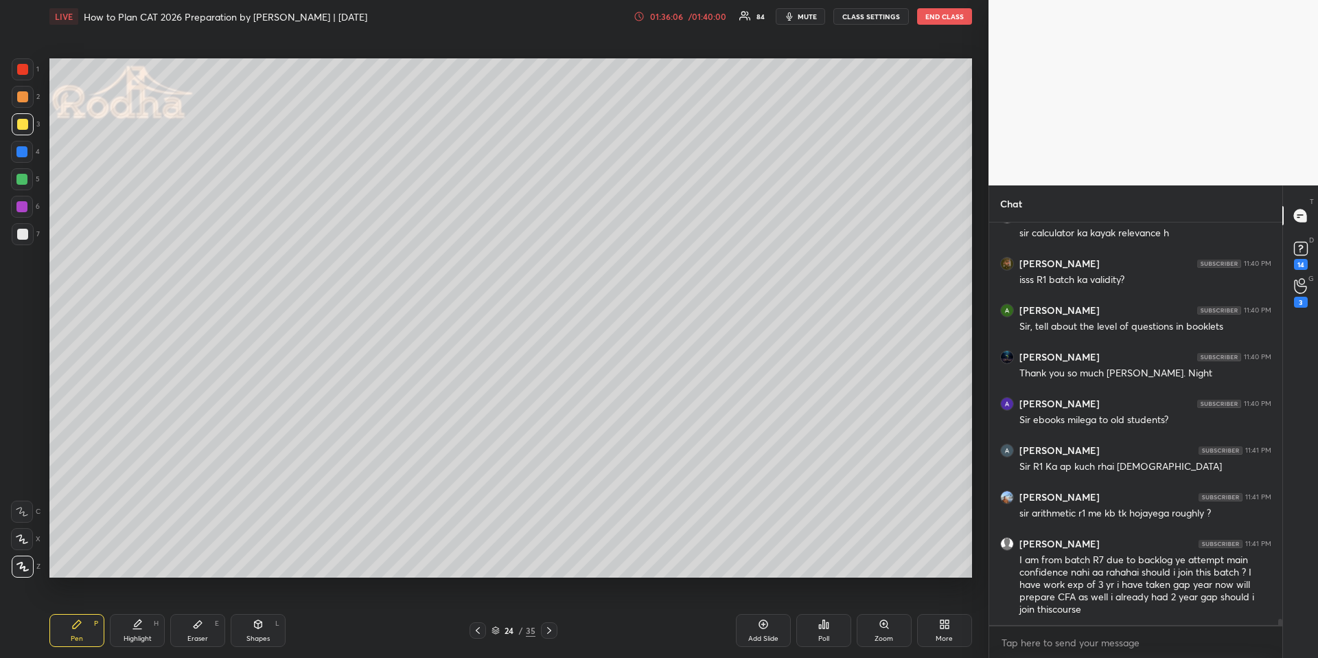
scroll to position [27322, 0]
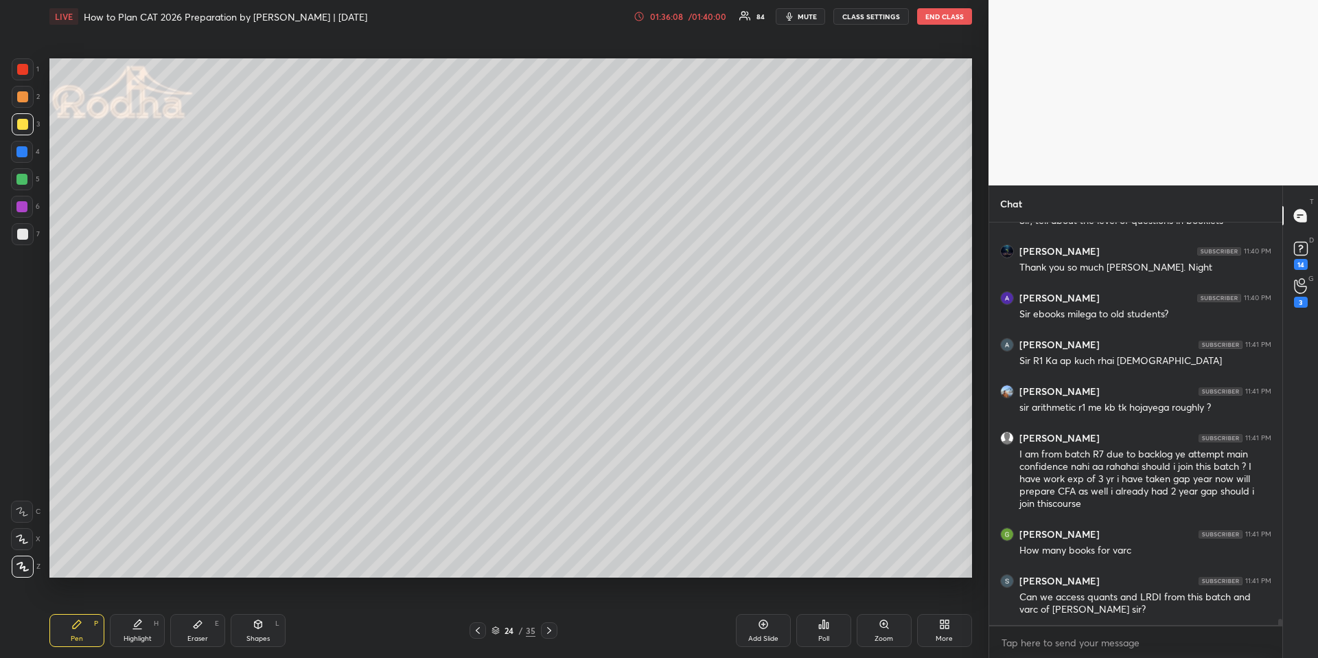
click at [28, 145] on div at bounding box center [22, 152] width 22 height 22
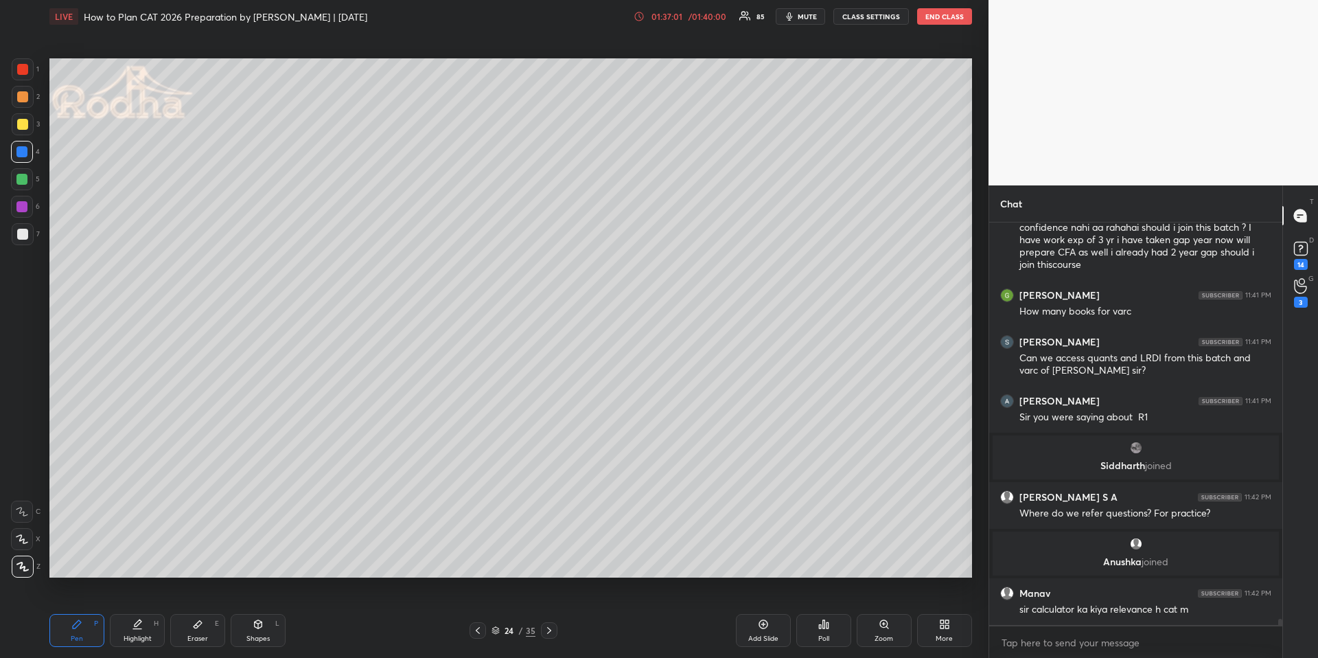
scroll to position [27008, 0]
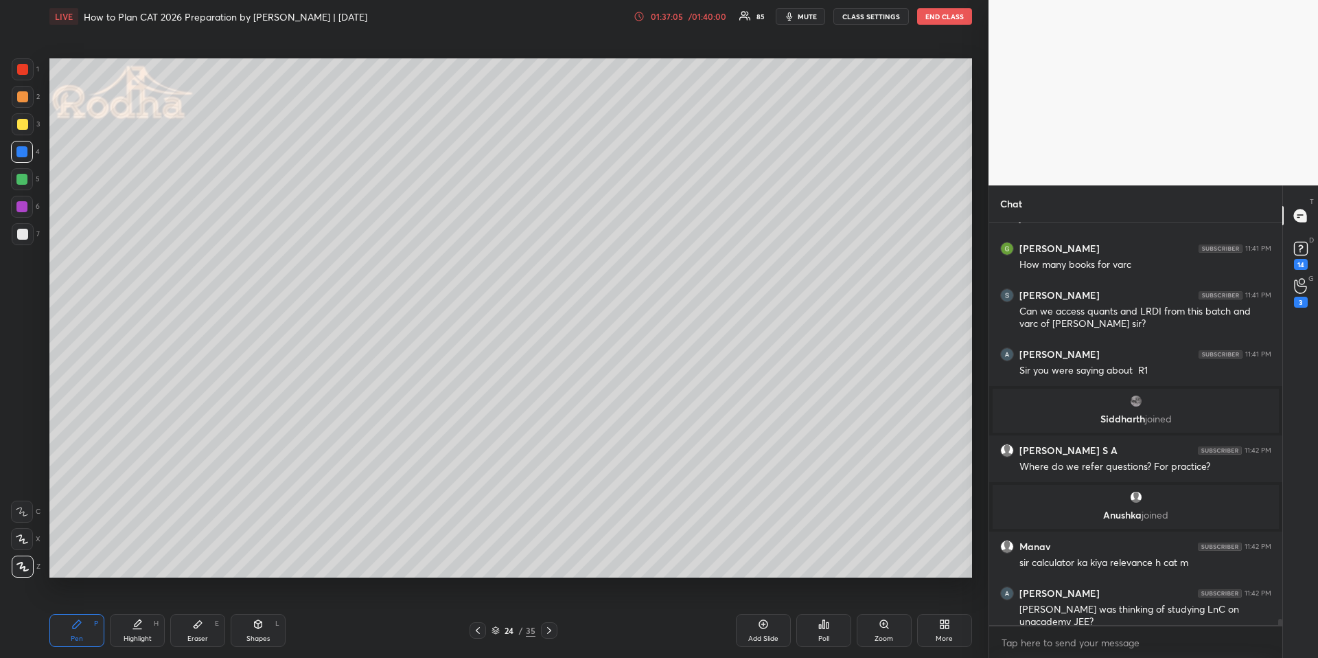
click at [25, 177] on div at bounding box center [21, 179] width 11 height 11
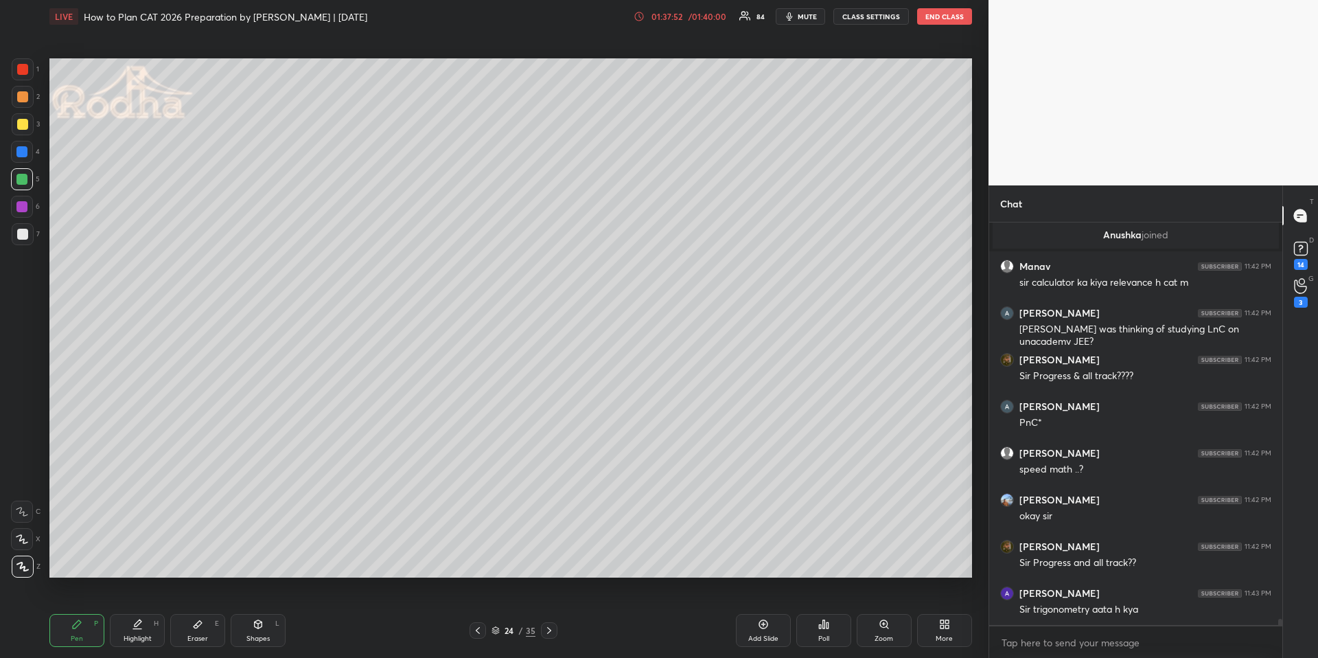
scroll to position [27335, 0]
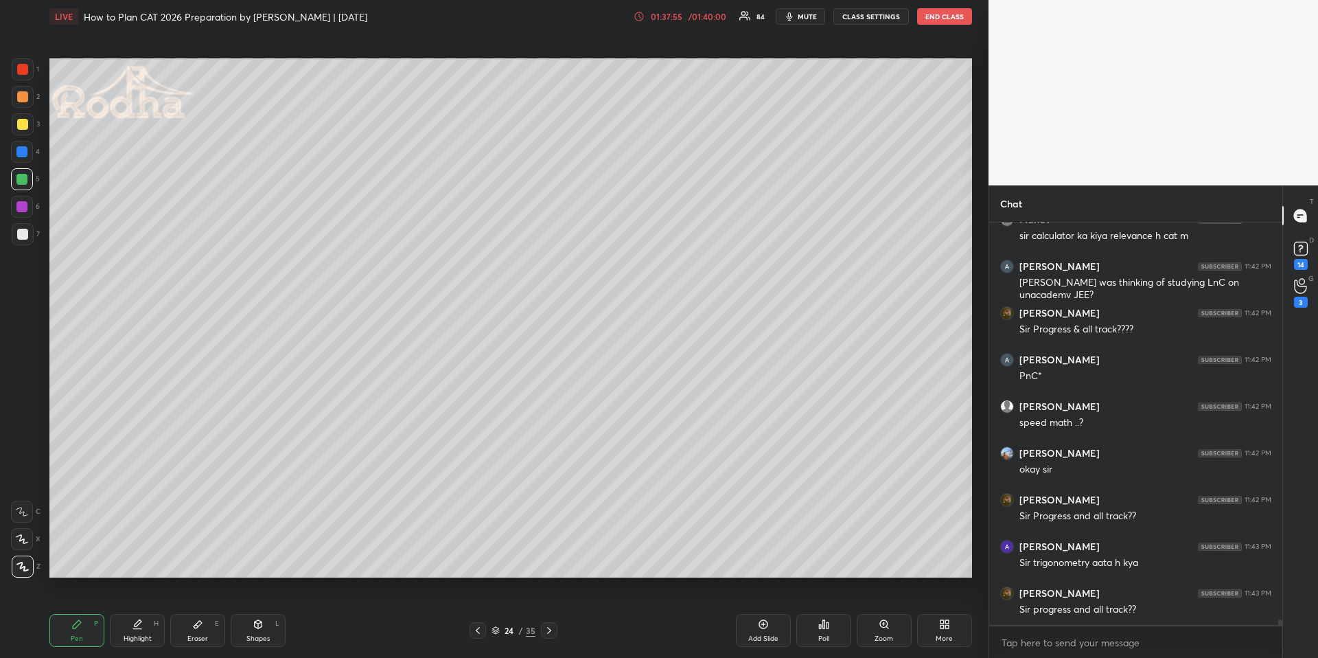
click at [21, 153] on div at bounding box center [21, 151] width 11 height 11
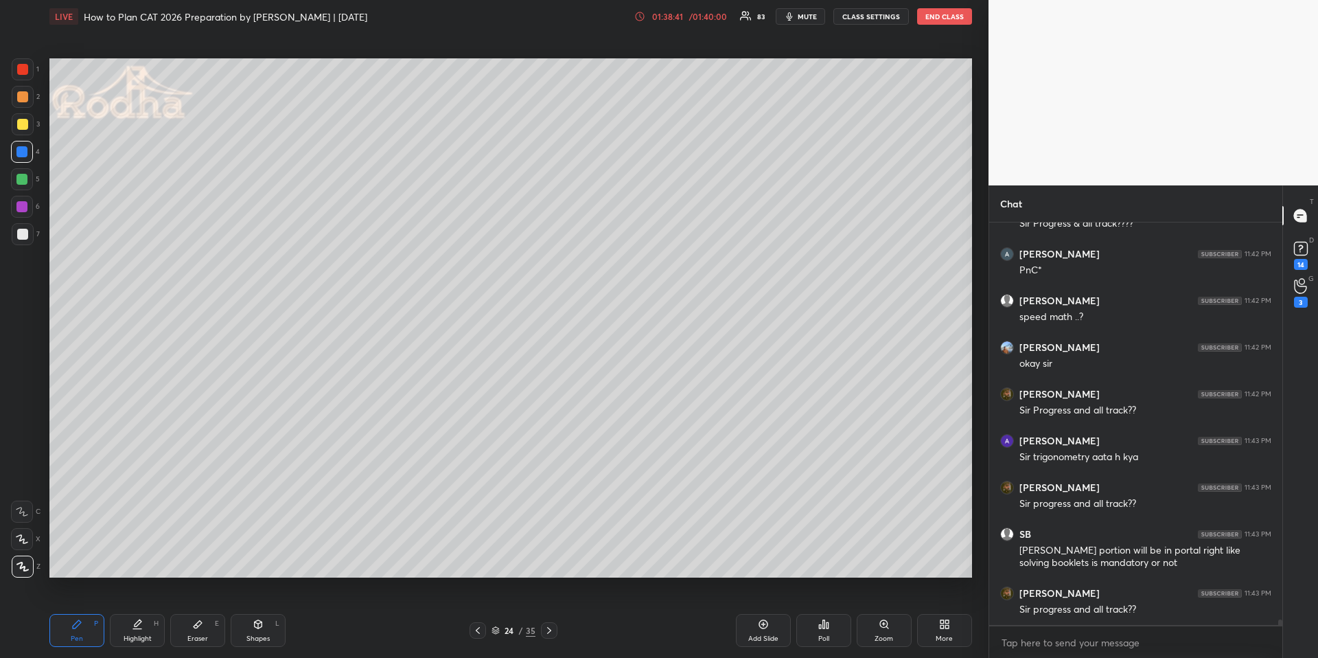
scroll to position [27487, 0]
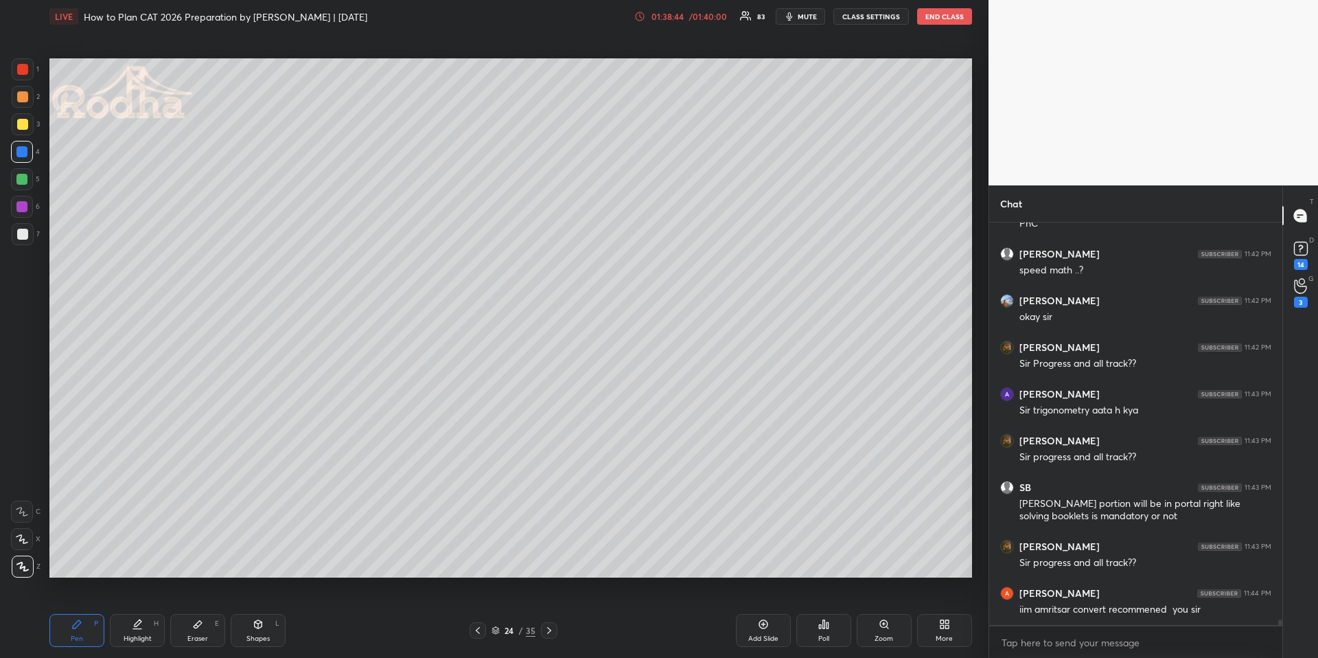
click at [549, 627] on icon at bounding box center [549, 630] width 11 height 11
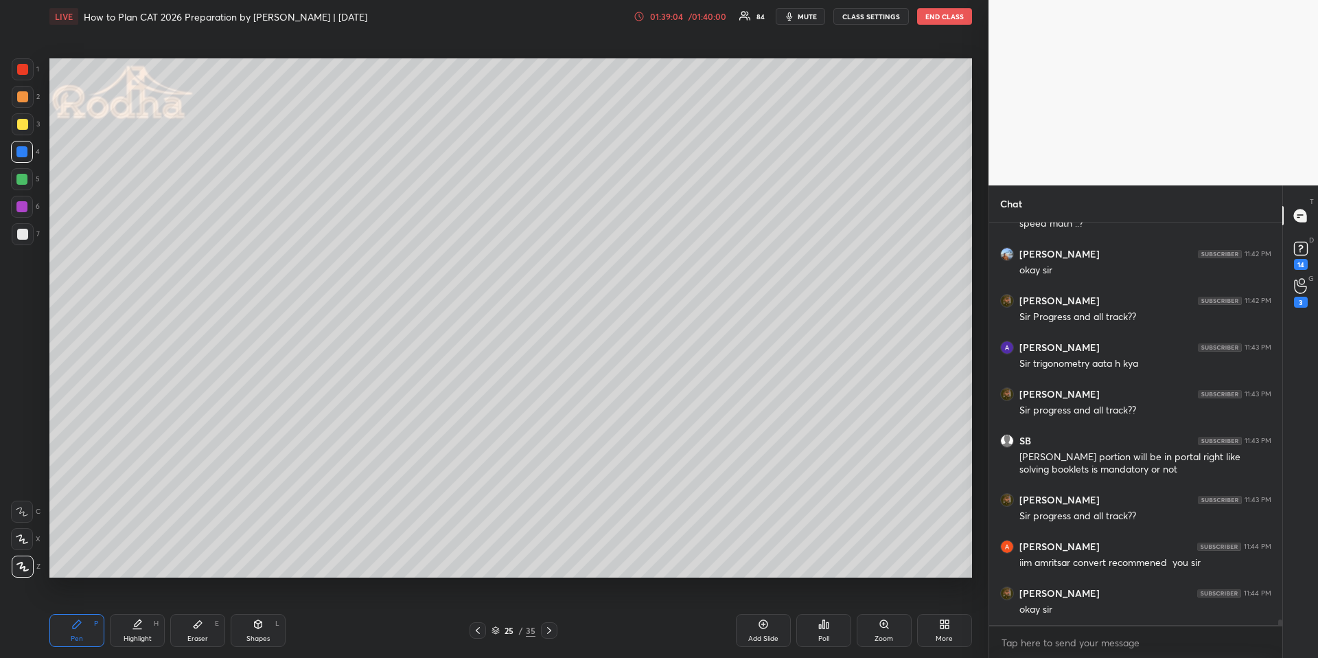
scroll to position [27580, 0]
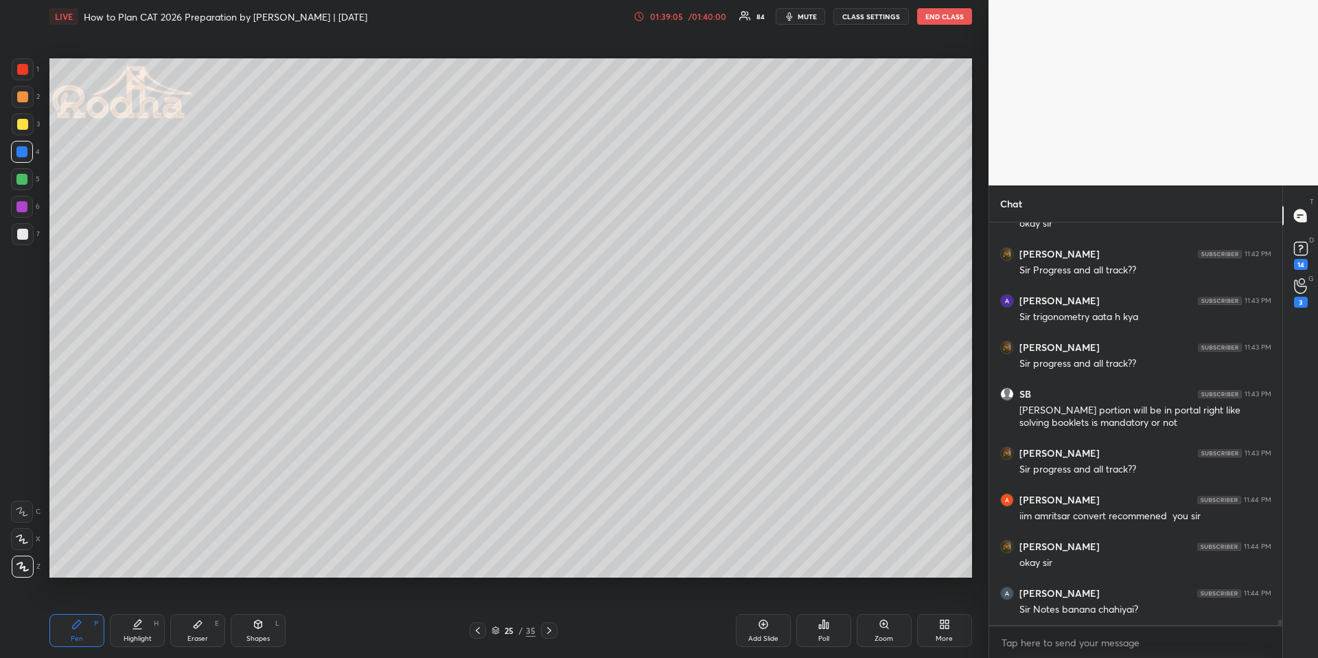
drag, startPoint x: 16, startPoint y: 121, endPoint x: 35, endPoint y: 124, distance: 19.4
click at [16, 122] on div at bounding box center [23, 124] width 22 height 22
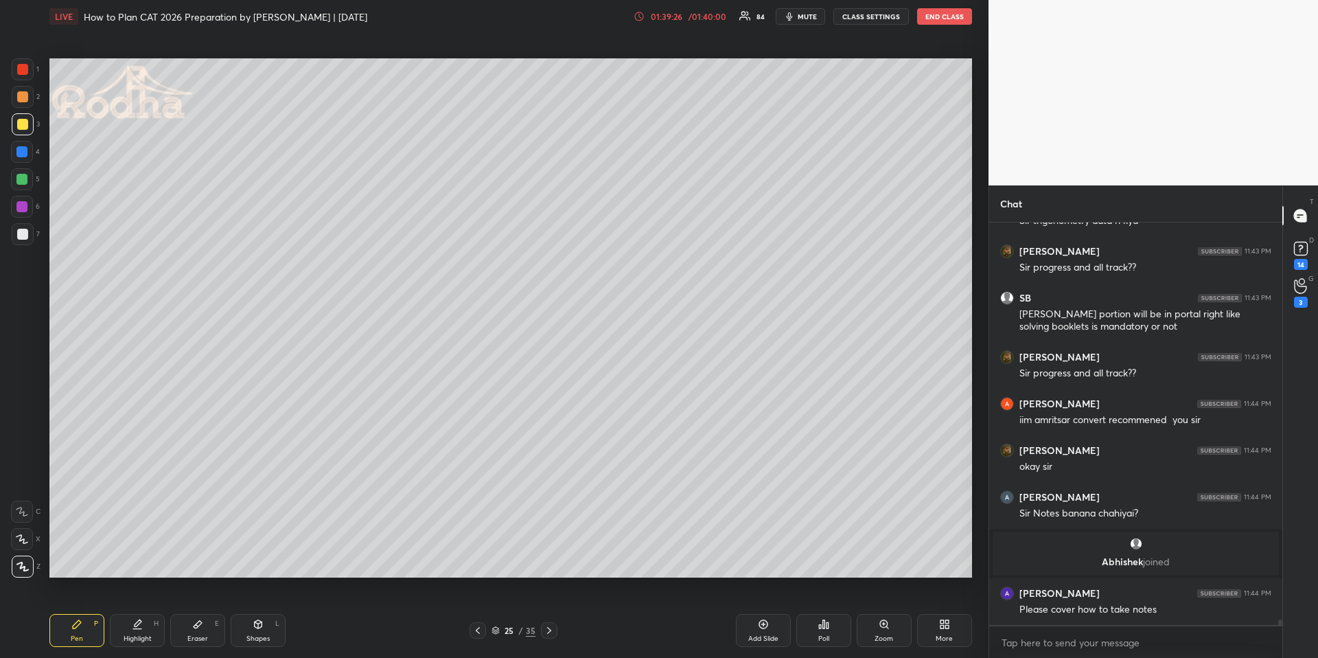
scroll to position [27476, 0]
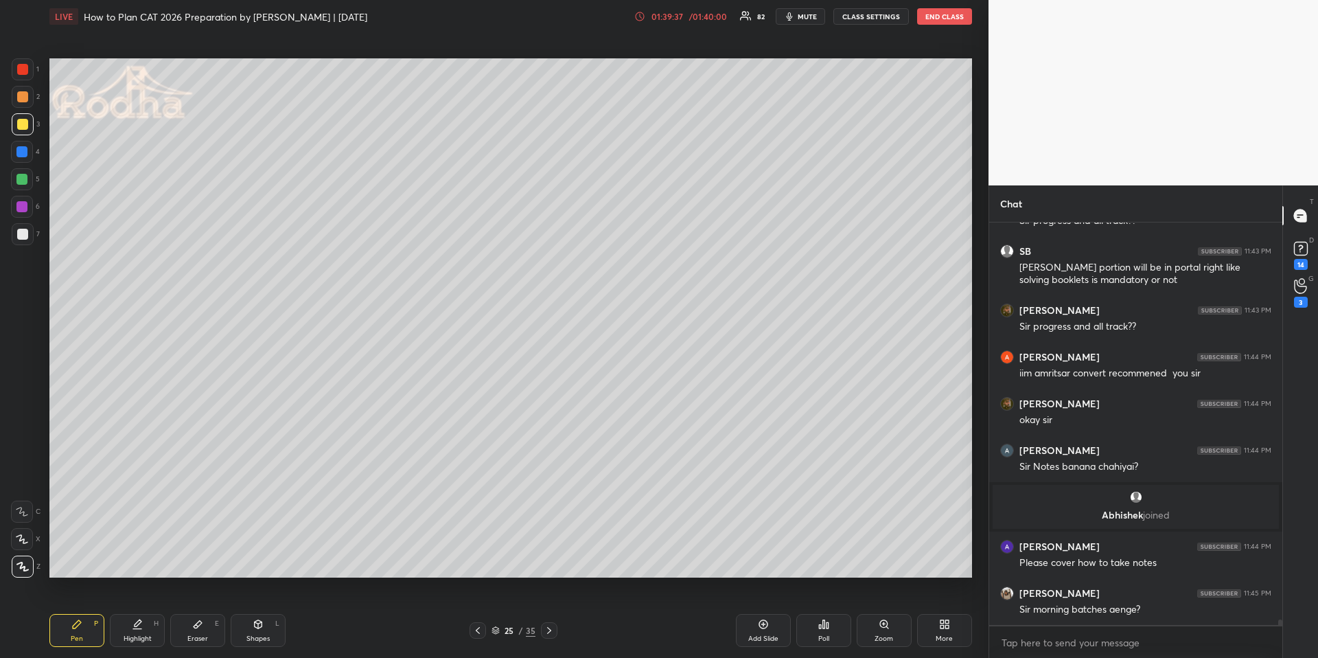
click at [22, 156] on div at bounding box center [22, 152] width 22 height 22
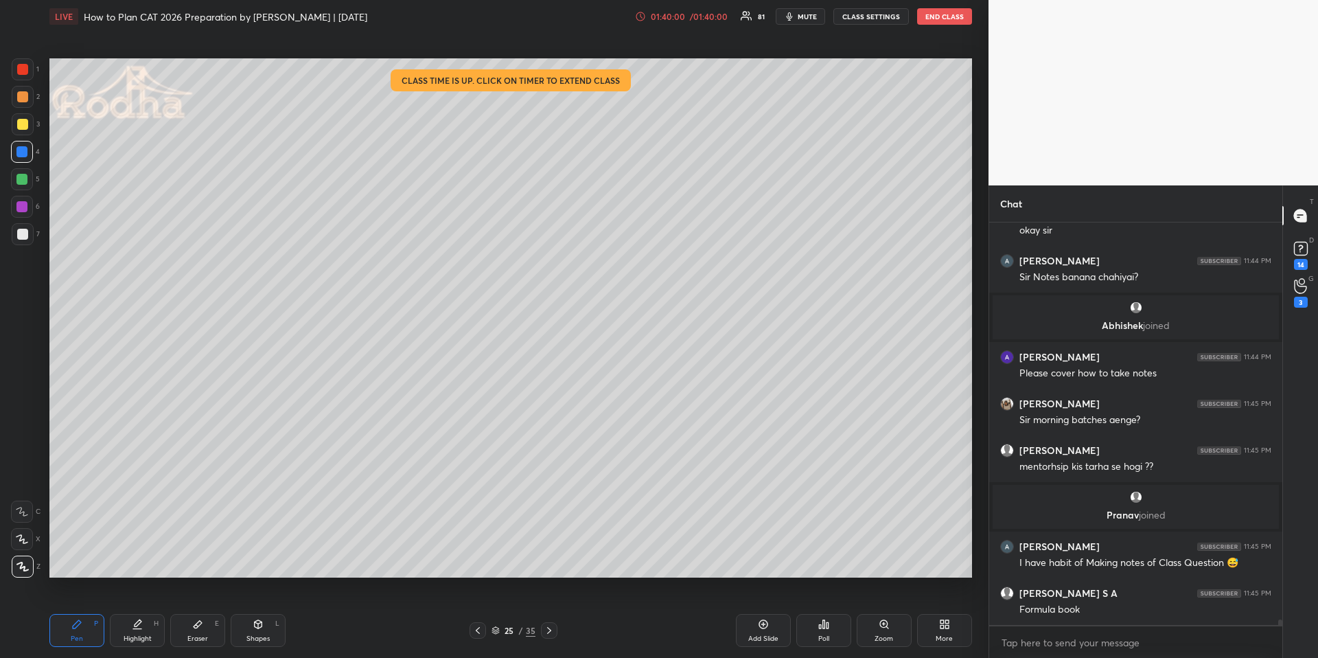
scroll to position [27635, 0]
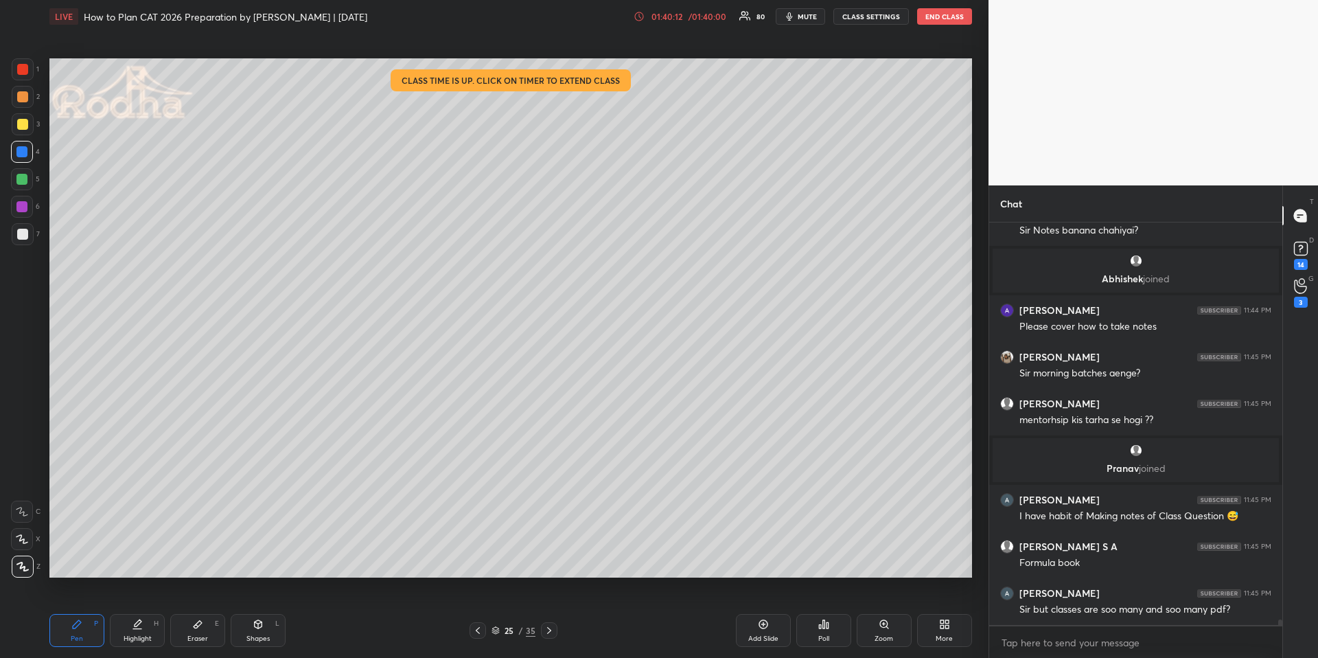
click at [21, 96] on div at bounding box center [22, 96] width 11 height 11
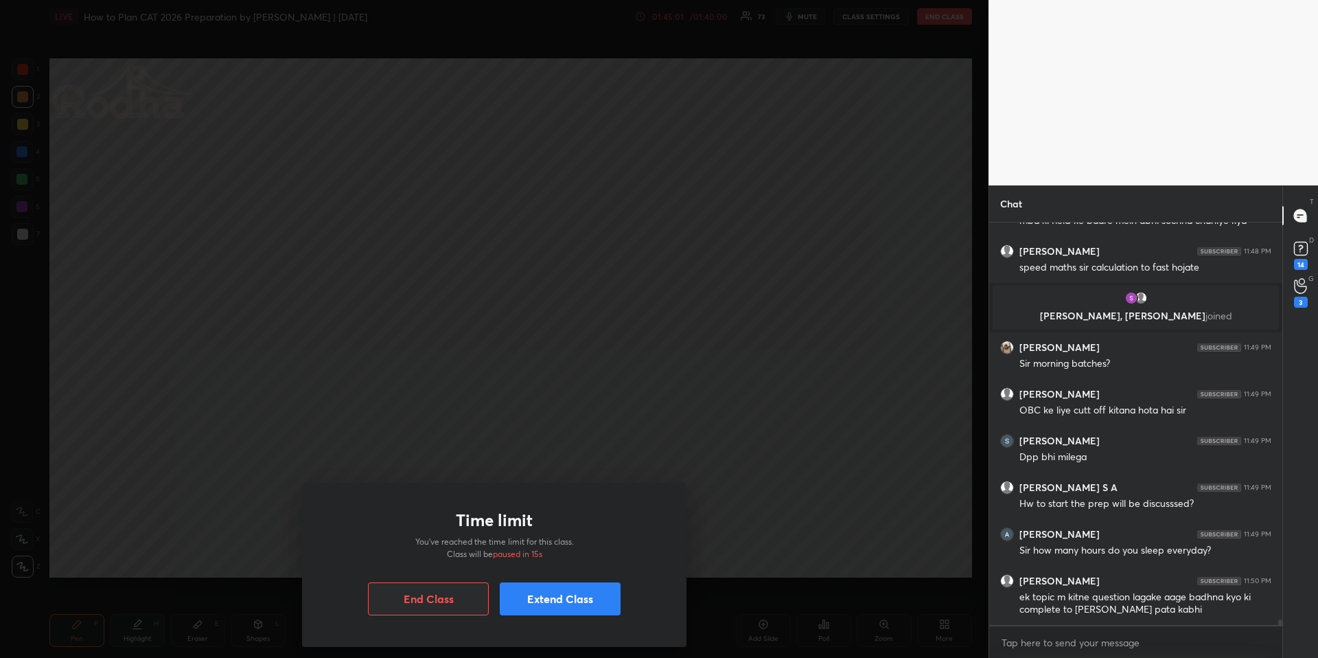
scroll to position [28739, 0]
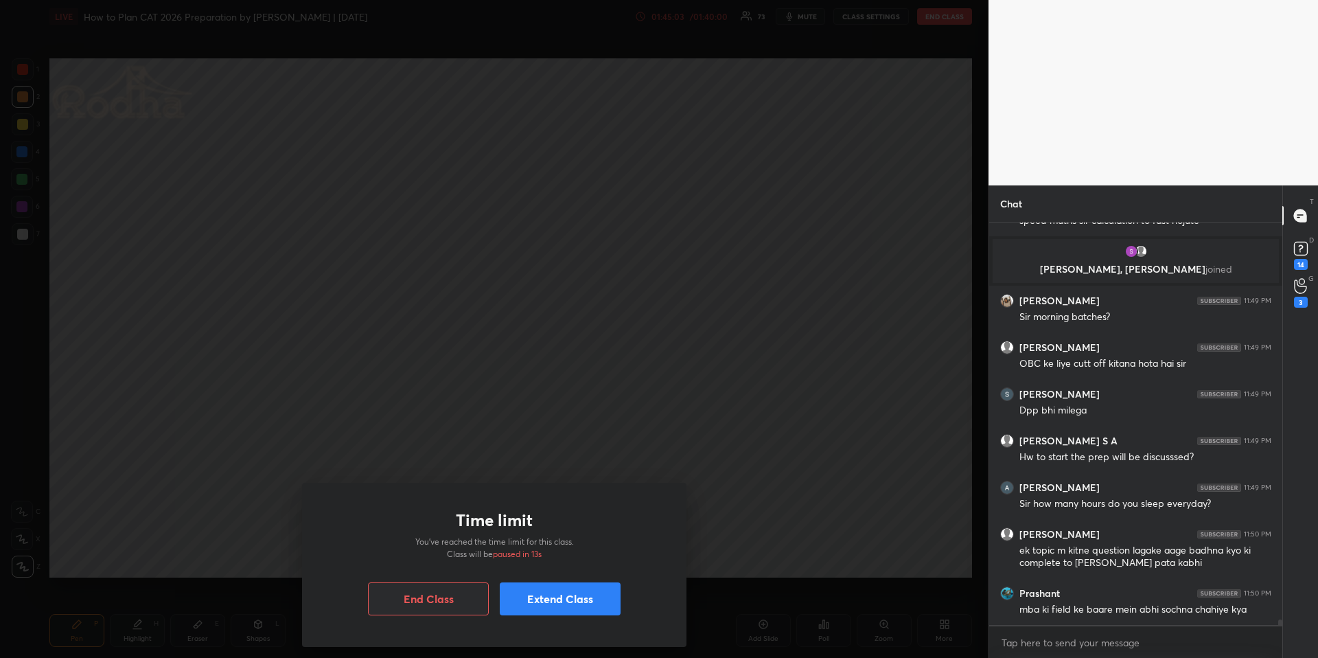
click at [566, 594] on button "Extend Class" at bounding box center [560, 598] width 121 height 33
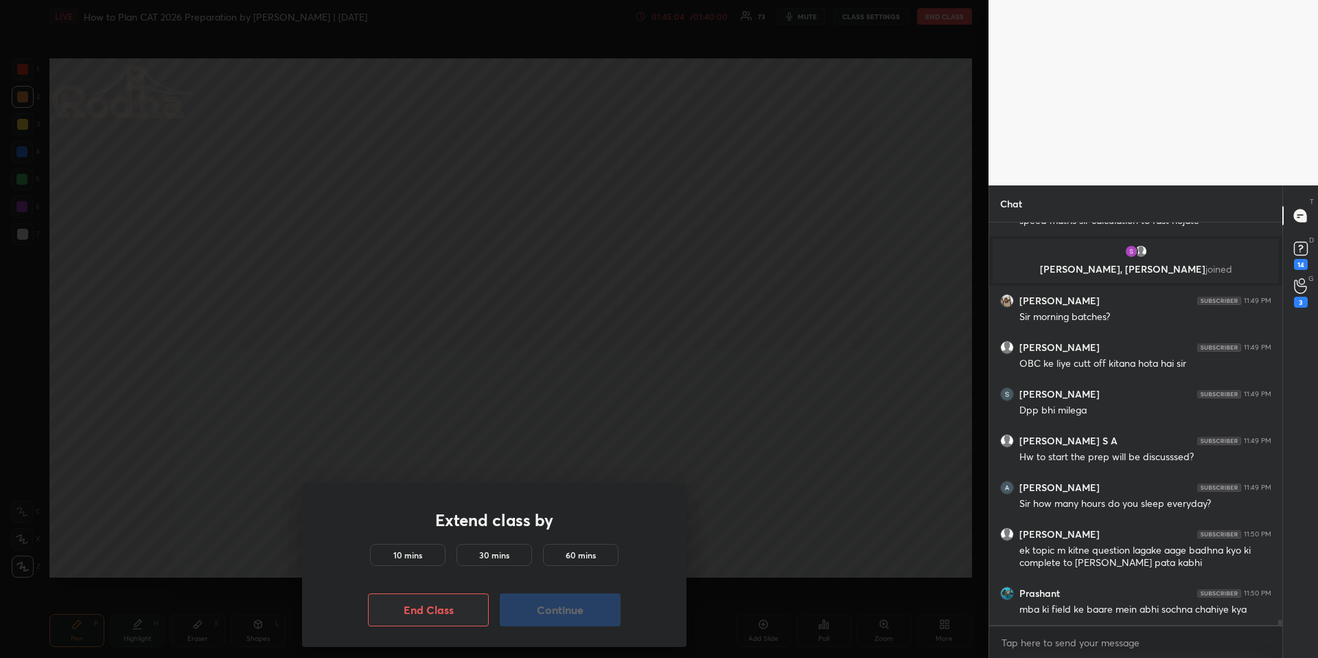
click at [419, 557] on h5 "10 mins" at bounding box center [407, 554] width 29 height 12
drag, startPoint x: 570, startPoint y: 613, endPoint x: 558, endPoint y: 610, distance: 12.7
click at [570, 613] on button "Continue" at bounding box center [560, 609] width 121 height 33
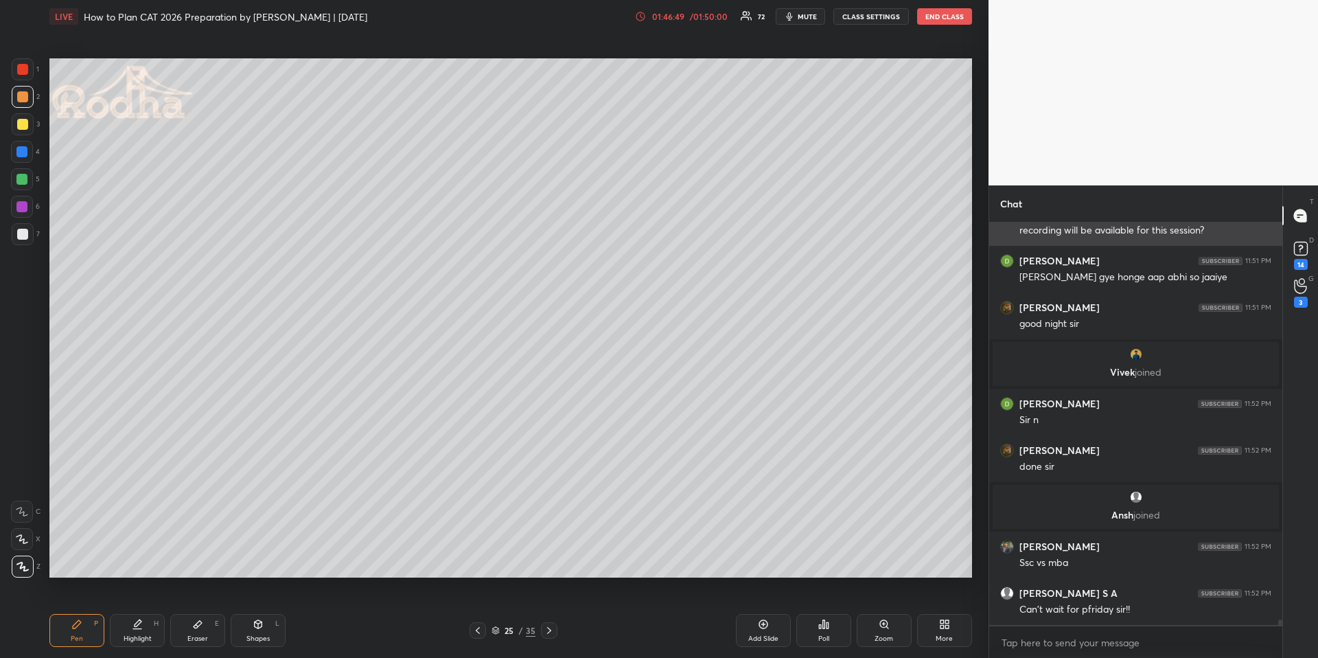
scroll to position [29080, 0]
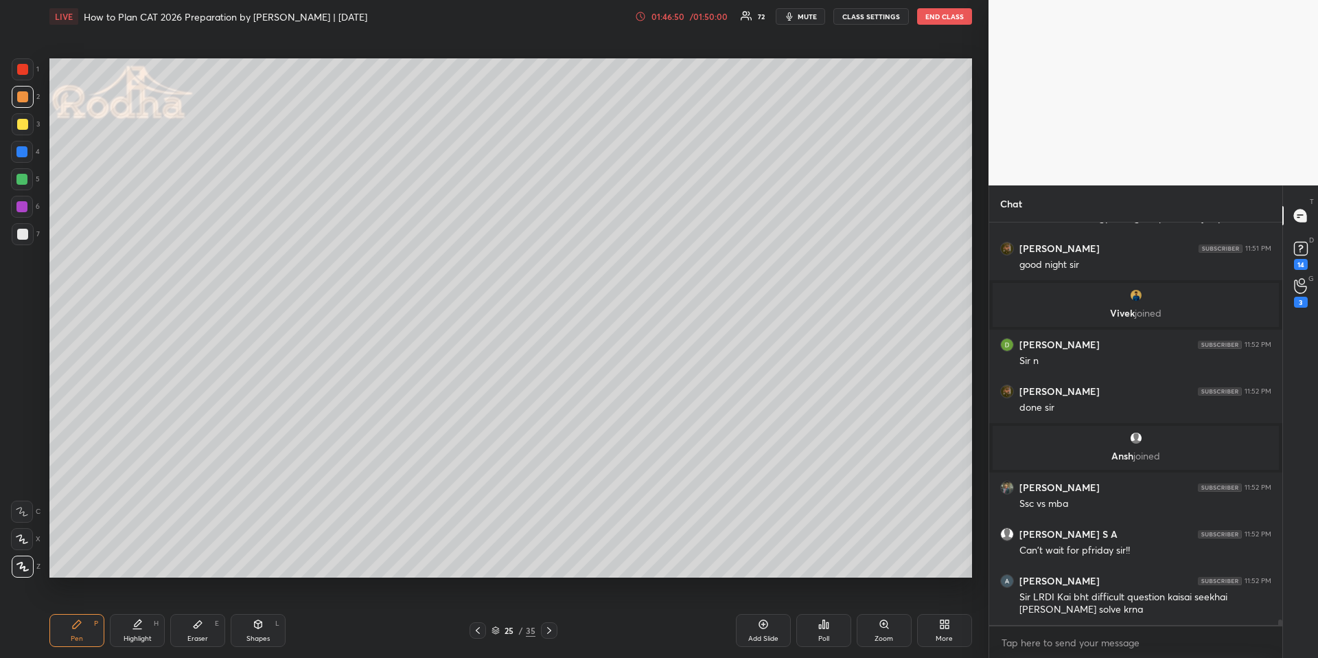
click at [548, 631] on icon at bounding box center [549, 630] width 11 height 11
click at [80, 623] on icon at bounding box center [76, 623] width 11 height 11
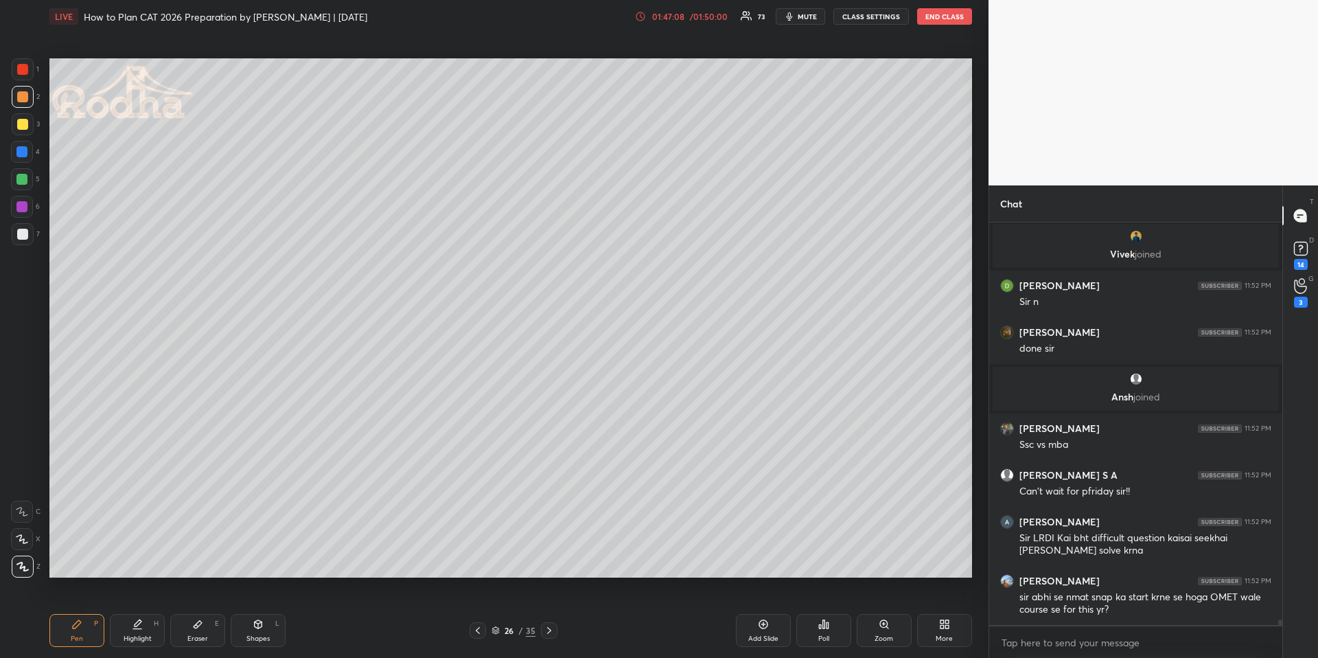
scroll to position [29185, 0]
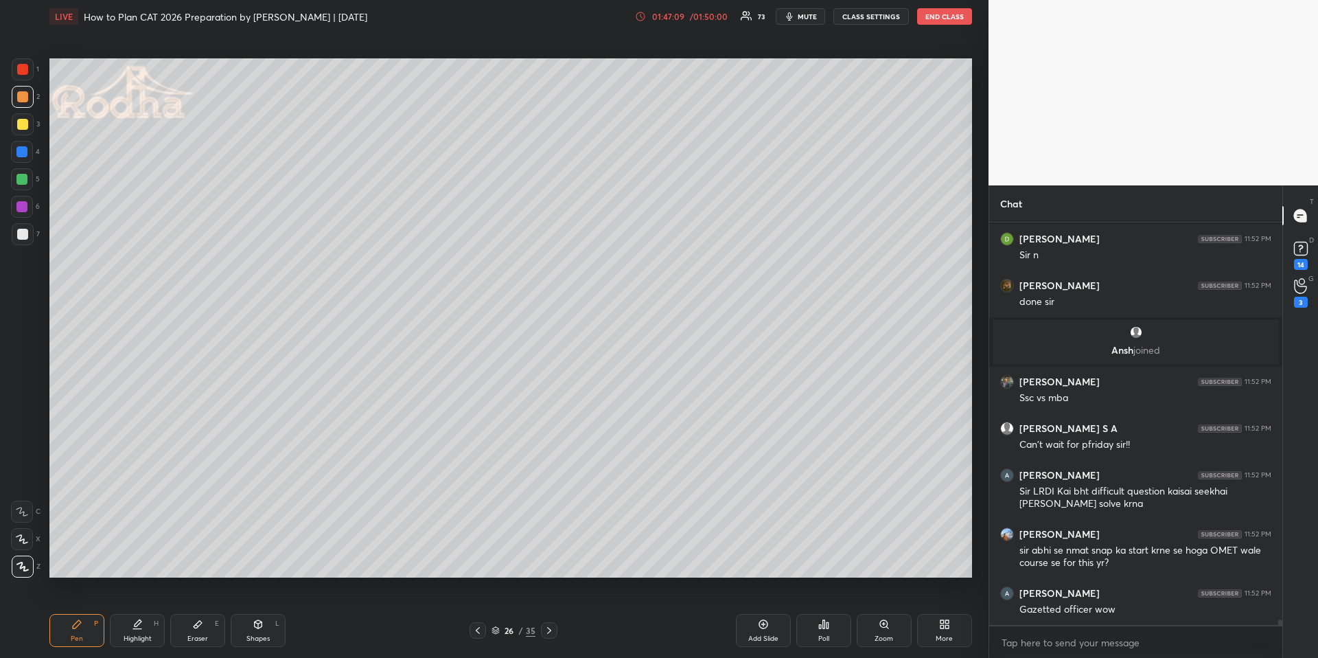
click at [28, 128] on div at bounding box center [23, 124] width 22 height 22
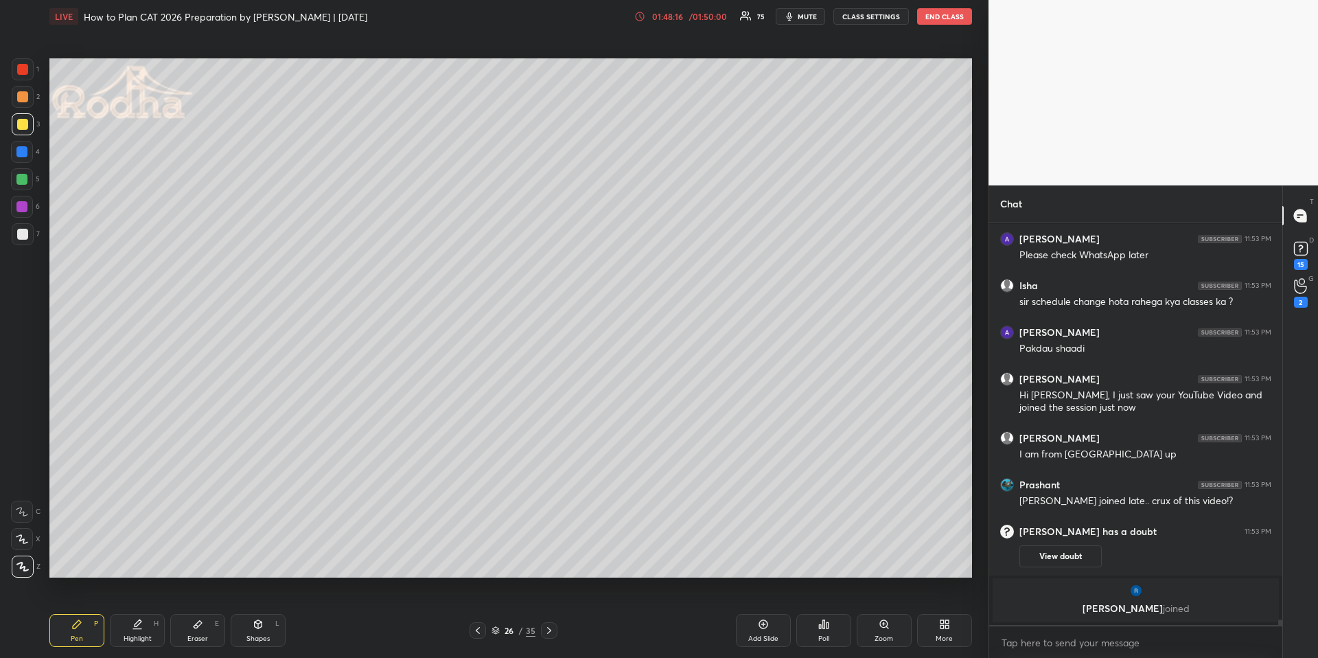
scroll to position [371, 289]
click at [23, 152] on div at bounding box center [21, 151] width 11 height 11
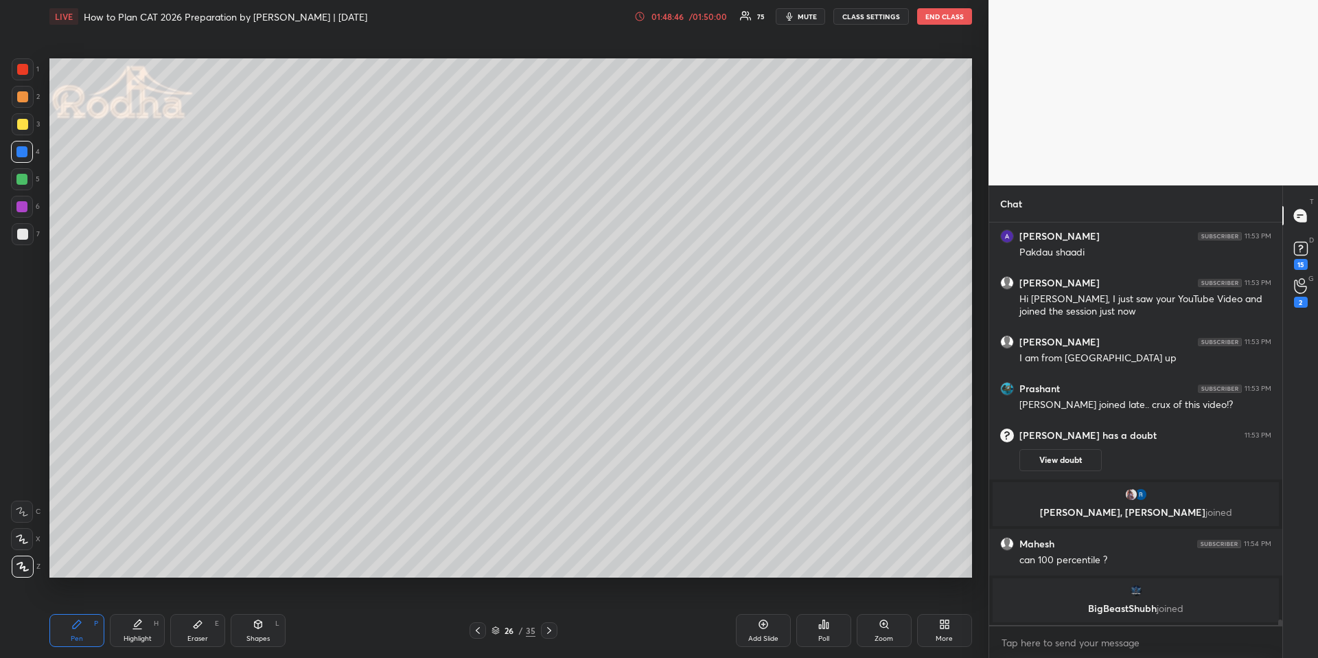
scroll to position [29566, 0]
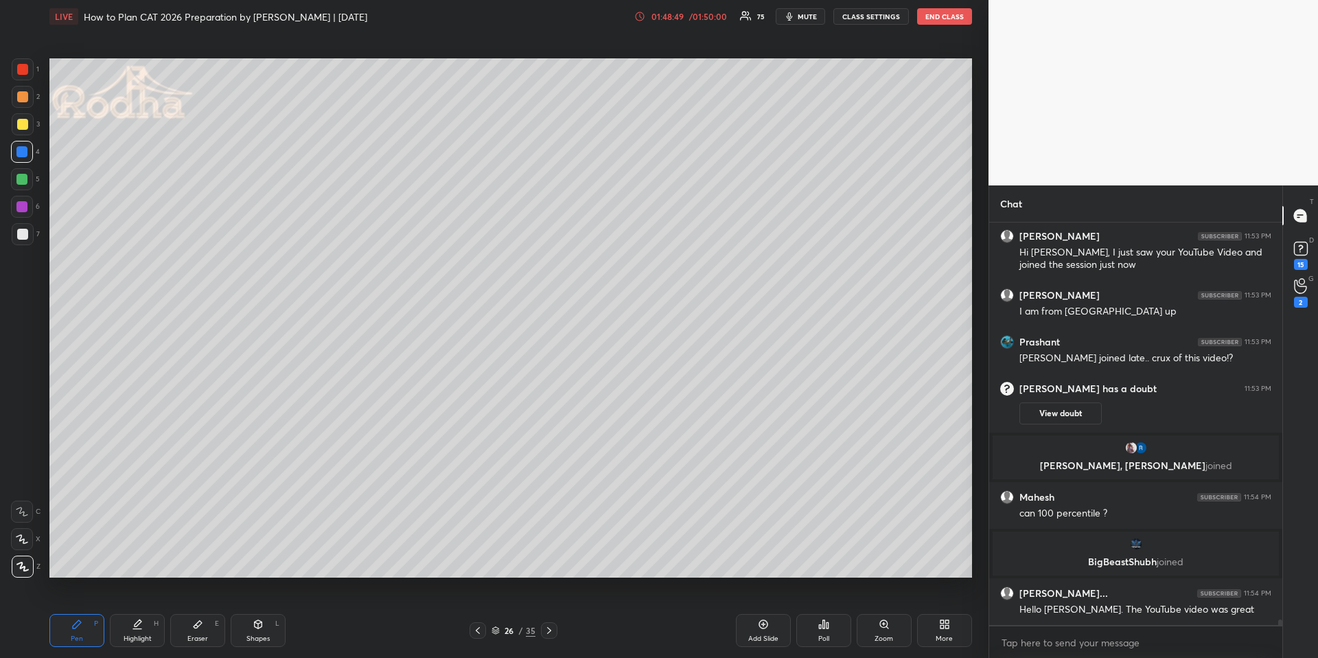
click at [23, 92] on div at bounding box center [22, 96] width 11 height 11
click at [762, 621] on icon at bounding box center [763, 623] width 11 height 11
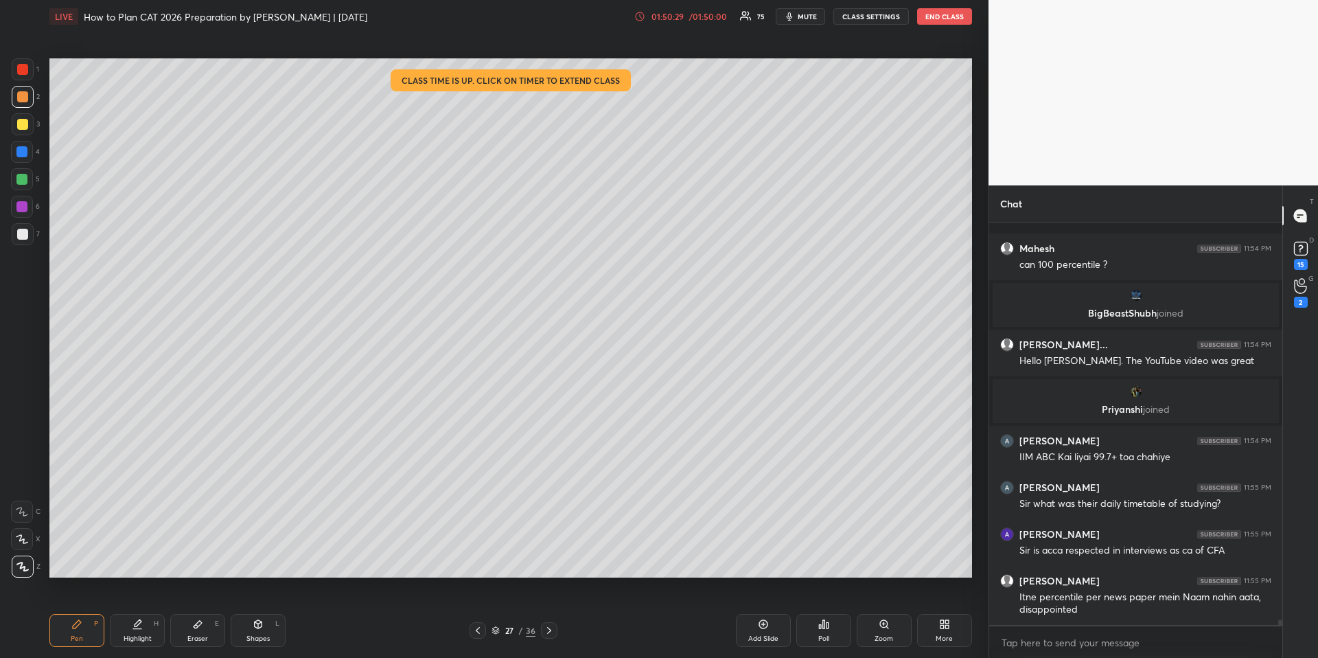
scroll to position [29833, 0]
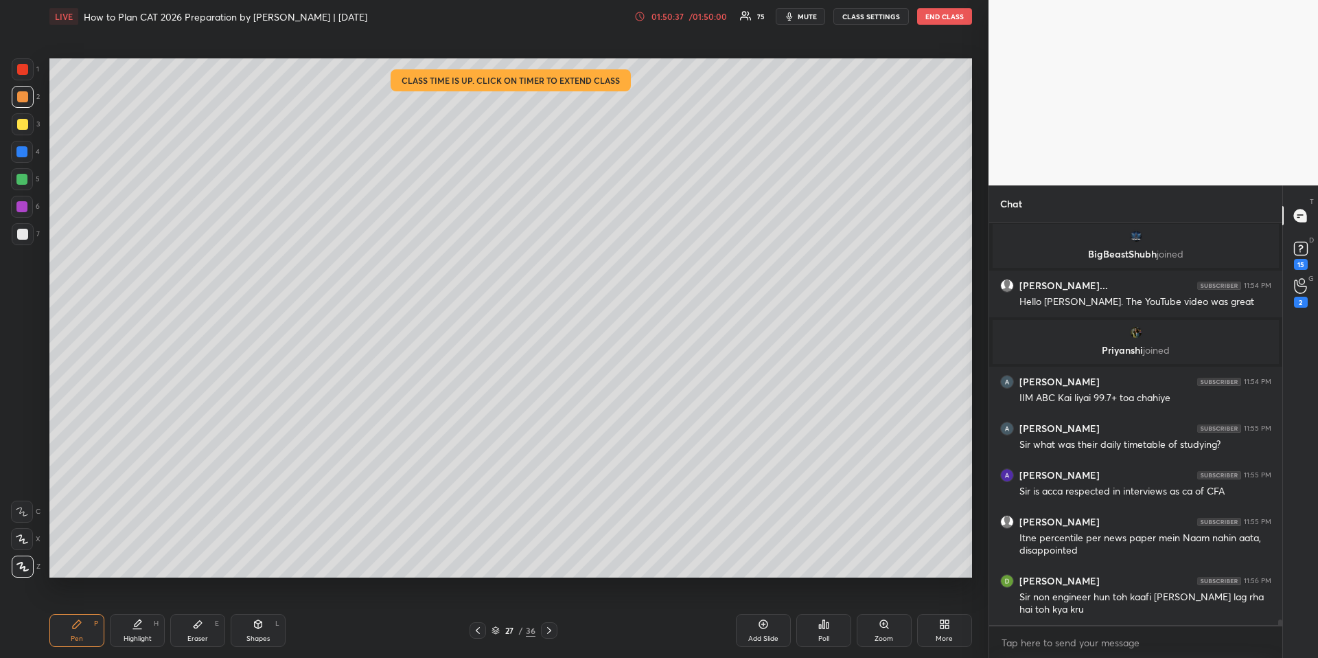
drag, startPoint x: 20, startPoint y: 153, endPoint x: 37, endPoint y: 159, distance: 18.2
click at [21, 153] on div at bounding box center [21, 151] width 11 height 11
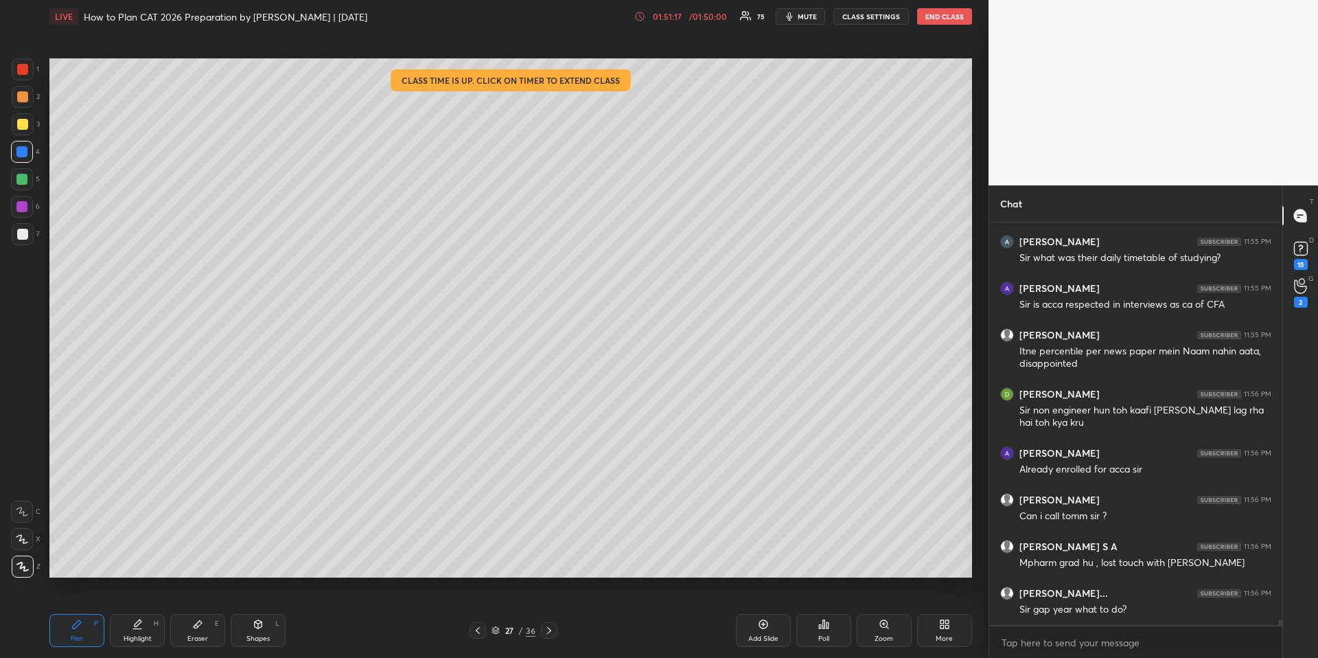
scroll to position [30069, 0]
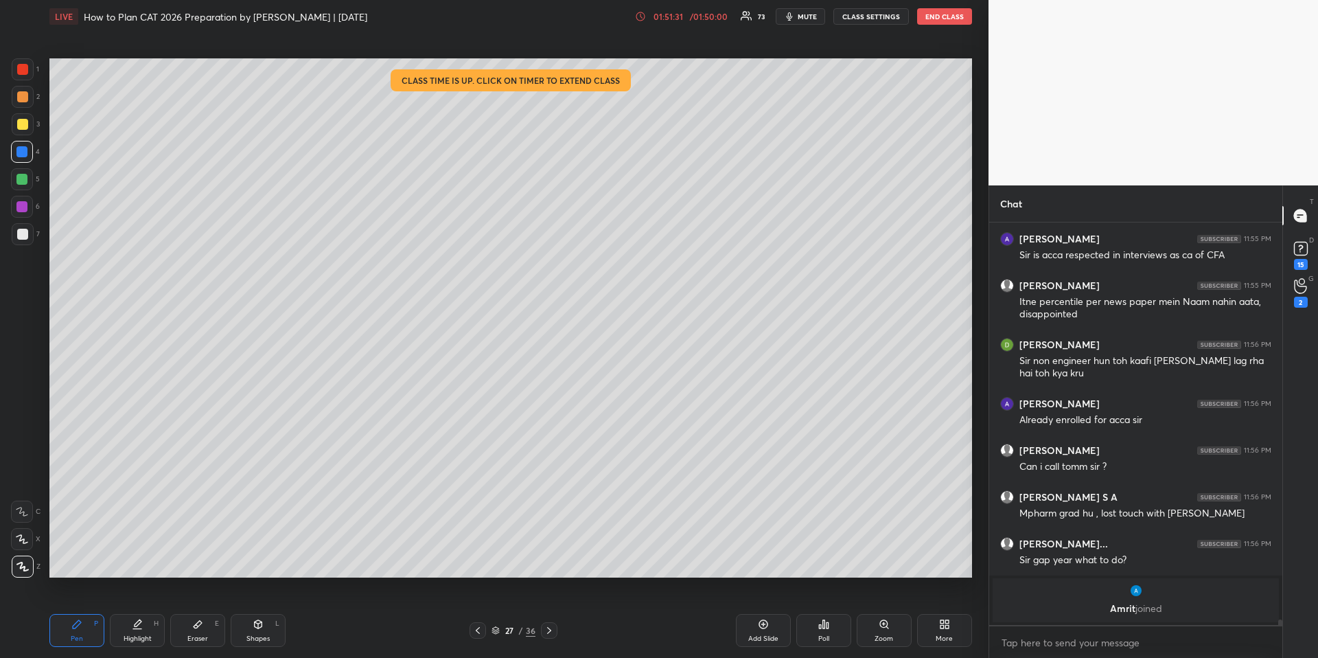
click at [765, 624] on icon at bounding box center [763, 624] width 4 height 4
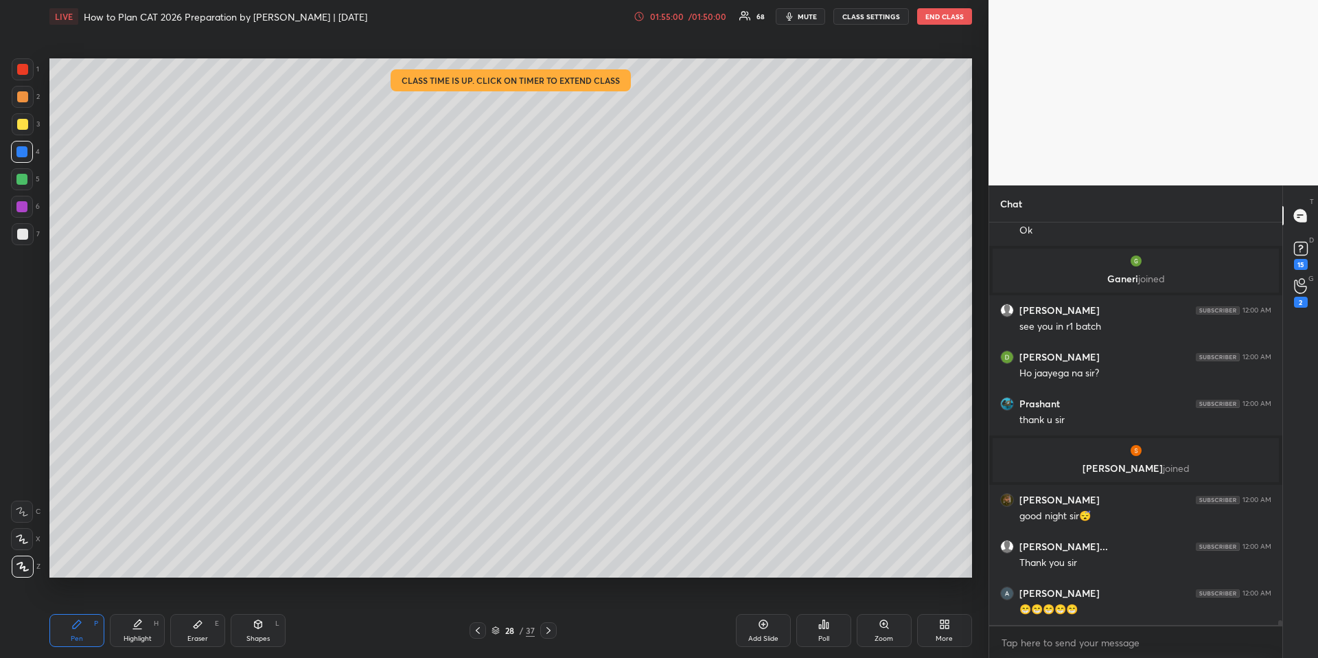
scroll to position [31136, 0]
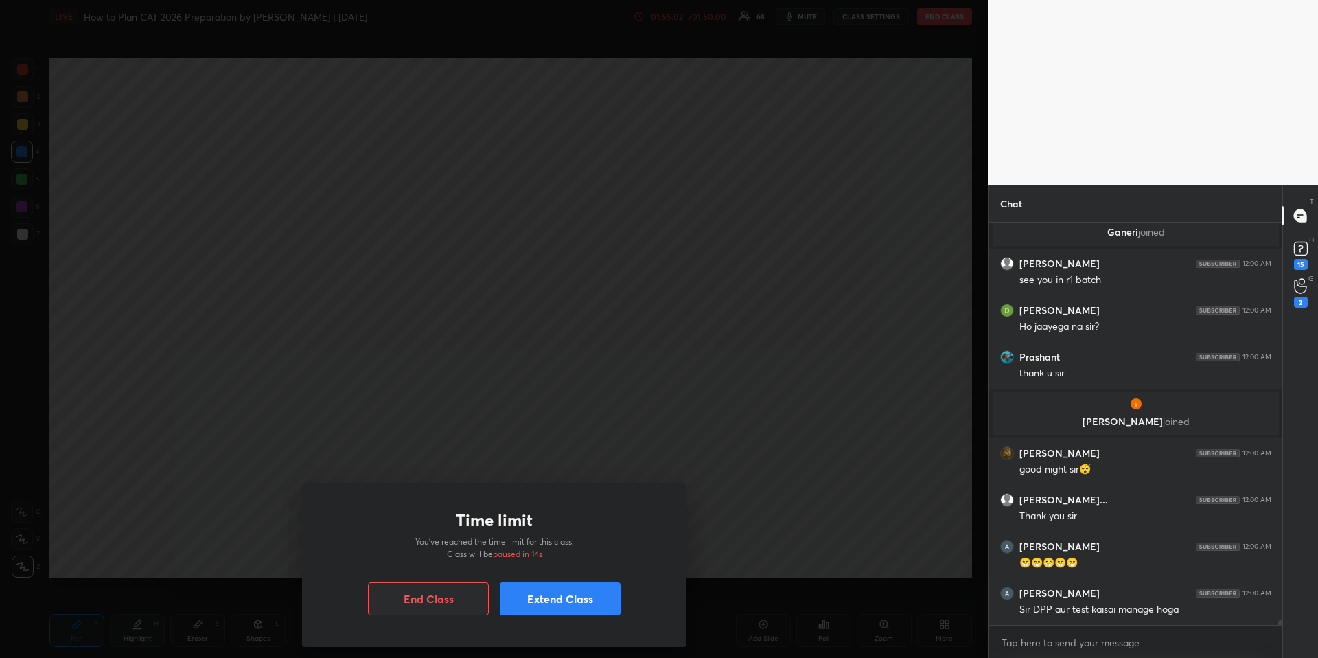
drag, startPoint x: 589, startPoint y: 605, endPoint x: 570, endPoint y: 608, distance: 18.6
click at [588, 605] on button "Extend Class" at bounding box center [560, 598] width 121 height 33
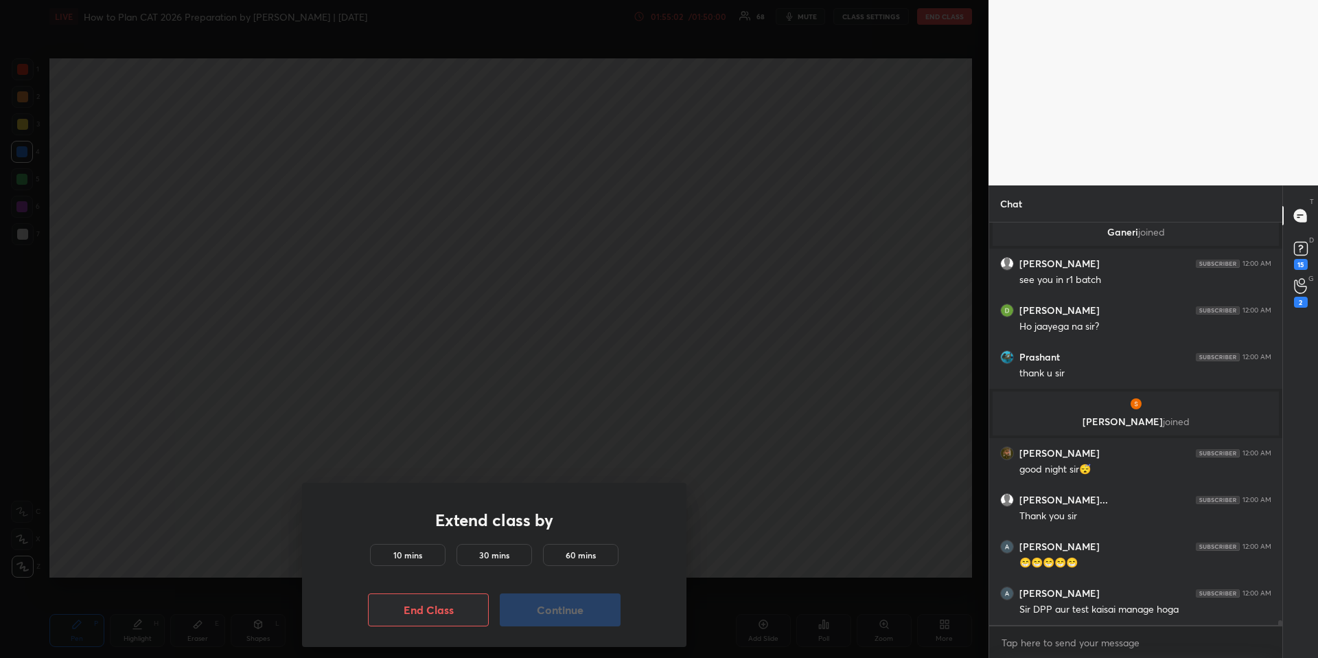
click at [393, 548] on h5 "10 mins" at bounding box center [407, 554] width 29 height 12
click at [544, 608] on button "Continue" at bounding box center [560, 609] width 121 height 33
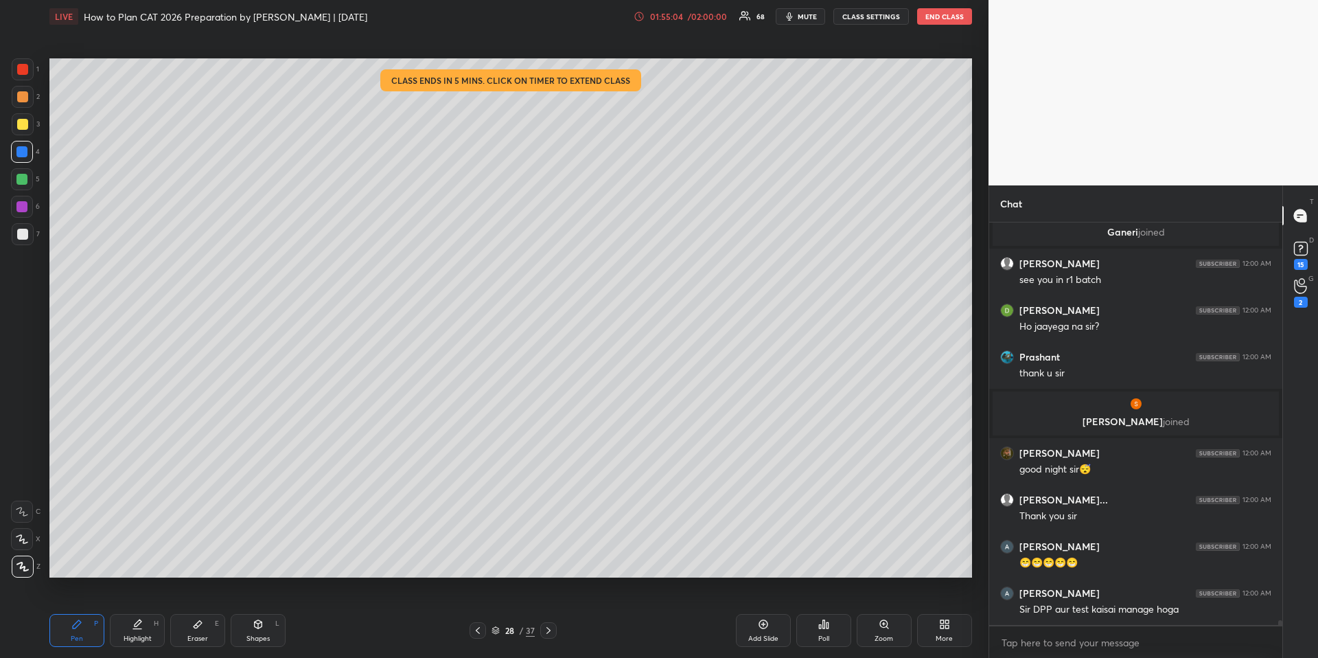
scroll to position [31183, 0]
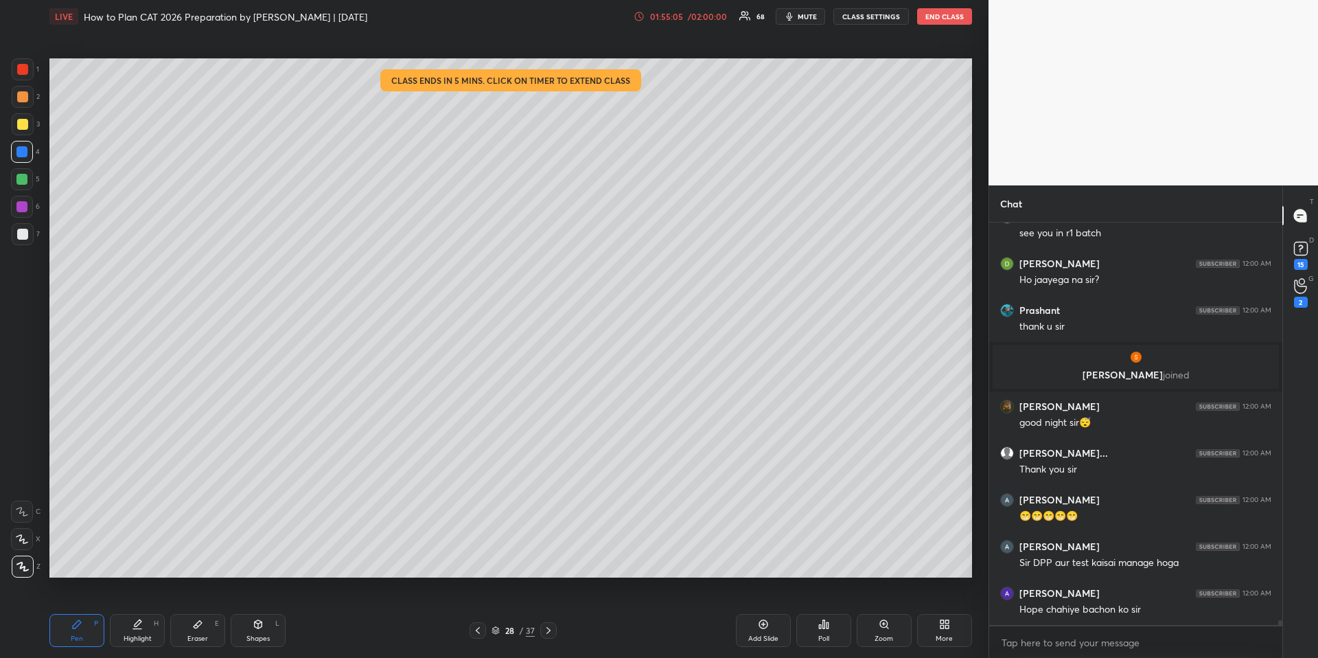
click at [27, 124] on div at bounding box center [23, 124] width 22 height 22
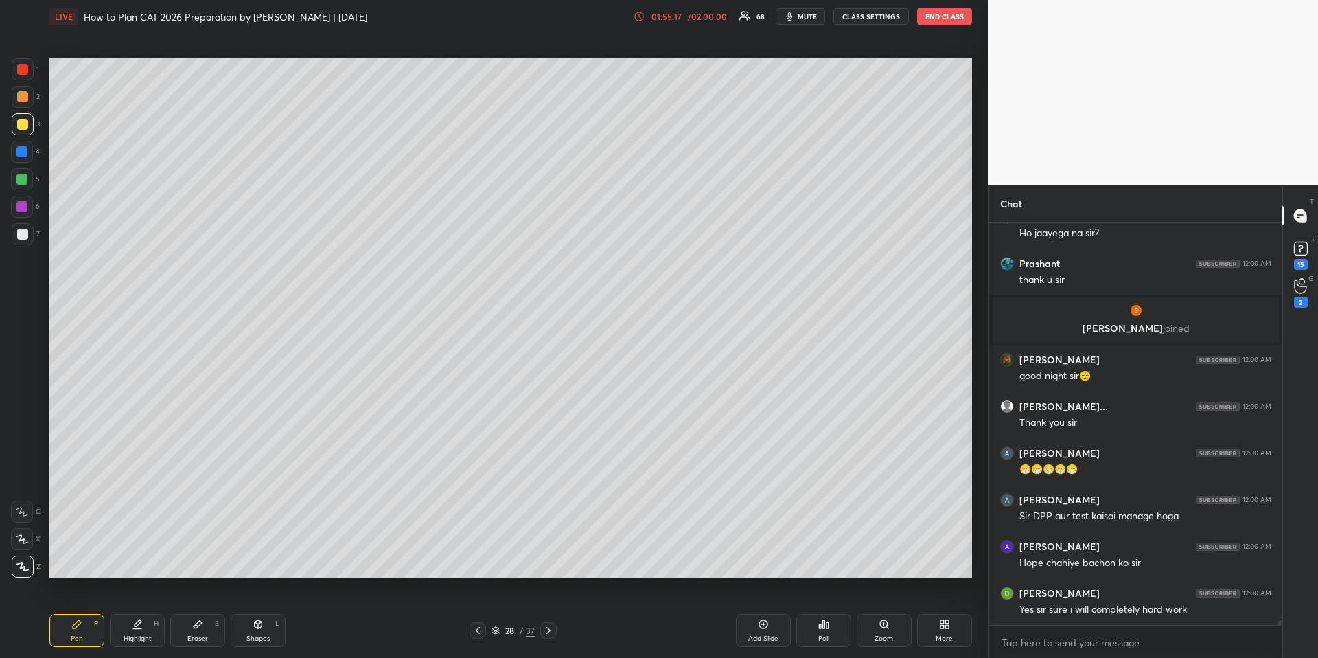
drag, startPoint x: 25, startPoint y: 182, endPoint x: 32, endPoint y: 198, distance: 18.1
click at [24, 182] on div at bounding box center [21, 179] width 11 height 11
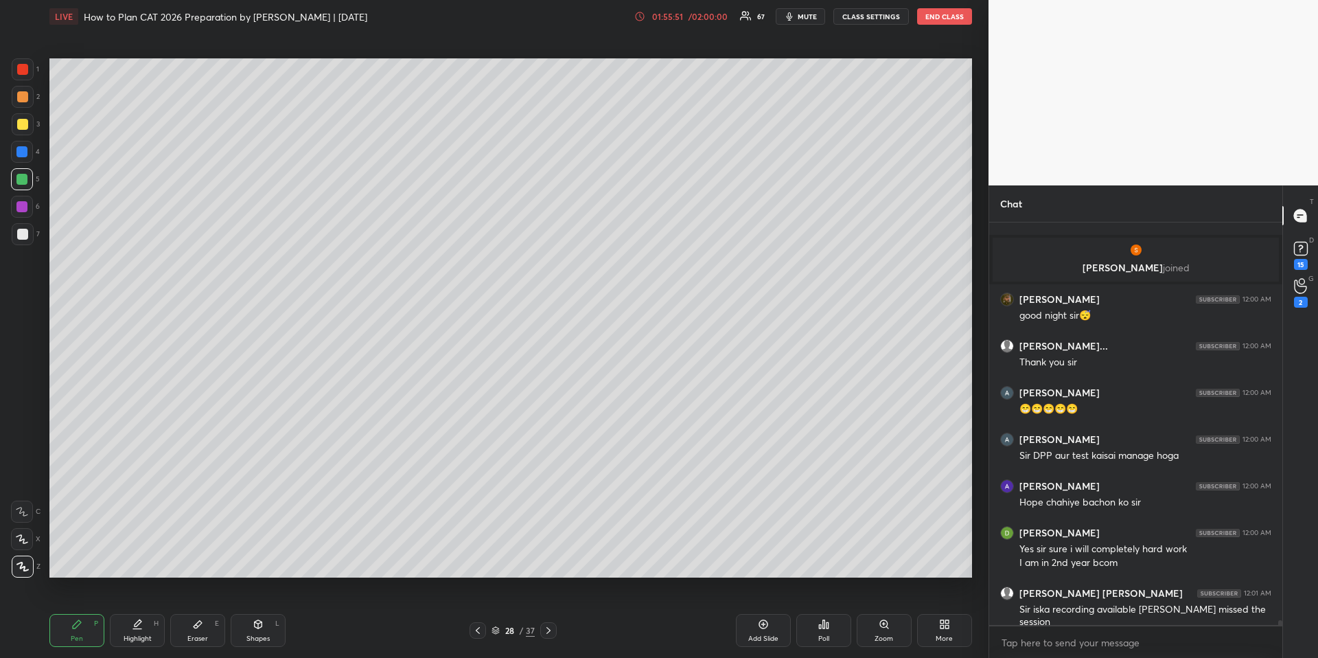
scroll to position [31337, 0]
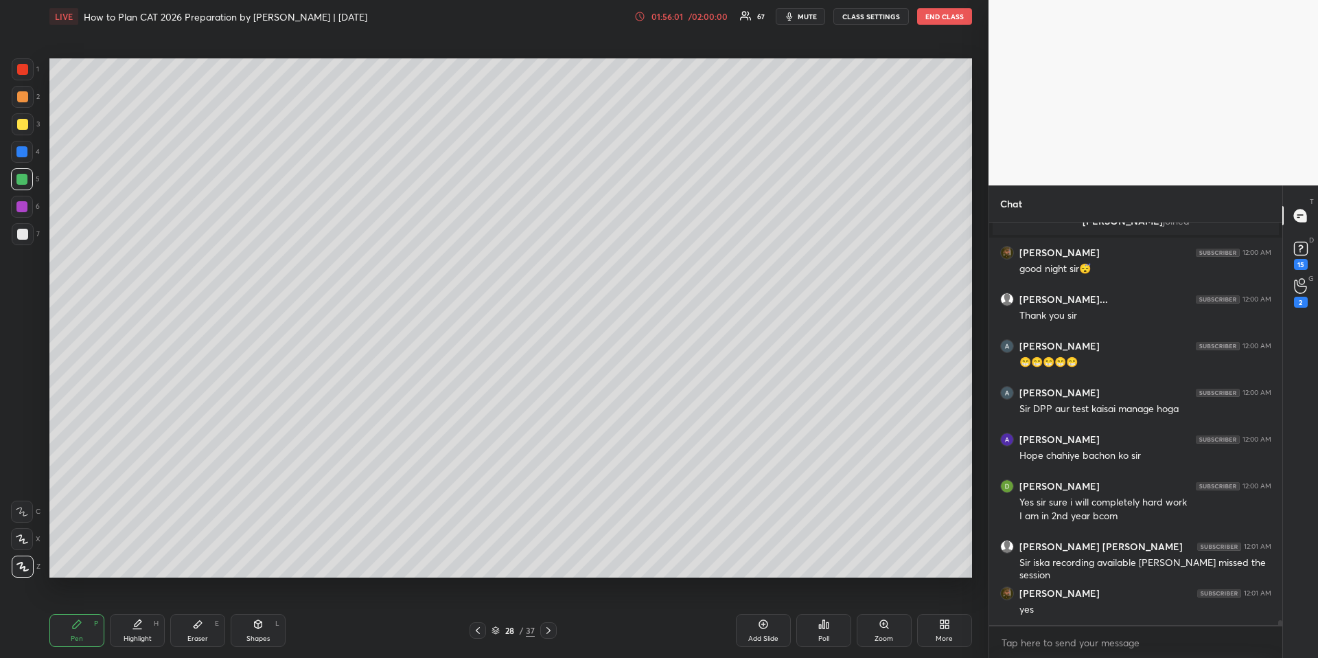
drag, startPoint x: 21, startPoint y: 153, endPoint x: 27, endPoint y: 158, distance: 7.8
click at [21, 154] on div at bounding box center [21, 151] width 11 height 11
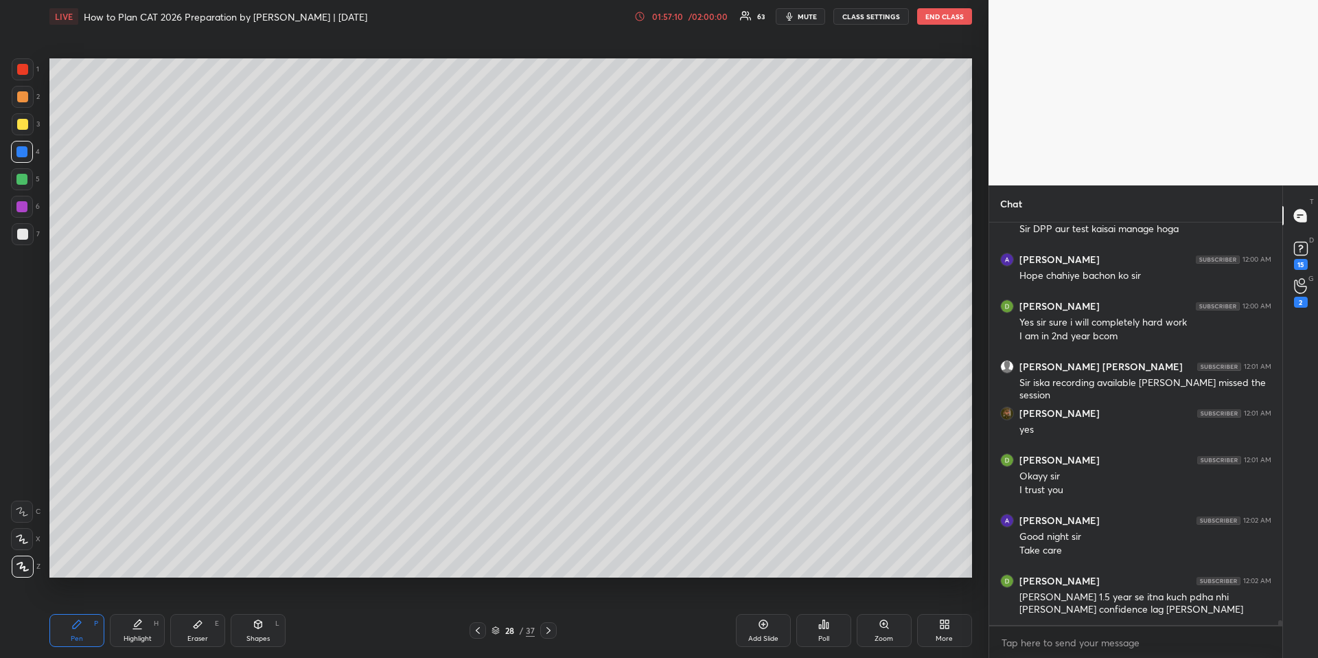
scroll to position [371, 289]
click at [552, 629] on icon at bounding box center [548, 630] width 11 height 11
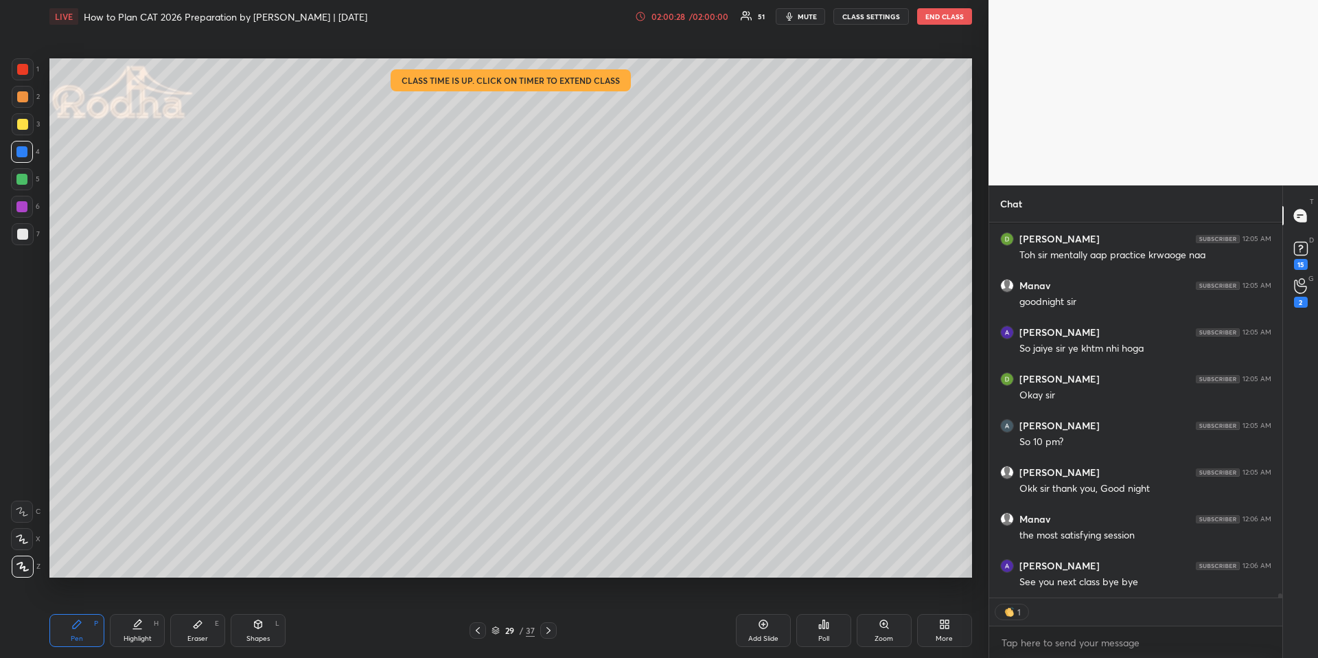
scroll to position [32633, 0]
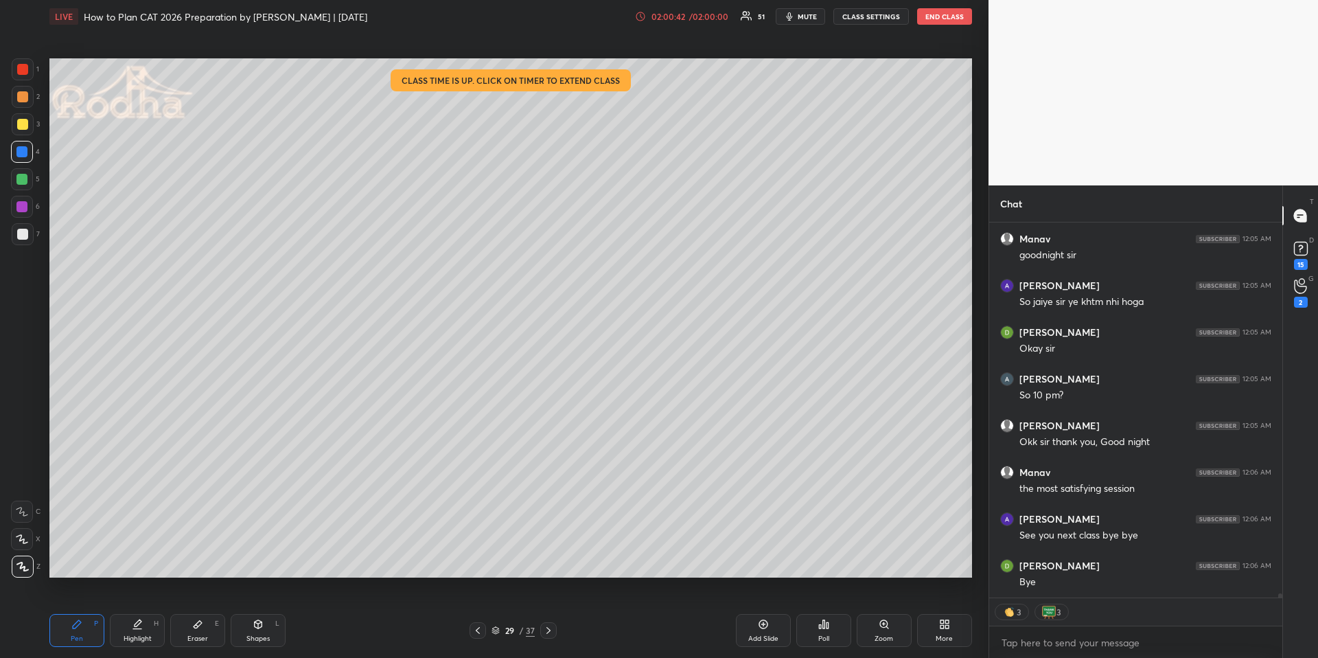
click at [938, 16] on button "END CLASS" at bounding box center [944, 16] width 55 height 16
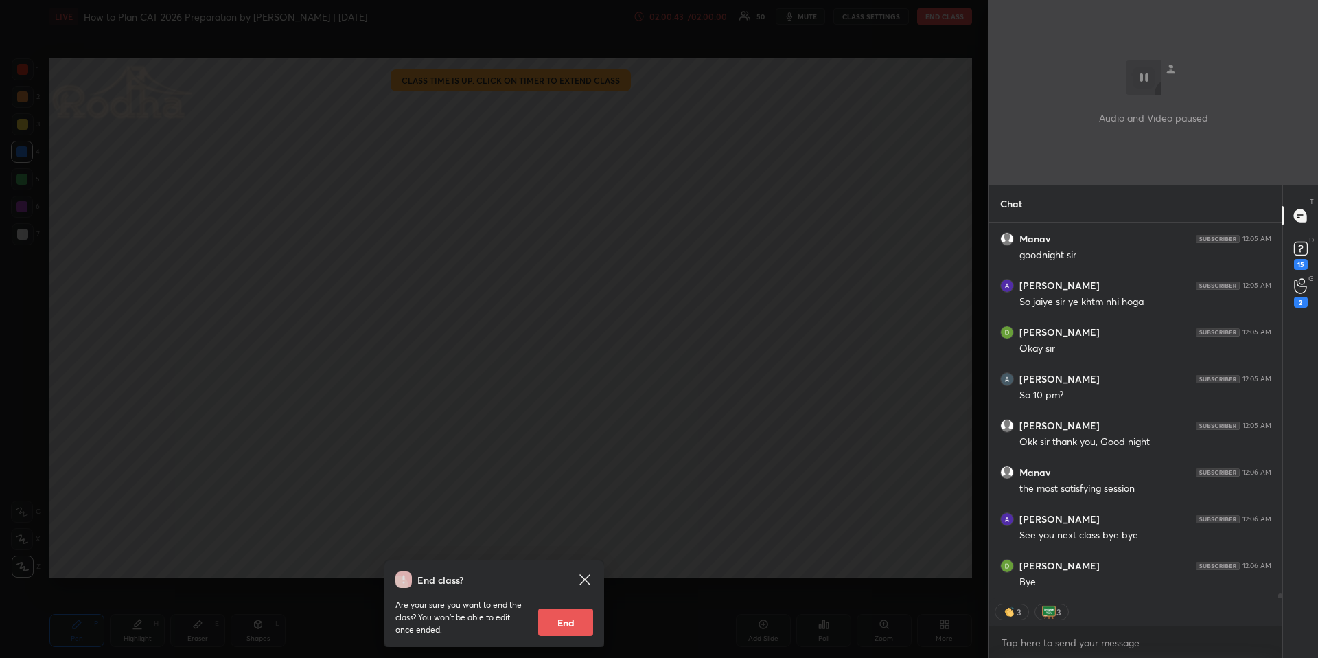
click at [565, 618] on button "End" at bounding box center [565, 621] width 55 height 27
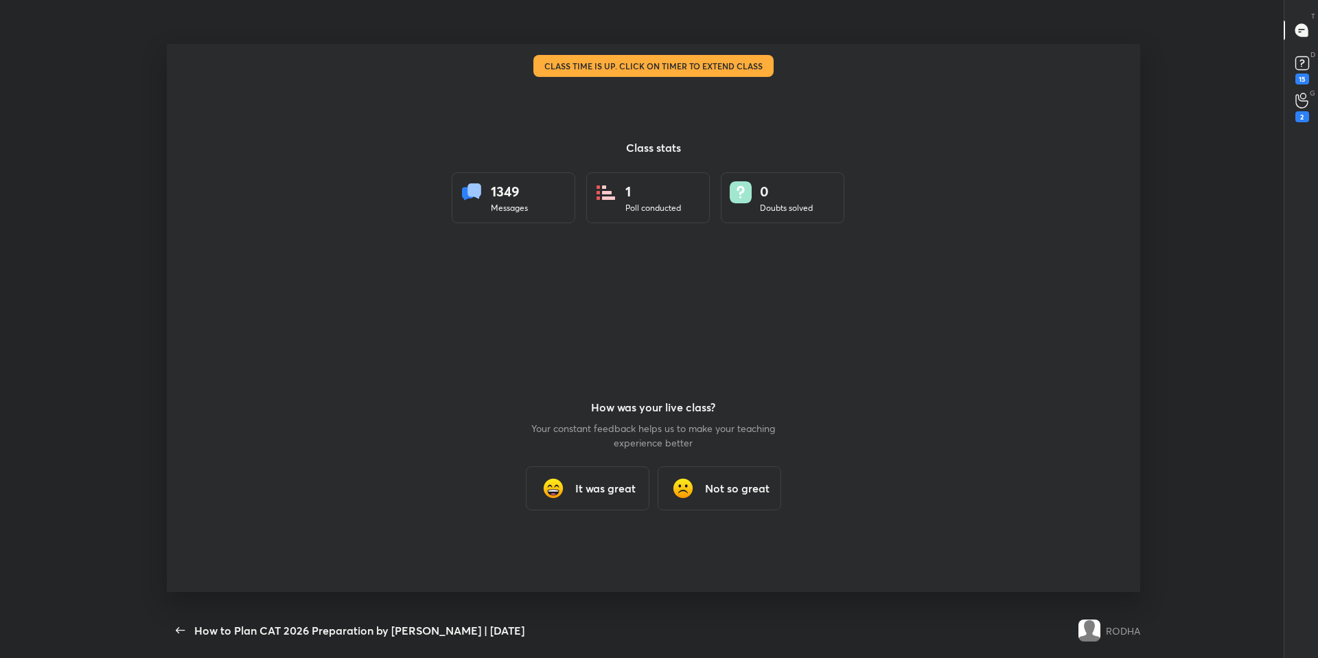
scroll to position [0, 0]
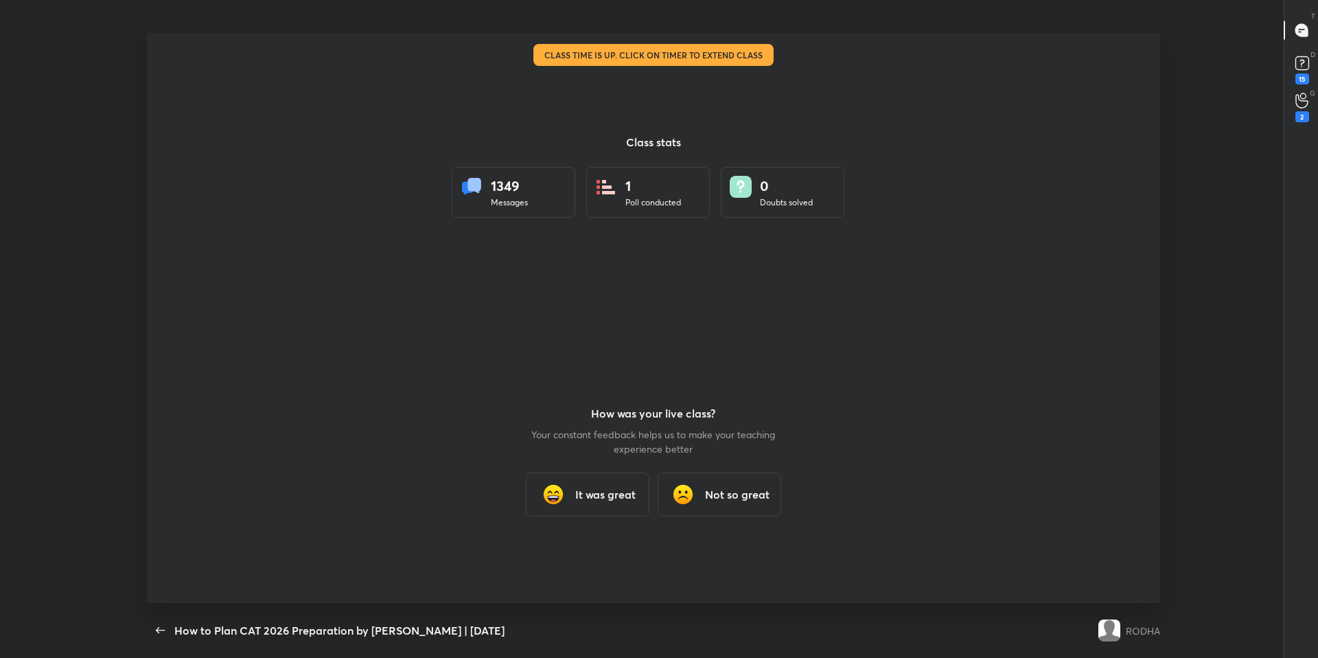
click at [579, 490] on h3 "It was great" at bounding box center [605, 494] width 60 height 16
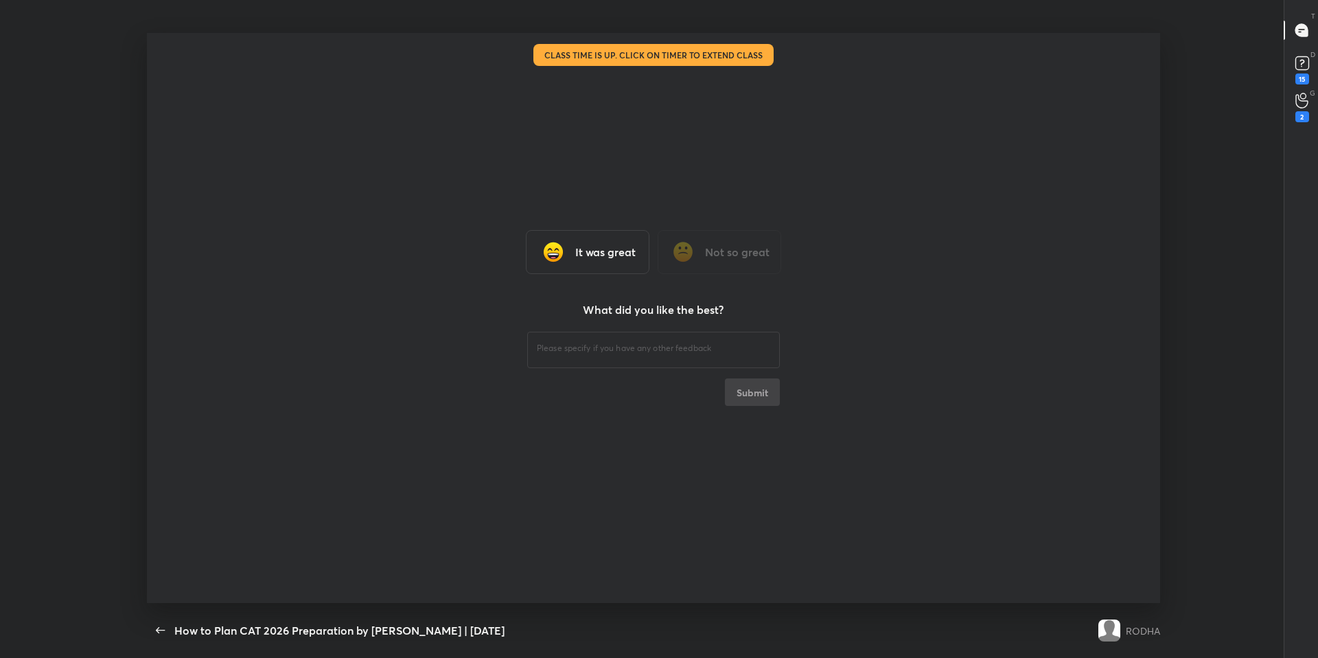
click at [625, 356] on div "​" at bounding box center [653, 348] width 253 height 38
type textarea "x"
type textarea "n"
type textarea "x"
type textarea "nice"
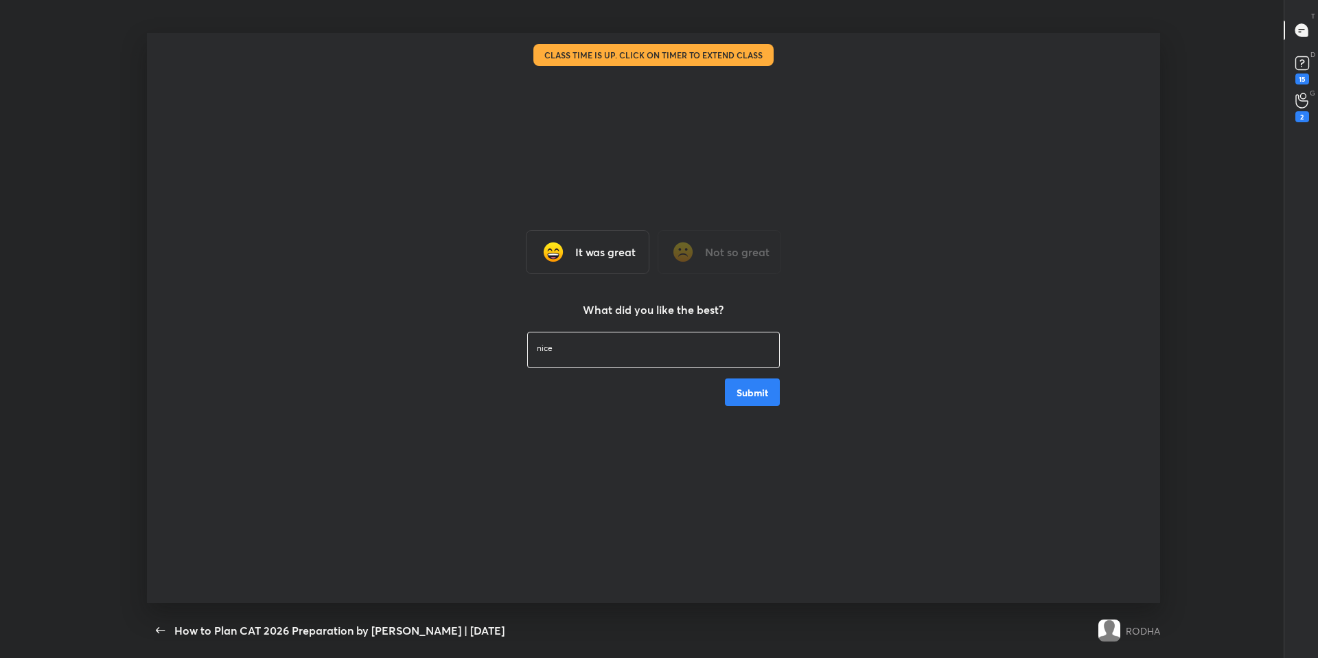
click at [753, 392] on button "Submit" at bounding box center [752, 391] width 55 height 27
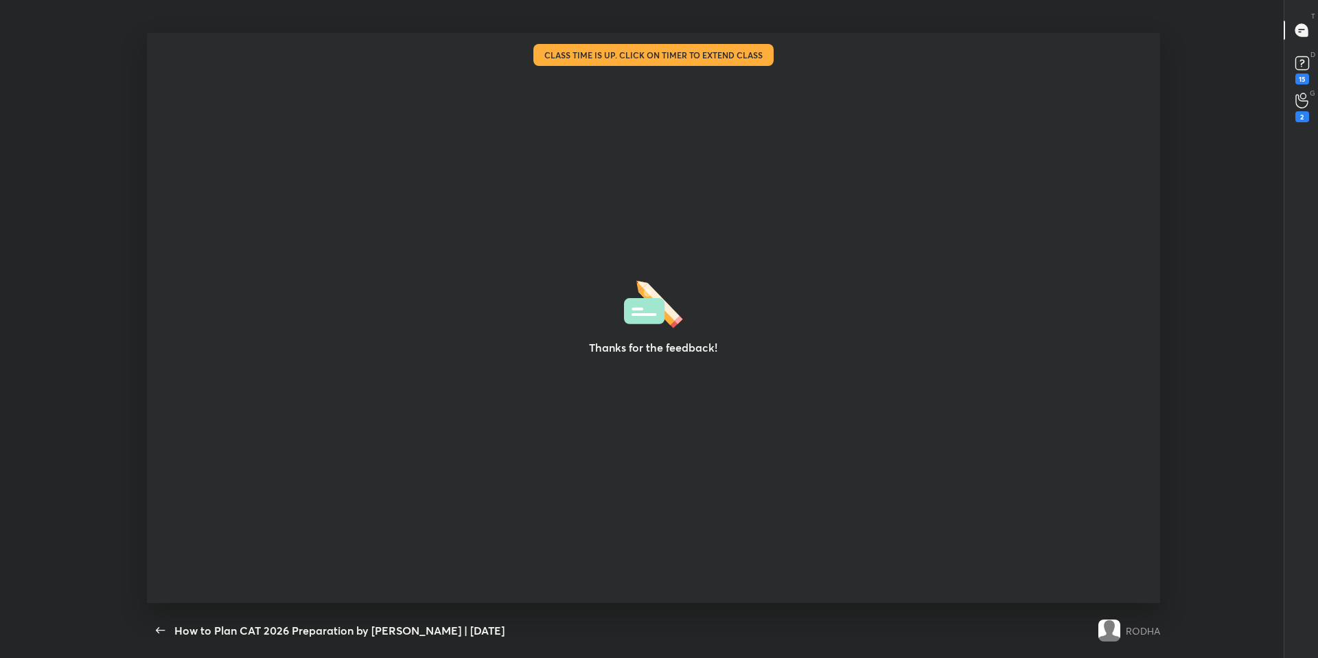
type textarea "x"
